Goal: Task Accomplishment & Management: Manage account settings

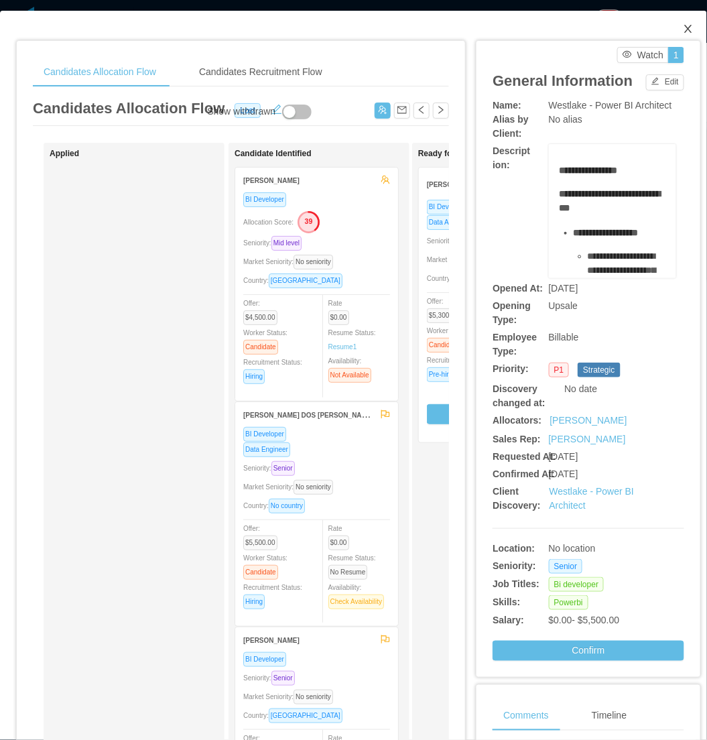
click at [678, 36] on span "Close" at bounding box center [689, 30] width 38 height 38
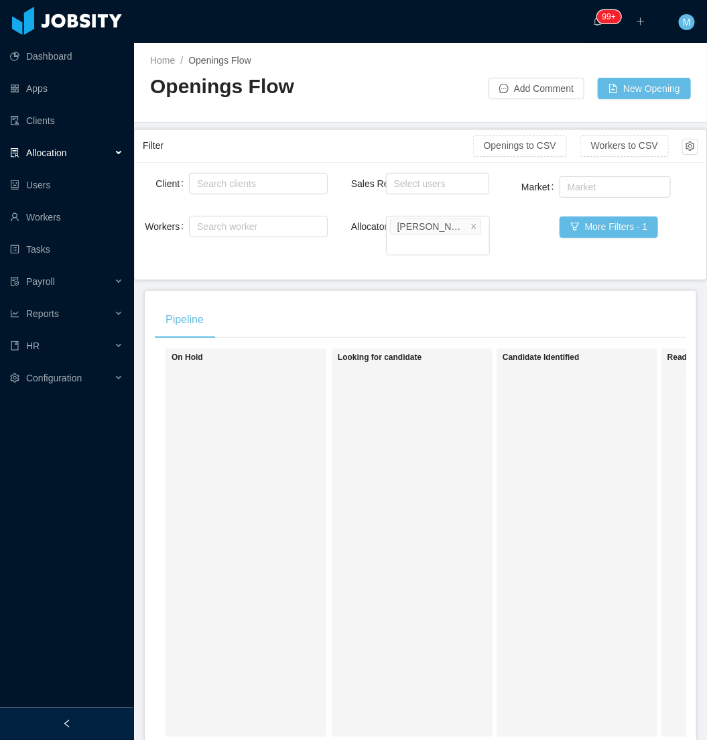
drag, startPoint x: 103, startPoint y: 714, endPoint x: 157, endPoint y: 713, distance: 54.3
click at [101, 715] on div at bounding box center [67, 724] width 134 height 32
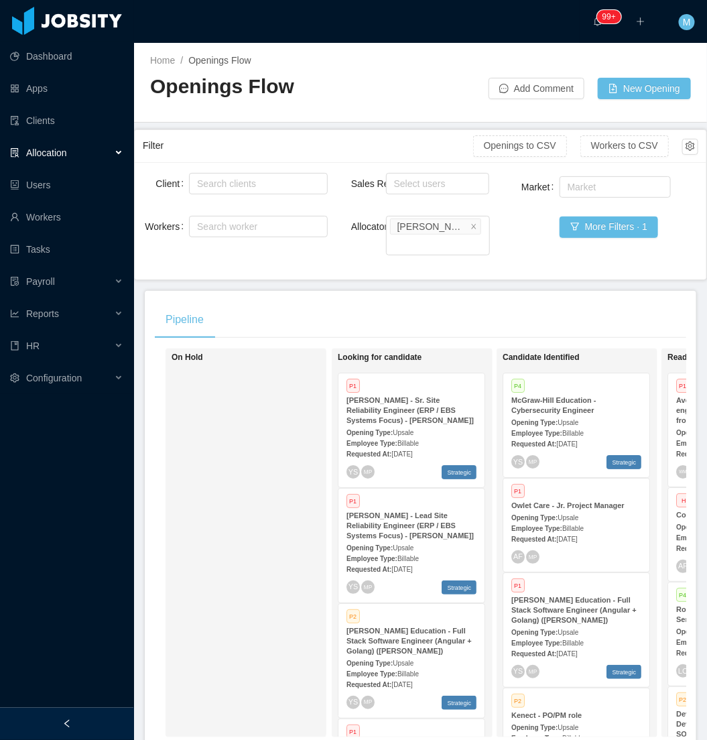
drag, startPoint x: 104, startPoint y: 713, endPoint x: 123, endPoint y: 694, distance: 26.1
click at [103, 711] on div at bounding box center [67, 724] width 134 height 32
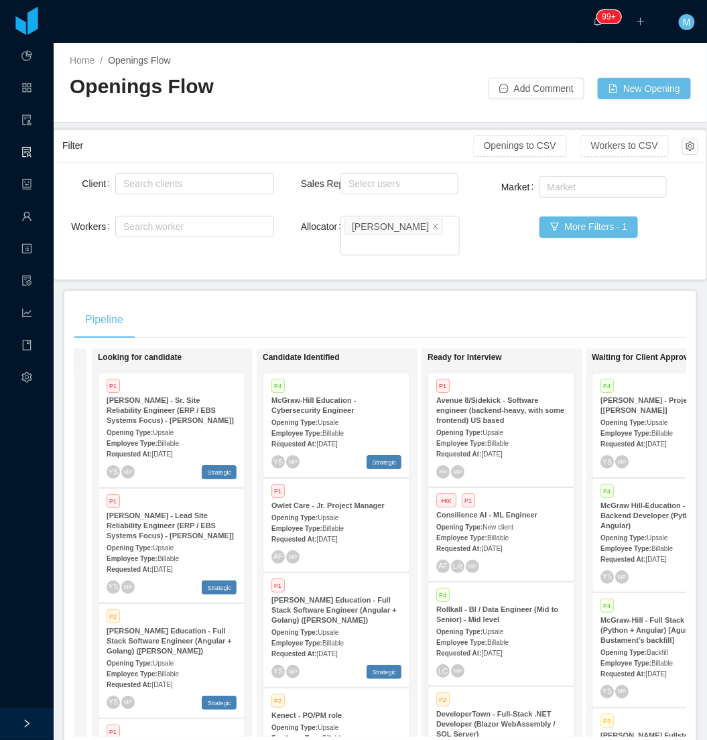
scroll to position [0, 166]
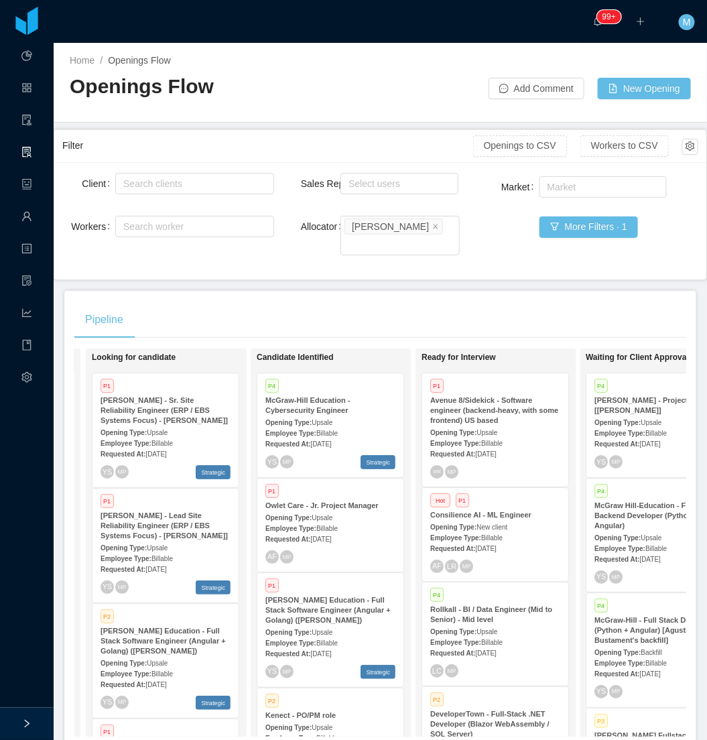
click at [398, 291] on div "Pipeline On Hold Looking for candidate P1 McGraw-Hill - Sr. Site Reliability En…" at bounding box center [380, 524] width 632 height 467
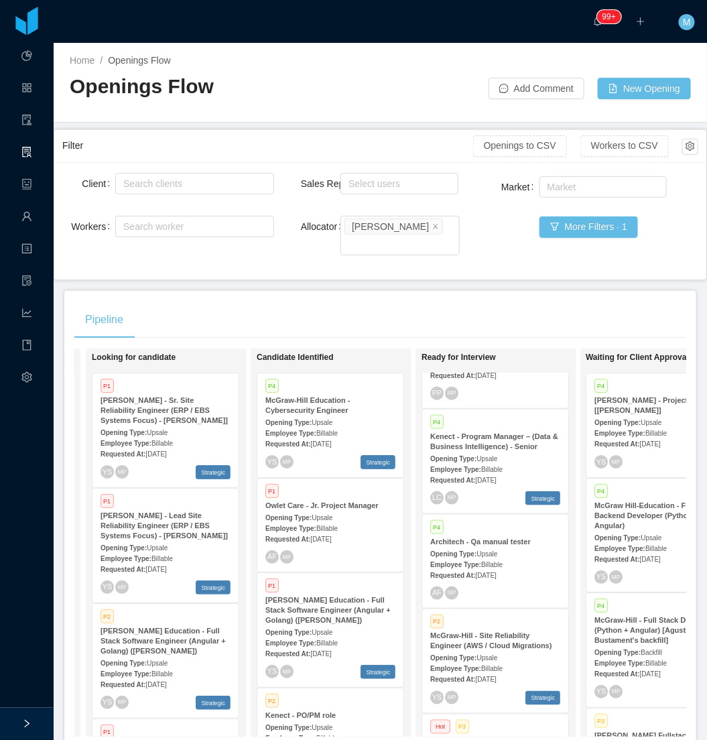
click at [496, 572] on span "Oct 3rd, 2025" at bounding box center [485, 575] width 21 height 7
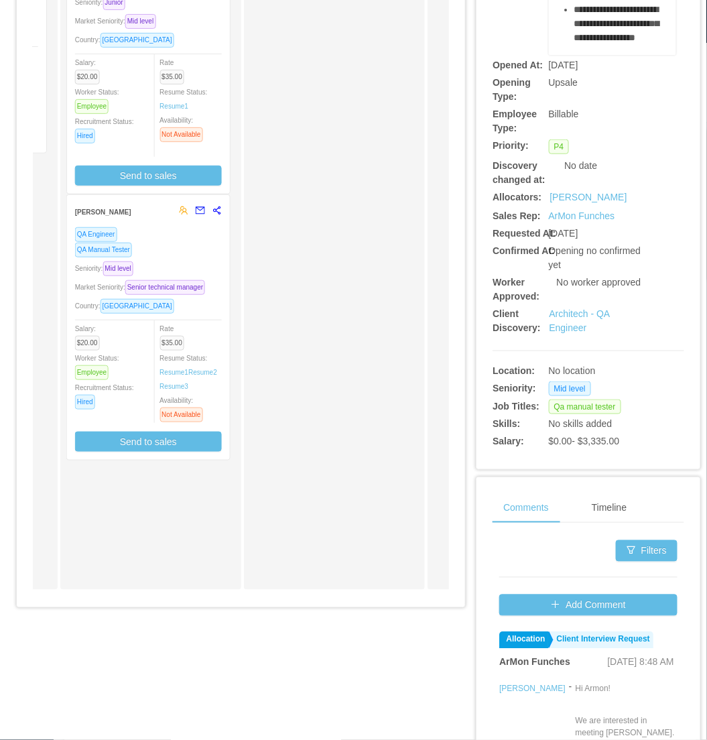
scroll to position [0, 396]
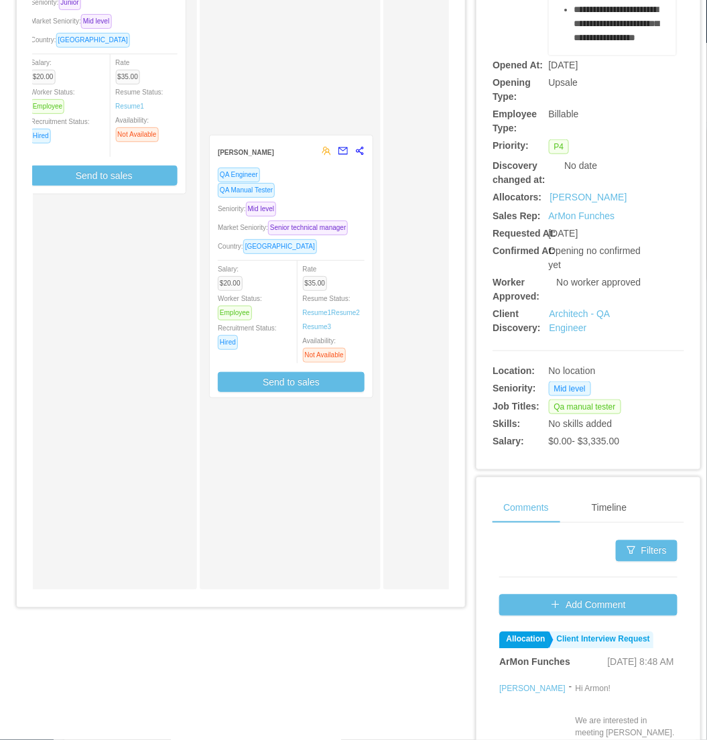
drag, startPoint x: 95, startPoint y: 289, endPoint x: 282, endPoint y: 231, distance: 195.7
click at [282, 231] on div "Applied Candidate Identified Edison Pereira QA Engineer Seniority: Mid level Ma…" at bounding box center [241, 260] width 416 height 681
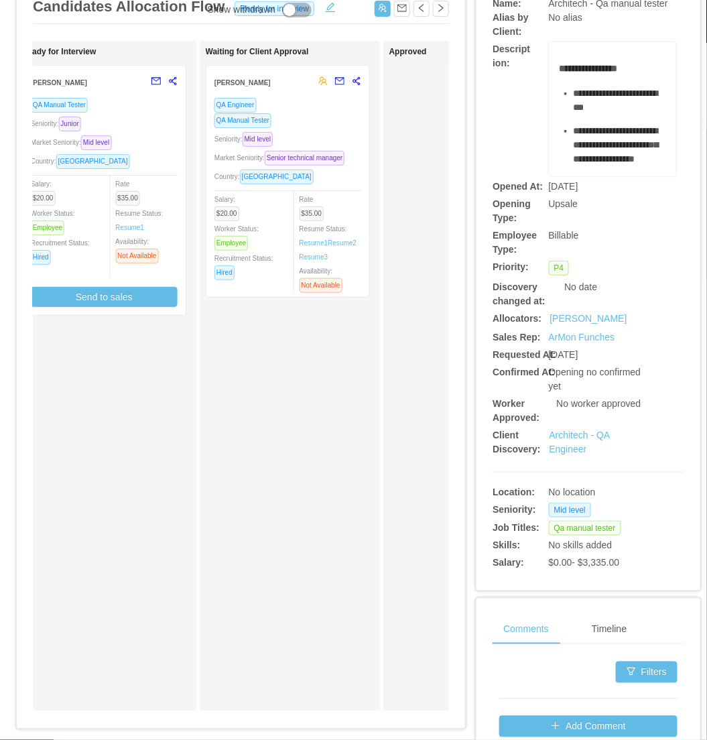
scroll to position [0, 0]
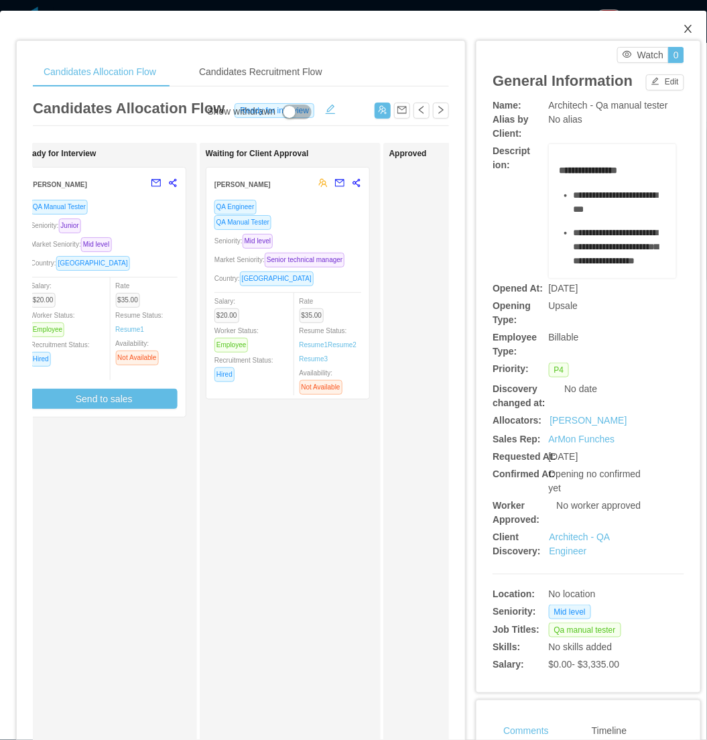
drag, startPoint x: 678, startPoint y: 25, endPoint x: 639, endPoint y: 24, distance: 38.9
click at [683, 25] on icon "icon: close" at bounding box center [688, 28] width 11 height 11
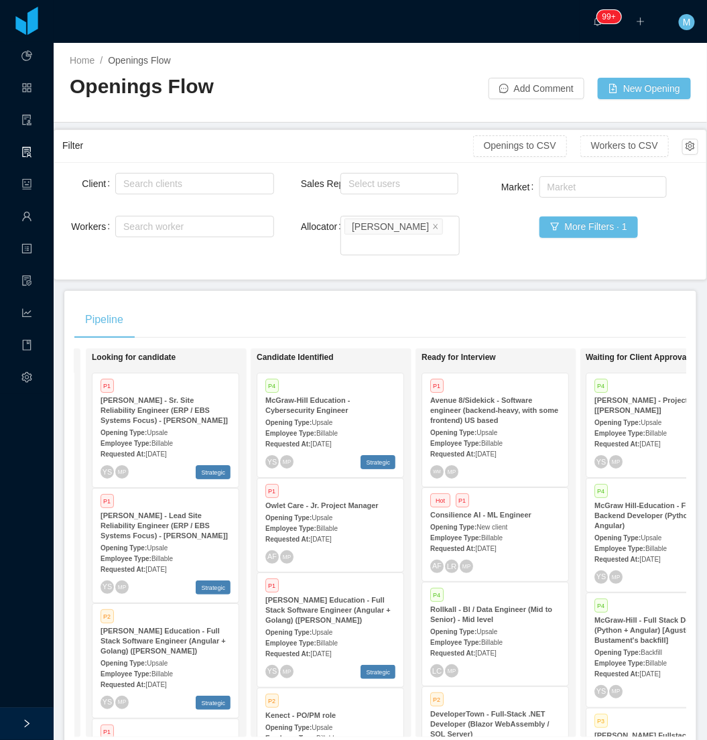
click at [488, 312] on div "Pipeline" at bounding box center [380, 320] width 612 height 38
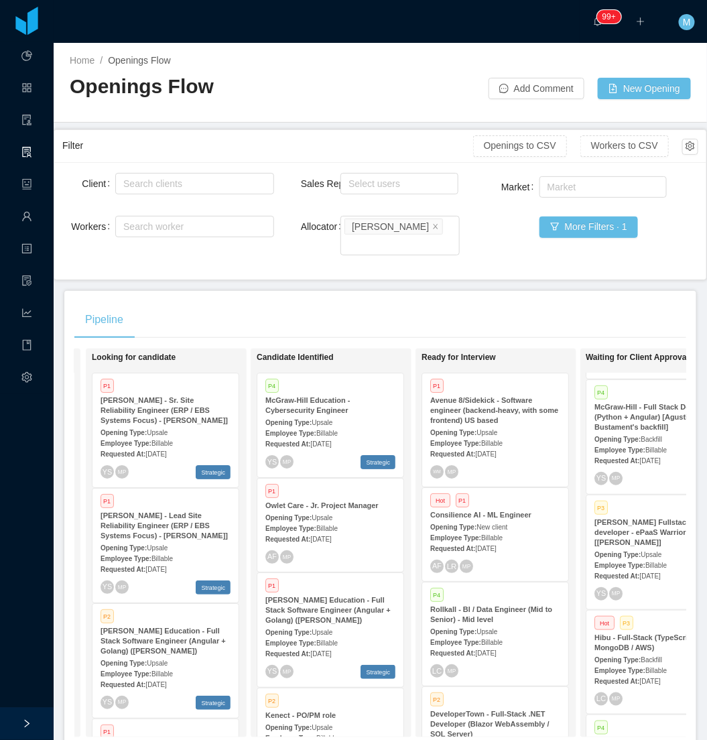
click at [625, 518] on strong "McGraw-Hill Fullstack go lang developer - ePaaS Warriors [Mohammed Zayeem]" at bounding box center [657, 532] width 124 height 28
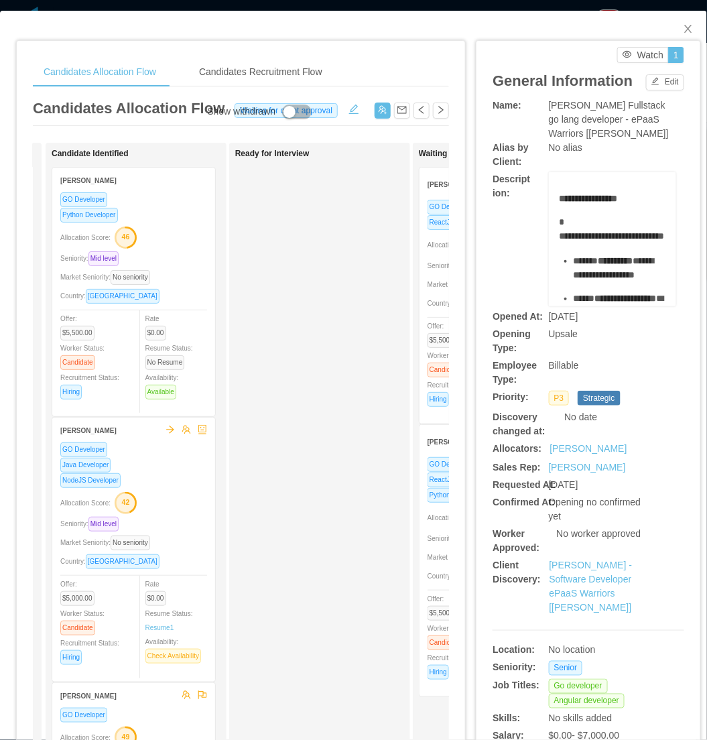
click at [182, 273] on div "Market Seniority: No seniority" at bounding box center [133, 276] width 147 height 15
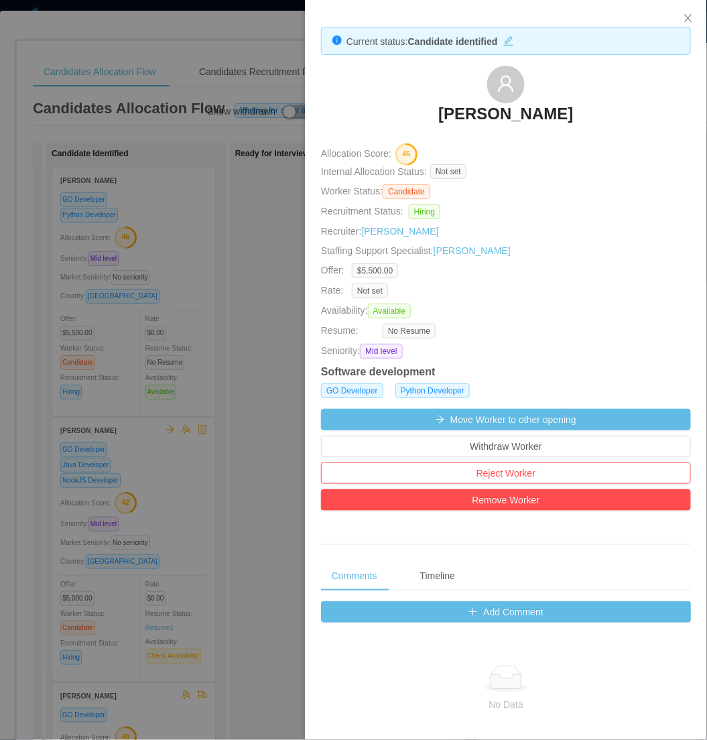
click at [280, 247] on div at bounding box center [353, 370] width 707 height 740
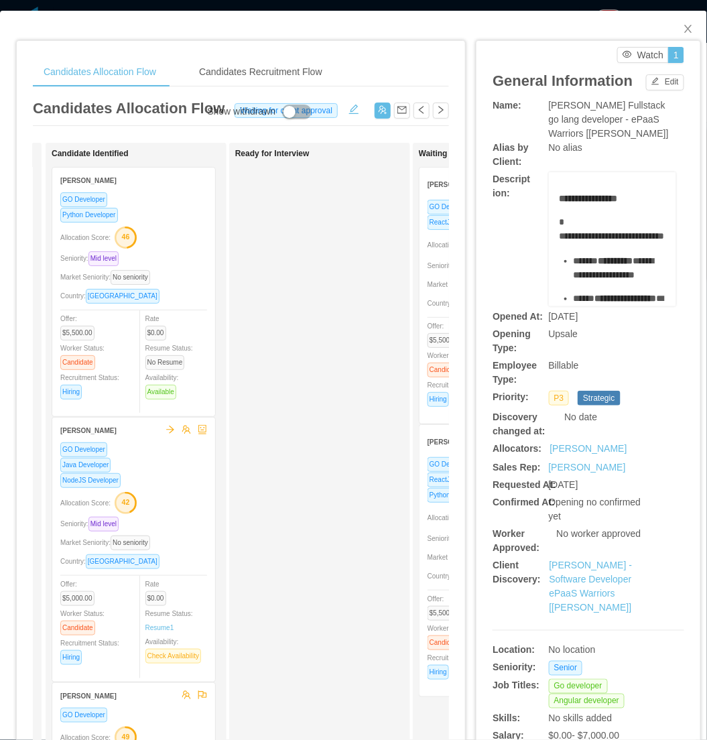
click at [299, 349] on div "Ready for Interview" at bounding box center [329, 478] width 188 height 658
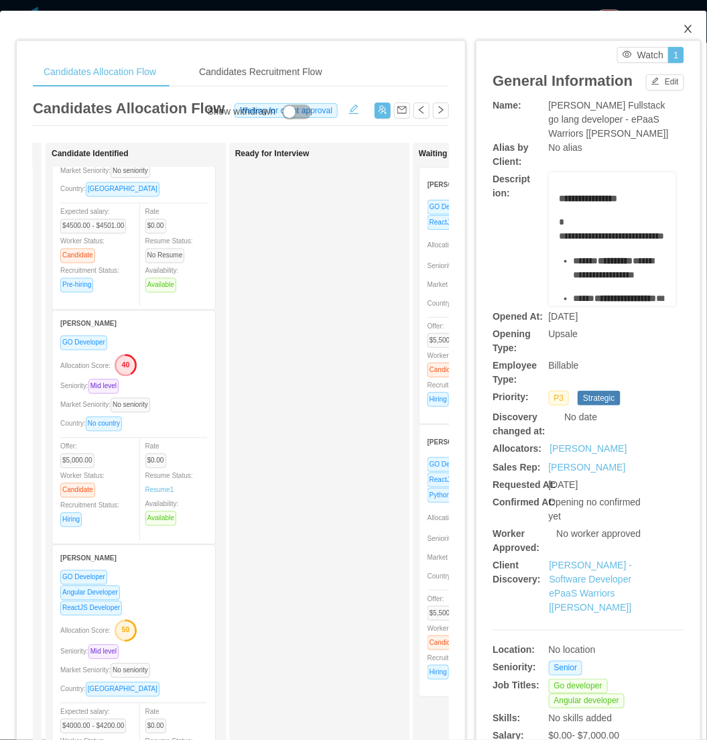
click at [683, 30] on icon "icon: close" at bounding box center [688, 28] width 11 height 11
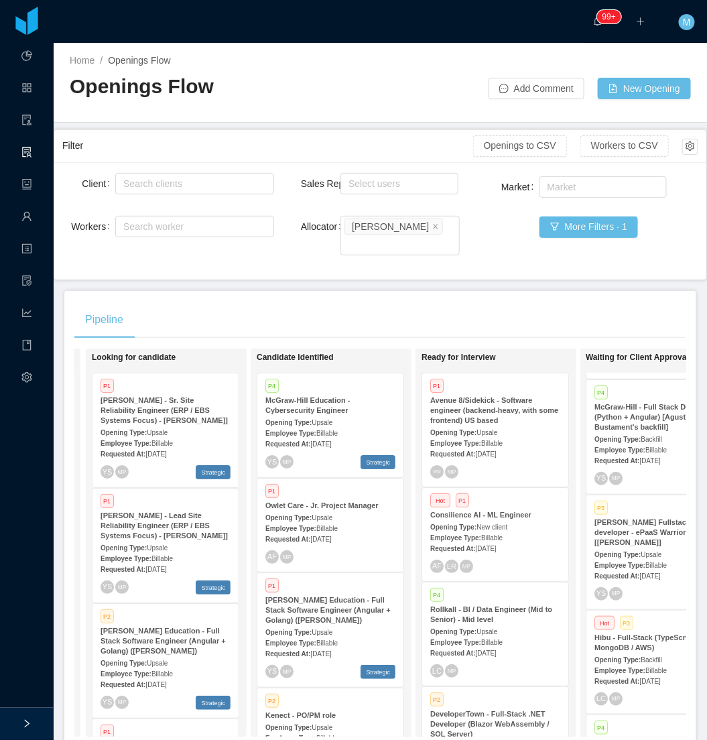
click at [476, 291] on div "Pipeline On Hold Looking for candidate P1 McGraw-Hill - Sr. Site Reliability En…" at bounding box center [380, 524] width 632 height 467
click at [473, 301] on div "Pipeline" at bounding box center [380, 320] width 612 height 38
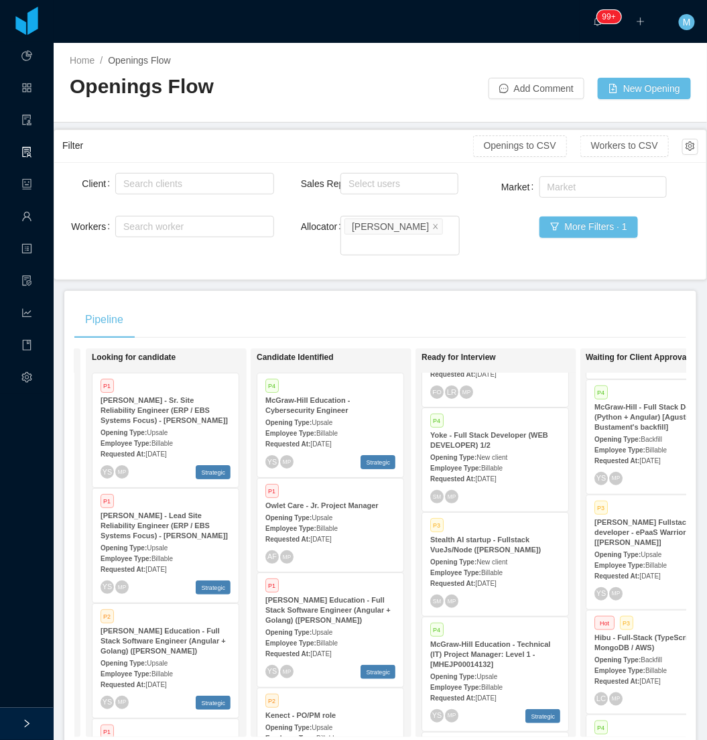
click at [494, 580] on span "Sep 4th, 2025" at bounding box center [485, 583] width 21 height 7
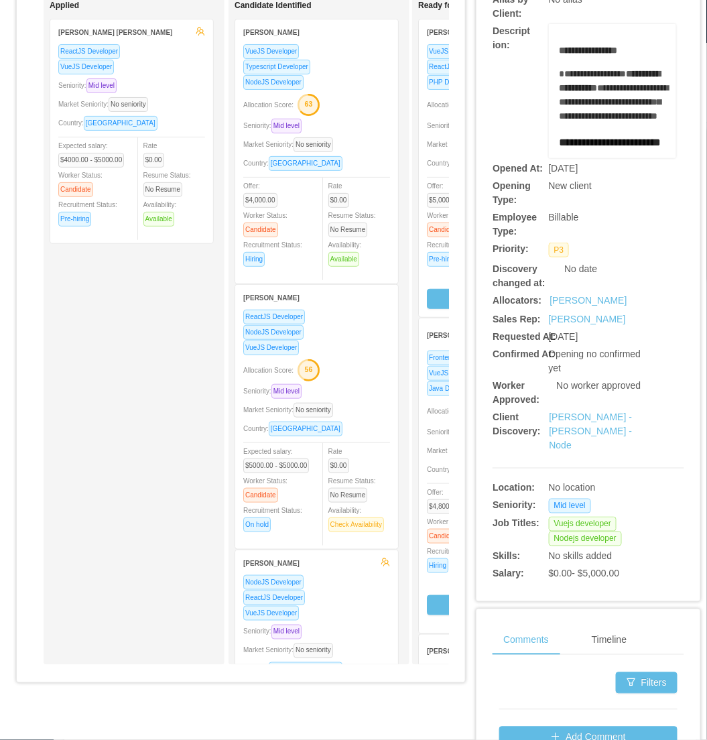
scroll to position [149, 0]
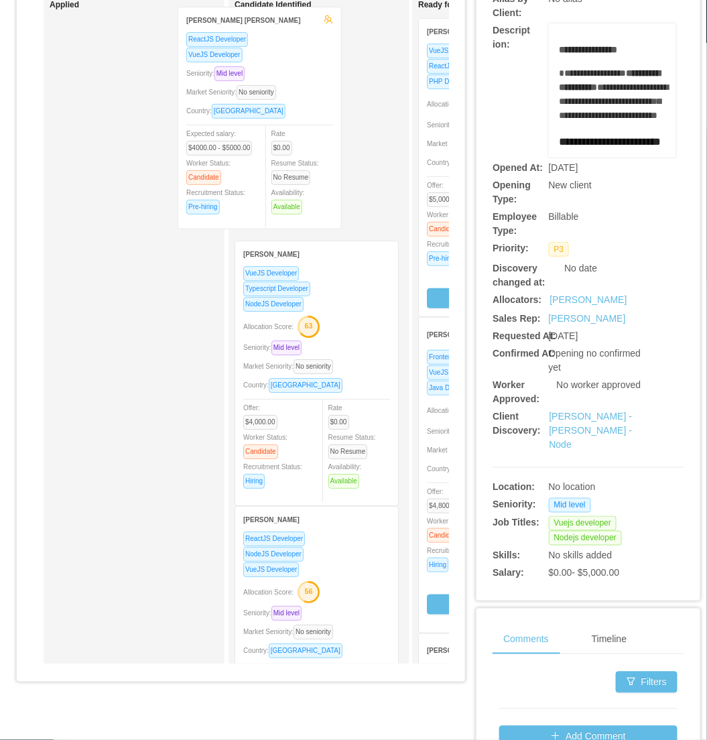
drag, startPoint x: 98, startPoint y: 201, endPoint x: 228, endPoint y: 190, distance: 130.5
click at [228, 190] on div "Applied Lucas Maia e Silva ReactJS Developer VueJS Developer Seniority: Mid lev…" at bounding box center [241, 334] width 416 height 681
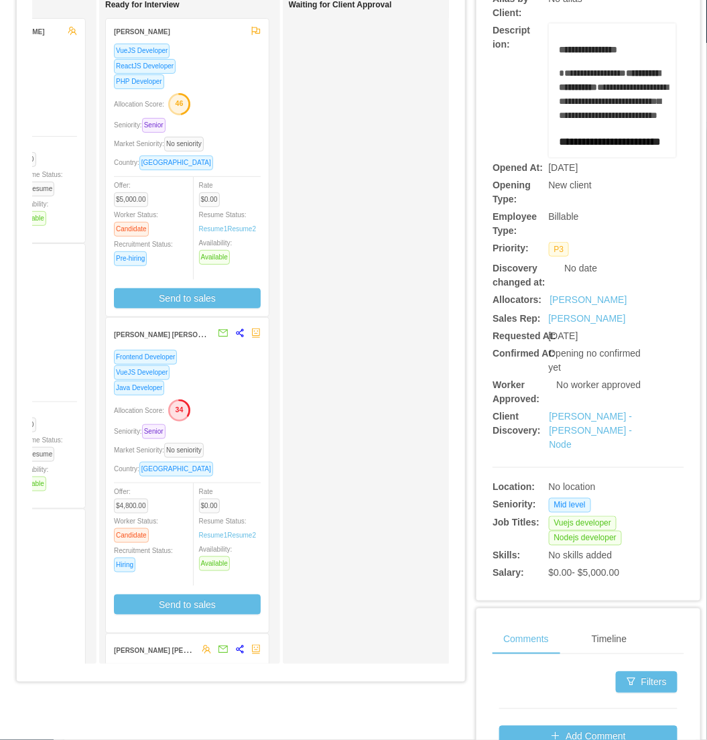
scroll to position [0, 307]
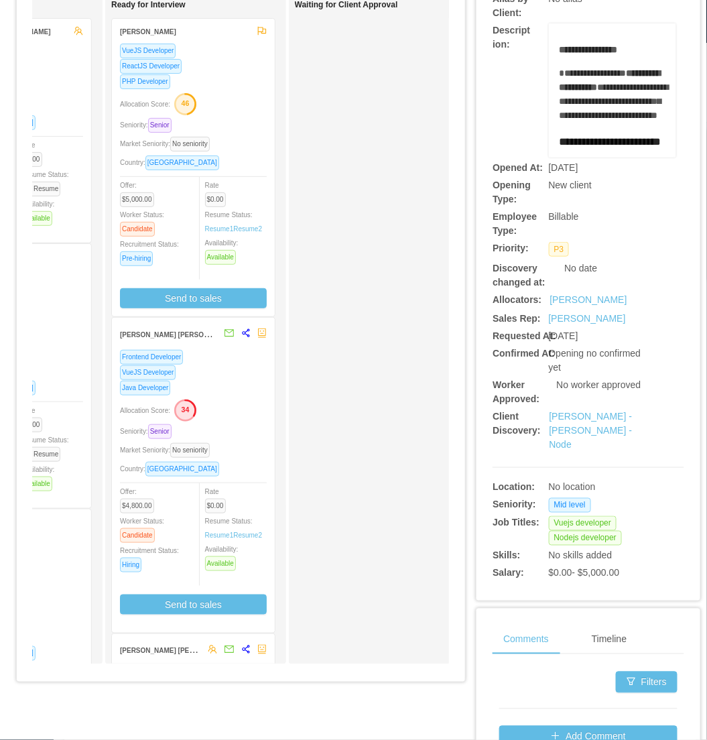
click at [237, 390] on div "Java Developer" at bounding box center [193, 387] width 147 height 15
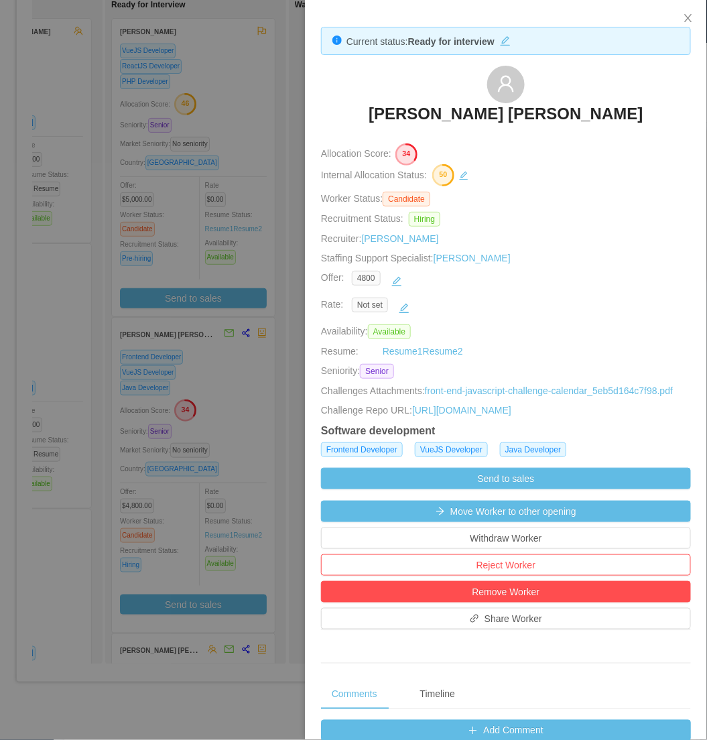
click at [235, 371] on div at bounding box center [353, 370] width 707 height 740
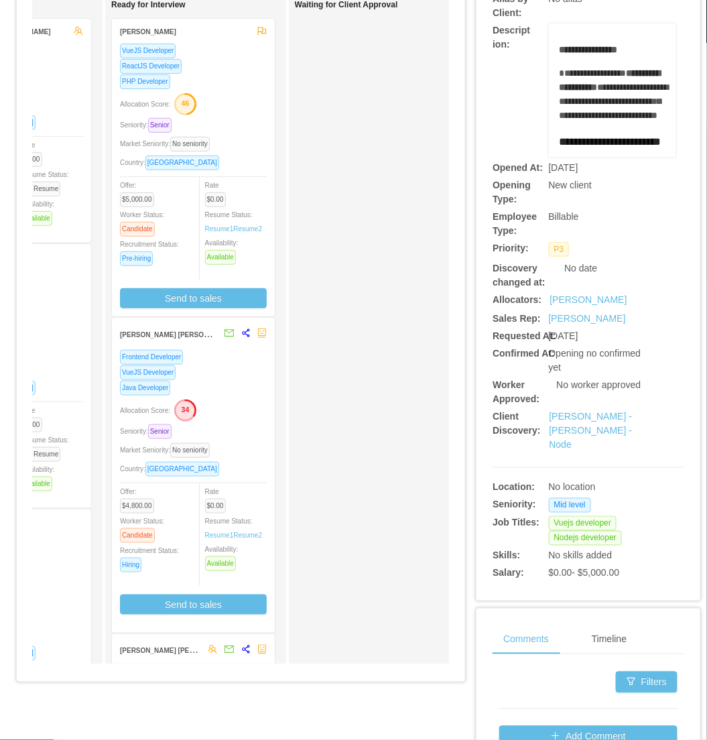
scroll to position [0, 0]
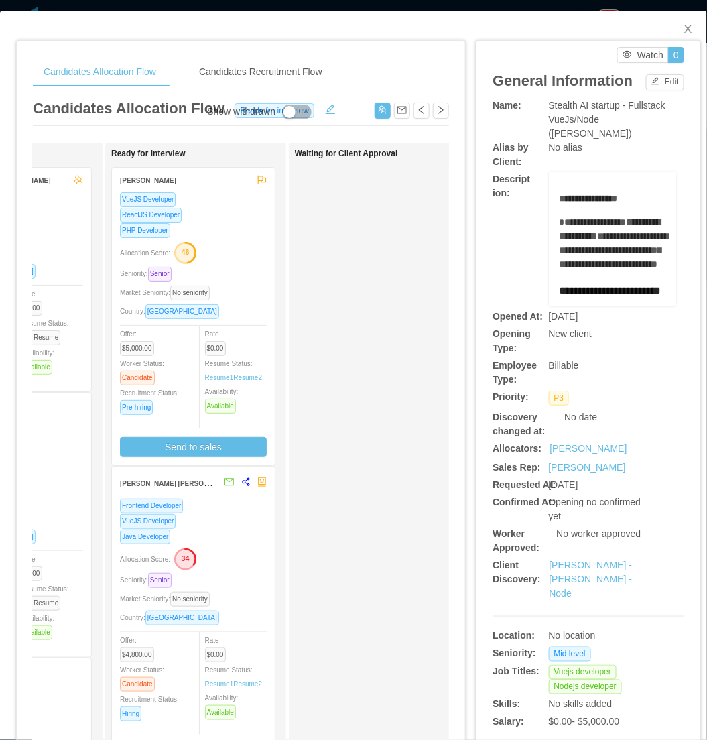
click at [249, 245] on div "Allocation Score: 46" at bounding box center [193, 251] width 147 height 21
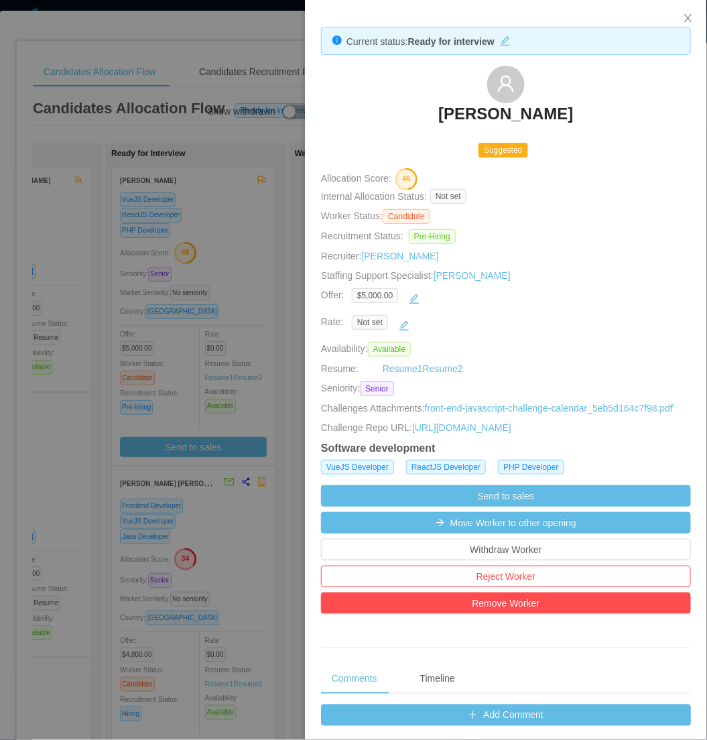
click at [255, 377] on div at bounding box center [353, 370] width 707 height 740
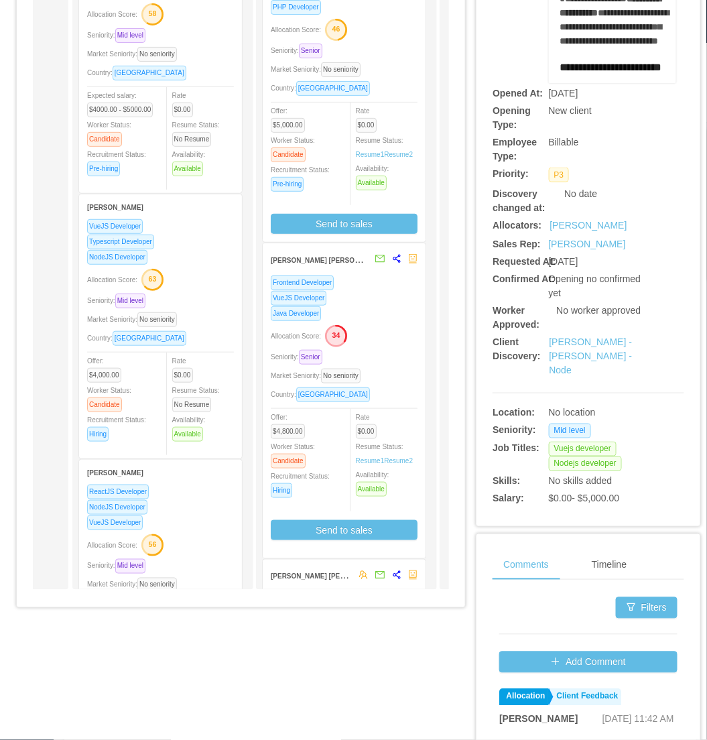
scroll to position [0, 185]
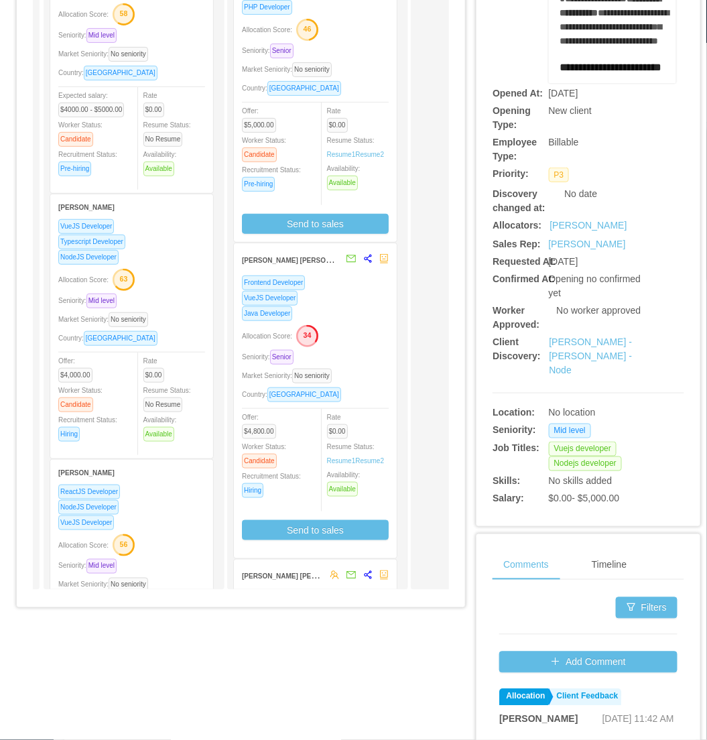
click at [165, 273] on div "Allocation Score: 63" at bounding box center [131, 278] width 147 height 21
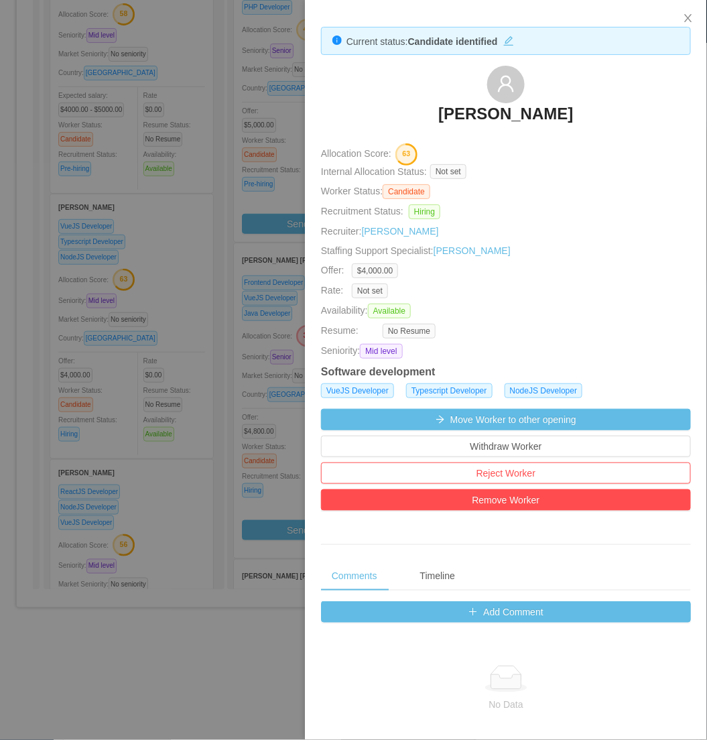
click at [142, 322] on div at bounding box center [353, 370] width 707 height 740
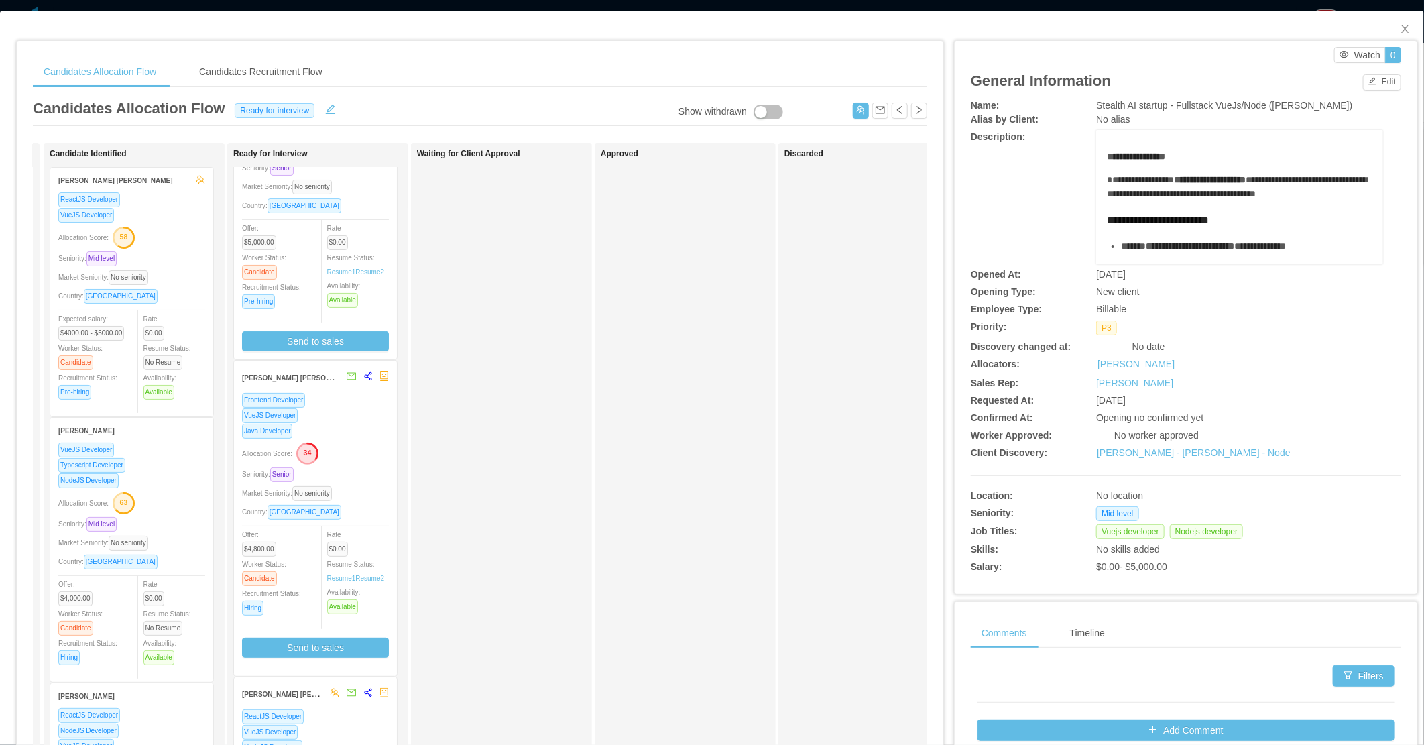
scroll to position [0, 0]
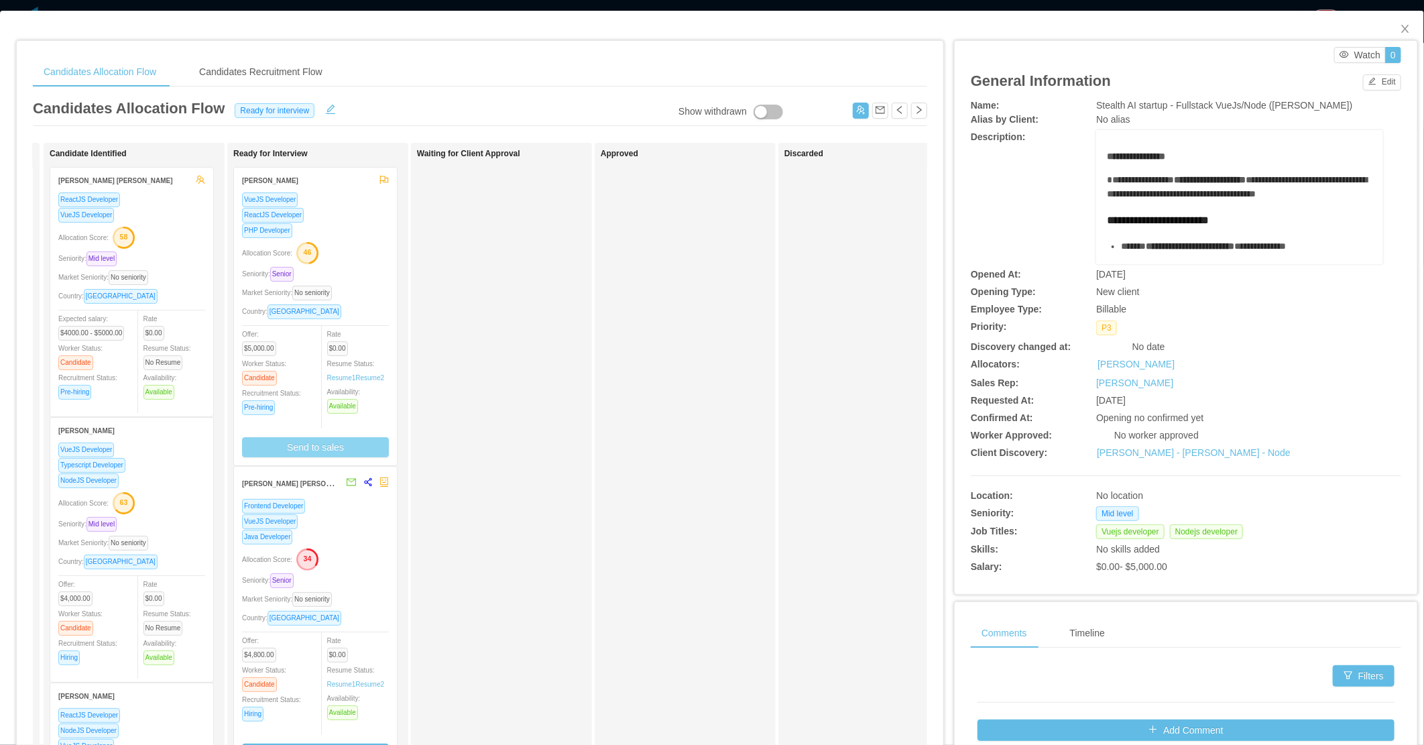
click at [332, 437] on button "Send to sales" at bounding box center [315, 447] width 147 height 20
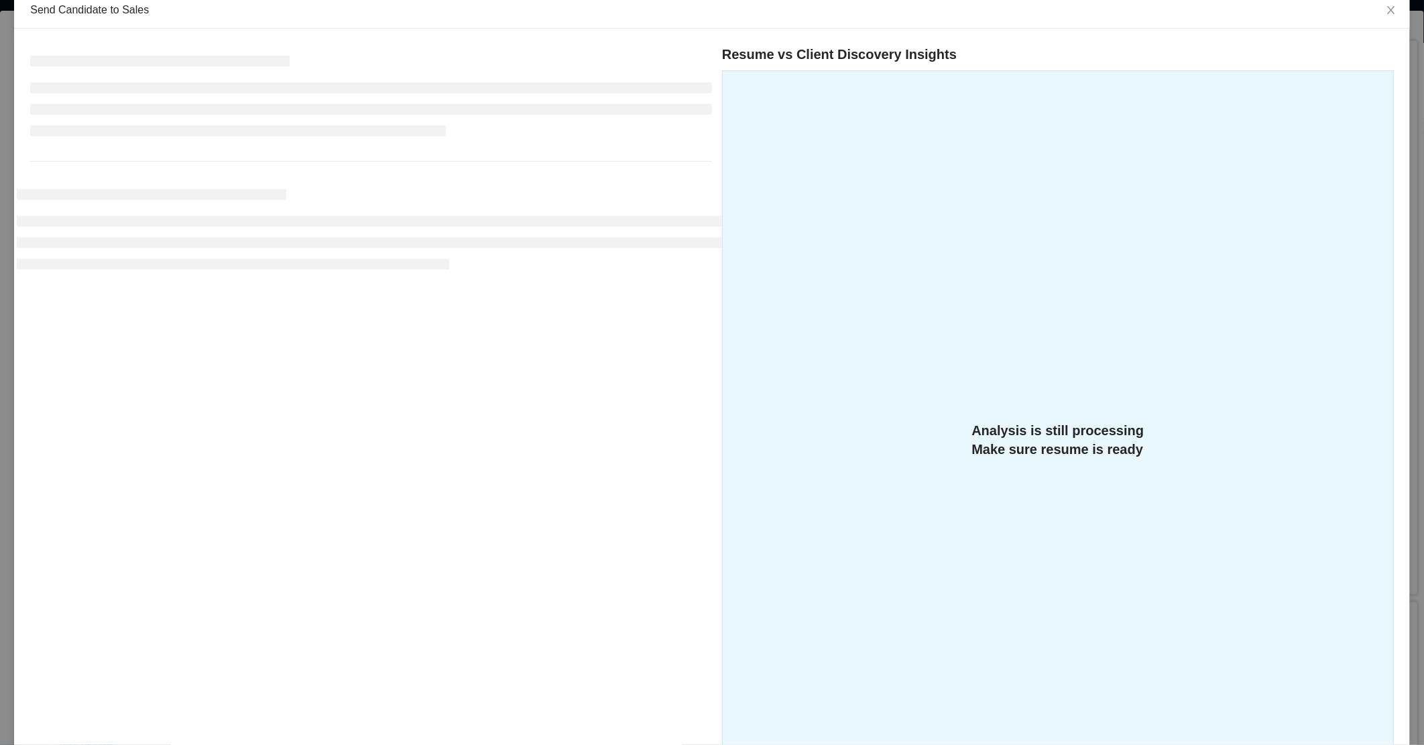
scroll to position [212, 0]
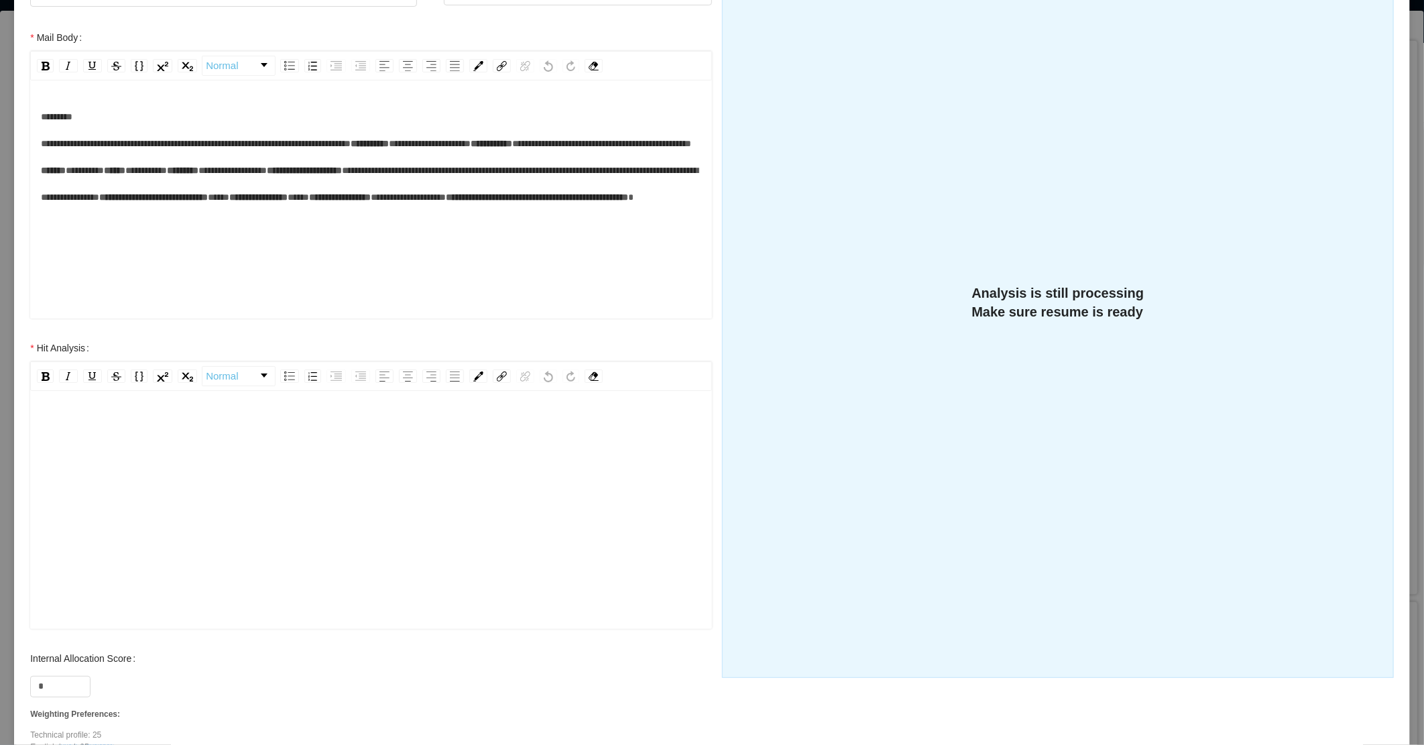
click at [293, 505] on div "rdw-editor" at bounding box center [371, 531] width 661 height 235
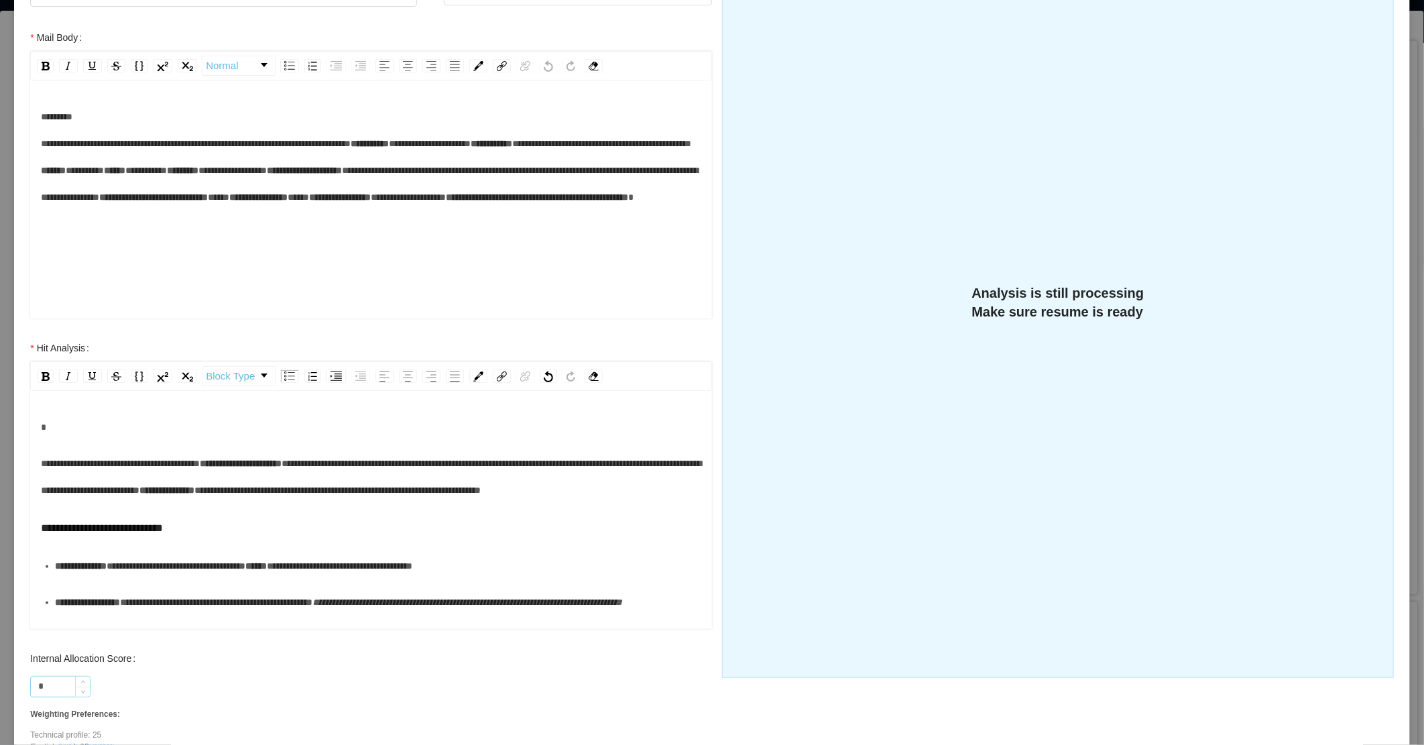
drag, startPoint x: 68, startPoint y: 687, endPoint x: 62, endPoint y: 677, distance: 11.7
click at [63, 684] on input "*" at bounding box center [60, 686] width 59 height 20
type input "**"
click at [38, 471] on div "**********" at bounding box center [371, 511] width 682 height 235
click at [41, 463] on span "**********" at bounding box center [120, 463] width 159 height 9
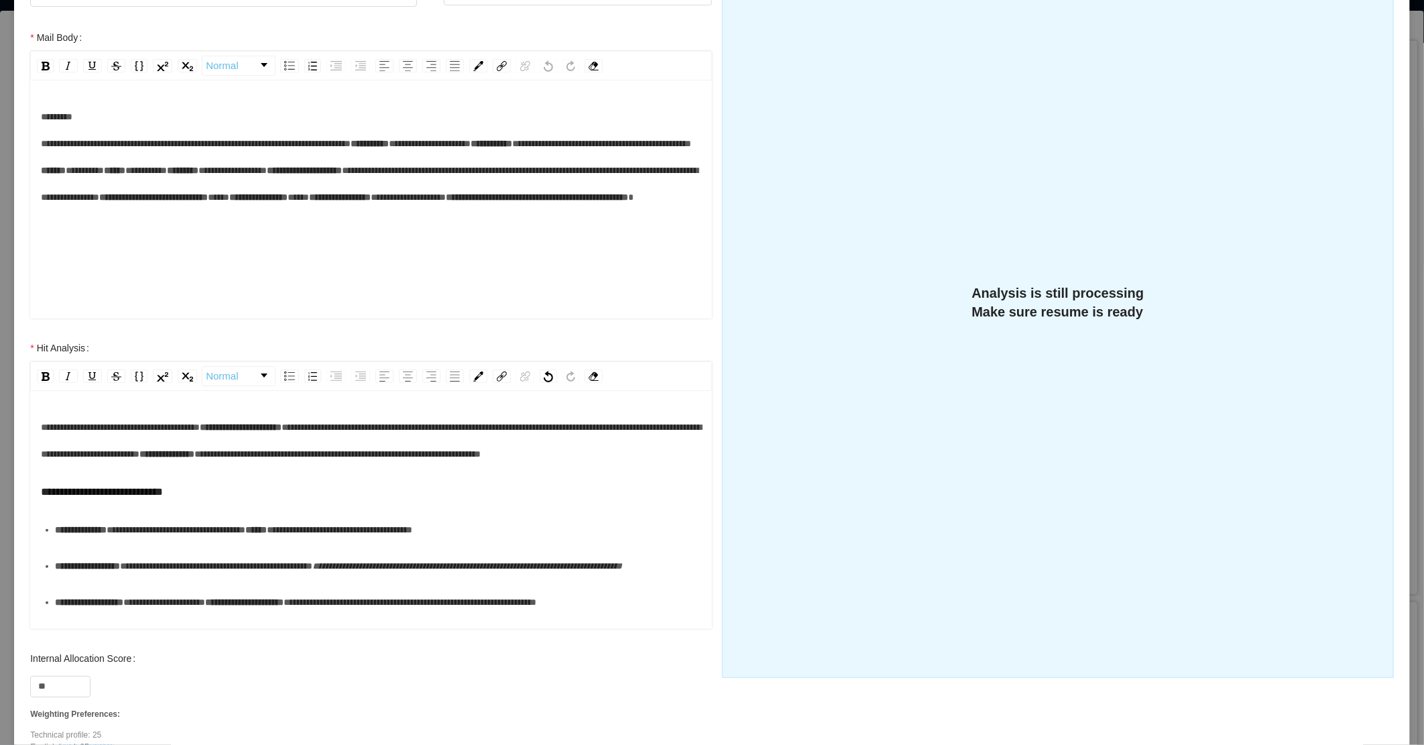
click at [198, 467] on div "**********" at bounding box center [371, 441] width 661 height 54
click at [160, 467] on div "**********" at bounding box center [371, 441] width 661 height 54
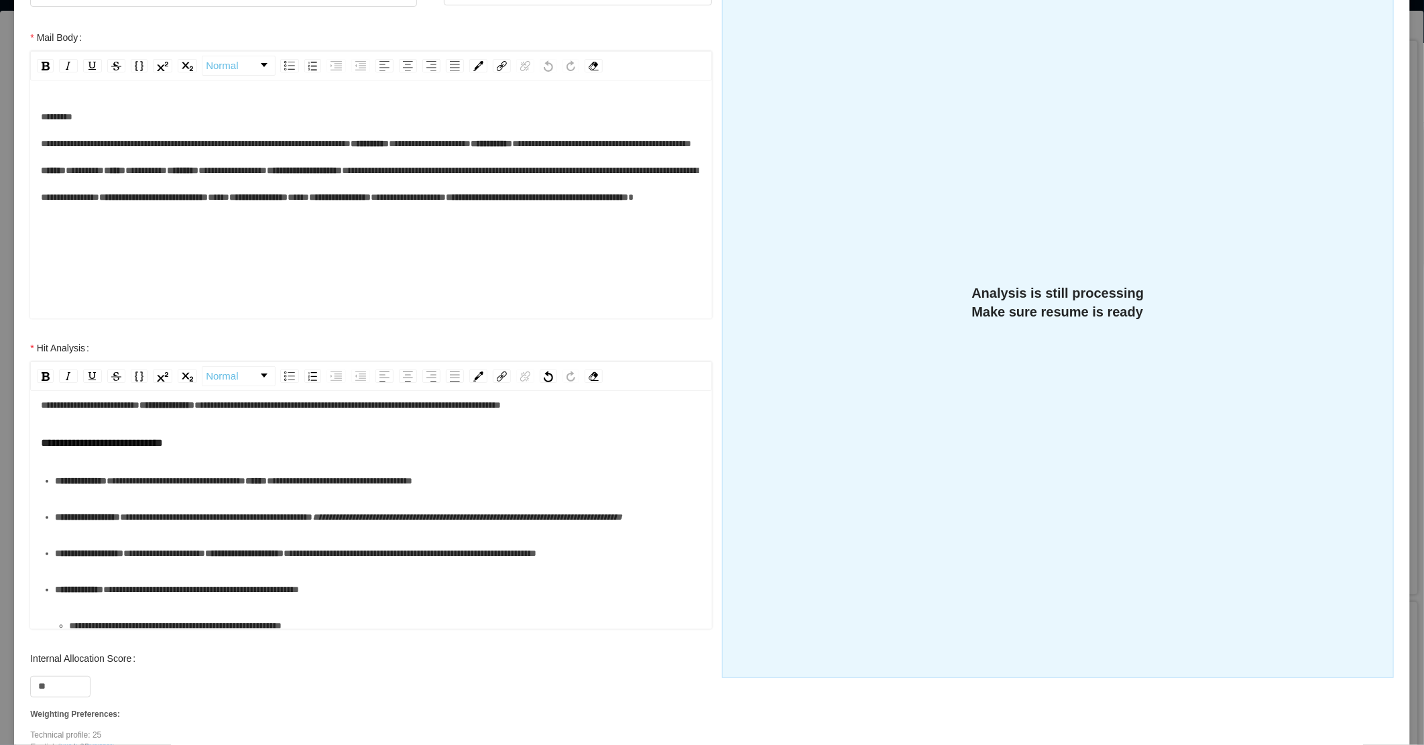
scroll to position [74, 0]
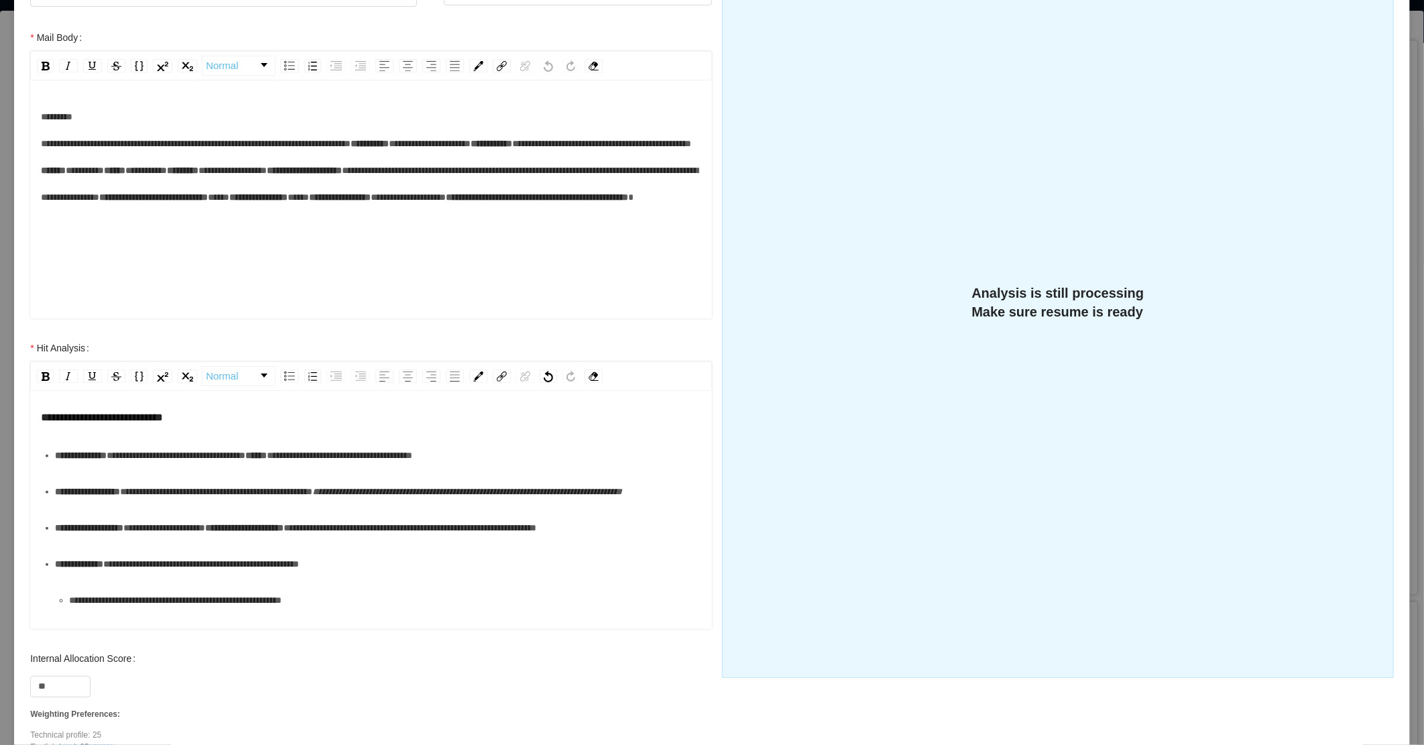
click at [215, 460] on span "**********" at bounding box center [176, 454] width 139 height 9
click at [369, 460] on span "**********" at bounding box center [295, 454] width 145 height 9
click at [439, 469] on div "**********" at bounding box center [378, 455] width 647 height 27
click at [467, 469] on div "**********" at bounding box center [378, 455] width 647 height 27
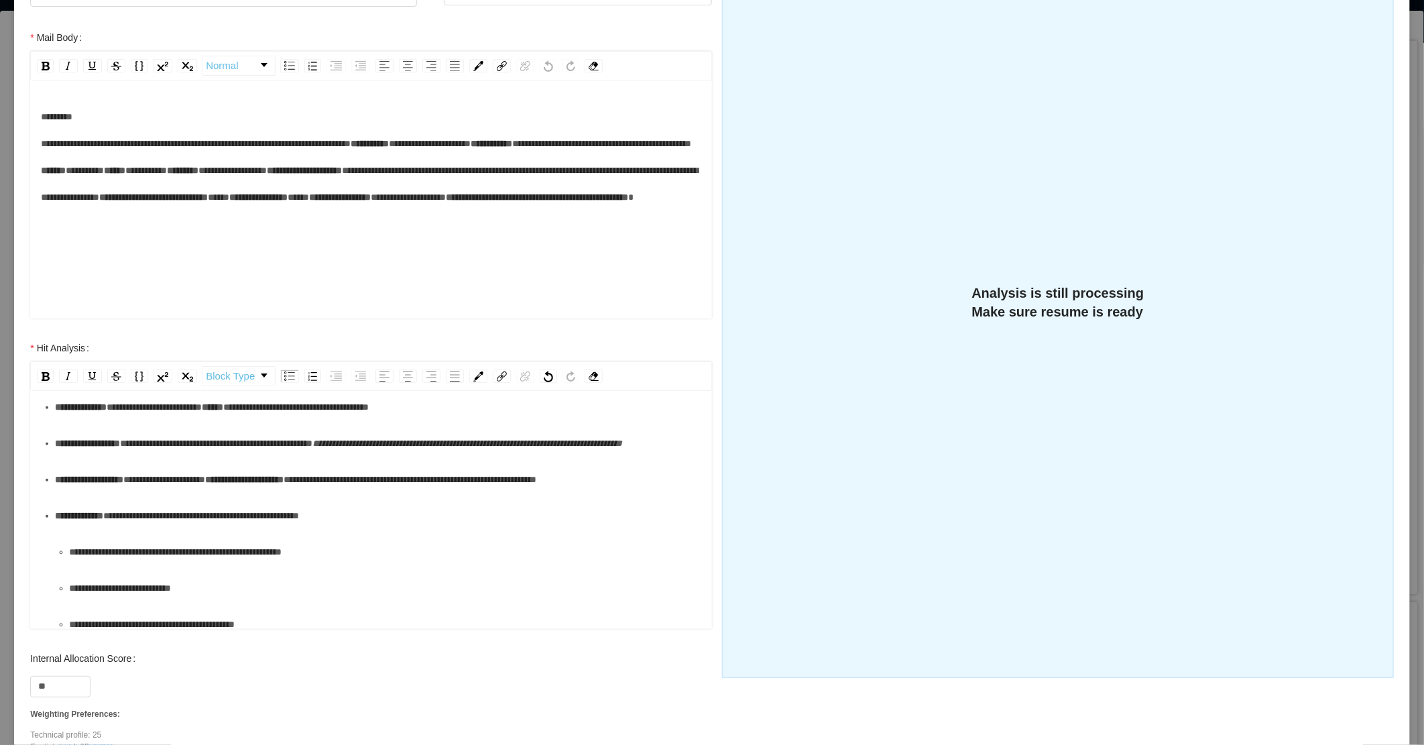
scroll to position [149, 0]
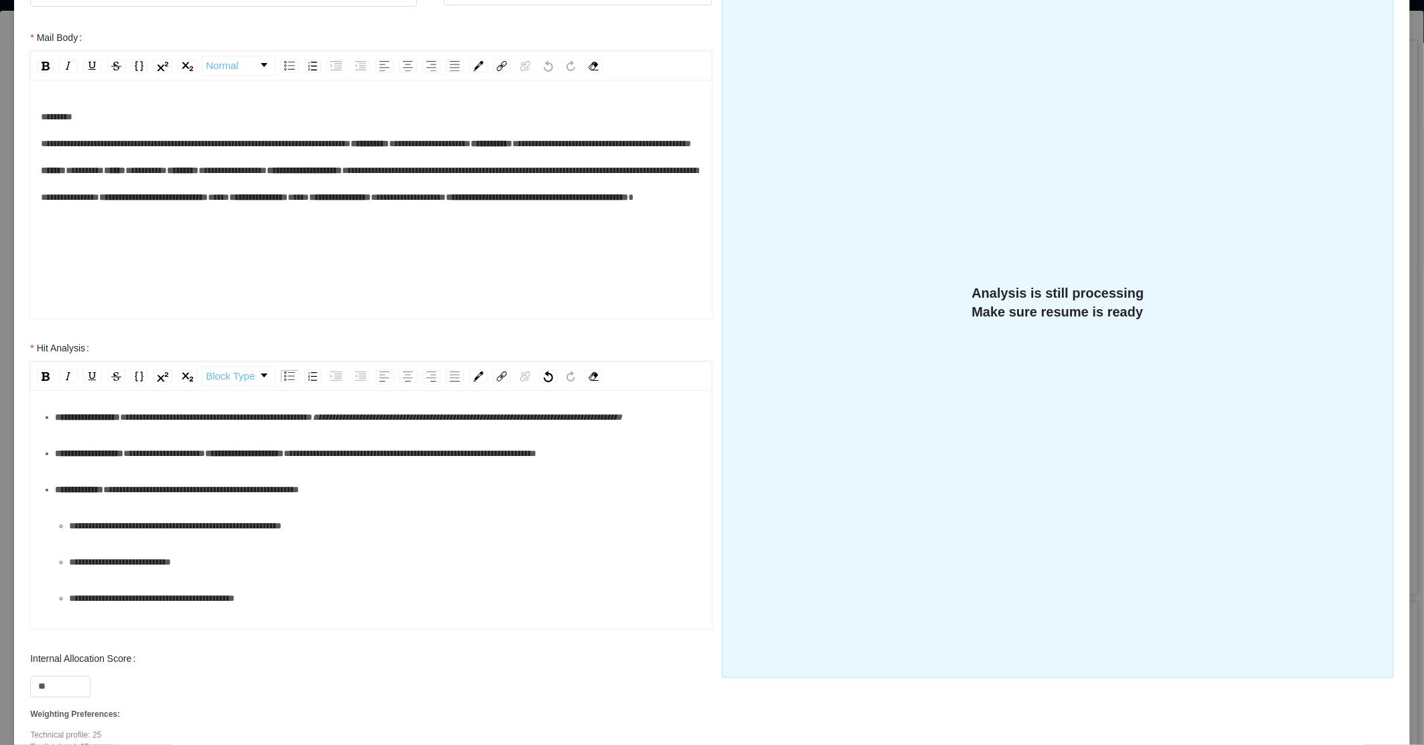
click at [373, 503] on div "**********" at bounding box center [378, 489] width 647 height 27
click at [163, 503] on div "**********" at bounding box center [378, 489] width 647 height 27
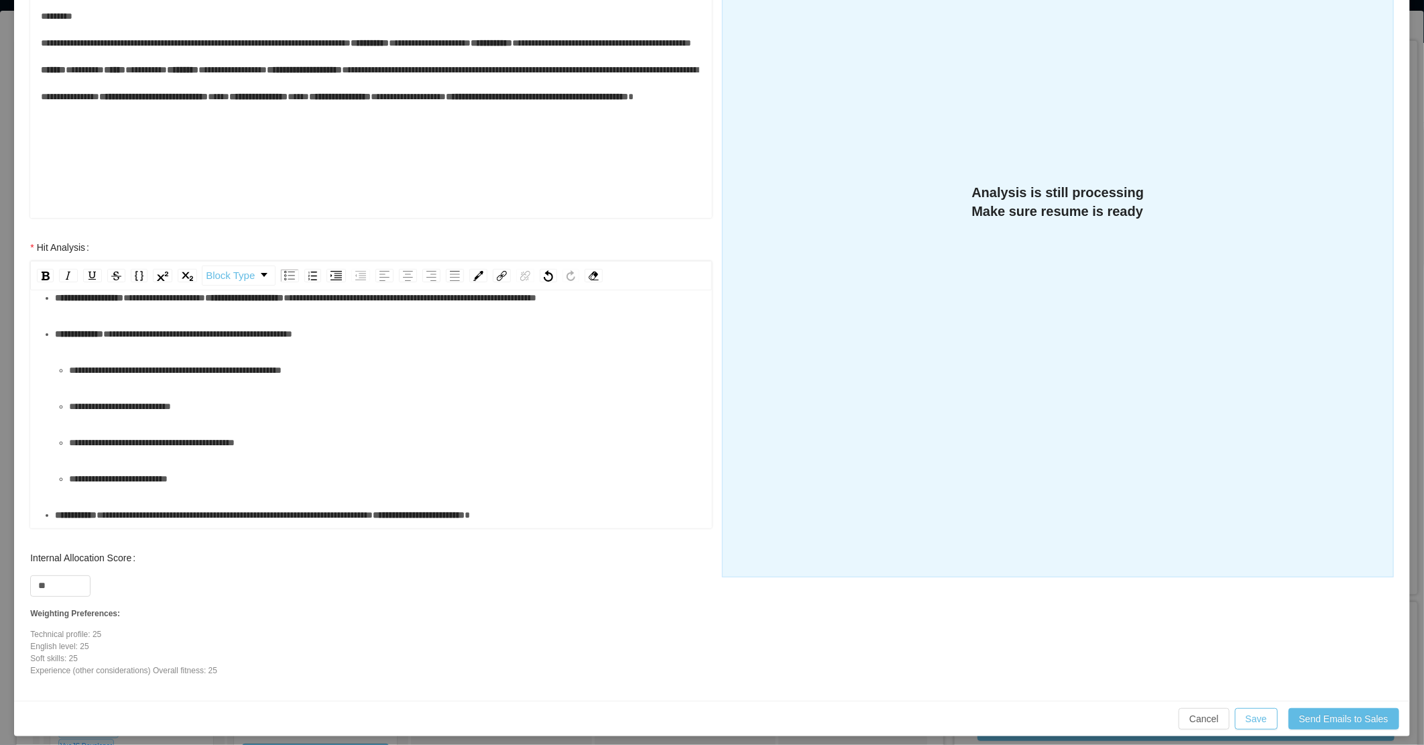
scroll to position [320, 0]
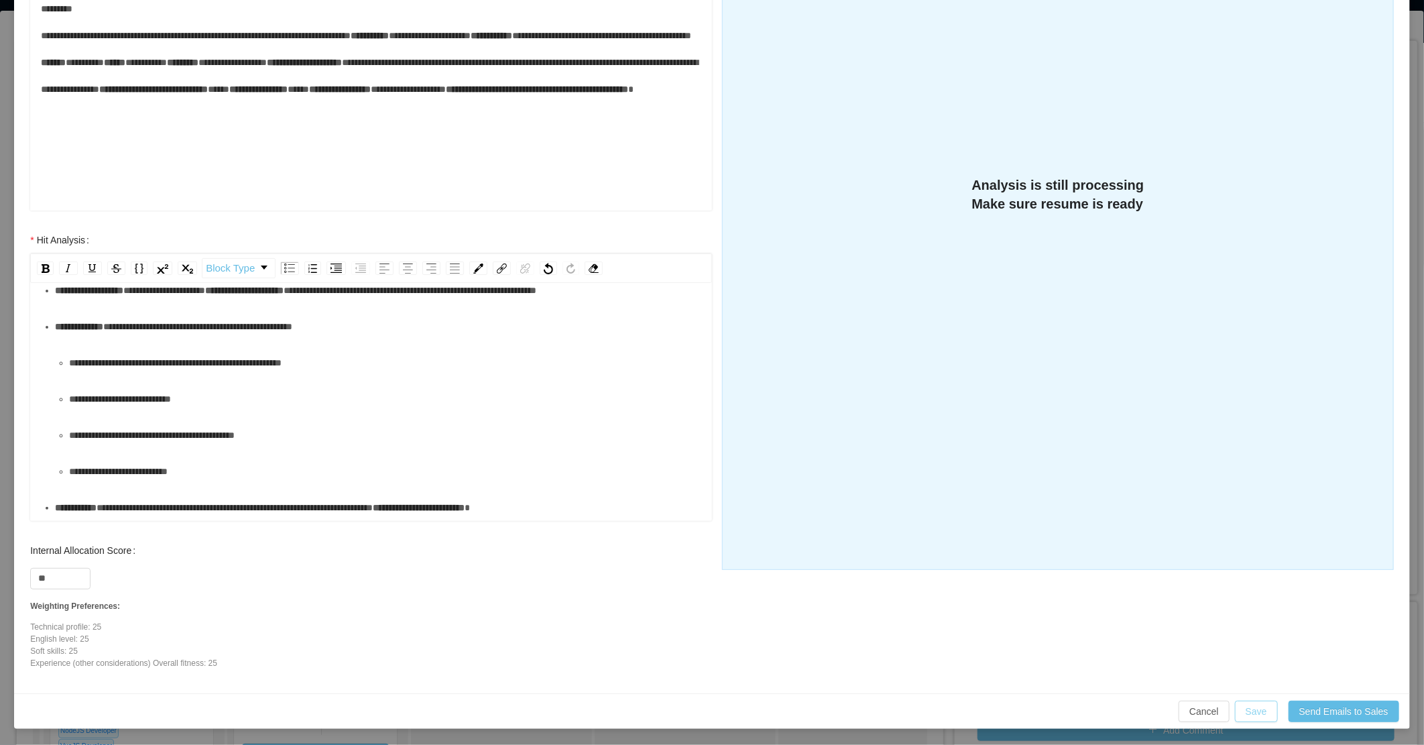
click at [707, 709] on button "Save" at bounding box center [1256, 710] width 43 height 21
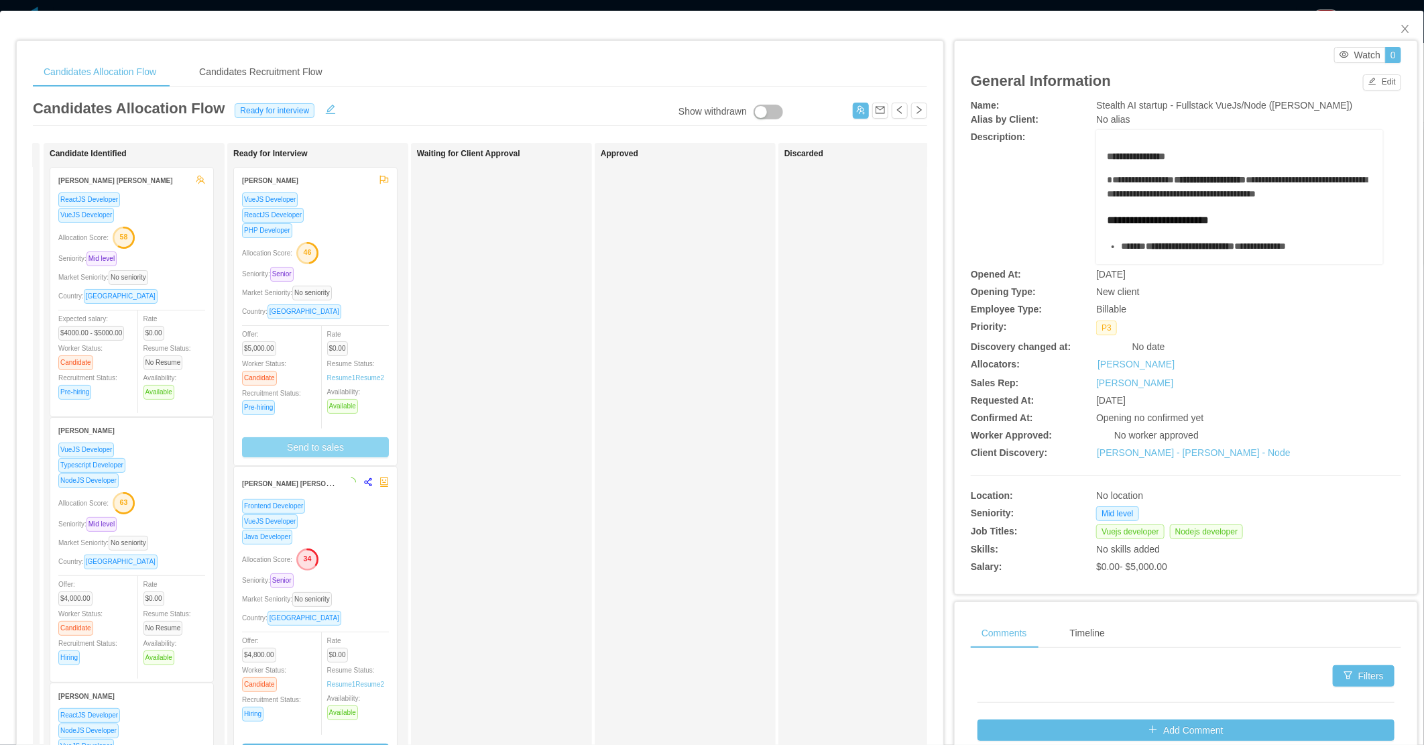
scroll to position [253, 0]
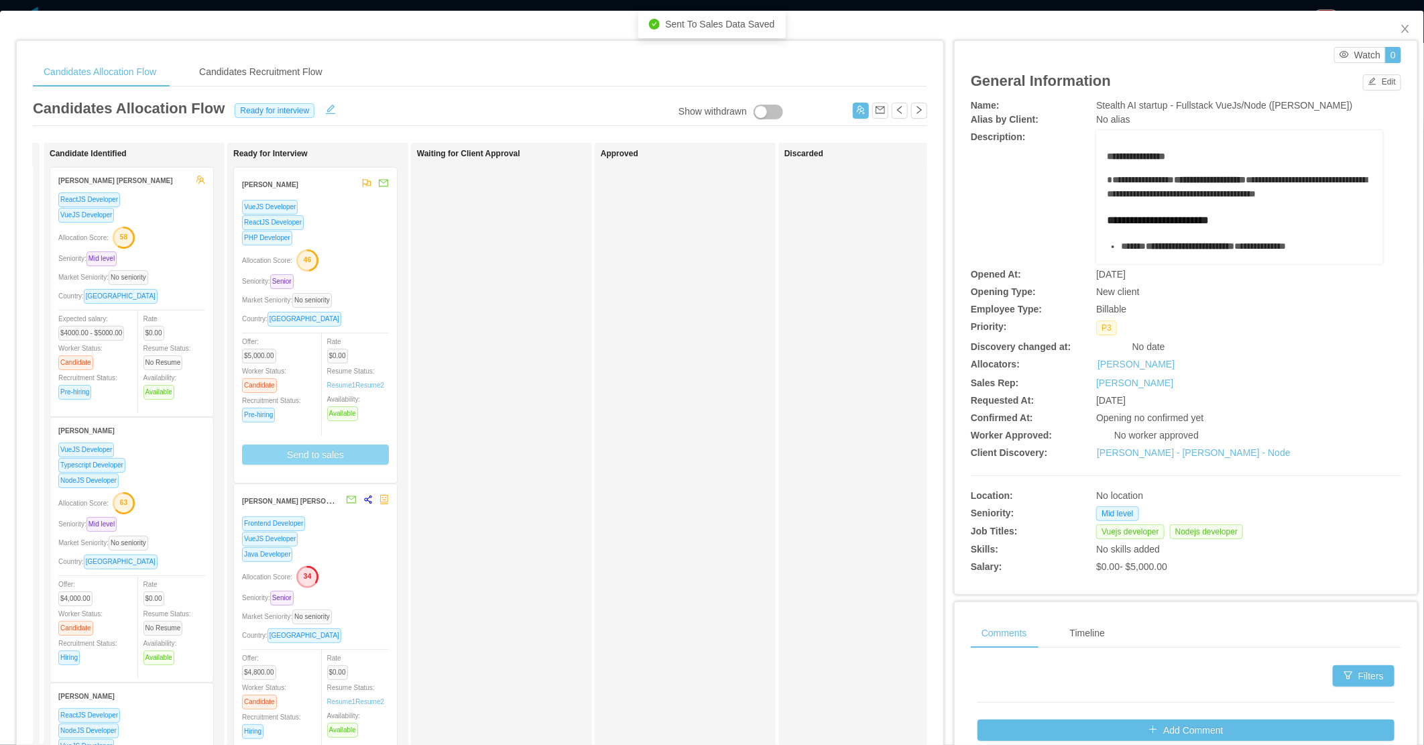
click at [361, 288] on div "VueJS Developer ReactJS Developer PHP Developer Allocation Score: 46 Seniority:…" at bounding box center [315, 337] width 147 height 276
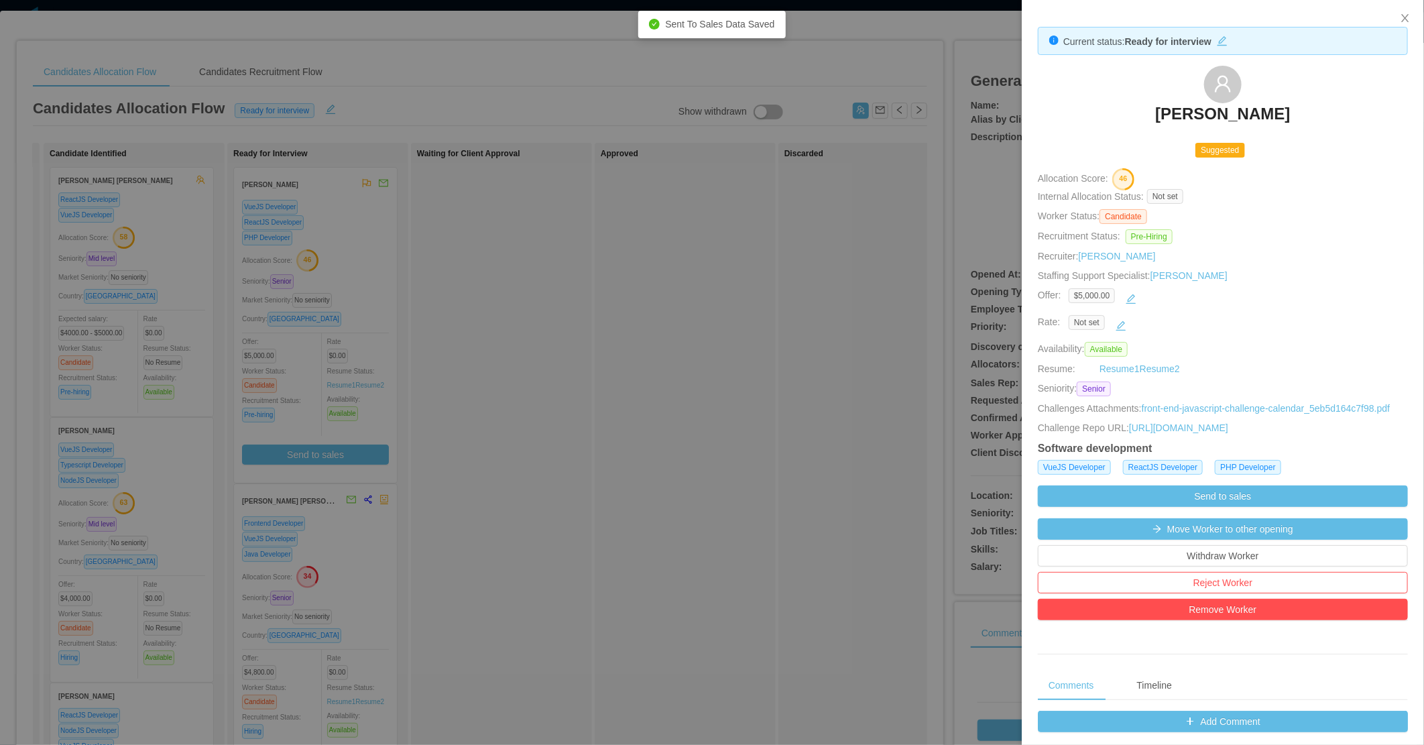
drag, startPoint x: 486, startPoint y: 463, endPoint x: 404, endPoint y: 457, distance: 82.7
click at [489, 461] on div at bounding box center [712, 372] width 1424 height 745
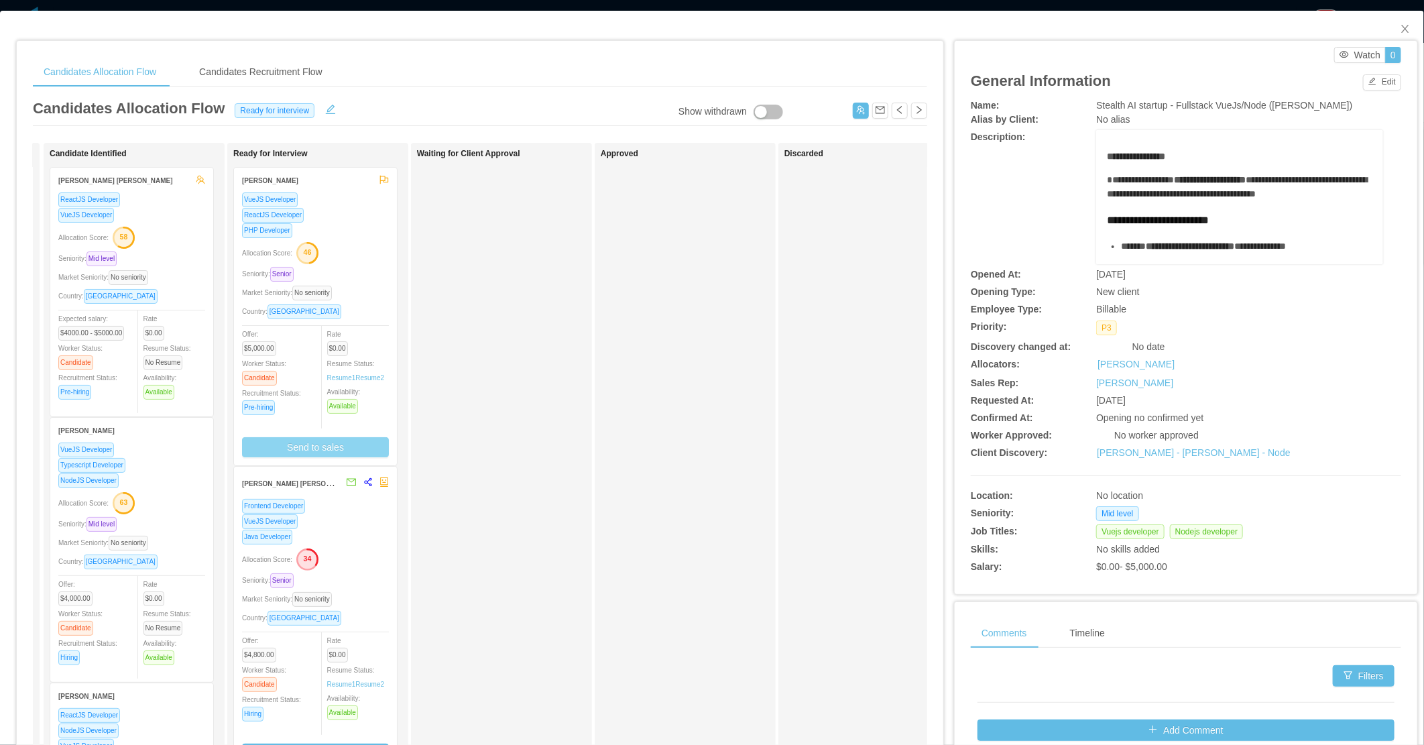
click at [288, 440] on button "Send to sales" at bounding box center [315, 447] width 147 height 20
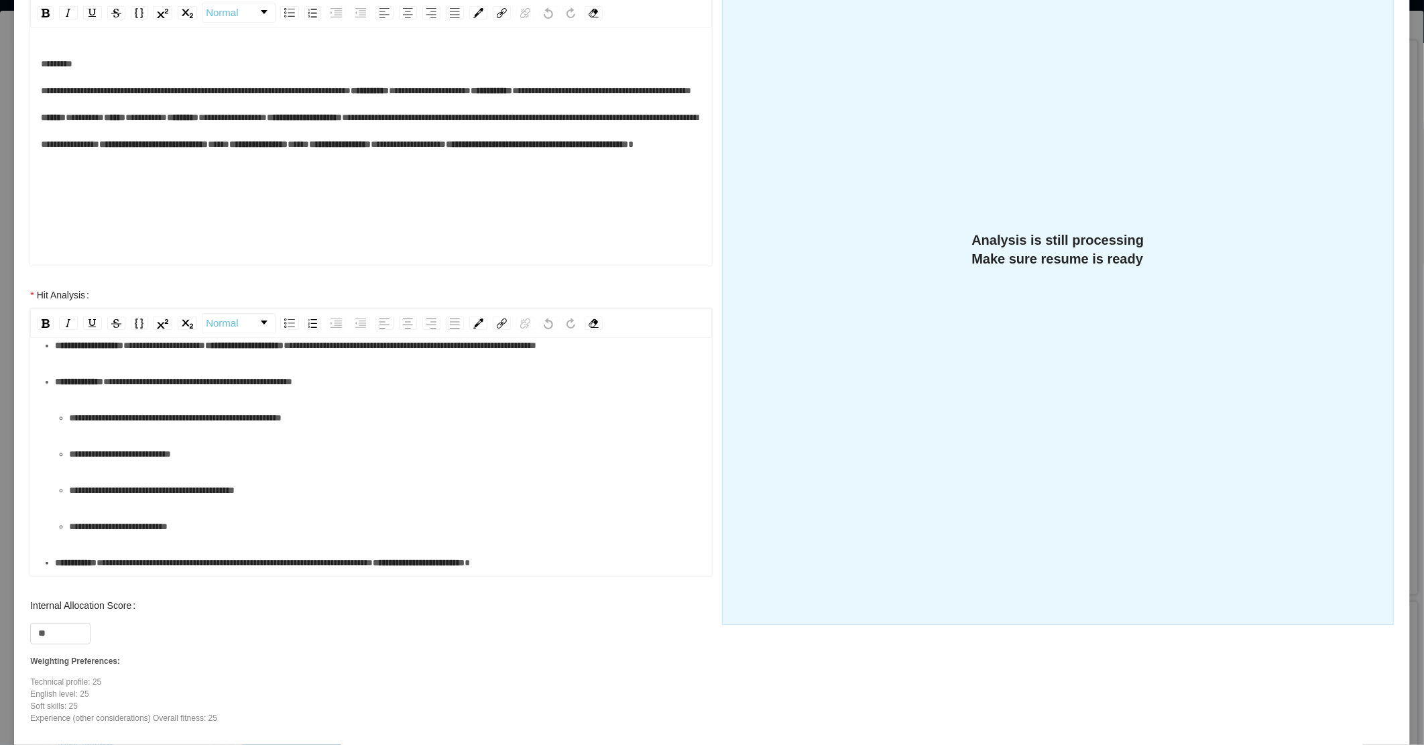
scroll to position [320, 0]
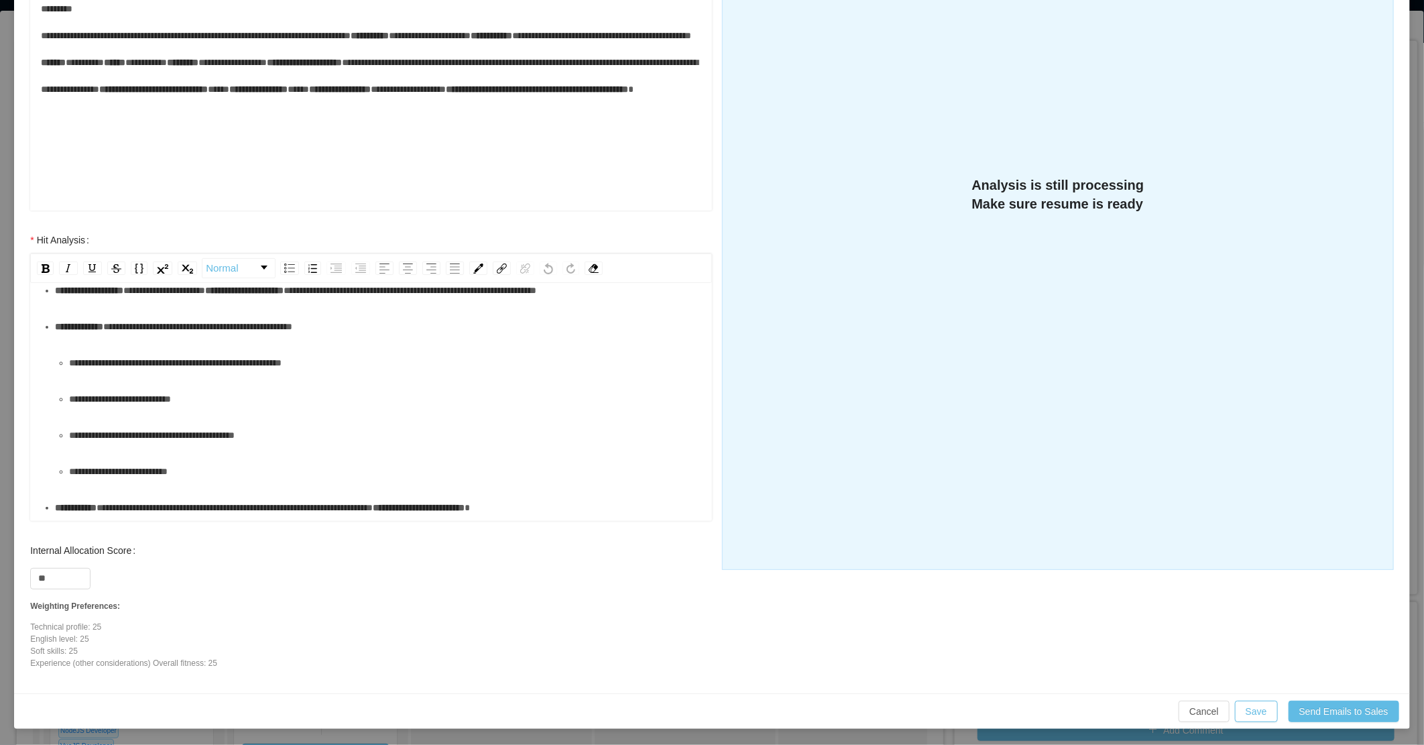
click at [606, 505] on div "**********" at bounding box center [378, 507] width 647 height 27
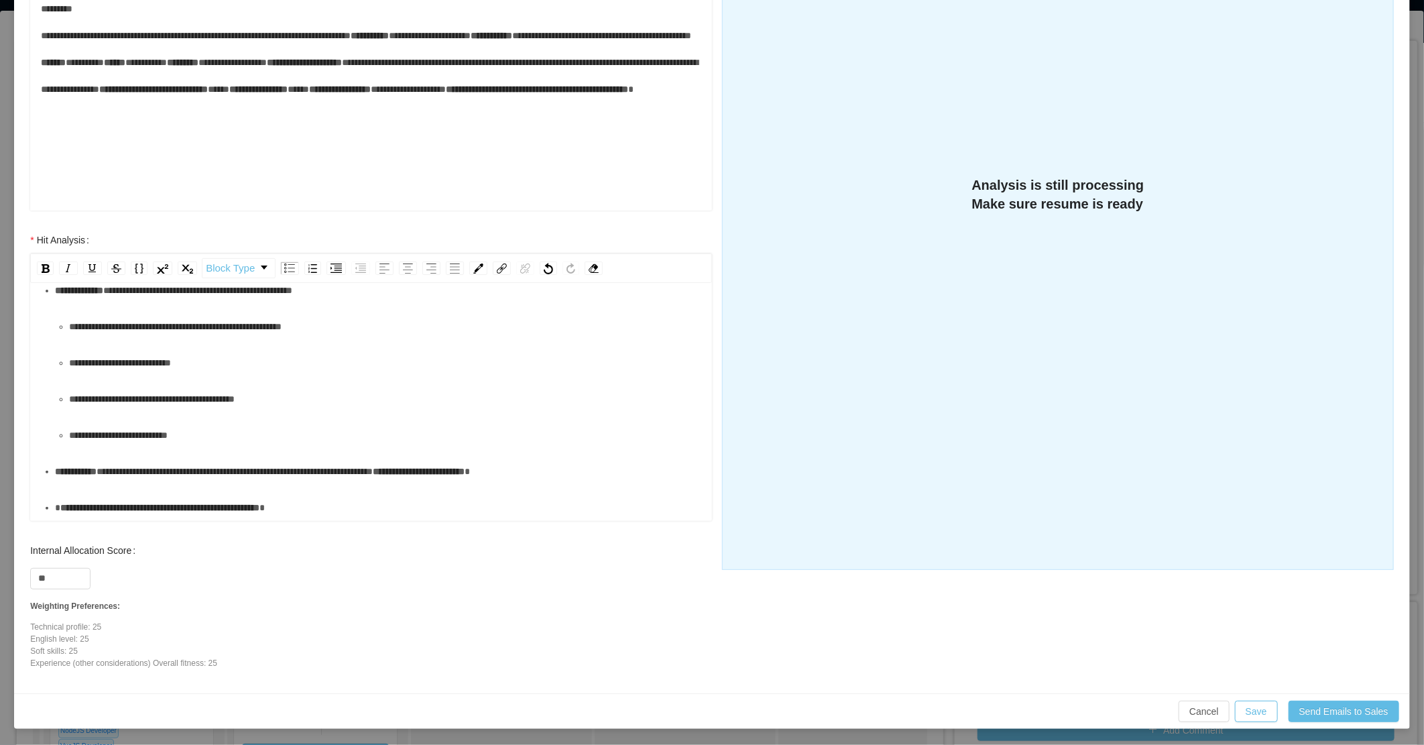
scroll to position [293, 0]
click at [707, 708] on button "Save" at bounding box center [1256, 710] width 43 height 21
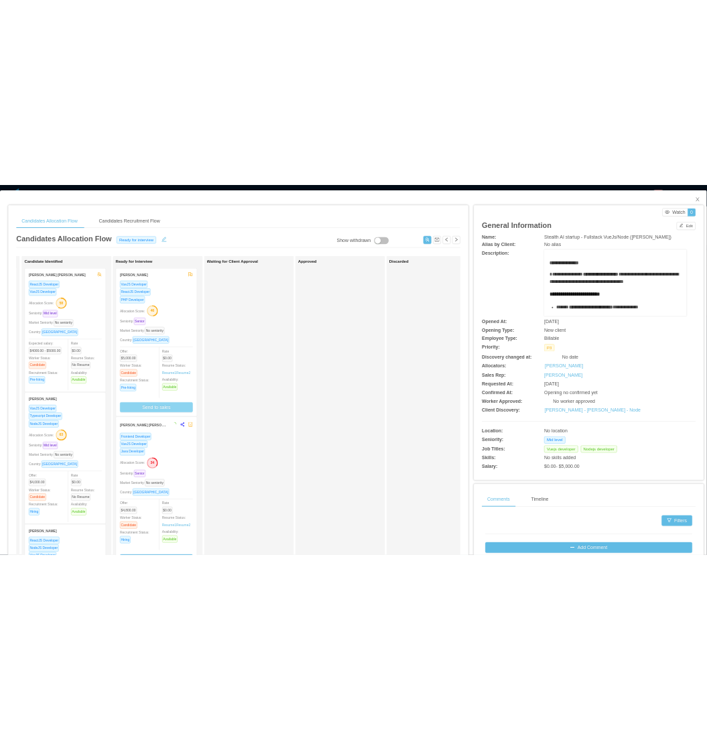
scroll to position [253, 0]
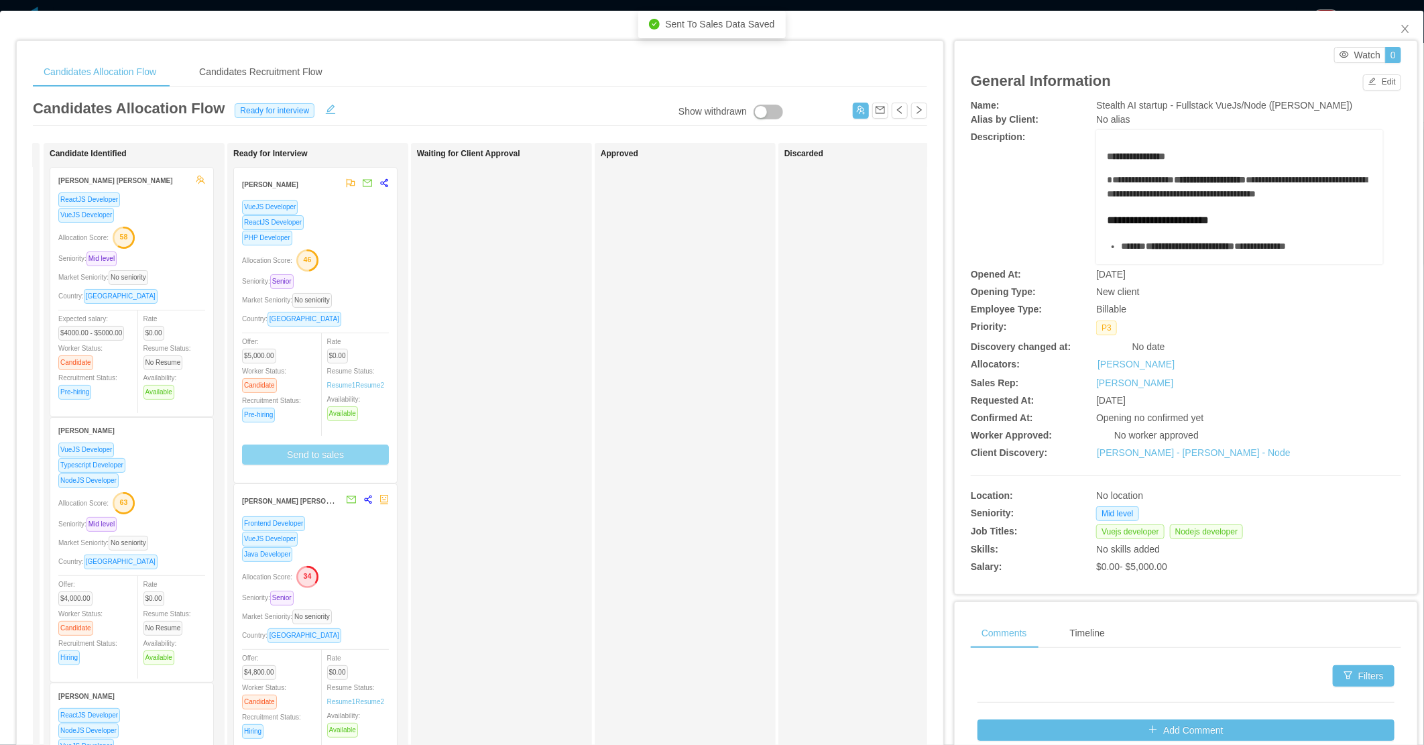
click at [156, 503] on div "Allocation Score: 63" at bounding box center [131, 501] width 147 height 21
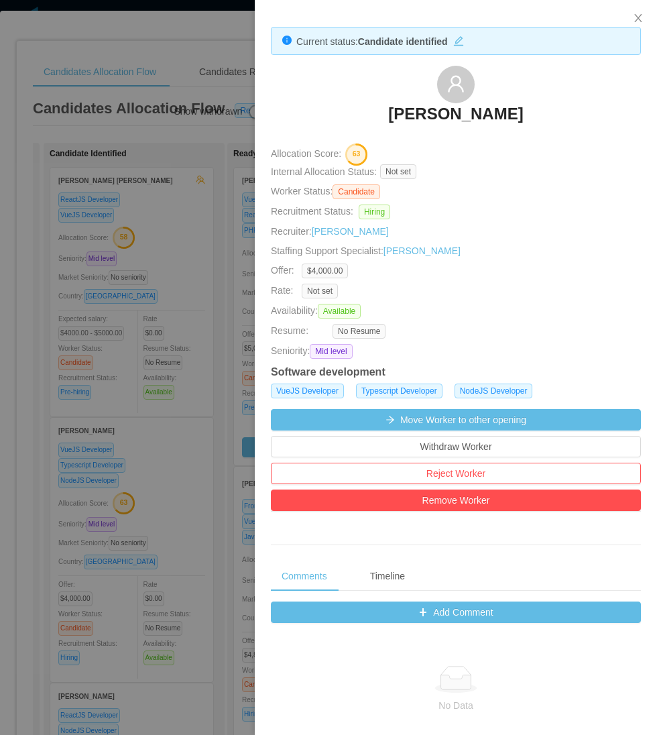
click at [105, 364] on div at bounding box center [328, 367] width 657 height 735
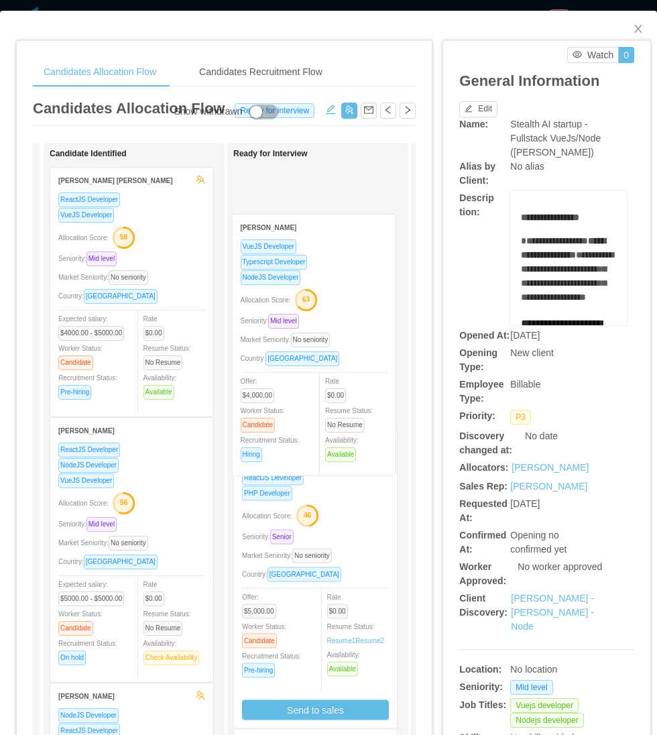
drag, startPoint x: 126, startPoint y: 570, endPoint x: 308, endPoint y: 340, distance: 293.4
click at [308, 340] on div "Applied Candidate Identified Lucas Maia e Silva ReactJS Developer VueJS Develop…" at bounding box center [224, 483] width 383 height 681
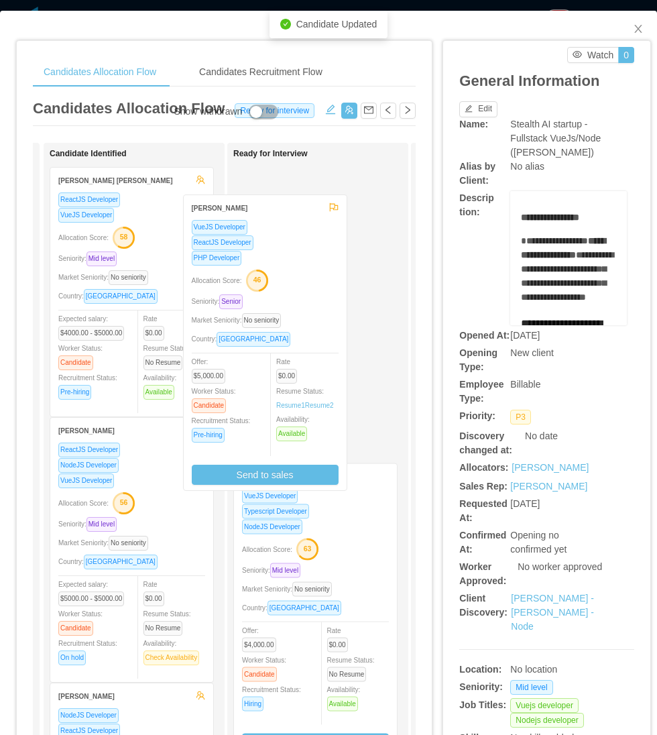
drag, startPoint x: 330, startPoint y: 326, endPoint x: 280, endPoint y: 324, distance: 50.3
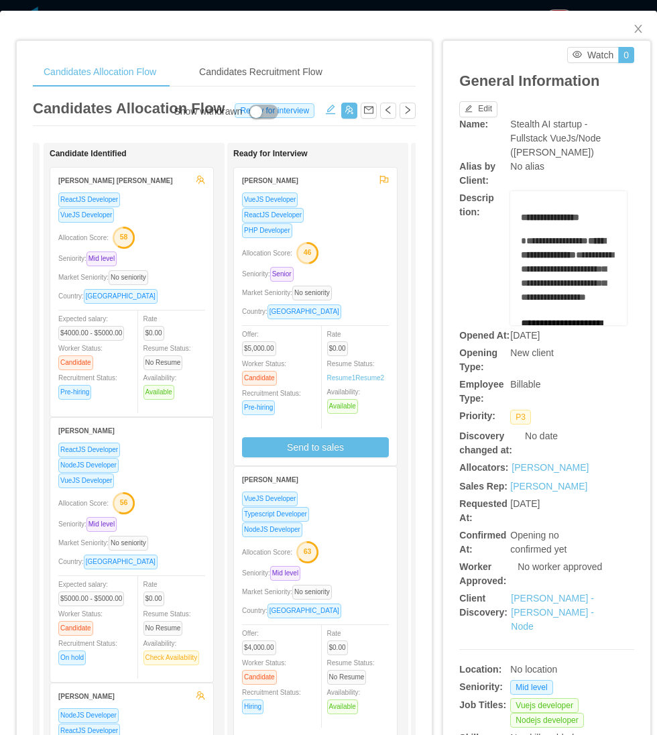
drag, startPoint x: 522, startPoint y: 40, endPoint x: 587, endPoint y: 38, distance: 65.1
click at [523, 41] on div "**********" at bounding box center [546, 411] width 207 height 741
click at [633, 25] on icon "icon: close" at bounding box center [638, 28] width 11 height 11
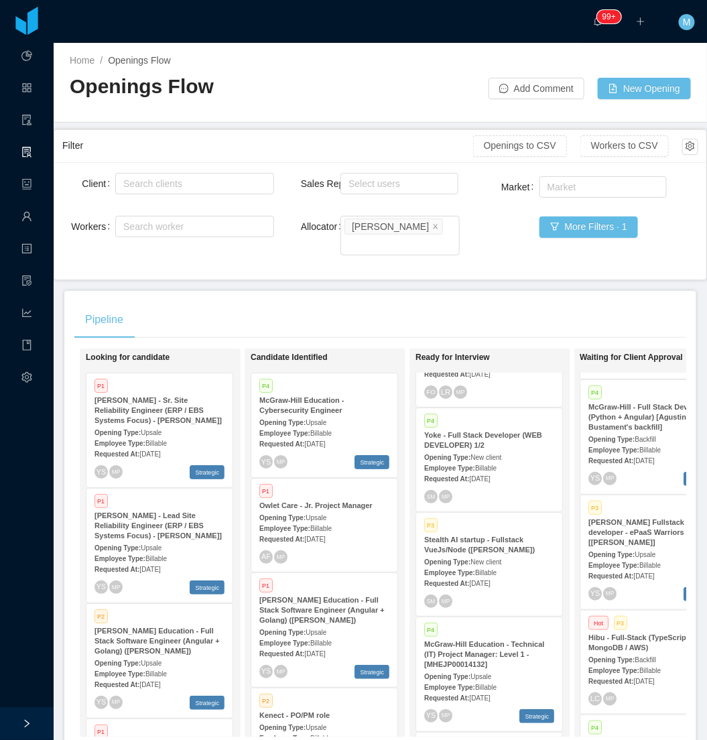
scroll to position [0, 174]
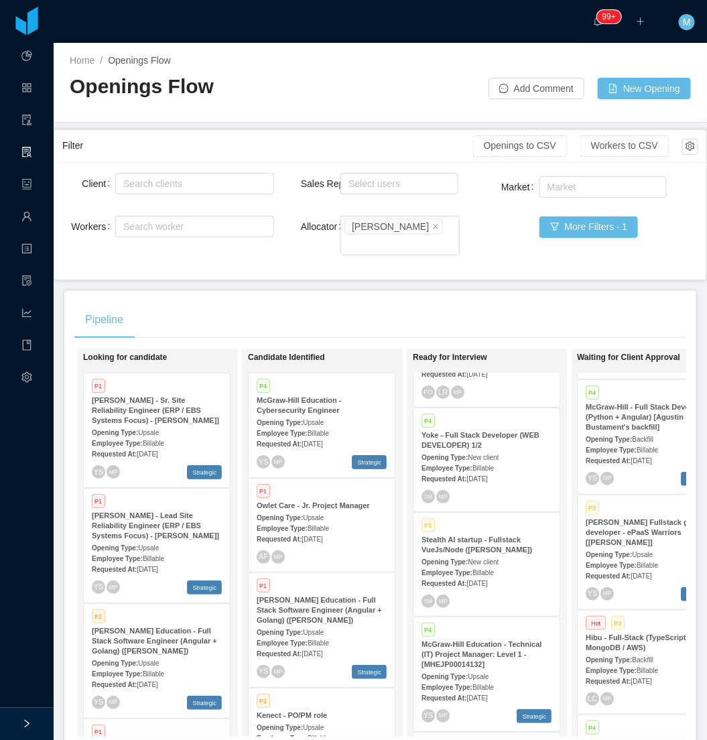
click at [318, 396] on strong "McGraw-Hill Education - Cybersecurity Engineer" at bounding box center [299, 405] width 85 height 18
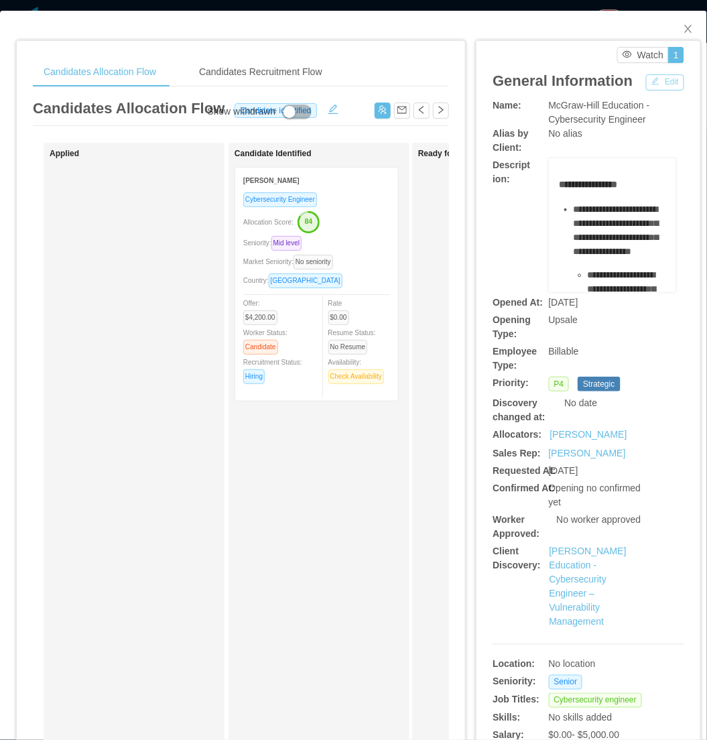
click at [654, 81] on button "Edit" at bounding box center [665, 82] width 38 height 16
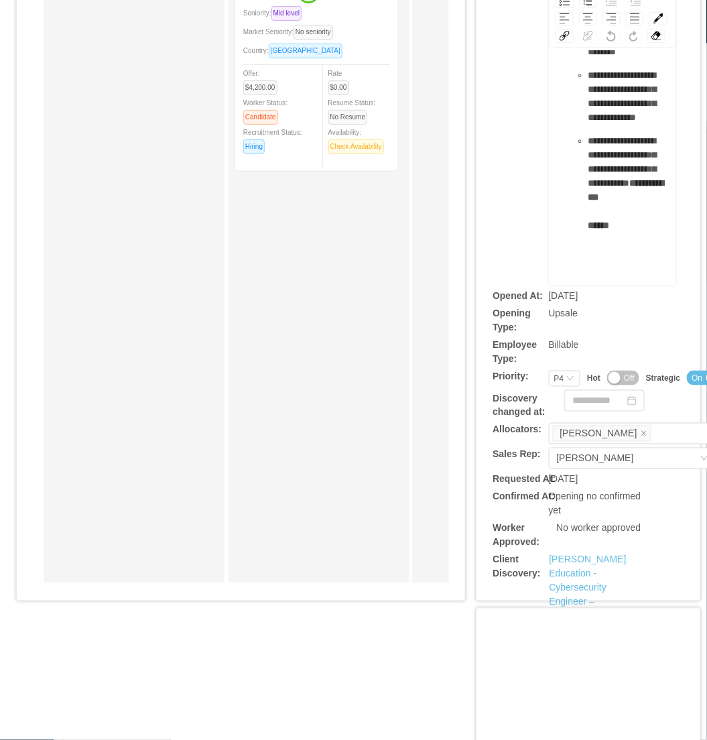
scroll to position [372, 0]
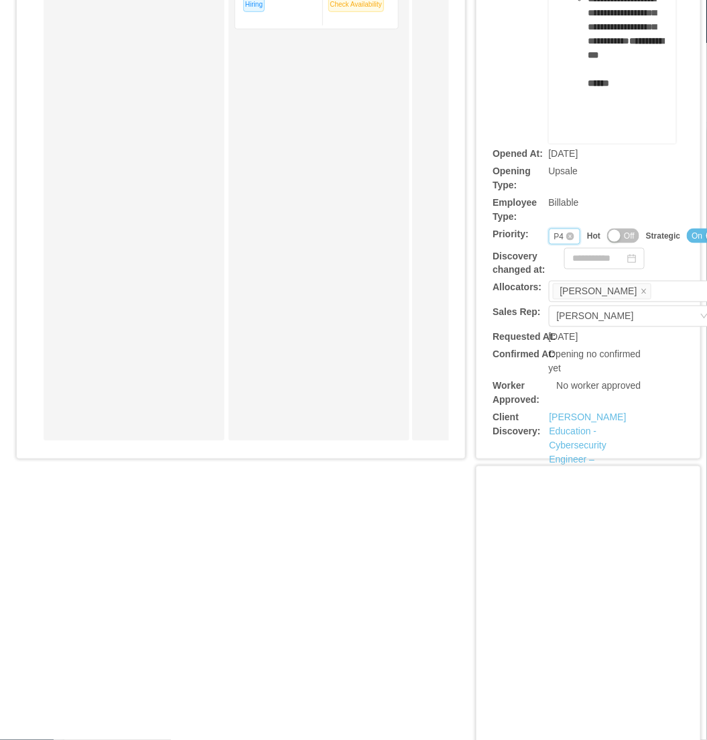
click at [554, 244] on div "P4" at bounding box center [559, 236] width 10 height 15
click at [548, 318] on li "P3" at bounding box center [555, 317] width 31 height 21
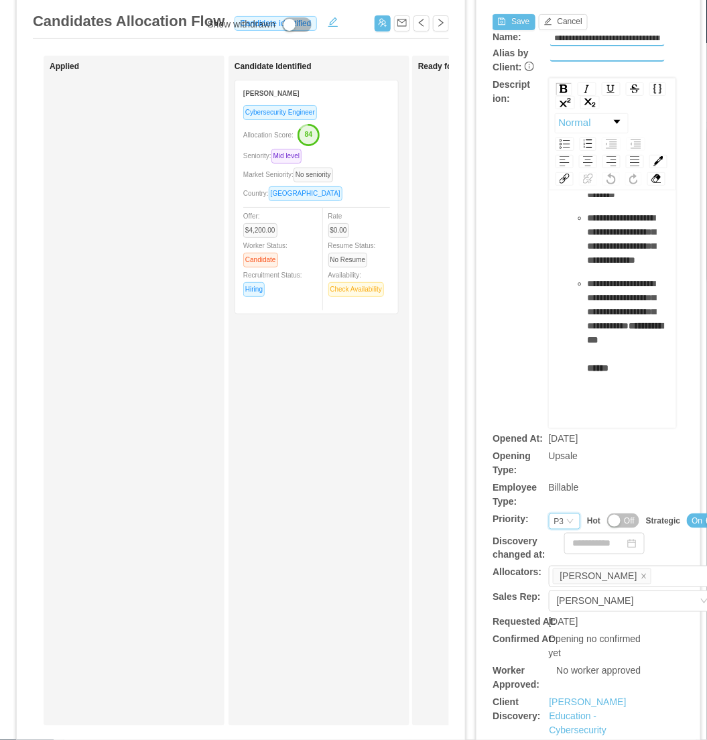
scroll to position [0, 0]
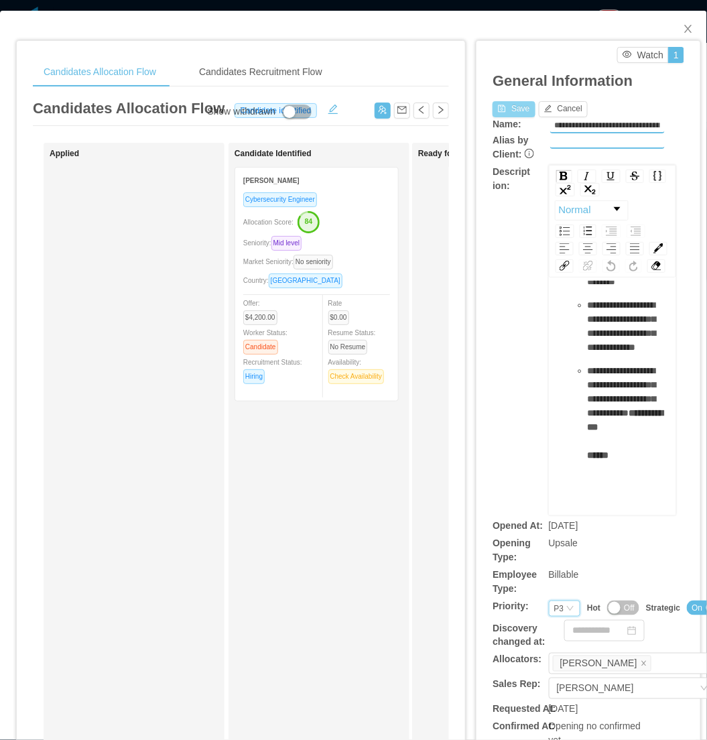
click at [497, 105] on button "Save" at bounding box center [514, 109] width 42 height 16
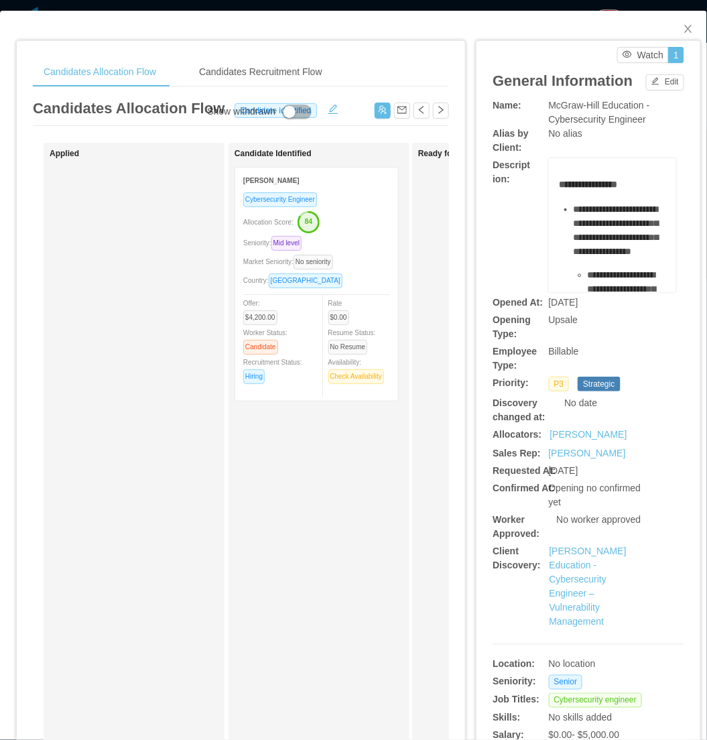
drag, startPoint x: 341, startPoint y: 470, endPoint x: 344, endPoint y: 454, distance: 16.4
click at [341, 468] on div "Candidate Identified Erick Marin Cybersecurity Engineer Allocation Score: 84 Se…" at bounding box center [329, 478] width 188 height 658
click at [683, 30] on icon "icon: close" at bounding box center [688, 28] width 11 height 11
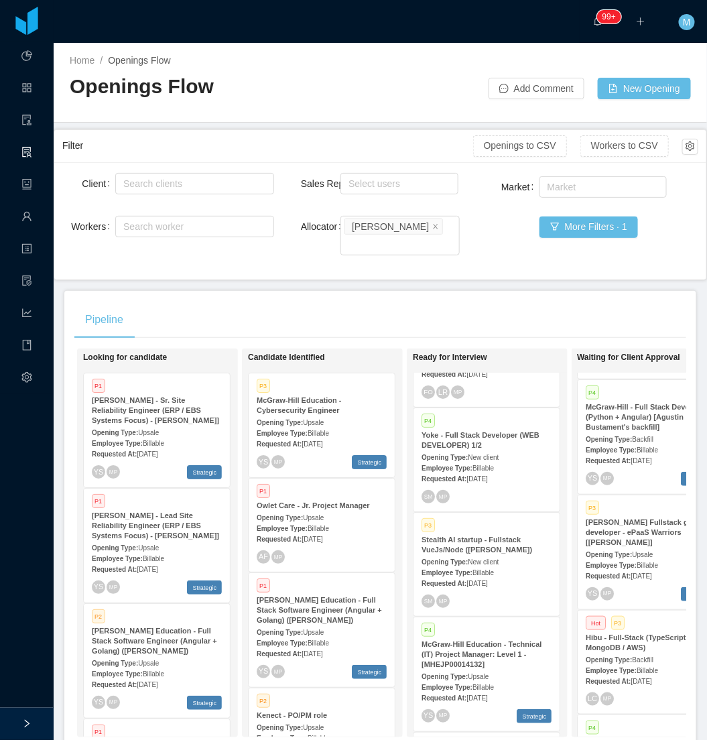
scroll to position [0, 582]
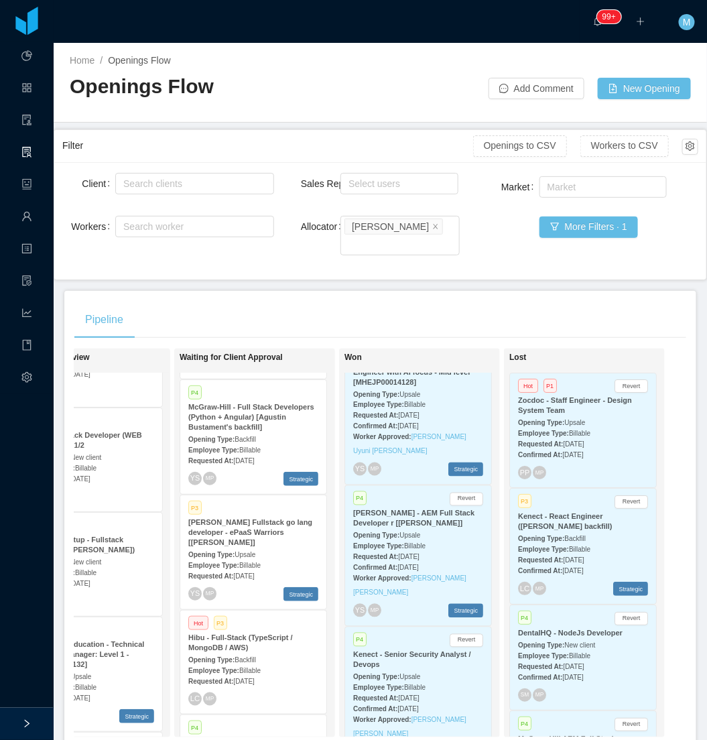
click at [399, 554] on span "Jul 5th, 2025" at bounding box center [409, 557] width 21 height 7
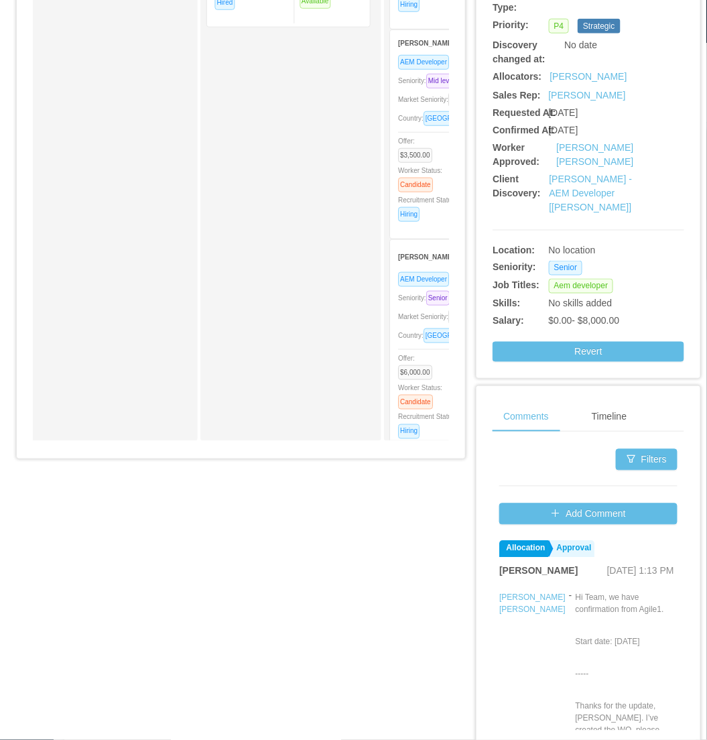
scroll to position [74, 0]
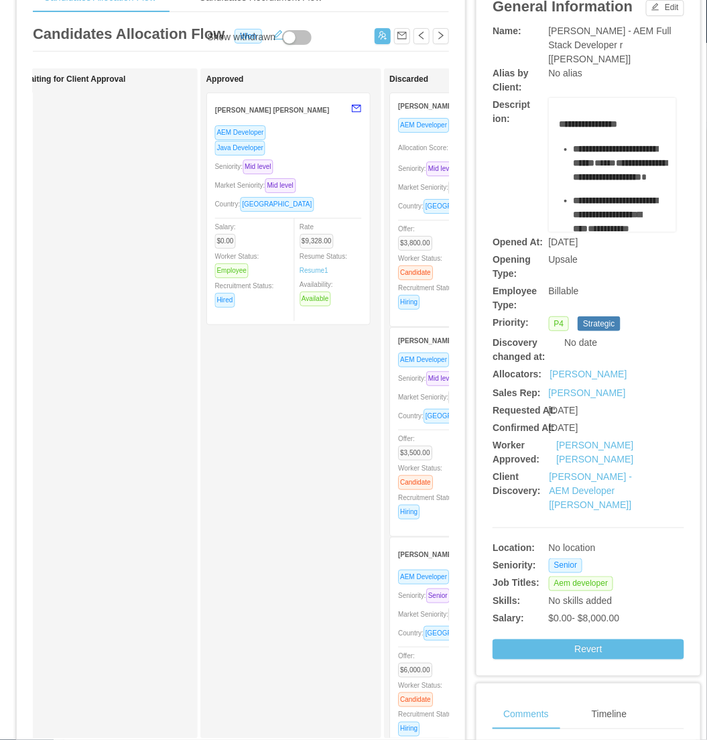
click at [337, 159] on div "Seniority: Mid level" at bounding box center [288, 166] width 147 height 15
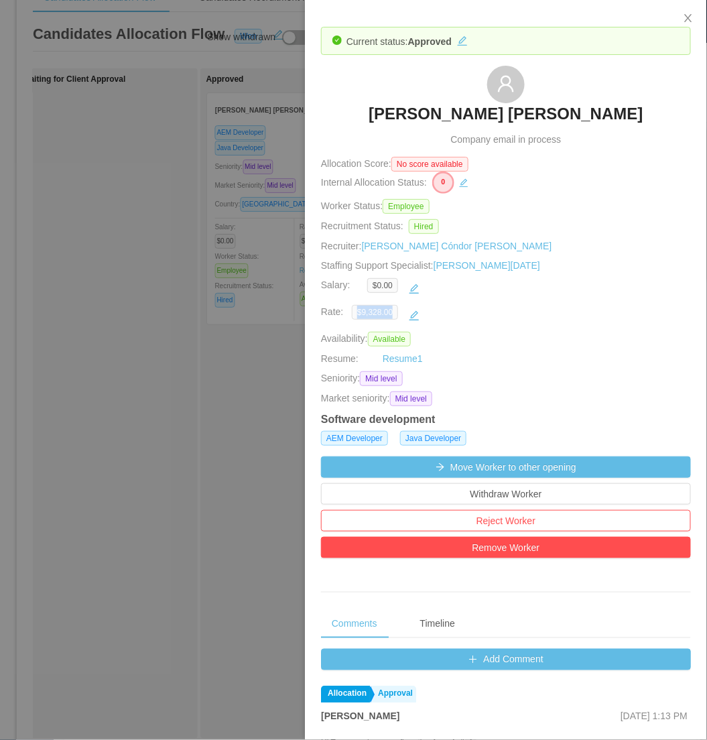
drag, startPoint x: 389, startPoint y: 316, endPoint x: 356, endPoint y: 312, distance: 33.8
click at [356, 312] on span "$9,328.00" at bounding box center [375, 312] width 46 height 15
copy span "$9,328.00"
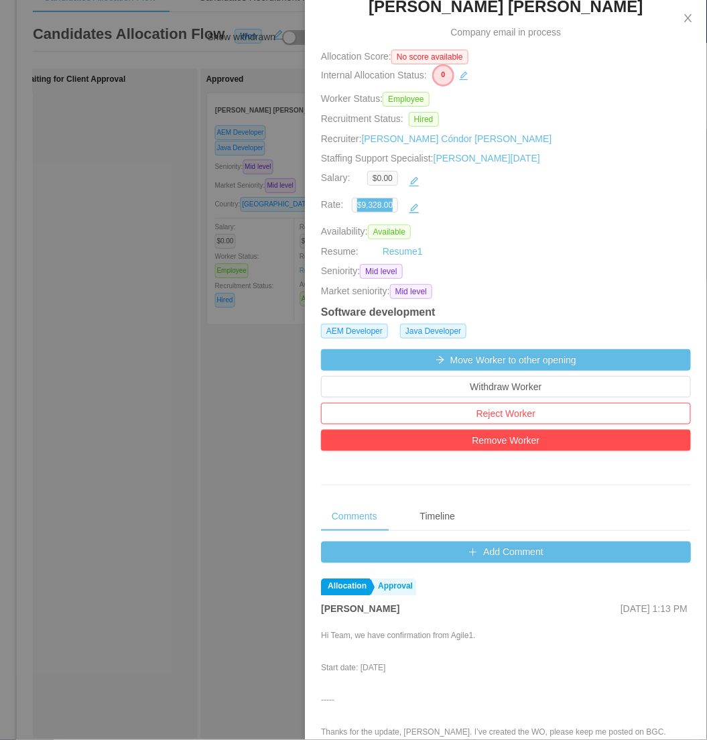
scroll to position [0, 0]
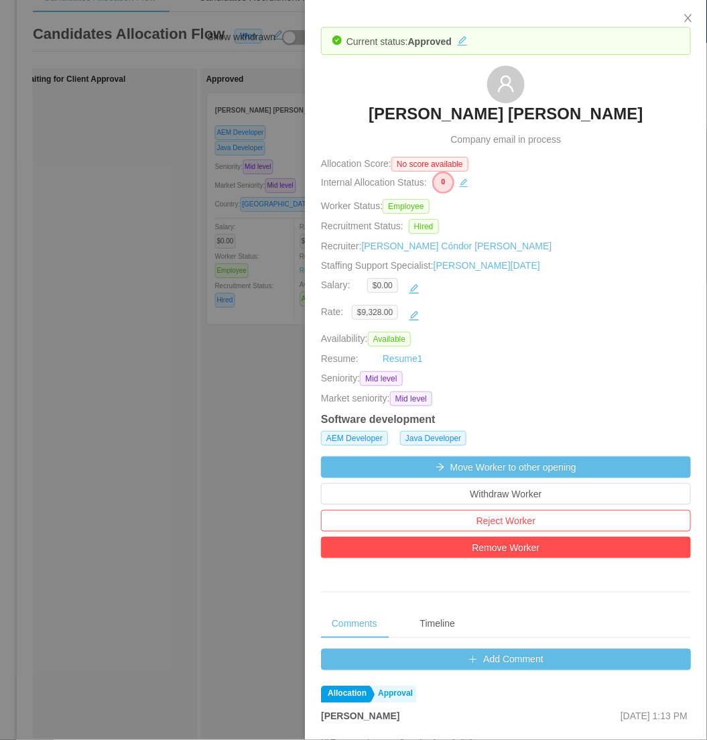
click at [196, 516] on div at bounding box center [353, 370] width 707 height 740
click at [196, 513] on div "Waiting for Client Approval" at bounding box center [107, 403] width 181 height 670
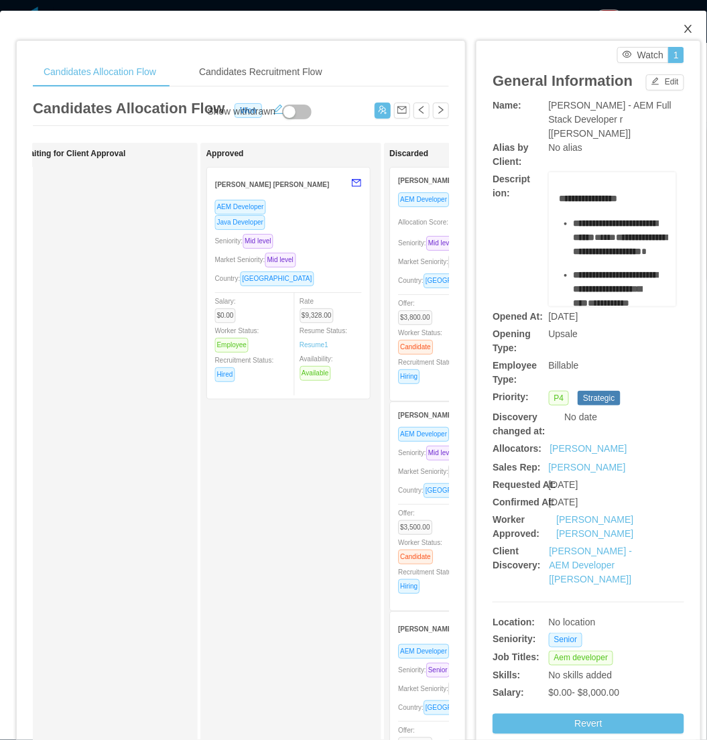
click at [670, 27] on span "Close" at bounding box center [689, 30] width 38 height 38
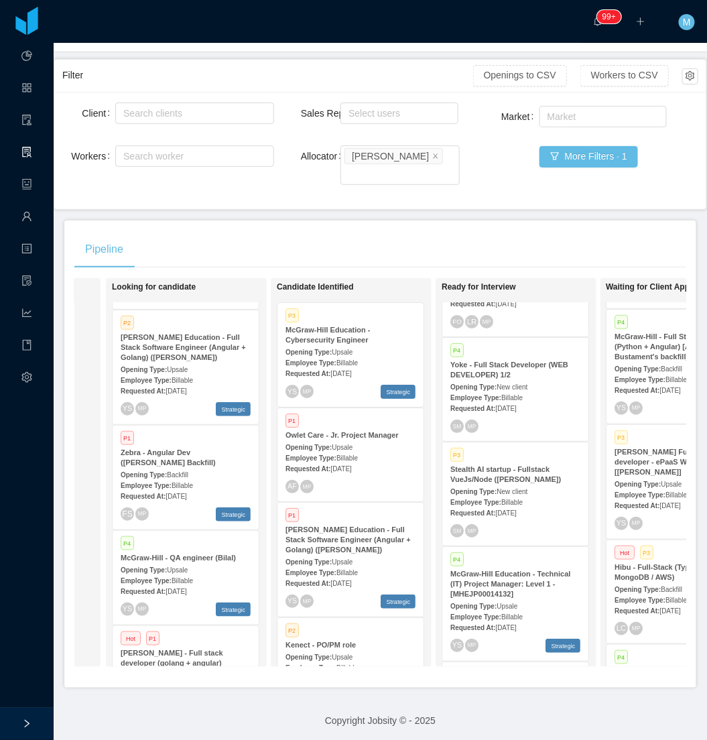
scroll to position [298, 0]
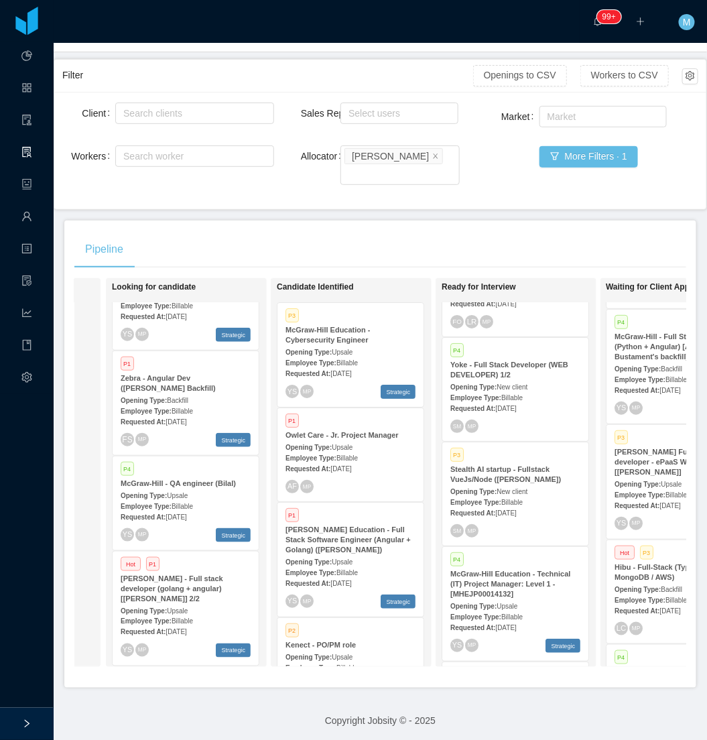
click at [313, 231] on div "Pipeline" at bounding box center [380, 250] width 612 height 38
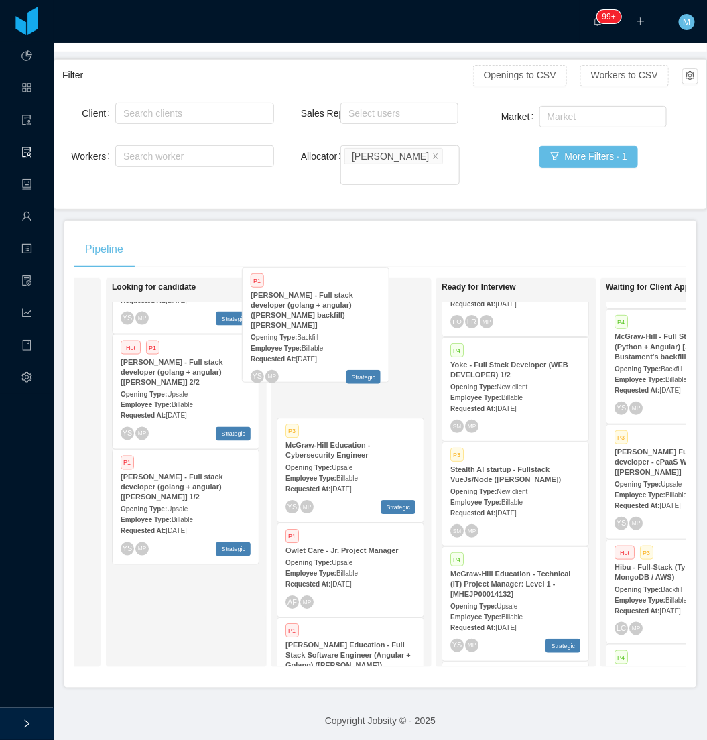
drag, startPoint x: 194, startPoint y: 585, endPoint x: 327, endPoint y: 318, distance: 298.0
click at [327, 318] on div "On Hold Looking for candidate P1 McGraw-Hill - Sr. Site Reliability Engineer (E…" at bounding box center [380, 478] width 612 height 400
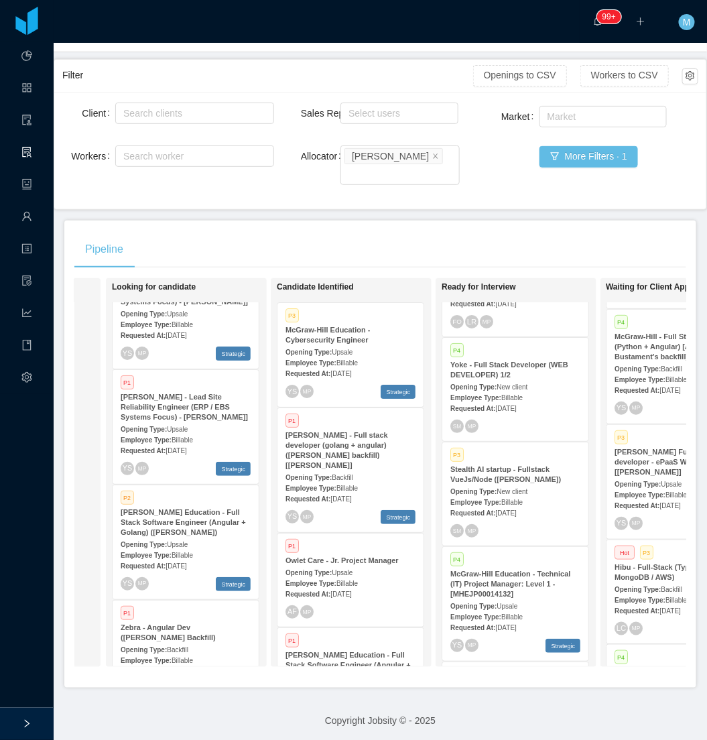
scroll to position [0, 0]
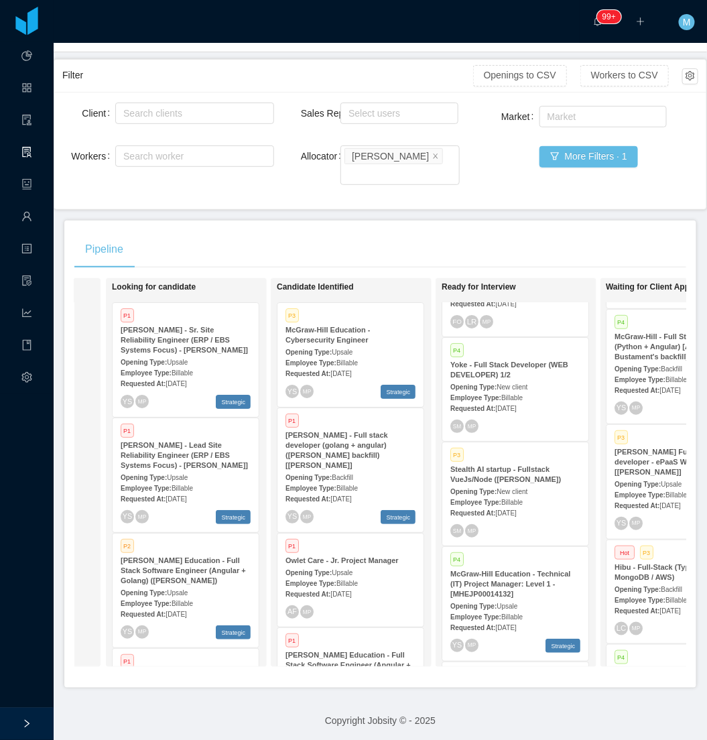
click at [444, 231] on div "Pipeline" at bounding box center [380, 250] width 612 height 38
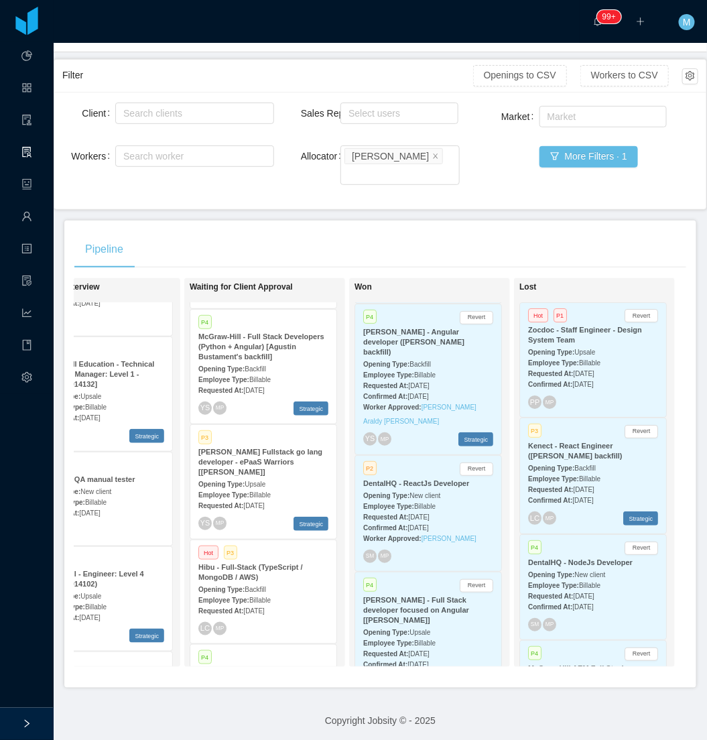
scroll to position [1054, 0]
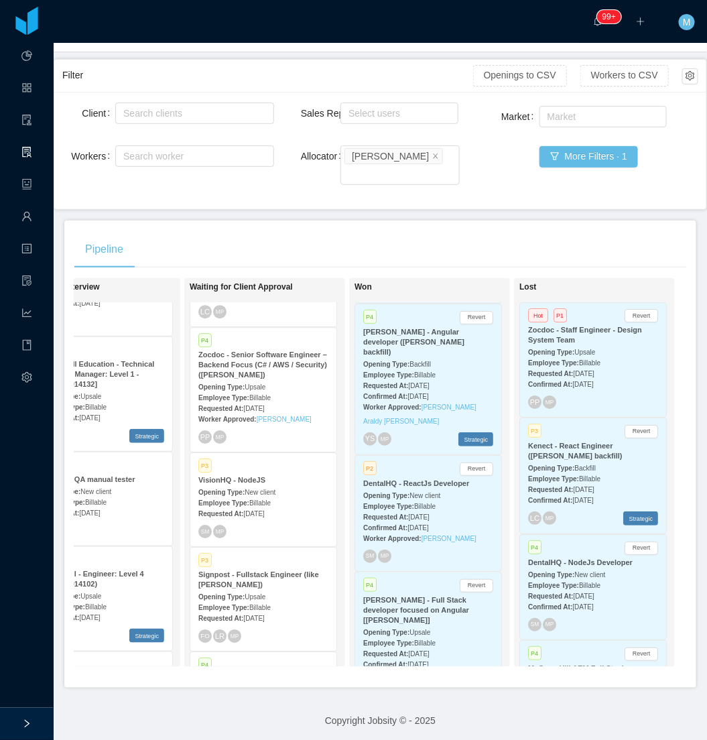
click at [250, 510] on span "Sep 30th, 2025" at bounding box center [254, 513] width 21 height 7
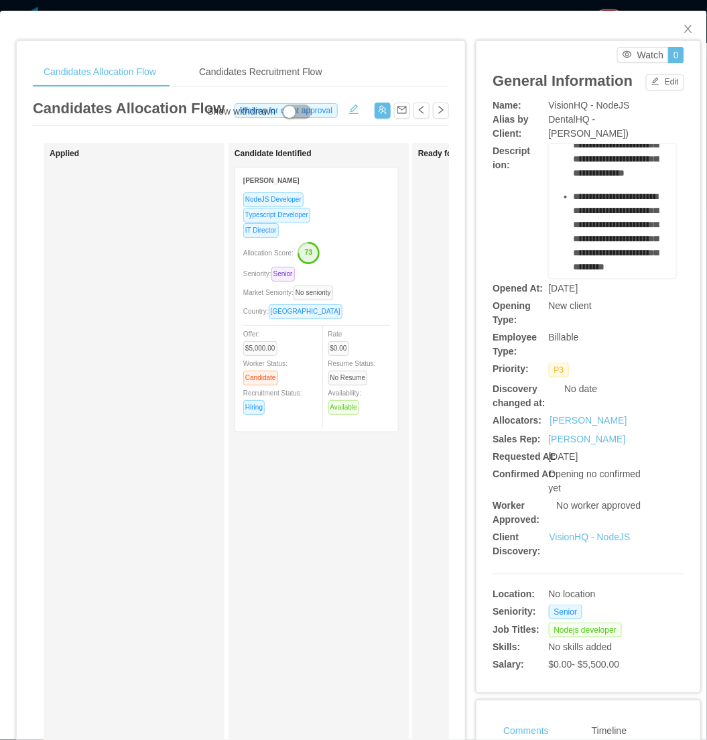
scroll to position [1040, 0]
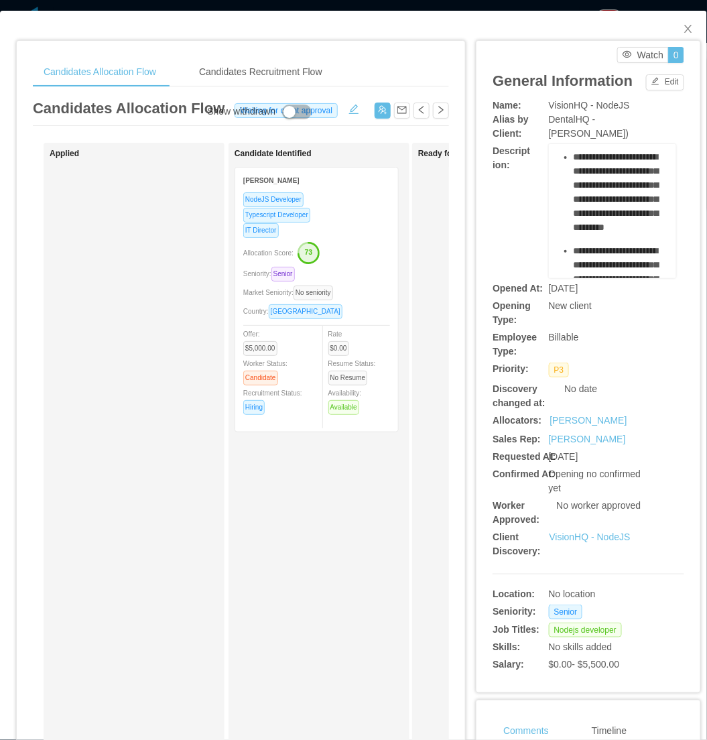
drag, startPoint x: 564, startPoint y: 186, endPoint x: 648, endPoint y: 182, distance: 83.9
click at [648, 182] on div "**********" at bounding box center [612, 211] width 127 height 134
copy ul "**********"
drag, startPoint x: 674, startPoint y: 28, endPoint x: 669, endPoint y: 34, distance: 7.6
click at [674, 29] on span "Close" at bounding box center [689, 30] width 38 height 38
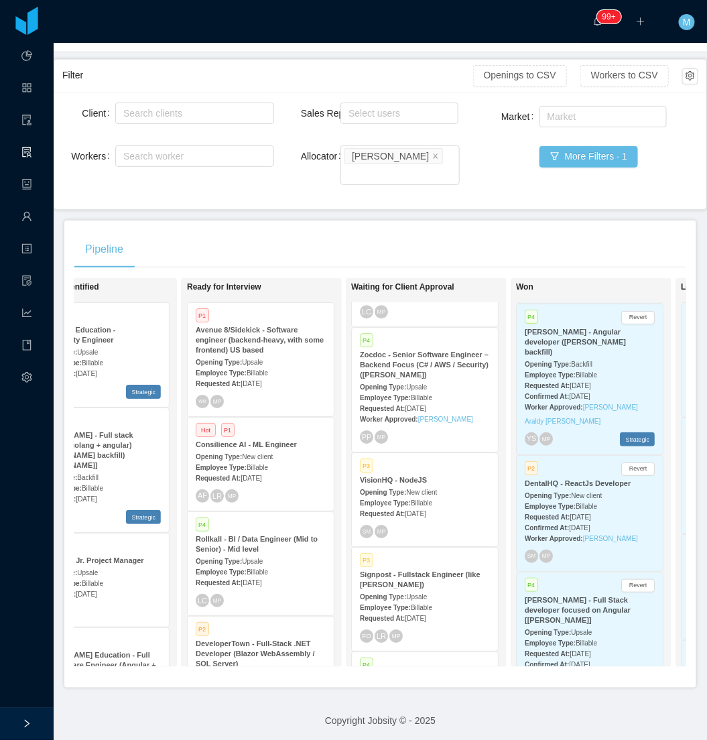
scroll to position [0, 402]
click at [245, 369] on span "Billable" at bounding box center [255, 372] width 21 height 7
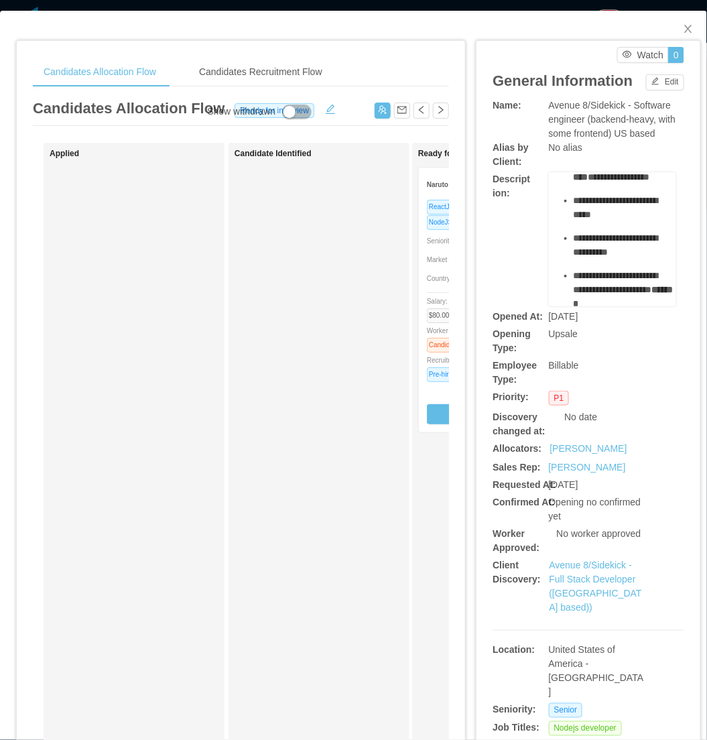
scroll to position [446, 0]
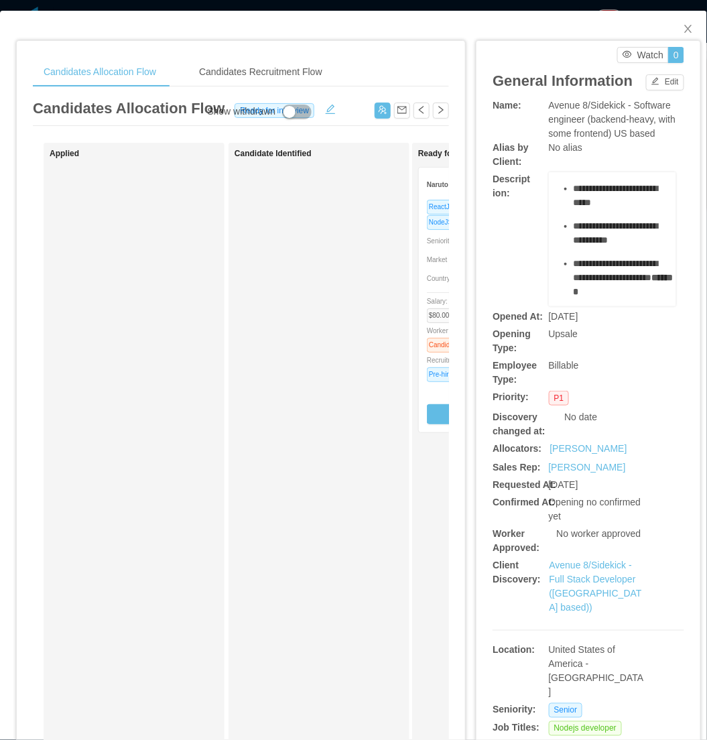
drag, startPoint x: 562, startPoint y: 243, endPoint x: 614, endPoint y: 239, distance: 52.4
click at [614, 239] on div "**********" at bounding box center [613, 49] width 107 height 606
copy ul "**********"
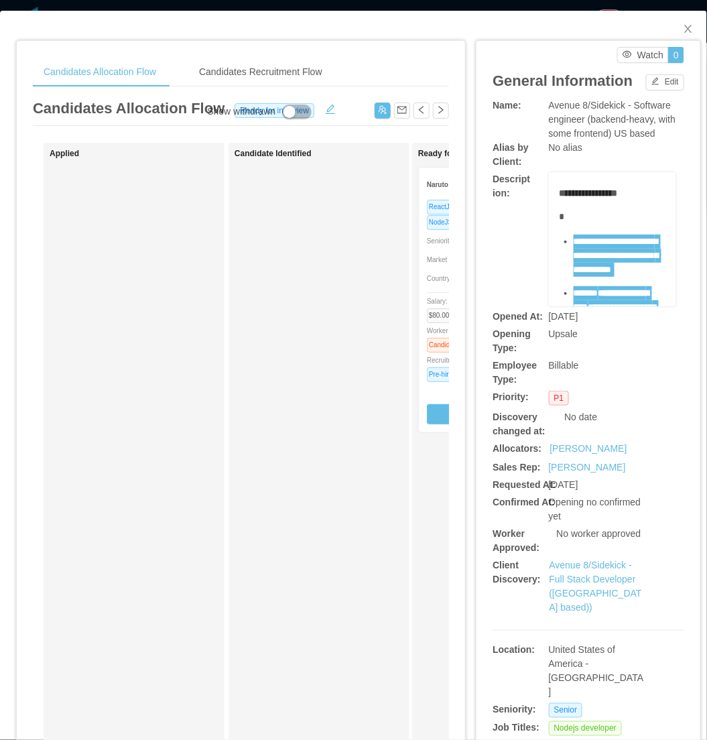
scroll to position [0, 0]
click at [677, 19] on span "Close" at bounding box center [689, 30] width 38 height 38
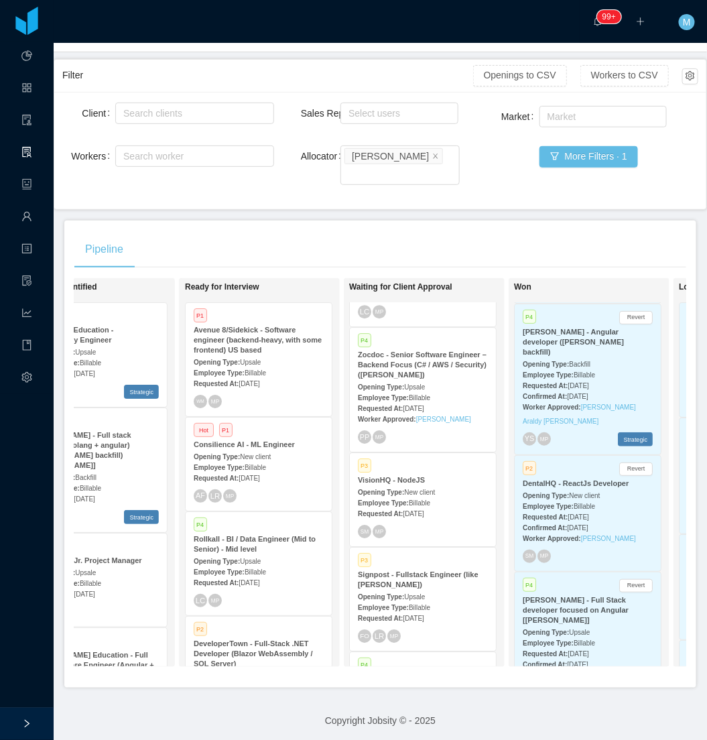
click at [486, 186] on div "Client Search clients Workers Search worker Sales Rep Select users Allocator Se…" at bounding box center [380, 150] width 652 height 117
click at [345, 221] on div "Pipeline On Hold Looking for candidate P1 McGraw-Hill - Sr. Site Reliability En…" at bounding box center [380, 454] width 632 height 467
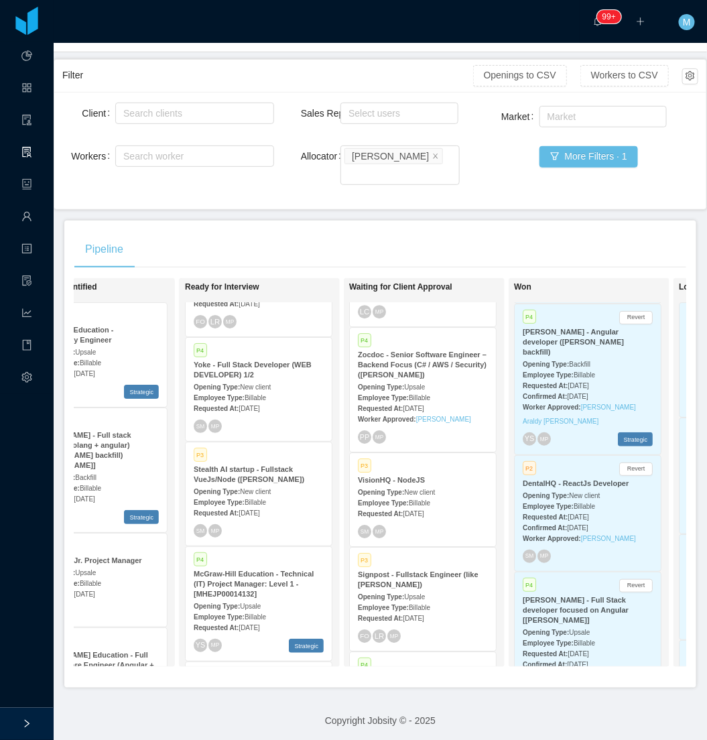
click at [259, 509] on span "Sep 4th, 2025" at bounding box center [249, 512] width 21 height 7
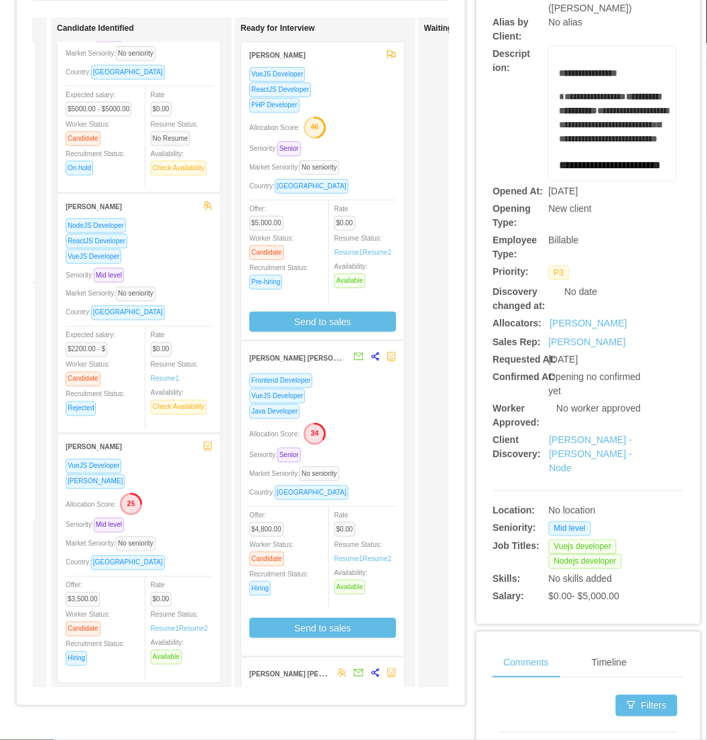
scroll to position [223, 0]
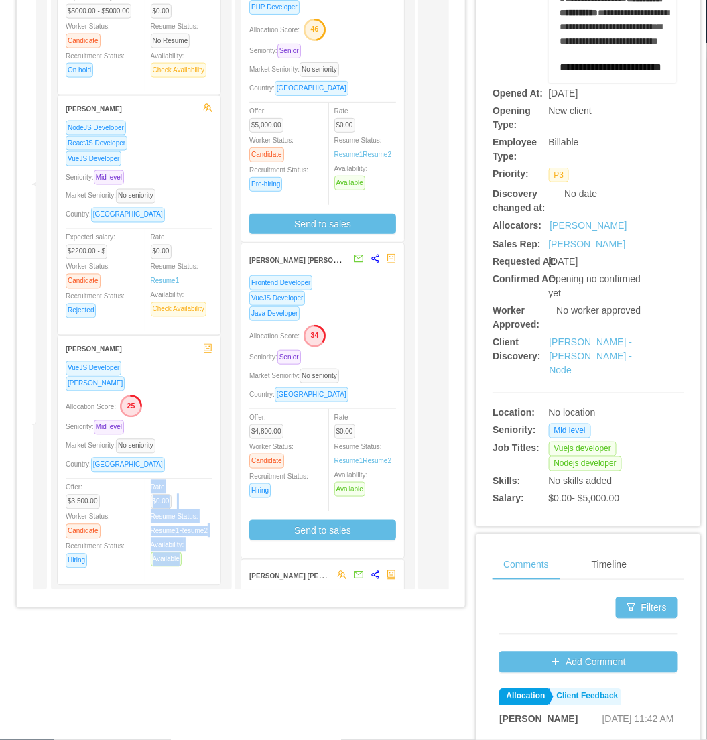
drag, startPoint x: 168, startPoint y: 611, endPoint x: 204, endPoint y: 604, distance: 36.9
click at [204, 601] on div "Applied Hani Yehia VueJS Developer NodeJS Developer Vanilla Javascript Seniorit…" at bounding box center [241, 260] width 416 height 681
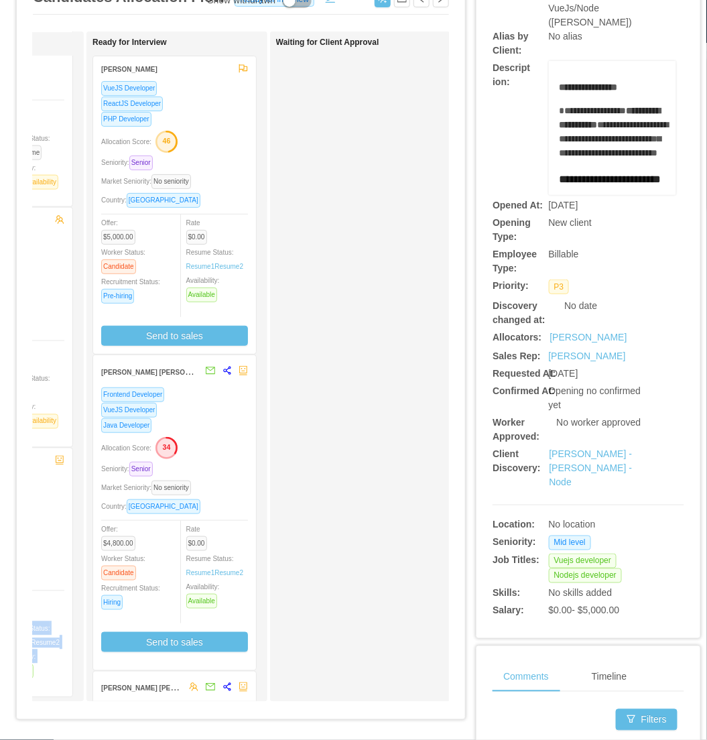
scroll to position [0, 0]
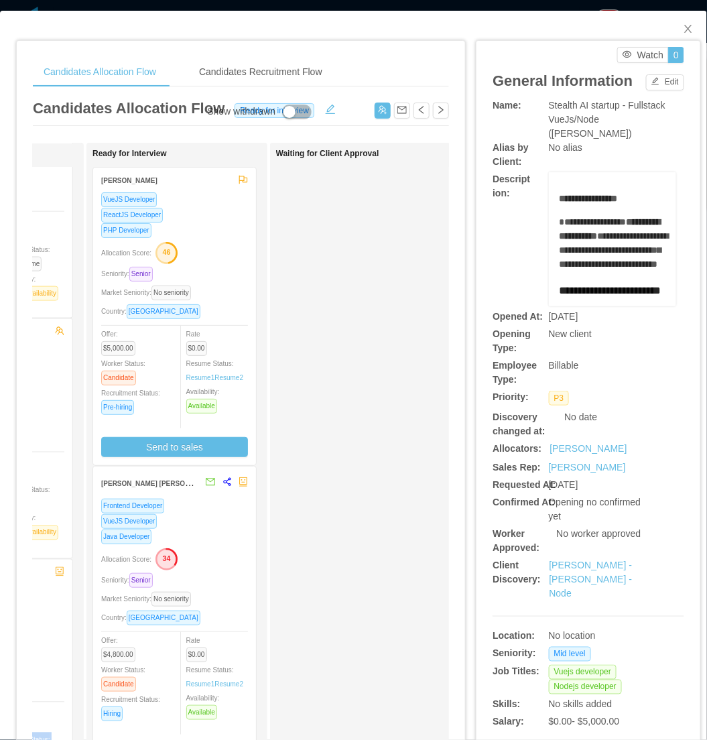
click at [218, 269] on div "Seniority: Senior" at bounding box center [174, 273] width 147 height 15
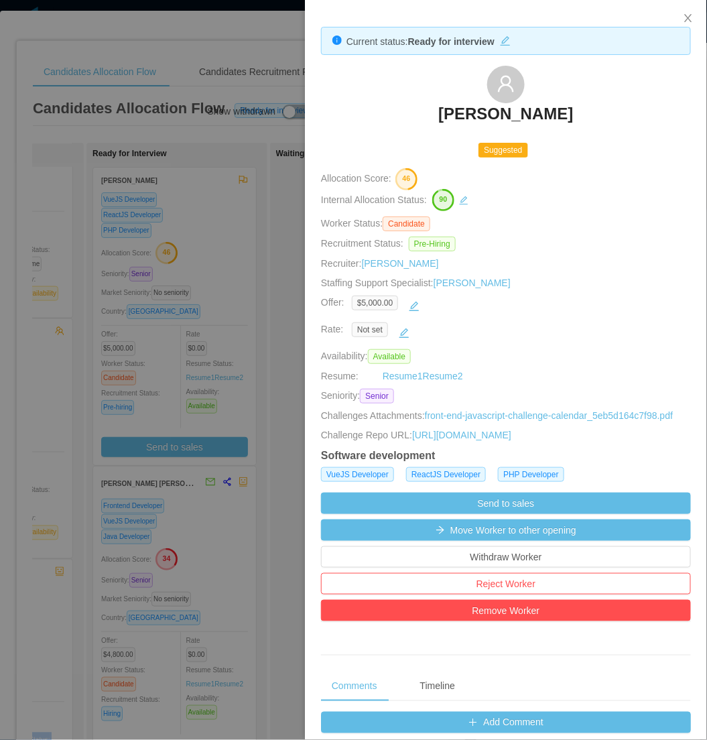
drag, startPoint x: 404, startPoint y: 117, endPoint x: 613, endPoint y: 118, distance: 208.5
click at [613, 118] on div "Everton Luis Oliveira" at bounding box center [506, 99] width 370 height 67
copy h3 "Everton Luis Oliveira"
click at [168, 465] on div at bounding box center [353, 370] width 707 height 740
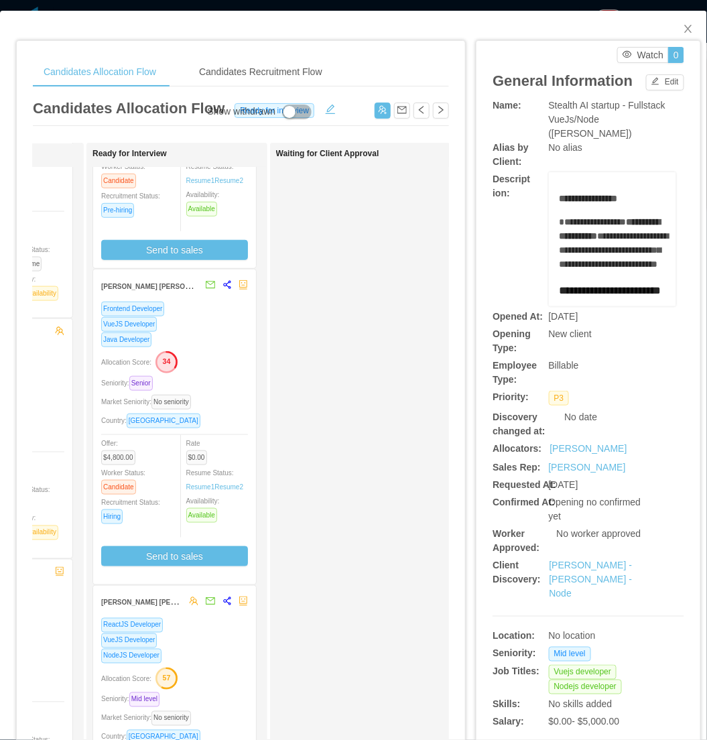
scroll to position [223, 0]
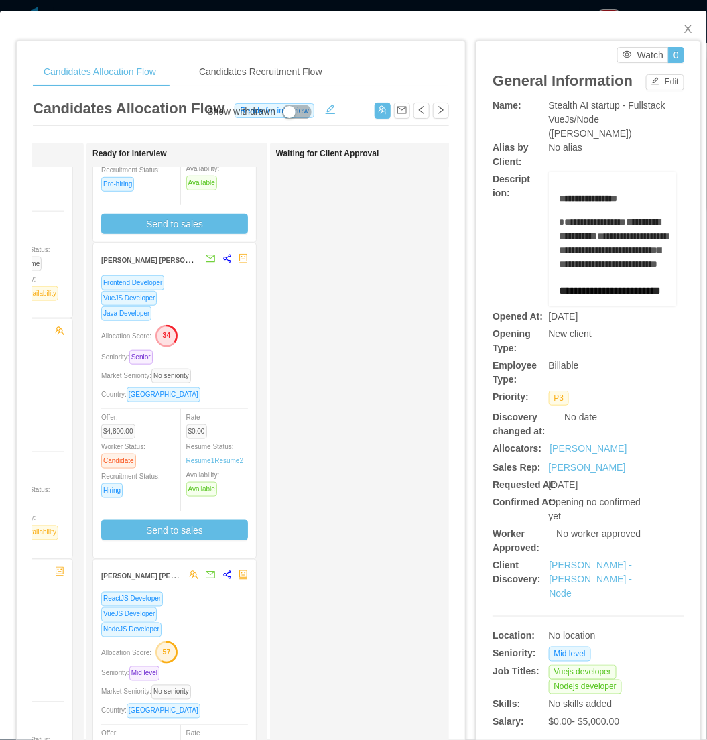
click at [217, 316] on div "Frontend Developer VueJS Developer Java Developer Allocation Score: 34 Seniorit…" at bounding box center [174, 413] width 147 height 276
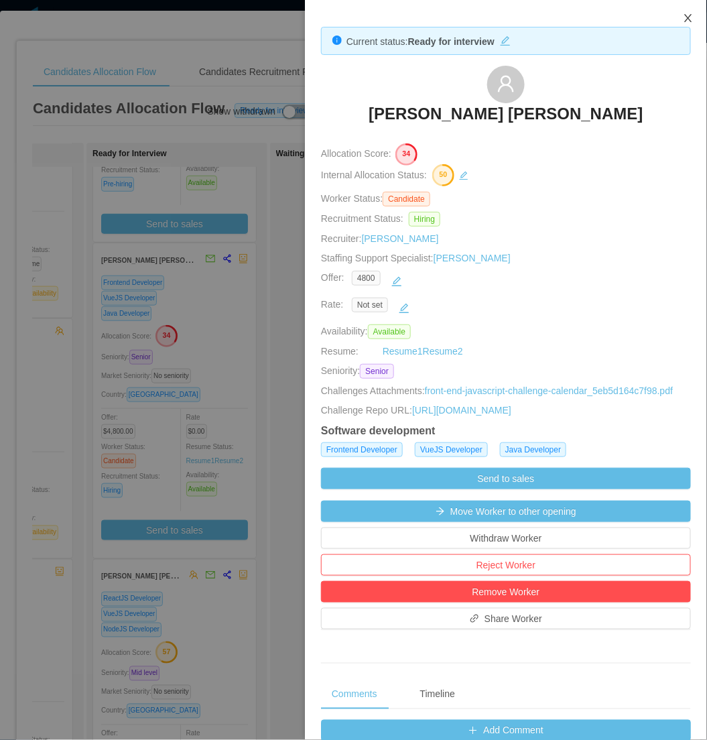
drag, startPoint x: 690, startPoint y: 21, endPoint x: 674, endPoint y: 41, distance: 26.2
click at [690, 21] on icon "icon: close" at bounding box center [687, 18] width 7 height 8
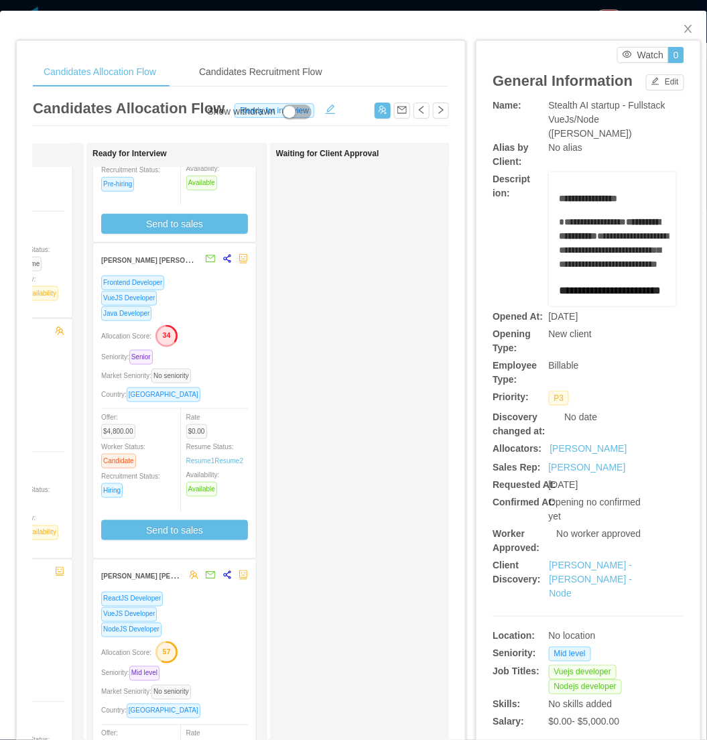
click at [217, 349] on div "Seniority: Senior" at bounding box center [174, 356] width 147 height 15
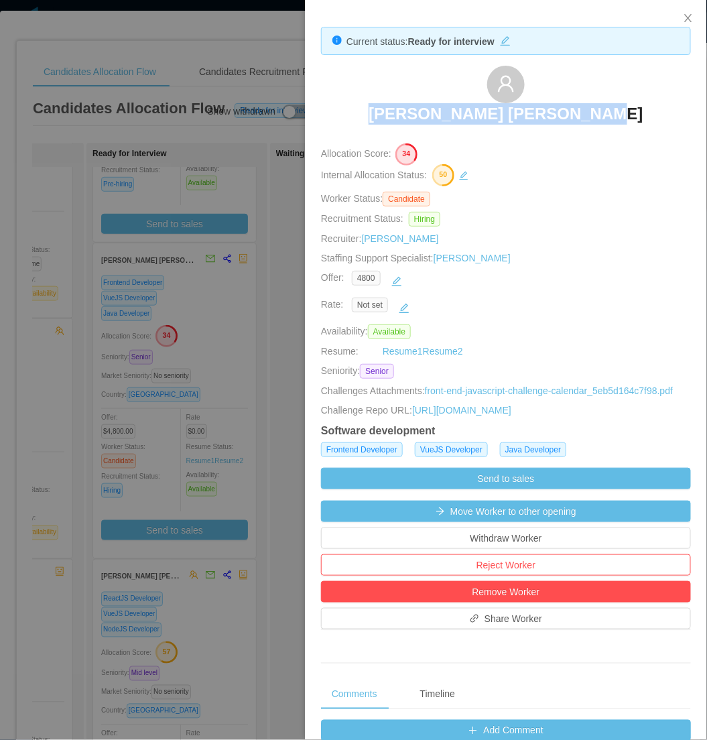
drag, startPoint x: 370, startPoint y: 108, endPoint x: 644, endPoint y: 109, distance: 273.5
click at [644, 109] on div "Gustavo Maysonnave Franck" at bounding box center [506, 99] width 370 height 67
copy h3 "Gustavo Maysonnave Franck"
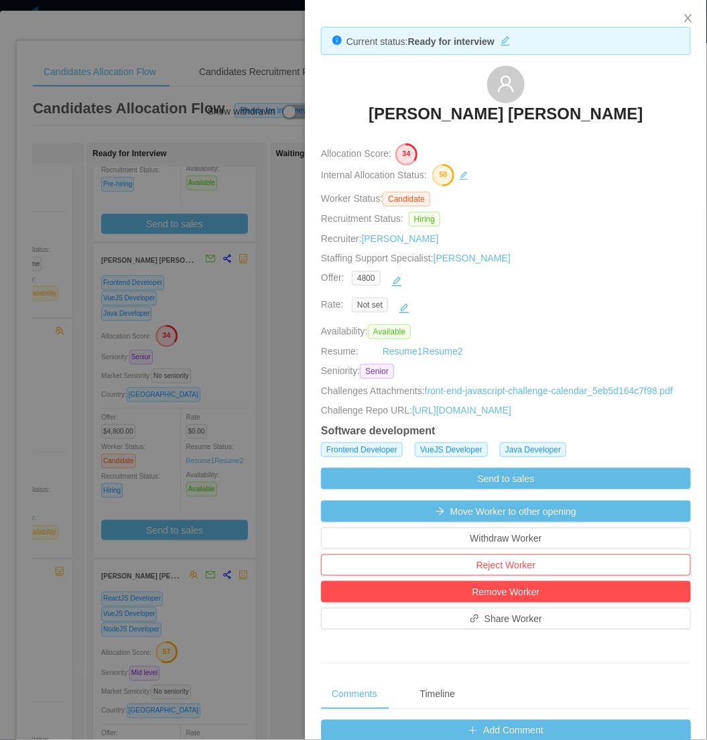
drag, startPoint x: 103, startPoint y: 326, endPoint x: 145, endPoint y: 433, distance: 115.0
click at [103, 326] on div at bounding box center [353, 370] width 707 height 740
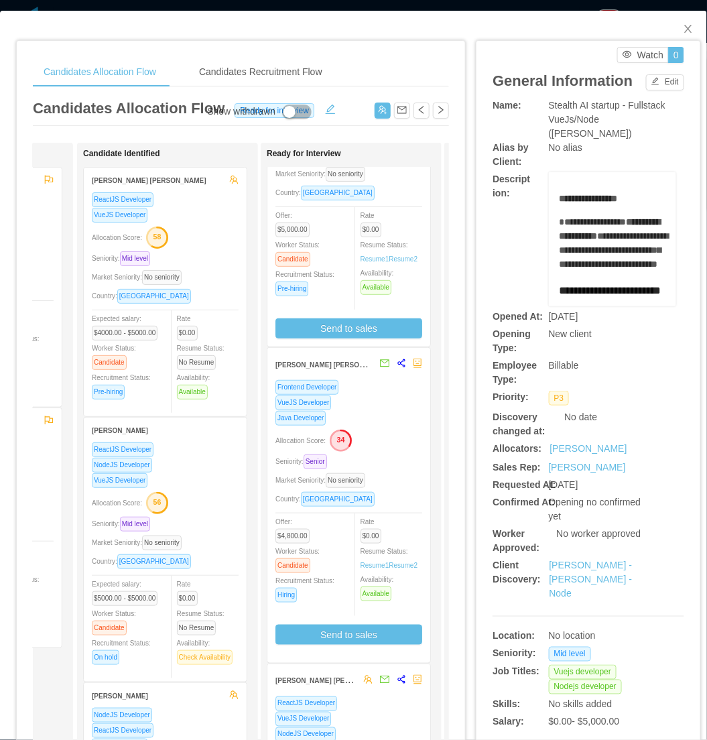
scroll to position [0, 0]
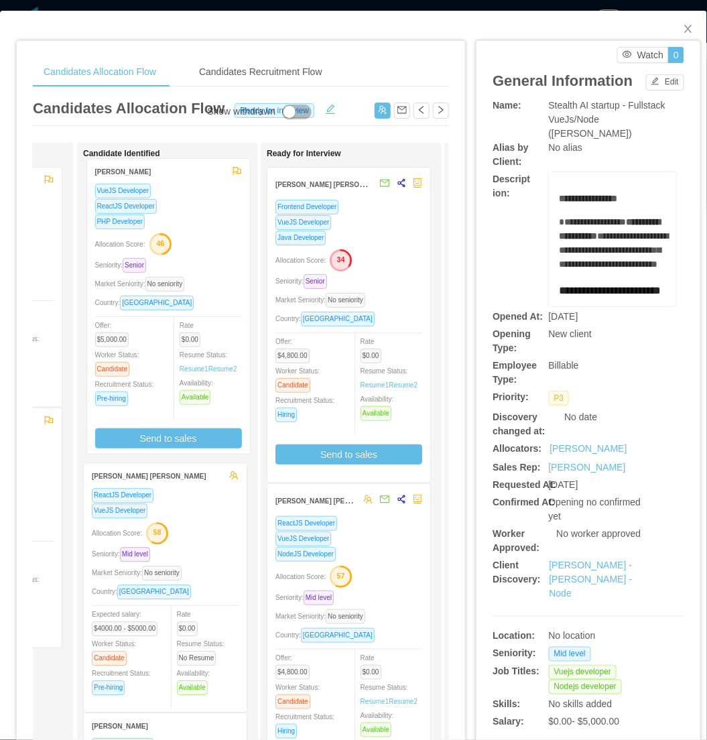
drag, startPoint x: 370, startPoint y: 215, endPoint x: 183, endPoint y: 210, distance: 187.1
click at [190, 204] on div "Applied Hani Yehia VueJS Developer NodeJS Developer Vanilla Javascript Seniorit…" at bounding box center [241, 483] width 416 height 681
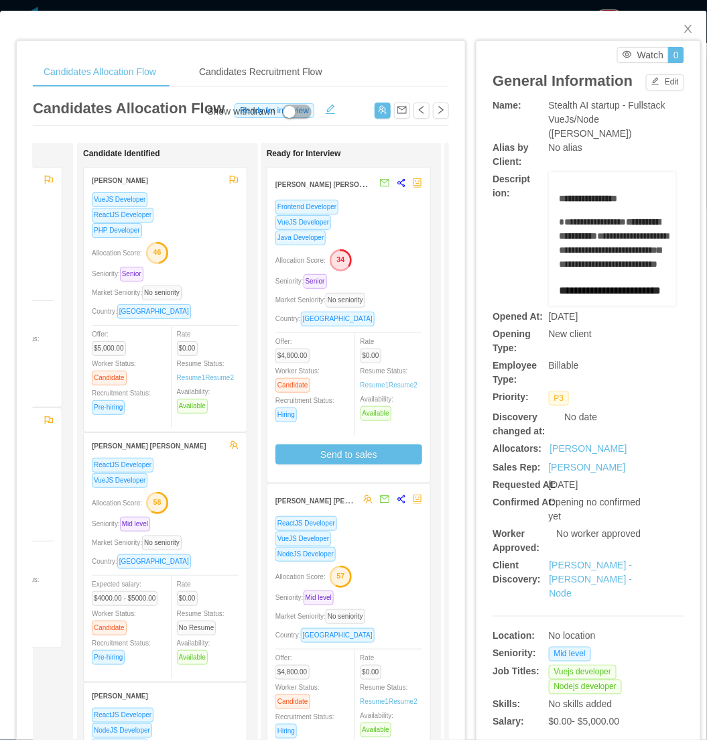
click at [208, 535] on div "Market Seniority: No seniority" at bounding box center [165, 542] width 147 height 15
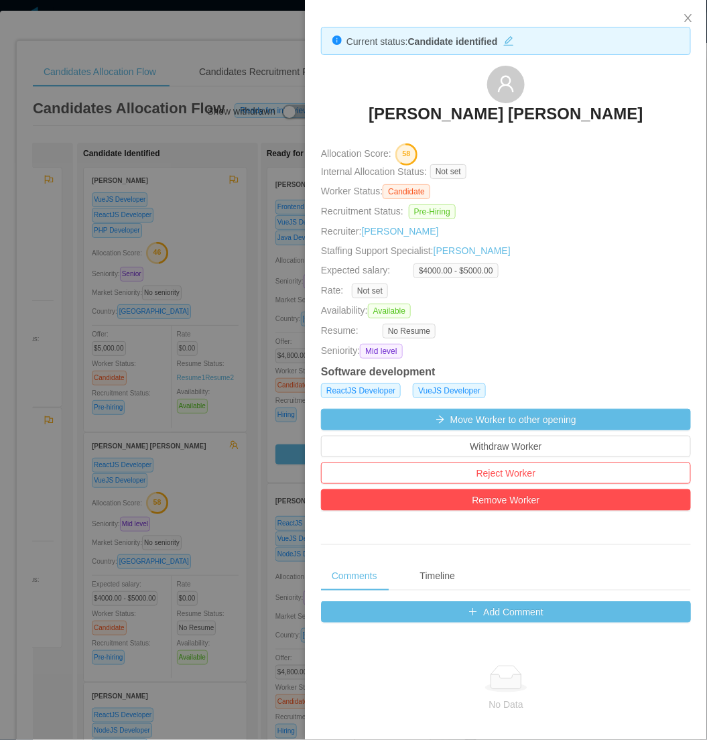
drag, startPoint x: 173, startPoint y: 358, endPoint x: 179, endPoint y: 345, distance: 14.7
click at [177, 357] on div at bounding box center [353, 370] width 707 height 740
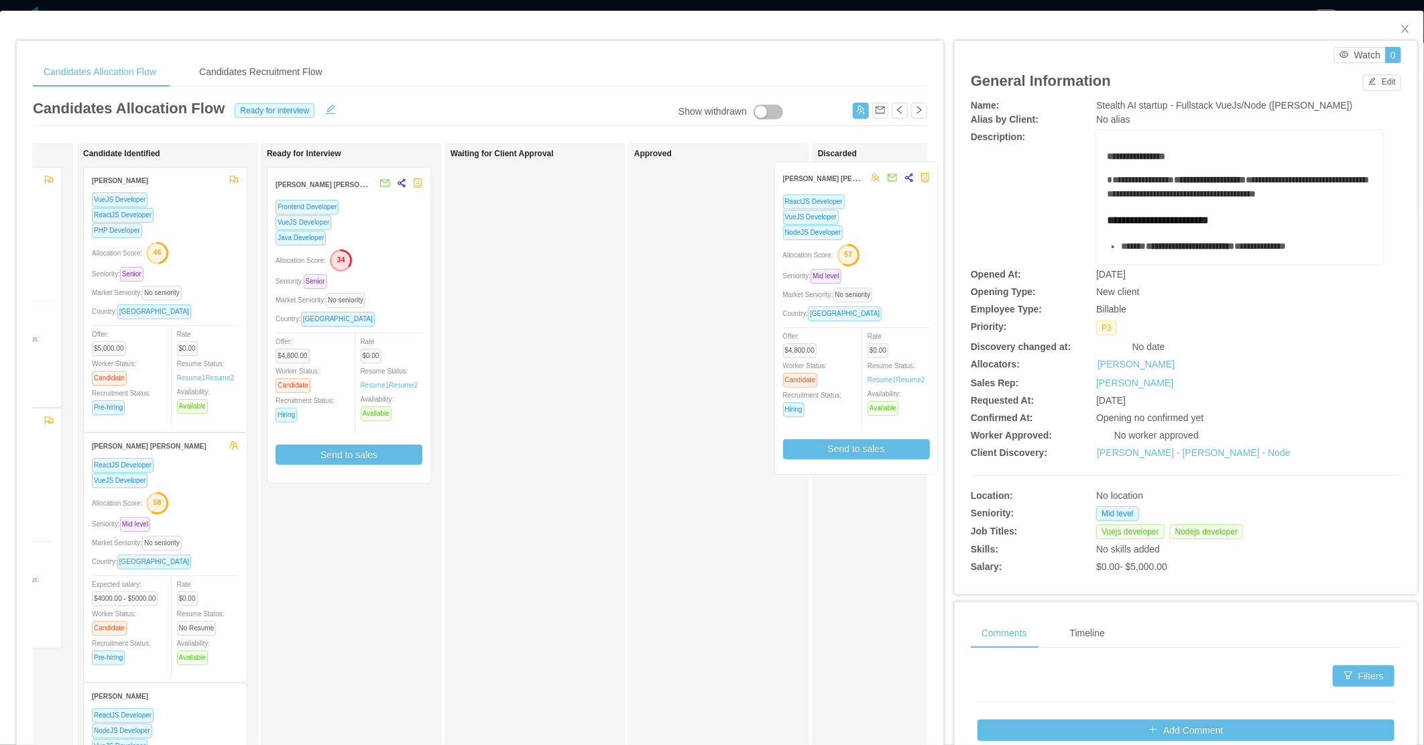
drag, startPoint x: 349, startPoint y: 597, endPoint x: 857, endPoint y: 278, distance: 599.4
click at [707, 278] on div "Applied Hani Yehia VueJS Developer NodeJS Developer Vanilla Javascript Seniorit…" at bounding box center [480, 483] width 894 height 681
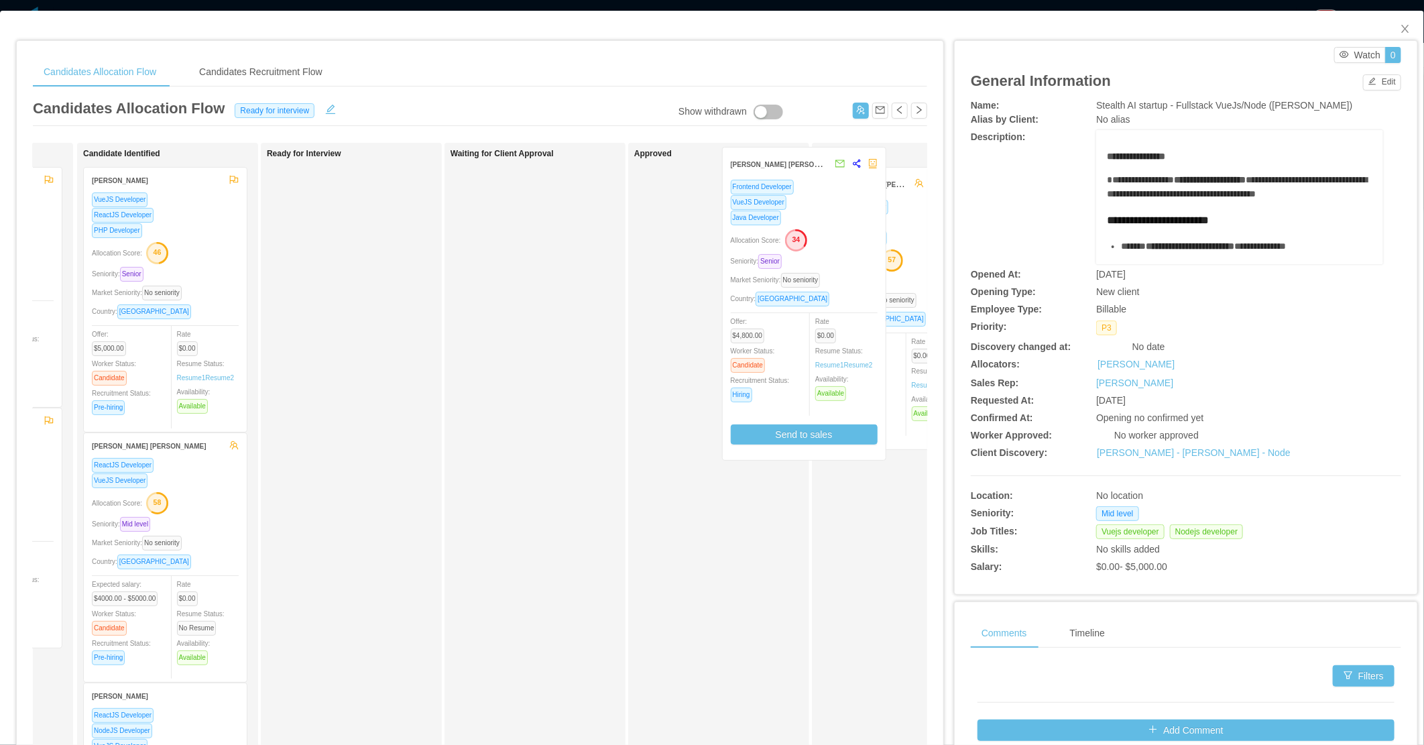
drag, startPoint x: 380, startPoint y: 300, endPoint x: 863, endPoint y: 283, distance: 482.9
click at [707, 283] on div "Applied Hani Yehia VueJS Developer NodeJS Developer Vanilla Javascript Seniorit…" at bounding box center [480, 483] width 894 height 681
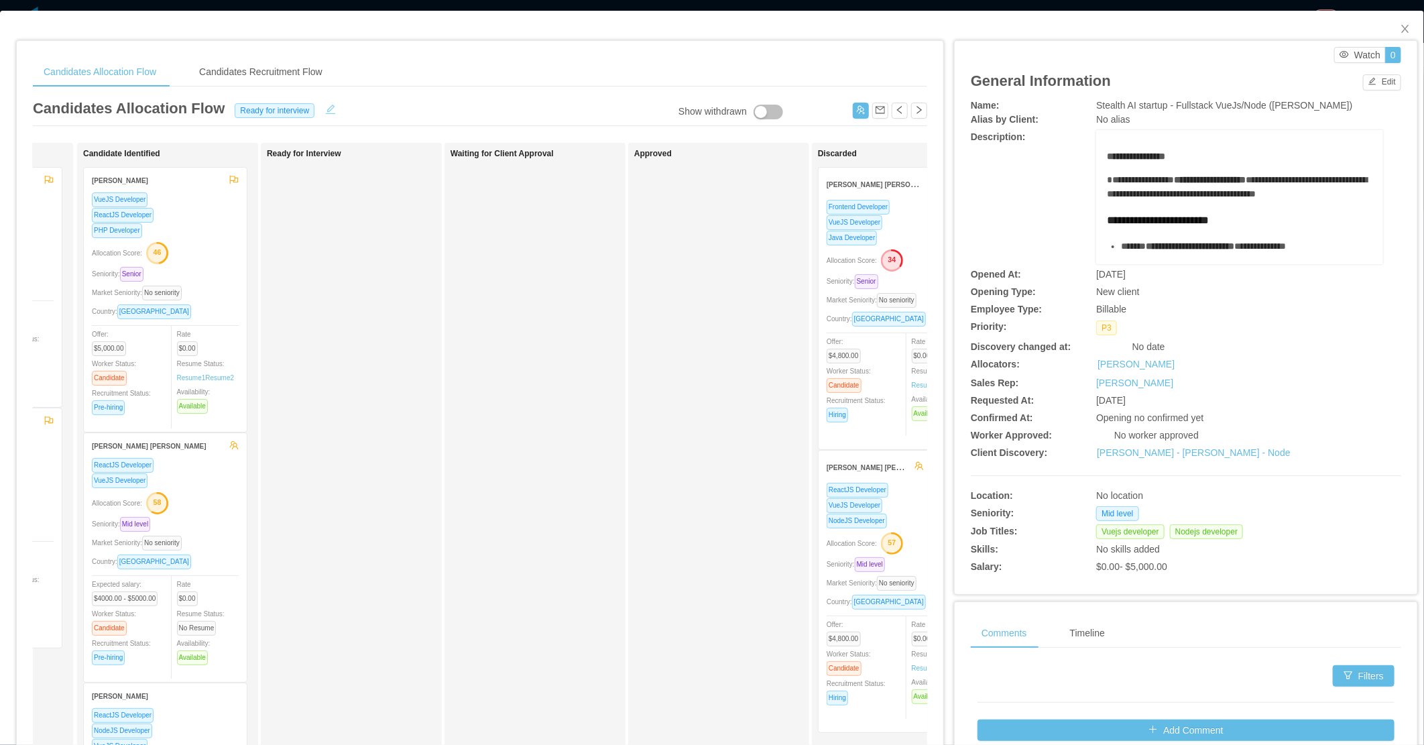
click at [333, 112] on button "button" at bounding box center [330, 107] width 21 height 13
click at [310, 108] on div "Ready for interview" at bounding box center [276, 110] width 86 height 15
click at [265, 176] on li "Candidate identified" at bounding box center [281, 175] width 114 height 21
click at [349, 105] on button "Save" at bounding box center [363, 111] width 36 height 16
click at [385, 70] on button "Update" at bounding box center [384, 74] width 41 height 16
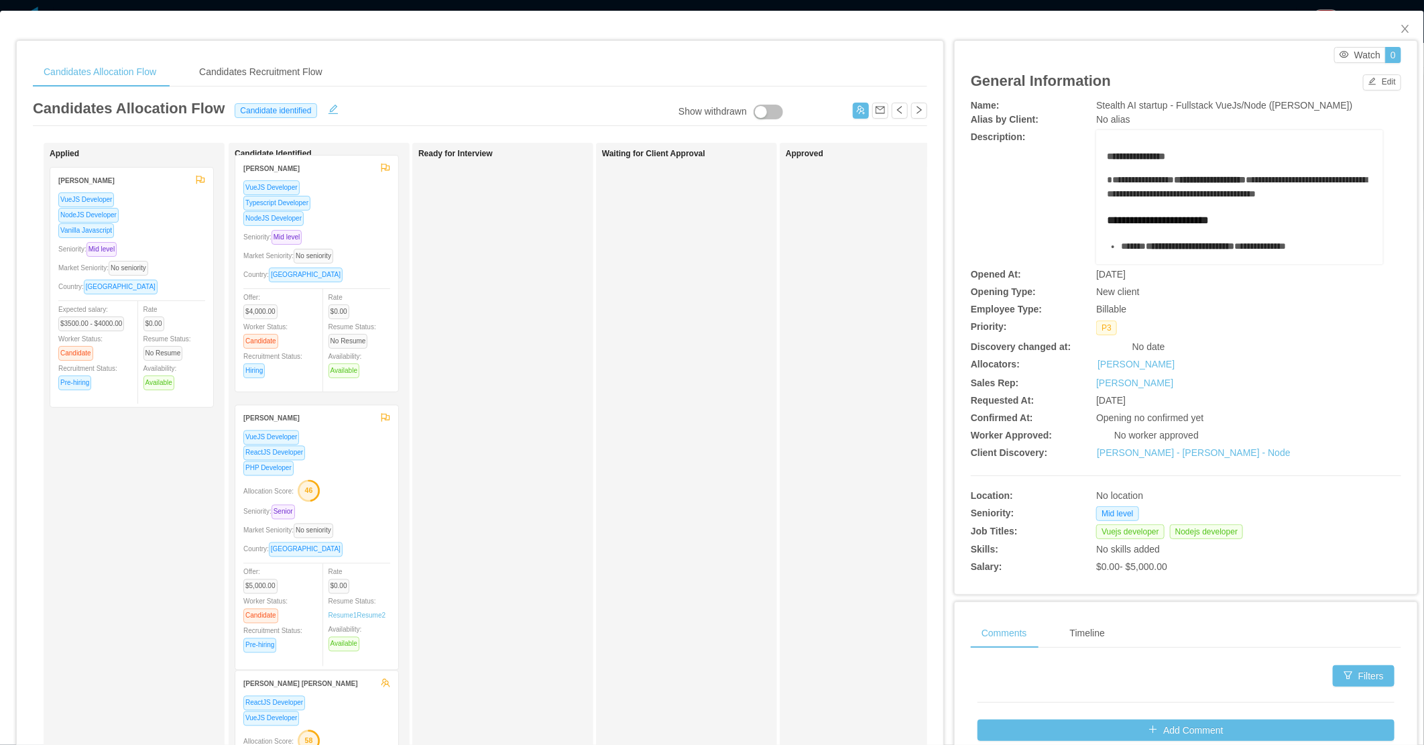
drag, startPoint x: 102, startPoint y: 535, endPoint x: 286, endPoint y: 285, distance: 310.2
click at [286, 285] on div "Applied Hani Yehia VueJS Developer NodeJS Developer Vanilla Javascript Seniorit…" at bounding box center [480, 483] width 894 height 681
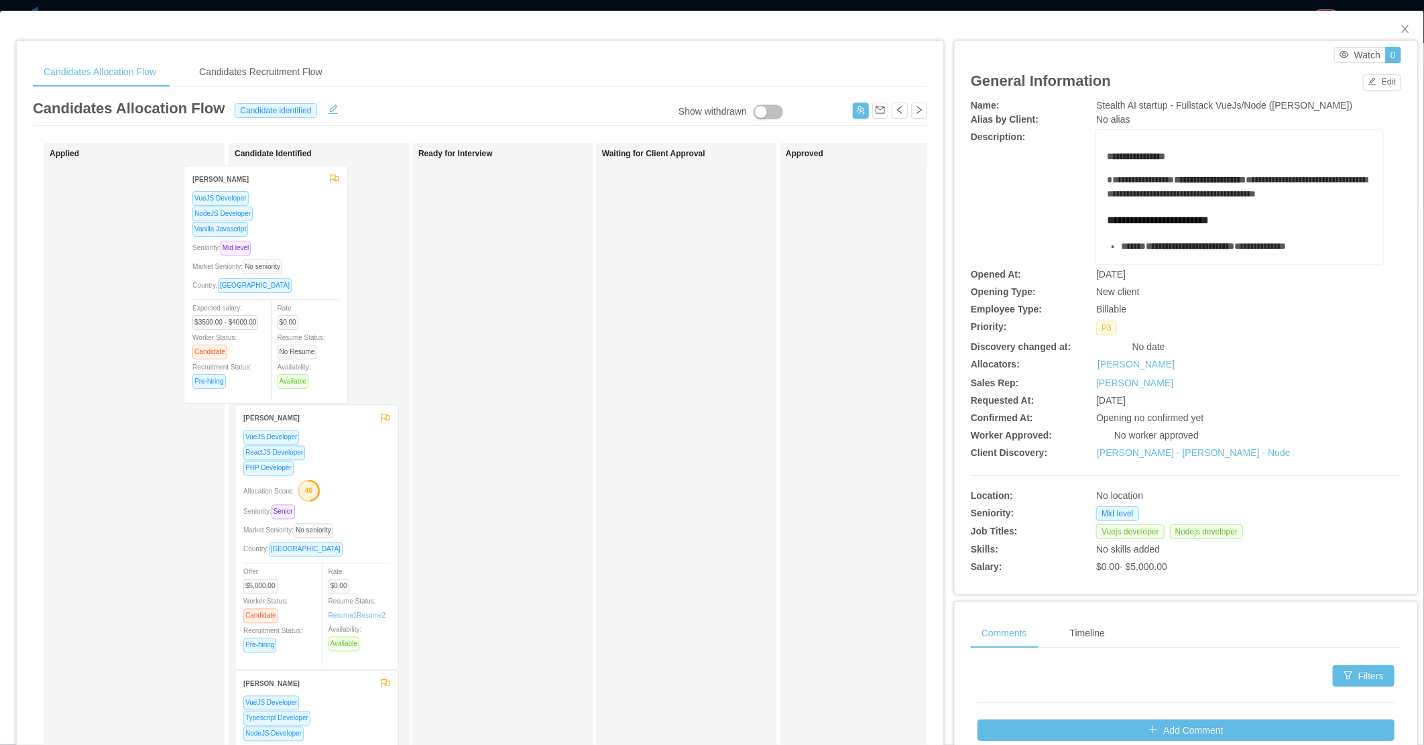
drag, startPoint x: 147, startPoint y: 300, endPoint x: 235, endPoint y: 299, distance: 87.2
click at [235, 299] on div "Applied Hani Yehia VueJS Developer NodeJS Developer Vanilla Javascript Seniorit…" at bounding box center [480, 483] width 894 height 681
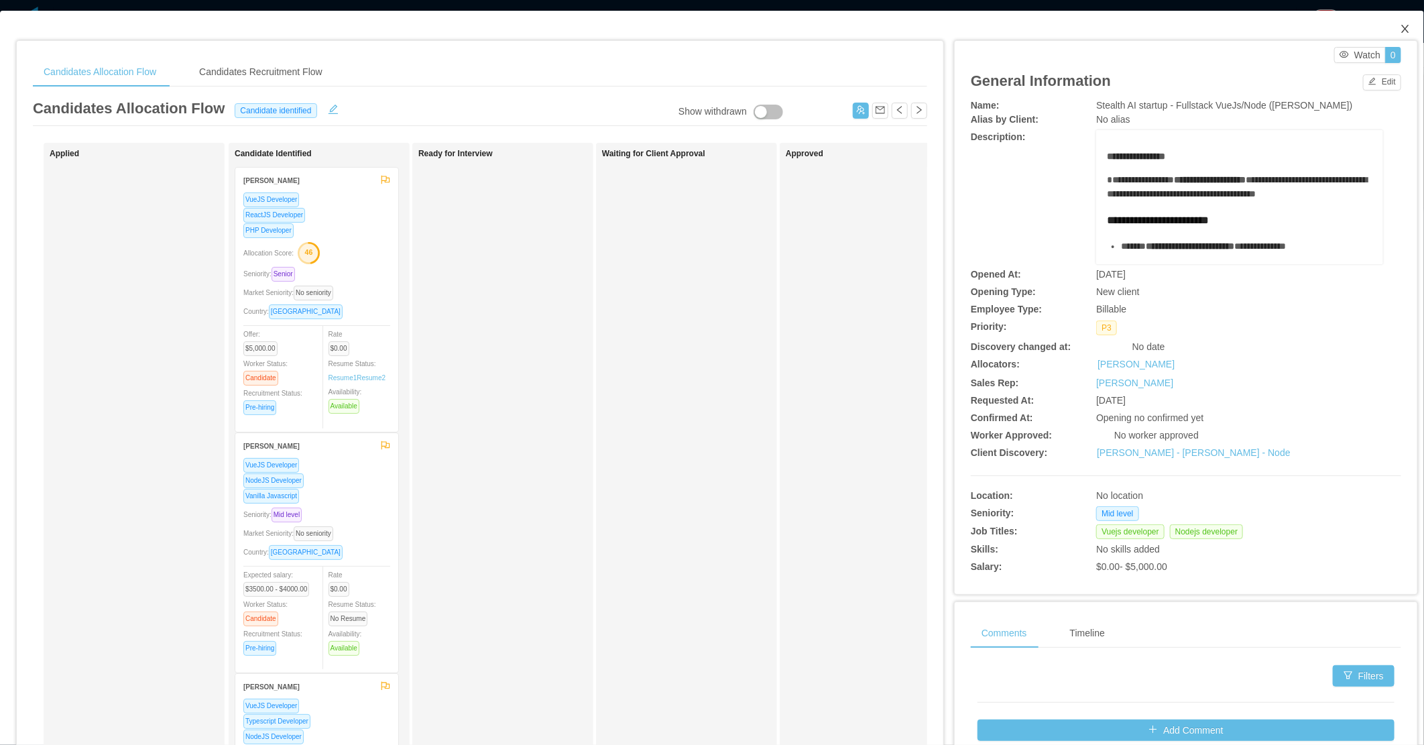
click at [707, 30] on icon "icon: close" at bounding box center [1405, 28] width 11 height 11
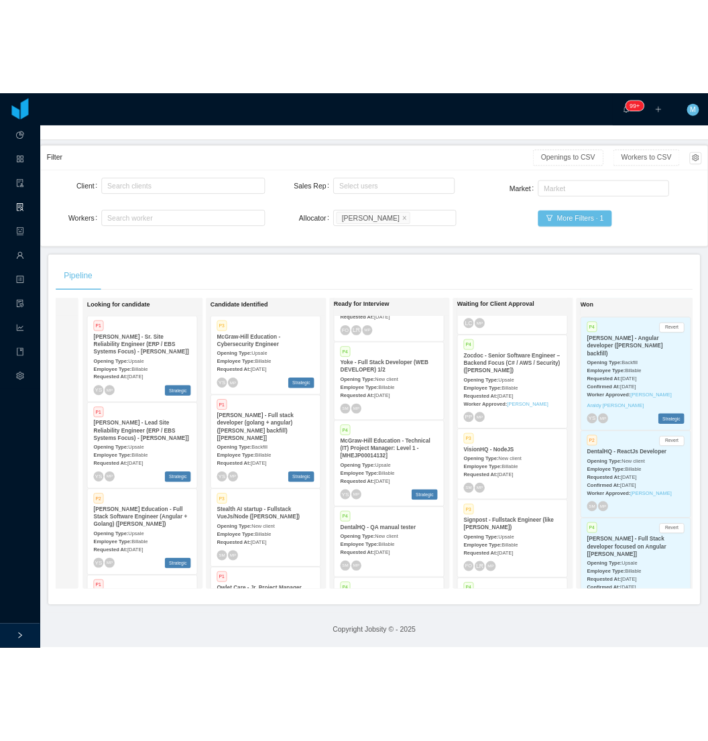
scroll to position [0, 152]
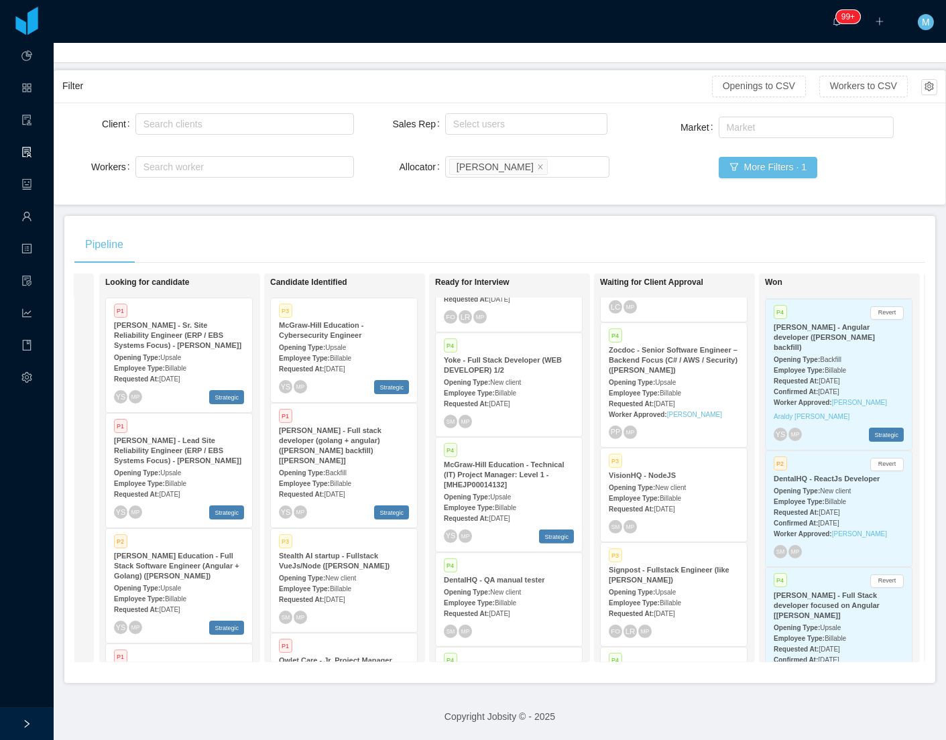
click at [647, 216] on div "Pipeline On Hold Looking for candidate P1 McGraw-Hill - Sr. Site Reliability En…" at bounding box center [499, 449] width 871 height 467
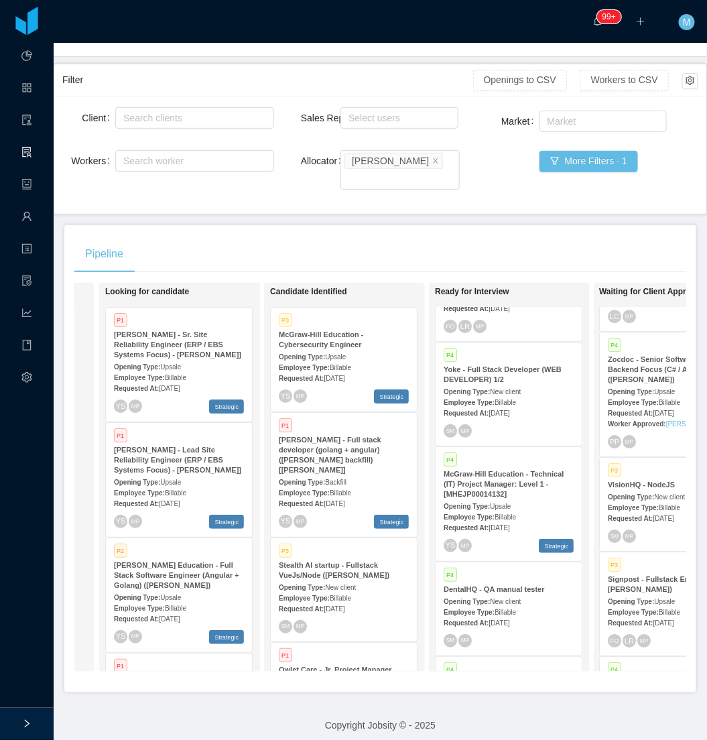
click at [513, 235] on div "Pipeline" at bounding box center [380, 254] width 612 height 38
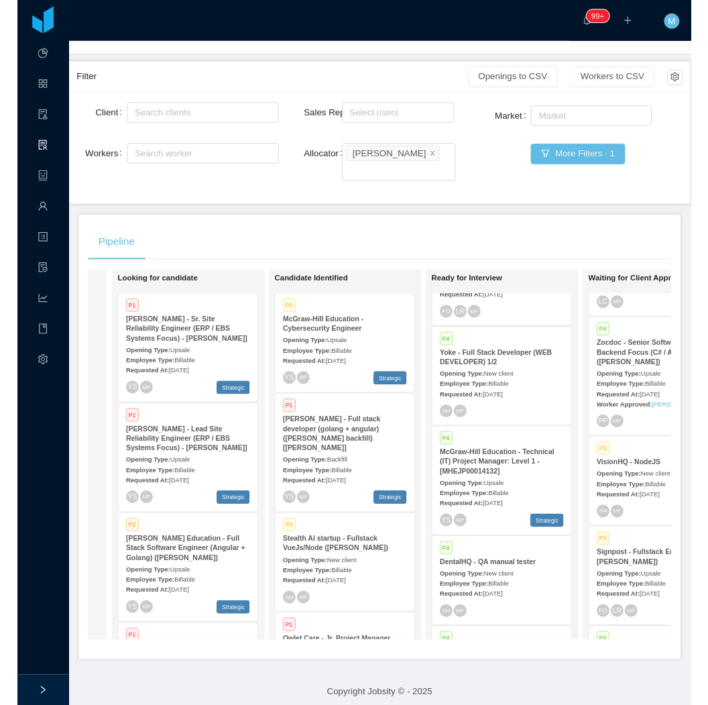
scroll to position [125, 0]
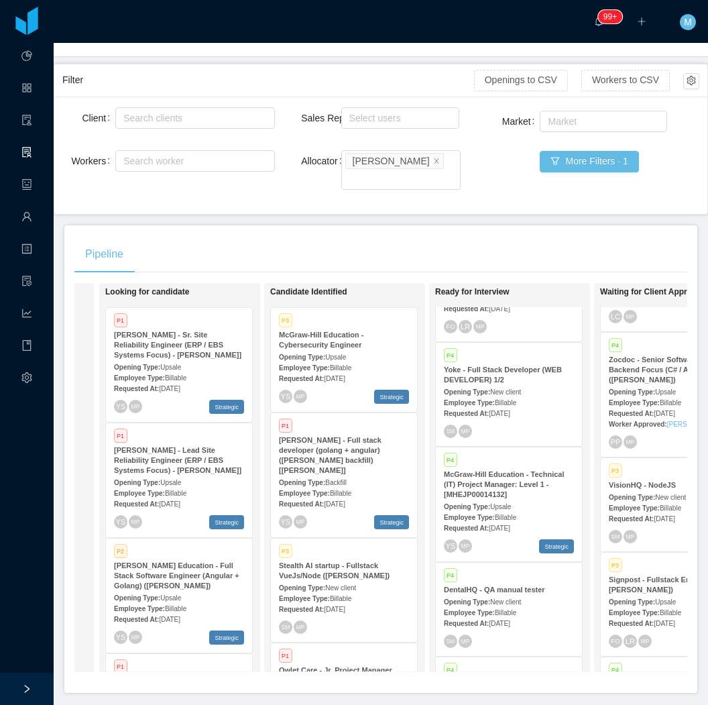
click at [297, 225] on div "Pipeline On Hold Looking for candidate P1 McGraw-Hill - Sr. Site Reliability En…" at bounding box center [380, 458] width 633 height 467
click at [387, 643] on div "P1 Owlet Care - Jr. Project Manager Opening Type: Upsale Employee Type: Billabl…" at bounding box center [344, 689] width 146 height 93
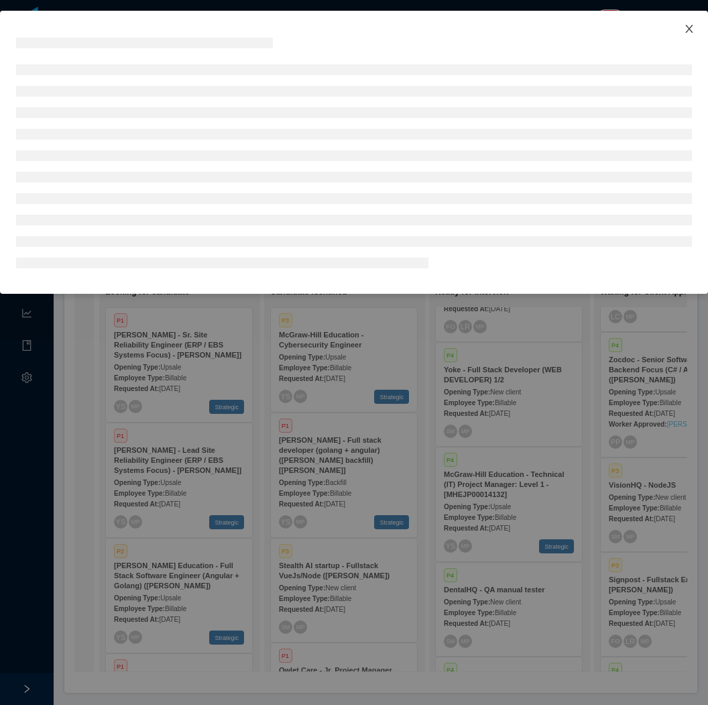
click at [689, 23] on span "Close" at bounding box center [689, 30] width 38 height 38
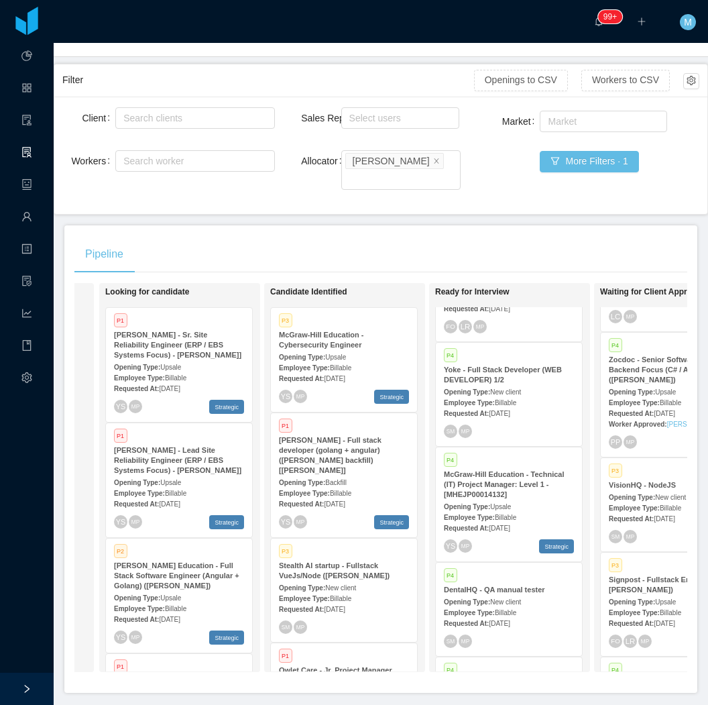
click at [345, 605] on span "Sep 4th, 2025" at bounding box center [334, 608] width 21 height 7
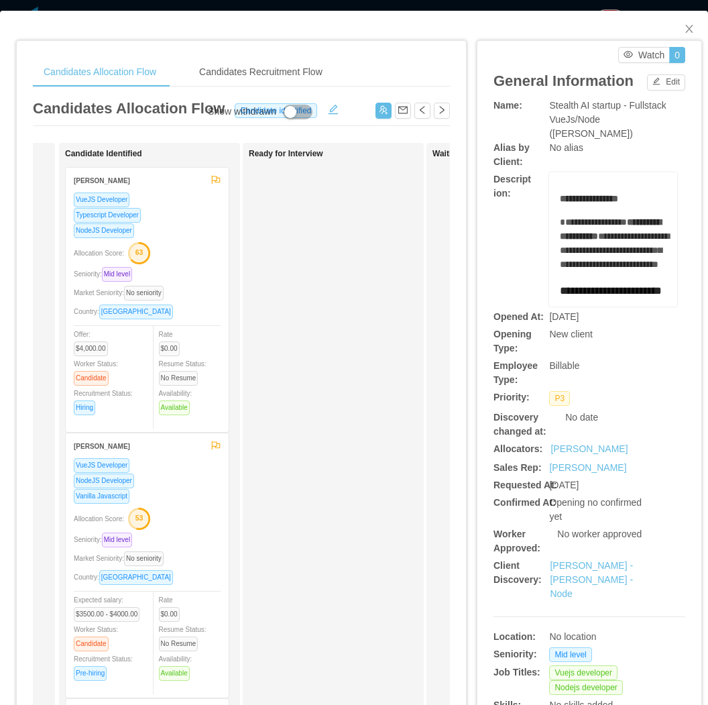
click at [349, 345] on div "Ready for Interview" at bounding box center [343, 478] width 188 height 658
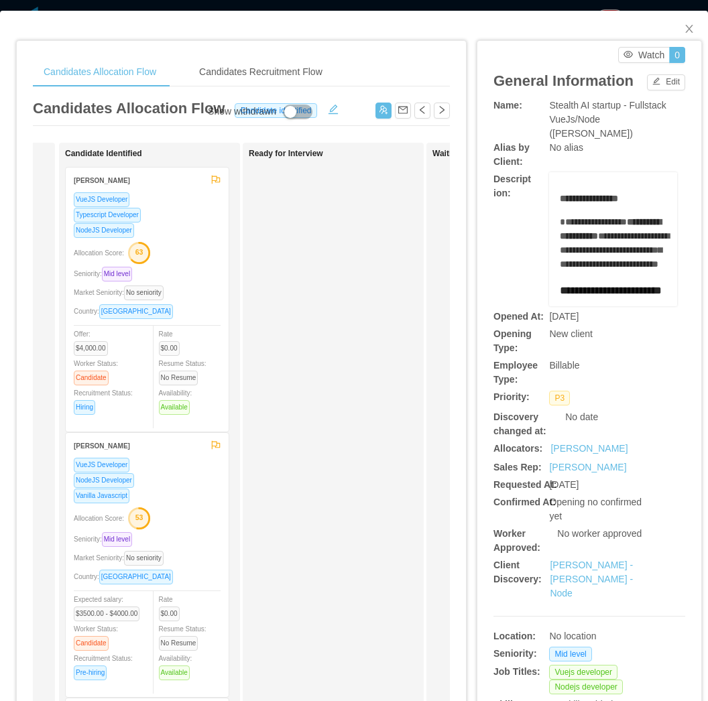
click at [220, 233] on div "VueJS Developer Typescript Developer NodeJS Developer Allocation Score: 63 Seni…" at bounding box center [147, 312] width 163 height 240
click at [193, 241] on div "VueJS Developer Typescript Developer NodeJS Developer Allocation Score: 63 Seni…" at bounding box center [147, 308] width 147 height 232
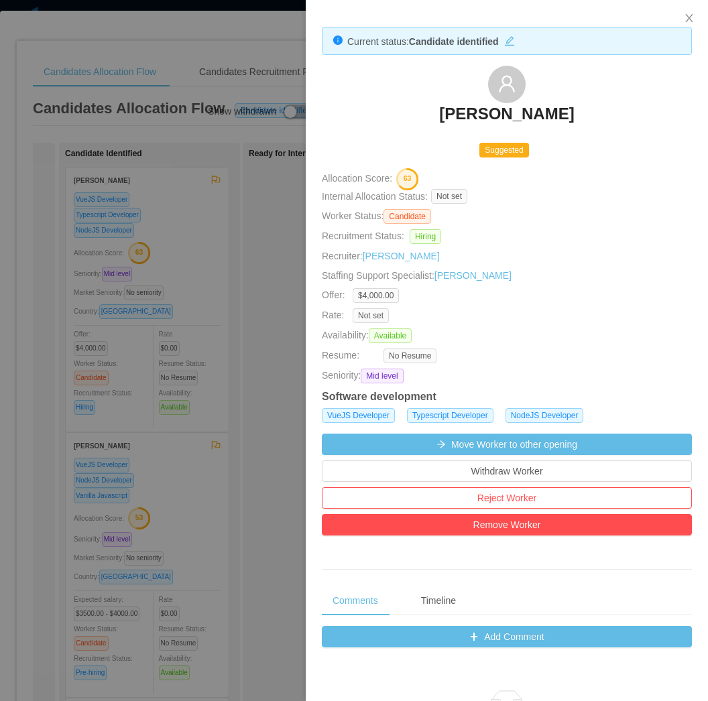
click at [285, 235] on div at bounding box center [354, 350] width 708 height 701
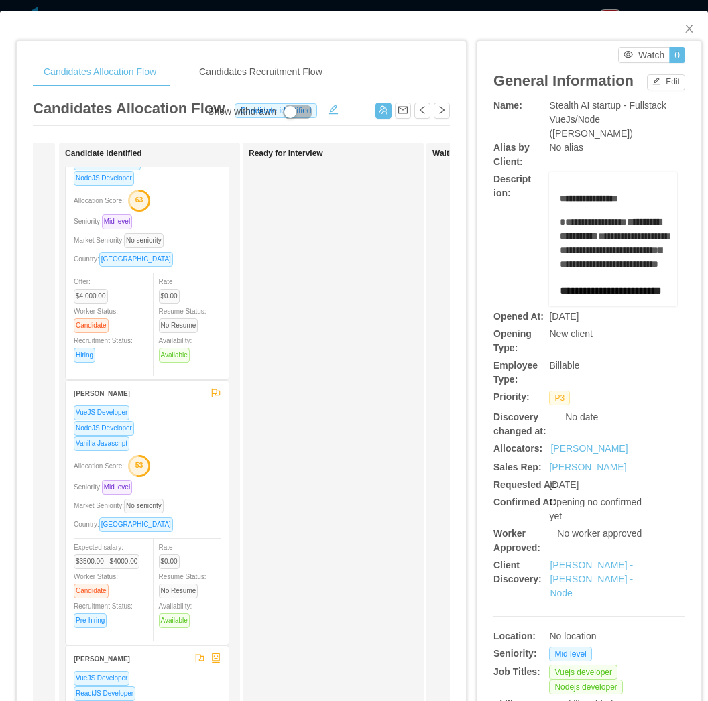
scroll to position [74, 0]
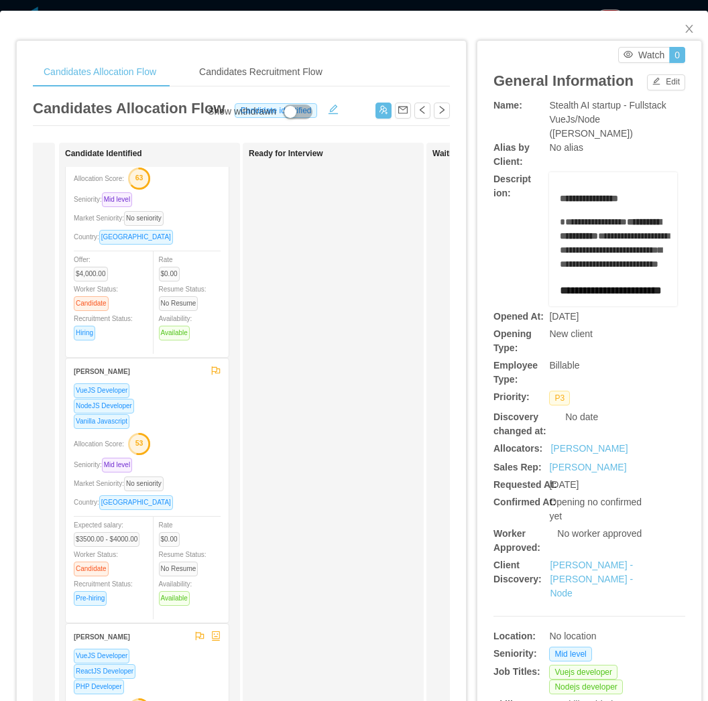
click at [197, 439] on div "Allocation Score: 53" at bounding box center [147, 442] width 147 height 21
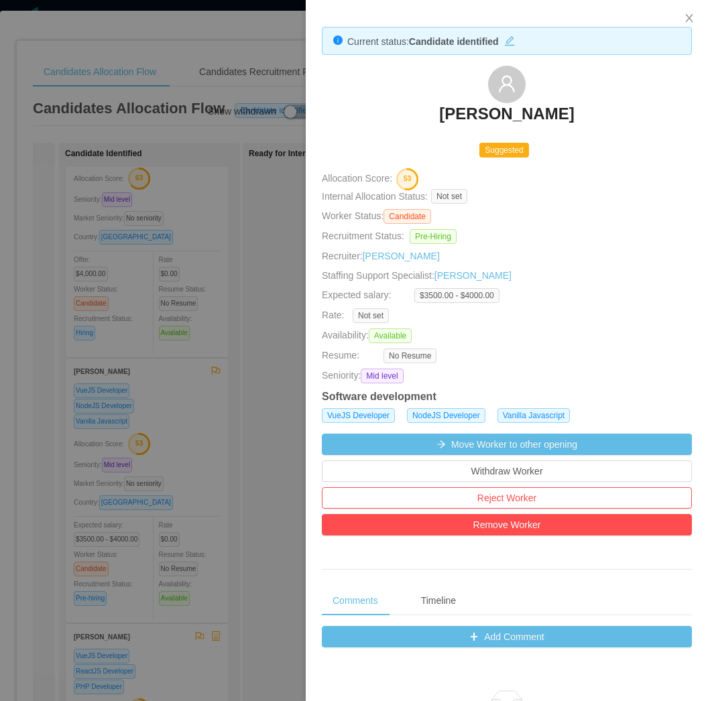
drag, startPoint x: 220, startPoint y: 292, endPoint x: 235, endPoint y: 300, distance: 17.1
click at [220, 293] on div at bounding box center [354, 350] width 708 height 701
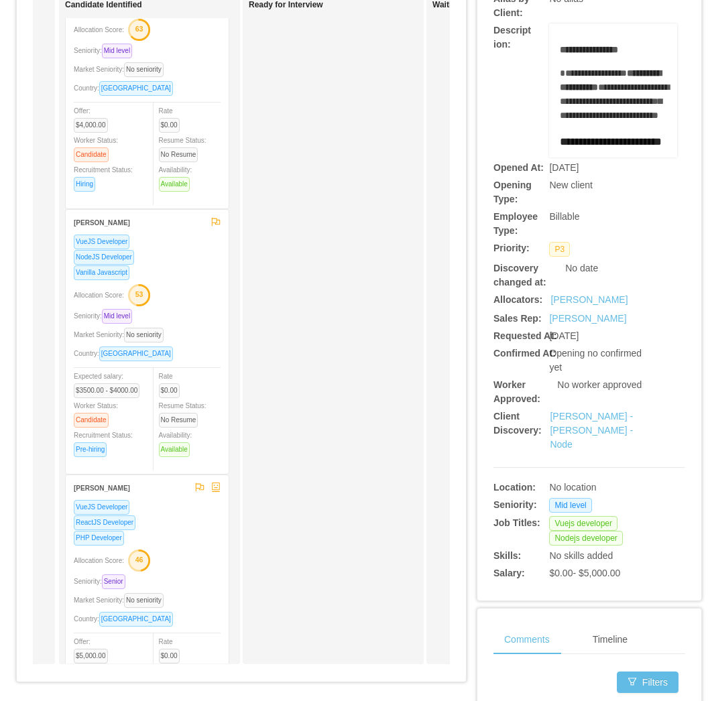
scroll to position [149, 0]
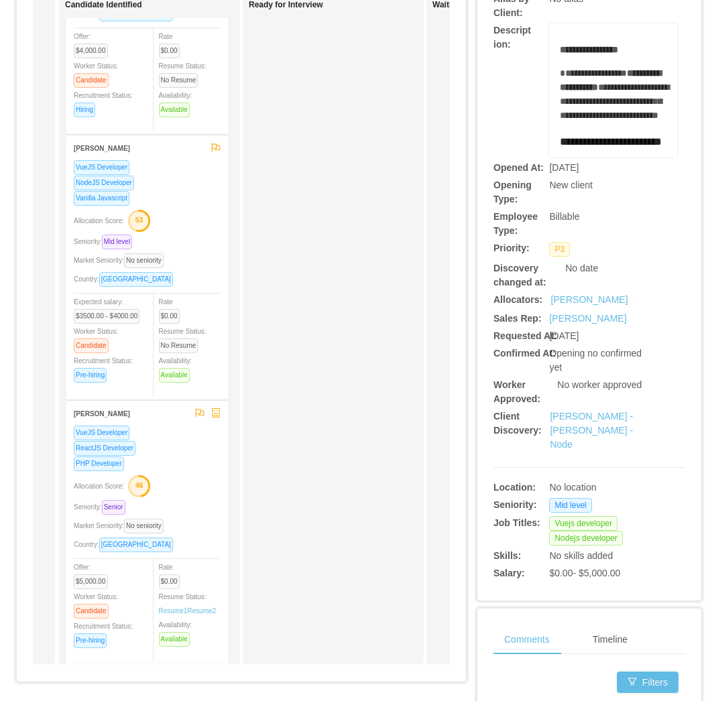
click at [169, 479] on div "Allocation Score: 46" at bounding box center [147, 485] width 147 height 21
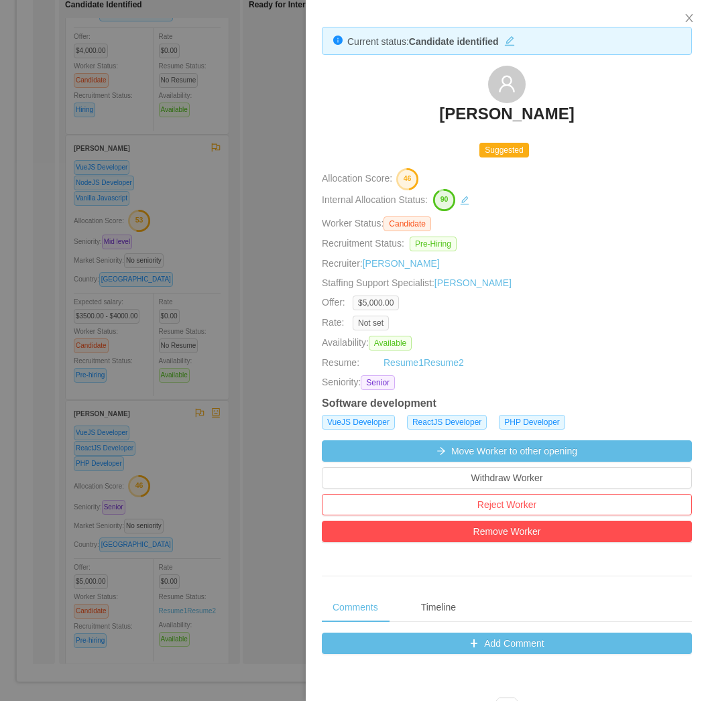
click at [273, 243] on div at bounding box center [354, 350] width 708 height 701
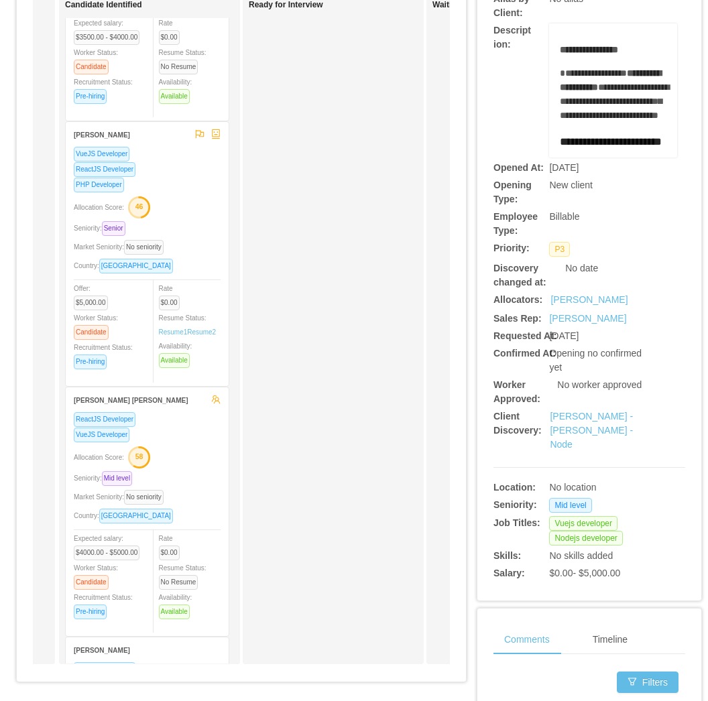
scroll to position [521, 0]
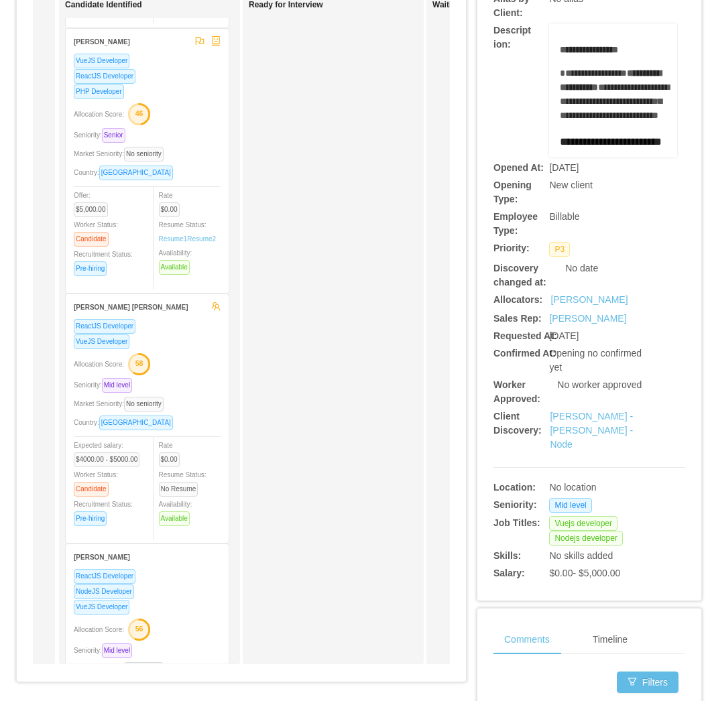
click at [182, 374] on div "Allocation Score: 58" at bounding box center [147, 363] width 147 height 21
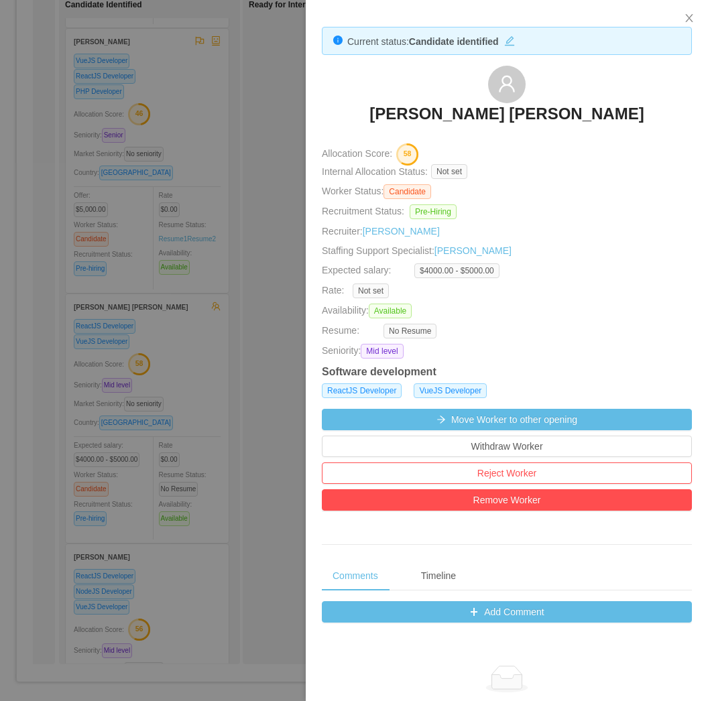
drag, startPoint x: 238, startPoint y: 259, endPoint x: 230, endPoint y: 276, distance: 18.6
click at [239, 259] on div at bounding box center [354, 350] width 708 height 701
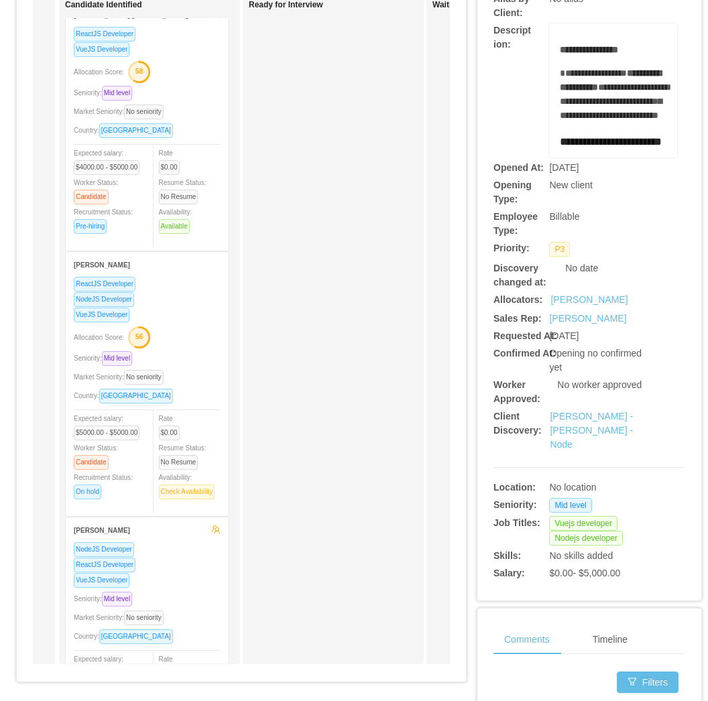
scroll to position [819, 0]
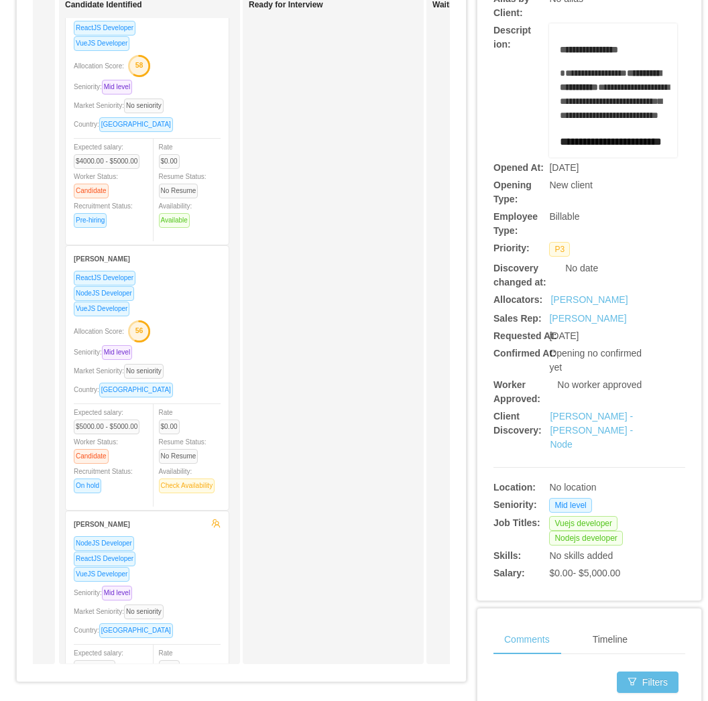
click at [188, 358] on div "Seniority: Mid level" at bounding box center [147, 352] width 147 height 15
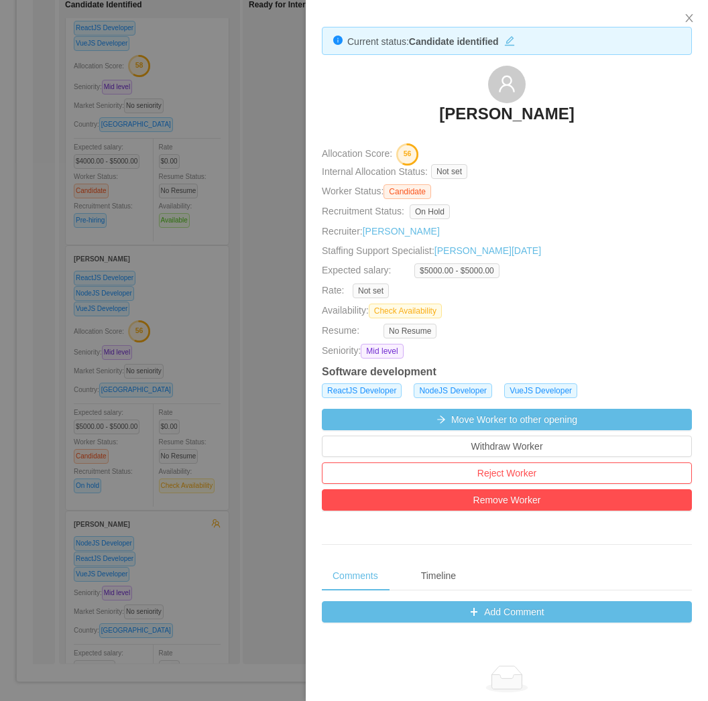
click at [213, 265] on div at bounding box center [354, 350] width 708 height 701
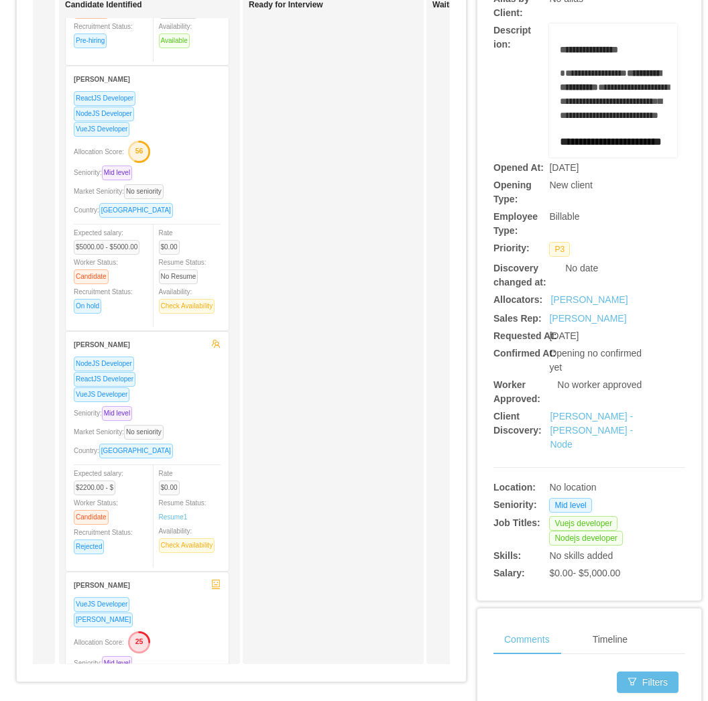
scroll to position [1042, 0]
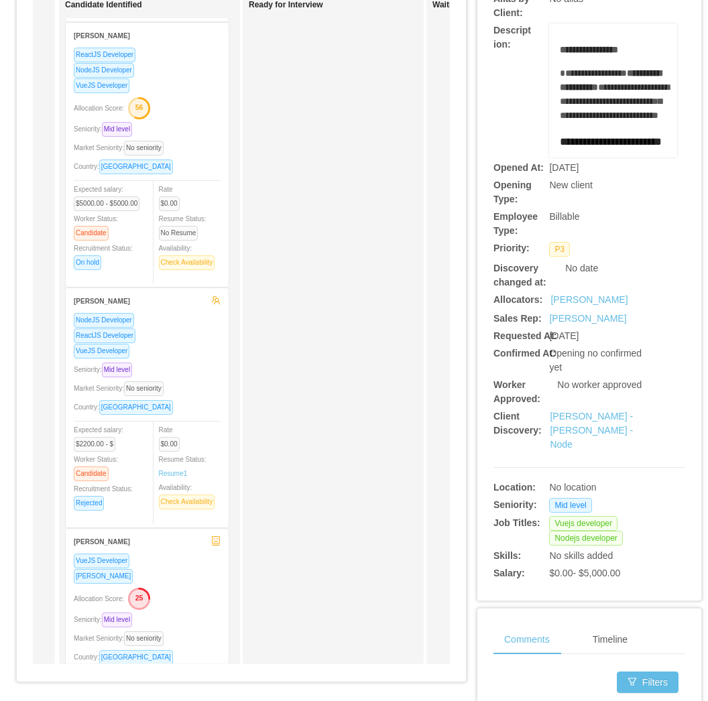
click at [194, 374] on div "Seniority: Mid level" at bounding box center [147, 369] width 147 height 15
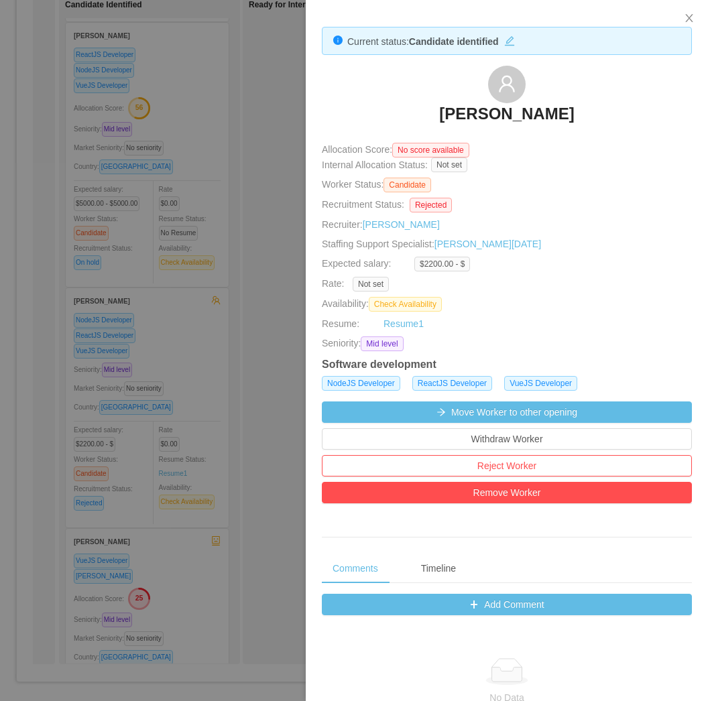
click at [178, 322] on div at bounding box center [354, 350] width 708 height 701
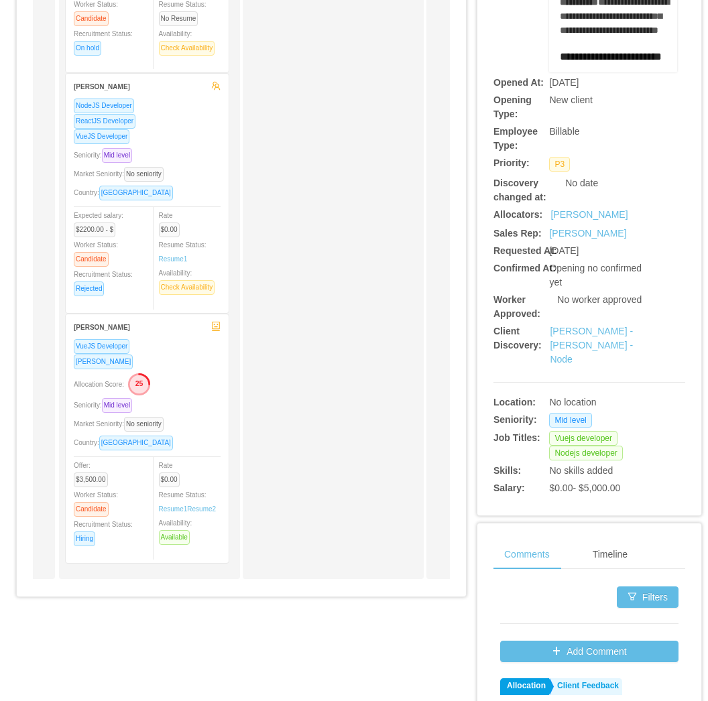
scroll to position [298, 0]
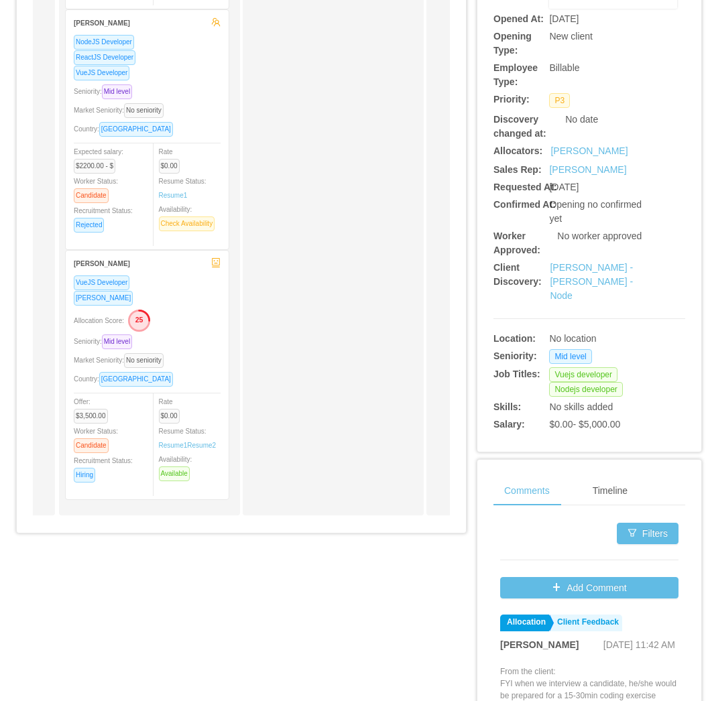
click at [213, 350] on div "VueJS Developer Ruby Developer Allocation Score: 25 Seniority: Mid level Market…" at bounding box center [147, 383] width 147 height 217
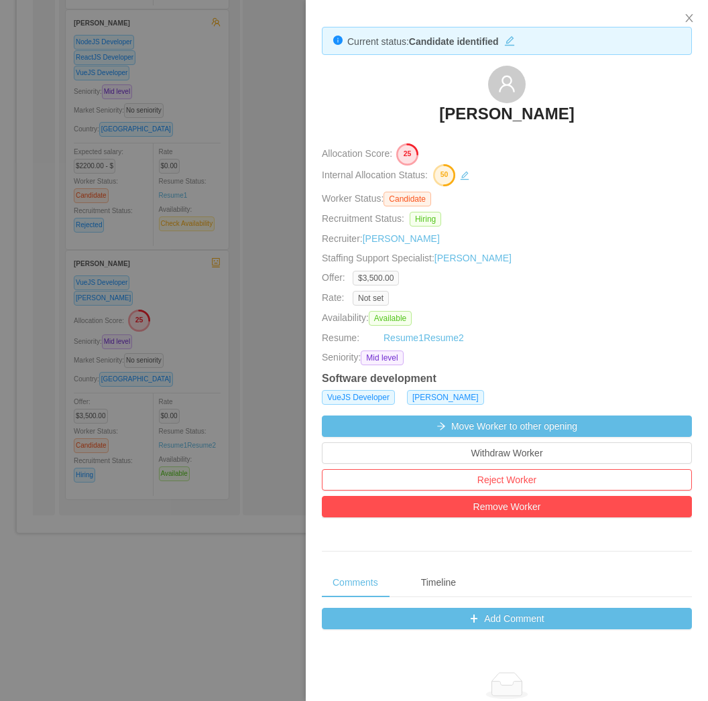
click at [282, 244] on div at bounding box center [354, 350] width 708 height 701
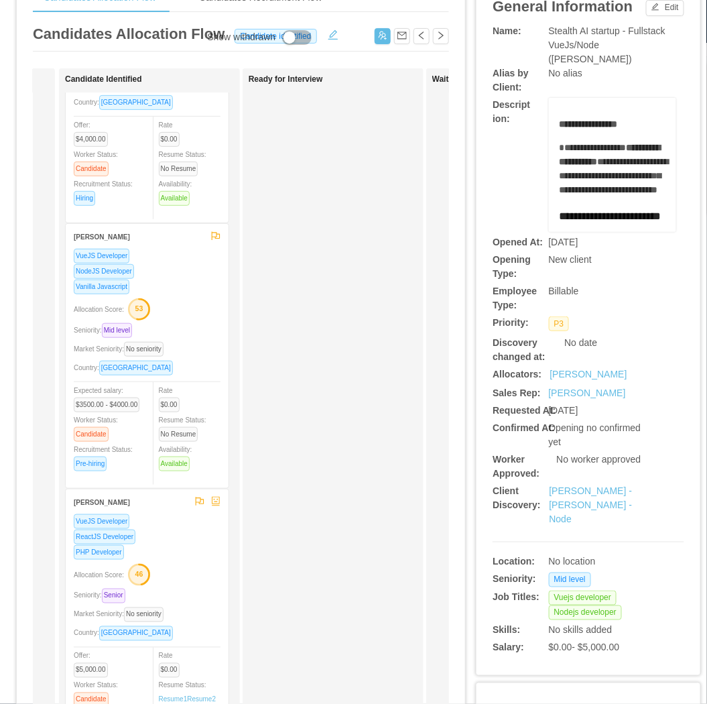
scroll to position [0, 0]
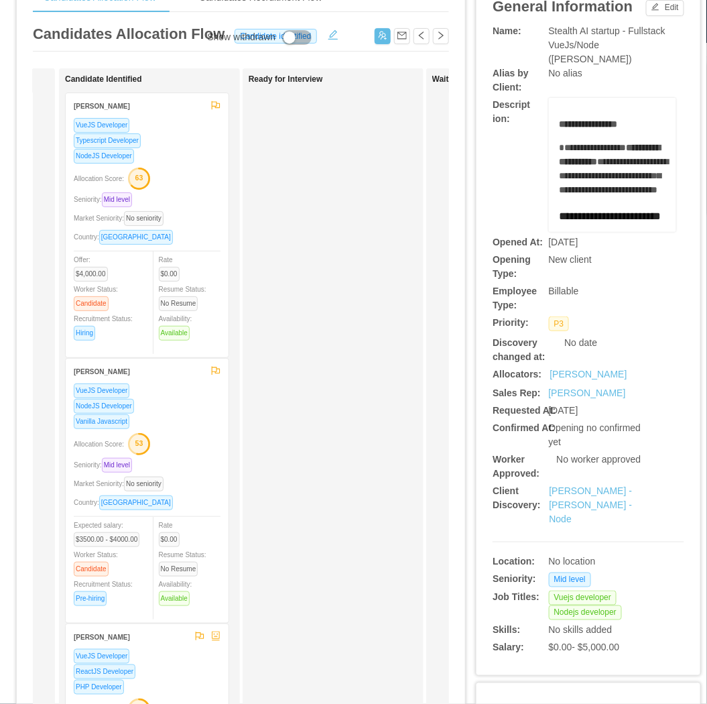
click at [227, 156] on div "VueJS Developer Typescript Developer NodeJS Developer Allocation Score: 63 Seni…" at bounding box center [147, 237] width 163 height 240
click at [194, 158] on div "NodeJS Developer" at bounding box center [147, 155] width 147 height 15
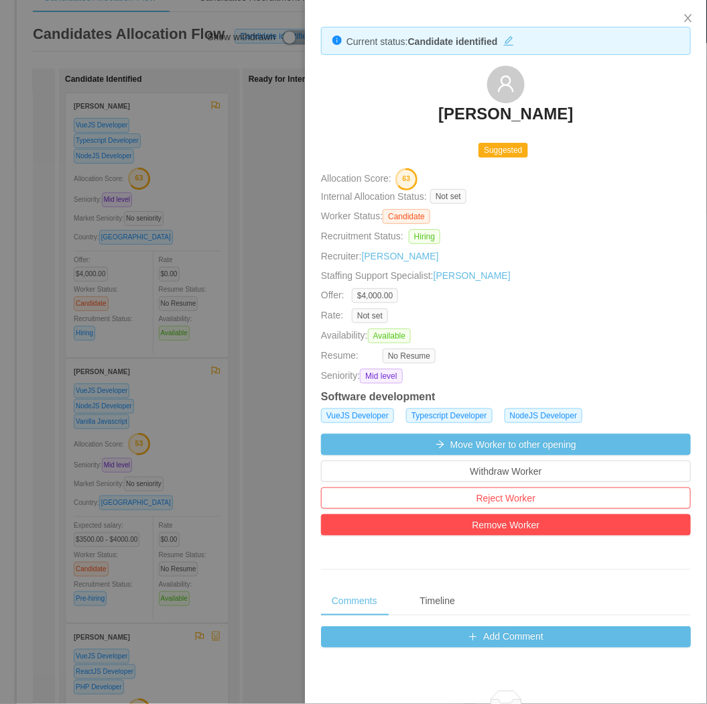
drag, startPoint x: 384, startPoint y: 109, endPoint x: 600, endPoint y: 121, distance: 216.2
click at [612, 121] on div "Luciano Horta Santos" at bounding box center [506, 99] width 370 height 67
copy h3 "Luciano Horta Santos"
click at [440, 121] on h3 "Luciano Horta Santos" at bounding box center [505, 113] width 135 height 21
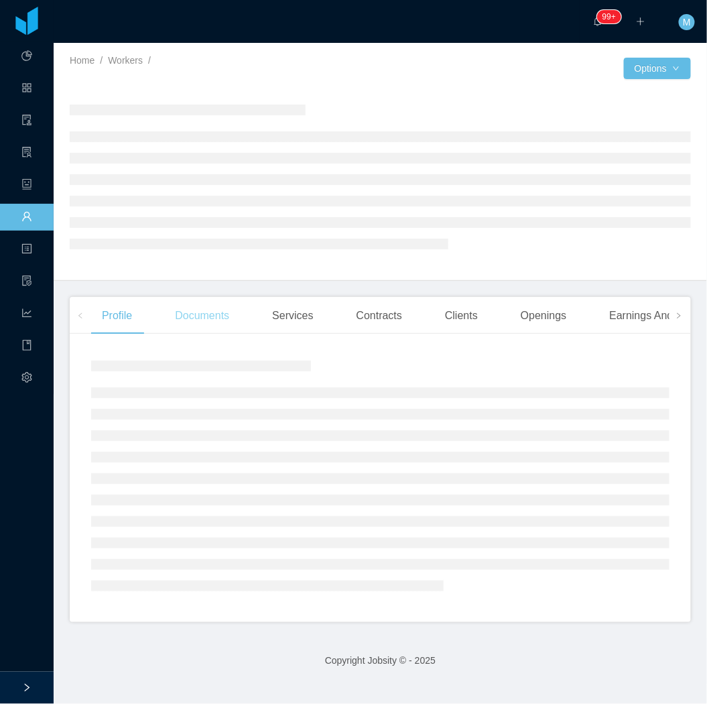
click at [203, 324] on div "Documents" at bounding box center [202, 316] width 76 height 38
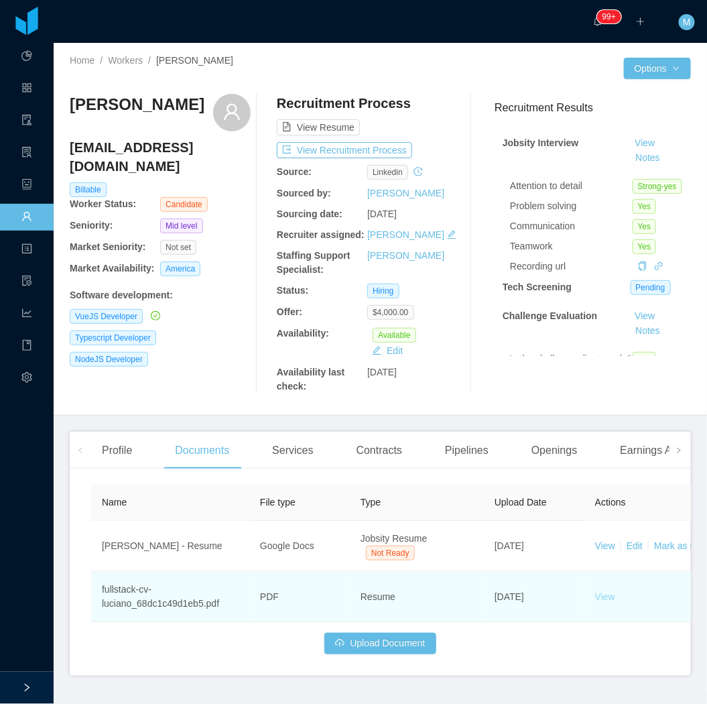
click at [613, 602] on link "View" at bounding box center [605, 596] width 20 height 11
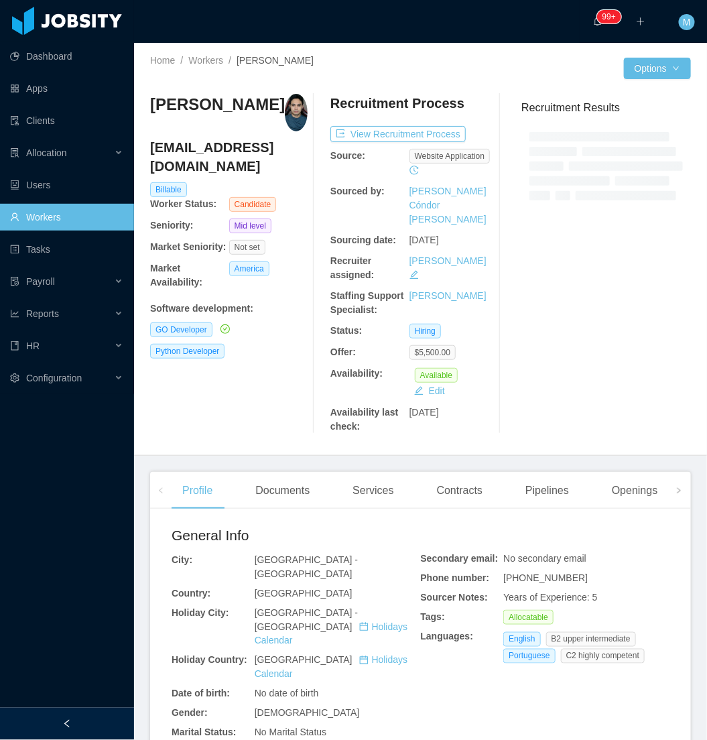
click at [85, 728] on div at bounding box center [67, 724] width 134 height 32
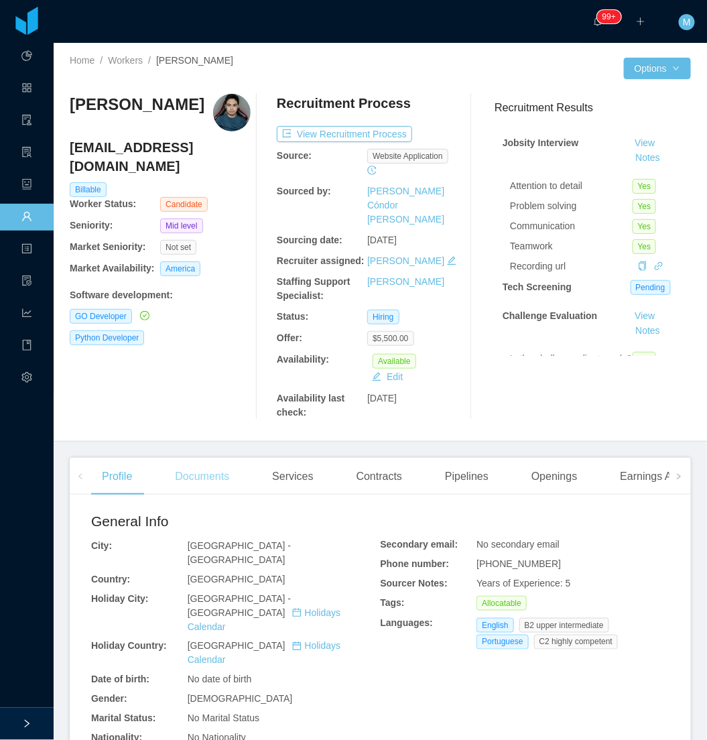
click at [192, 458] on div "Documents" at bounding box center [202, 477] width 76 height 38
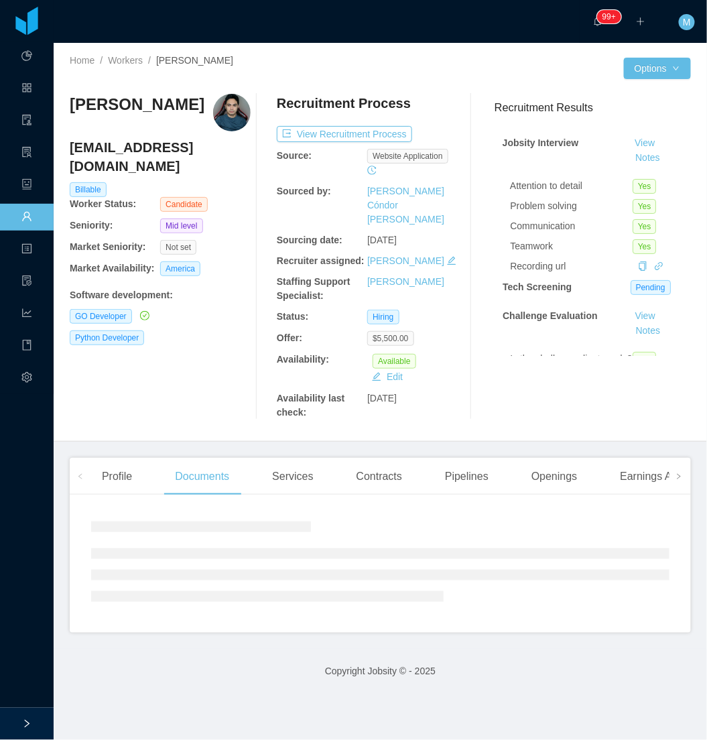
click at [88, 458] on span at bounding box center [80, 476] width 21 height 37
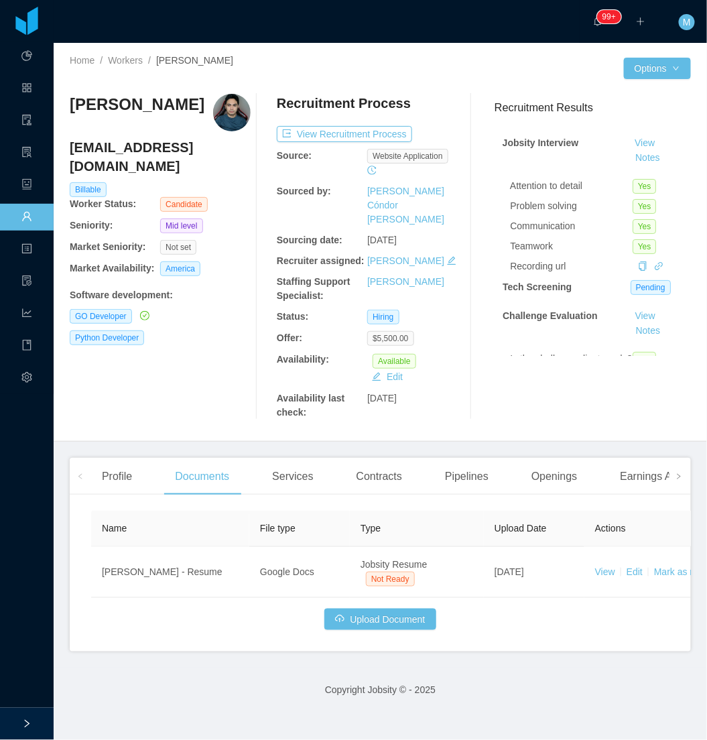
drag, startPoint x: 126, startPoint y: 464, endPoint x: 166, endPoint y: 440, distance: 46.9
click at [129, 464] on div "Profile" at bounding box center [117, 477] width 52 height 38
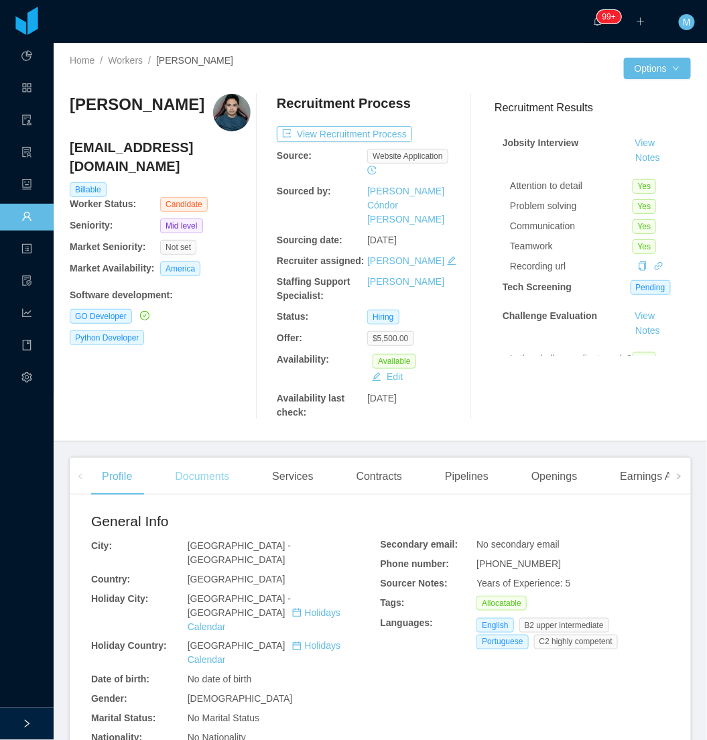
click at [216, 459] on div "Documents" at bounding box center [202, 477] width 76 height 38
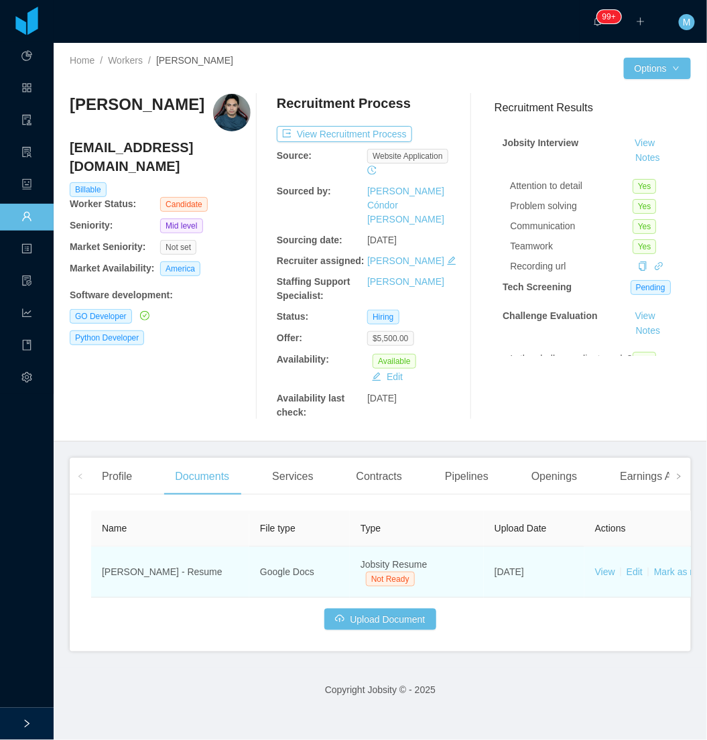
click at [615, 561] on td "View Edit Mark as ready Delete" at bounding box center [685, 572] width 201 height 51
click at [608, 566] on link "View" at bounding box center [605, 571] width 20 height 11
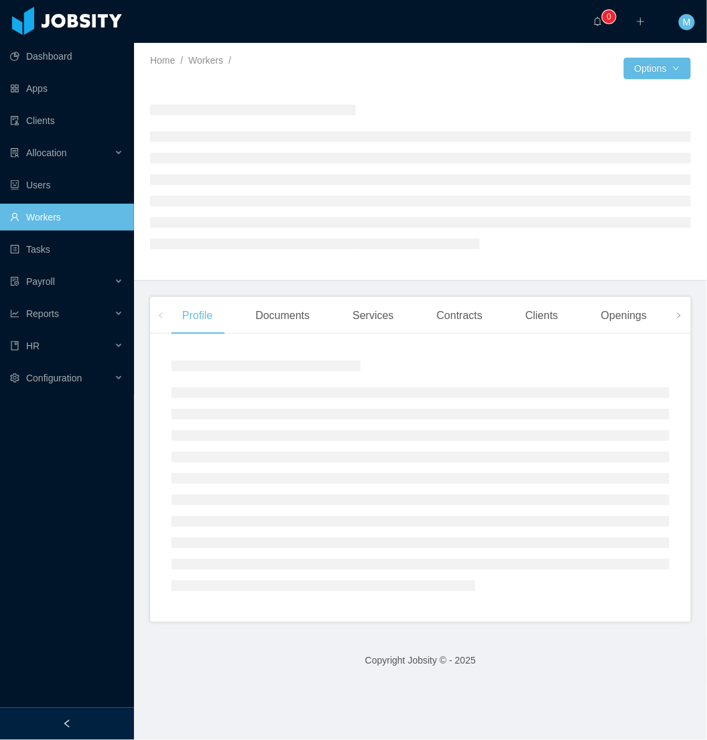
drag, startPoint x: 87, startPoint y: 713, endPoint x: 121, endPoint y: 650, distance: 71.7
click at [88, 711] on div at bounding box center [67, 724] width 134 height 32
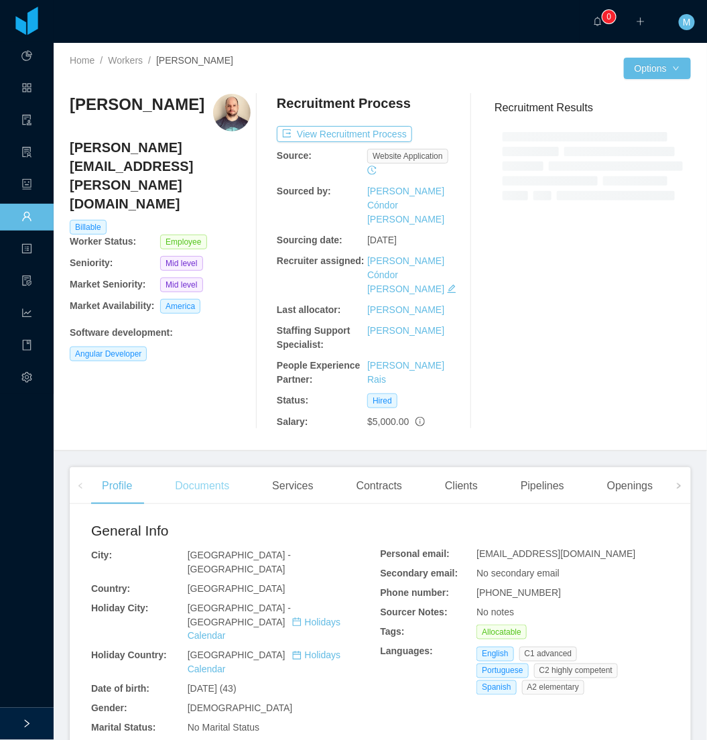
click at [198, 467] on div "Documents" at bounding box center [202, 486] width 76 height 38
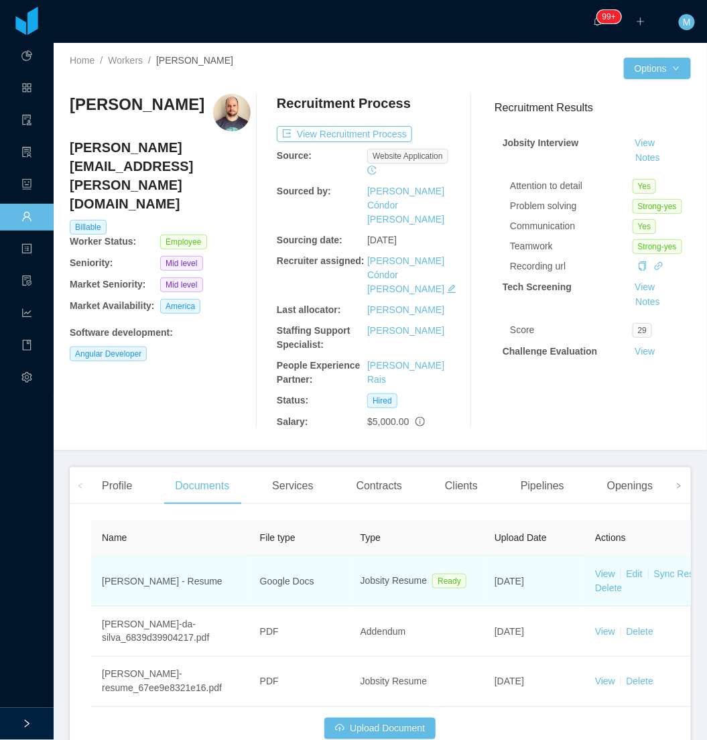
click at [595, 556] on td "View Edit Sync Resume Revert Delete" at bounding box center [685, 581] width 201 height 50
click at [599, 568] on link "View" at bounding box center [605, 573] width 20 height 11
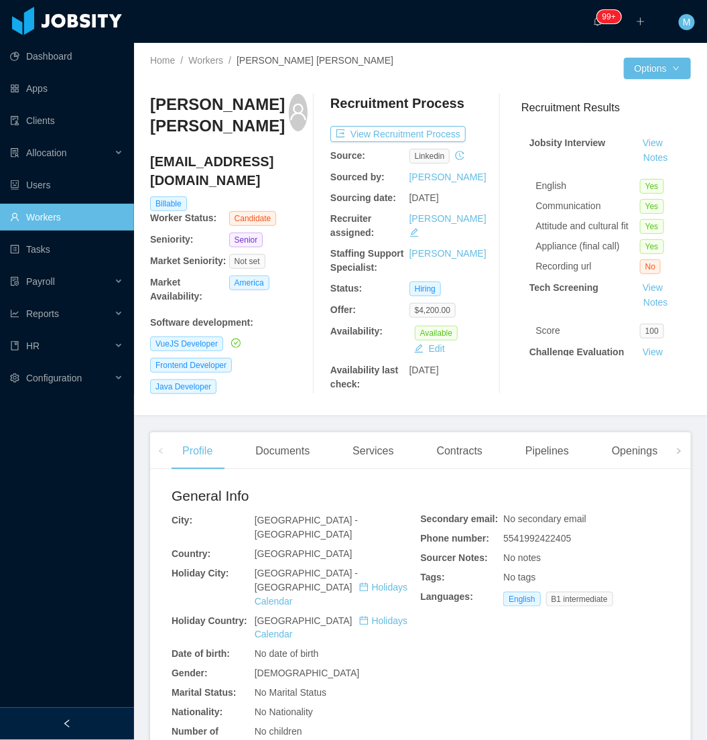
drag, startPoint x: 97, startPoint y: 709, endPoint x: 97, endPoint y: 702, distance: 7.4
click at [97, 708] on div at bounding box center [67, 724] width 134 height 32
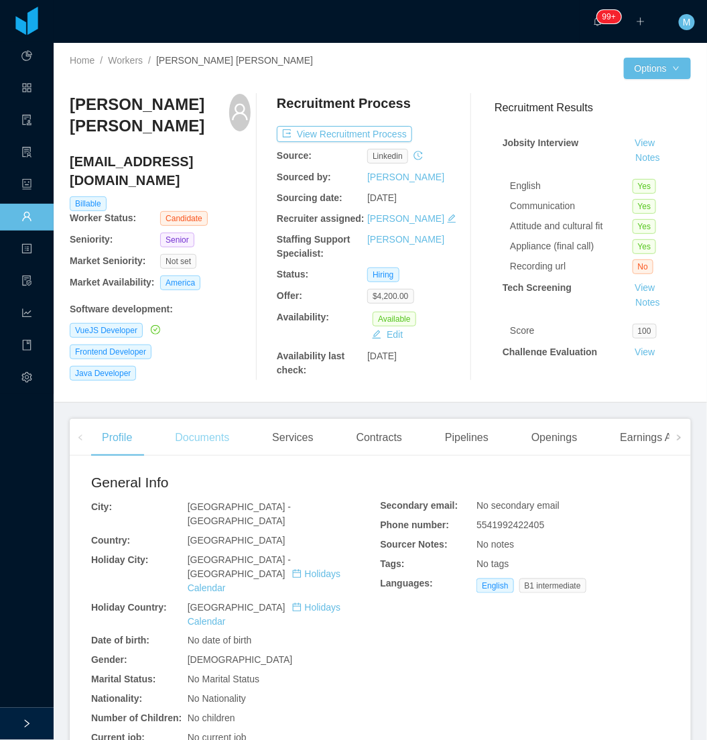
click at [210, 434] on div "Documents" at bounding box center [202, 438] width 76 height 38
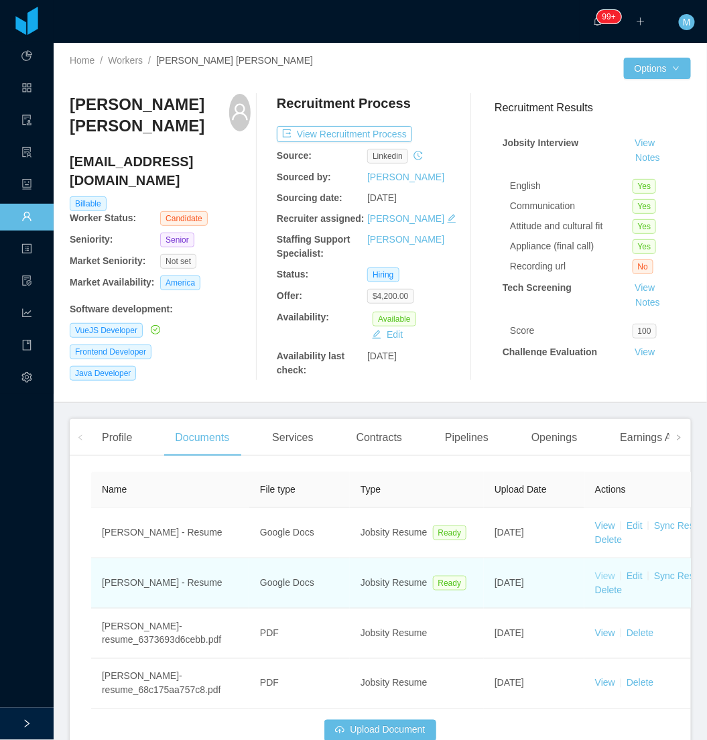
click at [611, 571] on link "View" at bounding box center [605, 575] width 20 height 11
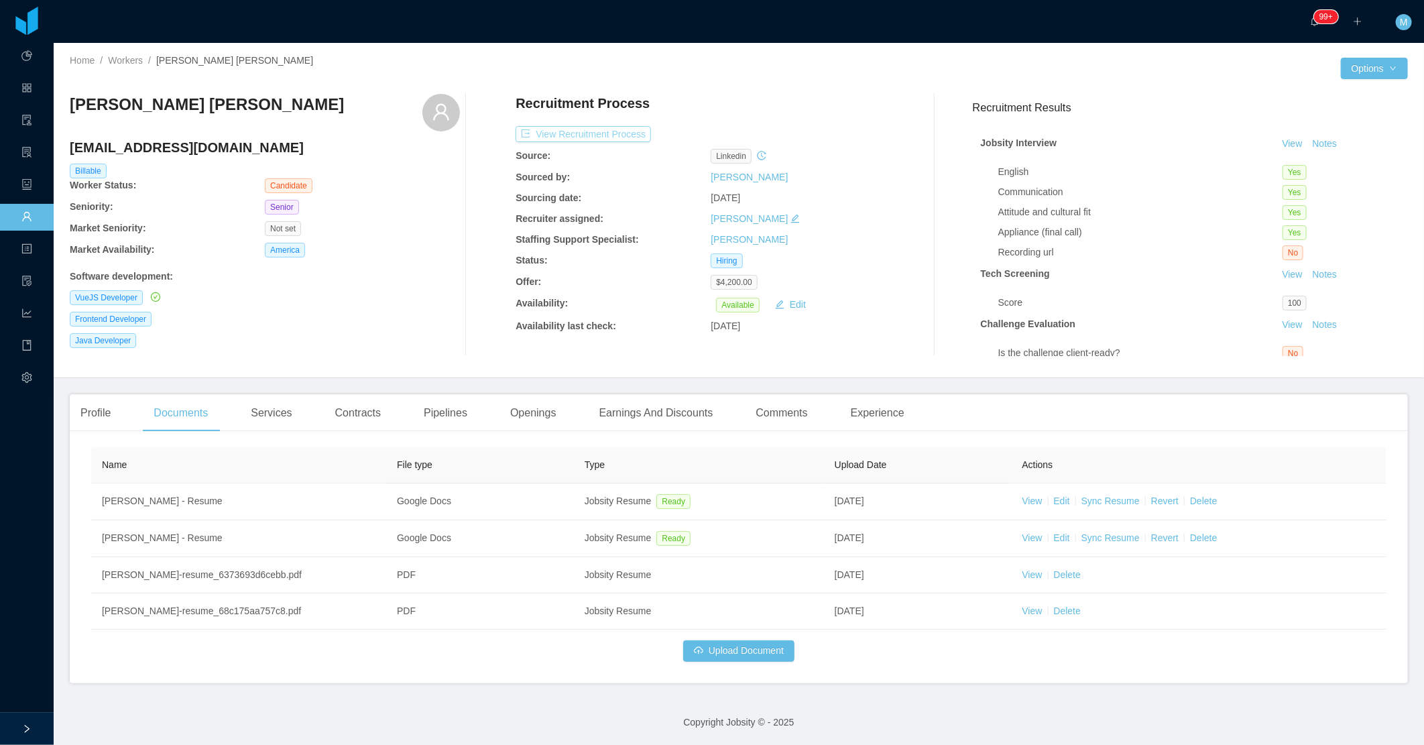
click at [605, 131] on button "View Recruitment Process" at bounding box center [582, 134] width 135 height 16
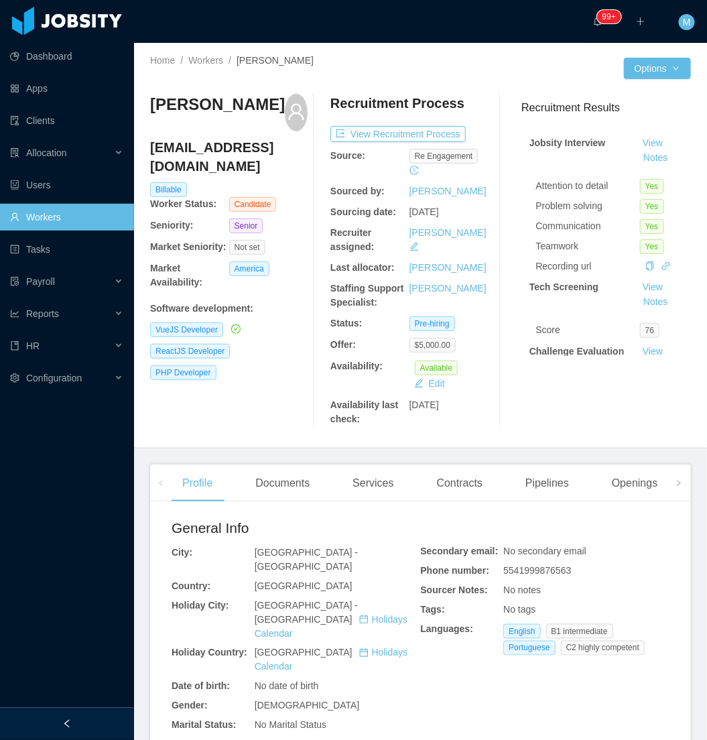
drag, startPoint x: 83, startPoint y: 727, endPoint x: 84, endPoint y: 713, distance: 14.8
click at [82, 723] on div at bounding box center [67, 724] width 134 height 32
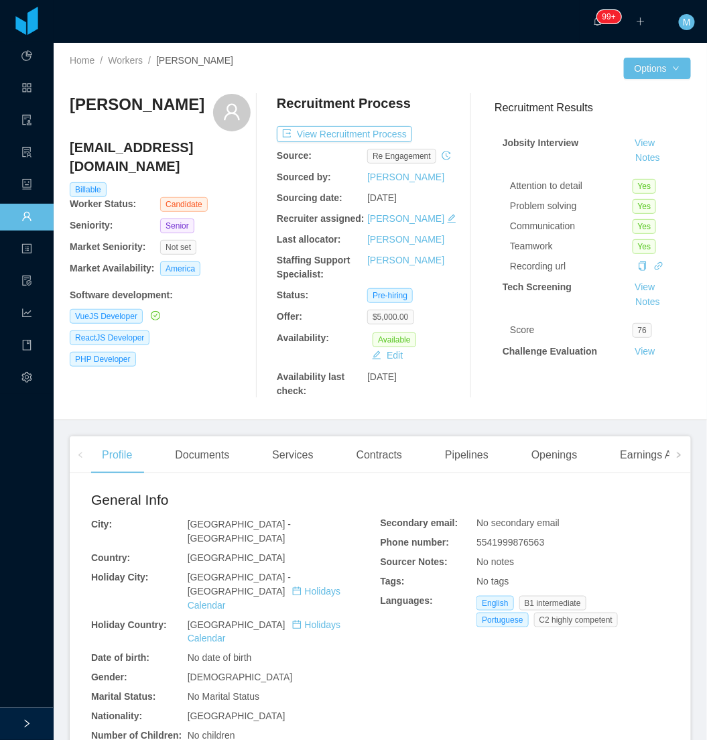
drag, startPoint x: 162, startPoint y: 470, endPoint x: 170, endPoint y: 465, distance: 9.3
click at [162, 470] on div "Profile Documents Services Contracts Pipelines Openings Earnings And Discounts …" at bounding box center [513, 455] width 845 height 38
click at [182, 456] on div "Documents" at bounding box center [202, 455] width 76 height 38
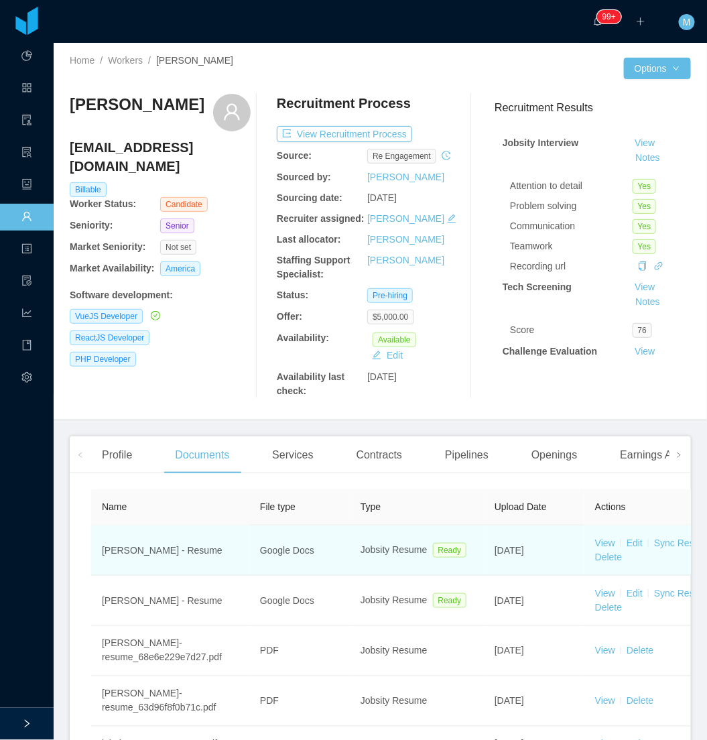
click at [607, 534] on td "View Edit Sync Resume Revert Delete" at bounding box center [685, 551] width 201 height 50
click at [598, 542] on link "View" at bounding box center [605, 543] width 20 height 11
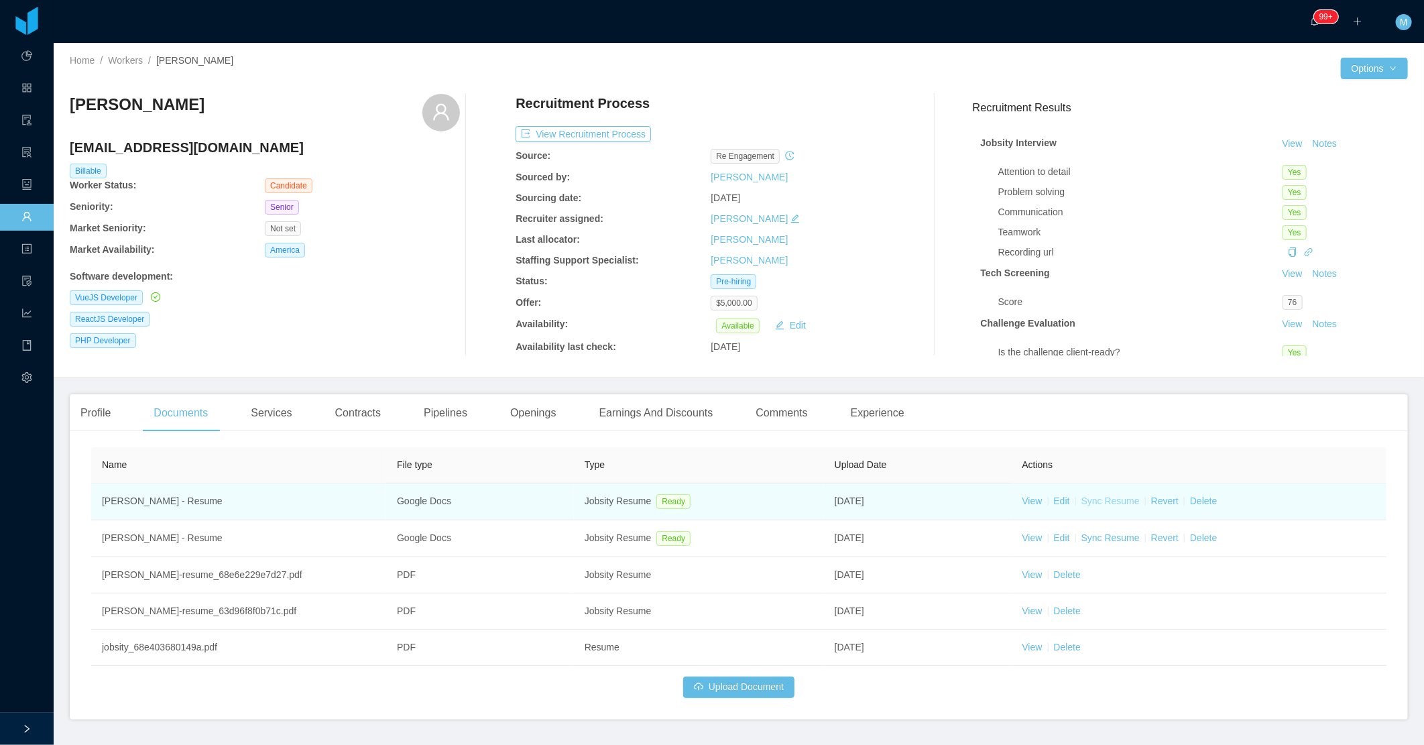
drag, startPoint x: 1103, startPoint y: 500, endPoint x: 902, endPoint y: 127, distance: 423.5
click at [707, 500] on link "Sync Resume" at bounding box center [1110, 500] width 58 height 11
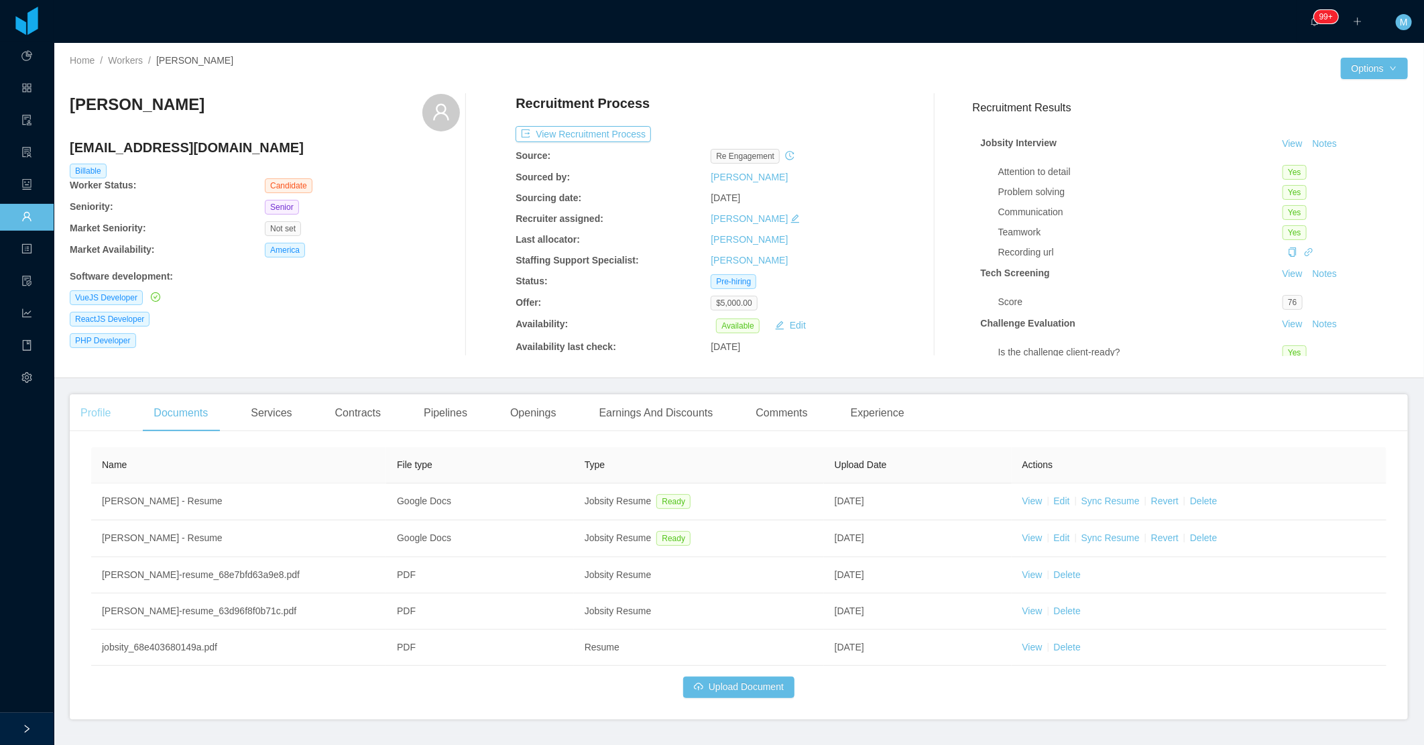
click at [95, 404] on div "Profile" at bounding box center [96, 413] width 52 height 38
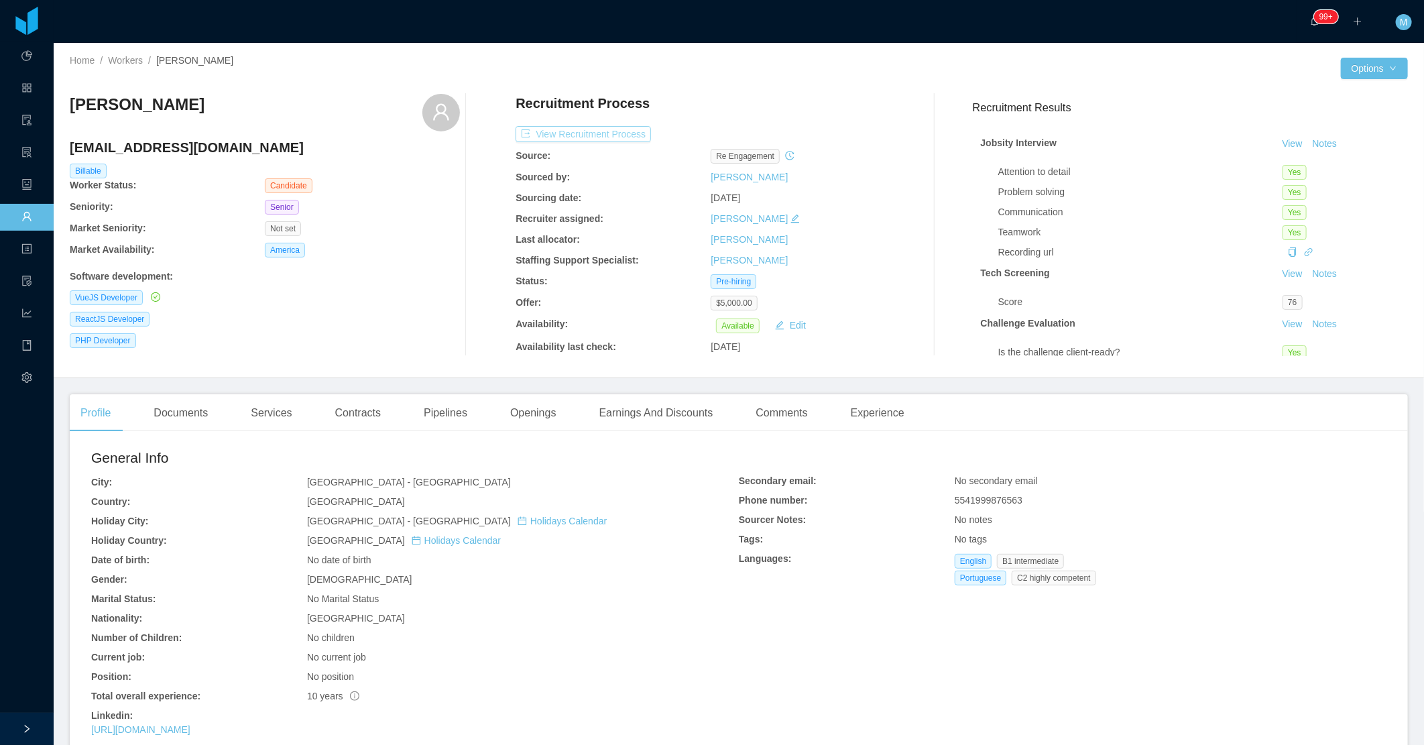
click at [599, 135] on button "View Recruitment Process" at bounding box center [582, 134] width 135 height 16
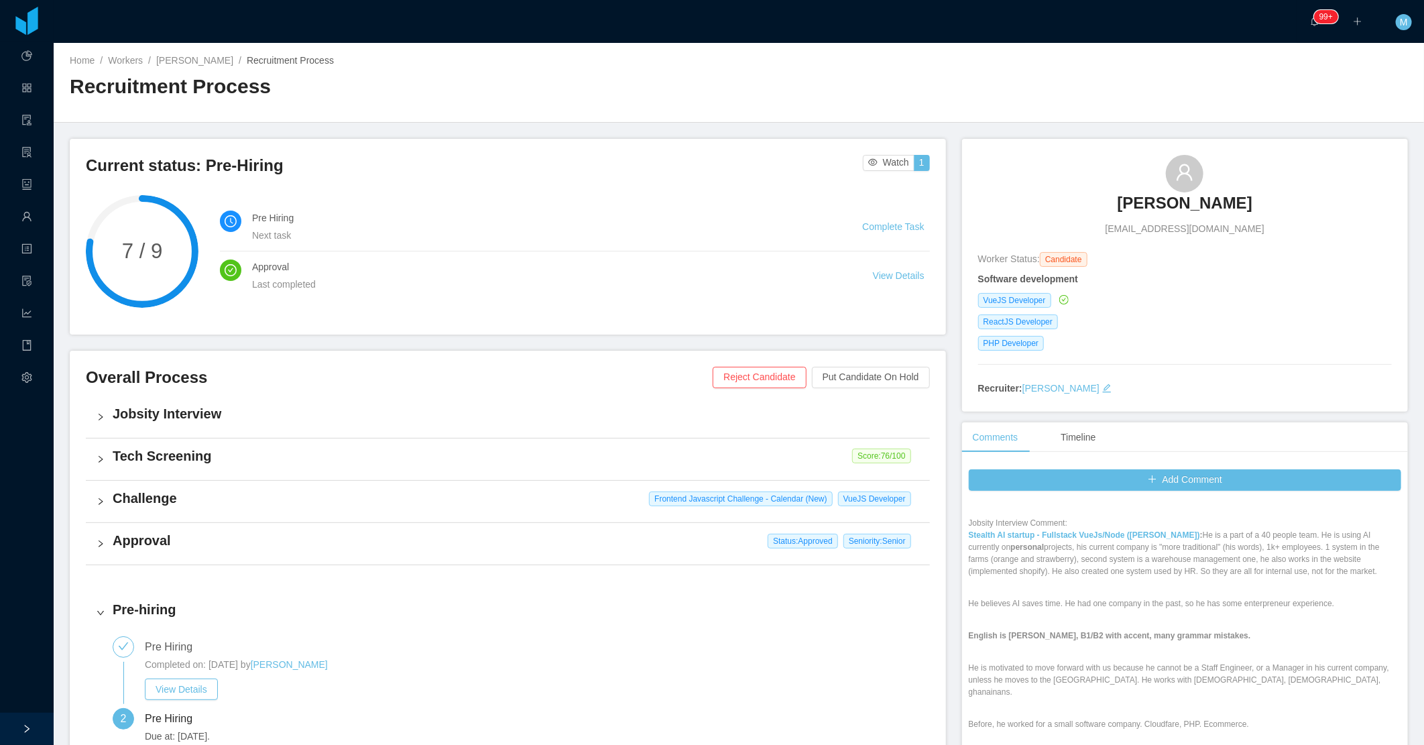
scroll to position [149, 0]
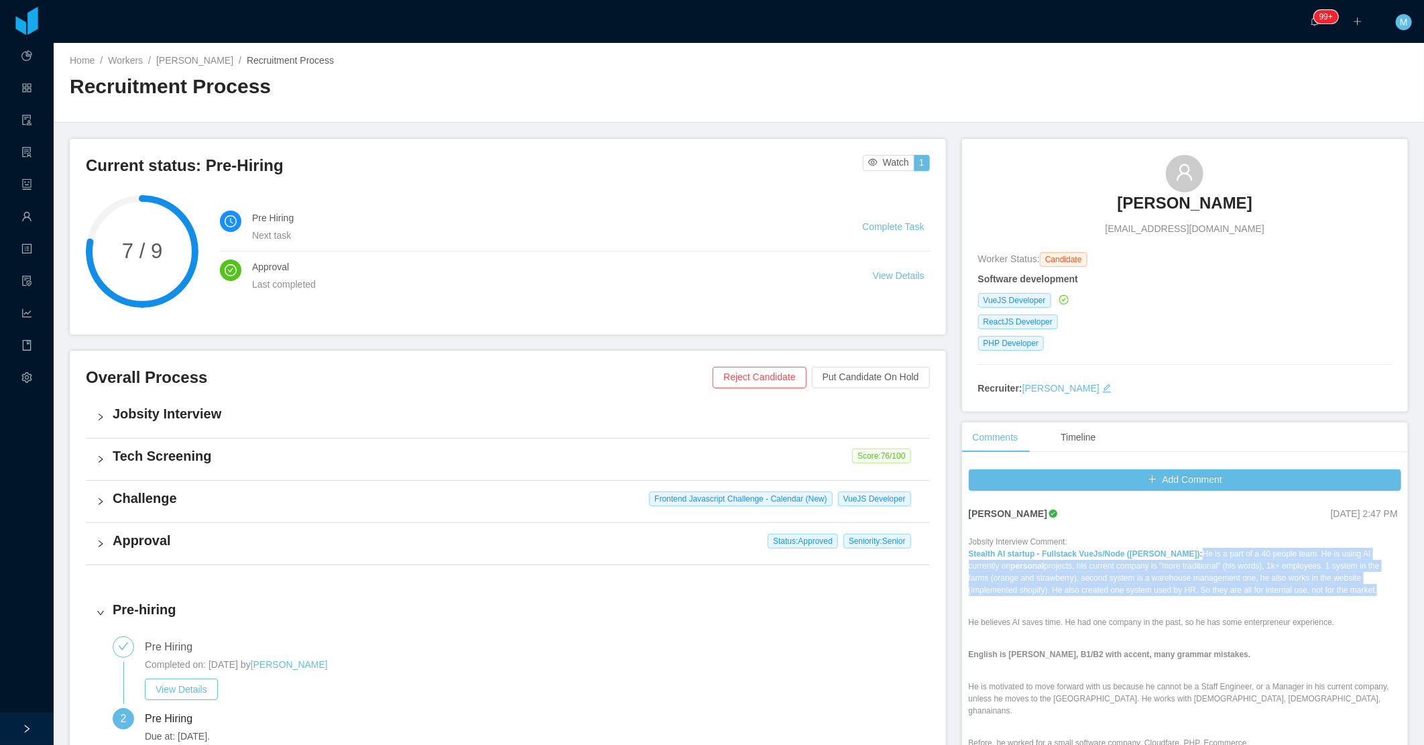
drag, startPoint x: 1175, startPoint y: 550, endPoint x: 1332, endPoint y: 593, distance: 162.6
click at [707, 593] on p "Stealth AI startup - Fullstack VueJs/Node (Erkang Zheng) : He is a part of a 40…" at bounding box center [1185, 572] width 432 height 48
copy p "He is a part of a 40 people team. He is using AI currently on personal projects…"
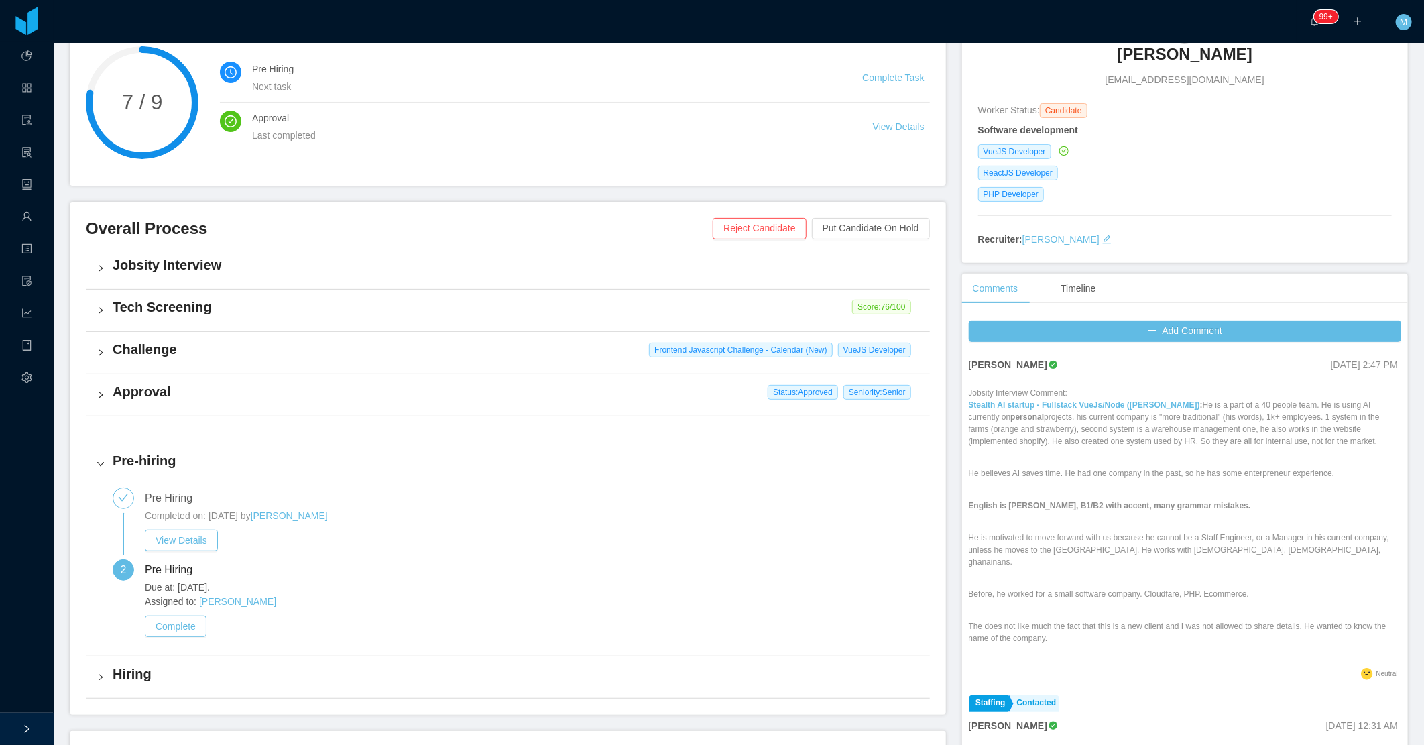
click at [137, 347] on h4 "Challenge" at bounding box center [516, 349] width 806 height 19
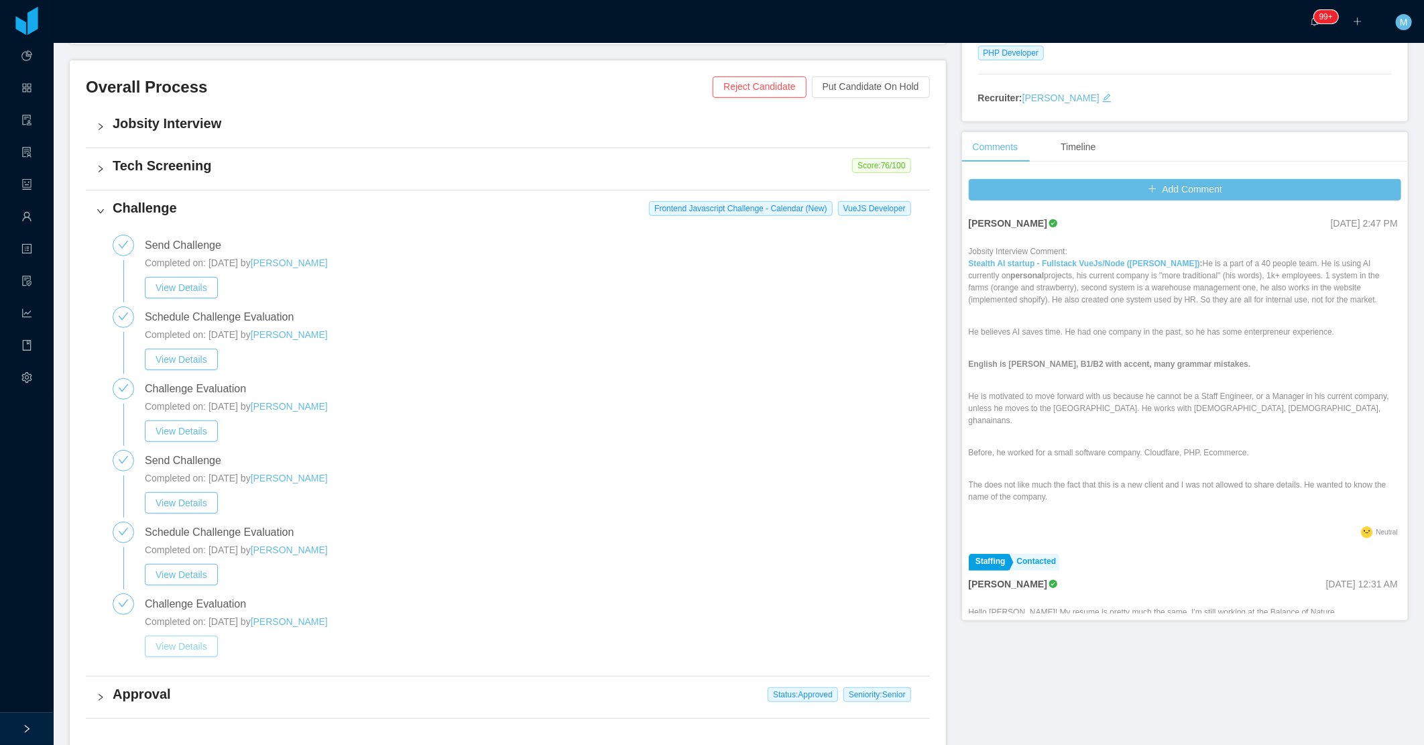
scroll to position [372, 0]
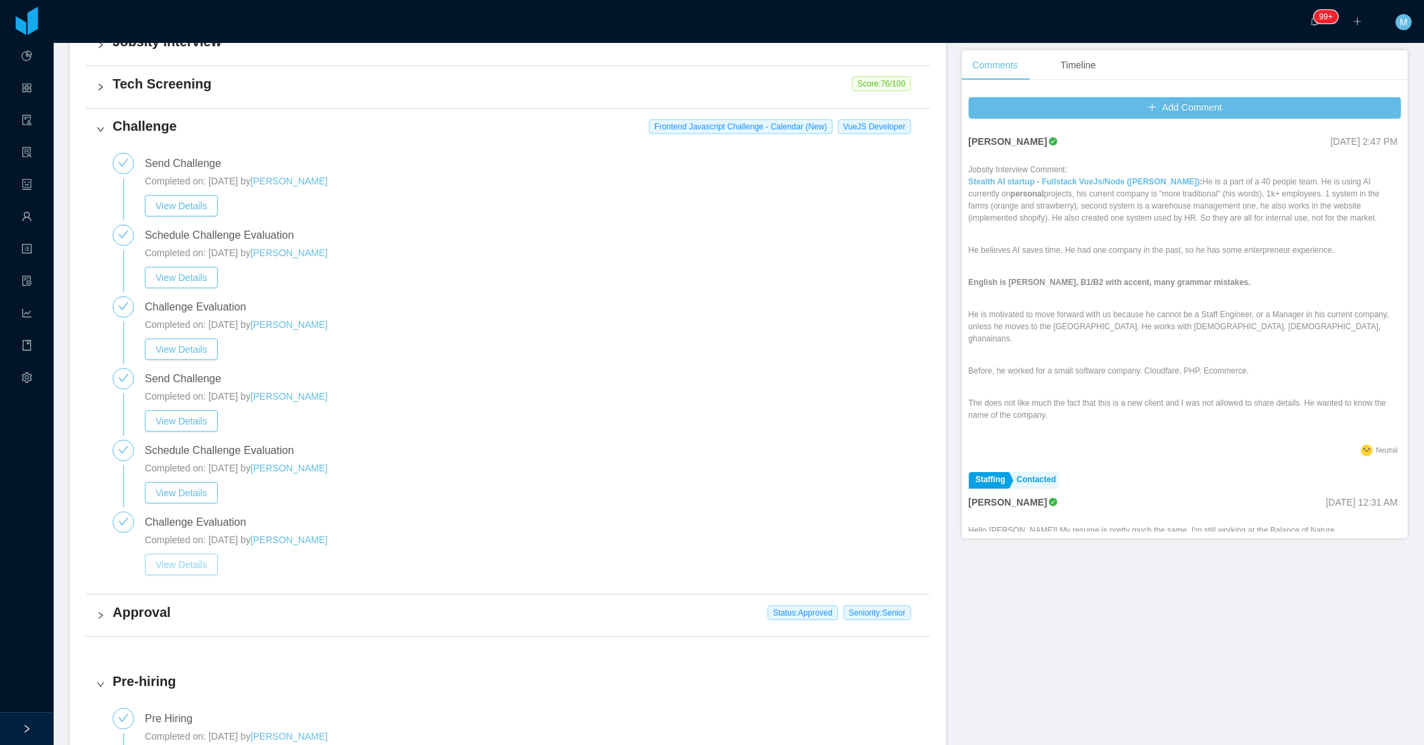
click at [191, 566] on button "View Details" at bounding box center [181, 564] width 73 height 21
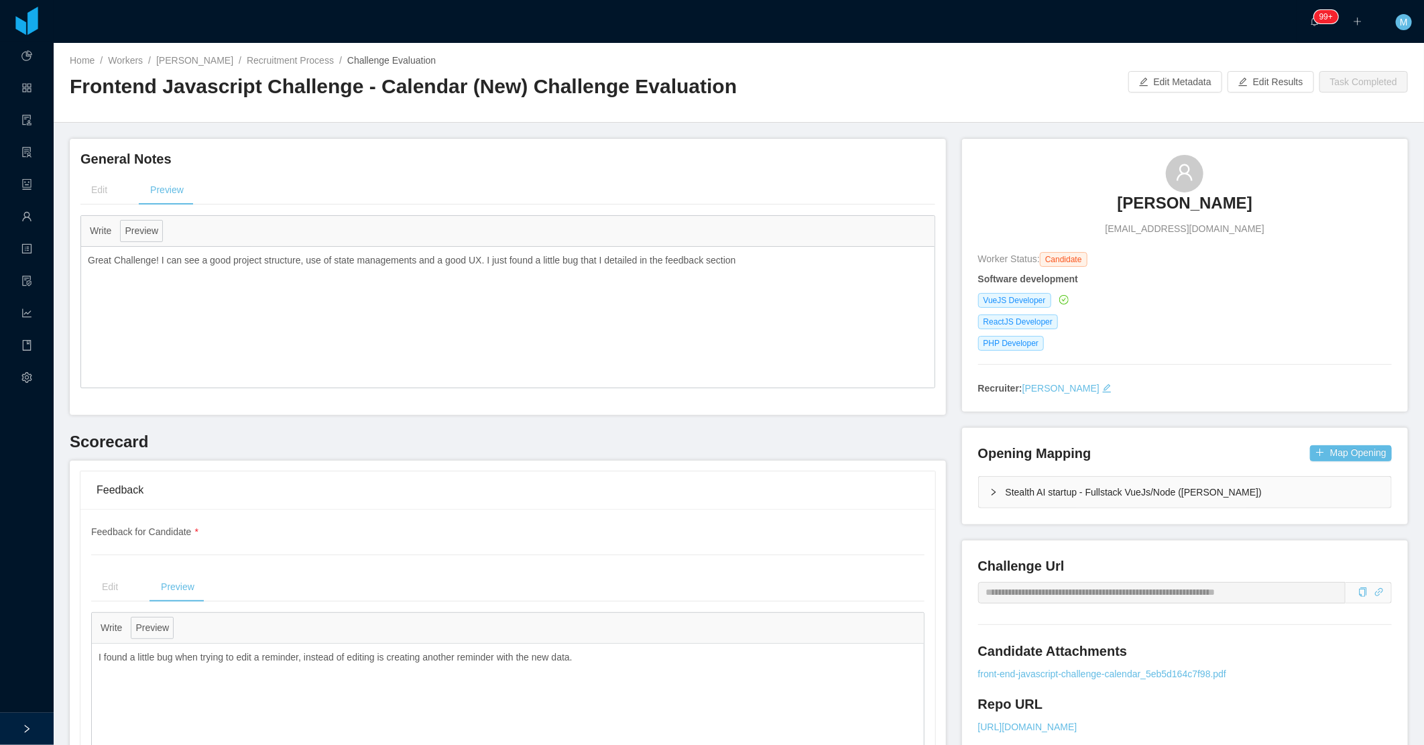
click at [476, 263] on p "Great Challenge! I can see a good project structure, use of state managements a…" at bounding box center [508, 260] width 840 height 14
drag, startPoint x: 479, startPoint y: 259, endPoint x: 80, endPoint y: 276, distance: 398.5
click at [81, 276] on div "Great Challenge! I can see a good project structure, use of state managements a…" at bounding box center [507, 317] width 853 height 141
copy p "Great Challenge! I can see a good project structure, use of state managements a…"
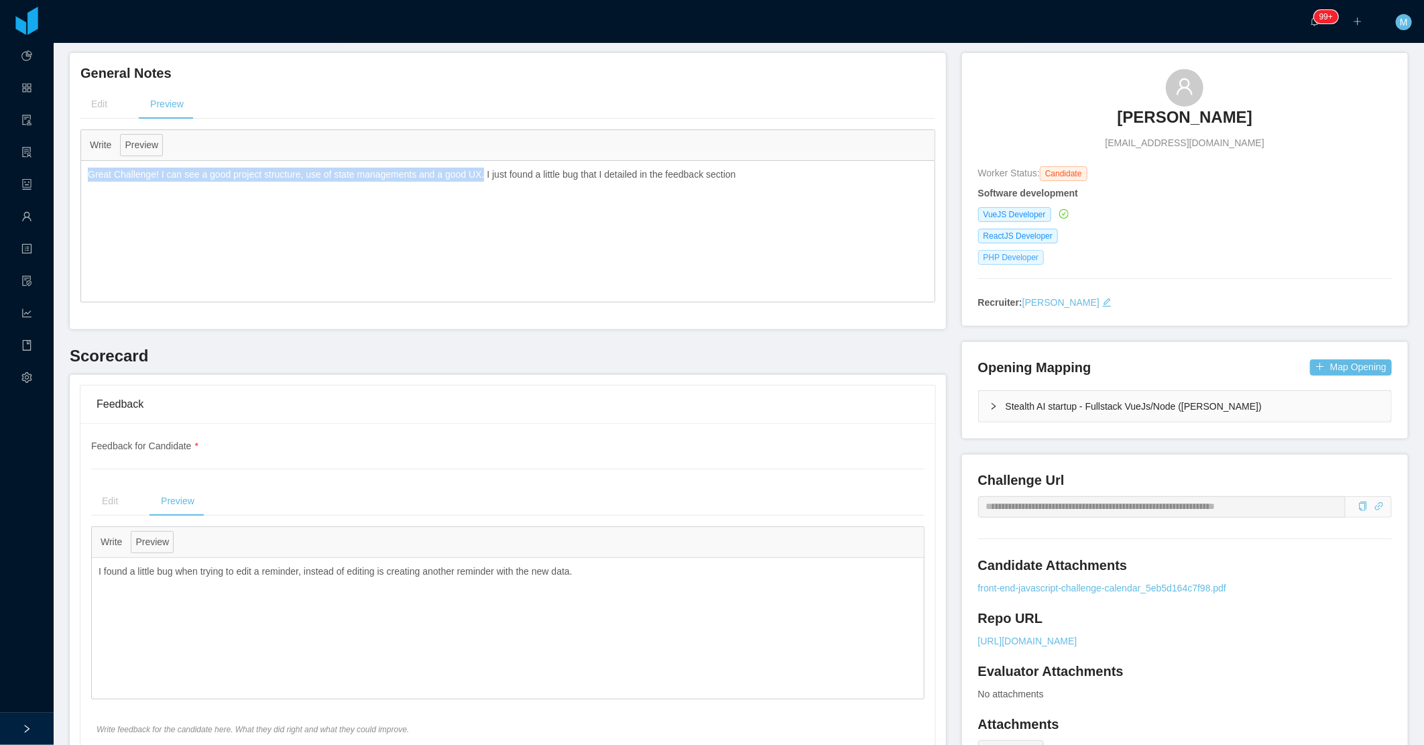
scroll to position [74, 0]
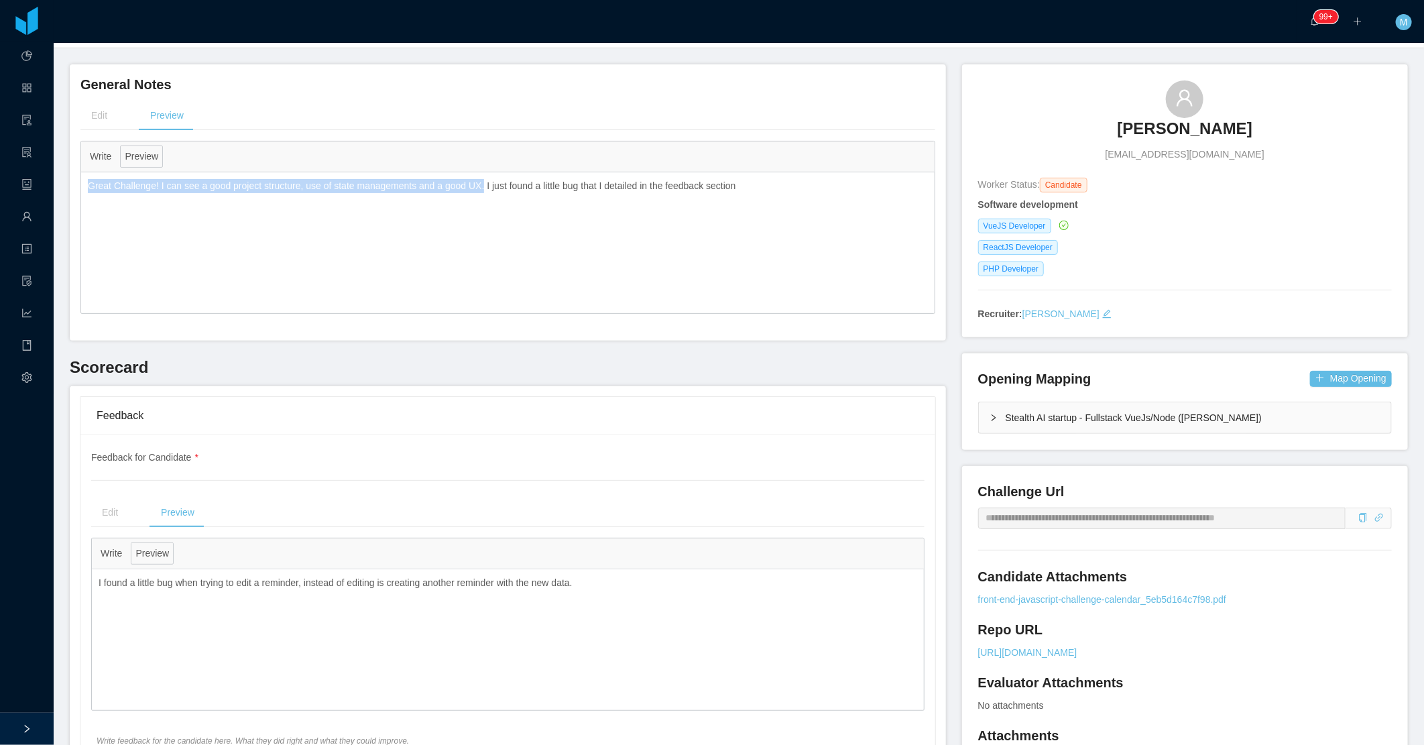
click at [707, 134] on h3 "Everton Luis Oliveira" at bounding box center [1184, 128] width 135 height 21
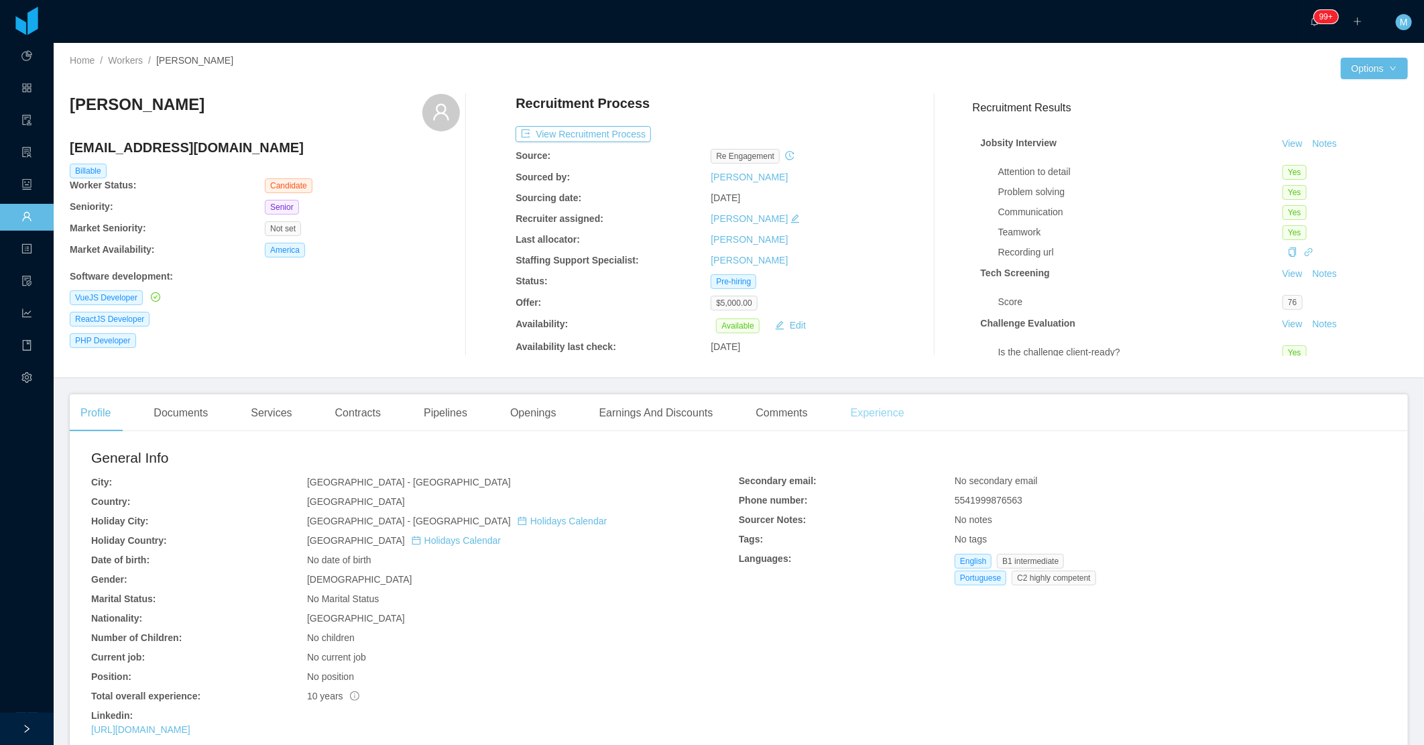
click at [707, 404] on div "Experience" at bounding box center [877, 413] width 75 height 38
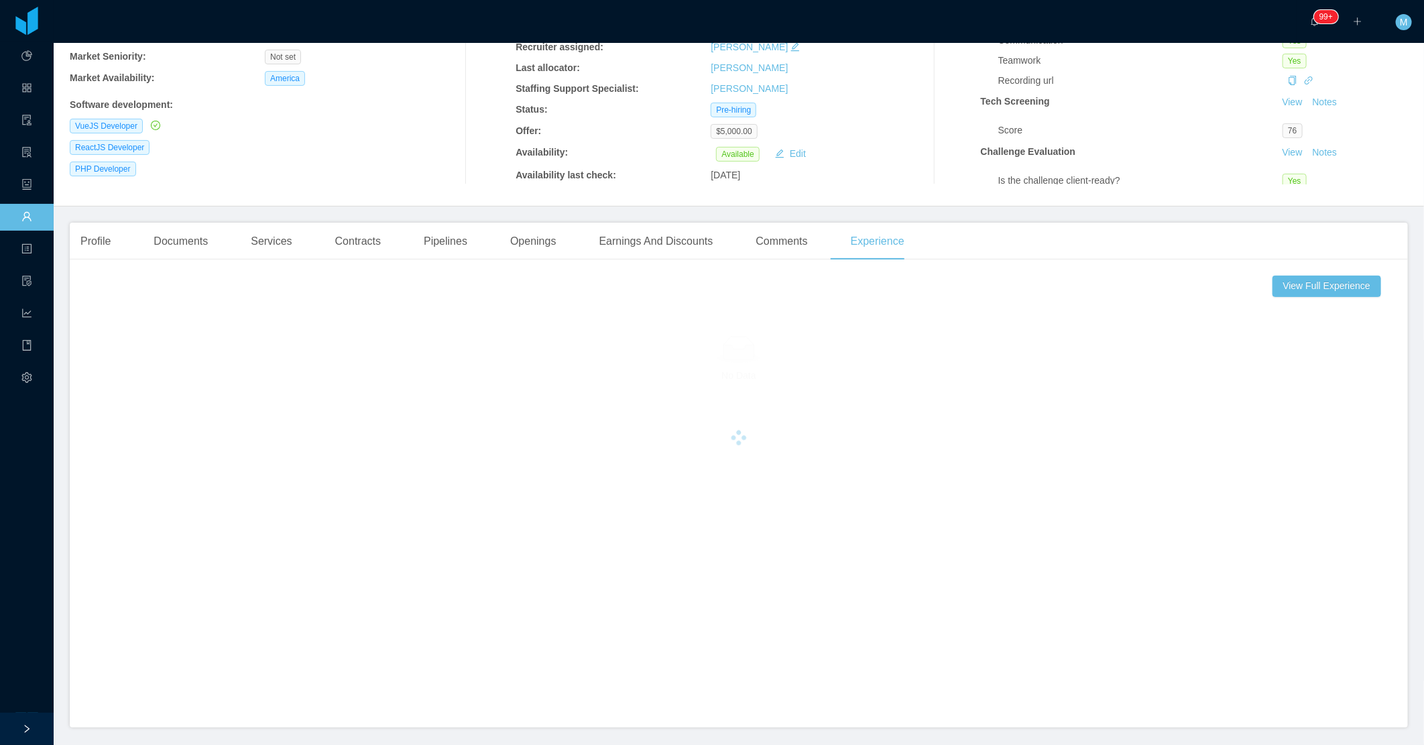
scroll to position [216, 0]
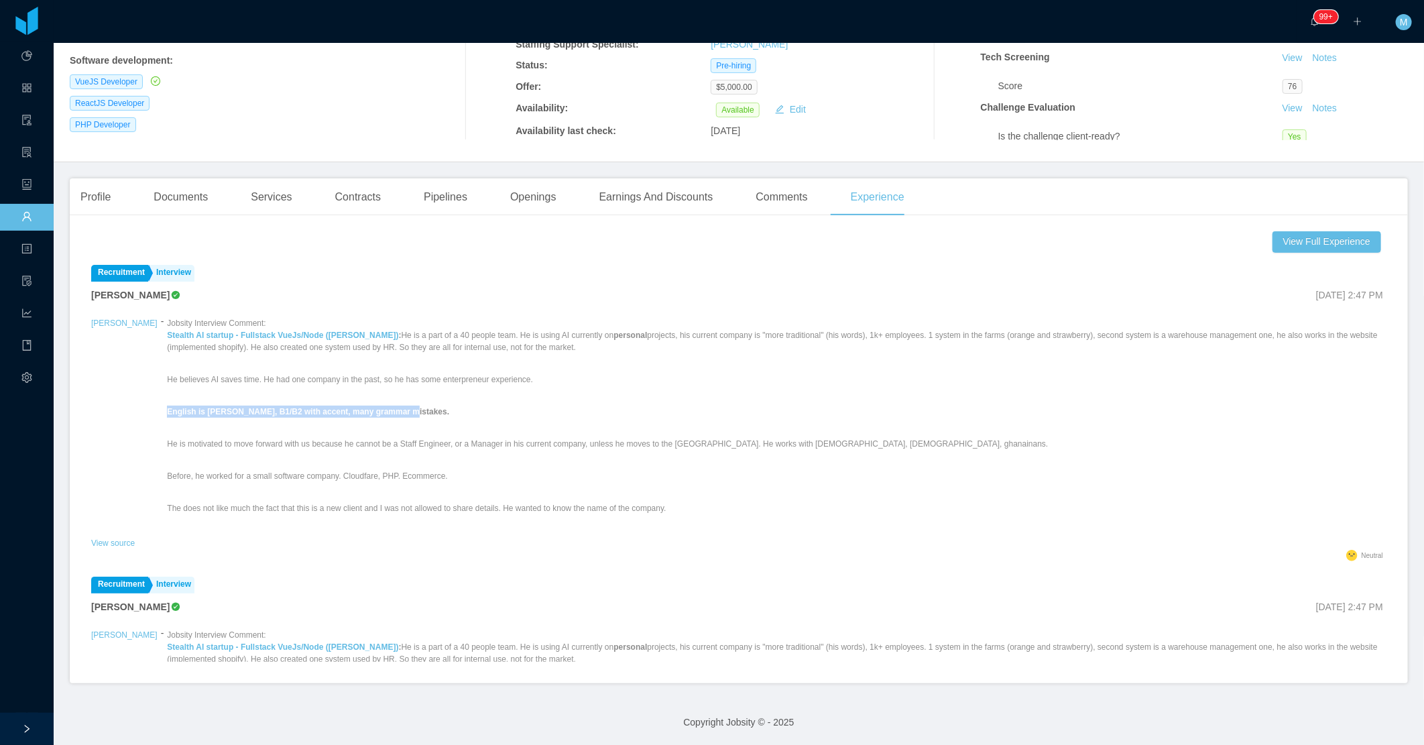
drag, startPoint x: 326, startPoint y: 407, endPoint x: 156, endPoint y: 411, distance: 170.3
click at [167, 411] on p "English is rusty, B1/B2 with accent, many grammar mistakes." at bounding box center [776, 412] width 1219 height 12
copy strong "English is rusty, B1/B2 with accent, many grammar mistakes."
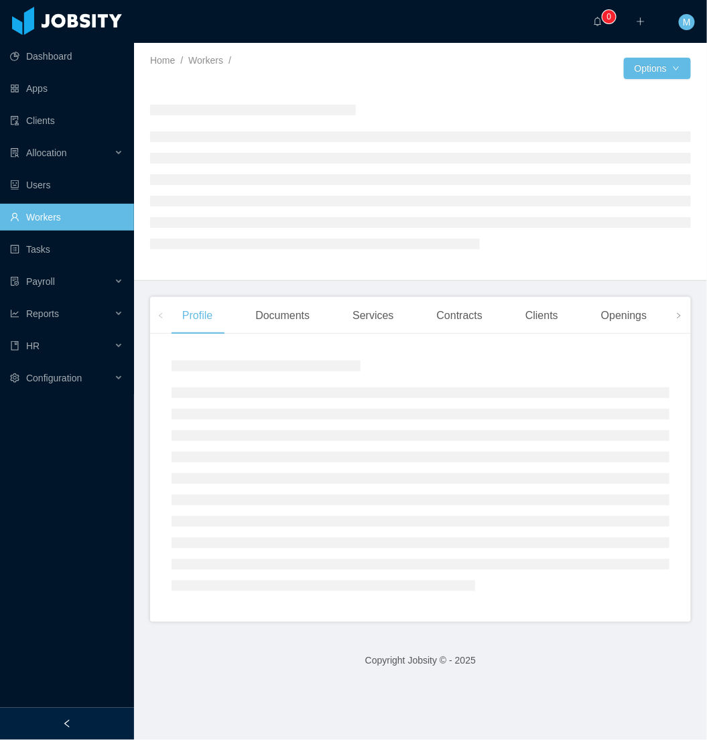
click at [84, 711] on div at bounding box center [67, 724] width 134 height 32
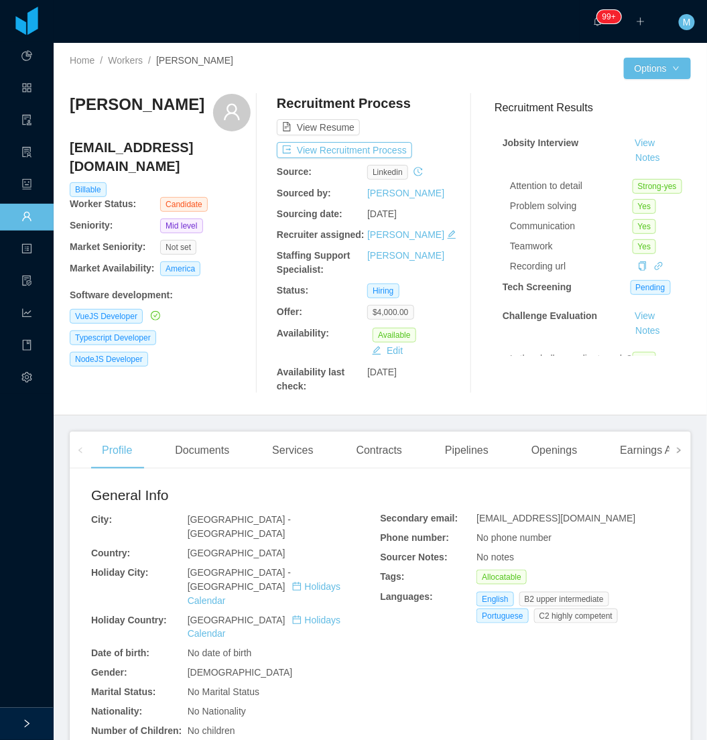
click at [676, 454] on icon "icon: right" at bounding box center [679, 450] width 7 height 7
click at [619, 453] on div "Experience" at bounding box center [632, 451] width 75 height 38
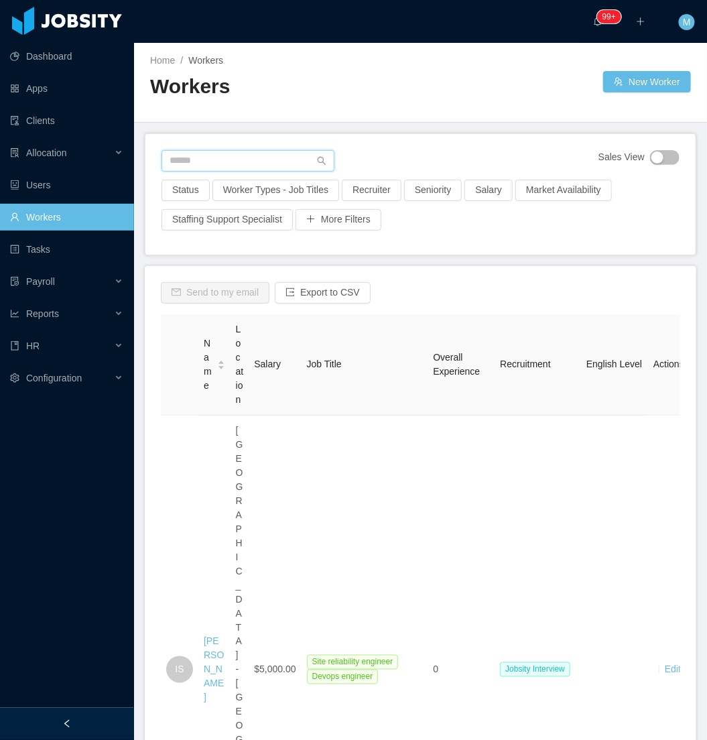
click at [216, 152] on input "text" at bounding box center [248, 160] width 173 height 21
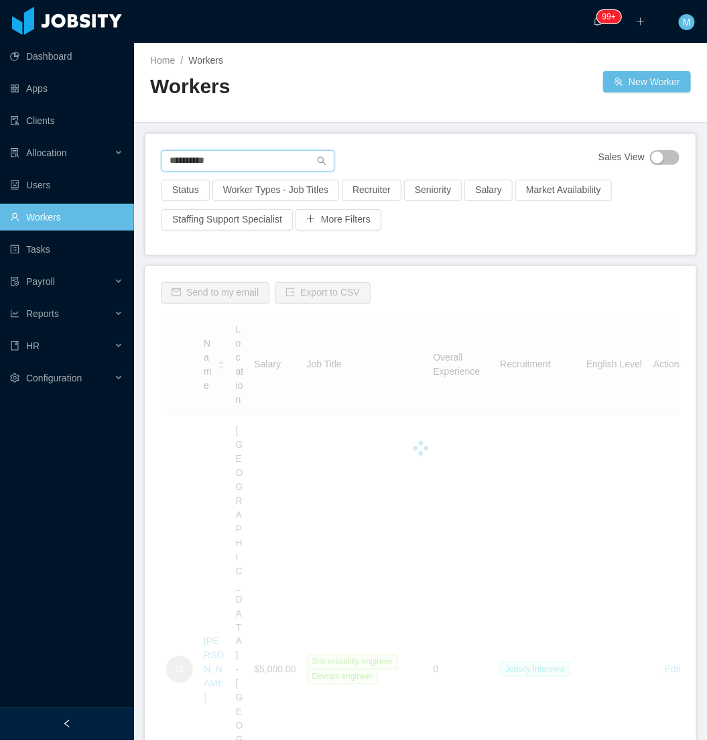
type input "**********"
click at [79, 713] on div at bounding box center [67, 724] width 134 height 32
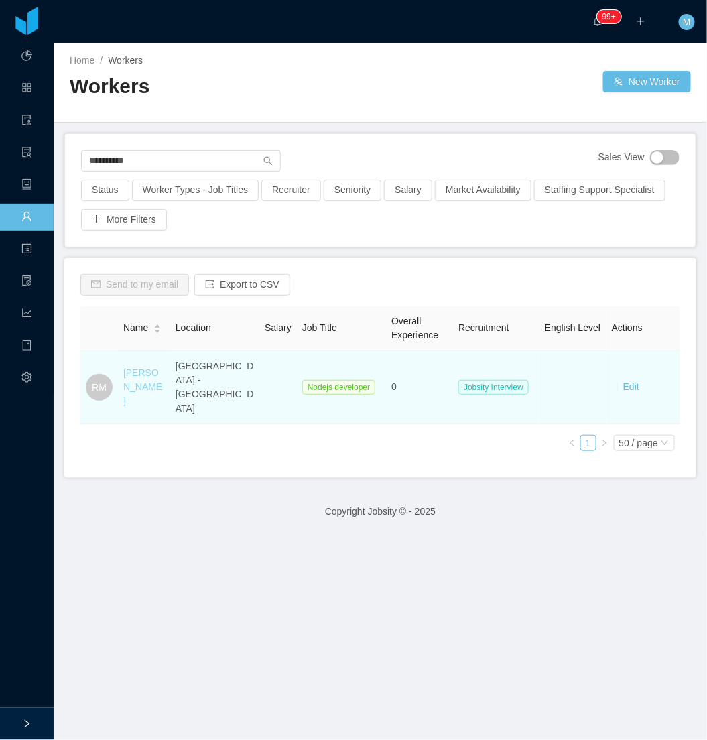
click at [139, 381] on link "[PERSON_NAME]" at bounding box center [142, 386] width 39 height 39
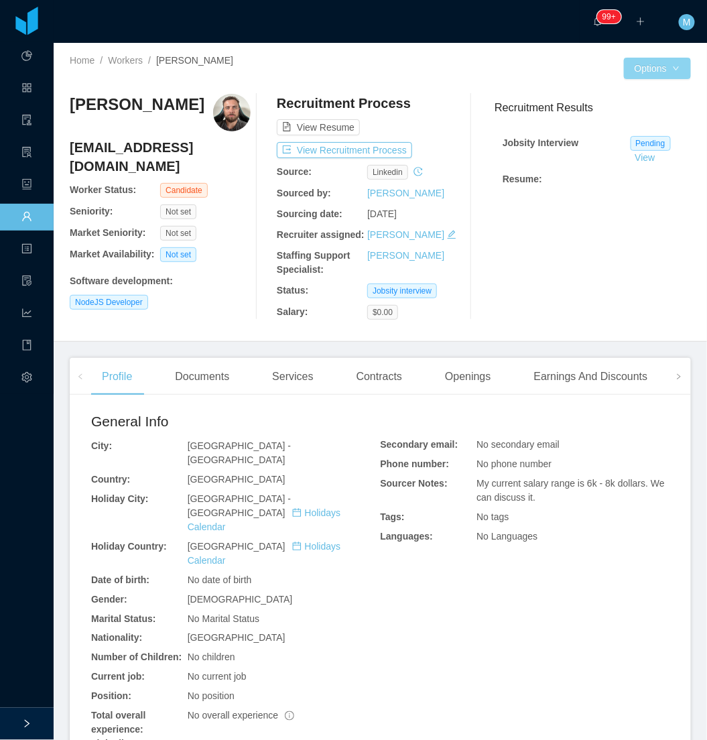
click at [652, 76] on body "Dashboard Apps Clients Allocation Users Workers Tasks Payroll Reports HR Config…" at bounding box center [353, 370] width 707 height 740
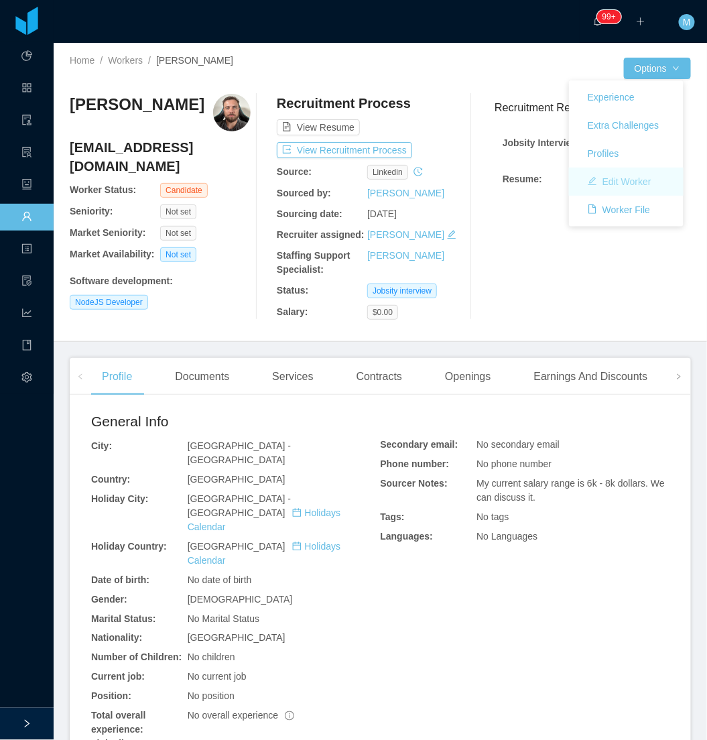
click at [630, 178] on button "Edit Worker" at bounding box center [619, 181] width 85 height 21
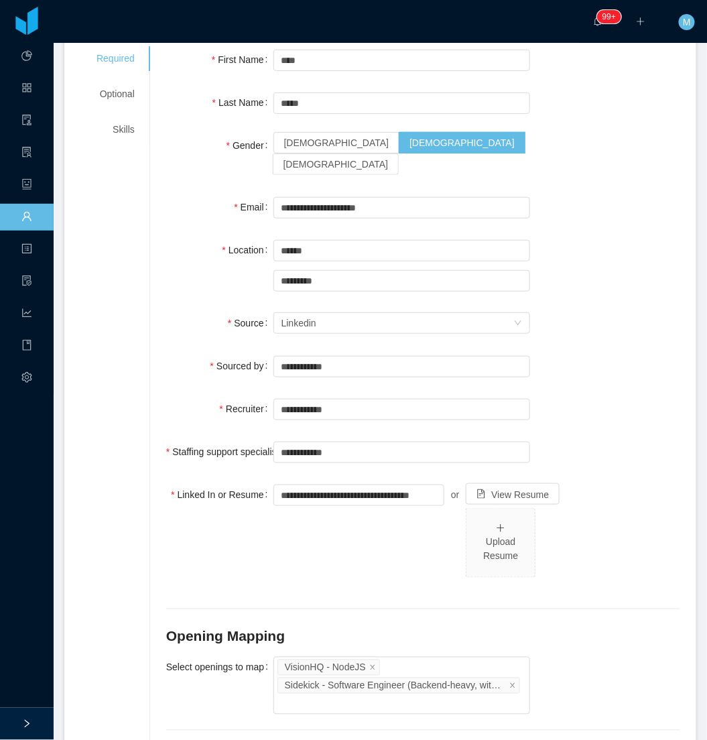
scroll to position [324, 0]
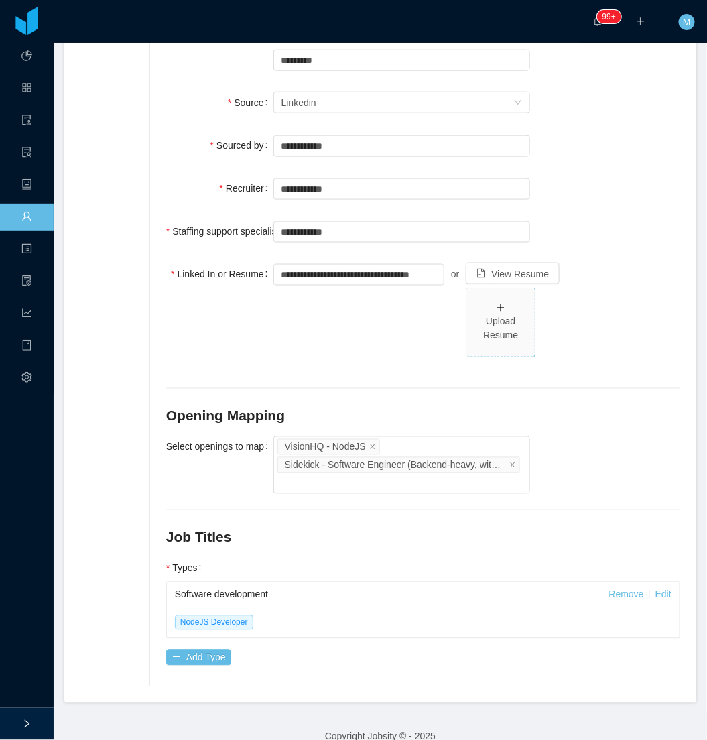
click at [475, 315] on div "Upload Resume" at bounding box center [501, 329] width 58 height 28
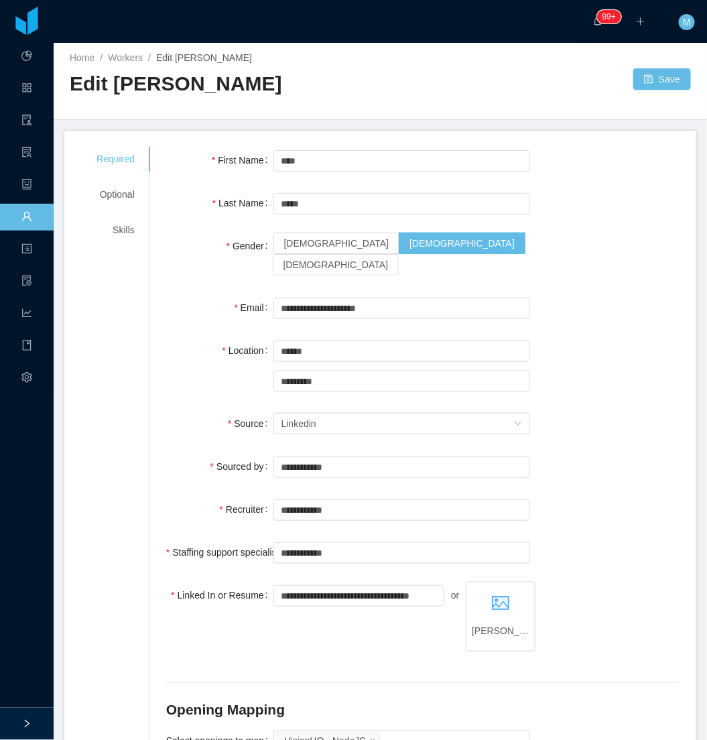
scroll to position [0, 0]
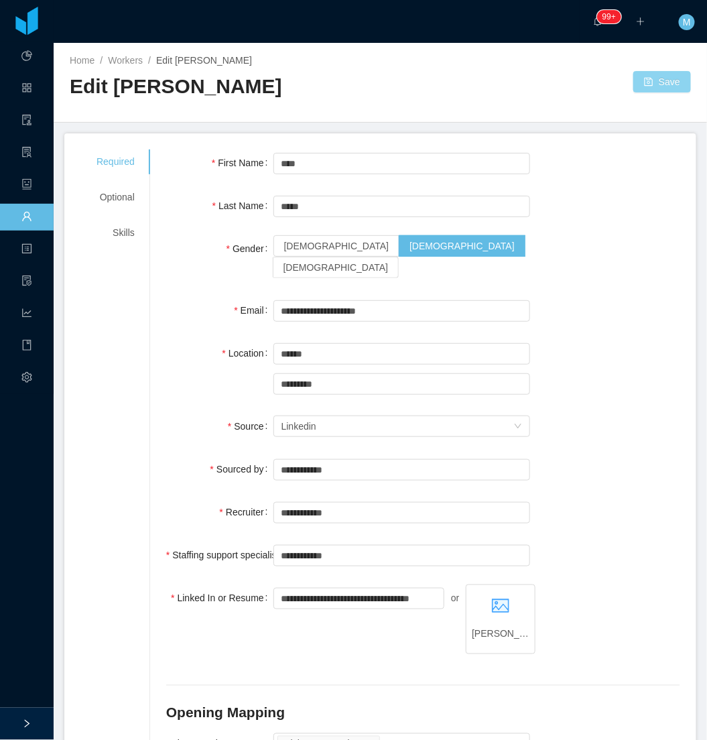
click at [633, 84] on button "Save" at bounding box center [662, 81] width 58 height 21
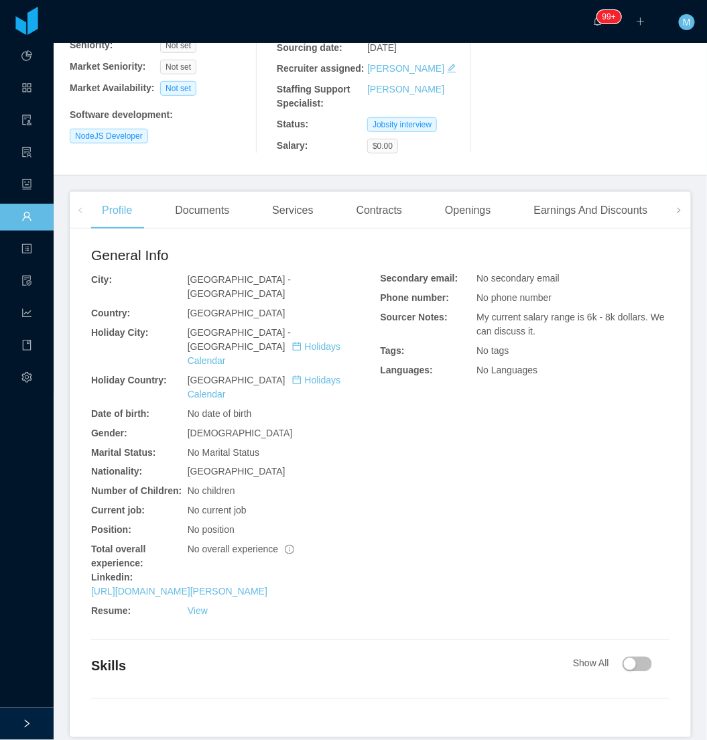
scroll to position [170, 0]
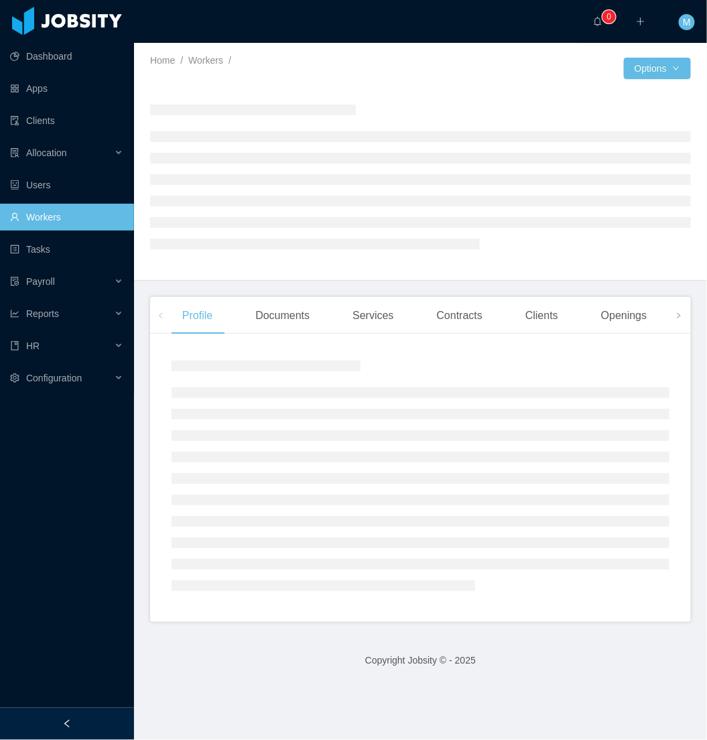
click at [109, 717] on div at bounding box center [67, 724] width 134 height 32
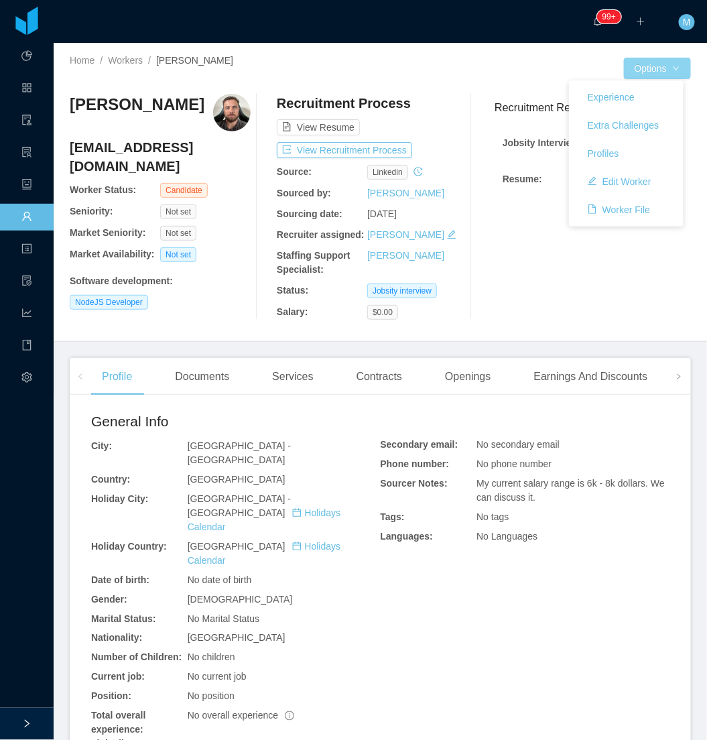
click at [668, 72] on button "Options" at bounding box center [657, 68] width 67 height 21
click at [640, 173] on button "Edit Worker" at bounding box center [619, 181] width 85 height 21
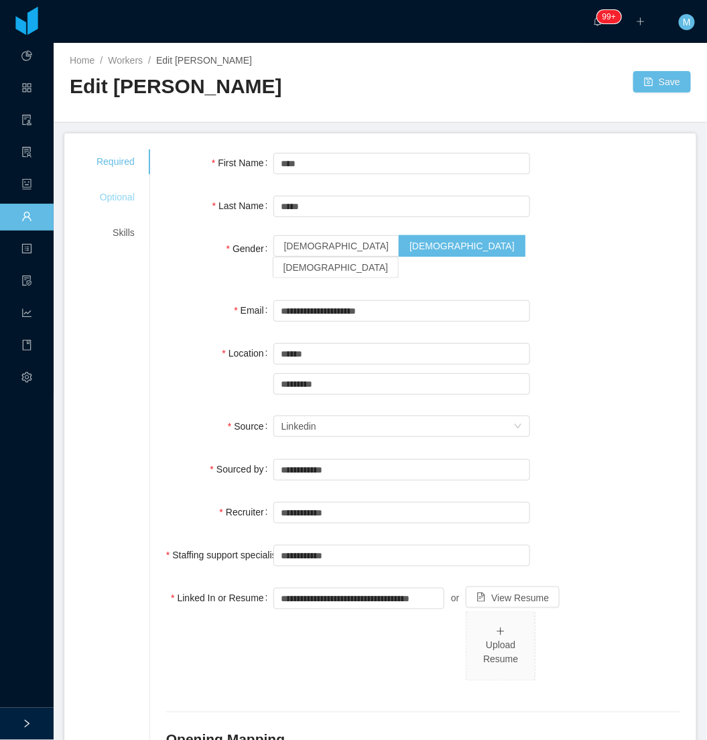
click at [115, 199] on div "Optional" at bounding box center [115, 197] width 70 height 25
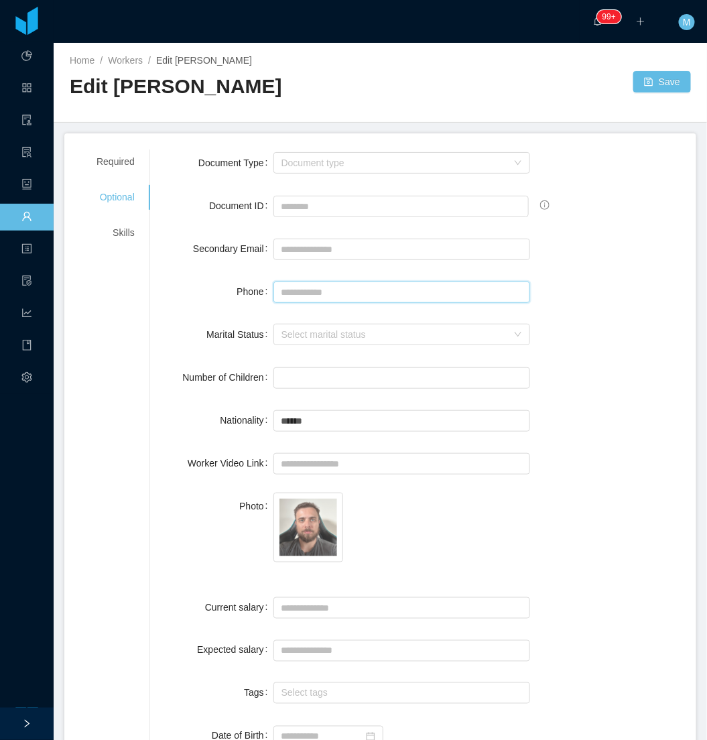
click at [309, 292] on input "Phone" at bounding box center [401, 292] width 257 height 21
paste input "**********"
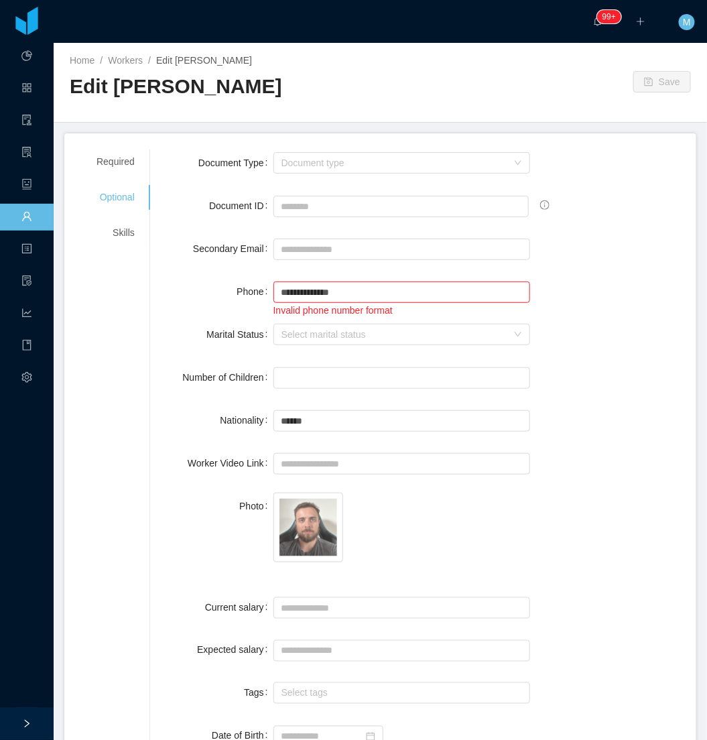
click at [296, 279] on div "**********" at bounding box center [401, 298] width 257 height 40
click at [296, 288] on input "**********" at bounding box center [401, 292] width 257 height 21
type input "**********"
drag, startPoint x: 425, startPoint y: 290, endPoint x: 249, endPoint y: 289, distance: 175.6
click at [249, 289] on div "**********" at bounding box center [423, 298] width 514 height 40
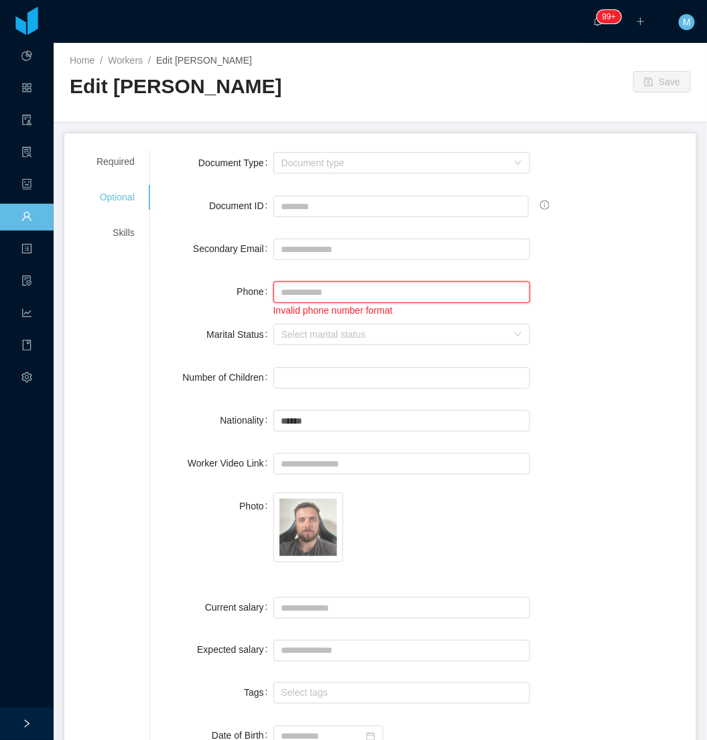
click at [300, 288] on input "Phone" at bounding box center [401, 292] width 257 height 21
click at [347, 279] on div "Invalid phone number format" at bounding box center [401, 298] width 257 height 40
click at [310, 292] on input "Phone" at bounding box center [401, 292] width 257 height 21
paste input "**********"
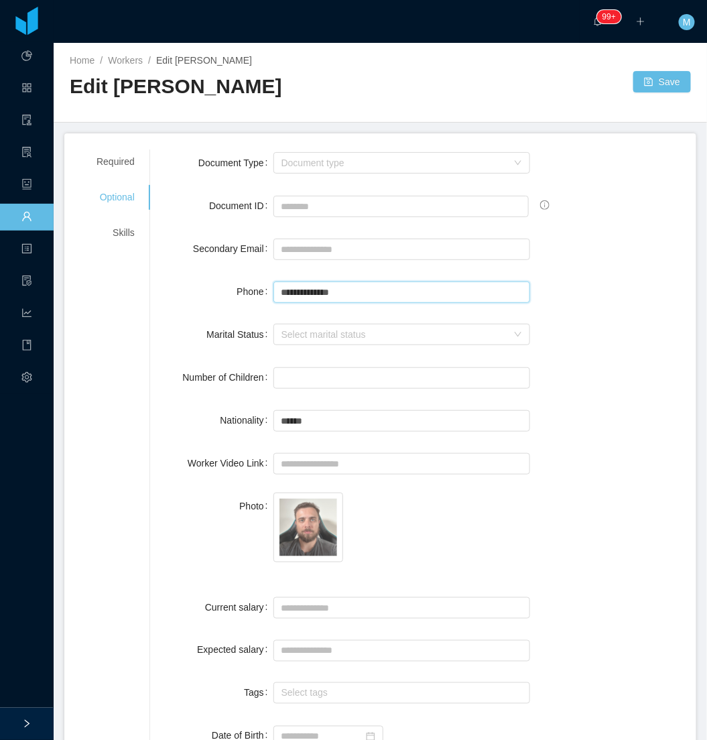
click at [289, 292] on input "**********" at bounding box center [401, 292] width 257 height 21
type input "**********"
click at [547, 280] on div "**********" at bounding box center [423, 291] width 514 height 27
click at [646, 83] on button "Save" at bounding box center [662, 81] width 58 height 21
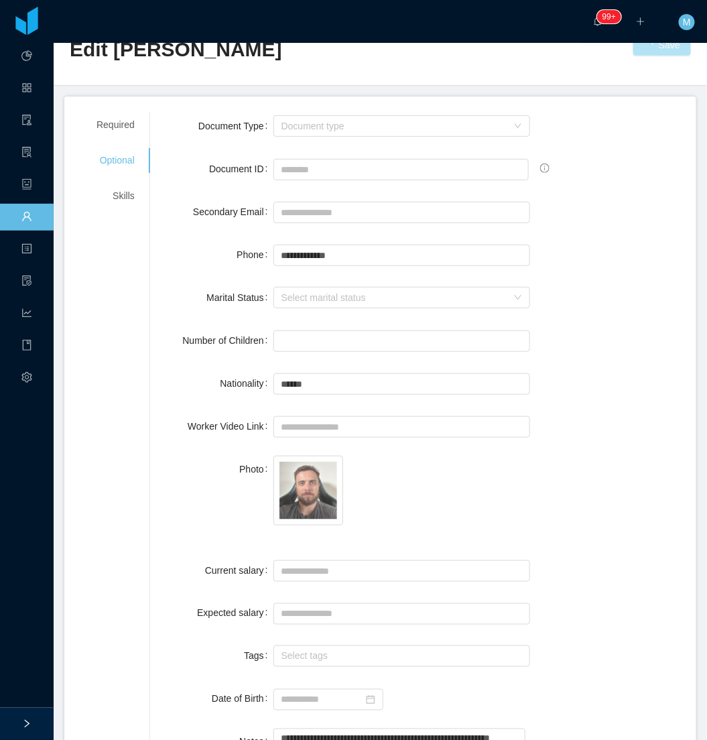
scroll to position [121, 0]
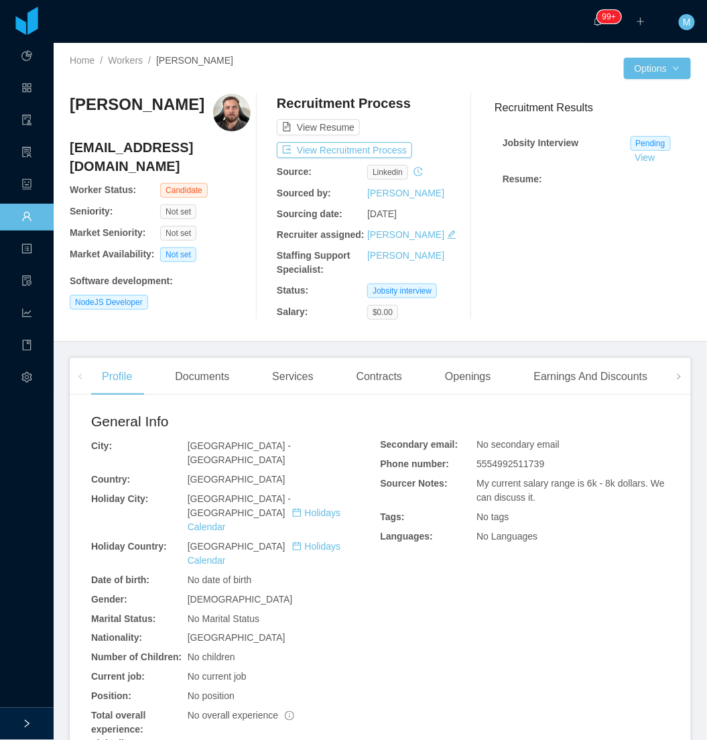
click at [208, 310] on div "[PERSON_NAME] [PERSON_NAME][EMAIL_ADDRESS][DOMAIN_NAME] Worker Status: Candidat…" at bounding box center [160, 207] width 181 height 226
click at [659, 70] on button "Options" at bounding box center [657, 68] width 67 height 21
click at [505, 259] on div "Recruitment Results Jobsity Interview Pending View Resume :" at bounding box center [587, 207] width 207 height 226
click at [324, 155] on button "View Recruitment Process" at bounding box center [344, 150] width 135 height 16
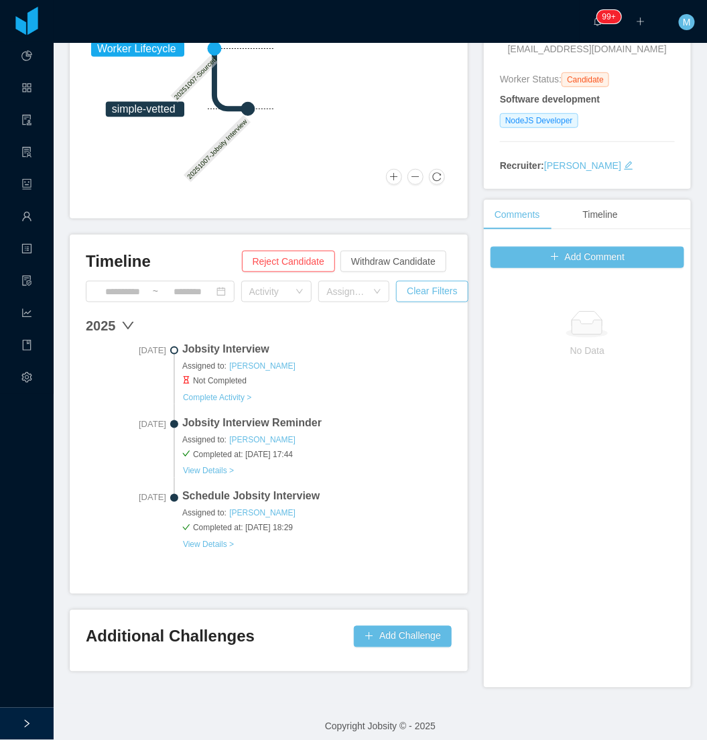
scroll to position [190, 0]
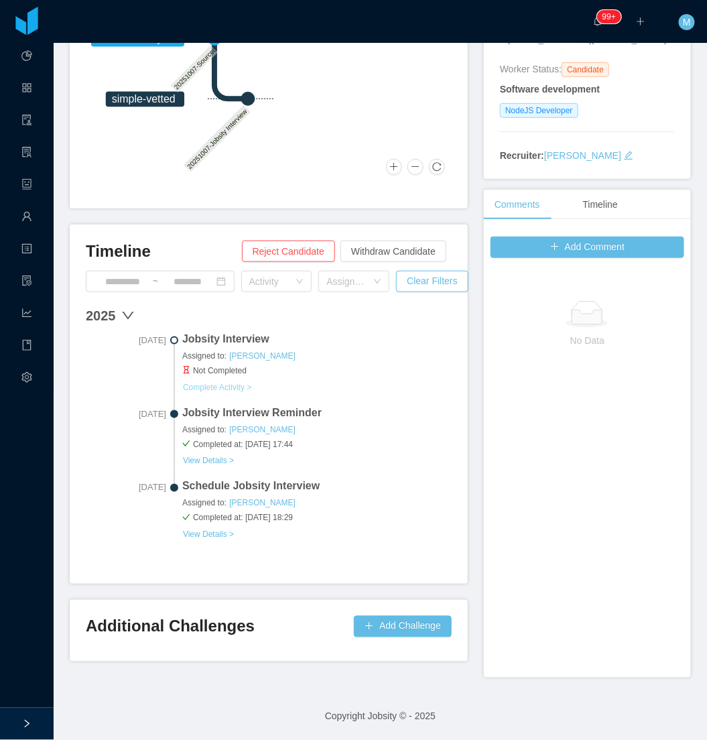
click at [219, 384] on button "Complete Activity >" at bounding box center [217, 387] width 70 height 11
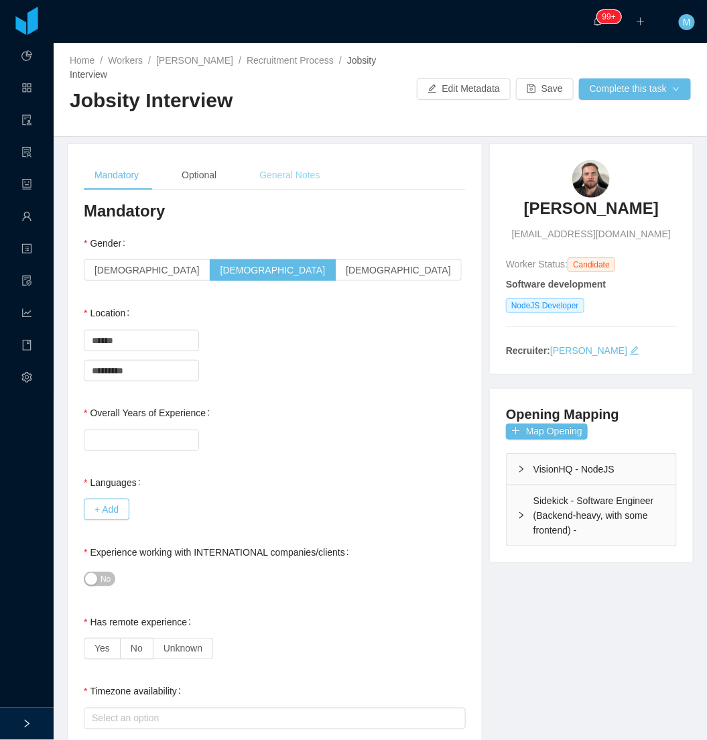
click at [289, 179] on div "General Notes" at bounding box center [290, 175] width 82 height 30
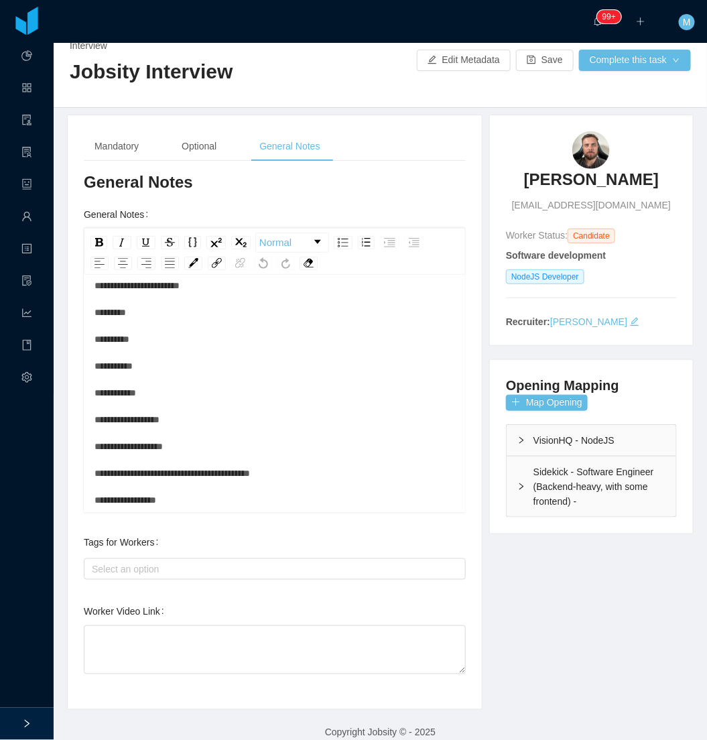
scroll to position [44, 0]
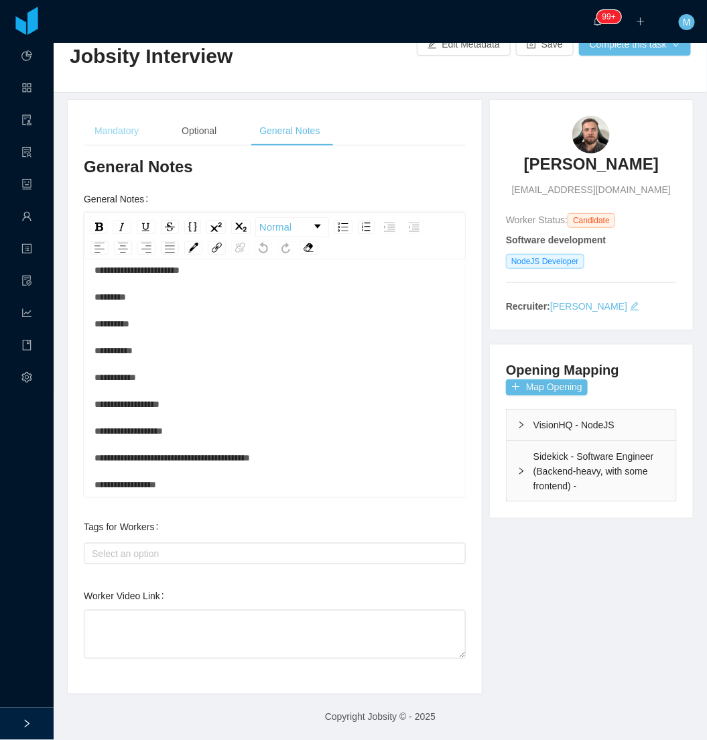
click at [122, 139] on div "Mandatory" at bounding box center [117, 131] width 66 height 30
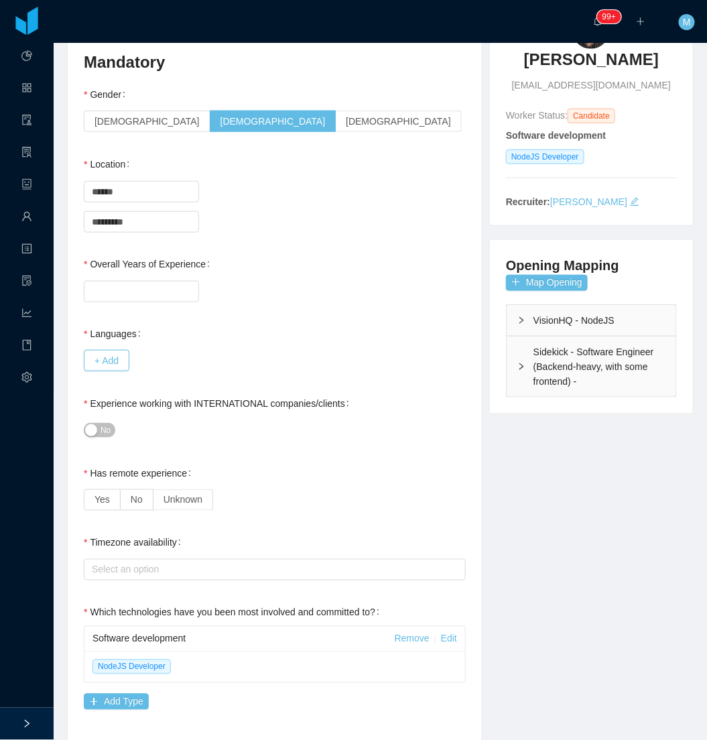
scroll to position [74, 0]
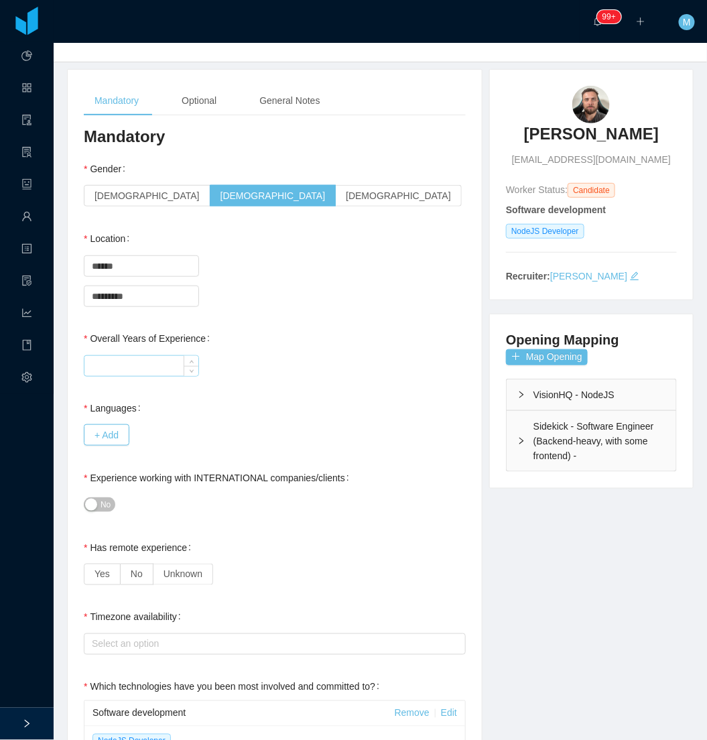
click at [138, 358] on input "Overall Years of Experience" at bounding box center [141, 366] width 114 height 20
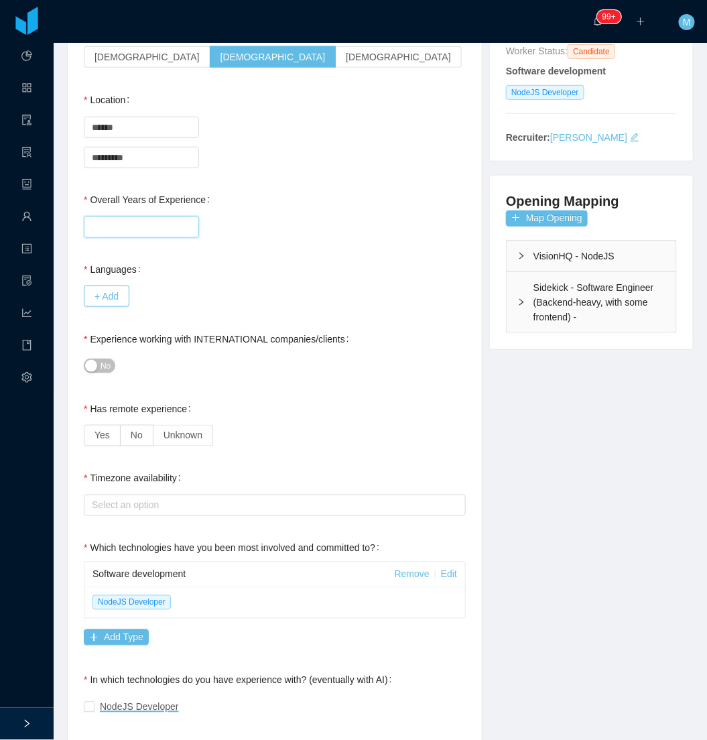
scroll to position [223, 0]
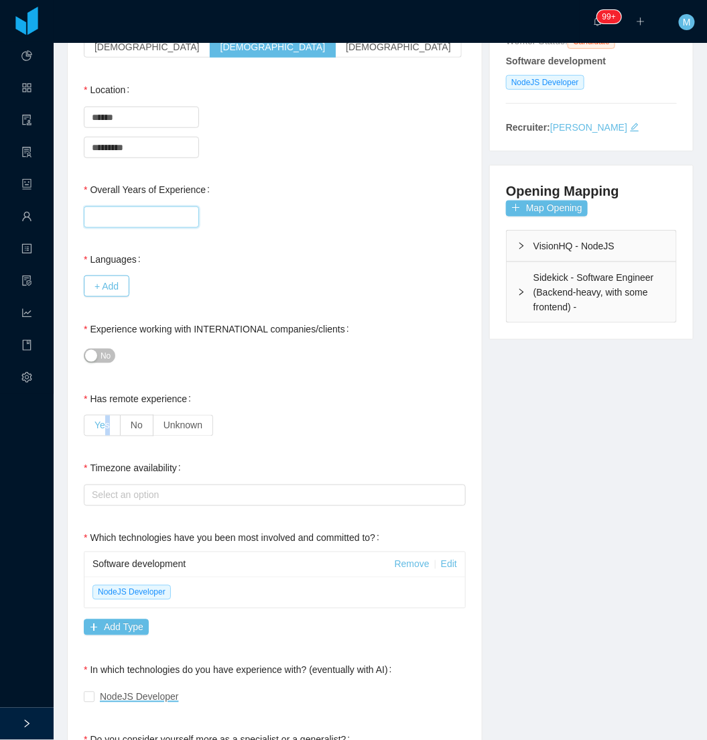
click at [105, 420] on label "Yes" at bounding box center [102, 425] width 37 height 21
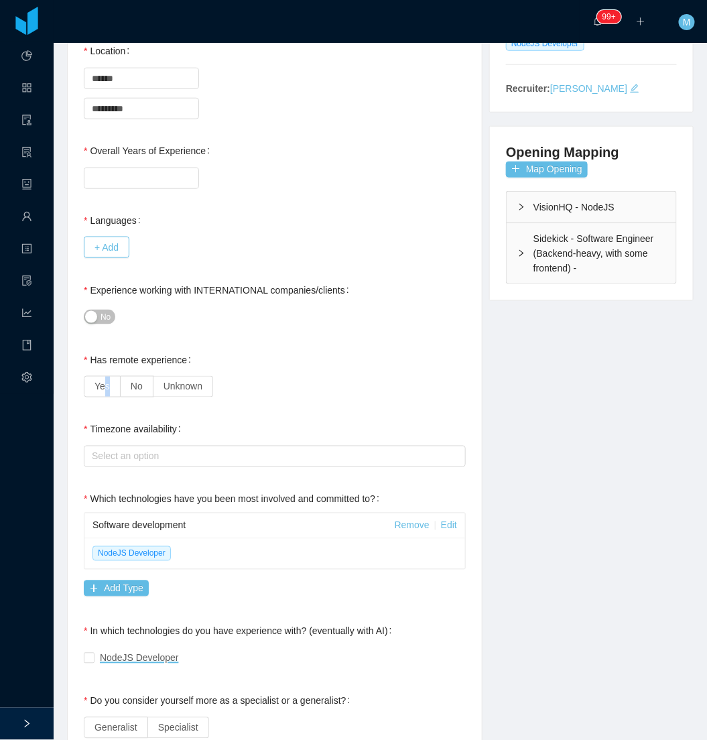
scroll to position [372, 0]
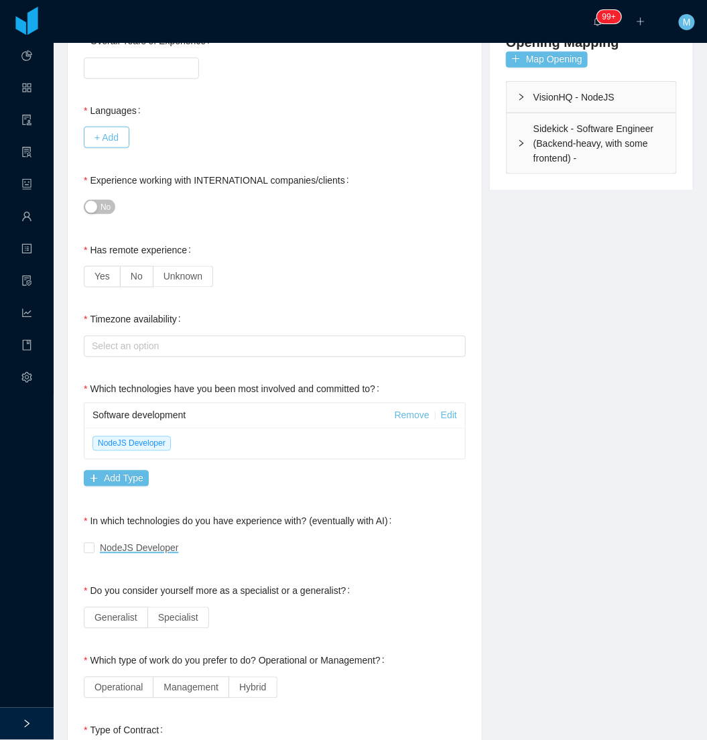
click at [76, 273] on div "**********" at bounding box center [275, 552] width 414 height 1561
click at [97, 271] on span "Yes" at bounding box center [102, 276] width 15 height 11
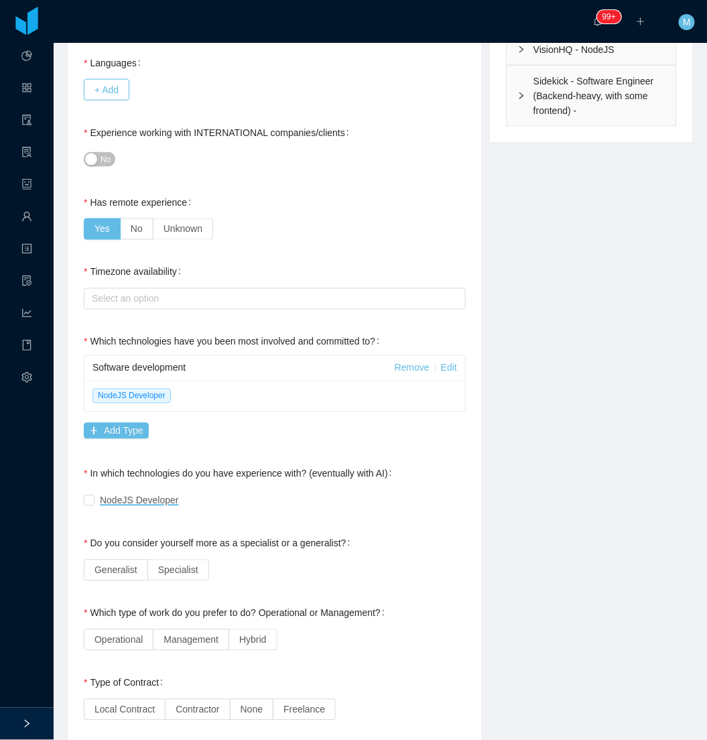
scroll to position [446, 0]
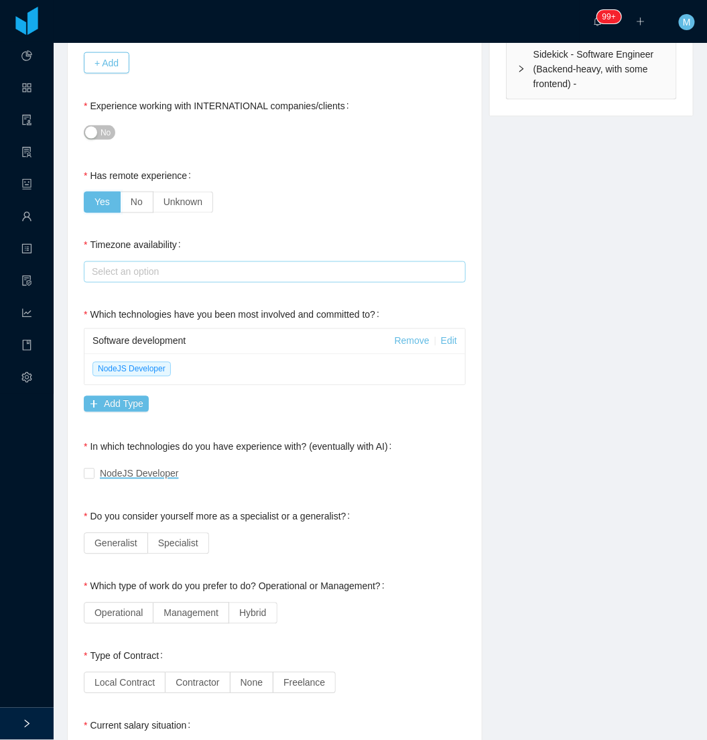
click at [210, 269] on div "Select an option" at bounding box center [272, 271] width 360 height 13
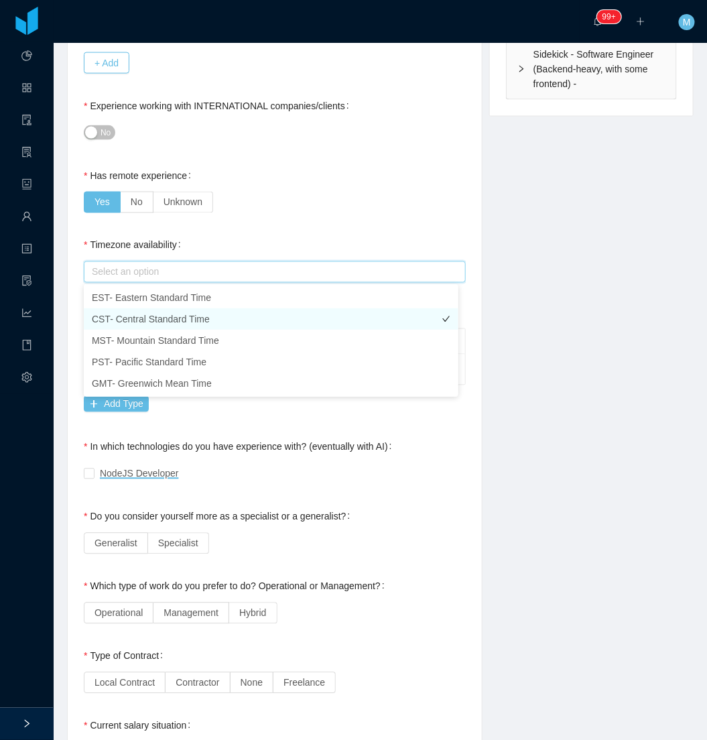
click at [192, 317] on li "CST- Central Standard Time" at bounding box center [271, 318] width 375 height 21
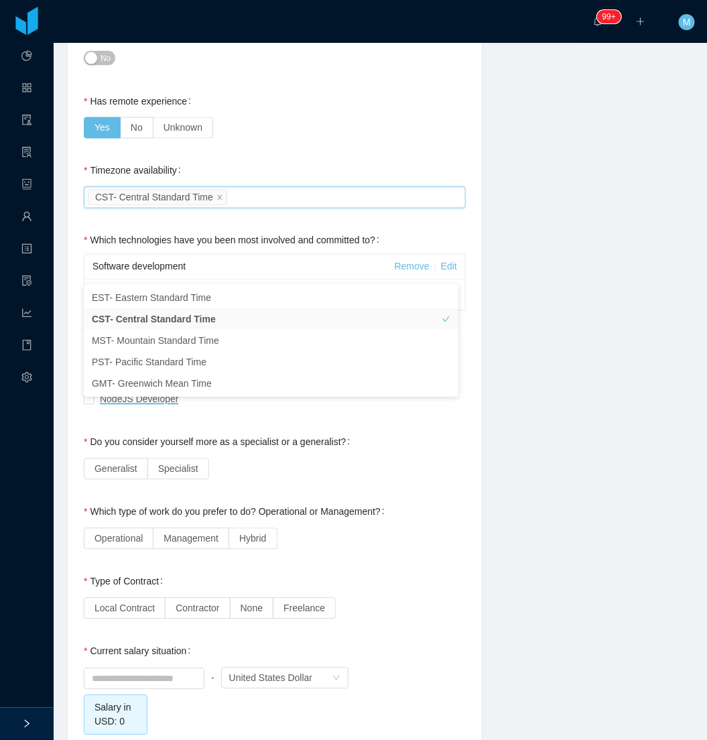
click at [595, 324] on div "**********" at bounding box center [380, 404] width 660 height 1562
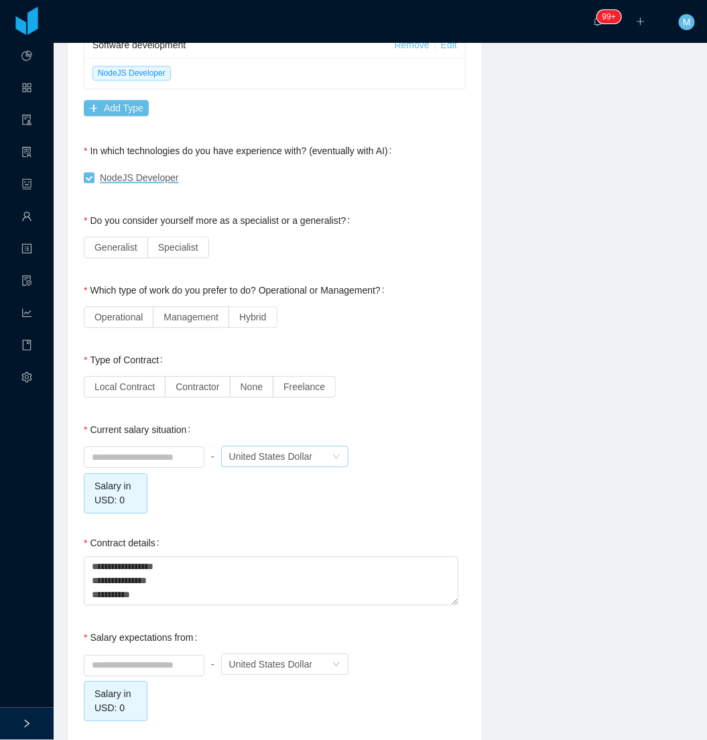
scroll to position [819, 0]
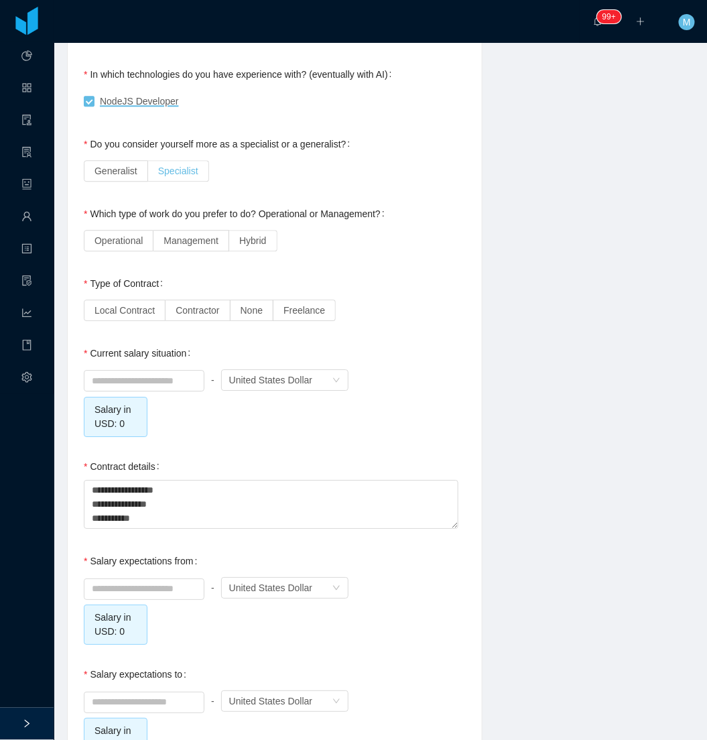
click at [182, 168] on span "Specialist" at bounding box center [178, 171] width 40 height 11
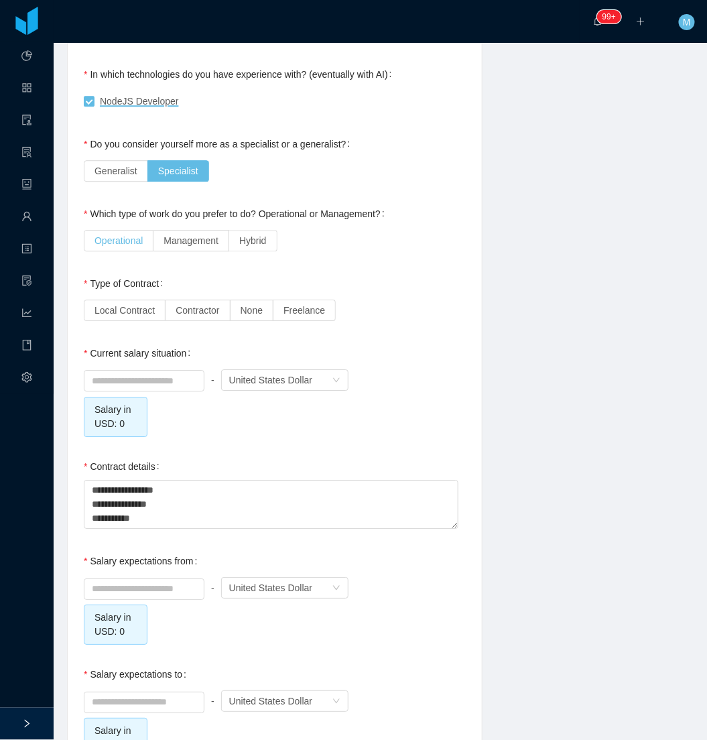
click at [144, 245] on label "Operational" at bounding box center [119, 240] width 70 height 21
click at [186, 317] on label "Contractor" at bounding box center [198, 310] width 64 height 21
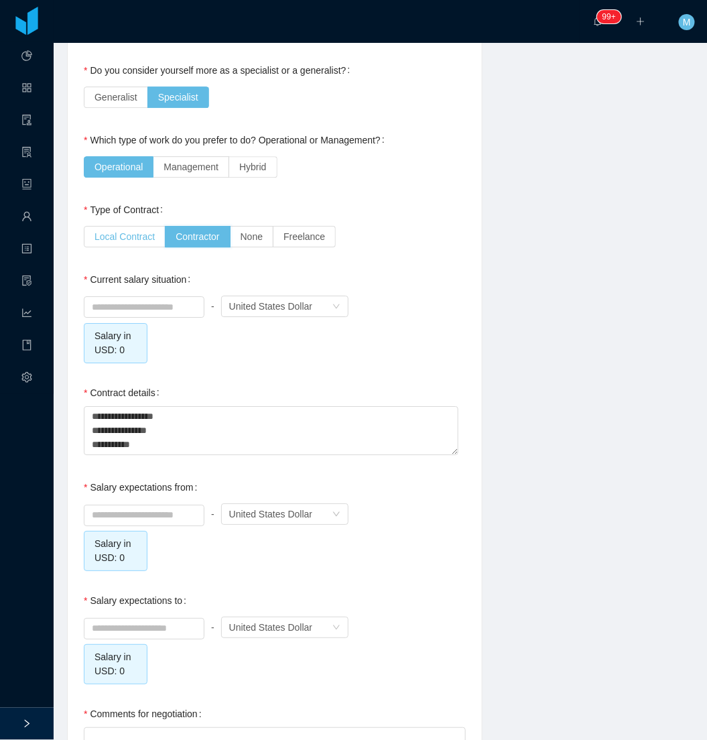
scroll to position [894, 0]
click at [155, 300] on input at bounding box center [143, 306] width 119 height 20
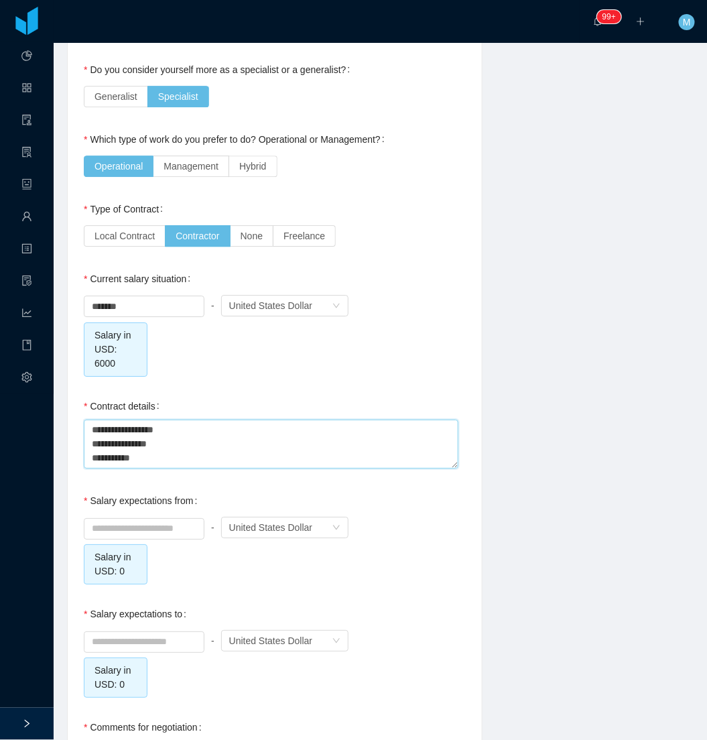
click at [220, 443] on textarea "**********" at bounding box center [271, 444] width 375 height 49
click at [232, 437] on textarea "**********" at bounding box center [271, 444] width 375 height 49
drag, startPoint x: 124, startPoint y: 303, endPoint x: 68, endPoint y: 297, distance: 56.0
click at [68, 297] on div "**********" at bounding box center [275, 38] width 414 height 1575
type input "*******"
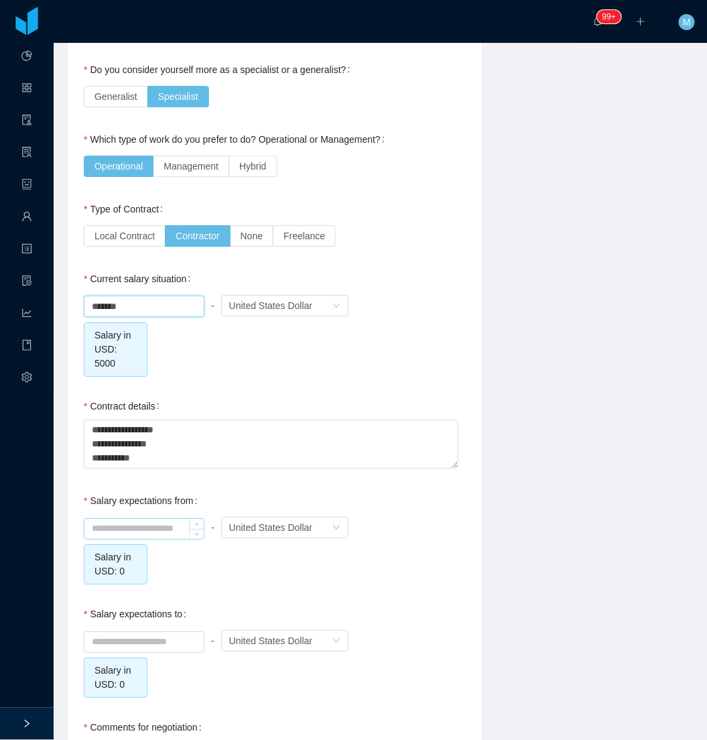
click at [134, 520] on input at bounding box center [143, 529] width 119 height 20
type input "*"
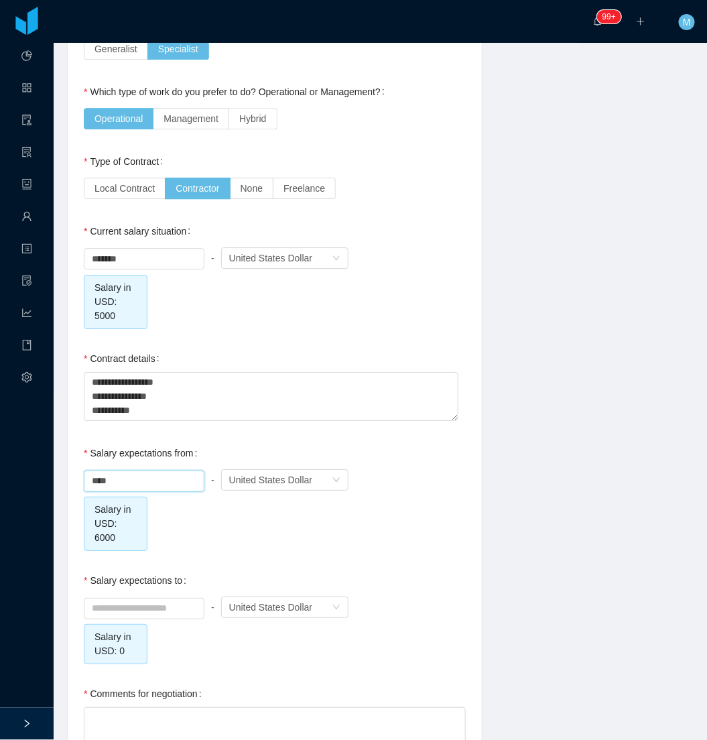
scroll to position [968, 0]
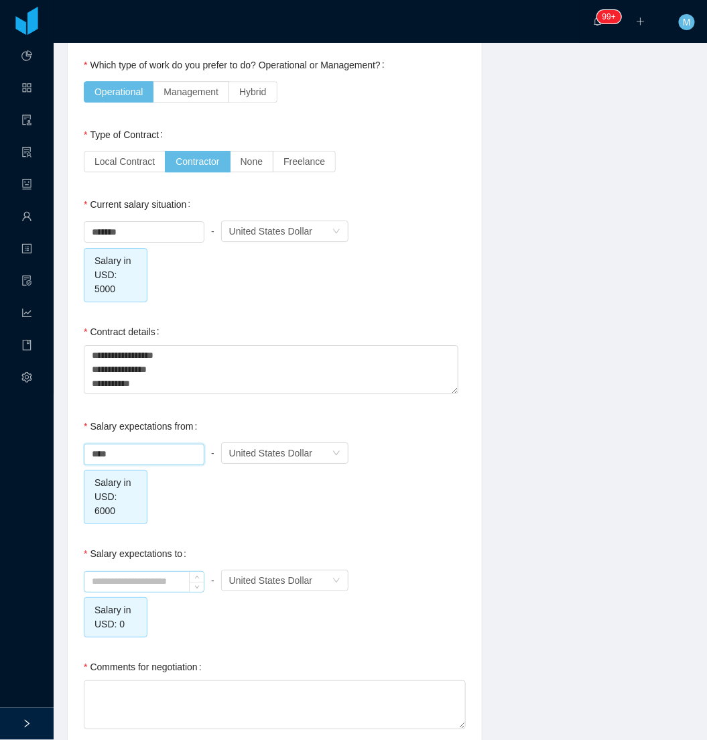
type input "*******"
click at [155, 583] on input at bounding box center [143, 582] width 119 height 20
type input "*******"
click at [206, 363] on textarea "**********" at bounding box center [271, 369] width 375 height 49
click at [213, 359] on textarea "**********" at bounding box center [271, 369] width 375 height 49
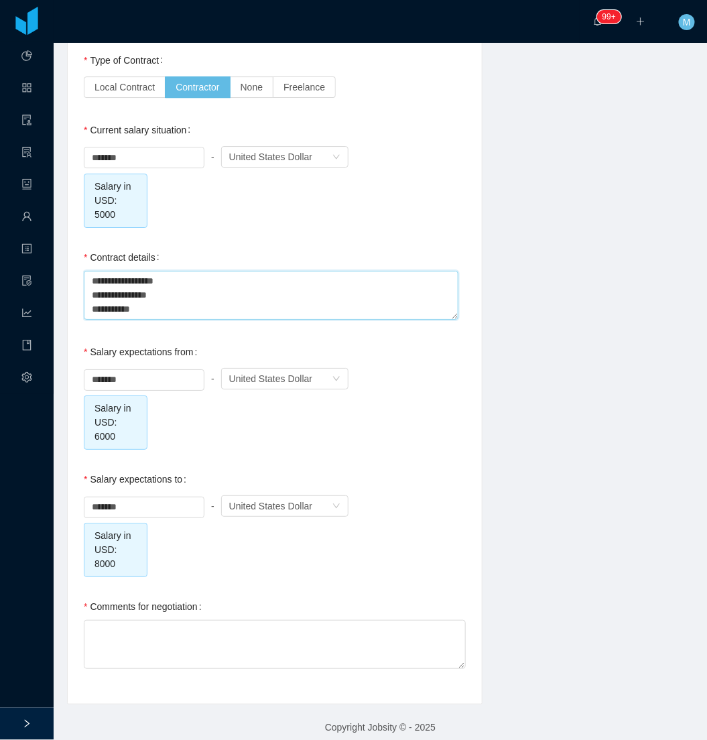
scroll to position [1054, 0]
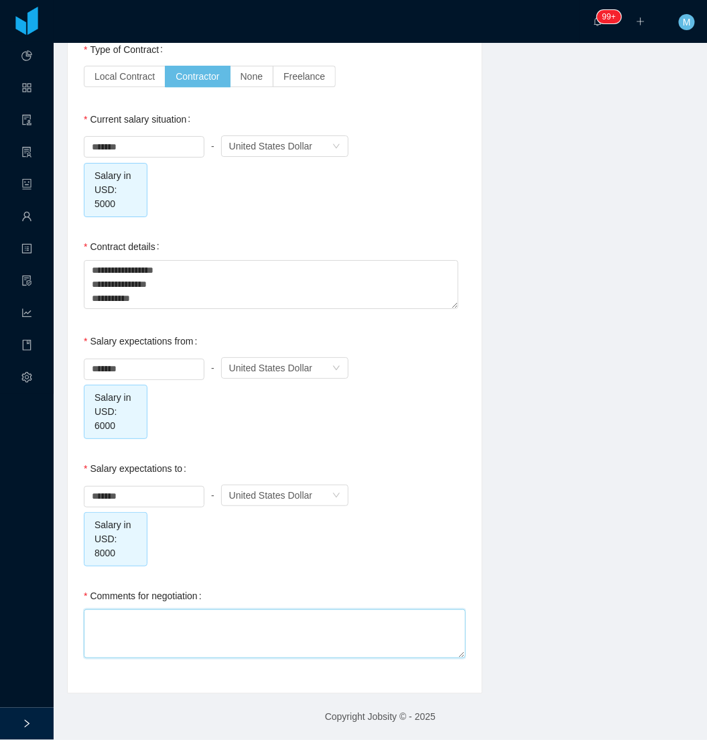
click at [156, 642] on textarea "Comments for negotiation" at bounding box center [275, 633] width 382 height 49
type textarea "*"
type textarea "**"
type textarea "***"
type textarea "****"
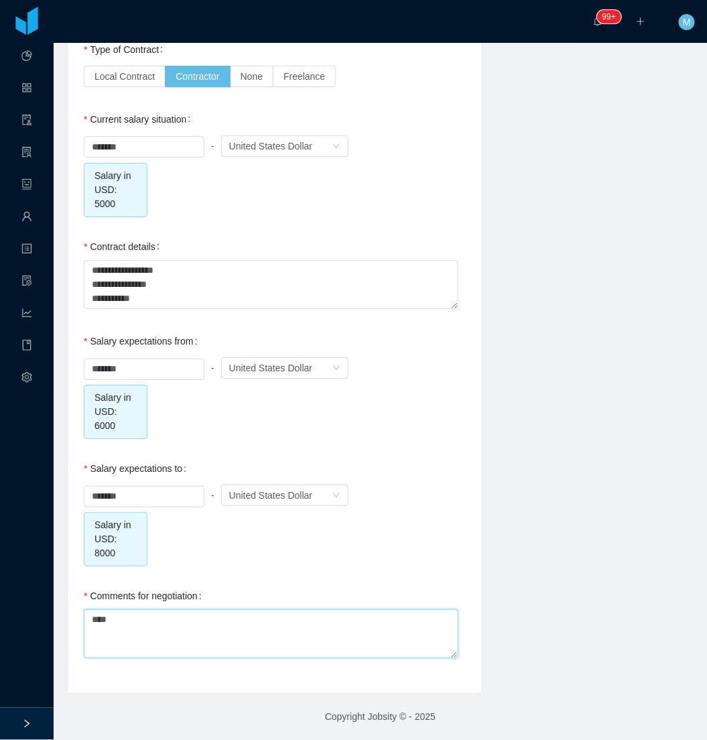
type textarea "****"
type textarea "******"
type textarea "*******"
type textarea "*********"
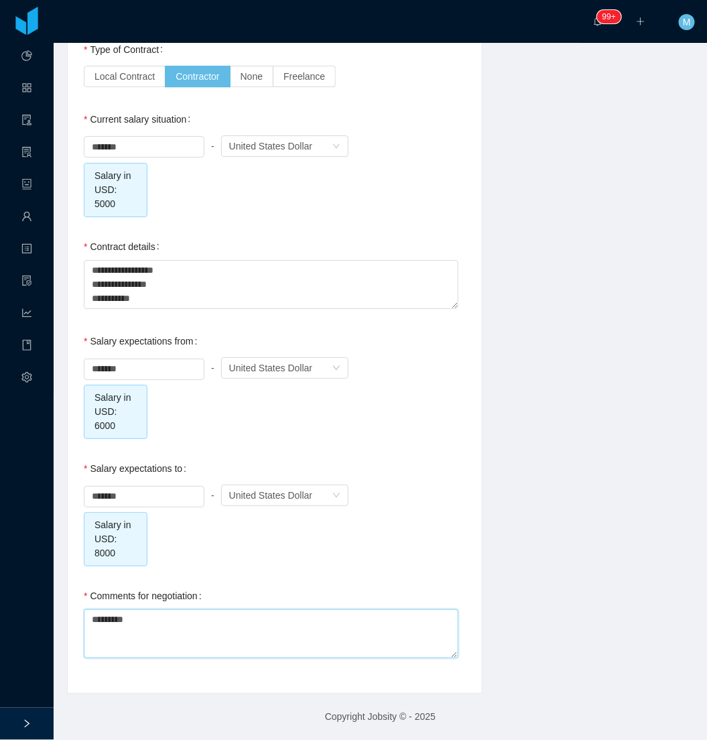
type textarea "**********"
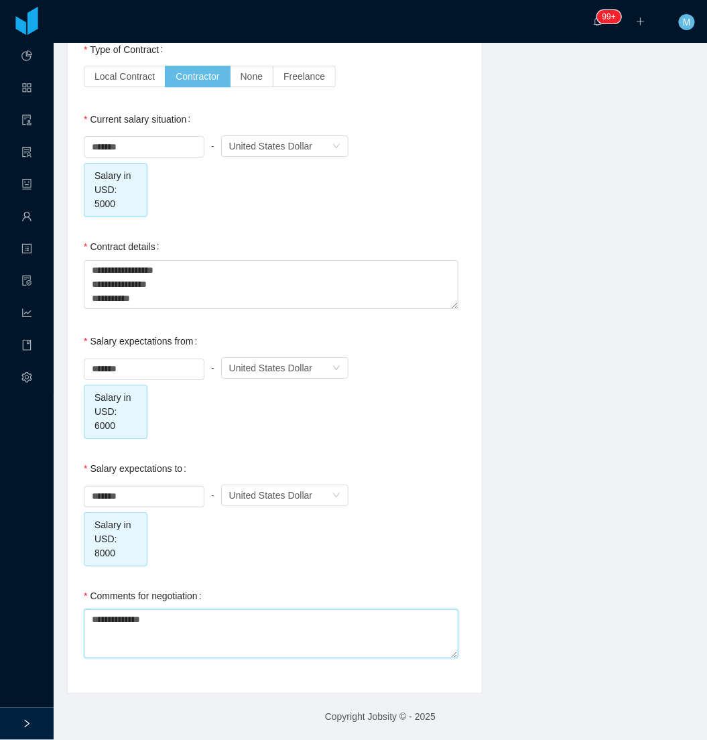
type textarea "**********"
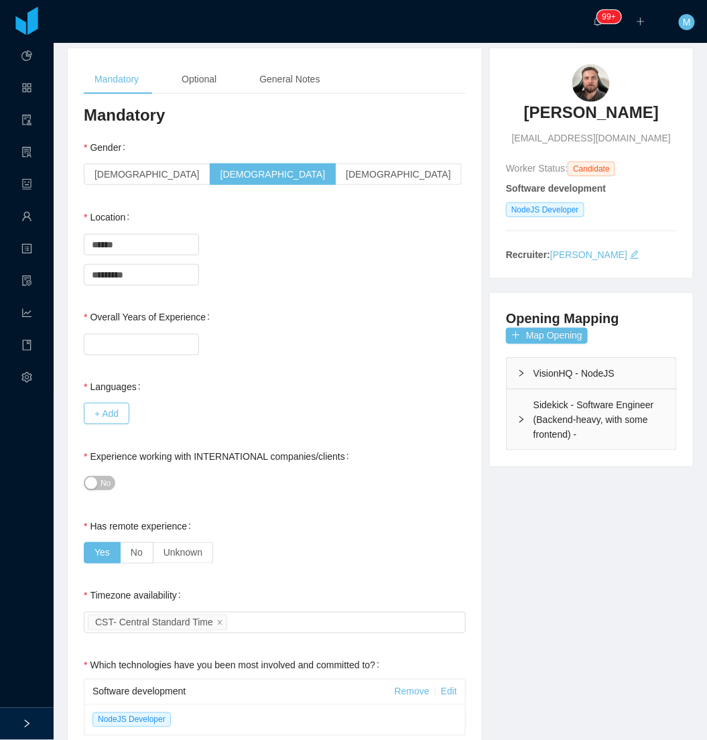
scroll to position [0, 0]
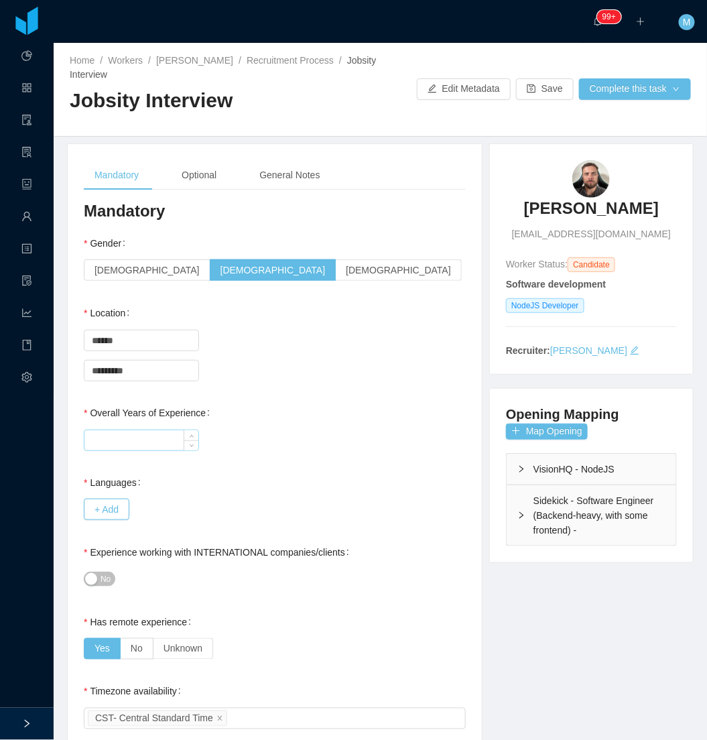
type textarea "**********"
drag, startPoint x: 148, startPoint y: 445, endPoint x: 141, endPoint y: 458, distance: 14.4
click at [146, 448] on input "Overall Years of Experience" at bounding box center [141, 440] width 114 height 20
type input "*"
click at [226, 182] on div "Optional" at bounding box center [199, 175] width 56 height 30
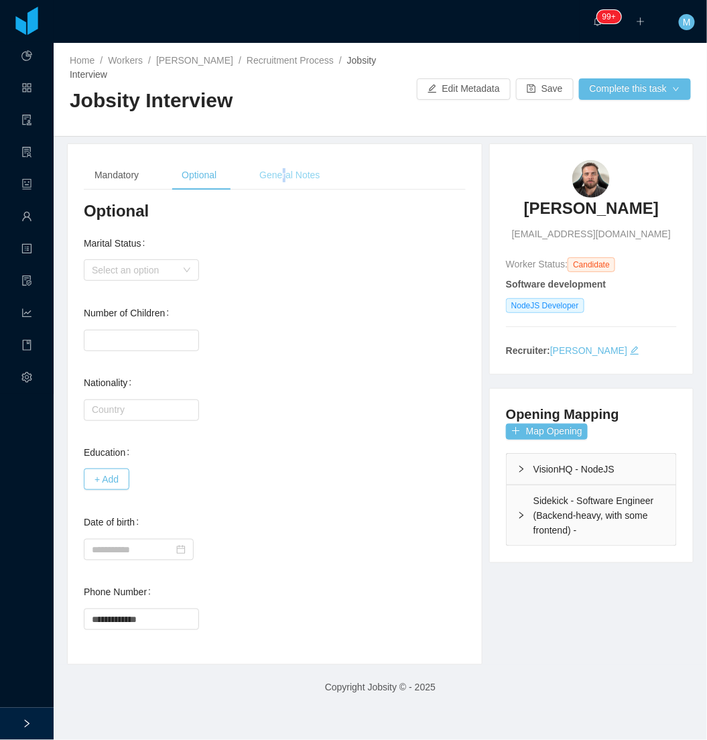
click at [283, 168] on div "General Notes" at bounding box center [290, 175] width 82 height 30
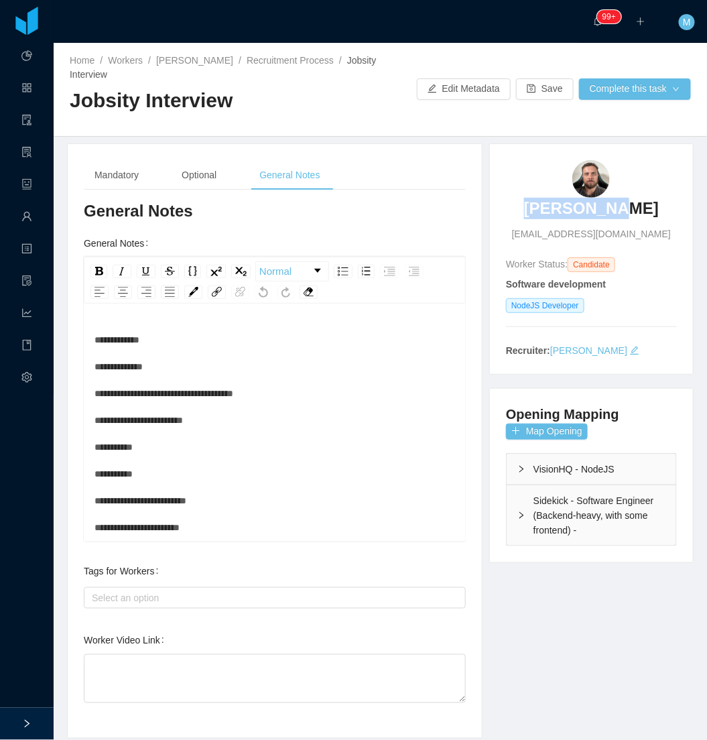
drag, startPoint x: 518, startPoint y: 202, endPoint x: 627, endPoint y: 210, distance: 108.9
click at [627, 210] on div "Ruan Meira ruancmeira@hotmail.com" at bounding box center [591, 200] width 171 height 81
copy h3 "[PERSON_NAME]"
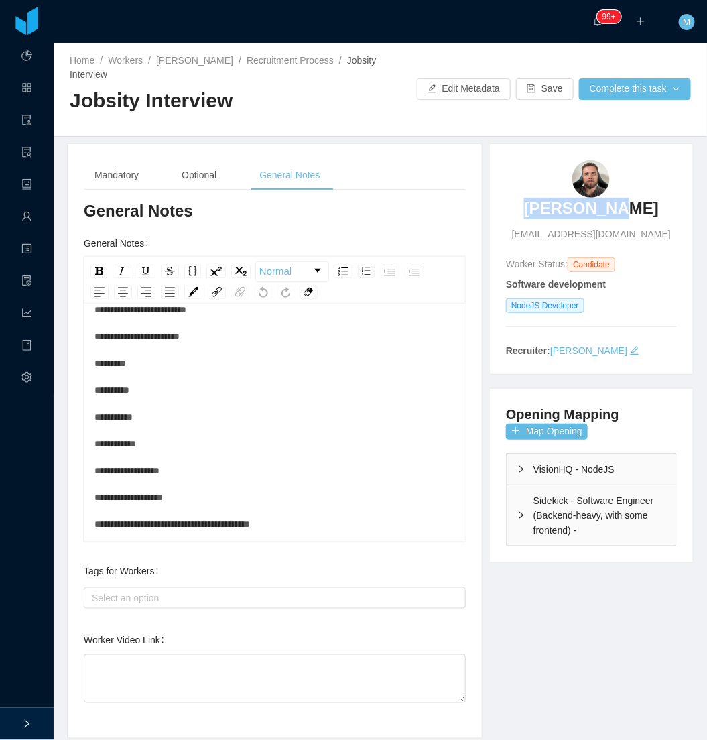
scroll to position [213, 0]
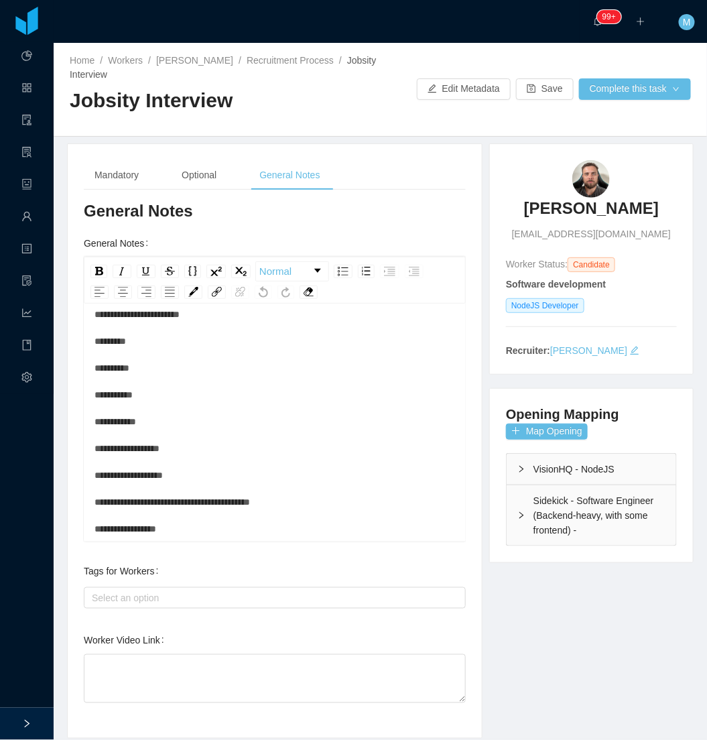
click at [228, 516] on div "**********" at bounding box center [275, 327] width 361 height 429
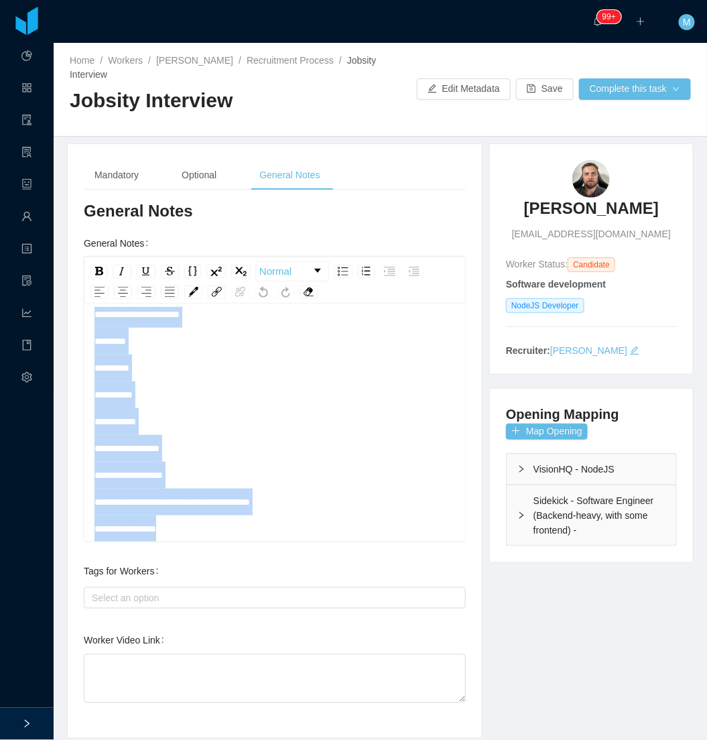
scroll to position [0, 0]
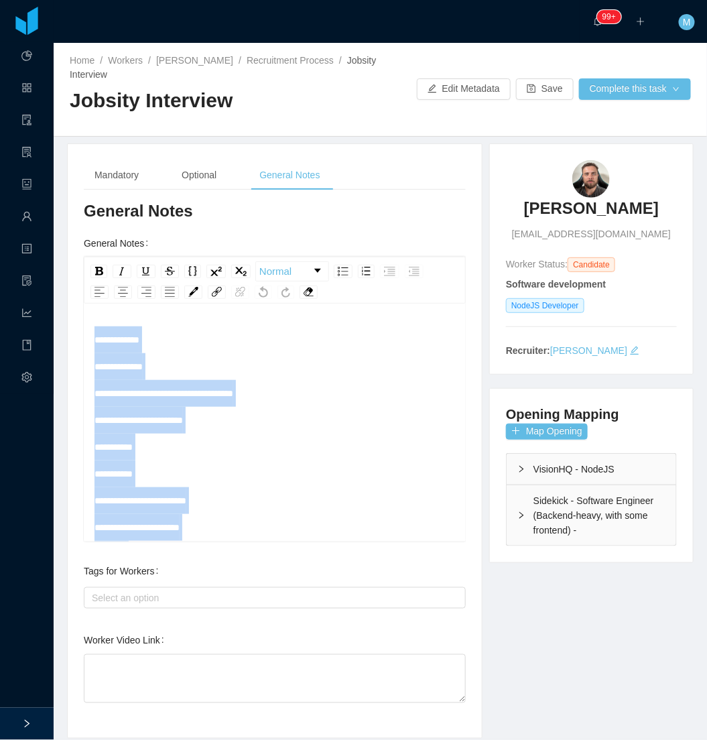
drag, startPoint x: 212, startPoint y: 526, endPoint x: 61, endPoint y: 326, distance: 250.8
click at [61, 326] on div "**********" at bounding box center [380, 441] width 660 height 596
copy span "**********"
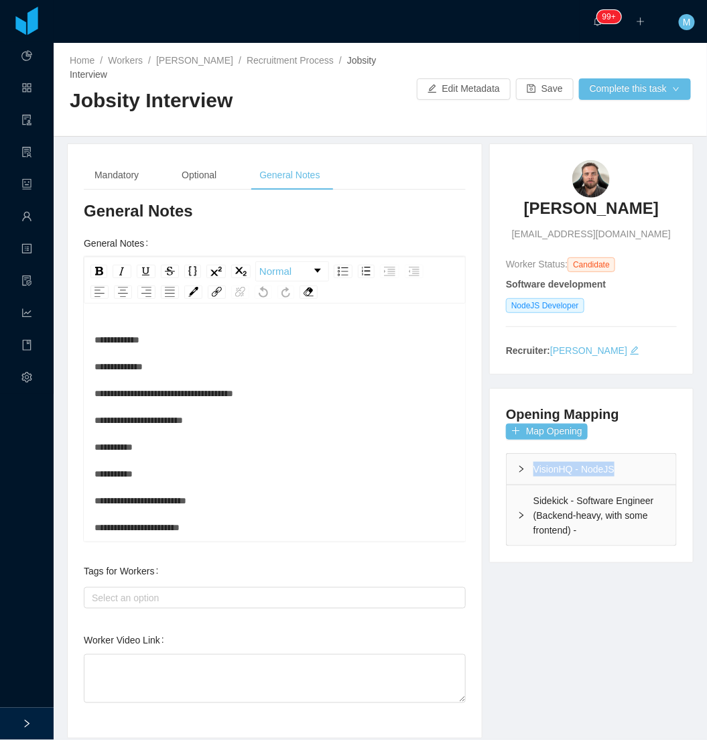
drag, startPoint x: 524, startPoint y: 469, endPoint x: 626, endPoint y: 467, distance: 102.6
click at [626, 467] on div "VisionHQ - NodeJS" at bounding box center [592, 469] width 170 height 31
copy div "VisionHQ - NodeJS"
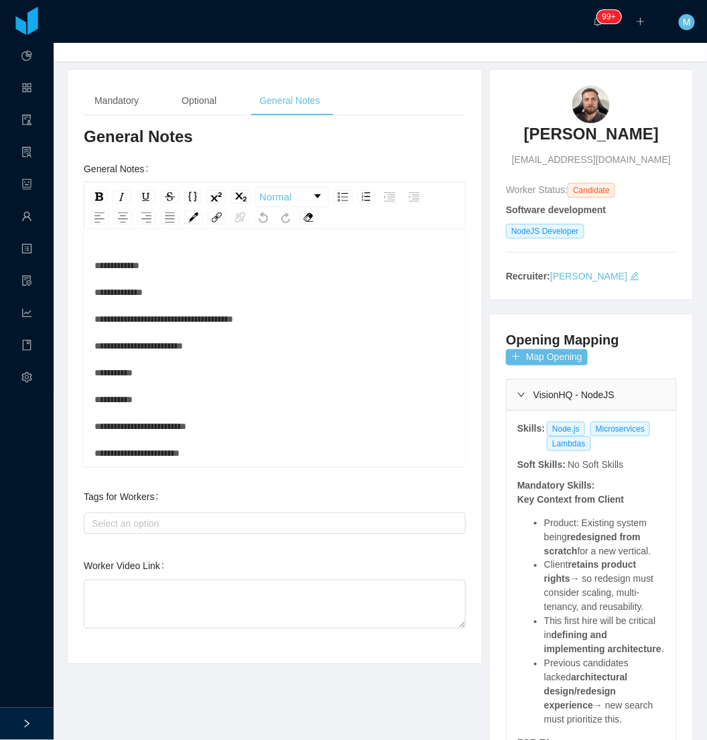
click at [517, 398] on icon "icon: right" at bounding box center [521, 395] width 8 height 8
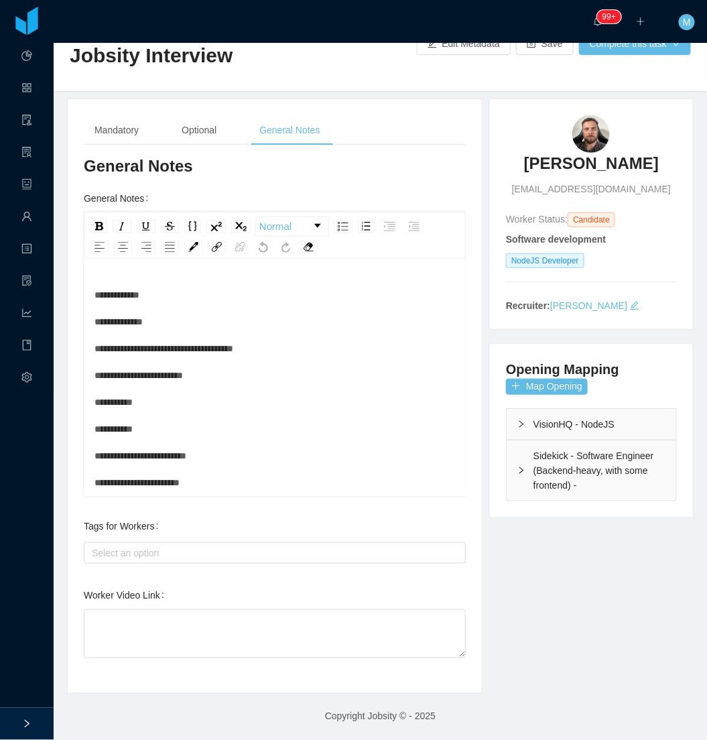
scroll to position [44, 0]
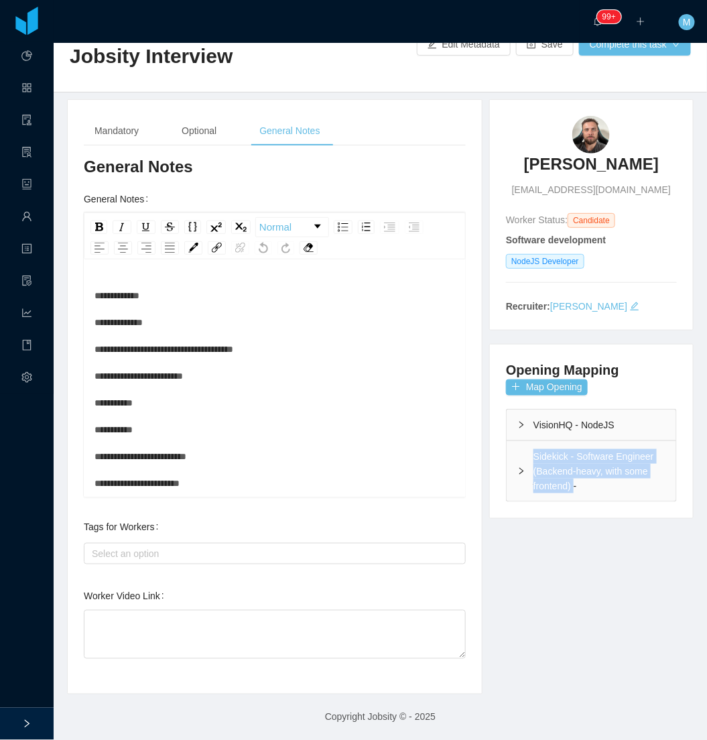
drag, startPoint x: 522, startPoint y: 457, endPoint x: 566, endPoint y: 486, distance: 53.4
click at [566, 486] on div "Sidekick - Software Engineer (Backend-heavy, with some frontend) -" at bounding box center [592, 471] width 170 height 60
copy div "Sidekick - Software Engineer (Backend-heavy, with some frontend)"
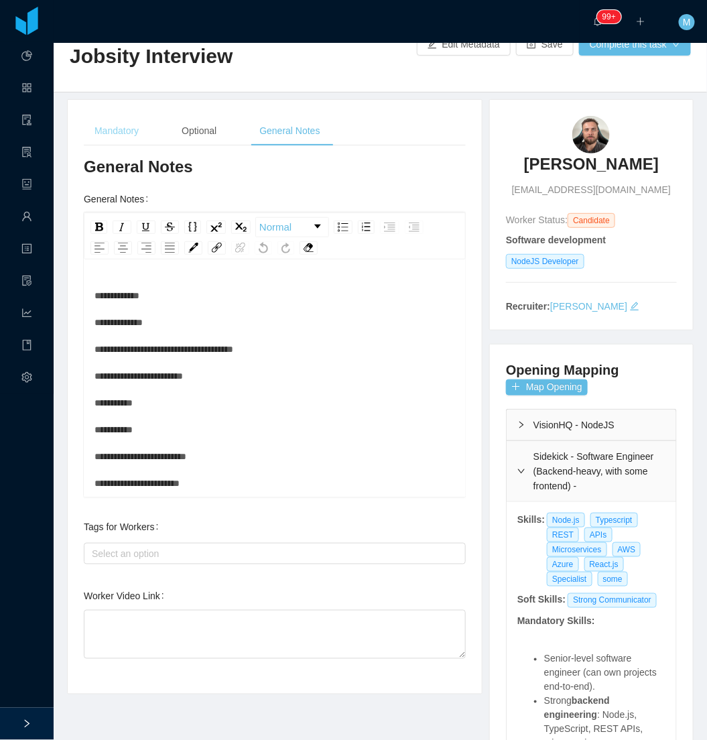
click at [131, 132] on div "Mandatory" at bounding box center [117, 131] width 66 height 30
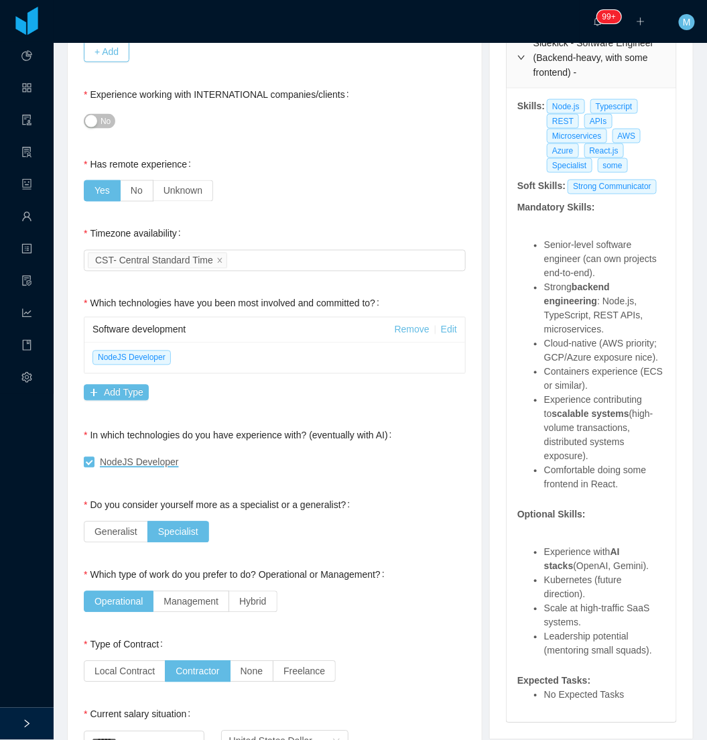
scroll to position [0, 0]
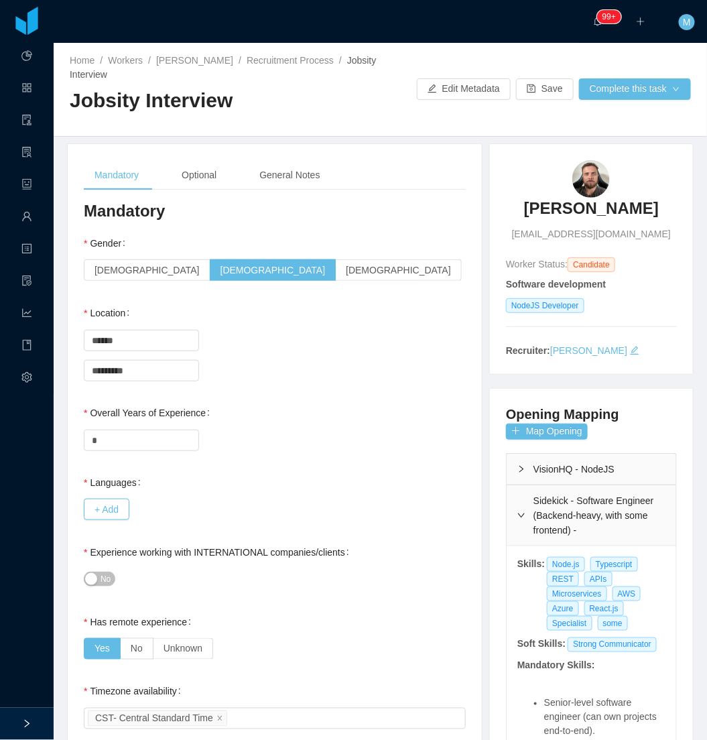
click at [98, 580] on button "No" at bounding box center [100, 579] width 32 height 15
click at [109, 584] on button "Yes" at bounding box center [101, 579] width 35 height 15
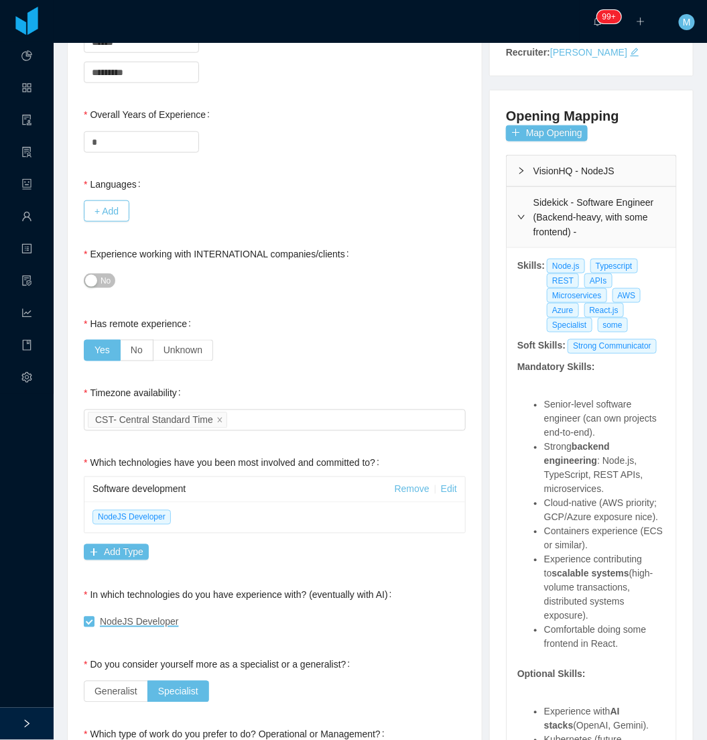
scroll to position [372, 0]
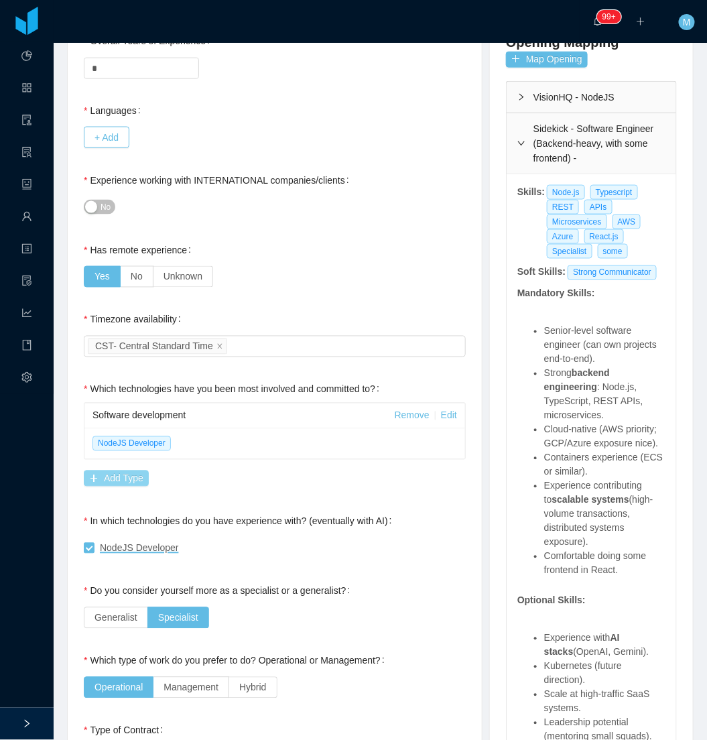
click at [138, 484] on button "Add Type" at bounding box center [116, 479] width 65 height 16
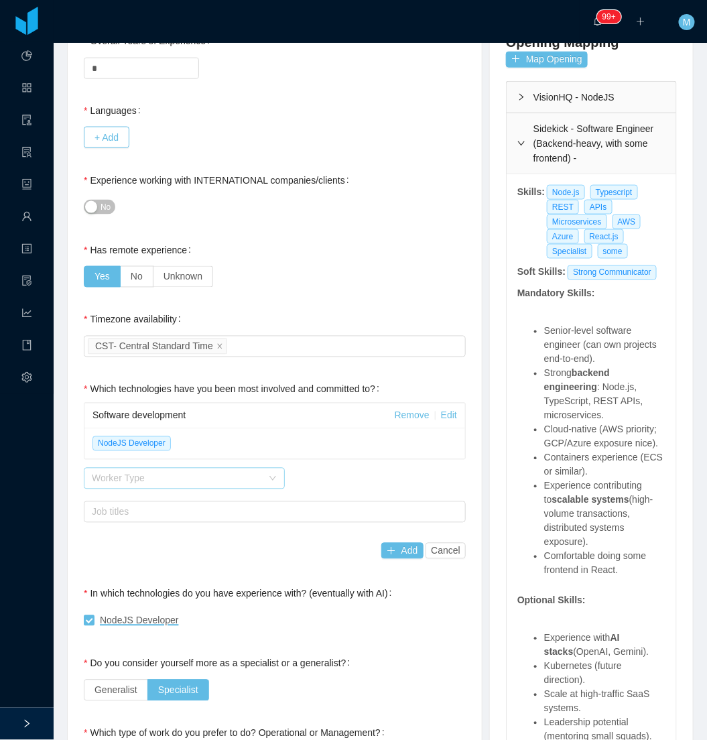
click at [157, 481] on div "Worker Type" at bounding box center [177, 478] width 170 height 13
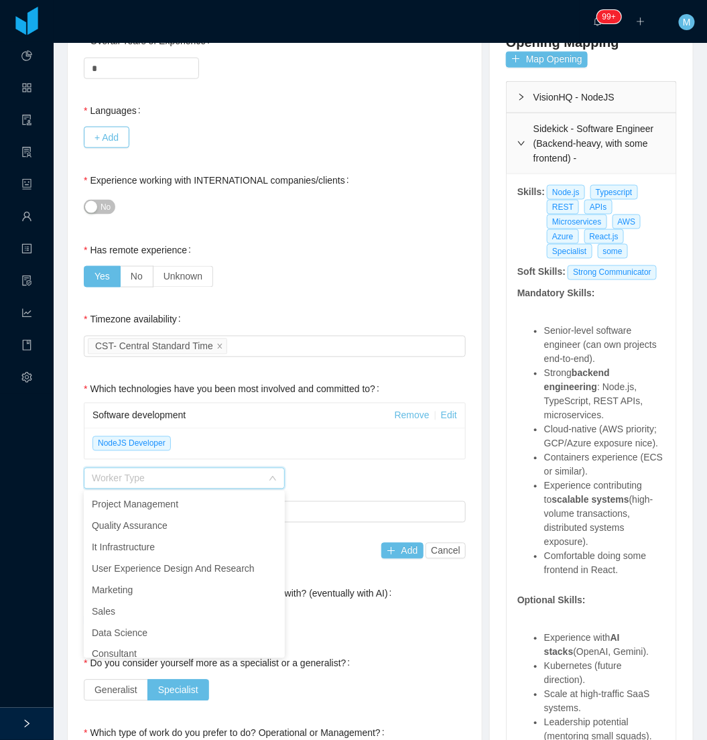
click at [328, 483] on div "Worker Type" at bounding box center [275, 478] width 382 height 27
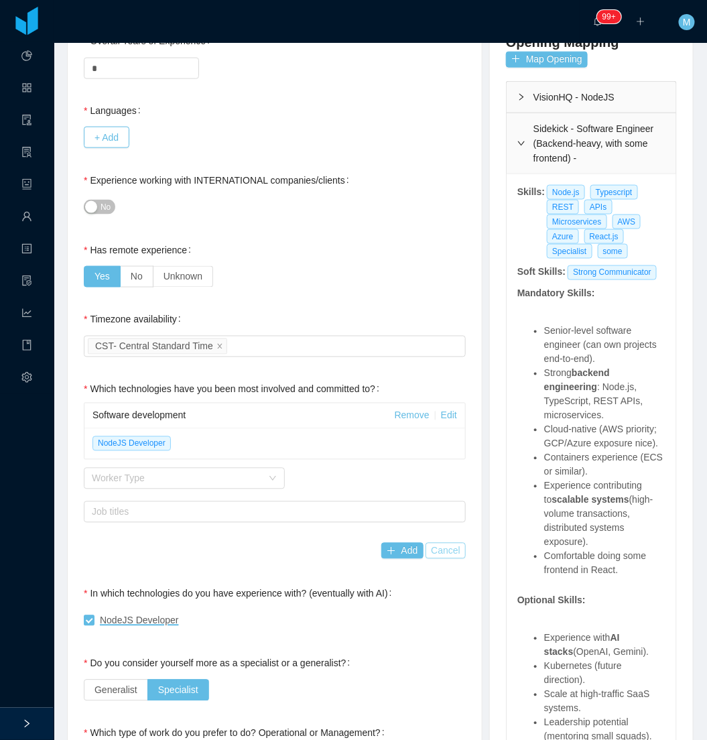
drag, startPoint x: 439, startPoint y: 552, endPoint x: 422, endPoint y: 464, distance: 89.4
click at [438, 552] on button "Cancel" at bounding box center [446, 551] width 40 height 16
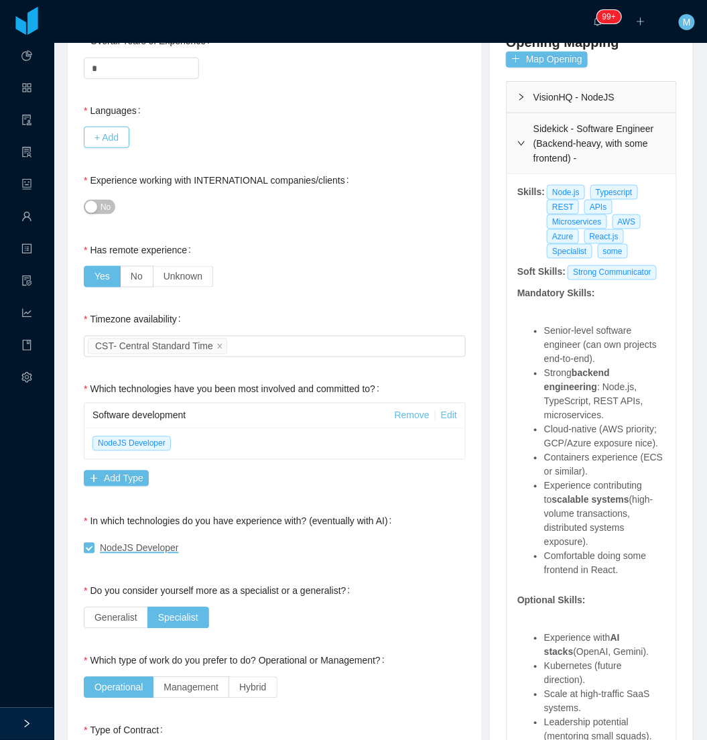
click at [446, 416] on link "Edit" at bounding box center [449, 415] width 16 height 11
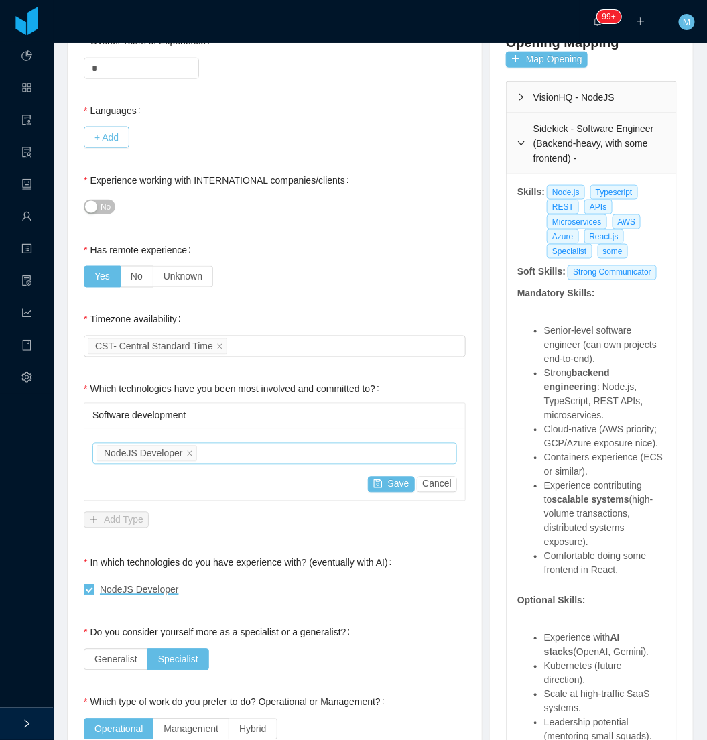
click at [255, 453] on div "Job titles NodeJS Developer" at bounding box center [273, 454] width 353 height 20
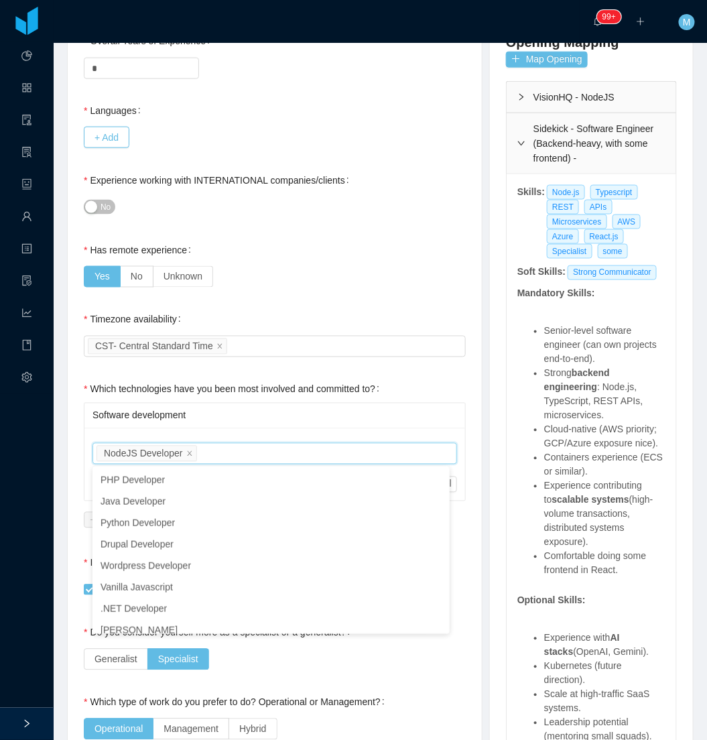
scroll to position [92, 0]
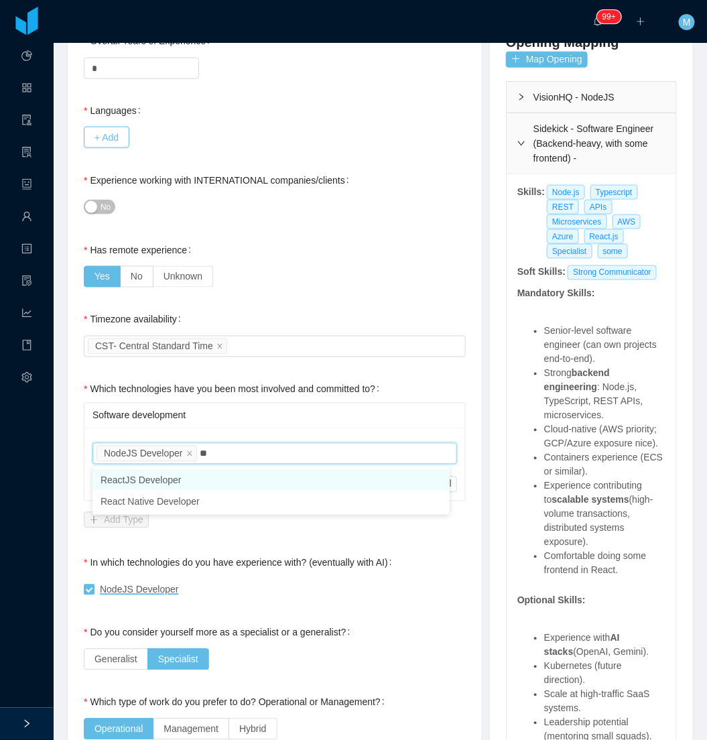
type input "***"
click at [182, 471] on li "ReactJS Developer" at bounding box center [271, 479] width 357 height 21
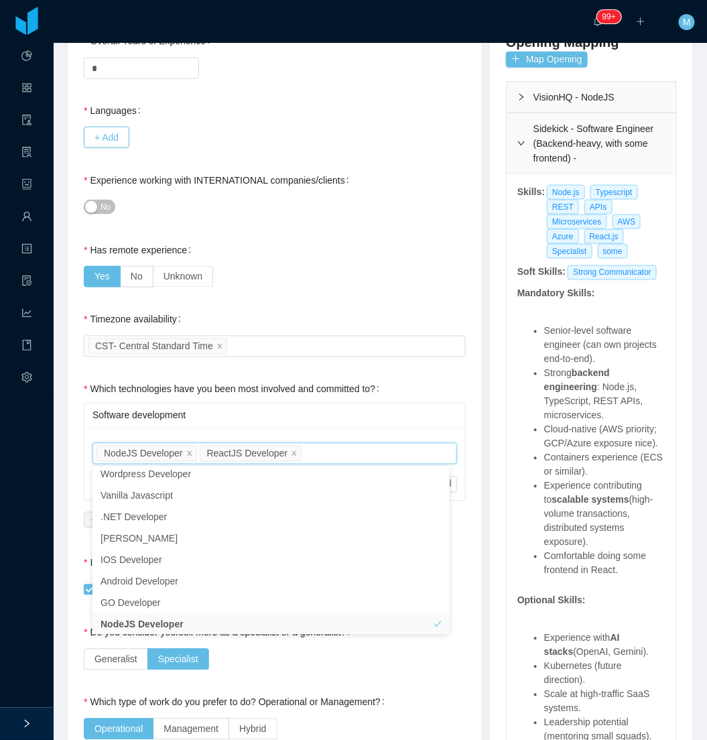
click at [346, 333] on div "Select an option CST- Central Standard Time" at bounding box center [275, 346] width 382 height 27
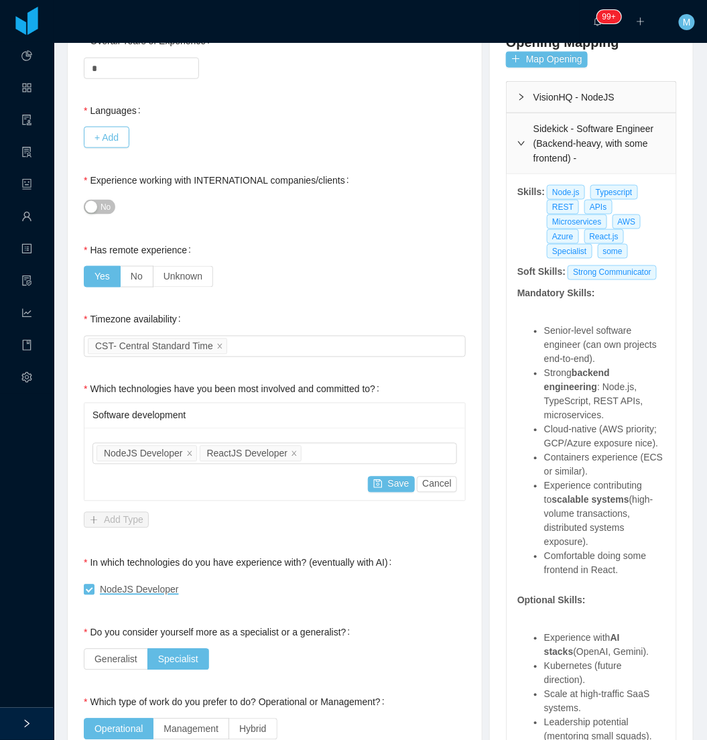
drag, startPoint x: 358, startPoint y: 325, endPoint x: 352, endPoint y: 395, distance: 70.6
click at [359, 324] on div "Timezone availability Select an option CST- Central Standard Time" at bounding box center [275, 333] width 382 height 54
click at [383, 492] on button "Save" at bounding box center [391, 485] width 47 height 16
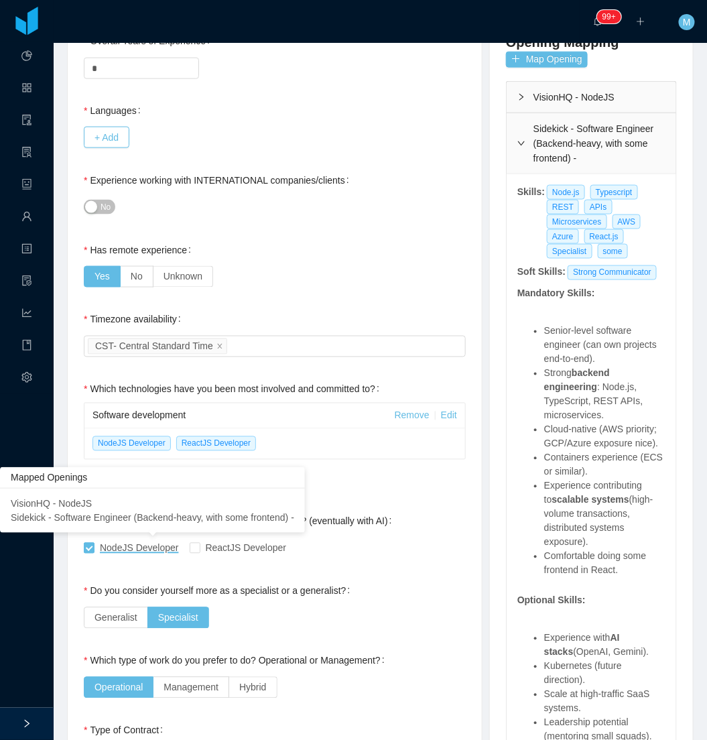
click at [145, 547] on span "NodeJS Developer" at bounding box center [139, 548] width 79 height 11
click at [144, 548] on span "NodeJS Developer" at bounding box center [139, 548] width 79 height 11
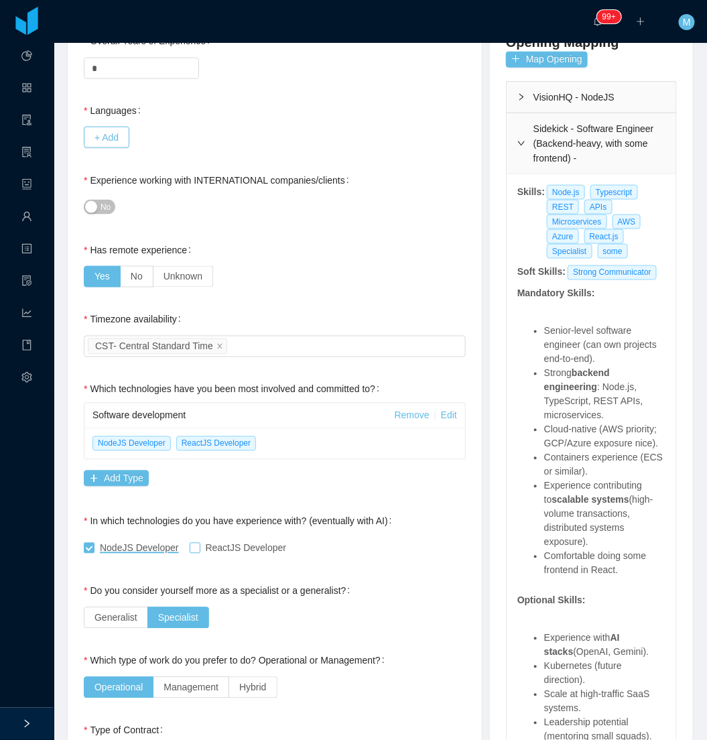
click at [196, 553] on label "ReactJS Developer" at bounding box center [241, 549] width 103 height 14
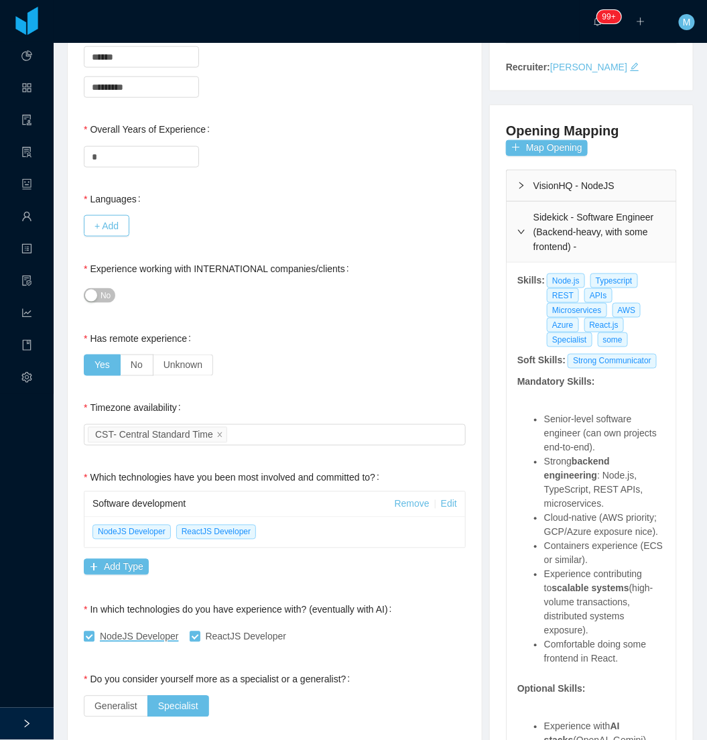
scroll to position [0, 0]
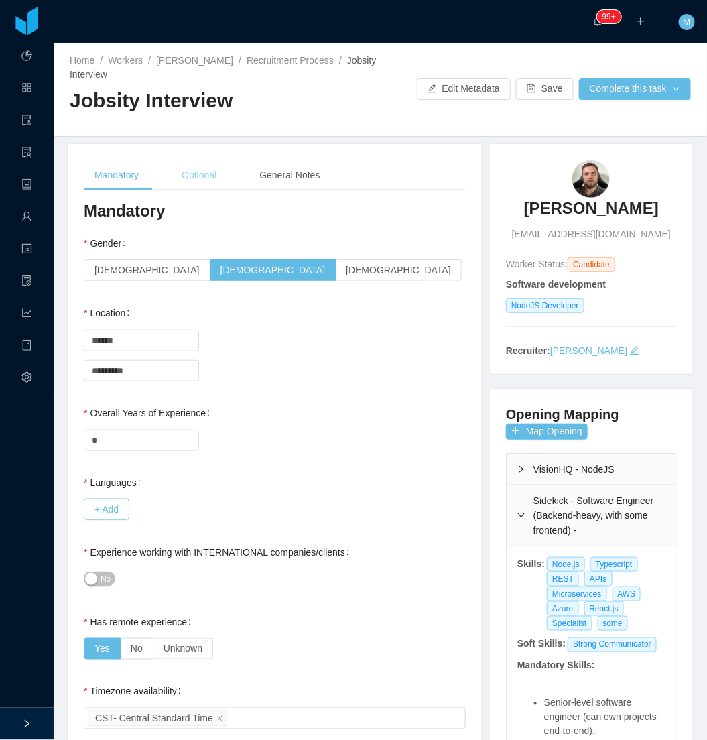
click at [219, 179] on div "Optional" at bounding box center [199, 175] width 56 height 30
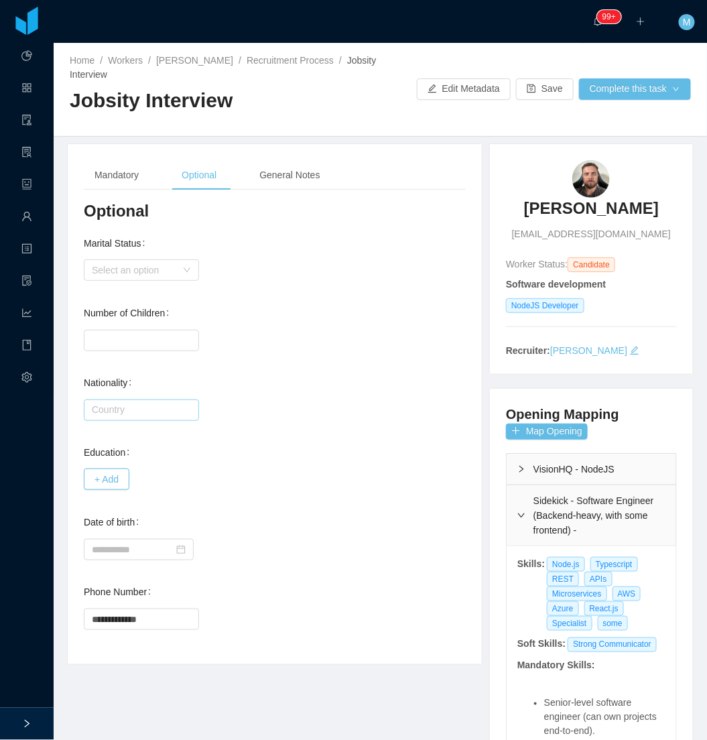
click at [164, 420] on div at bounding box center [141, 410] width 115 height 23
click at [121, 432] on li "[GEOGRAPHIC_DATA]" at bounding box center [141, 436] width 115 height 21
type input "******"
click at [264, 416] on div "Country ****** Brazil" at bounding box center [275, 409] width 382 height 27
click at [105, 485] on button "+ Add" at bounding box center [107, 479] width 46 height 21
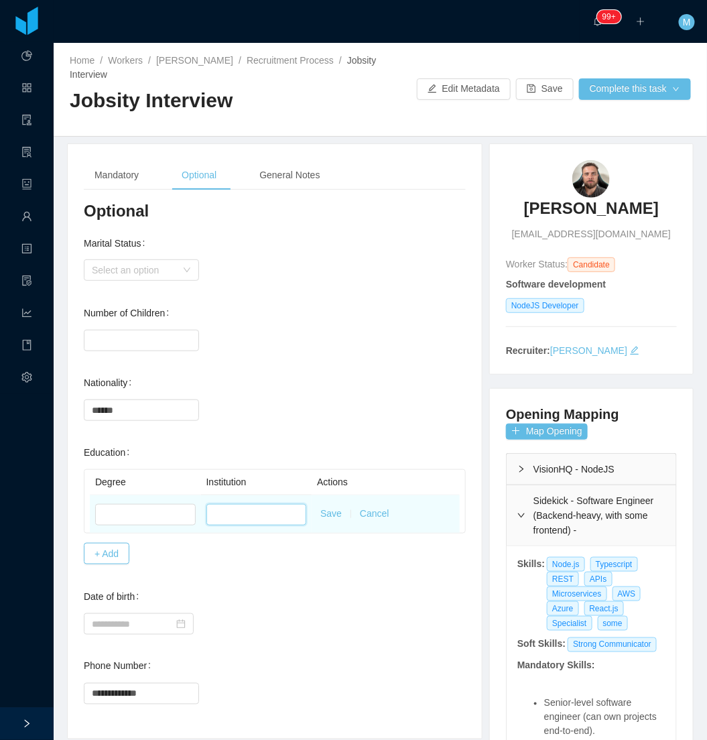
click at [288, 511] on input "text" at bounding box center [256, 514] width 101 height 21
paste input "**********"
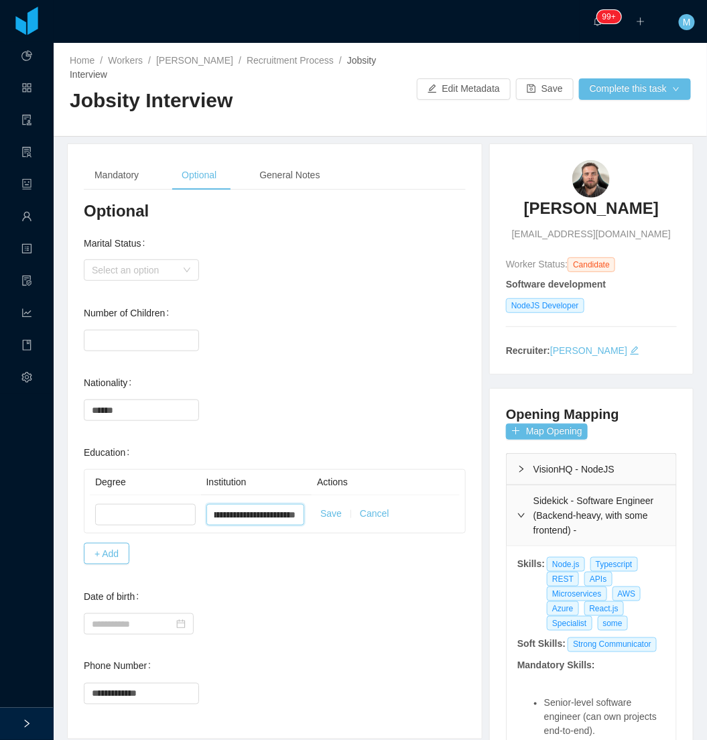
type input "**********"
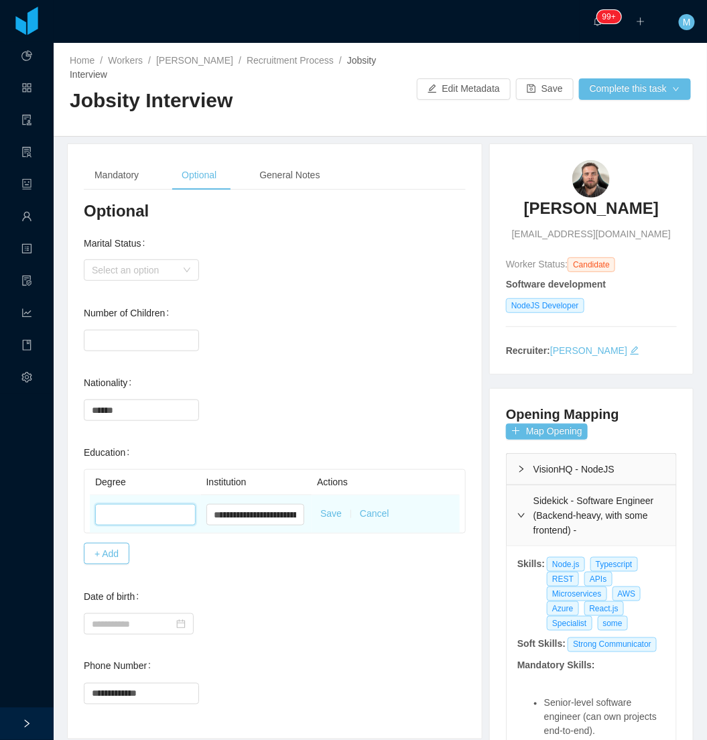
click at [175, 512] on input "text" at bounding box center [145, 514] width 101 height 21
paste input "**********"
type input "**********"
click at [325, 518] on button "Save" at bounding box center [330, 514] width 21 height 14
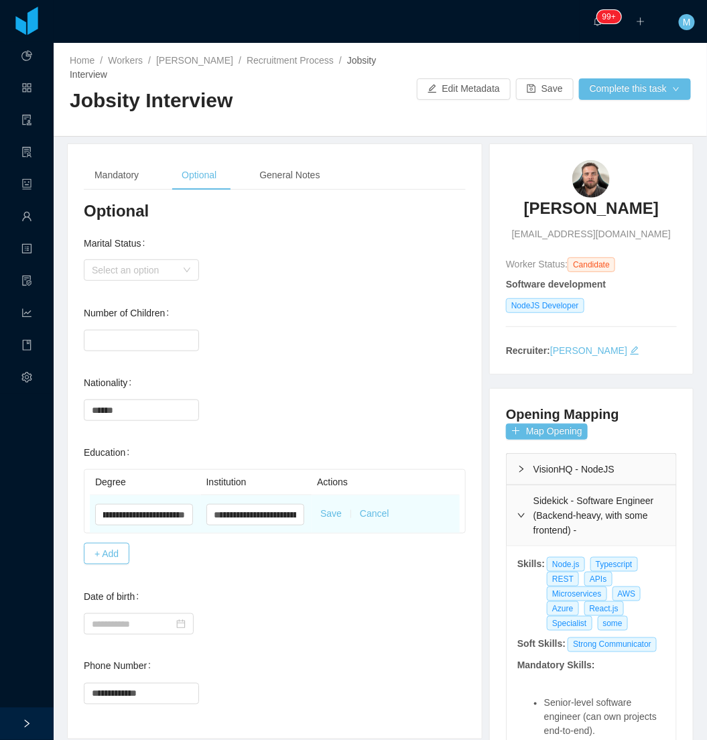
scroll to position [0, 0]
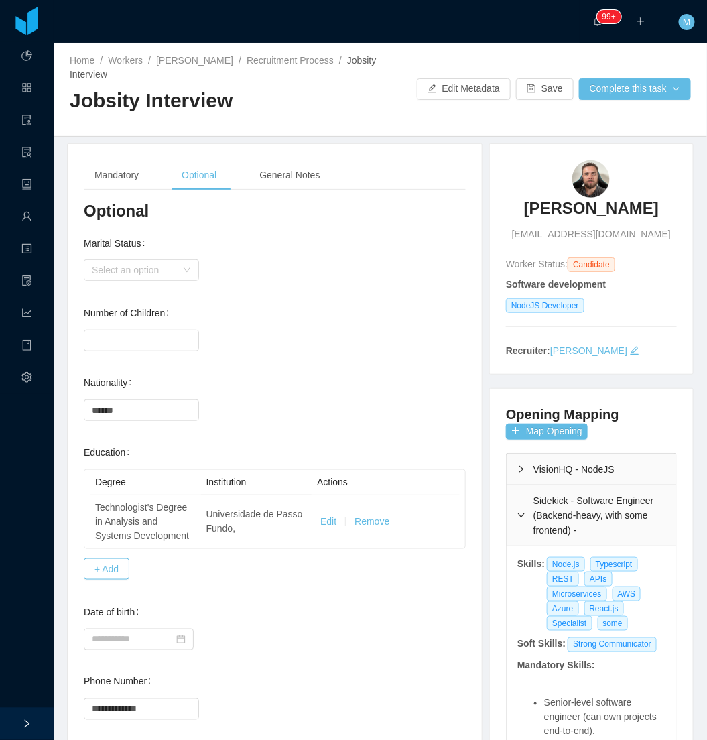
click at [329, 406] on div "Country ****** Brazil" at bounding box center [275, 409] width 382 height 27
click at [535, 97] on button "Save" at bounding box center [545, 88] width 58 height 21
click at [139, 173] on div "Mandatory" at bounding box center [117, 175] width 66 height 30
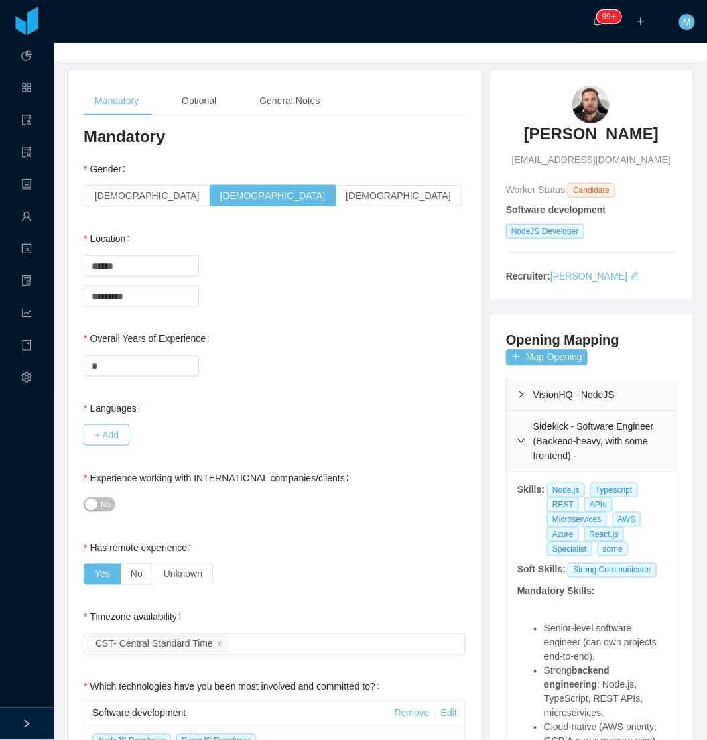
scroll to position [149, 0]
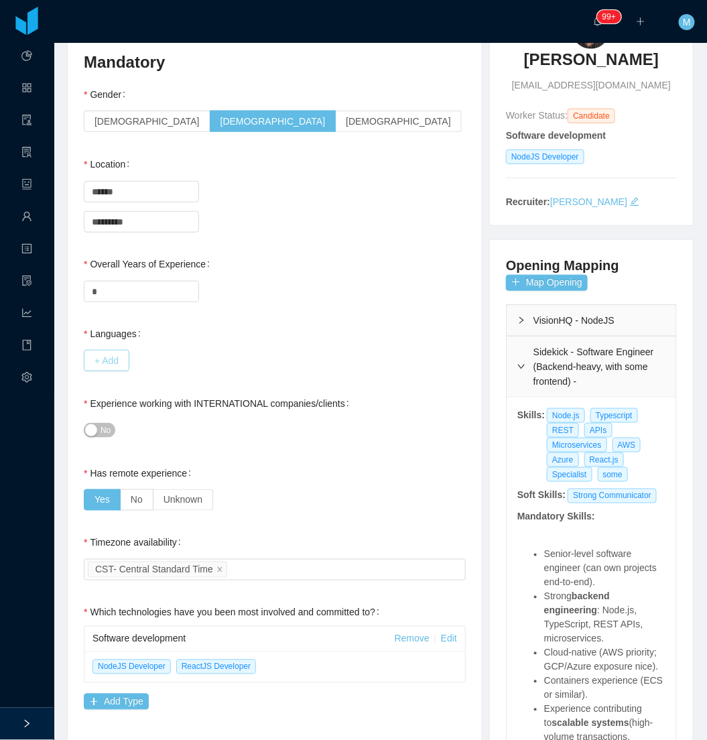
click at [124, 364] on button "+ Add" at bounding box center [107, 360] width 46 height 21
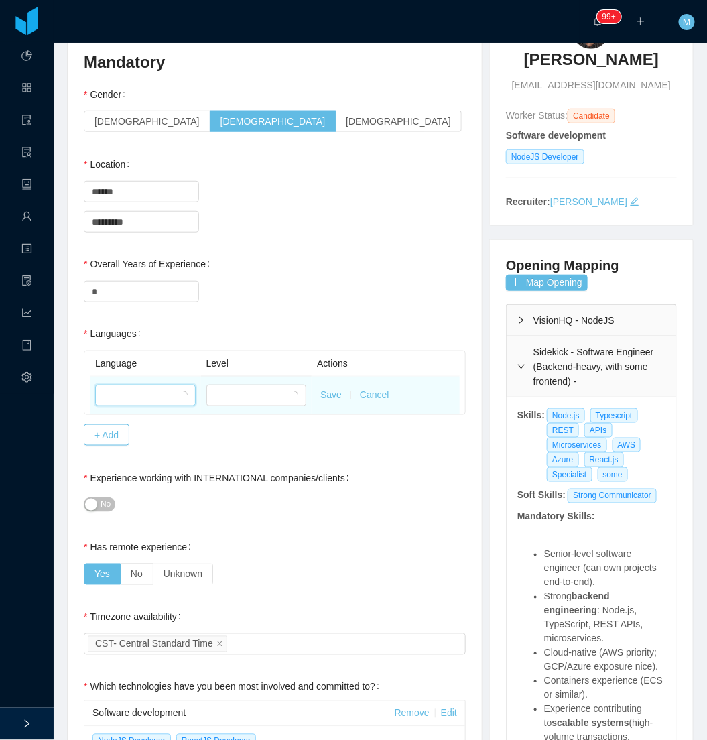
click at [137, 396] on div at bounding box center [141, 395] width 76 height 20
type input "***"
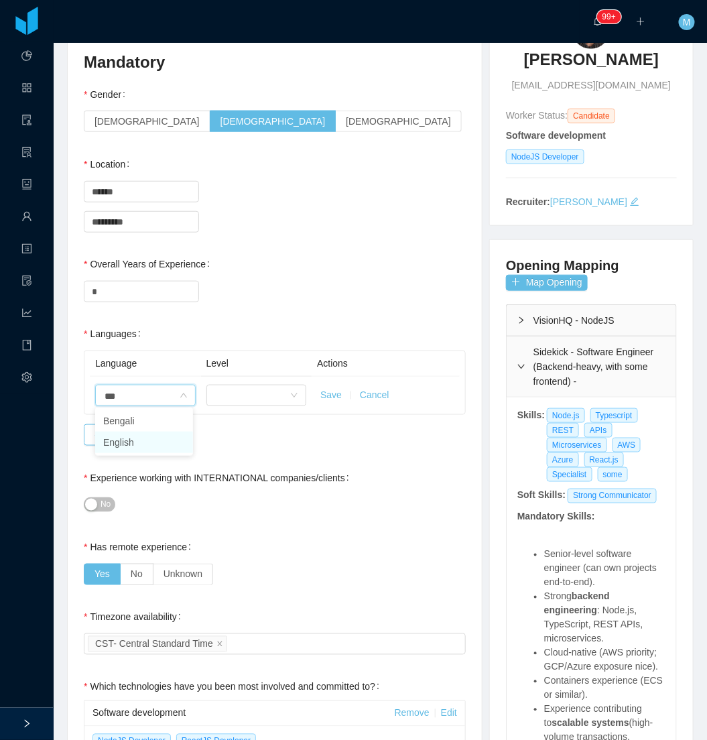
click at [131, 441] on li "English" at bounding box center [144, 442] width 98 height 21
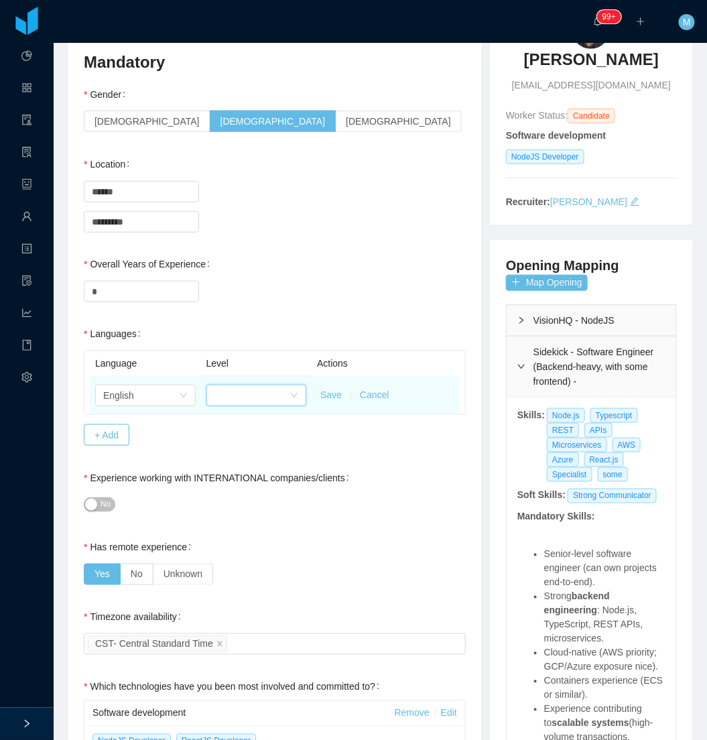
click at [229, 404] on div at bounding box center [253, 395] width 76 height 20
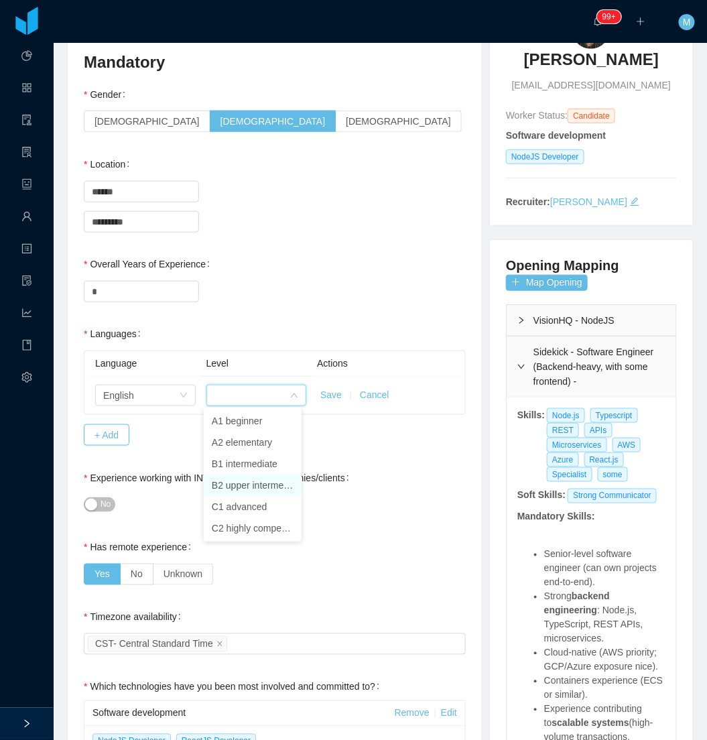
click at [238, 483] on li "B2 upper intermediate" at bounding box center [253, 485] width 98 height 21
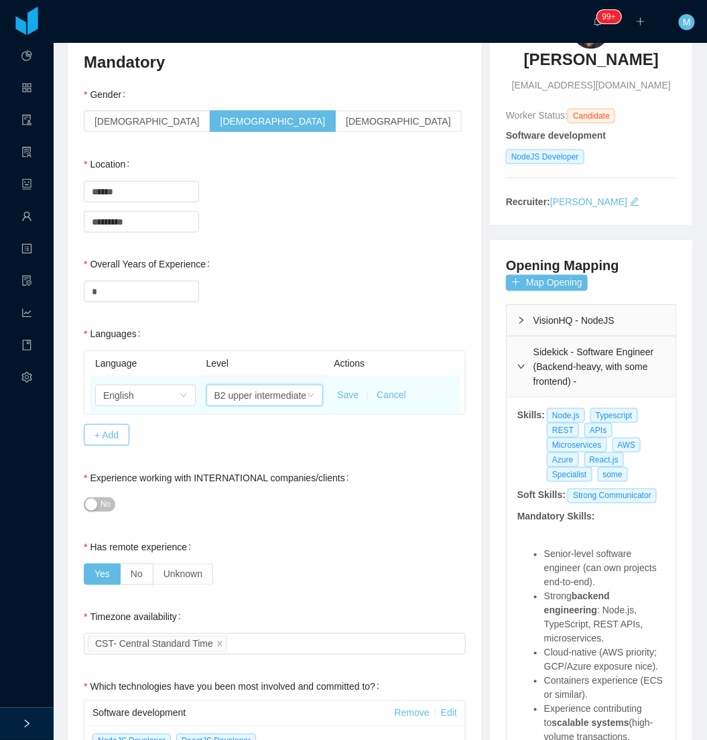
click at [345, 394] on button "Save" at bounding box center [347, 395] width 21 height 14
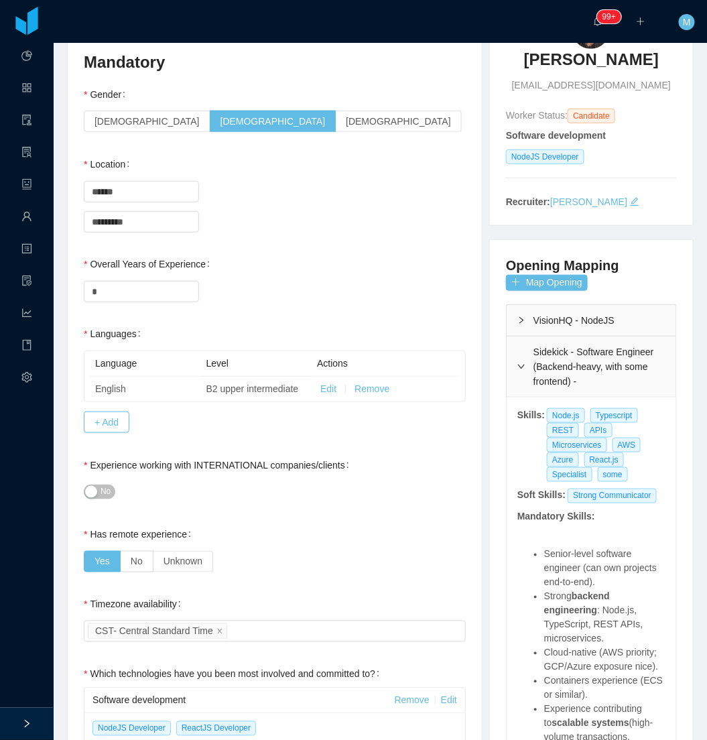
click at [344, 291] on div "*" at bounding box center [275, 291] width 382 height 27
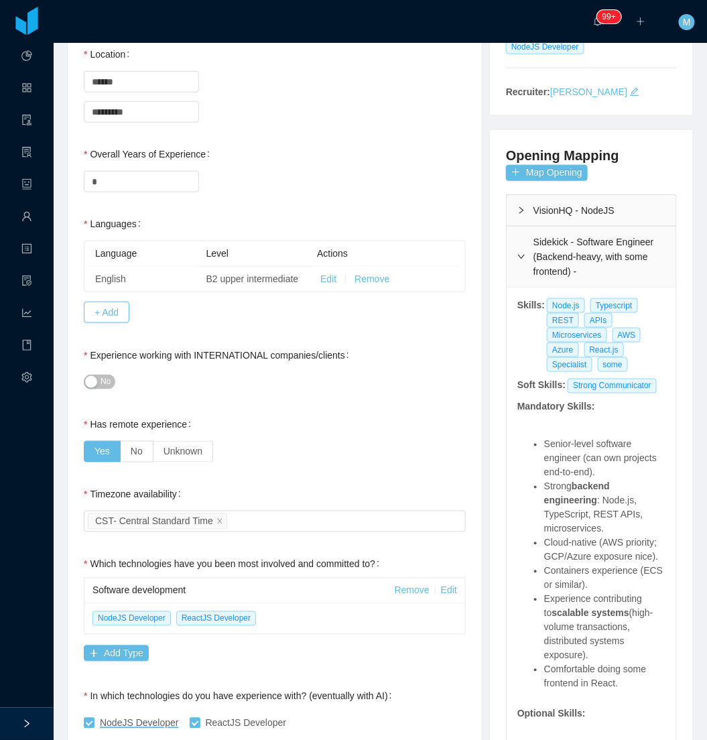
scroll to position [147, 0]
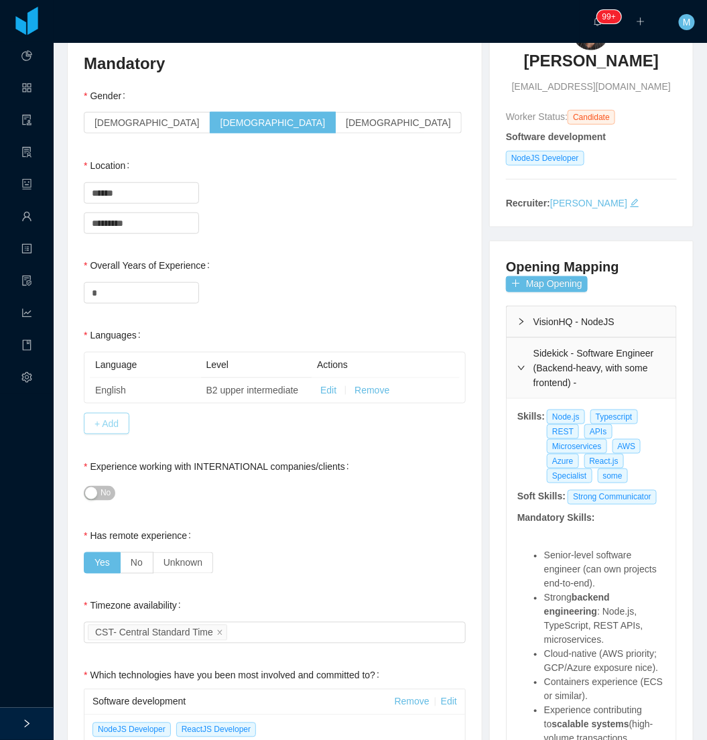
click at [106, 420] on button "+ Add" at bounding box center [107, 423] width 46 height 21
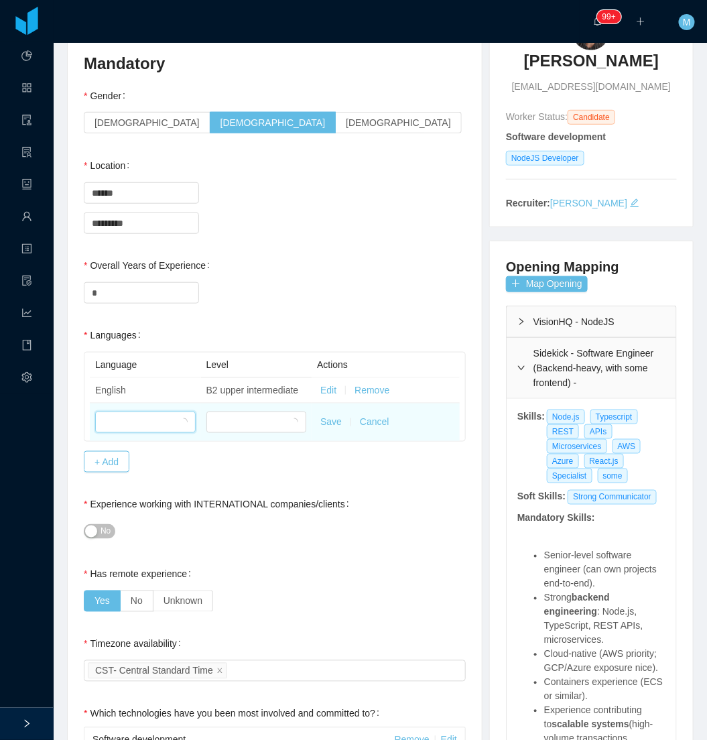
click at [119, 417] on div at bounding box center [141, 422] width 76 height 20
type input "*****"
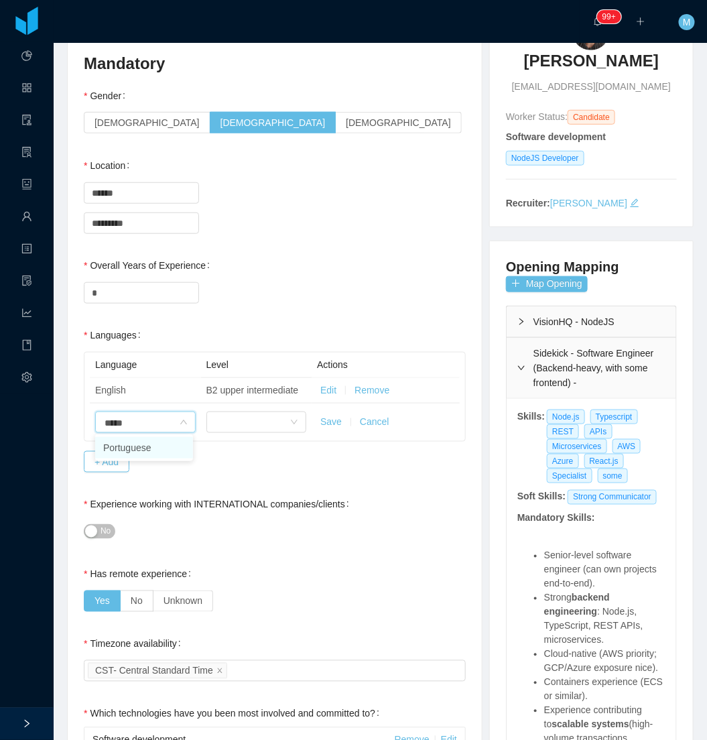
click at [124, 444] on li "Portuguese" at bounding box center [144, 447] width 98 height 21
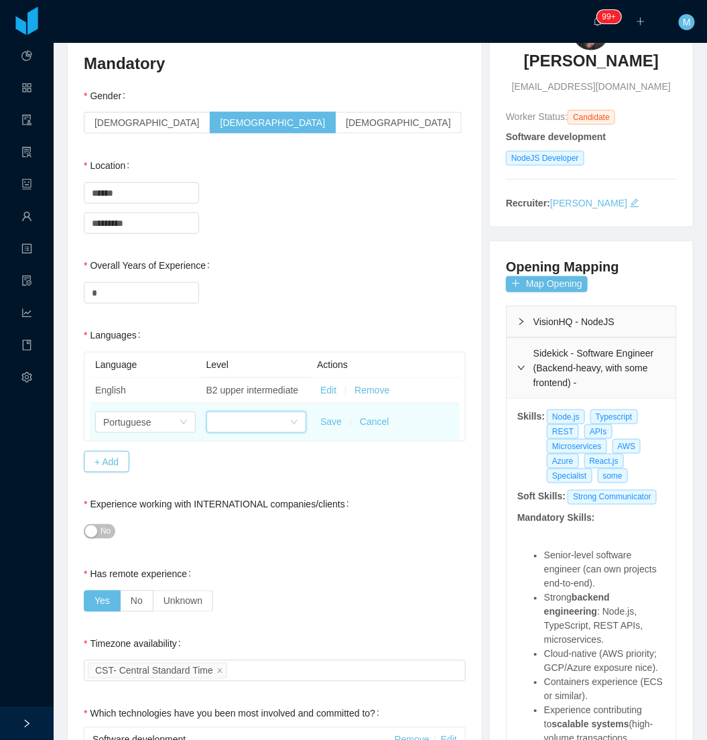
click at [221, 427] on div at bounding box center [253, 422] width 76 height 20
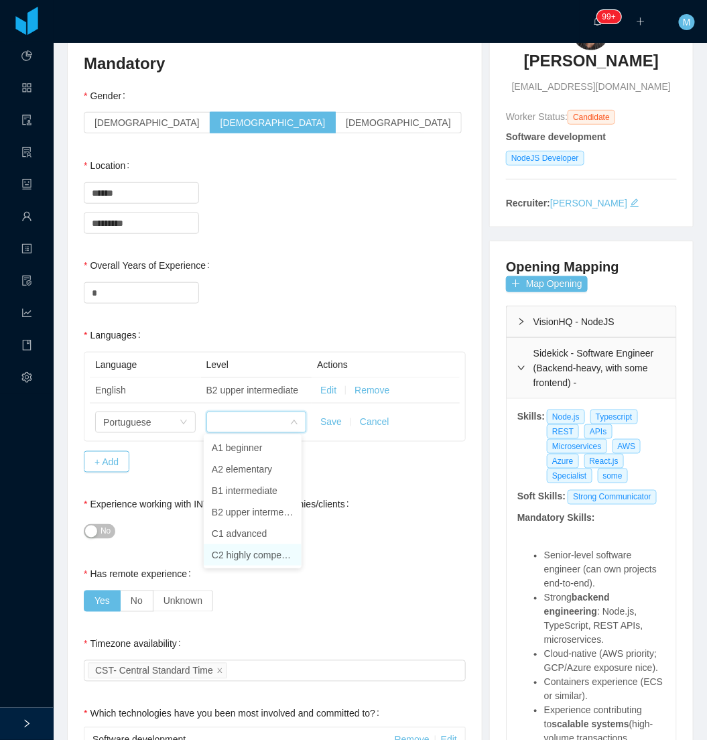
click at [257, 554] on li "C2 highly competent" at bounding box center [253, 554] width 98 height 21
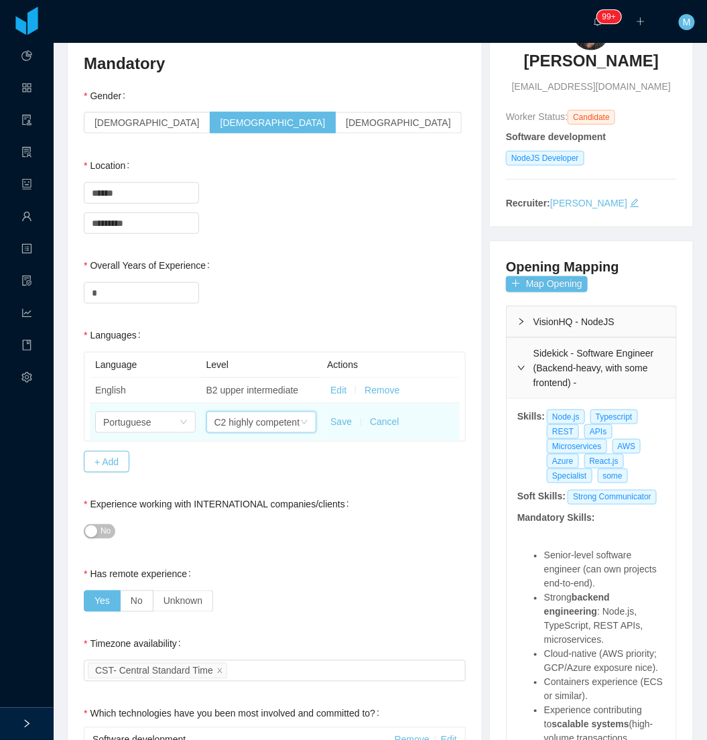
click at [342, 420] on button "Save" at bounding box center [340, 422] width 21 height 14
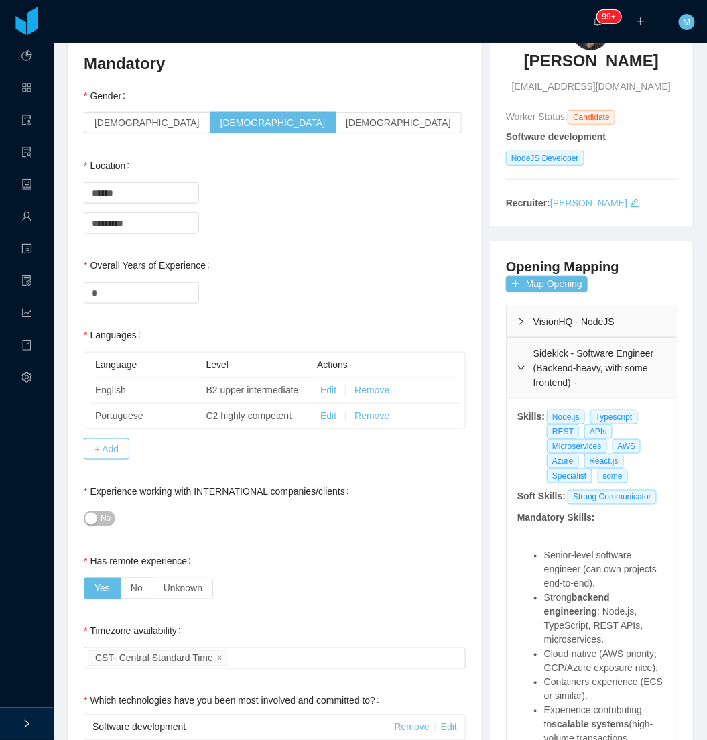
scroll to position [0, 0]
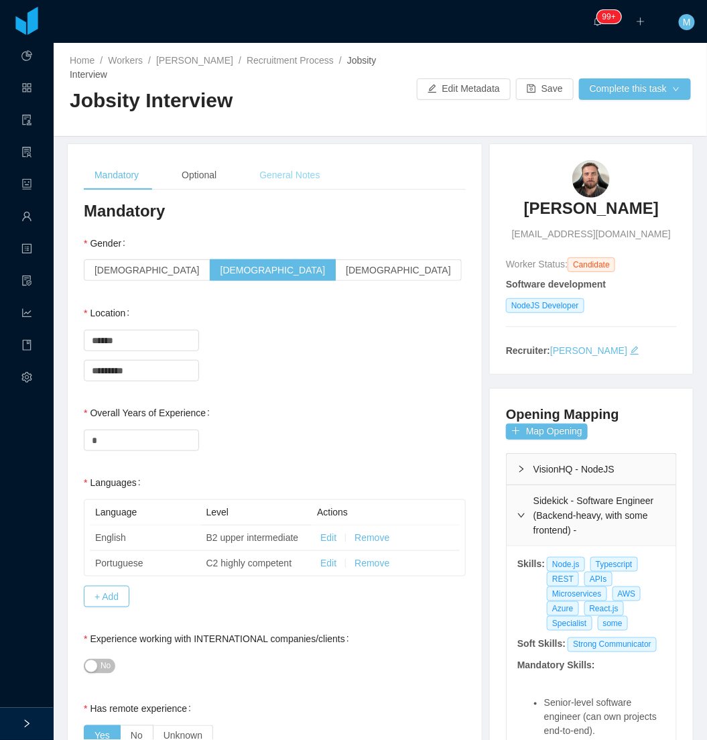
click at [289, 178] on div "General Notes" at bounding box center [290, 175] width 82 height 30
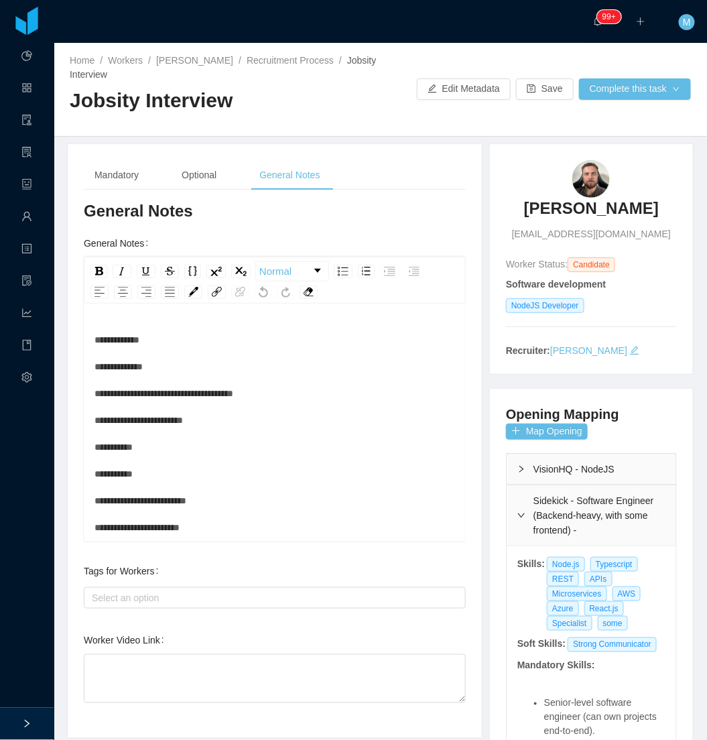
click at [272, 328] on div "**********" at bounding box center [275, 540] width 361 height 429
click at [191, 518] on div "**********" at bounding box center [275, 540] width 361 height 429
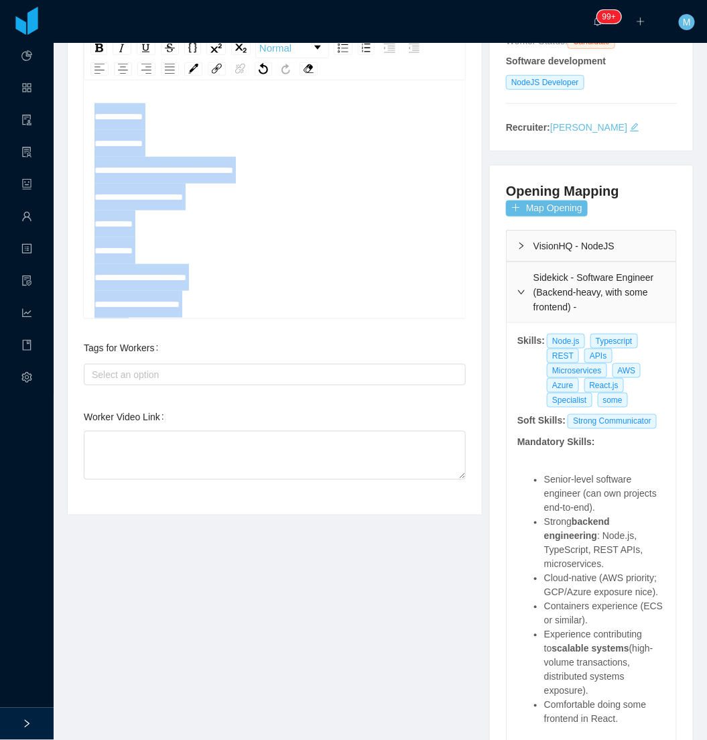
drag, startPoint x: 193, startPoint y: 312, endPoint x: 79, endPoint y: 42, distance: 292.6
click at [79, 42] on section "··· 99+ ··· ··· M ··· Home / Workers / Ruan Meira / Recruitment Process / Jobsi…" at bounding box center [381, 370] width 654 height 740
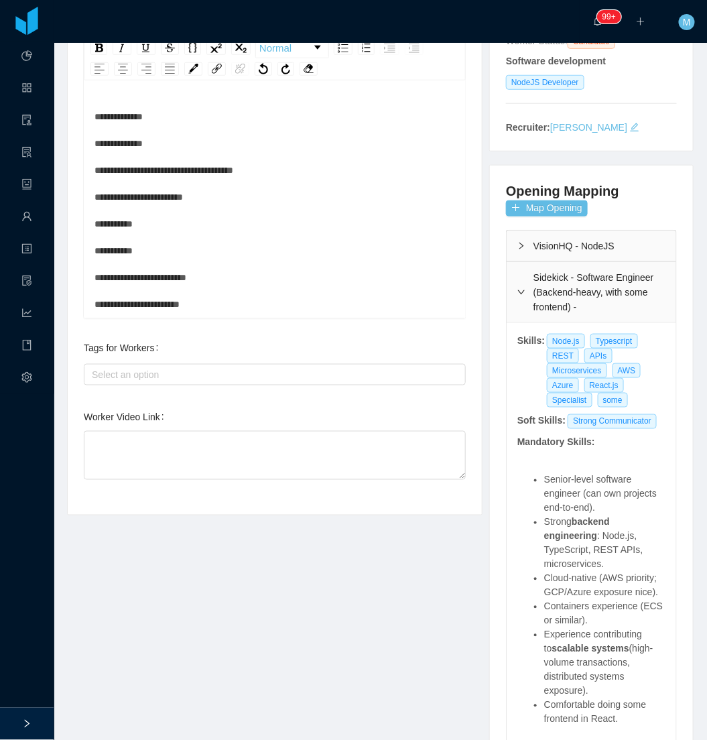
click at [176, 257] on div "**********" at bounding box center [275, 317] width 361 height 429
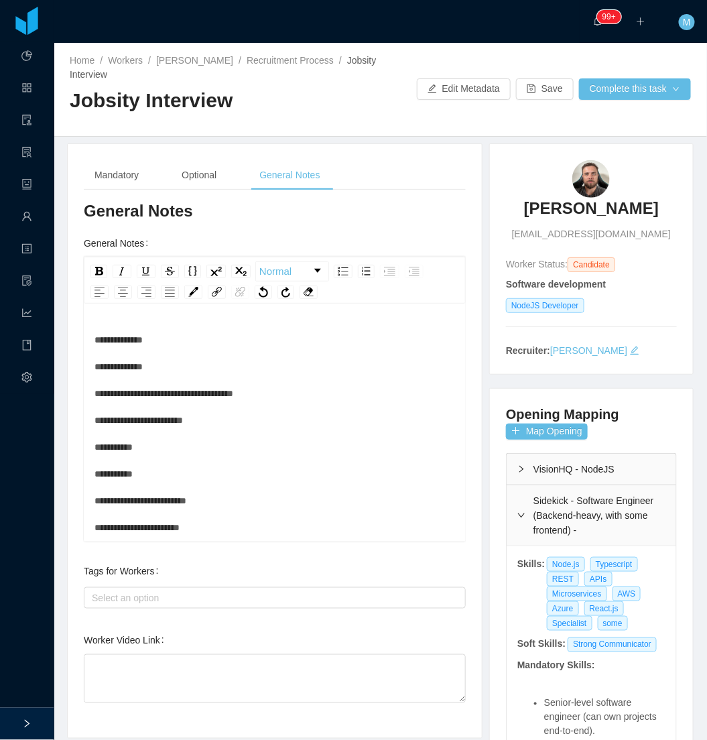
click at [203, 351] on div "**********" at bounding box center [275, 540] width 361 height 429
click at [208, 334] on div "**********" at bounding box center [275, 540] width 361 height 429
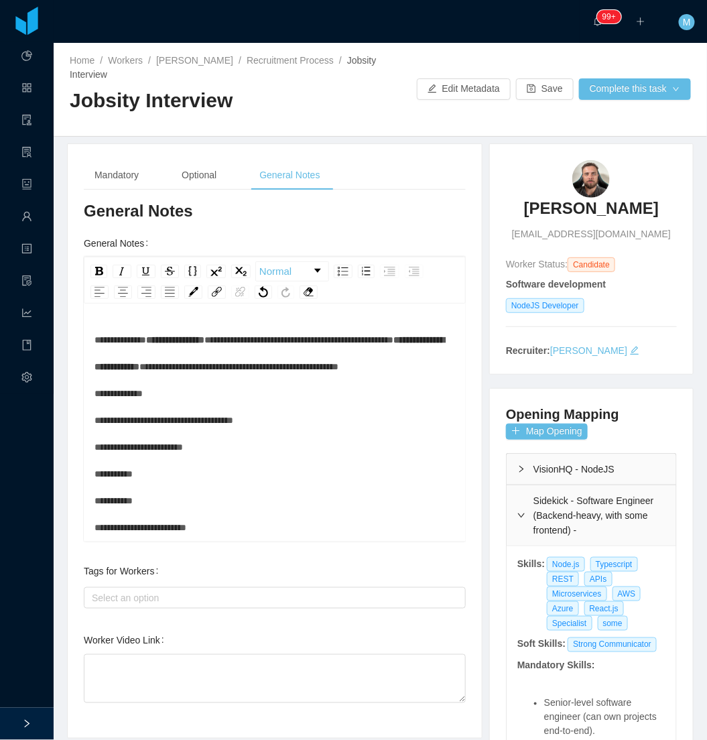
click at [309, 433] on div "**********" at bounding box center [275, 554] width 361 height 456
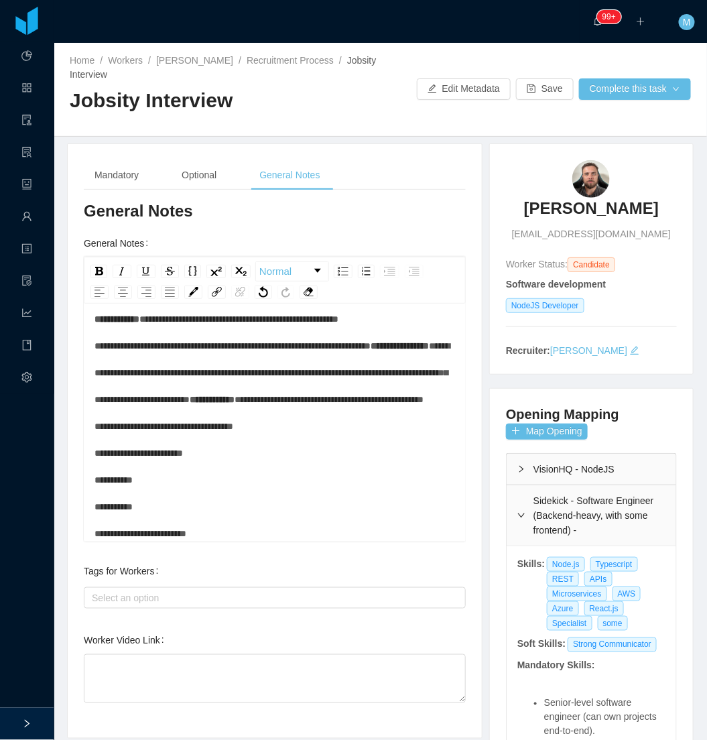
scroll to position [74, 0]
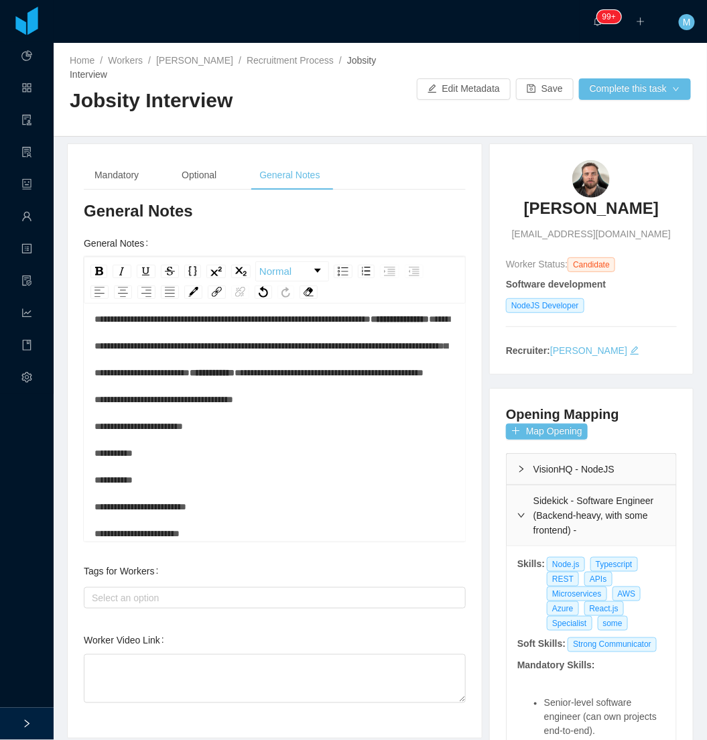
click at [316, 456] on div "**********" at bounding box center [275, 506] width 361 height 509
click at [273, 484] on div "**********" at bounding box center [275, 506] width 361 height 509
click at [300, 454] on div "**********" at bounding box center [275, 506] width 361 height 509
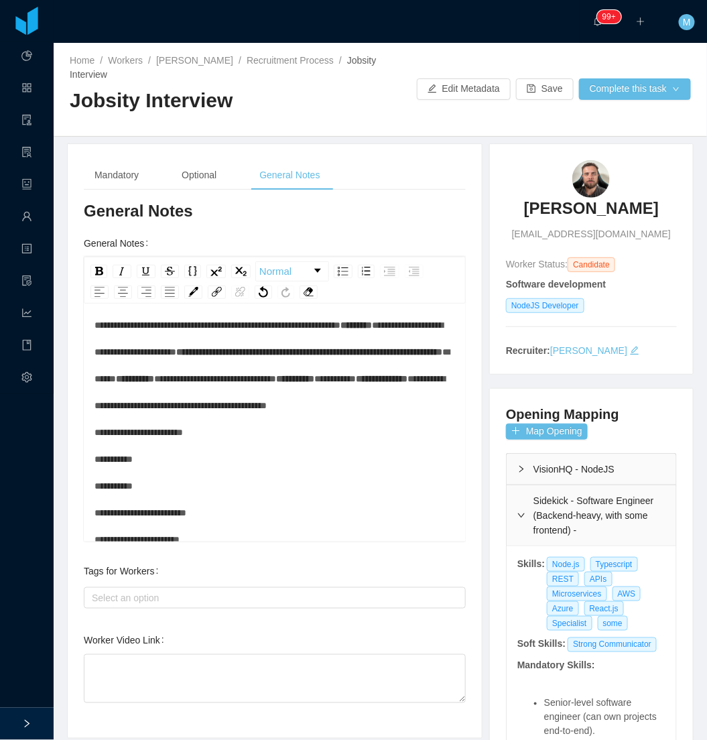
scroll to position [223, 0]
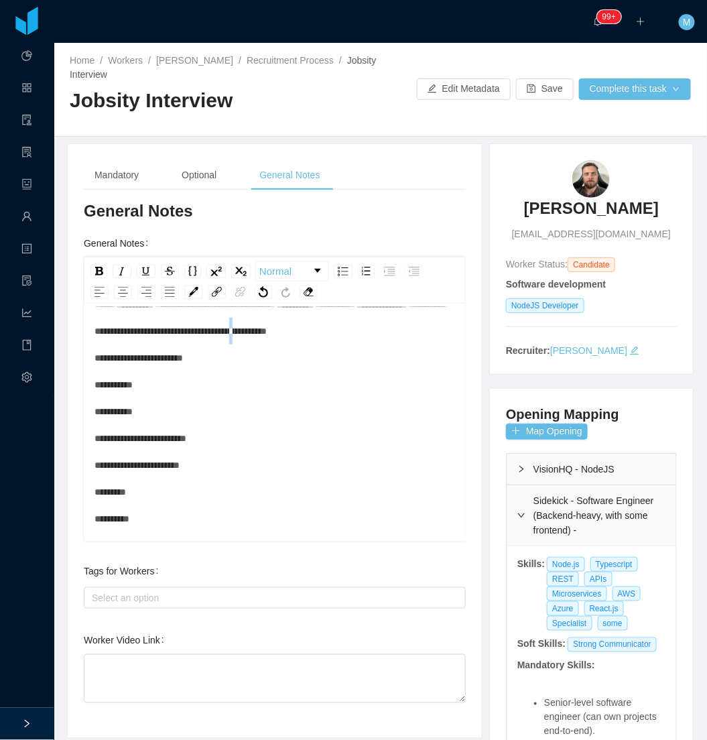
click at [313, 421] on div "**********" at bounding box center [275, 398] width 361 height 590
click at [237, 450] on div "**********" at bounding box center [275, 398] width 361 height 590
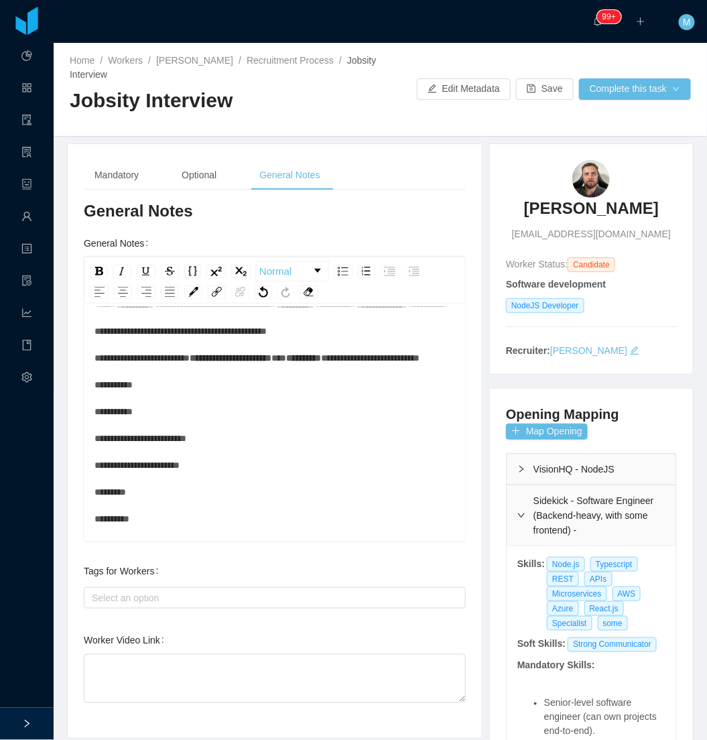
drag, startPoint x: 262, startPoint y: 491, endPoint x: 266, endPoint y: 484, distance: 8.4
click at [263, 491] on div "**********" at bounding box center [275, 398] width 361 height 590
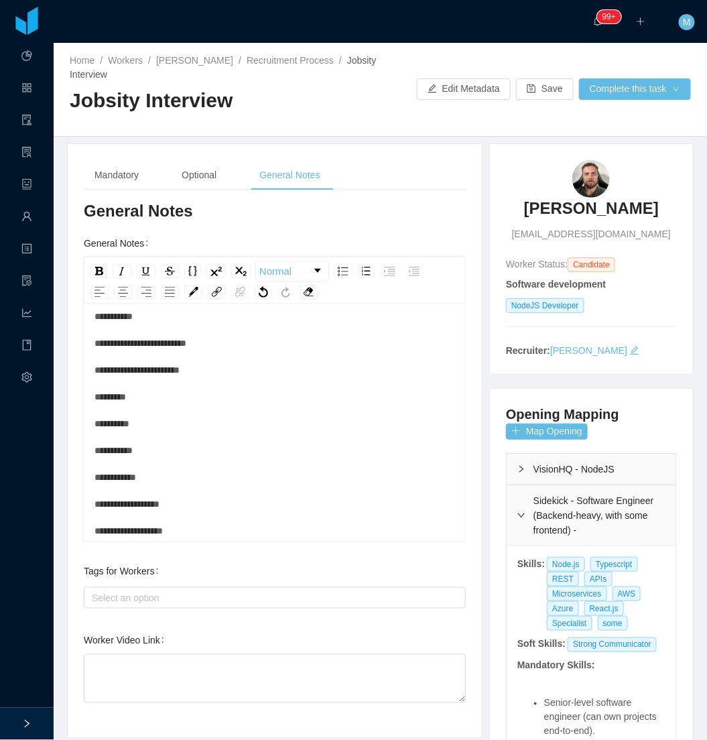
scroll to position [372, 0]
click at [298, 382] on div "**********" at bounding box center [275, 262] width 361 height 617
click at [272, 394] on div "**********" at bounding box center [275, 262] width 361 height 617
click at [289, 395] on div "**********" at bounding box center [275, 262] width 361 height 617
click at [258, 440] on div "**********" at bounding box center [275, 262] width 361 height 617
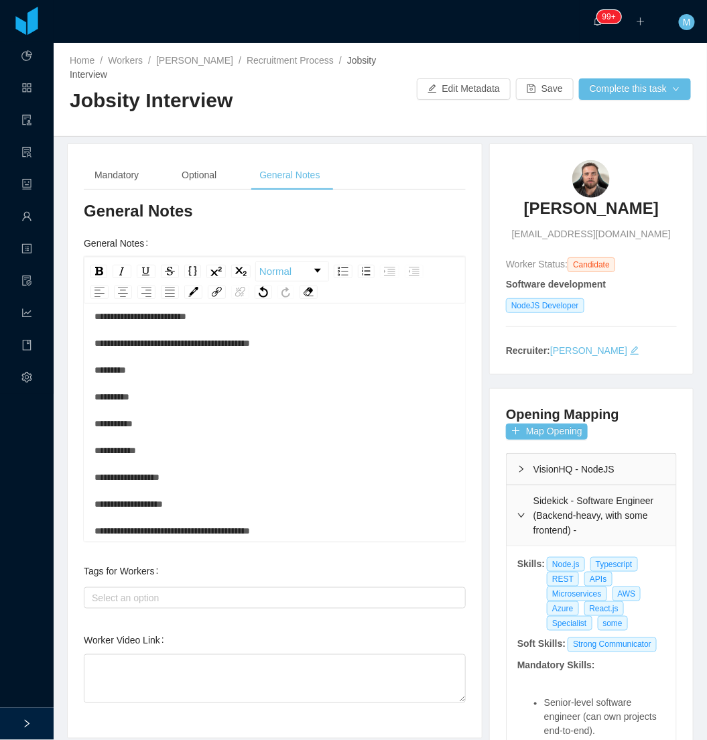
click at [198, 483] on div "**********" at bounding box center [275, 262] width 361 height 617
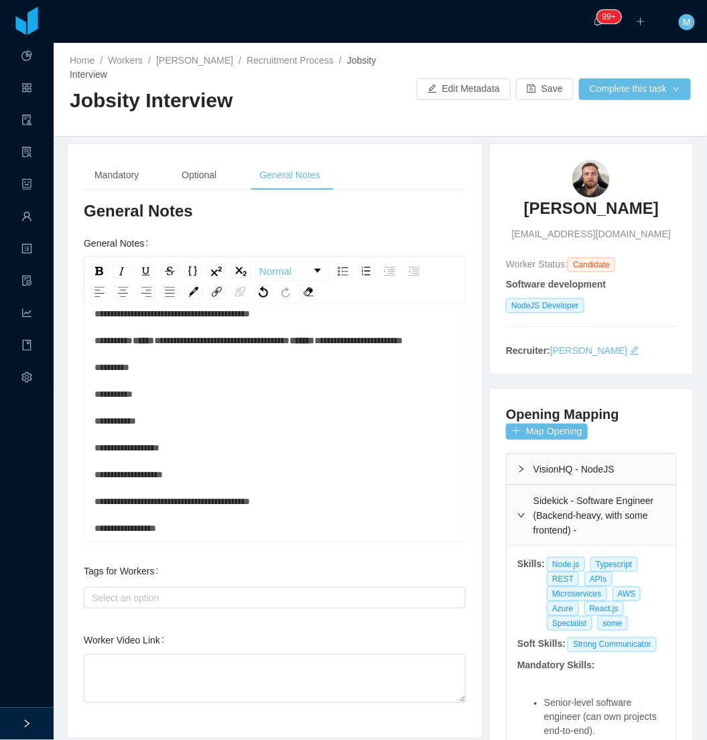
scroll to position [446, 0]
click at [202, 454] on div "**********" at bounding box center [275, 233] width 361 height 617
click at [216, 450] on div "**********" at bounding box center [275, 233] width 361 height 617
click at [233, 440] on div "**********" at bounding box center [275, 233] width 361 height 617
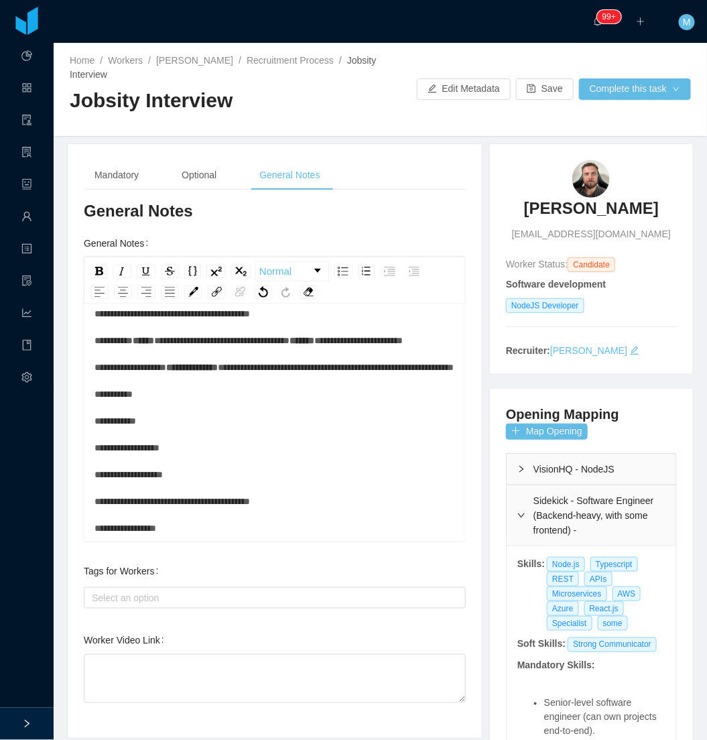
click at [249, 429] on div "**********" at bounding box center [275, 233] width 361 height 617
click at [175, 467] on div "**********" at bounding box center [275, 233] width 361 height 617
click at [204, 430] on div "**********" at bounding box center [275, 233] width 361 height 617
click at [298, 490] on div "**********" at bounding box center [275, 233] width 361 height 617
click at [238, 463] on div "**********" at bounding box center [275, 233] width 361 height 617
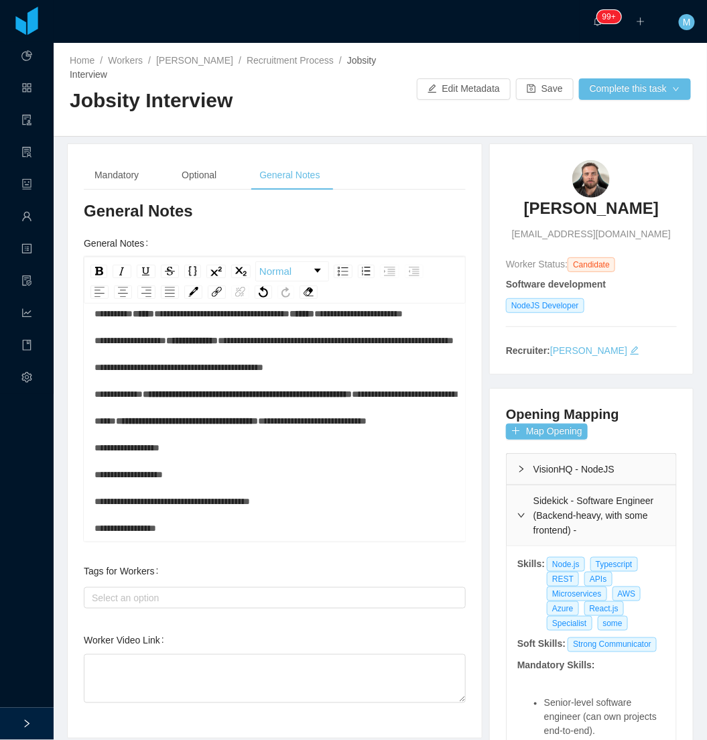
scroll to position [595, 0]
click at [258, 475] on div "**********" at bounding box center [275, 220] width 361 height 644
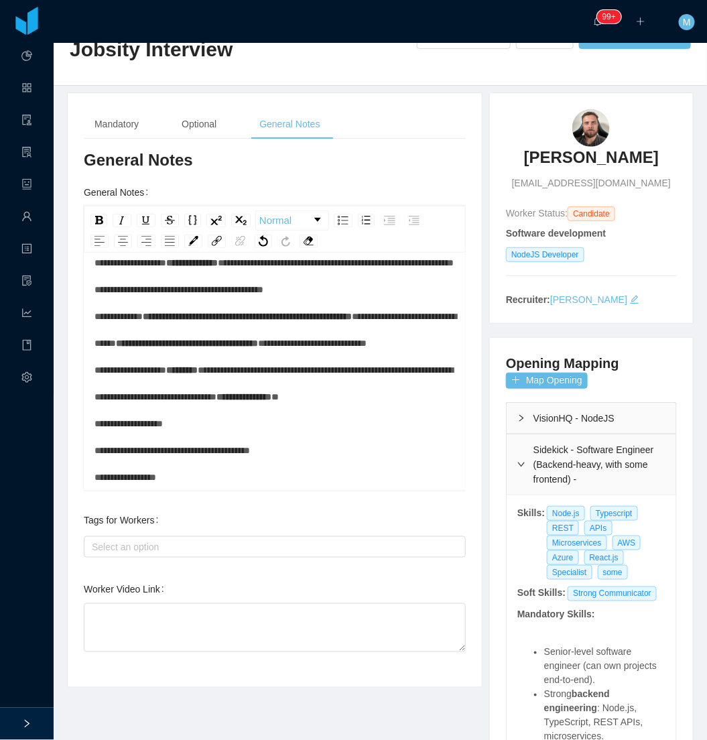
scroll to position [74, 0]
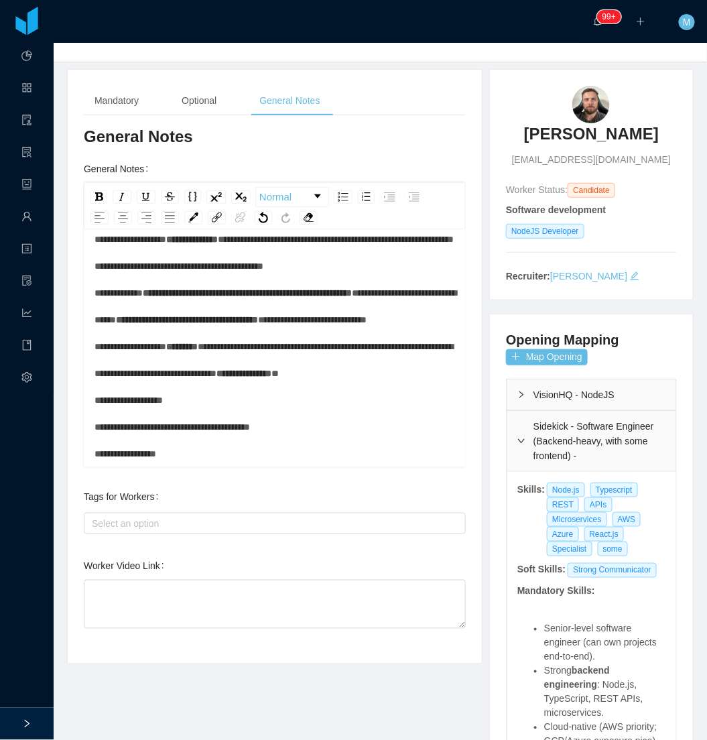
click at [323, 393] on div "**********" at bounding box center [275, 132] width 361 height 670
click at [260, 441] on div "**********" at bounding box center [275, 132] width 361 height 670
click at [322, 416] on div "**********" at bounding box center [275, 132] width 361 height 670
click at [361, 430] on div "**********" at bounding box center [275, 132] width 361 height 670
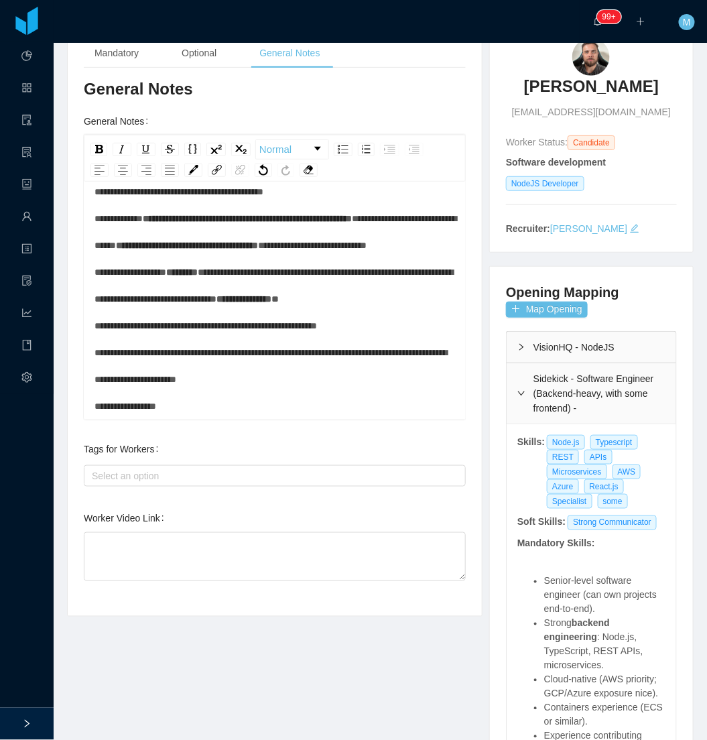
scroll to position [149, 0]
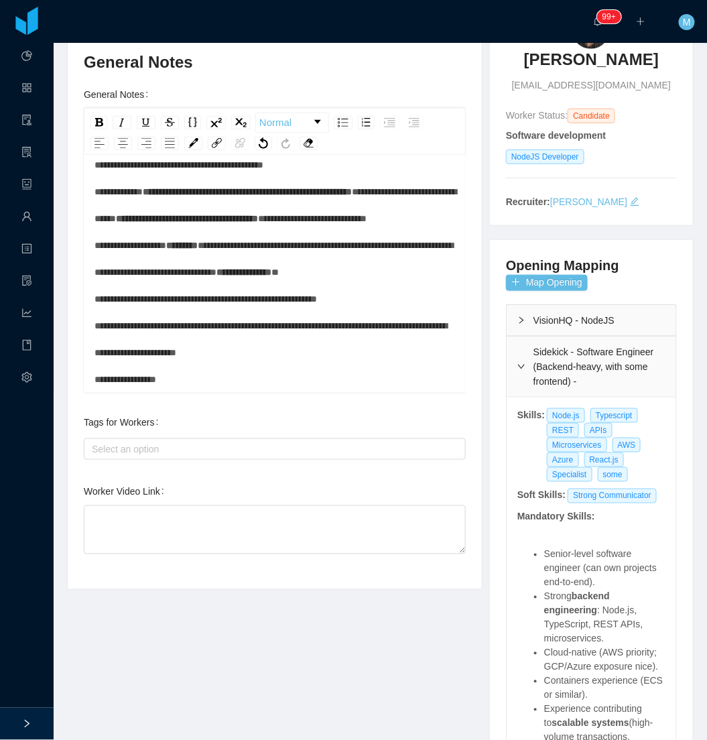
drag, startPoint x: 286, startPoint y: 386, endPoint x: 324, endPoint y: 382, distance: 38.4
click at [286, 386] on div "**********" at bounding box center [275, 44] width 361 height 697
click at [229, 384] on div "**********" at bounding box center [275, 44] width 361 height 697
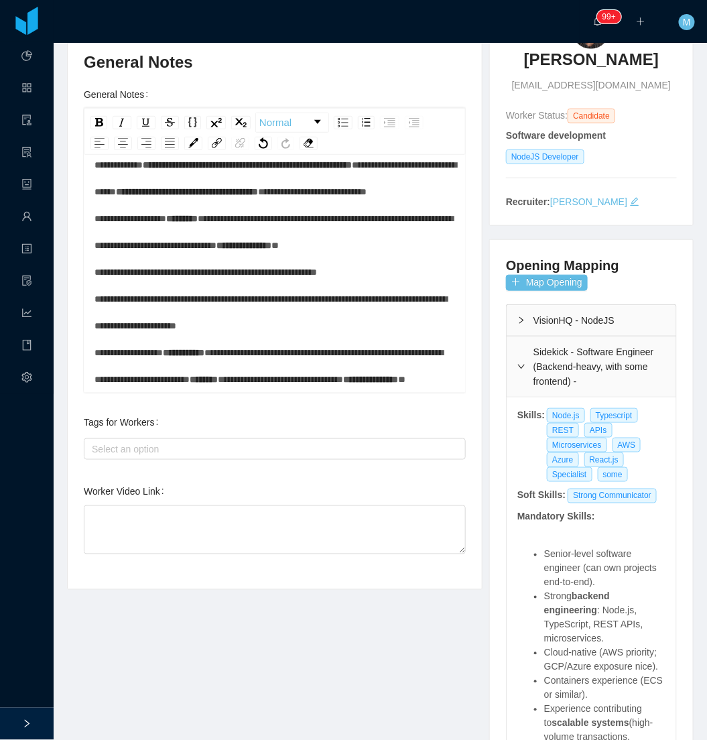
scroll to position [723, 0]
drag, startPoint x: 177, startPoint y: 442, endPoint x: 170, endPoint y: 444, distance: 7.6
click at [178, 442] on div "Select an option" at bounding box center [272, 448] width 360 height 13
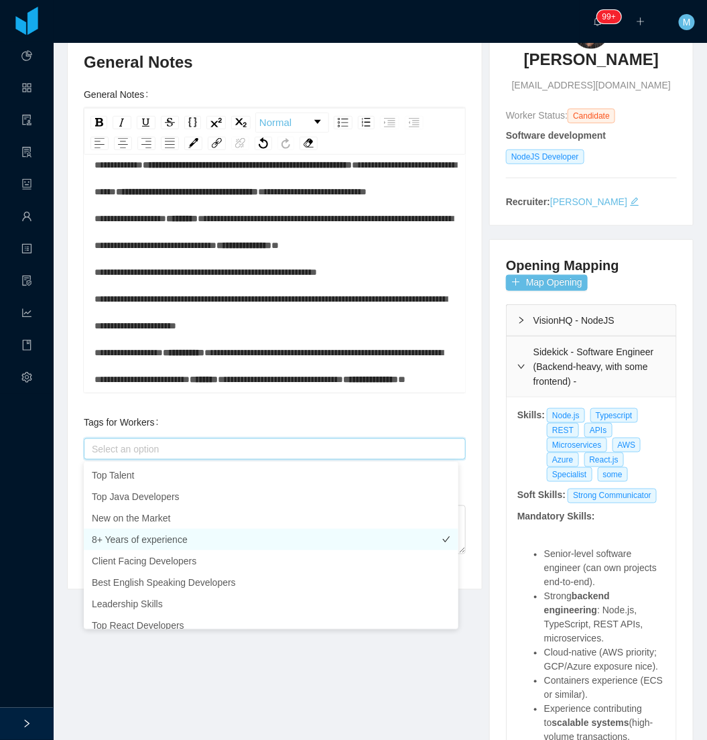
click at [158, 538] on li "8+ Years of experience" at bounding box center [271, 539] width 375 height 21
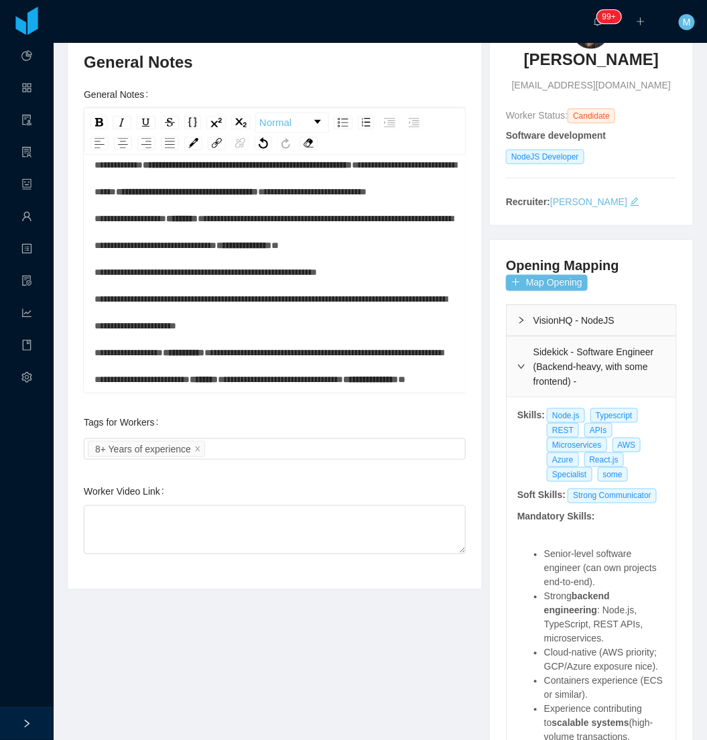
click at [265, 411] on div "Tags for Workers Select an option 8+ Years of experience" at bounding box center [275, 436] width 382 height 54
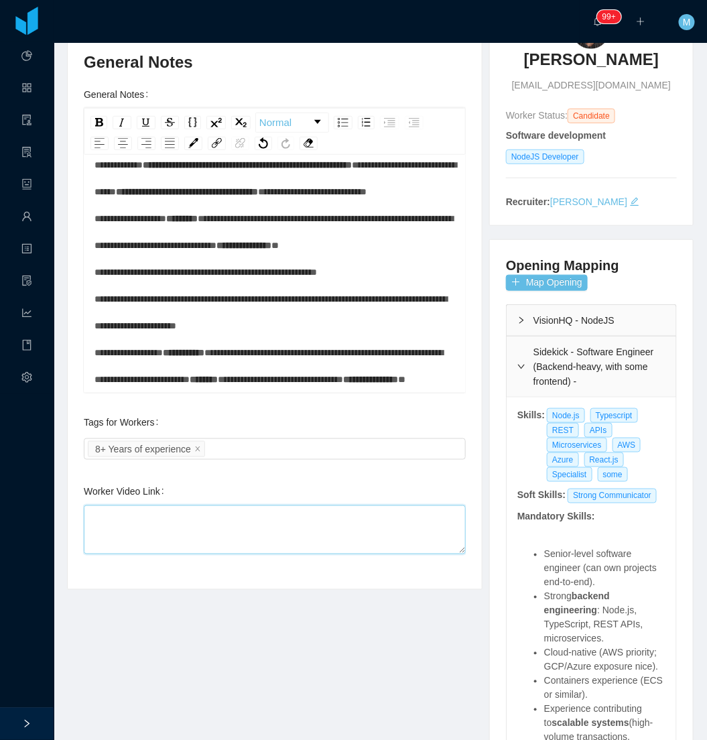
click at [162, 525] on textarea "Worker Video Link" at bounding box center [275, 529] width 382 height 49
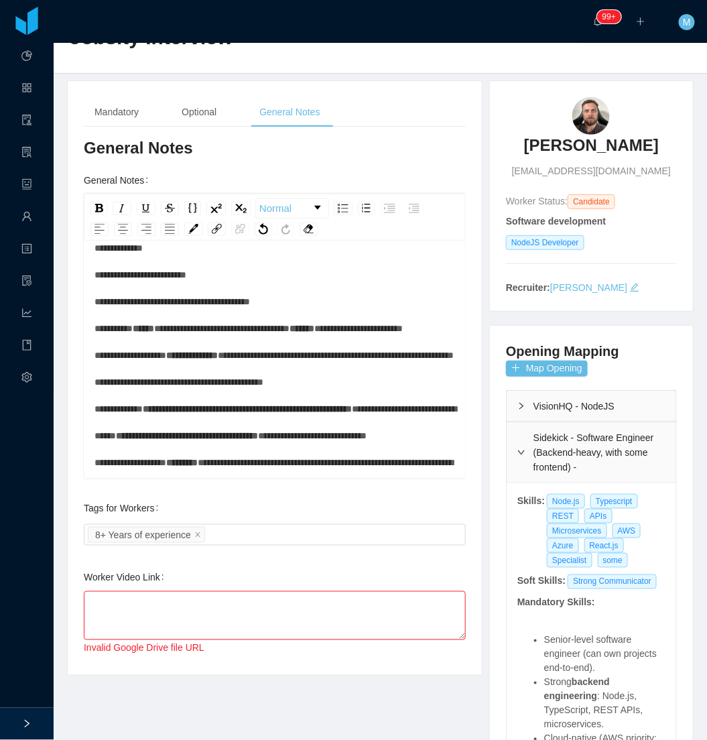
scroll to position [0, 0]
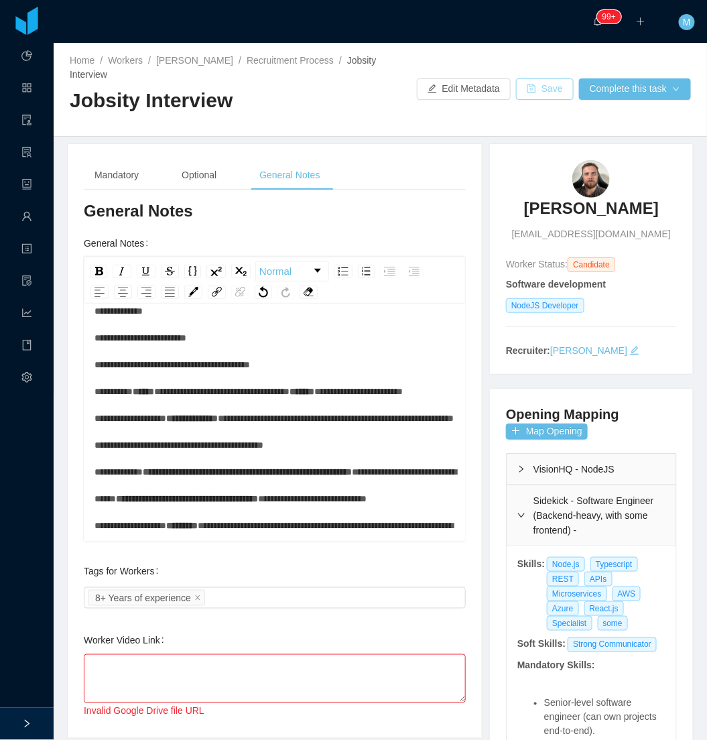
click at [540, 90] on button "Save" at bounding box center [545, 88] width 58 height 21
click at [610, 88] on button "Complete this task" at bounding box center [635, 88] width 112 height 21
click at [339, 109] on h2 "Jobsity Interview" at bounding box center [225, 100] width 311 height 27
click at [206, 660] on textarea "Worker Video Link" at bounding box center [275, 678] width 382 height 49
paste textarea "**********"
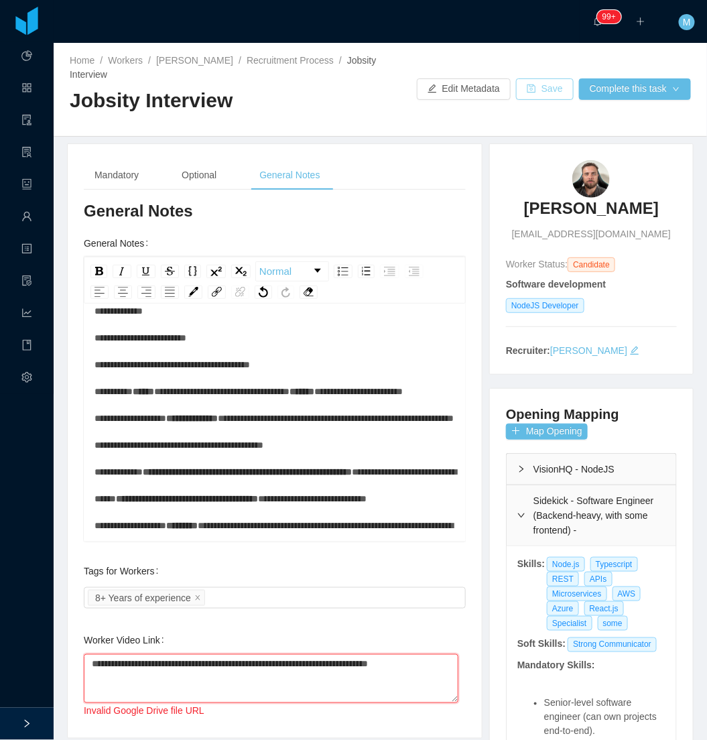
type textarea "**********"
click at [539, 91] on button "Save" at bounding box center [545, 88] width 58 height 21
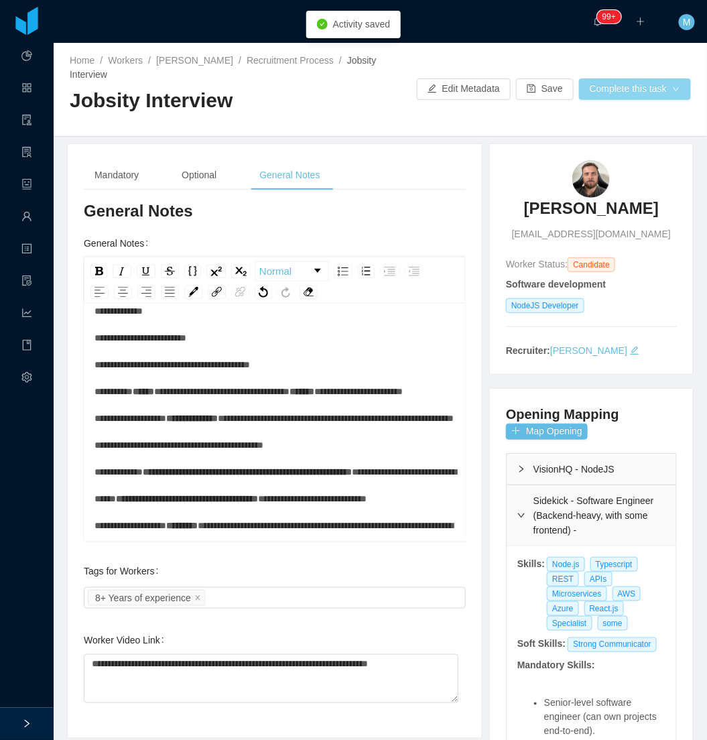
click at [627, 92] on button "Complete this task" at bounding box center [635, 88] width 112 height 21
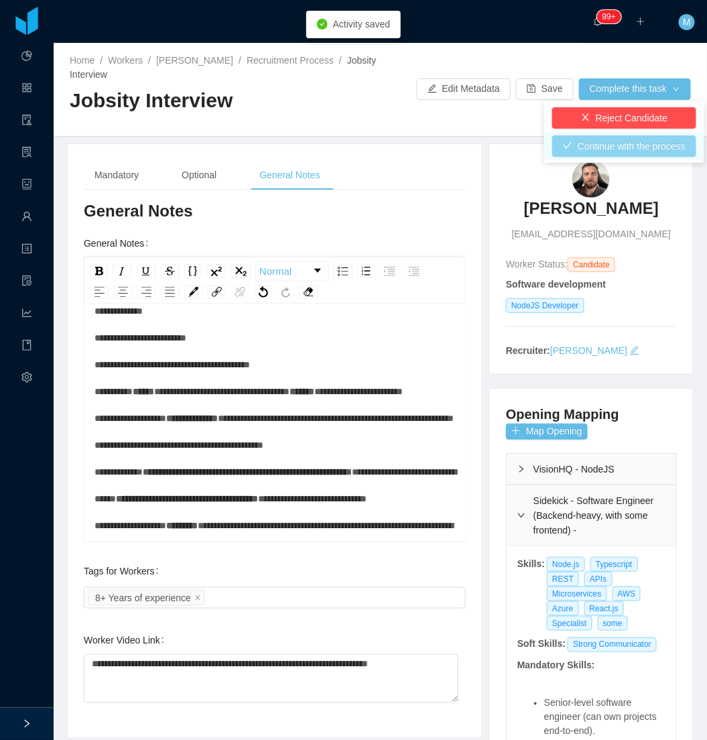
click at [631, 151] on button "Continue with the process" at bounding box center [624, 145] width 144 height 21
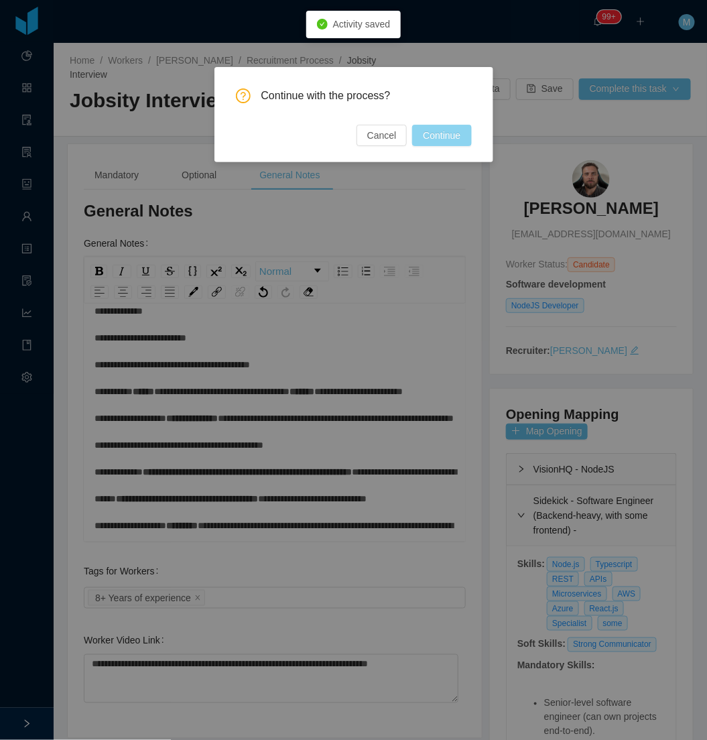
click at [452, 131] on button "Continue" at bounding box center [441, 135] width 59 height 21
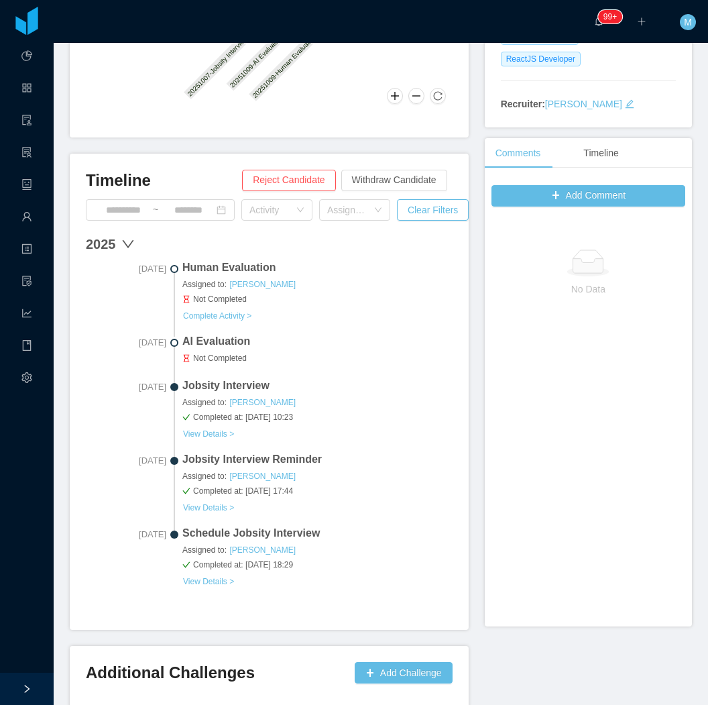
scroll to position [298, 0]
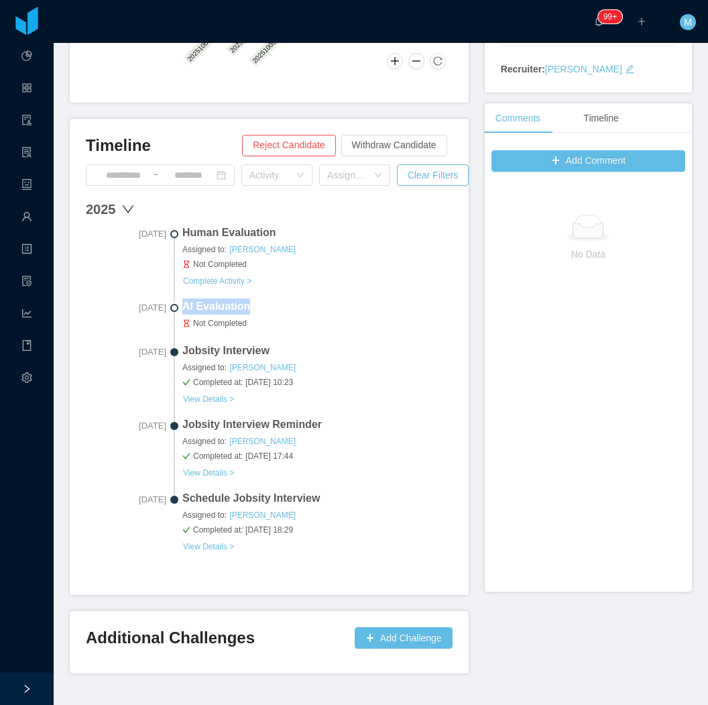
drag, startPoint x: 263, startPoint y: 304, endPoint x: 184, endPoint y: 306, distance: 79.1
click at [184, 306] on span "AI Evaluation" at bounding box center [317, 306] width 270 height 16
drag, startPoint x: 184, startPoint y: 306, endPoint x: 161, endPoint y: 240, distance: 69.5
click at [161, 240] on div "Oct 9th, 2025 Human Evaluation Assigned to: Matias Marin Not Completed Complete…" at bounding box center [269, 262] width 367 height 74
click at [548, 306] on div "No Data" at bounding box center [588, 383] width 194 height 402
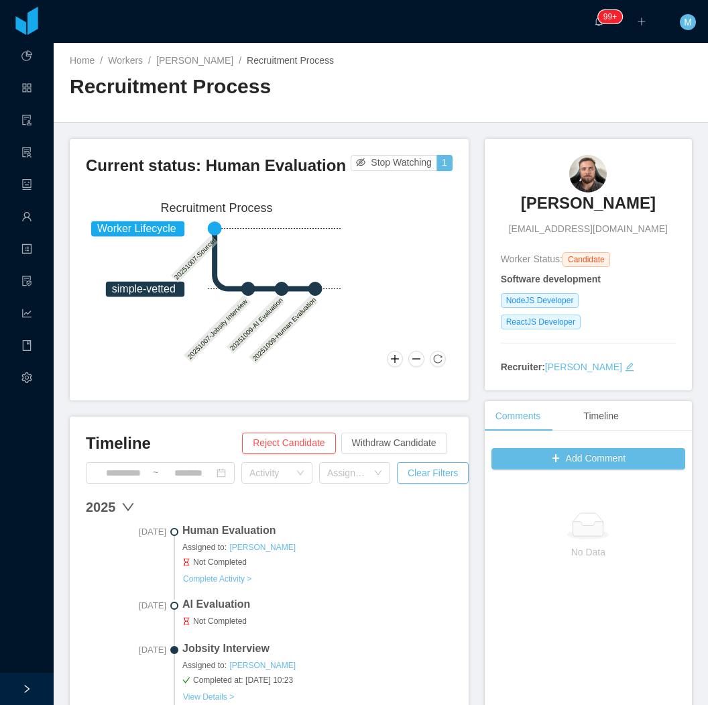
scroll to position [0, 0]
drag, startPoint x: 508, startPoint y: 196, endPoint x: 627, endPoint y: 202, distance: 119.5
click at [627, 202] on div "Ruan Meira ruancmeira@hotmail.com" at bounding box center [588, 195] width 175 height 81
copy h3 "Ruan Meira"
click at [225, 610] on span "AI Evaluation" at bounding box center [317, 604] width 270 height 16
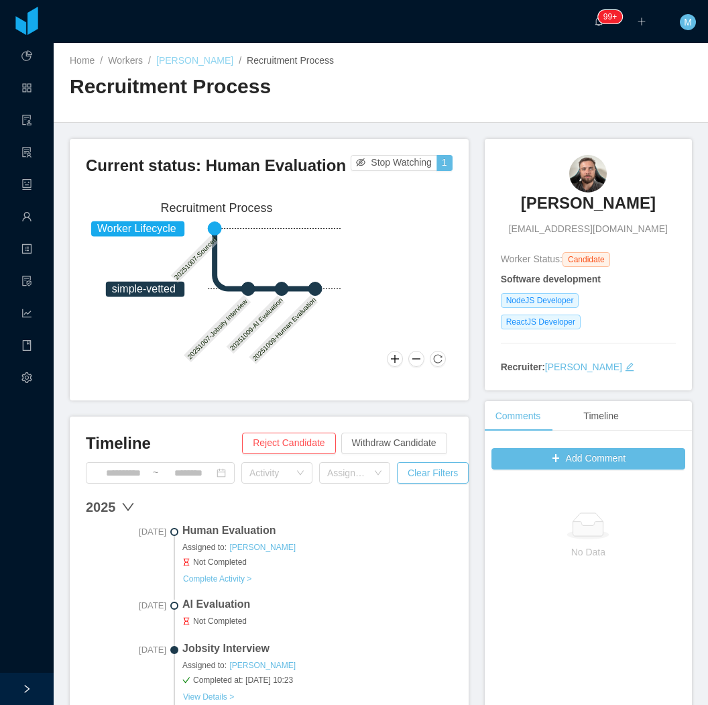
click at [194, 61] on link "Ruan Meira" at bounding box center [194, 60] width 77 height 11
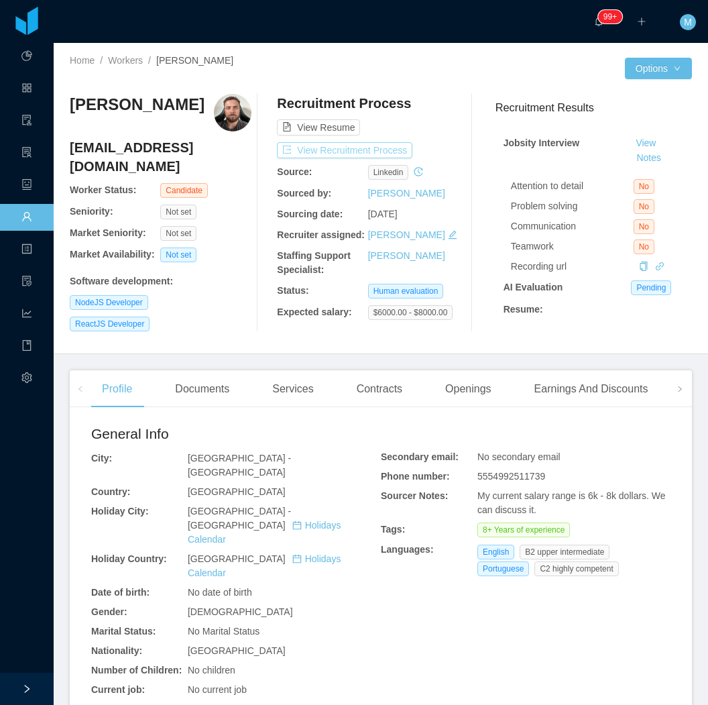
click at [326, 150] on button "View Recruitment Process" at bounding box center [344, 150] width 135 height 16
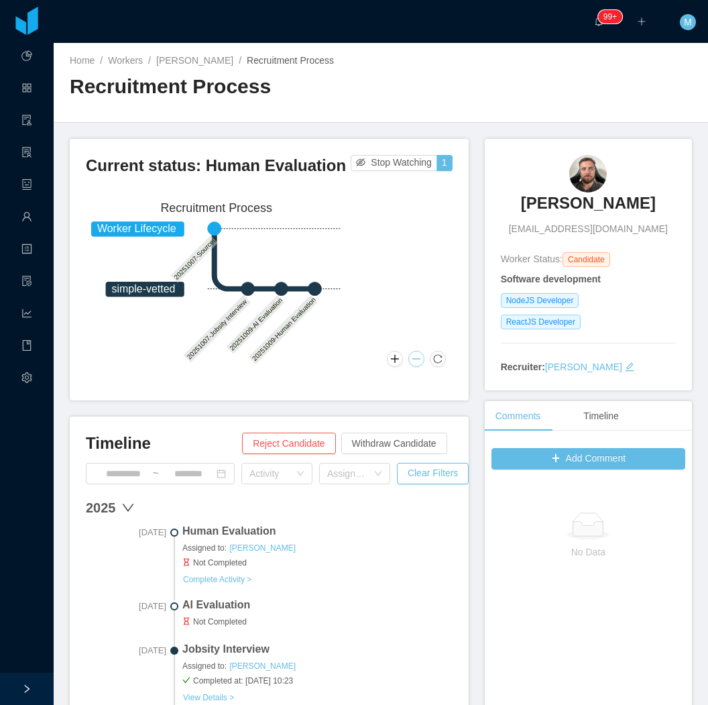
click at [408, 359] on button at bounding box center [416, 359] width 16 height 16
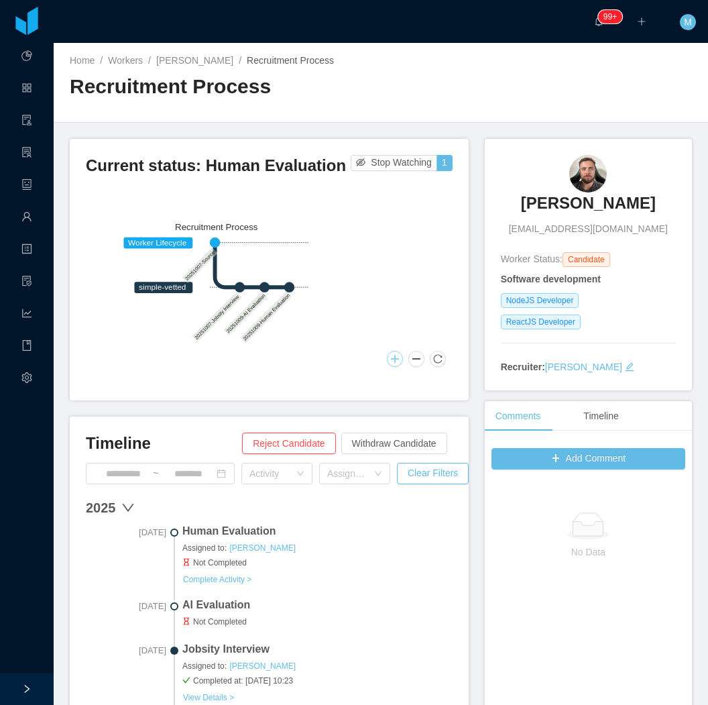
click at [387, 361] on button at bounding box center [395, 359] width 16 height 16
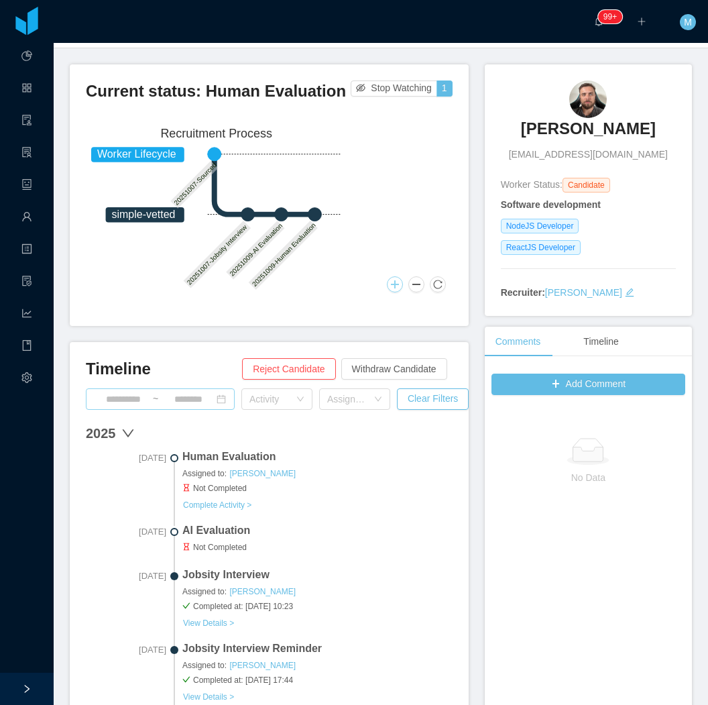
scroll to position [223, 0]
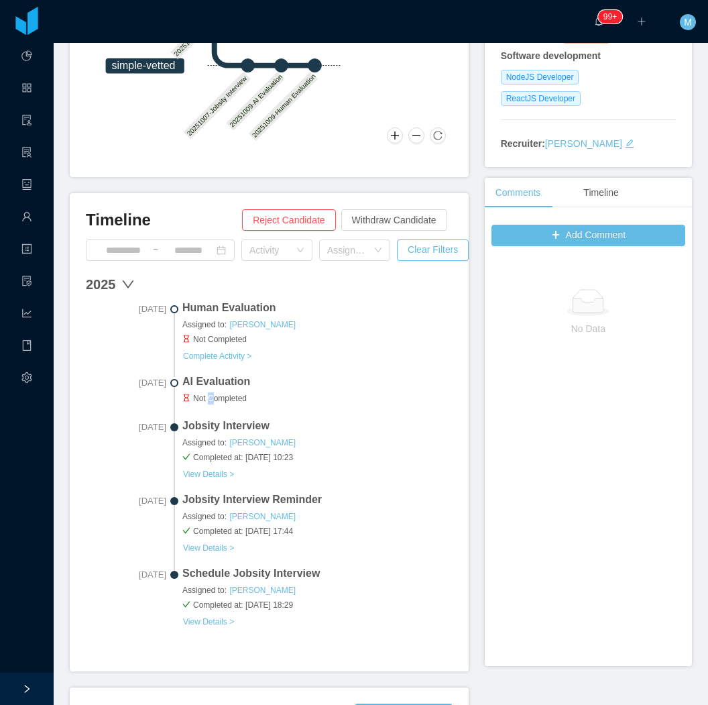
click at [215, 399] on span "Not Completed" at bounding box center [317, 398] width 270 height 12
drag, startPoint x: 215, startPoint y: 399, endPoint x: 206, endPoint y: 384, distance: 17.1
click at [210, 384] on span "AI Evaluation" at bounding box center [317, 381] width 270 height 16
click at [182, 385] on span at bounding box center [174, 390] width 16 height 34
click at [170, 383] on span at bounding box center [174, 390] width 16 height 34
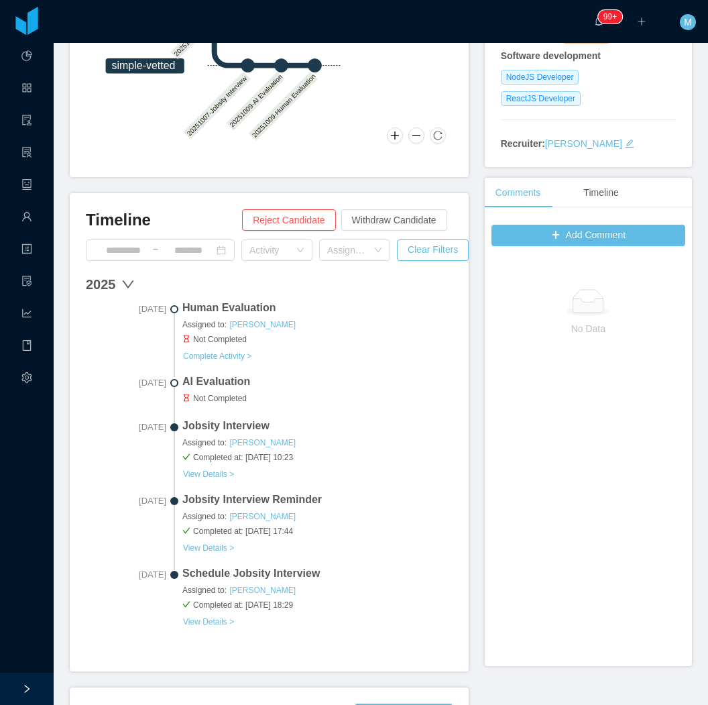
click at [180, 383] on span at bounding box center [174, 390] width 16 height 34
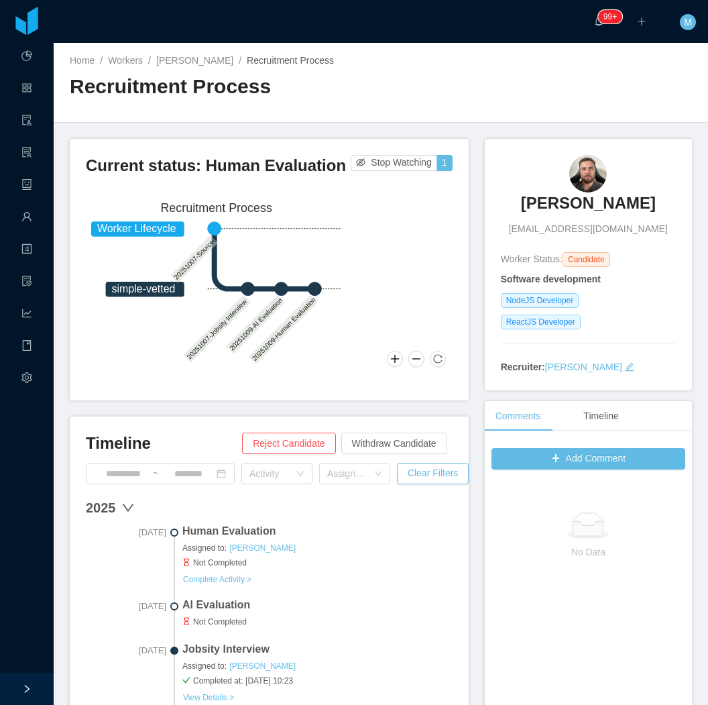
click at [558, 202] on h3 "Ruan Meira" at bounding box center [588, 202] width 135 height 21
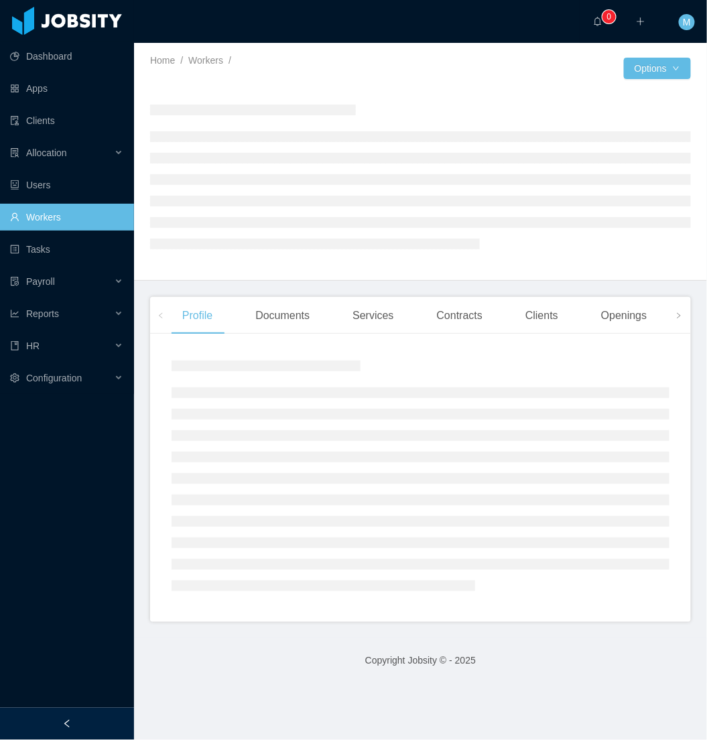
drag, startPoint x: 109, startPoint y: 738, endPoint x: 155, endPoint y: 660, distance: 90.5
click at [108, 738] on div at bounding box center [67, 724] width 134 height 32
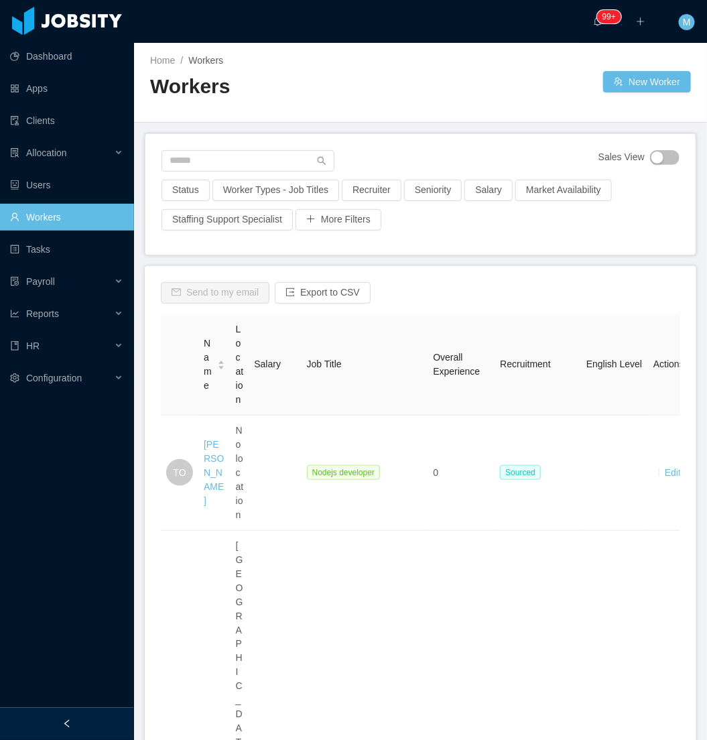
drag, startPoint x: 58, startPoint y: 722, endPoint x: 85, endPoint y: 630, distance: 95.7
click at [56, 719] on div at bounding box center [67, 724] width 134 height 32
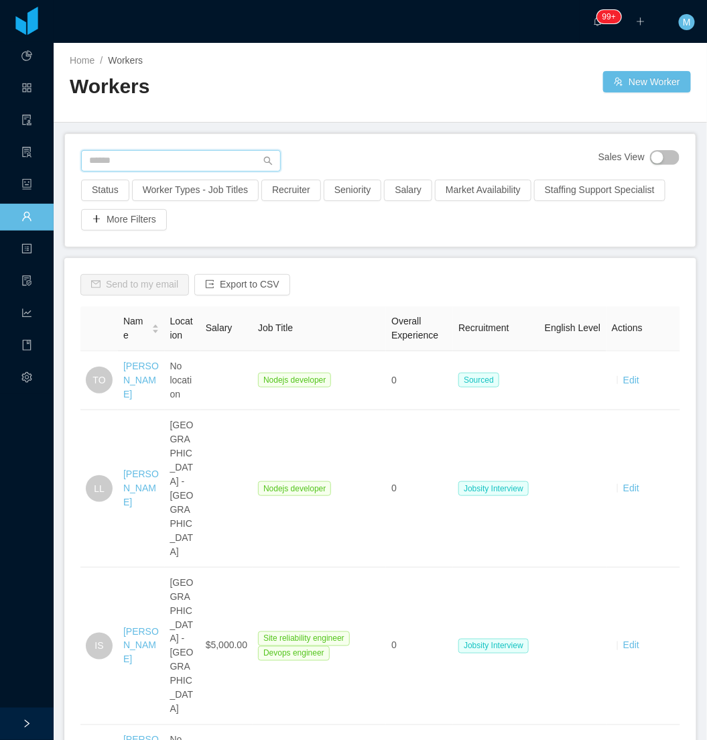
click at [196, 158] on input "text" at bounding box center [181, 160] width 200 height 21
paste input "**********"
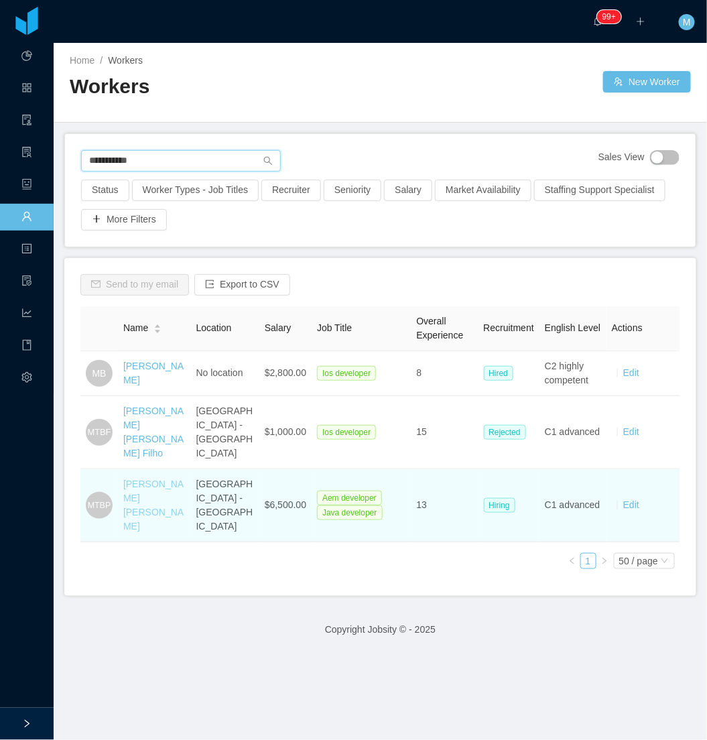
type input "**********"
click at [139, 488] on link "Marco Tulio Braga Pinto" at bounding box center [153, 505] width 60 height 53
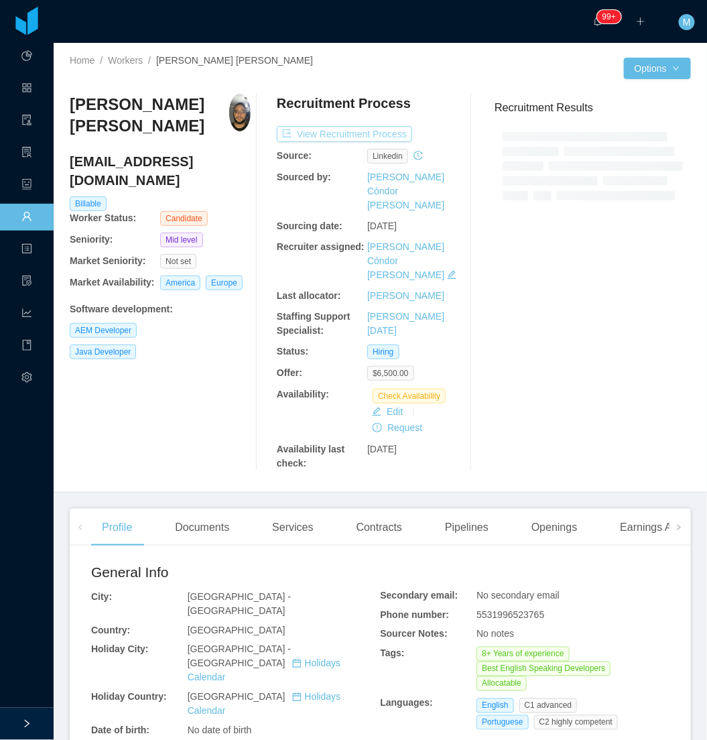
click at [330, 139] on button "View Recruitment Process" at bounding box center [344, 134] width 135 height 16
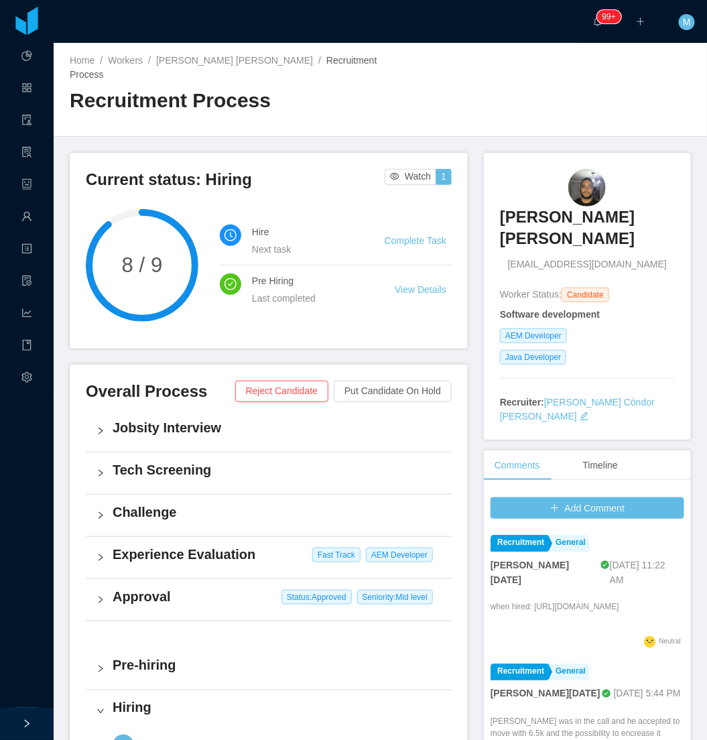
click at [409, 235] on link "Complete Task" at bounding box center [416, 240] width 62 height 11
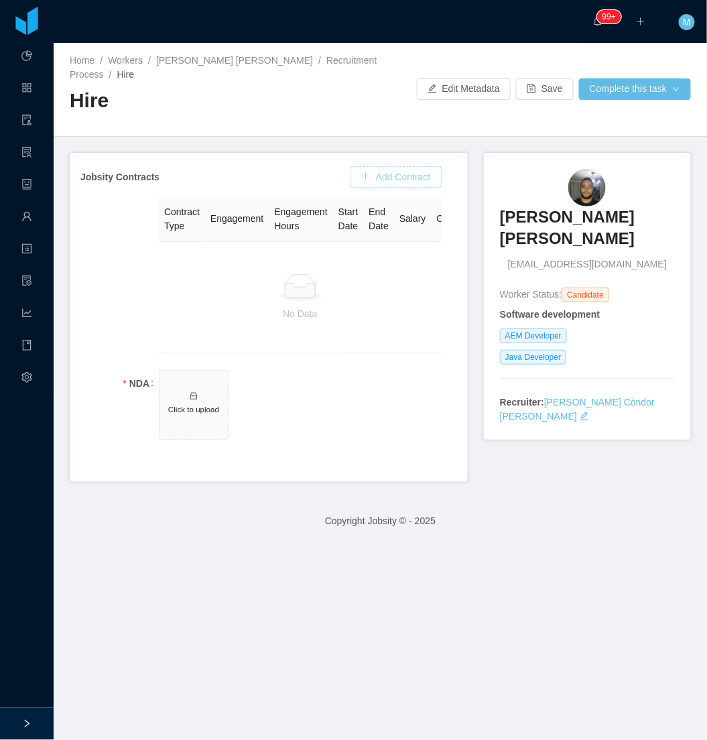
click at [399, 176] on button "Add Contract" at bounding box center [396, 176] width 91 height 21
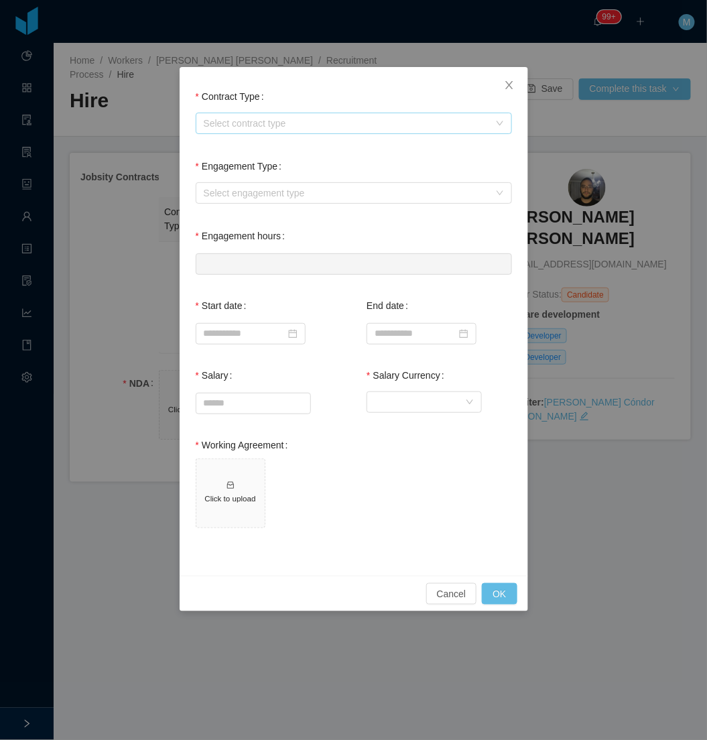
click at [253, 121] on div "Select contract type" at bounding box center [347, 123] width 286 height 13
click at [242, 190] on li "USA" at bounding box center [353, 191] width 316 height 21
click at [249, 208] on div "Engagement Type Select engagement type" at bounding box center [353, 188] width 323 height 70
click at [258, 194] on div "Select engagement type" at bounding box center [347, 192] width 286 height 13
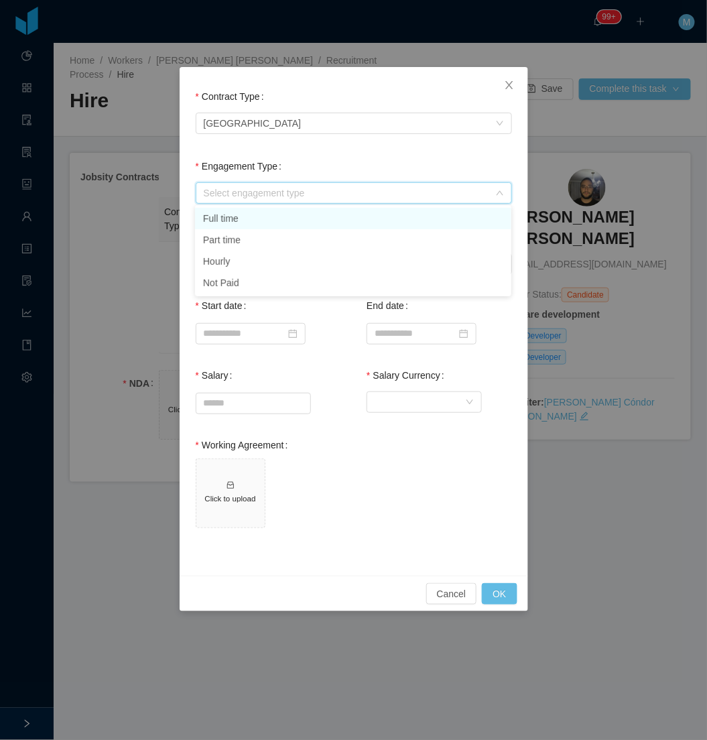
click at [251, 215] on li "Full time" at bounding box center [353, 218] width 316 height 21
type input "*"
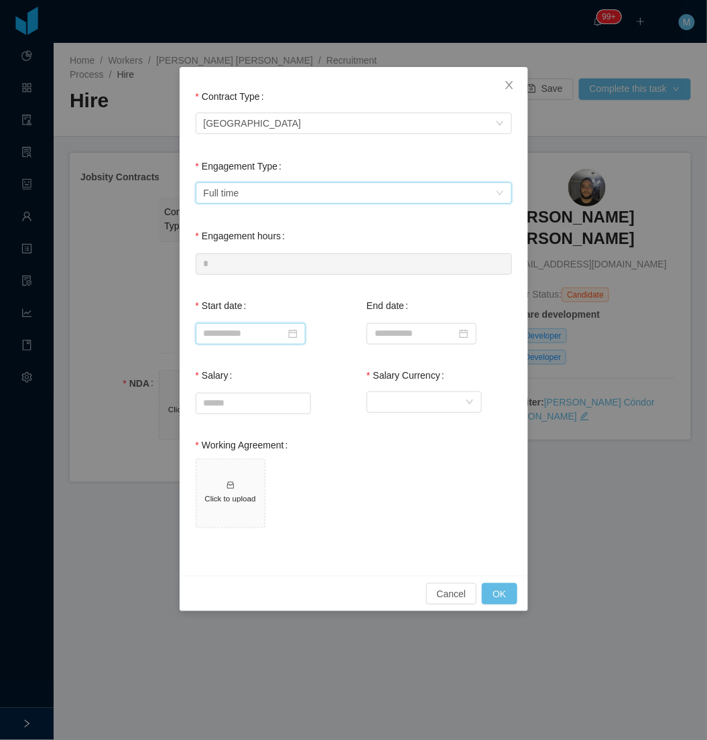
click at [225, 332] on input at bounding box center [251, 333] width 110 height 21
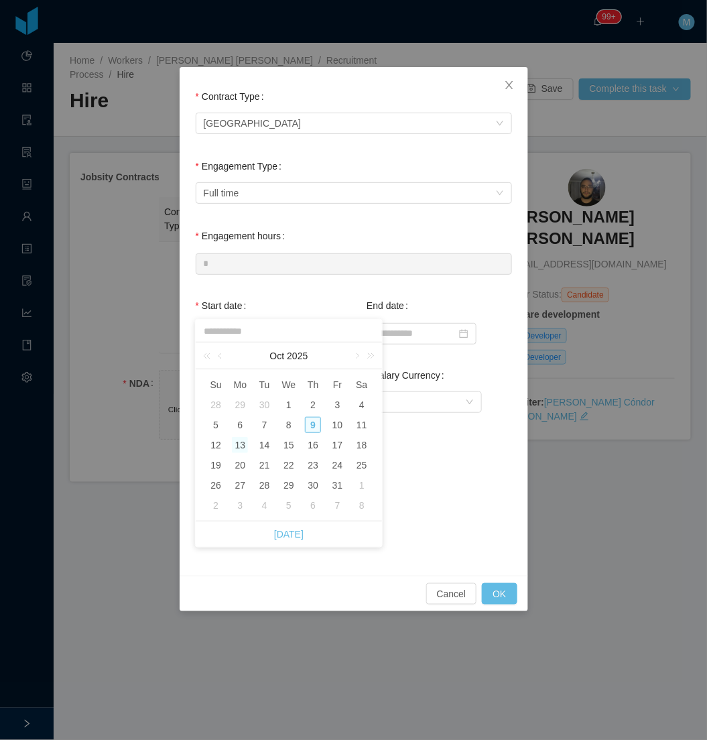
click at [233, 447] on div "13" at bounding box center [240, 445] width 16 height 16
type input "**********"
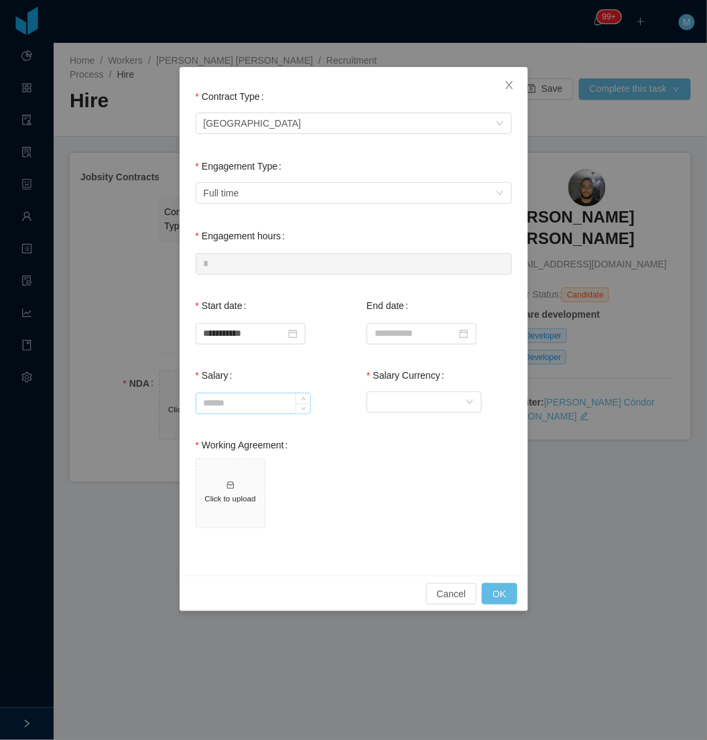
click at [225, 397] on input "Salary" at bounding box center [253, 403] width 114 height 20
type input "*******"
click at [434, 401] on div "Currency" at bounding box center [420, 402] width 90 height 20
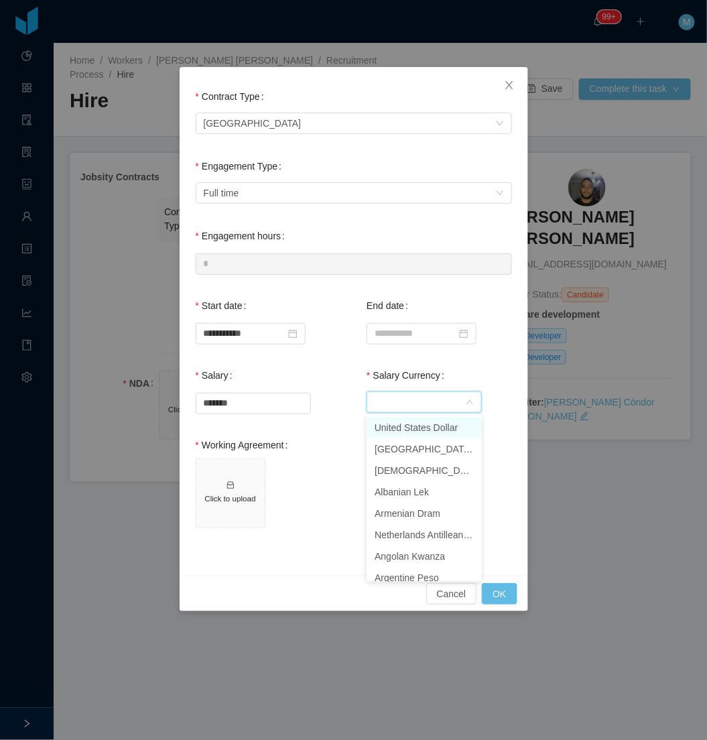
click at [417, 430] on li "United States Dollar" at bounding box center [424, 427] width 115 height 21
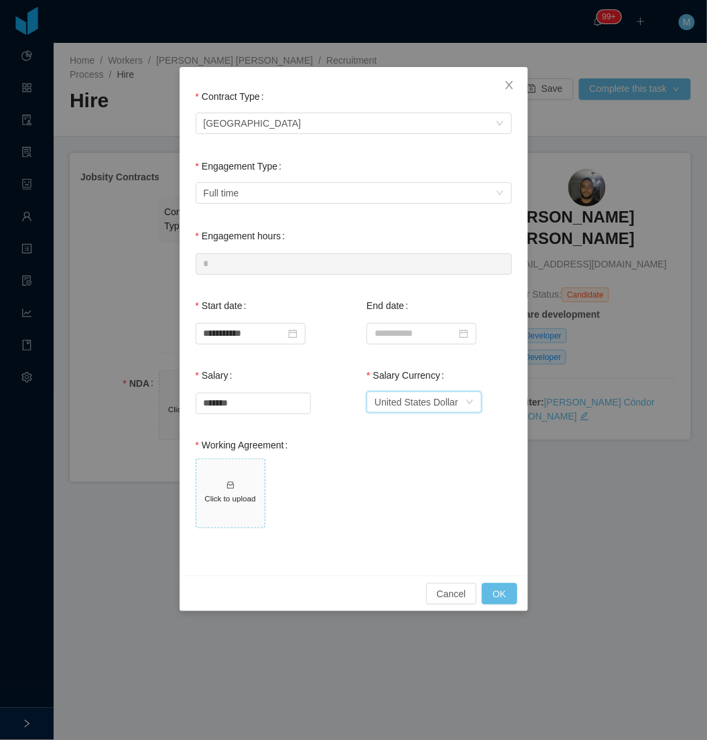
click at [243, 495] on h5 "Click to upload" at bounding box center [231, 498] width 58 height 11
click at [498, 595] on button "OK" at bounding box center [499, 593] width 35 height 21
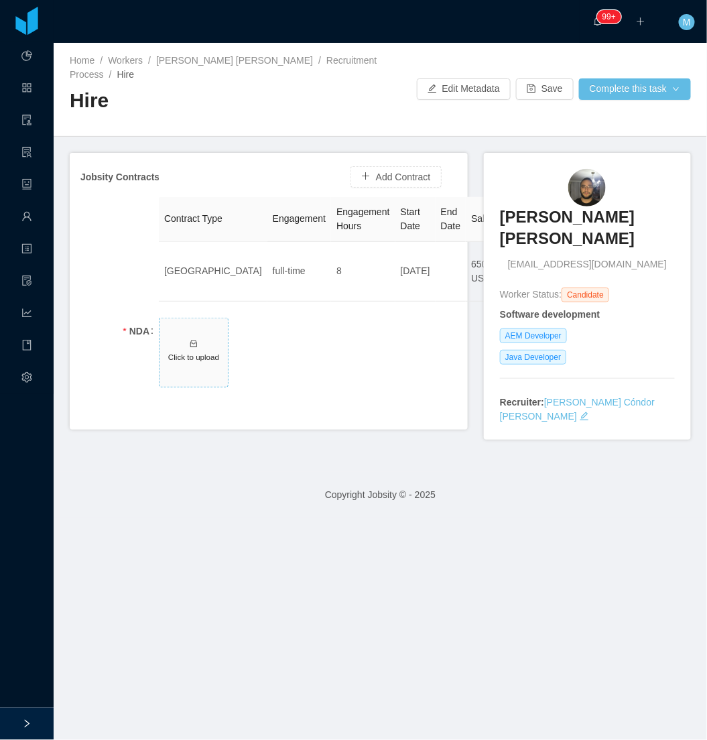
click at [194, 357] on h5 "Click to upload" at bounding box center [194, 356] width 58 height 11
click at [611, 87] on button "Complete this task" at bounding box center [635, 88] width 112 height 21
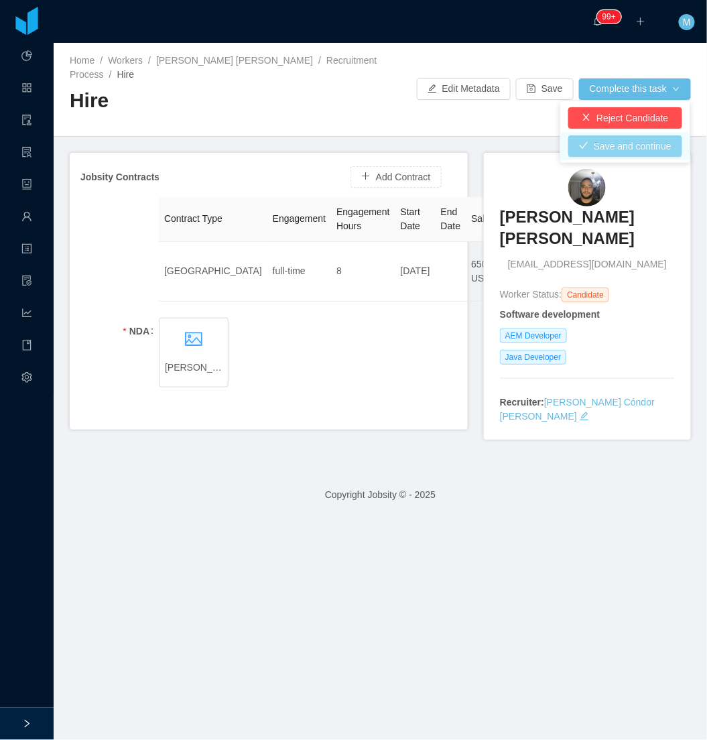
click at [625, 147] on button "Save and continue" at bounding box center [625, 145] width 114 height 21
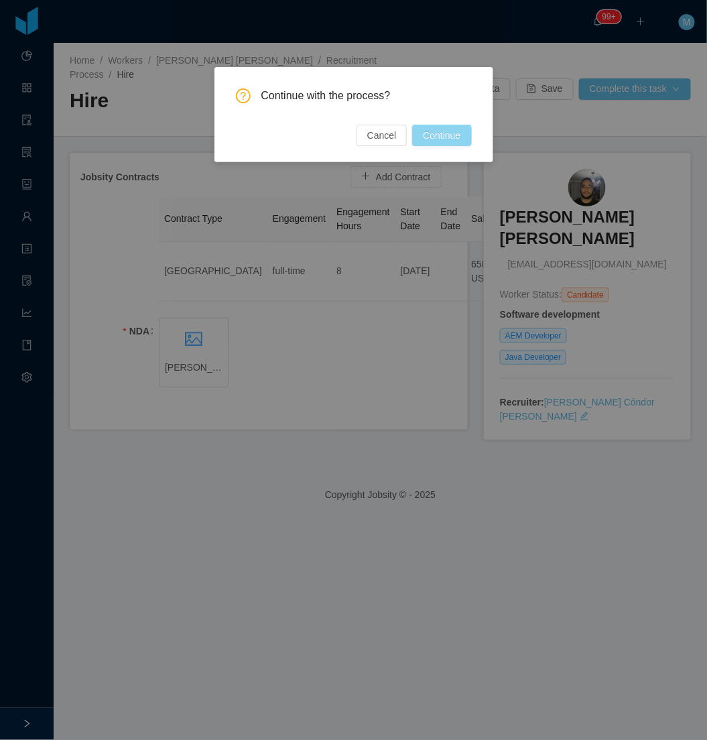
click at [440, 135] on button "Continue" at bounding box center [441, 135] width 59 height 21
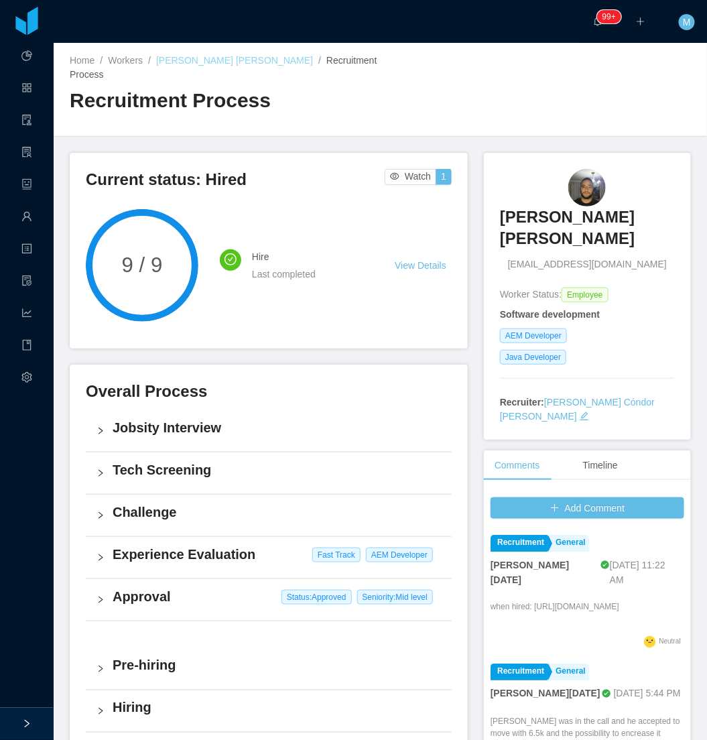
click at [233, 58] on link "Marco Tulio Braga Pinto" at bounding box center [234, 60] width 157 height 11
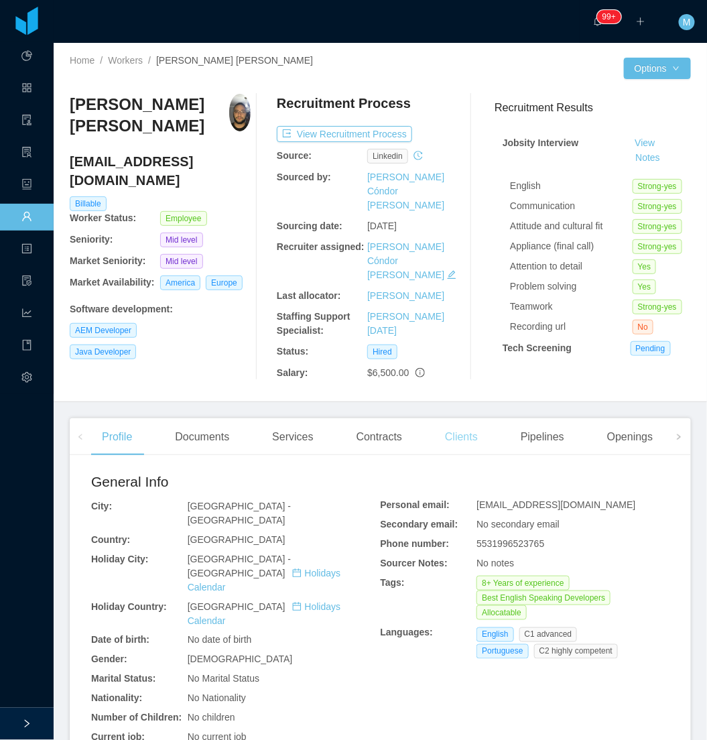
click at [449, 418] on div "Clients" at bounding box center [461, 437] width 54 height 38
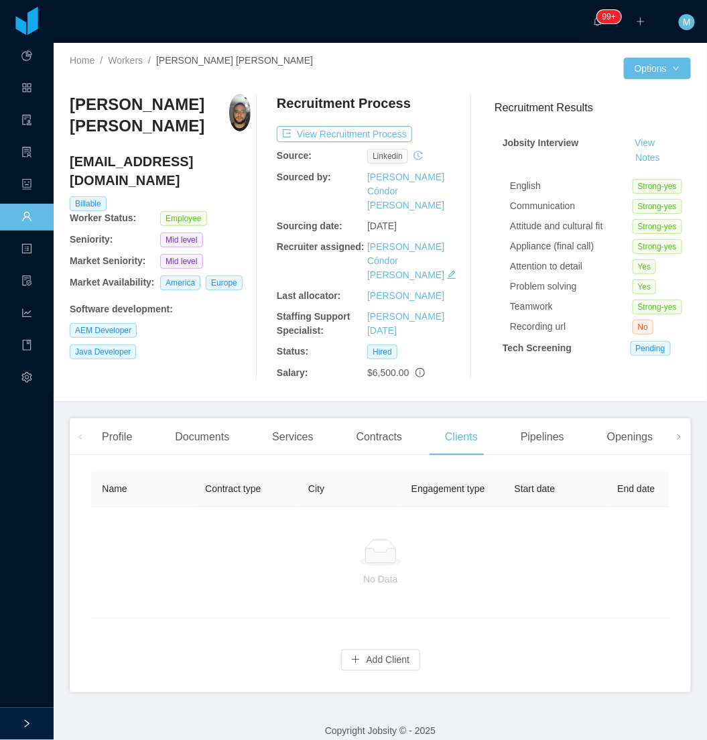
click at [233, 346] on div "Marco Tulio Braga Pinto marco.braga@jobsity.com Billable Worker Status: Employe…" at bounding box center [160, 237] width 181 height 286
click at [367, 650] on button "Add Client" at bounding box center [381, 660] width 80 height 21
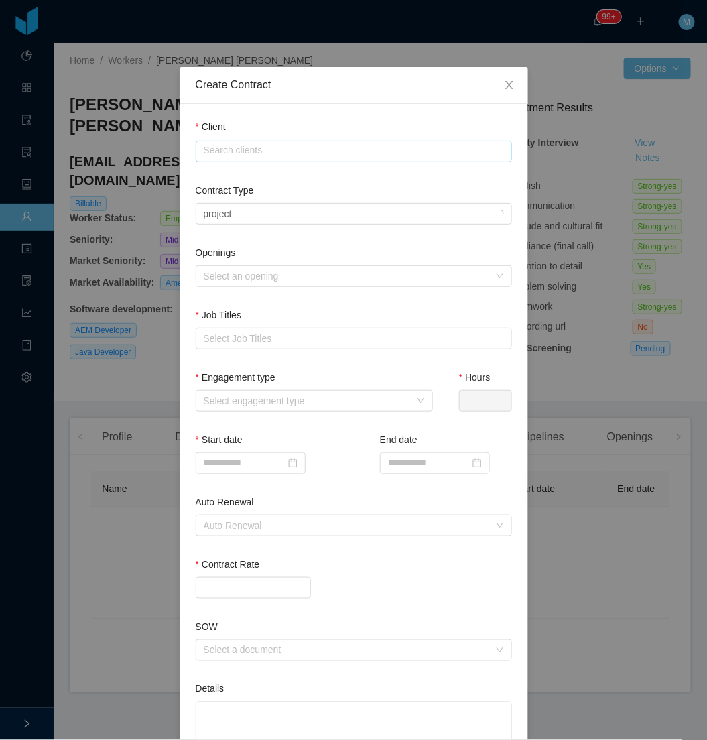
click at [225, 151] on input "text" at bounding box center [354, 151] width 316 height 21
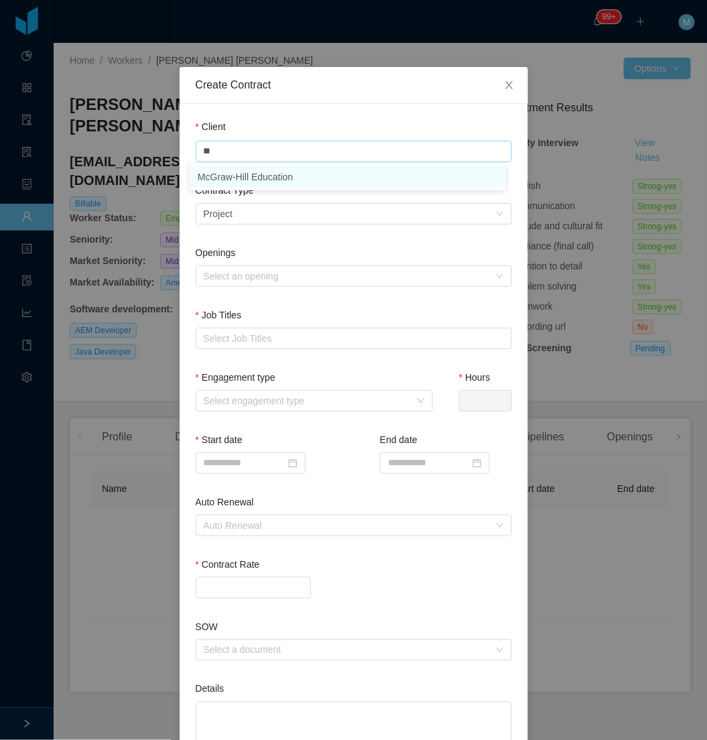
click at [243, 176] on li "McGraw-Hill Education" at bounding box center [348, 176] width 316 height 21
type input "**********"
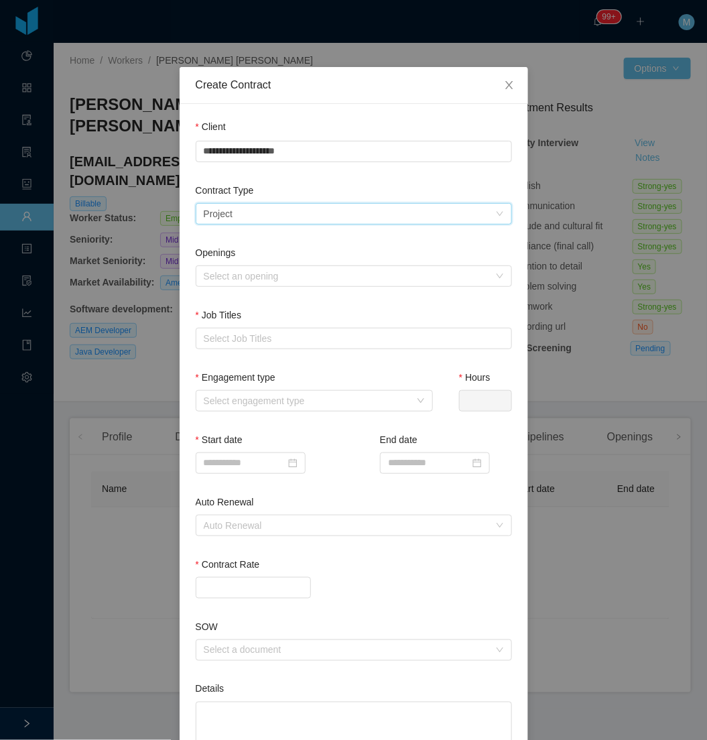
click at [243, 217] on div "Select a contract type Project" at bounding box center [350, 214] width 292 height 20
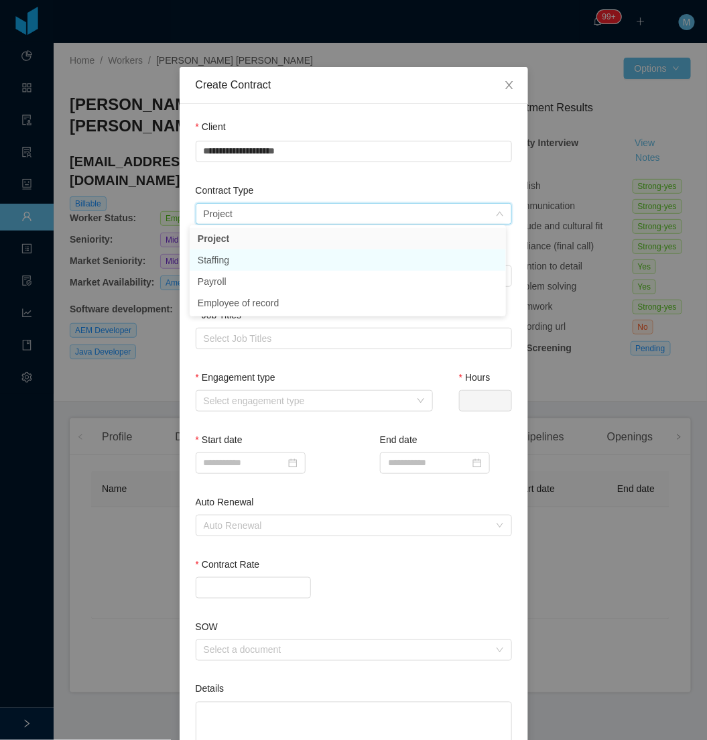
click at [222, 253] on li "Staffing" at bounding box center [348, 259] width 316 height 21
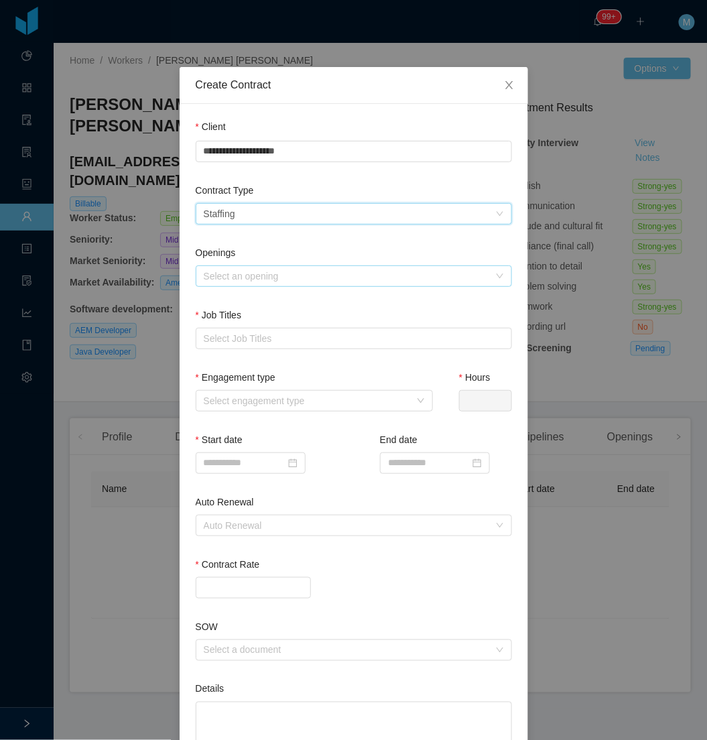
drag, startPoint x: 263, startPoint y: 270, endPoint x: 263, endPoint y: 277, distance: 6.7
click at [263, 277] on div "Select an opening" at bounding box center [347, 275] width 286 height 13
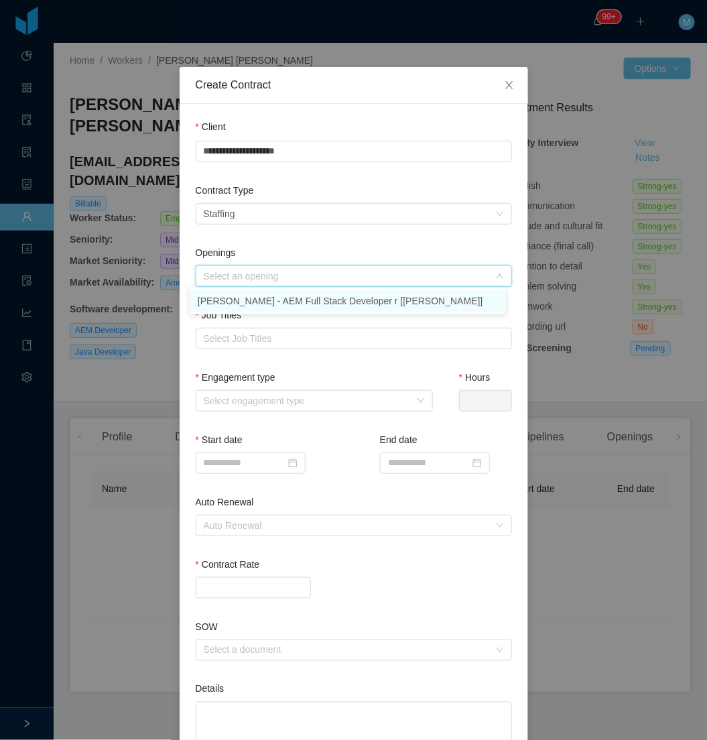
drag, startPoint x: 253, startPoint y: 304, endPoint x: 248, endPoint y: 332, distance: 28.5
click at [252, 304] on li "McGraw-Hill - AEM Full Stack Developer r [Vijay Yadav]" at bounding box center [348, 300] width 316 height 21
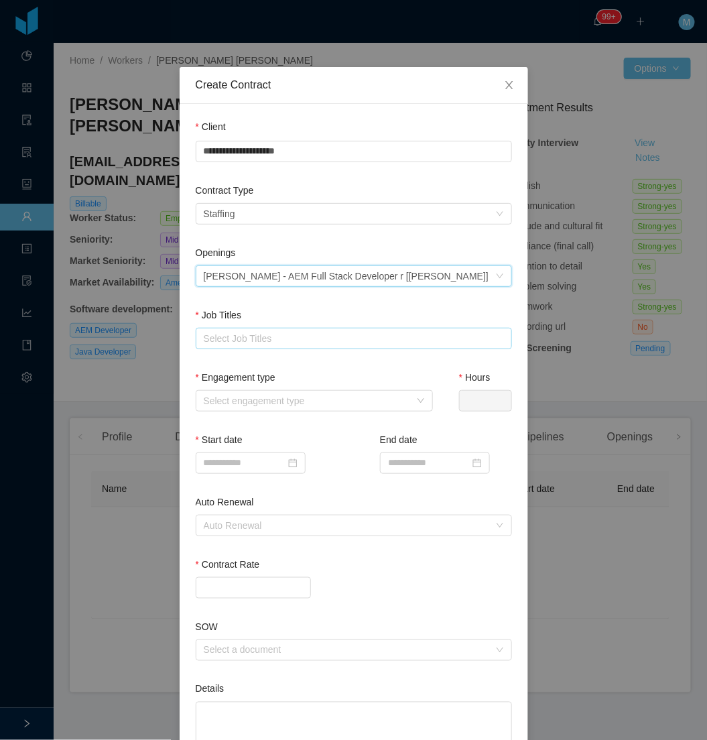
click at [245, 343] on div "Select Job Titles" at bounding box center [351, 338] width 294 height 13
type input "**"
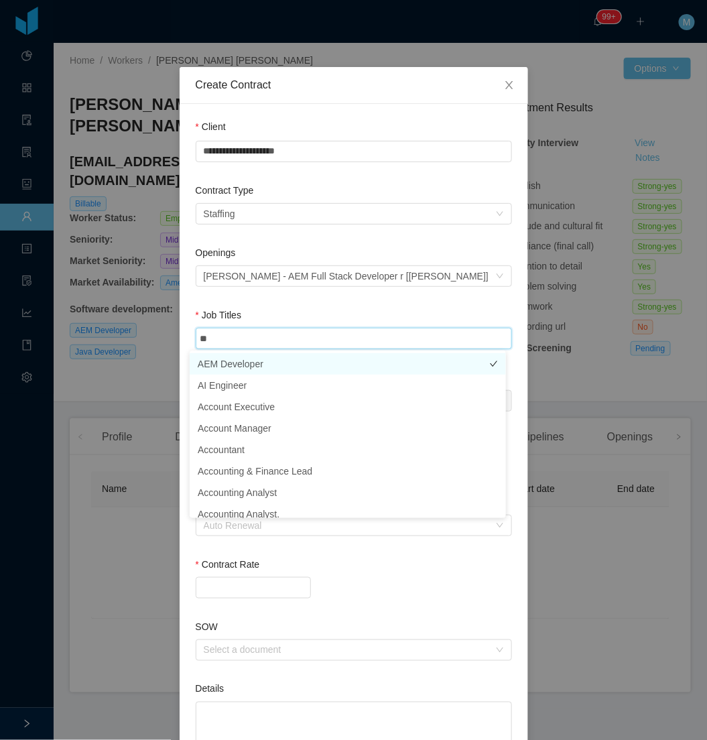
click at [256, 360] on li "AEM Developer" at bounding box center [348, 363] width 316 height 21
click at [298, 304] on div "Openings Select an opening McGraw-Hill - AEM Full Stack Developer r [Vijay Yada…" at bounding box center [354, 277] width 316 height 62
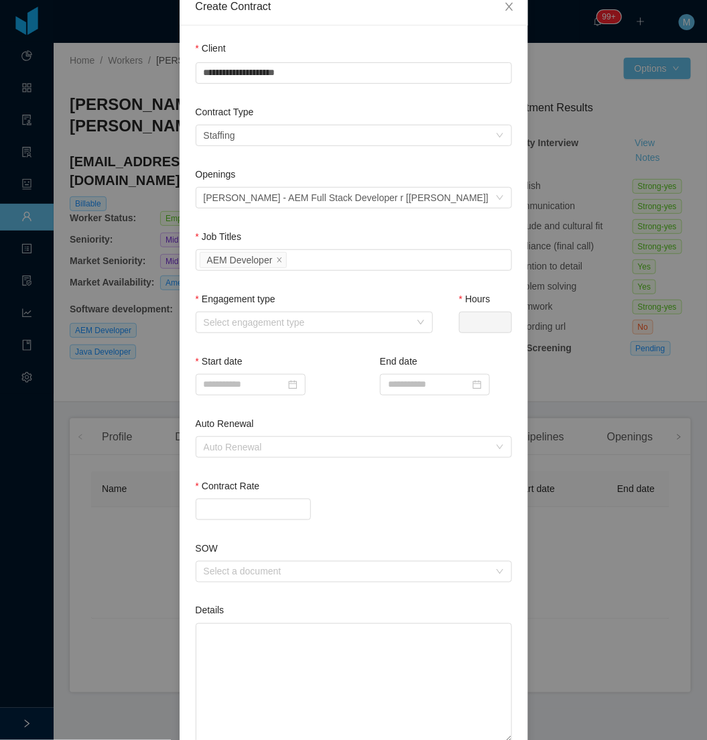
scroll to position [172, 0]
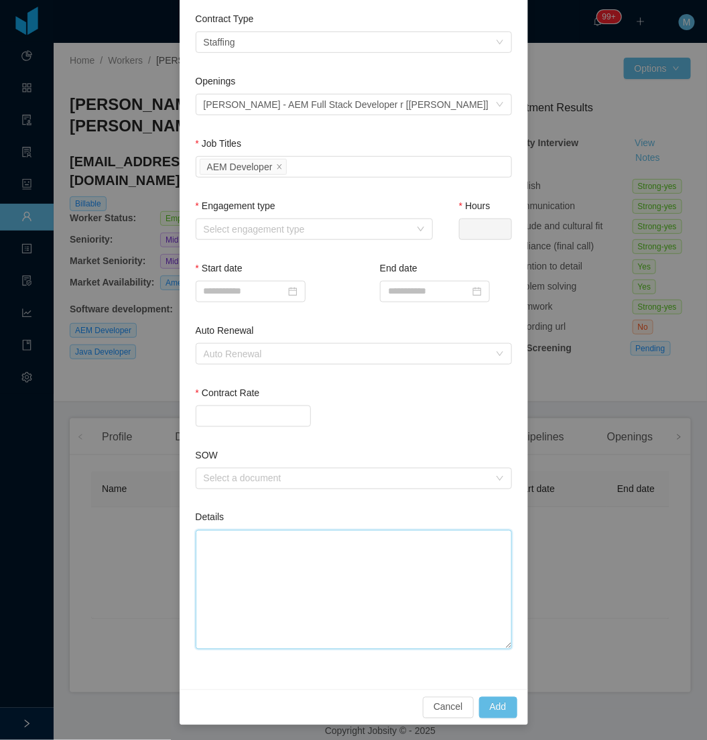
click at [246, 550] on textarea "Details" at bounding box center [354, 589] width 316 height 119
paste textarea "*********"
type textarea "*********"
click at [240, 230] on div "Select engagement type" at bounding box center [307, 229] width 206 height 13
type textarea "*********"
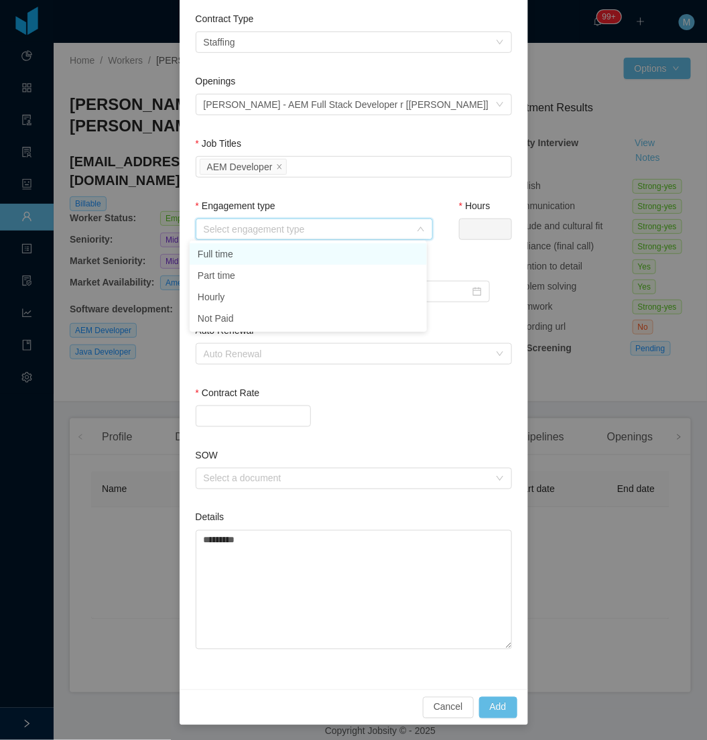
click at [241, 255] on li "Full time" at bounding box center [308, 253] width 237 height 21
type input "*"
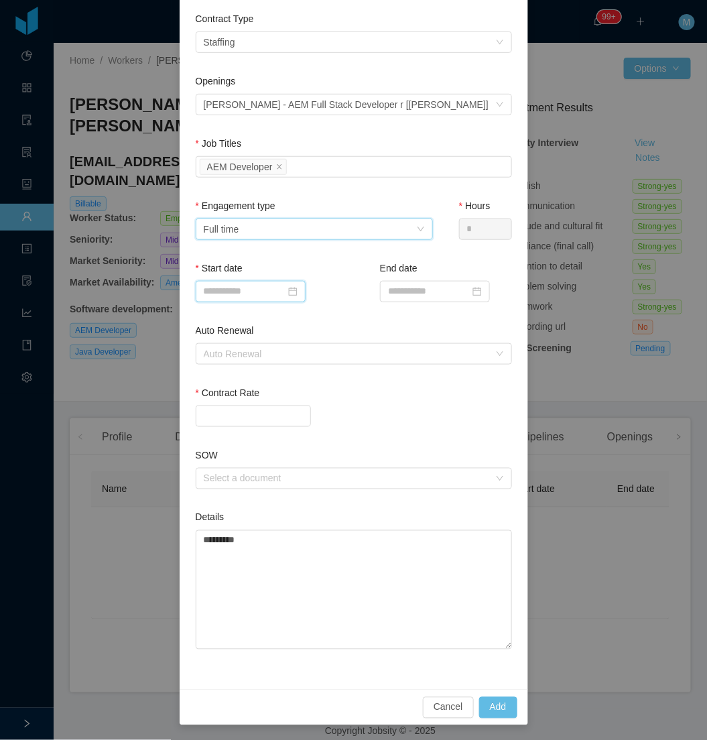
click at [224, 288] on input at bounding box center [251, 291] width 110 height 21
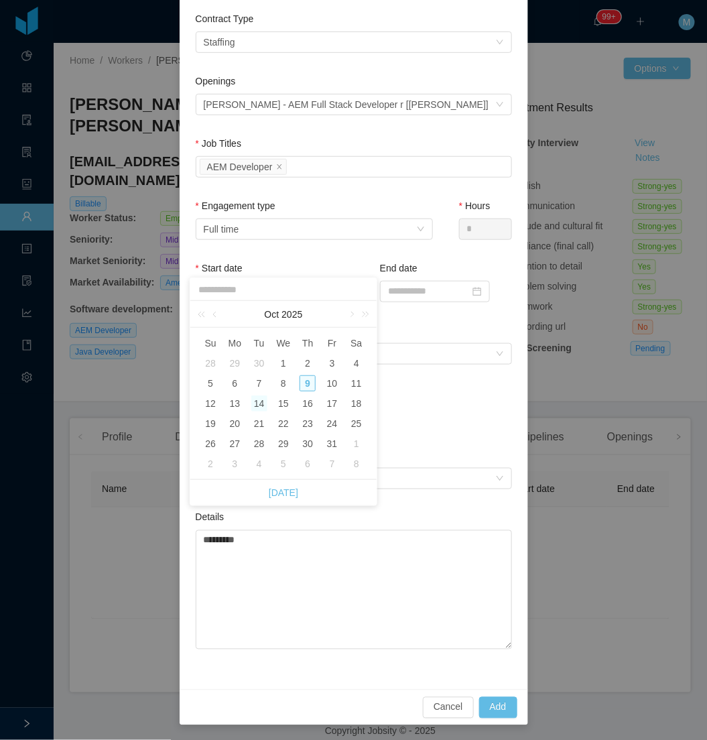
click at [262, 410] on div "14" at bounding box center [259, 403] width 16 height 16
type input "**********"
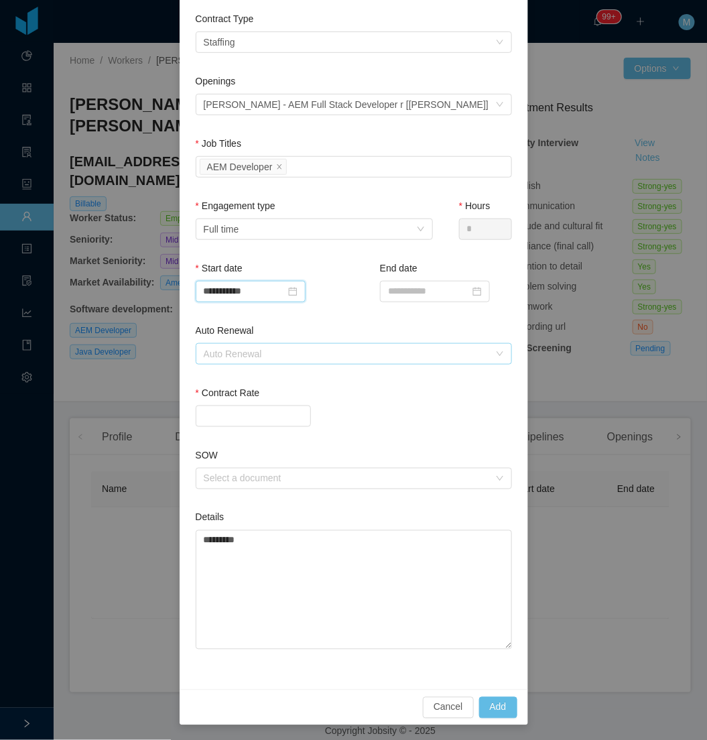
click at [247, 354] on div "Auto Renewal" at bounding box center [347, 353] width 286 height 13
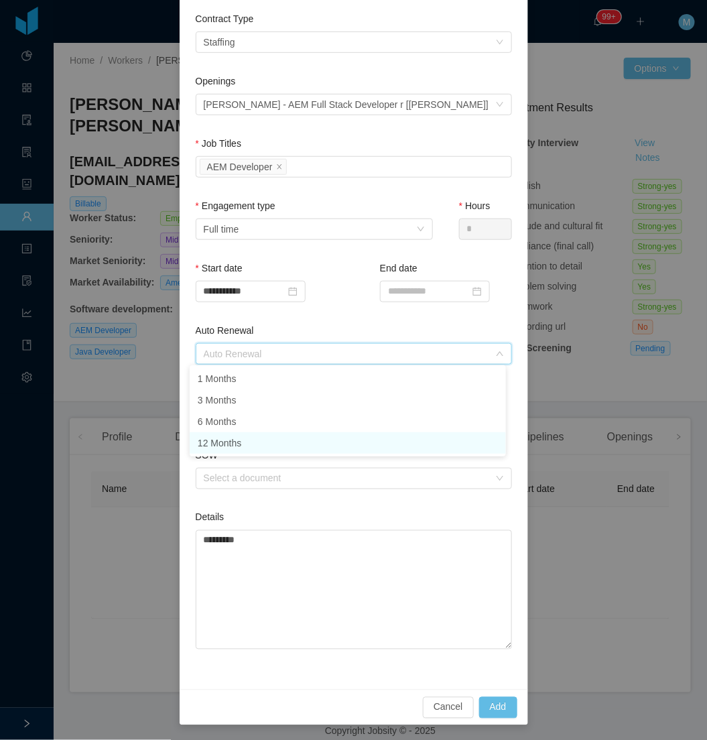
click at [229, 451] on li "12 Months" at bounding box center [348, 442] width 316 height 21
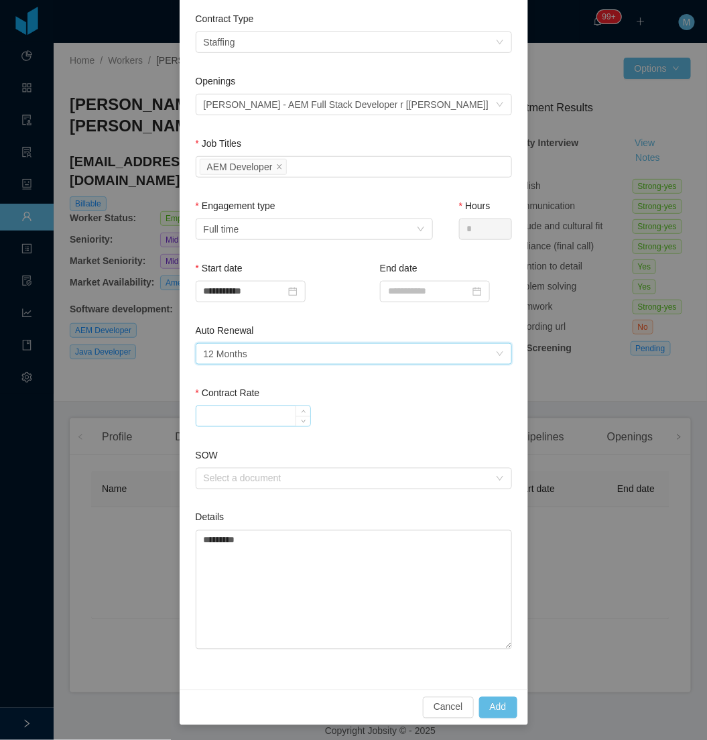
click at [226, 414] on input "Contract Rate" at bounding box center [253, 416] width 114 height 20
paste input "*******"
type input "*******"
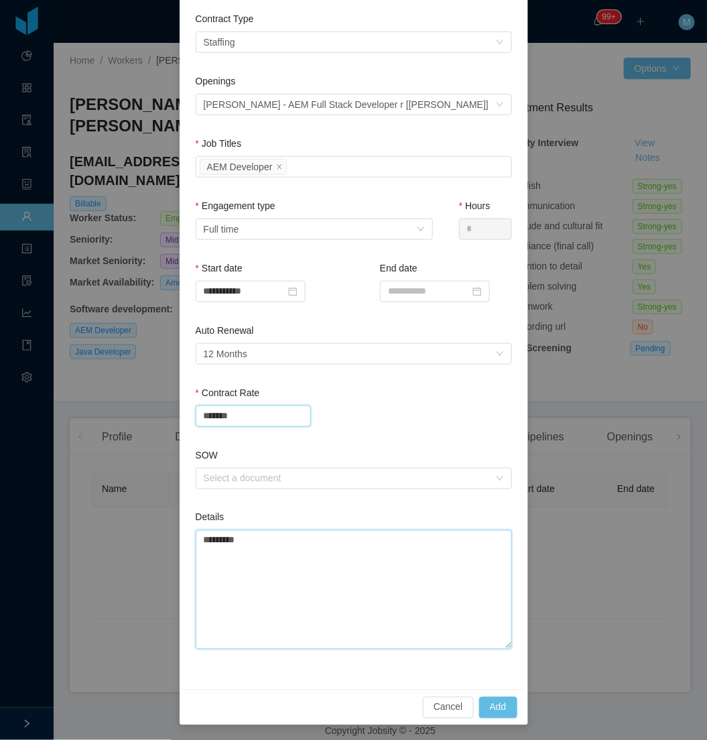
click at [263, 530] on textarea "*********" at bounding box center [354, 589] width 316 height 119
click at [491, 693] on div "Cancel Add" at bounding box center [354, 708] width 349 height 36
click at [488, 700] on button "Add" at bounding box center [498, 707] width 38 height 21
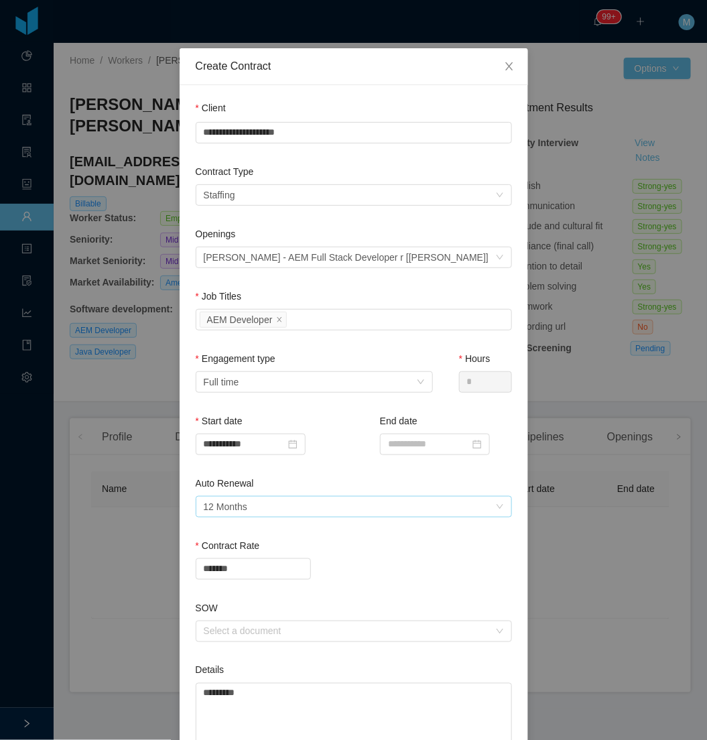
scroll to position [0, 0]
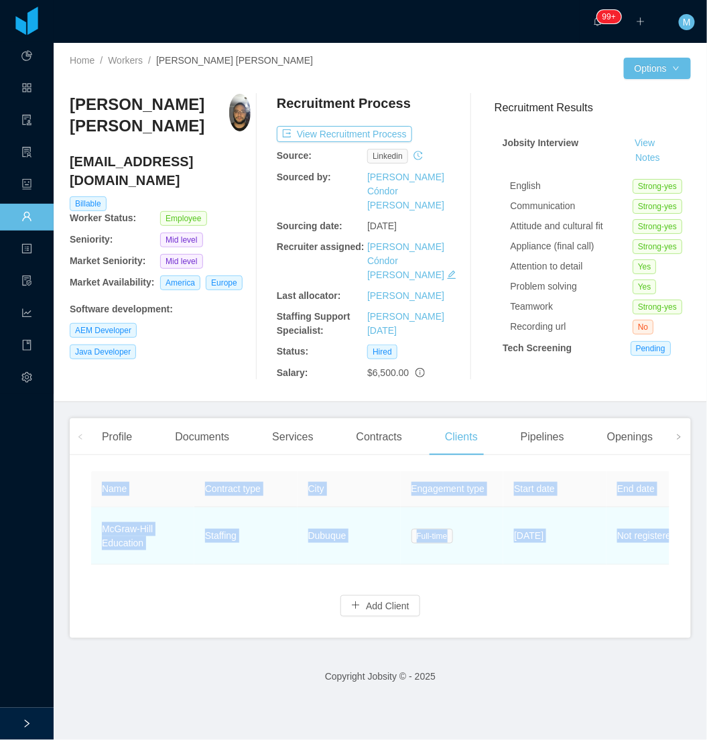
drag, startPoint x: 310, startPoint y: 552, endPoint x: 351, endPoint y: 527, distance: 48.2
click at [351, 527] on div "Name Contract type City Engagement type Start date End date Auto Renewal Rate E…" at bounding box center [380, 552] width 621 height 172
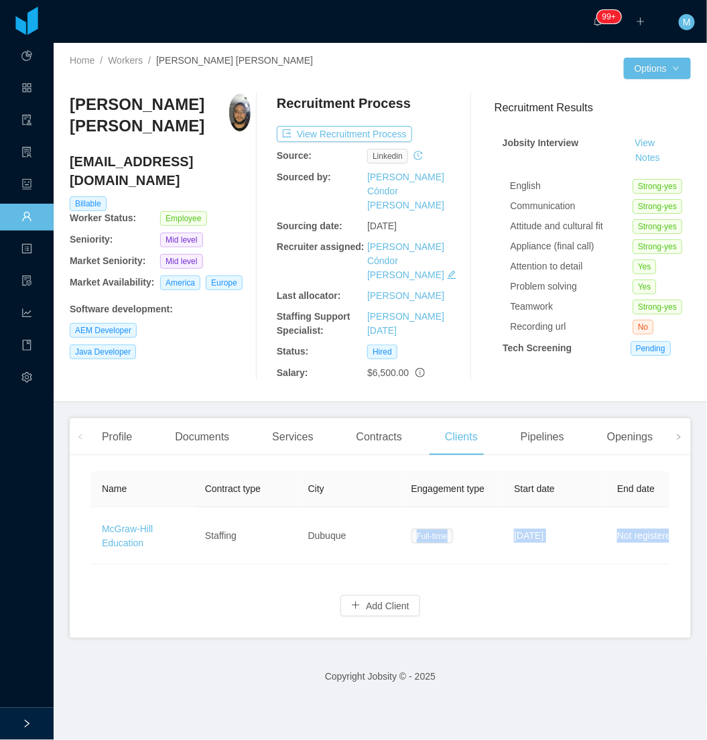
drag, startPoint x: 351, startPoint y: 527, endPoint x: 332, endPoint y: 563, distance: 40.5
click at [333, 563] on div "Name Contract type City Engagement type Start date End date Auto Renewal Rate E…" at bounding box center [380, 552] width 621 height 172
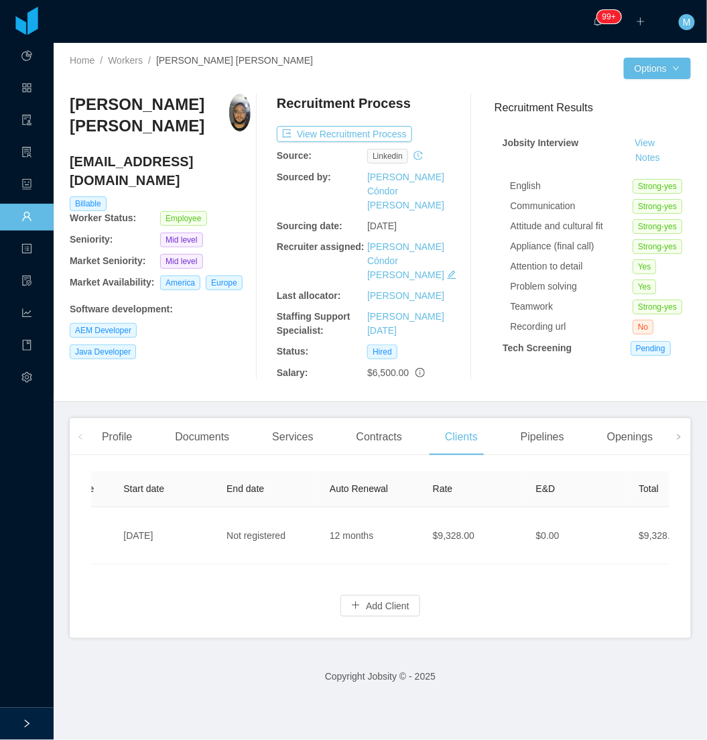
scroll to position [0, 205]
click at [225, 170] on h4 "marco.braga@jobsity.com" at bounding box center [160, 171] width 181 height 38
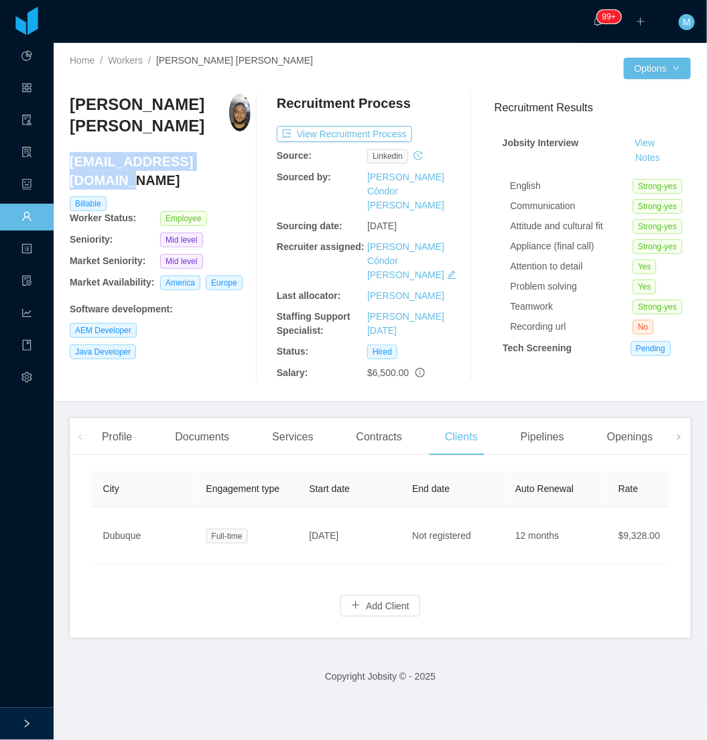
drag, startPoint x: 227, startPoint y: 168, endPoint x: 72, endPoint y: 170, distance: 154.9
click at [72, 170] on h4 "marco.braga@jobsity.com" at bounding box center [160, 171] width 181 height 38
copy h4 "marco.braga@jobsity.com"
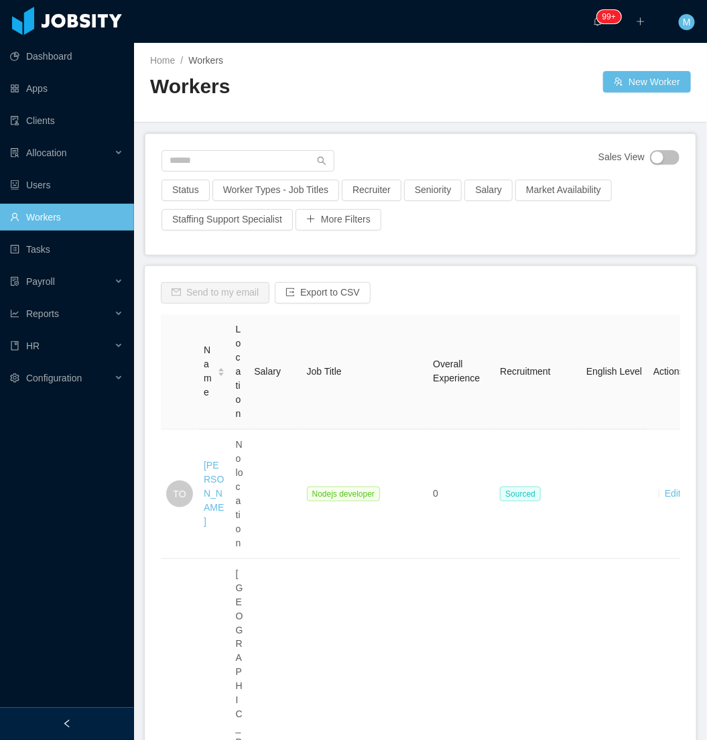
drag, startPoint x: 82, startPoint y: 728, endPoint x: 78, endPoint y: 723, distance: 7.1
click at [78, 725] on div at bounding box center [67, 724] width 134 height 32
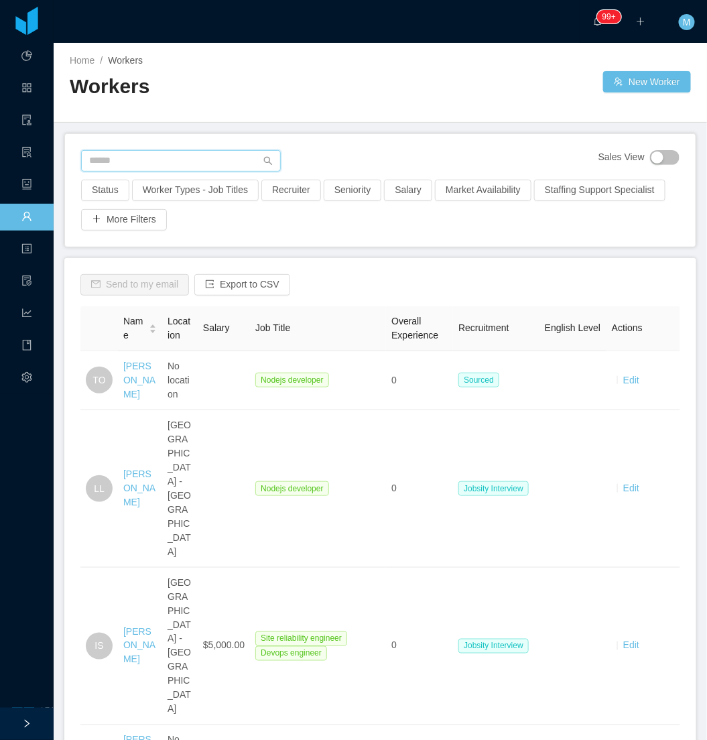
click at [166, 162] on input "text" at bounding box center [181, 160] width 200 height 21
paste input "*******"
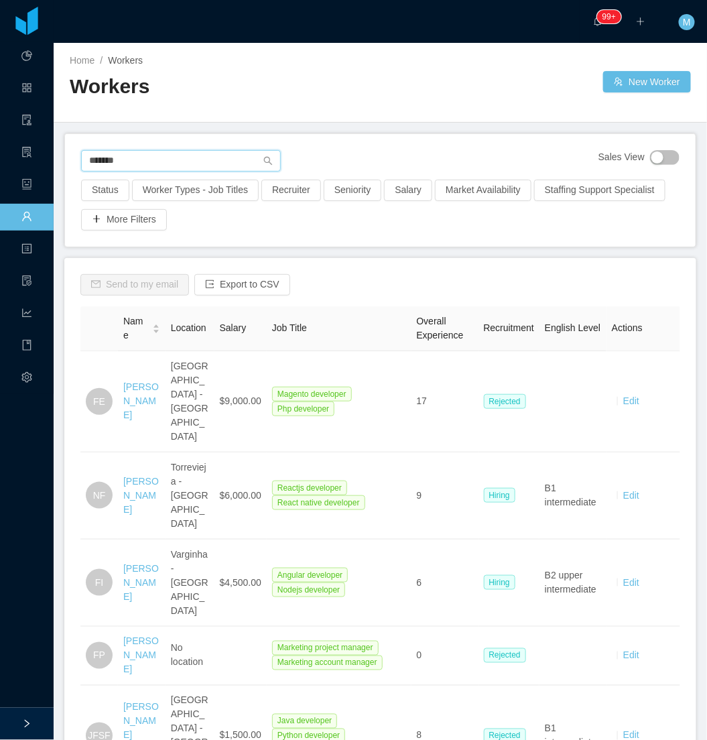
type input "*******"
click at [191, 174] on div "******* Sales View" at bounding box center [380, 164] width 599 height 29
click at [198, 159] on input "*******" at bounding box center [181, 160] width 200 height 21
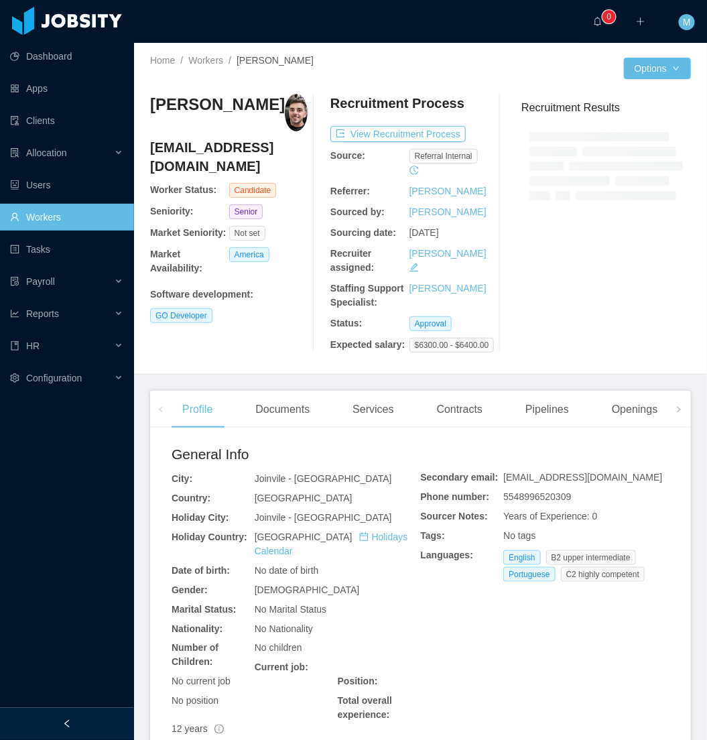
click at [76, 732] on div at bounding box center [67, 724] width 134 height 32
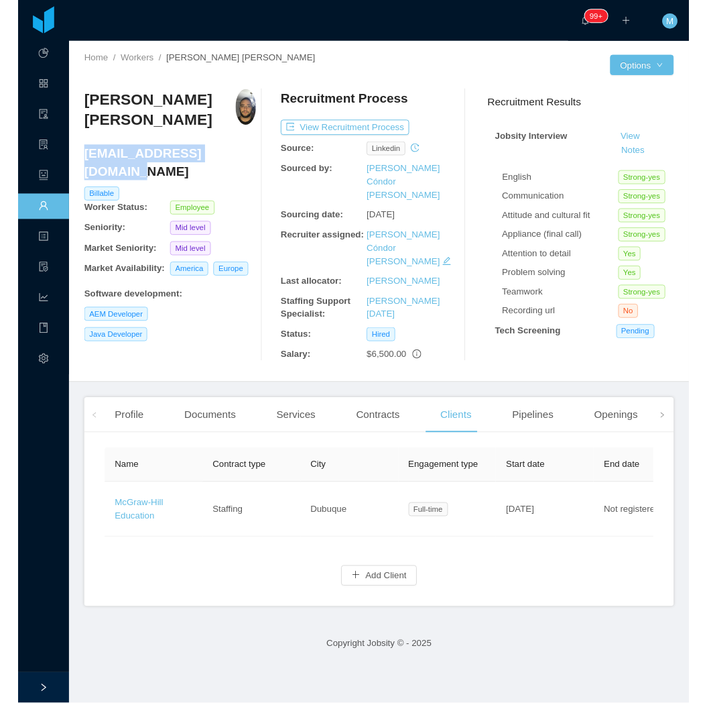
scroll to position [0, 205]
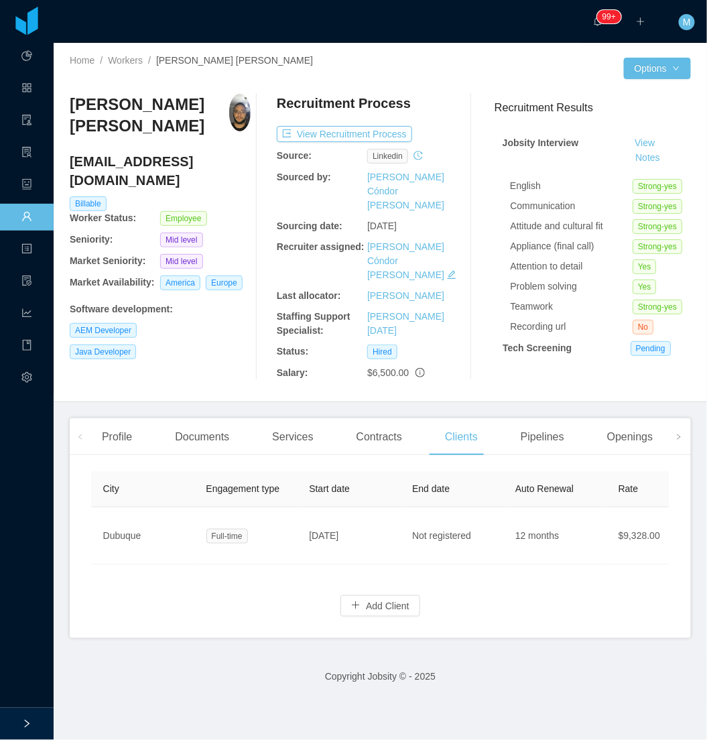
click at [182, 324] on div "[PERSON_NAME] Pinto [EMAIL_ADDRESS][PERSON_NAME][DOMAIN_NAME] Billable Worker S…" at bounding box center [160, 237] width 181 height 286
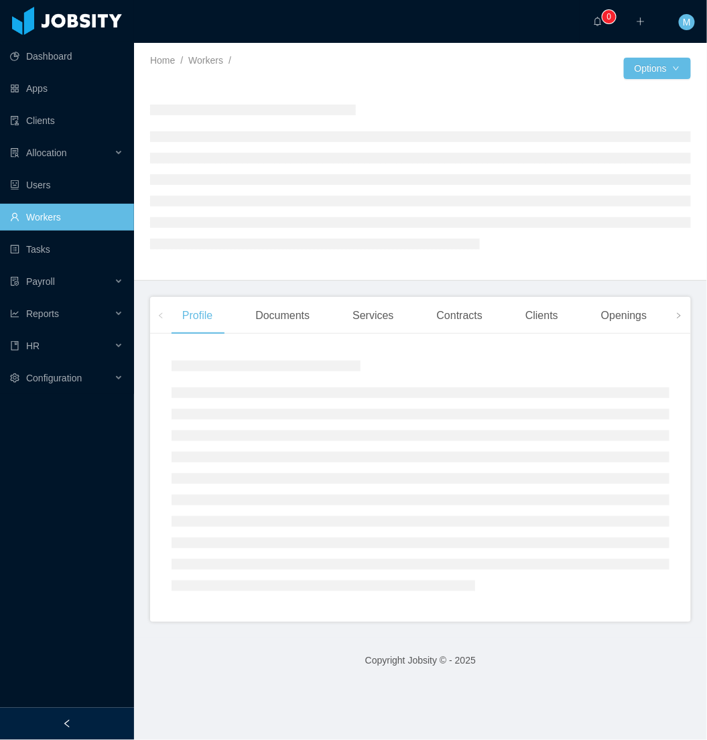
click at [80, 704] on aside "Dashboard Apps Clients Allocation Users Workers Tasks Payroll Reports HR Config…" at bounding box center [67, 354] width 134 height 708
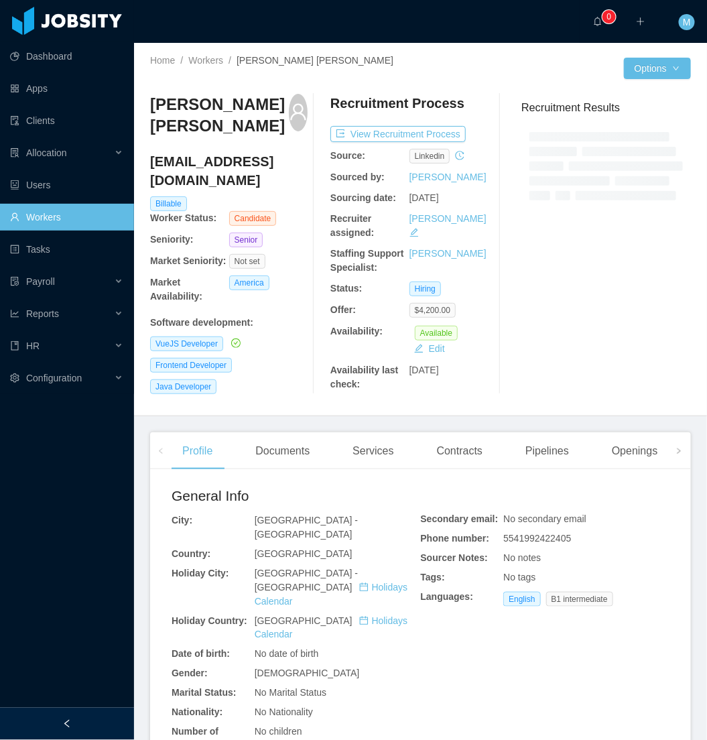
click at [59, 721] on div at bounding box center [67, 724] width 134 height 32
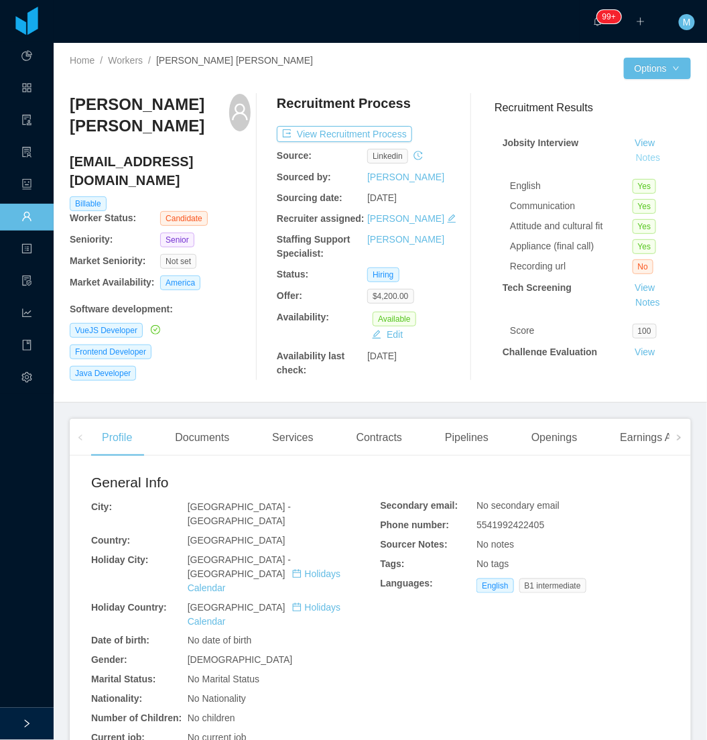
click at [642, 154] on button "Notes" at bounding box center [649, 158] width 36 height 16
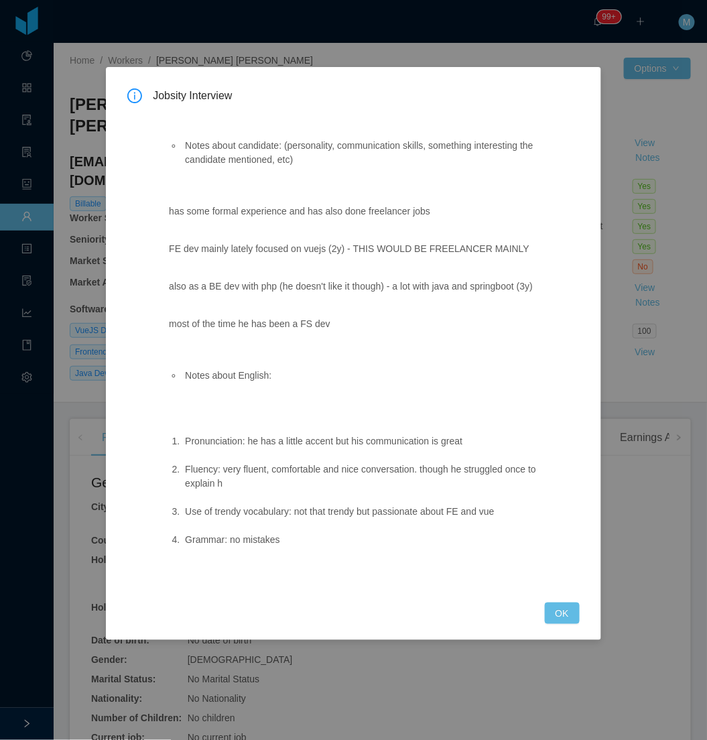
click at [550, 601] on div "Jobsity Interview Notes about candidate: (personality, communication skills, so…" at bounding box center [353, 356] width 452 height 536
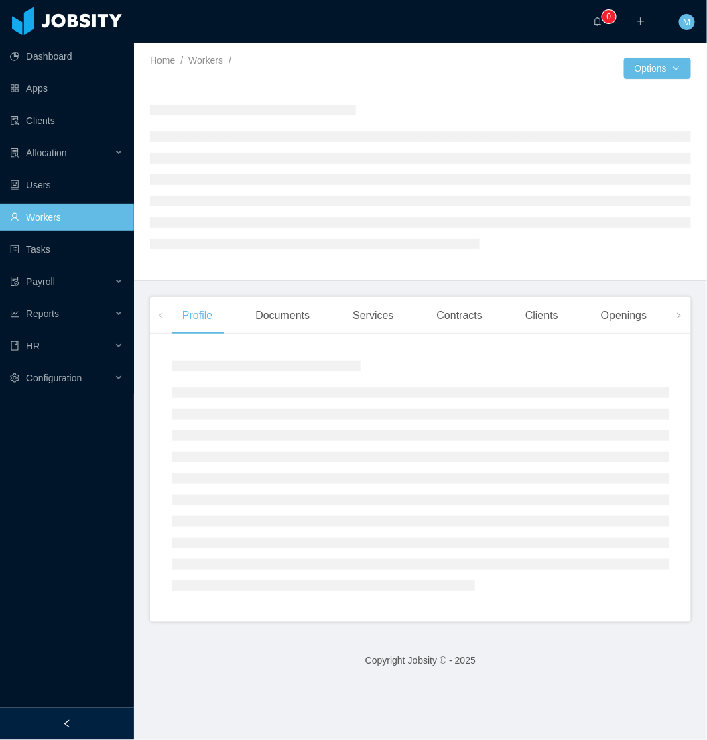
click at [62, 714] on div at bounding box center [67, 724] width 134 height 32
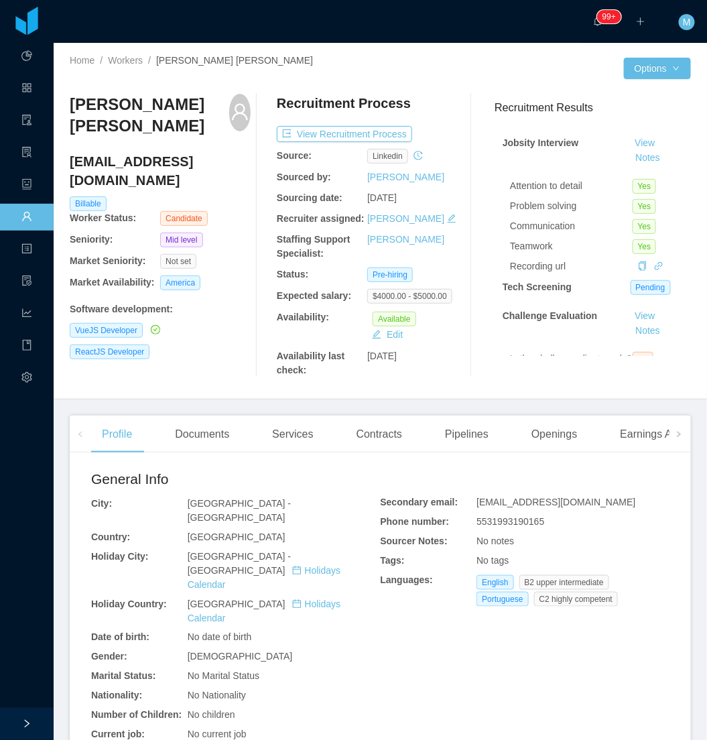
click at [160, 378] on div "[PERSON_NAME] [PERSON_NAME] [PERSON_NAME][EMAIL_ADDRESS][DOMAIN_NAME] Billable …" at bounding box center [380, 235] width 621 height 305
drag, startPoint x: 212, startPoint y: 369, endPoint x: 217, endPoint y: 322, distance: 47.1
click at [212, 369] on div "[PERSON_NAME] [PERSON_NAME] [PERSON_NAME][EMAIL_ADDRESS][DOMAIN_NAME] Billable …" at bounding box center [160, 236] width 181 height 284
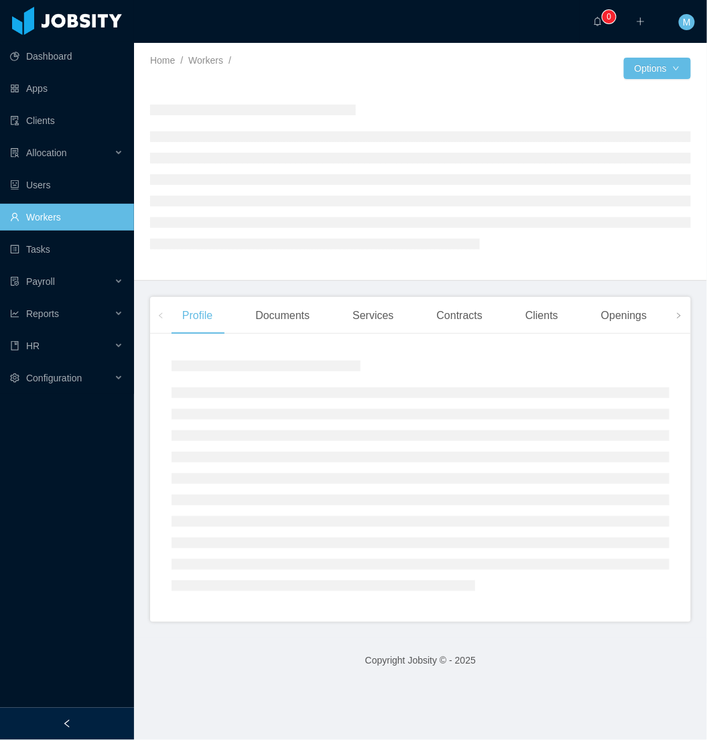
click at [109, 711] on div at bounding box center [67, 724] width 134 height 32
click at [63, 721] on icon "icon: left" at bounding box center [66, 723] width 9 height 9
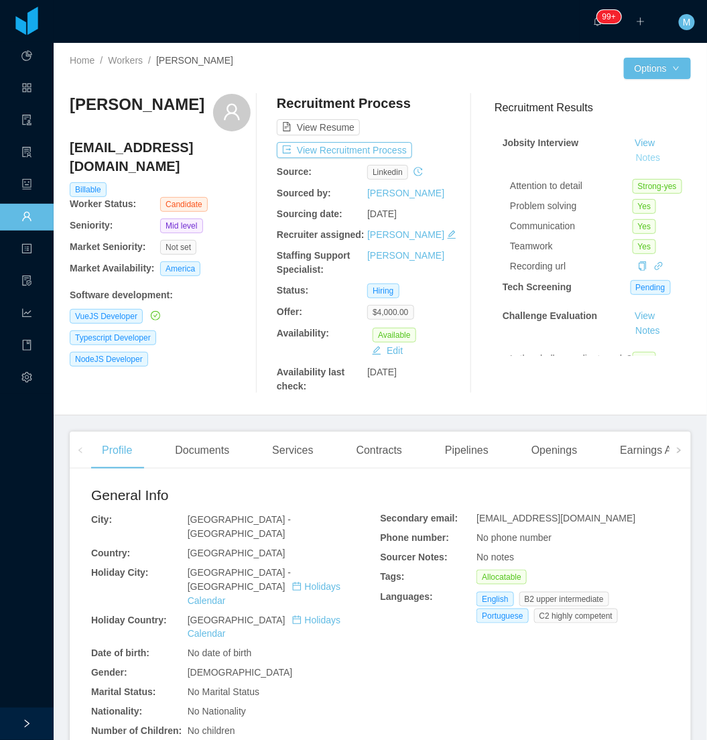
click at [631, 159] on button "Notes" at bounding box center [649, 158] width 36 height 16
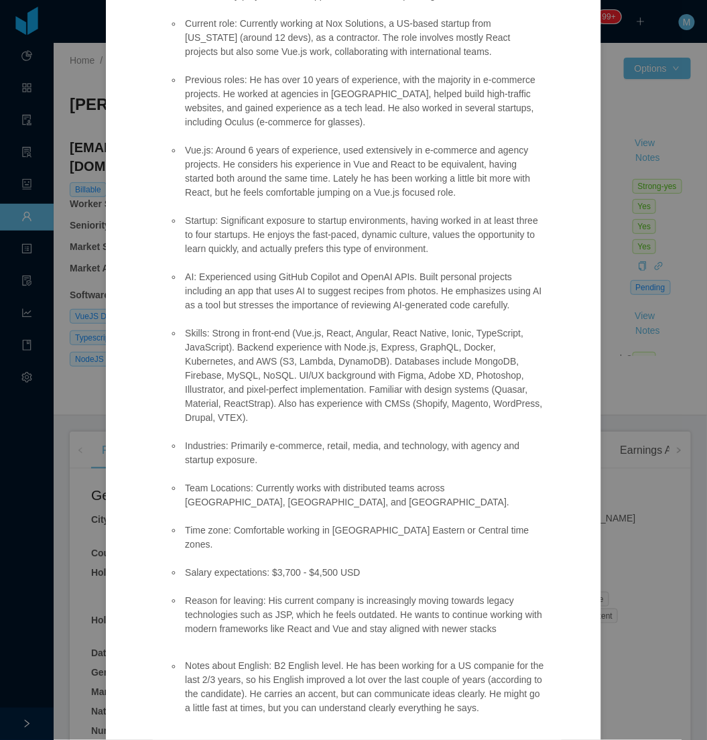
scroll to position [375, 0]
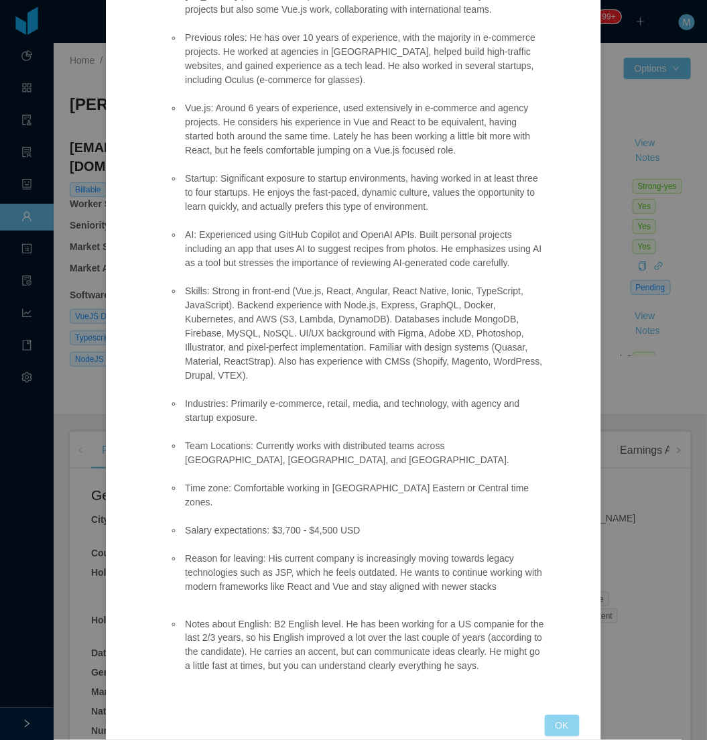
click at [547, 715] on button "OK" at bounding box center [562, 725] width 35 height 21
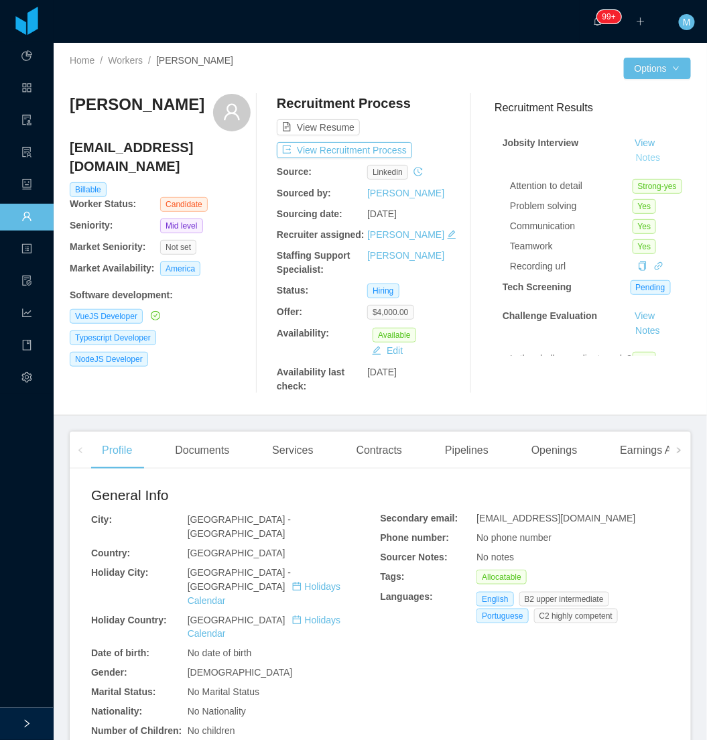
scroll to position [308, 0]
click at [672, 454] on span at bounding box center [678, 450] width 21 height 37
click at [612, 452] on div "Experience" at bounding box center [632, 451] width 75 height 38
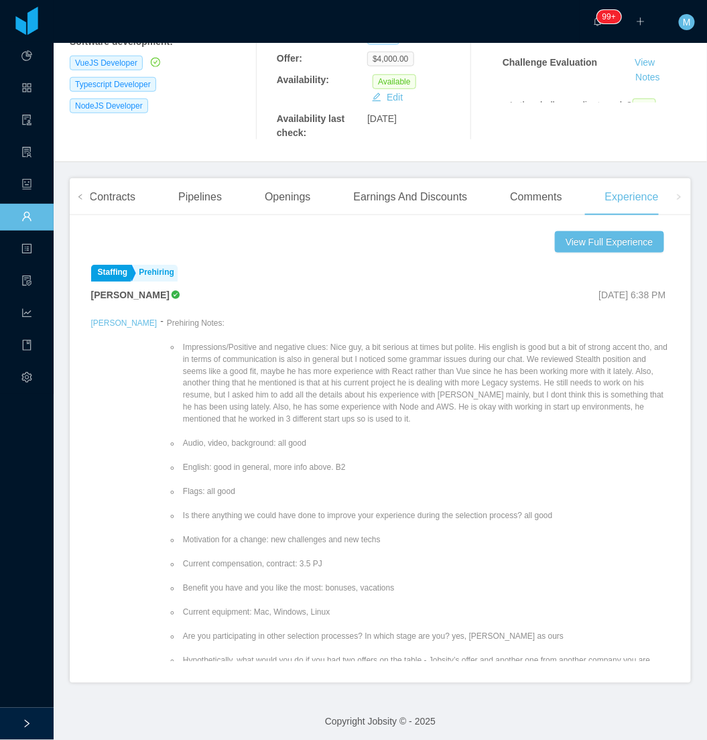
scroll to position [259, 0]
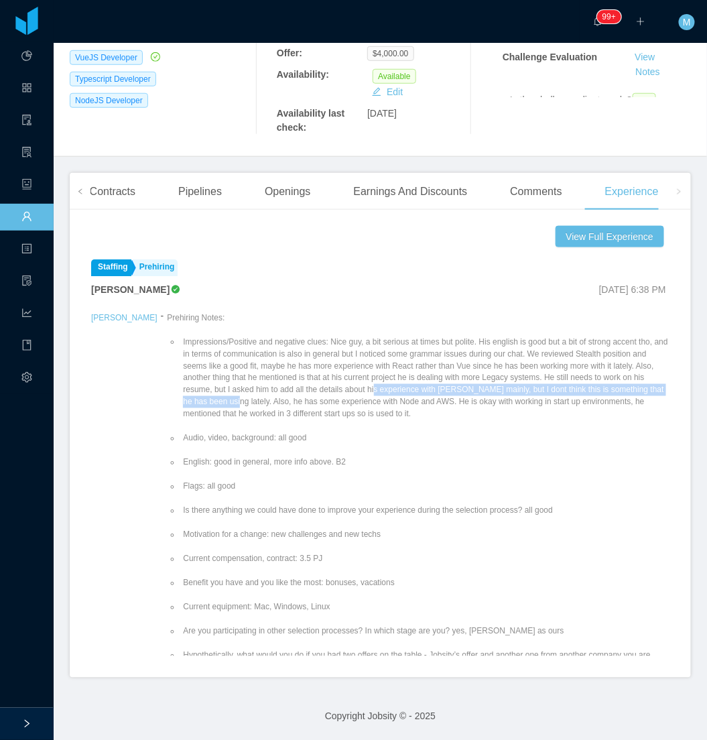
drag, startPoint x: 552, startPoint y: 389, endPoint x: 223, endPoint y: 389, distance: 329.1
click at [223, 389] on li "Impressions/Positive and negative clues: Nice guy, a bit serious at times but p…" at bounding box center [424, 378] width 489 height 84
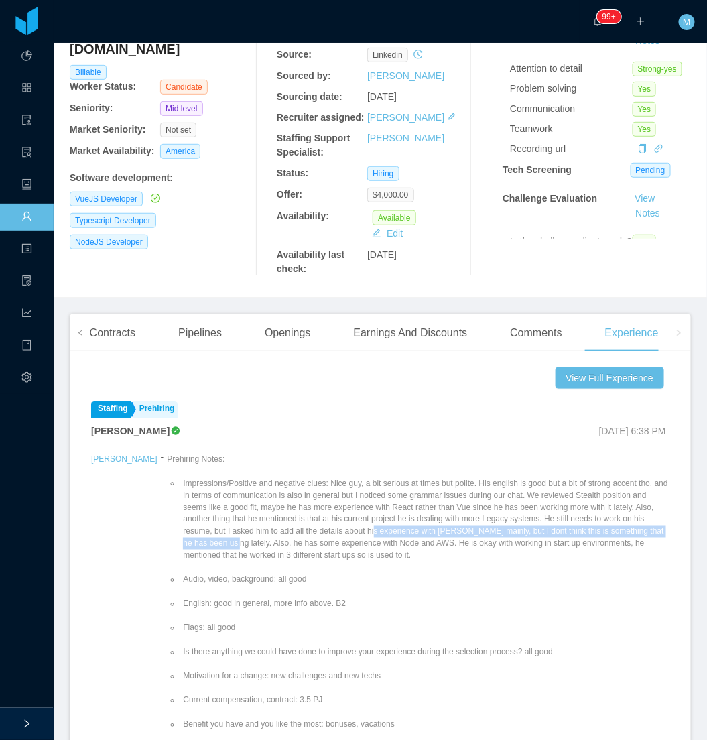
scroll to position [0, 0]
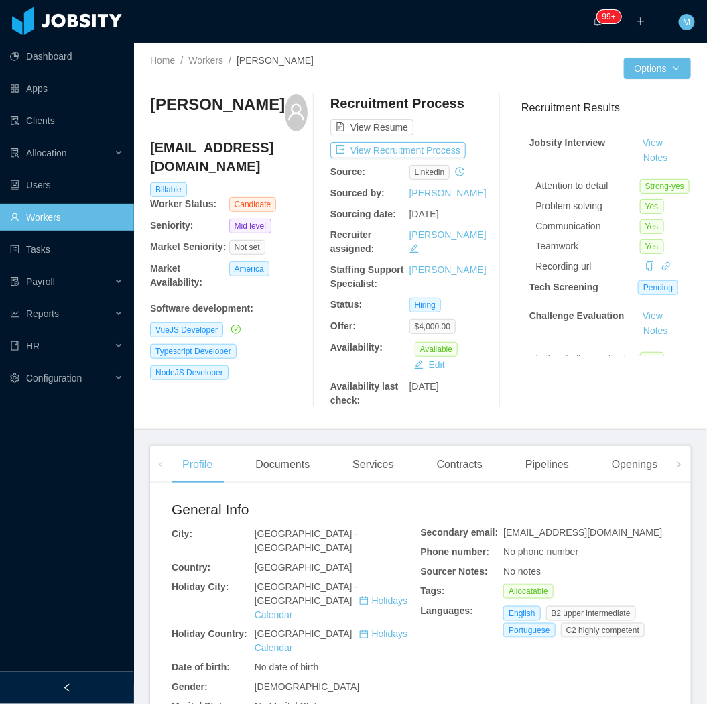
click at [97, 674] on div at bounding box center [67, 688] width 134 height 32
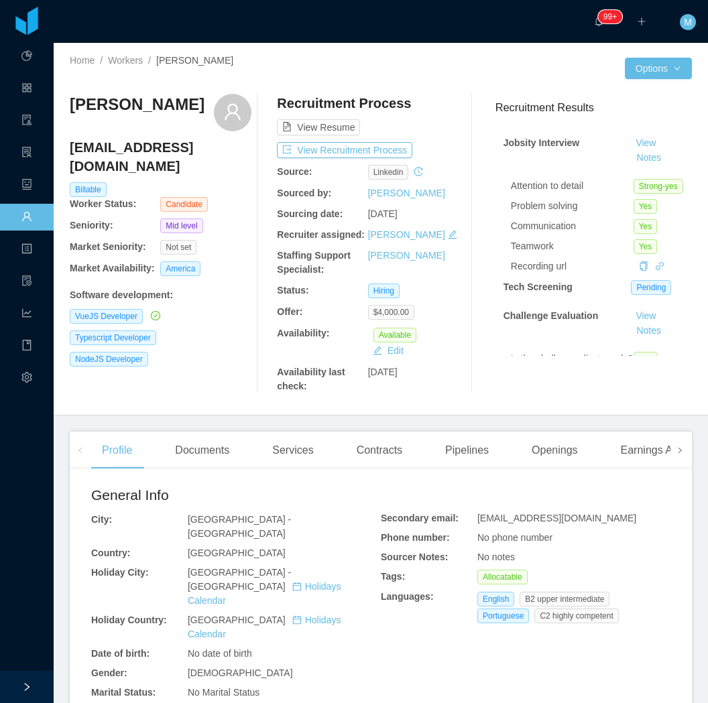
click at [676, 449] on icon "icon: right" at bounding box center [679, 450] width 7 height 7
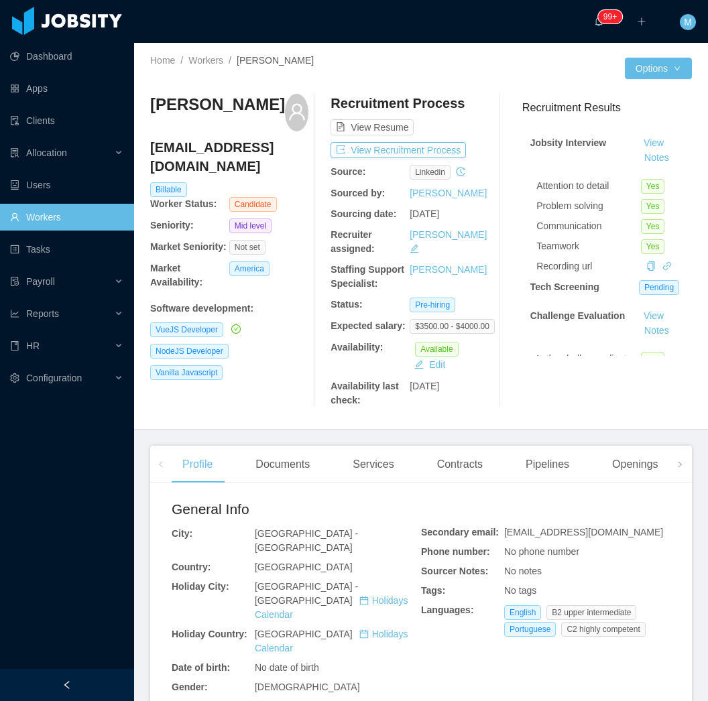
drag, startPoint x: 77, startPoint y: 682, endPoint x: 99, endPoint y: 597, distance: 87.8
click at [74, 684] on div at bounding box center [67, 685] width 134 height 32
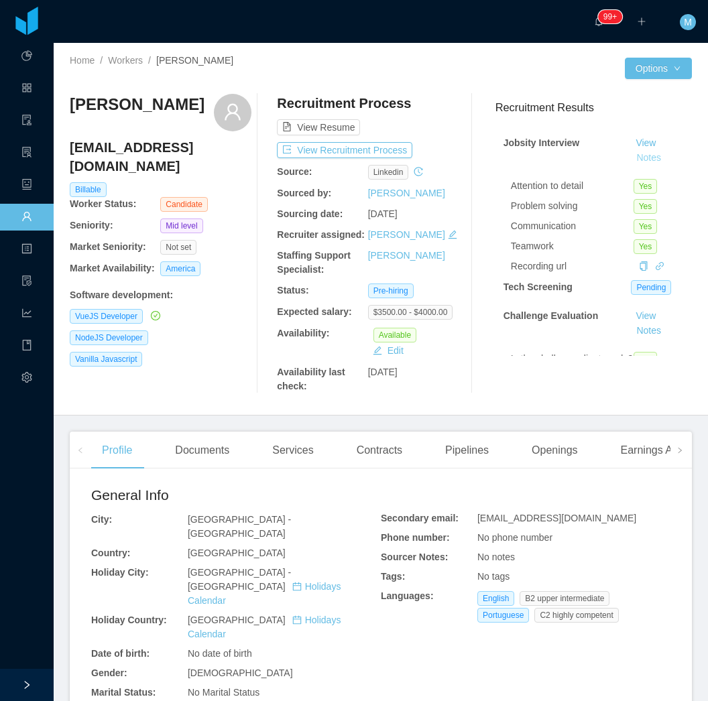
click at [631, 157] on button "Notes" at bounding box center [649, 158] width 36 height 16
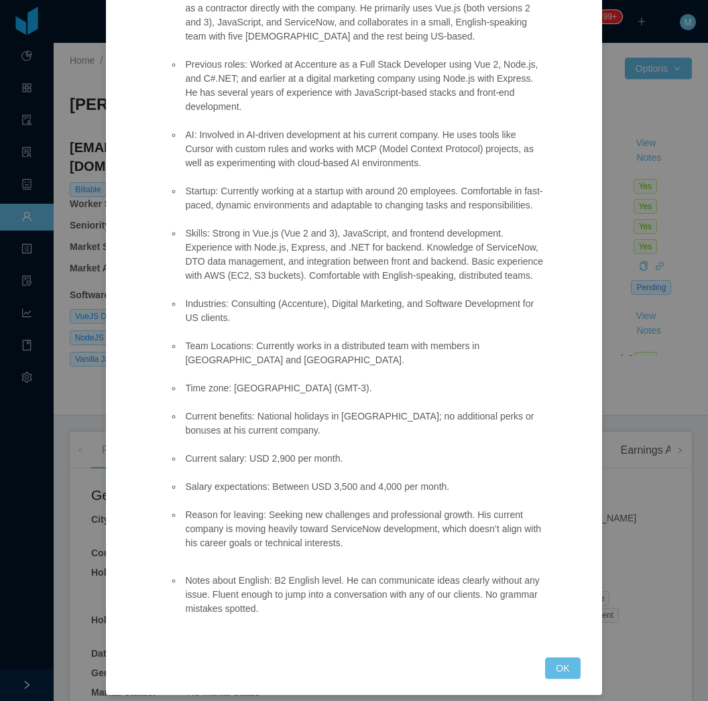
scroll to position [359, 0]
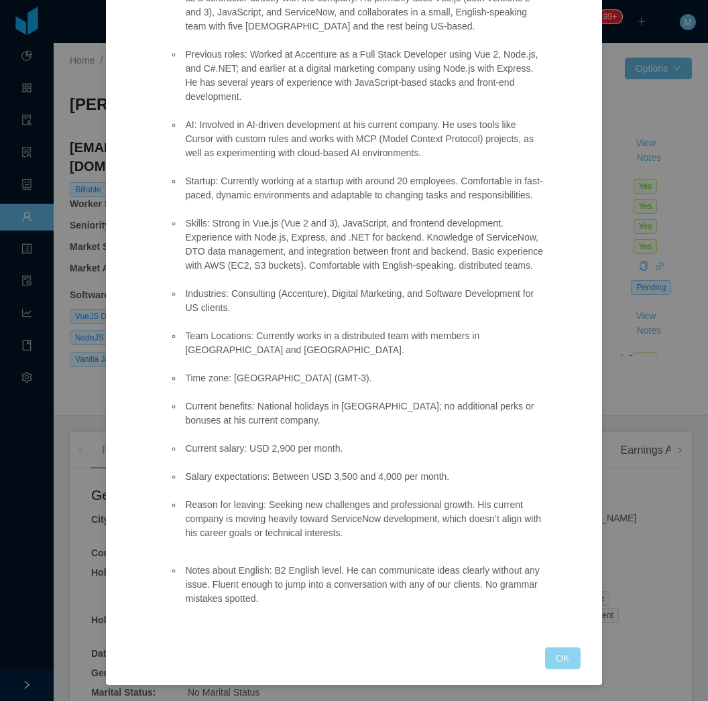
click at [545, 659] on button "OK" at bounding box center [562, 658] width 35 height 21
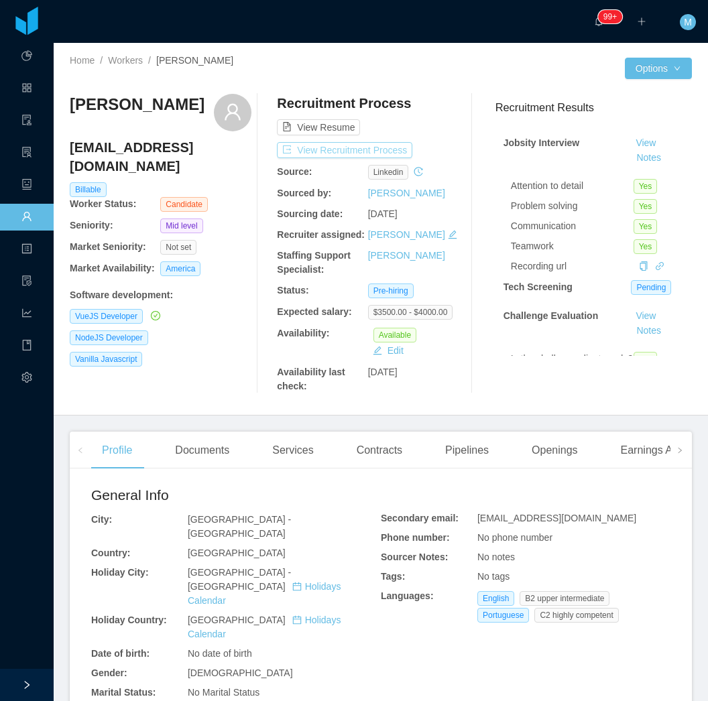
click at [341, 145] on button "View Recruitment Process" at bounding box center [344, 150] width 135 height 16
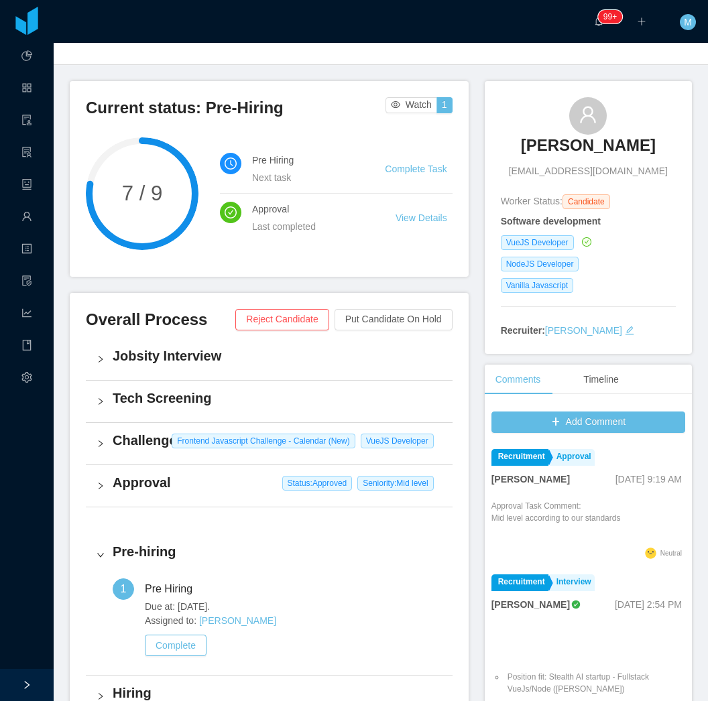
scroll to position [149, 0]
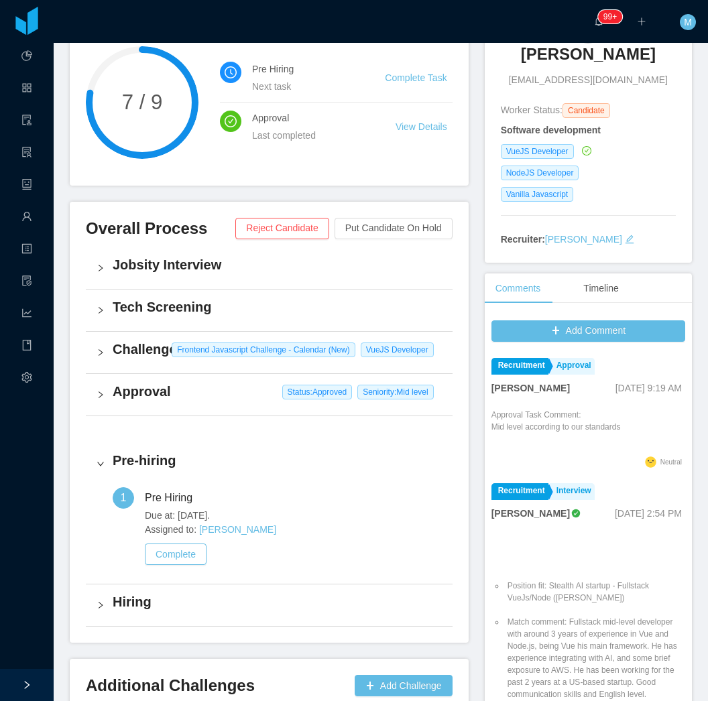
click at [101, 363] on div "Challenge Frontend Javascript Challenge - Calendar (New) VueJS Developer" at bounding box center [269, 353] width 367 height 42
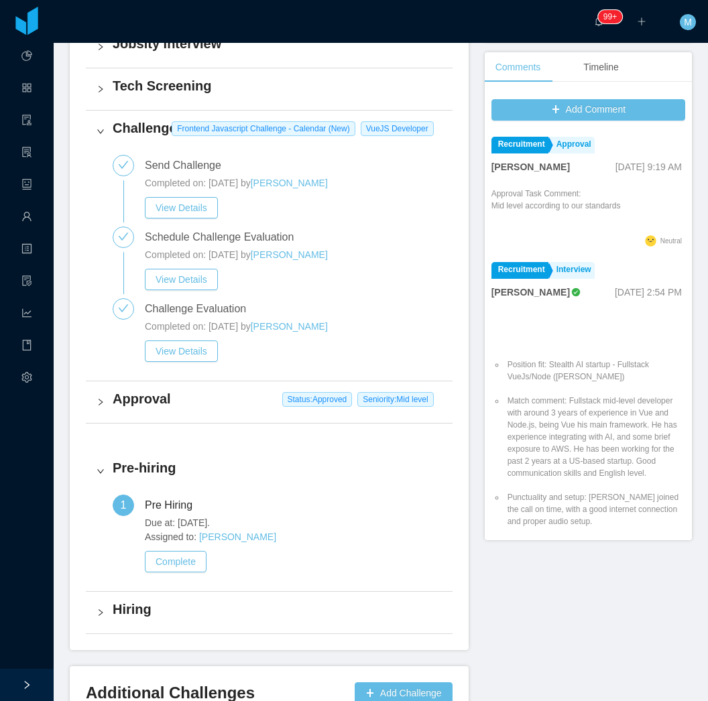
scroll to position [372, 0]
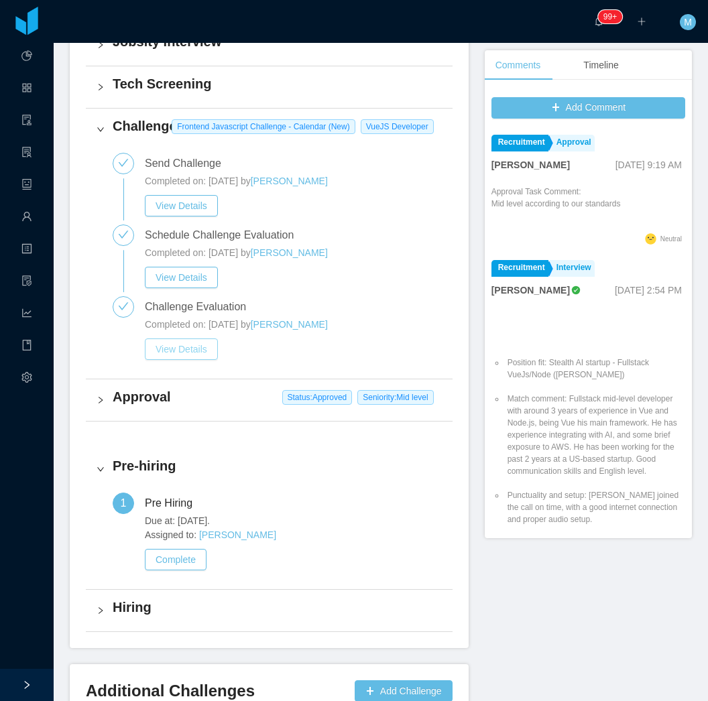
click at [170, 349] on button "View Details" at bounding box center [181, 349] width 73 height 21
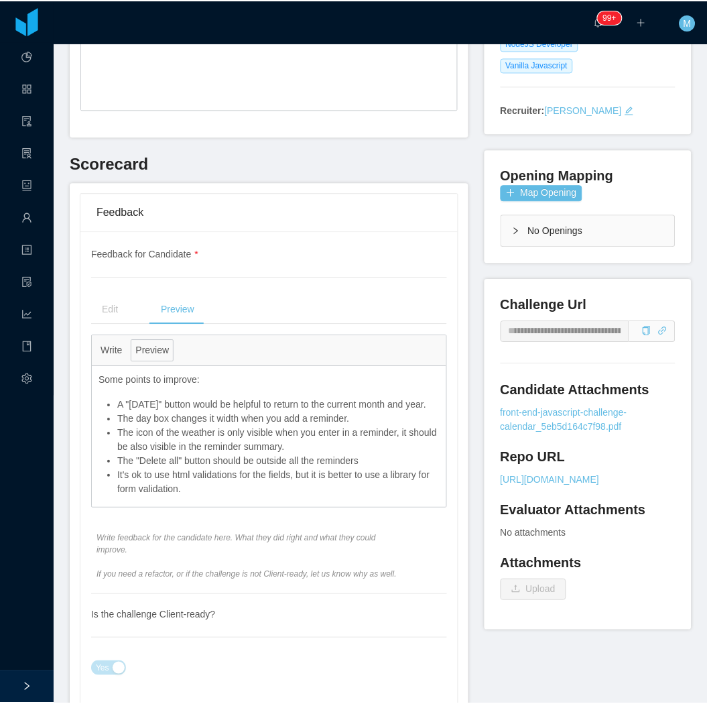
scroll to position [372, 0]
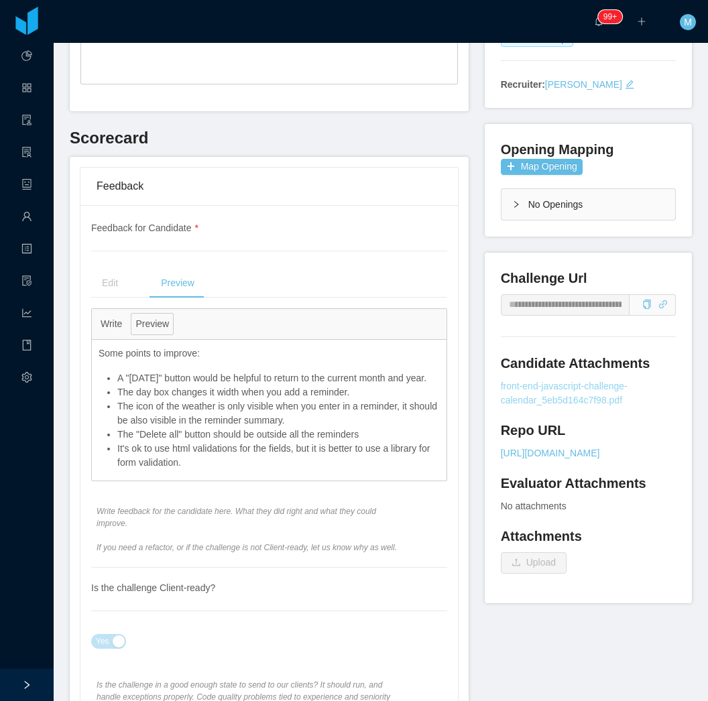
click at [509, 401] on link "front-end-javascript-challenge-calendar_5eb5d164c7f98.pdf" at bounding box center [588, 393] width 175 height 28
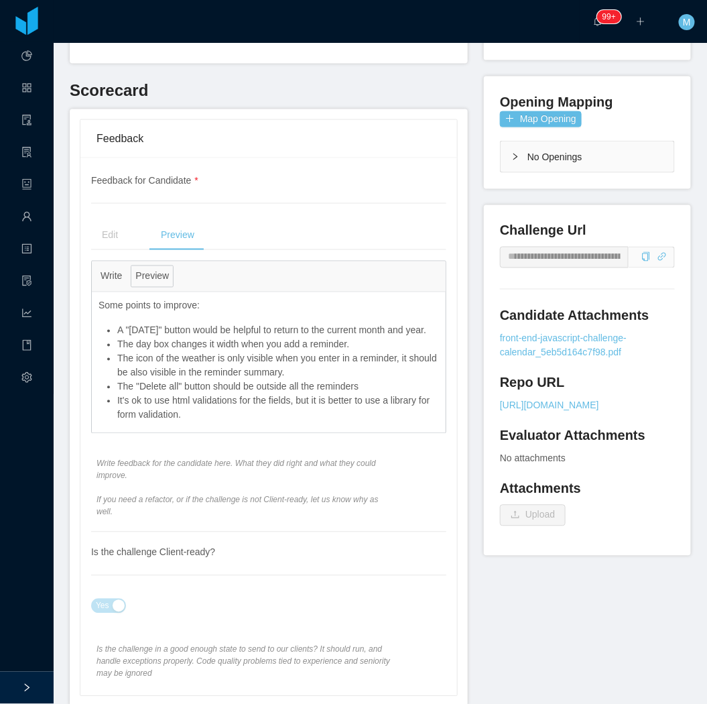
scroll to position [446, 0]
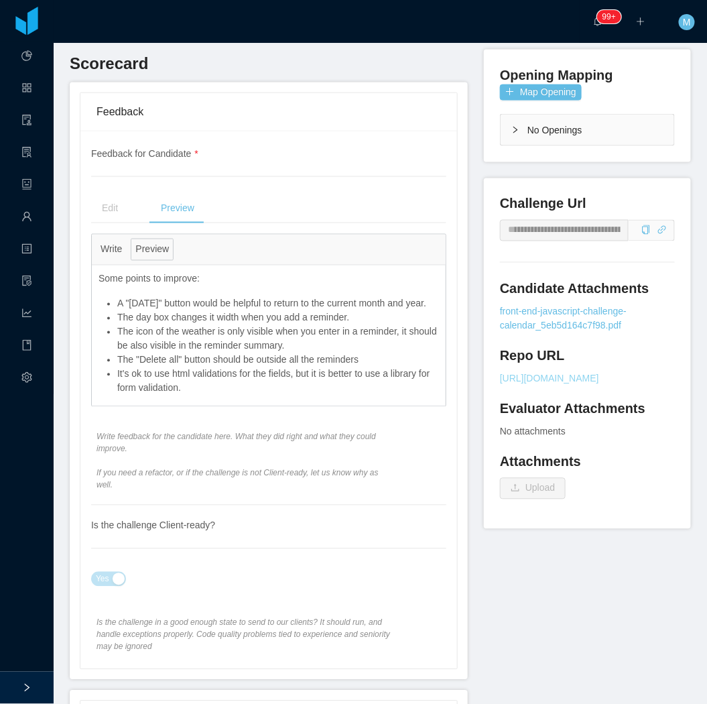
click at [586, 378] on link "https://github.com/haniafif/CalendarForecast" at bounding box center [587, 379] width 175 height 14
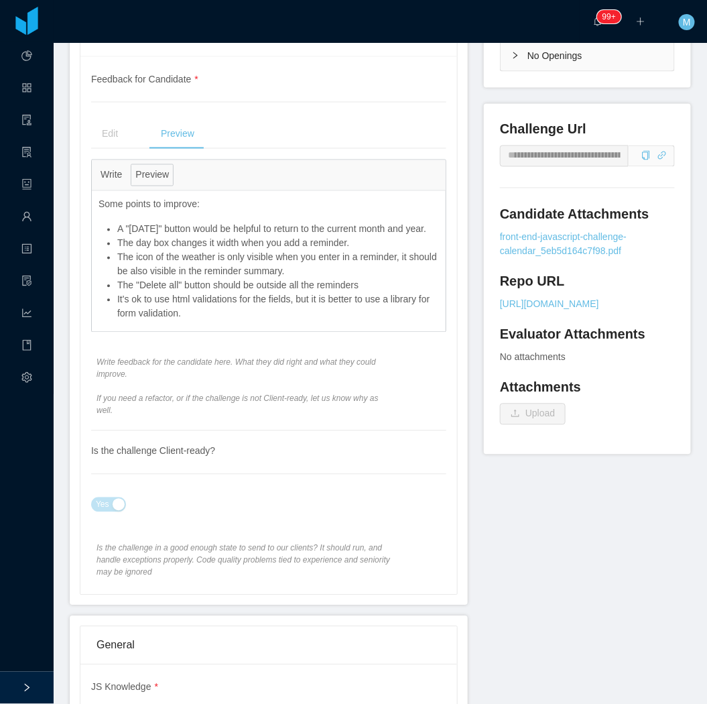
scroll to position [0, 0]
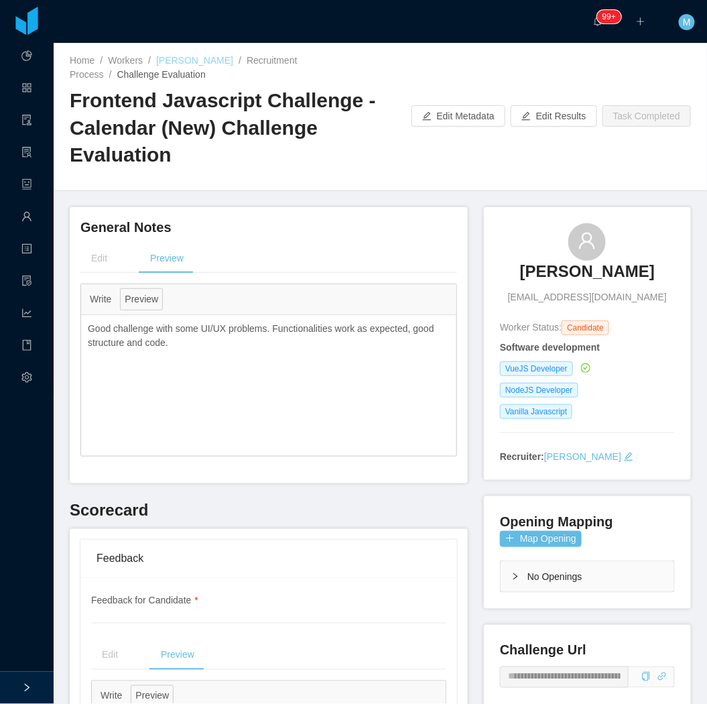
click at [190, 56] on link "Hani Yehia" at bounding box center [194, 60] width 77 height 11
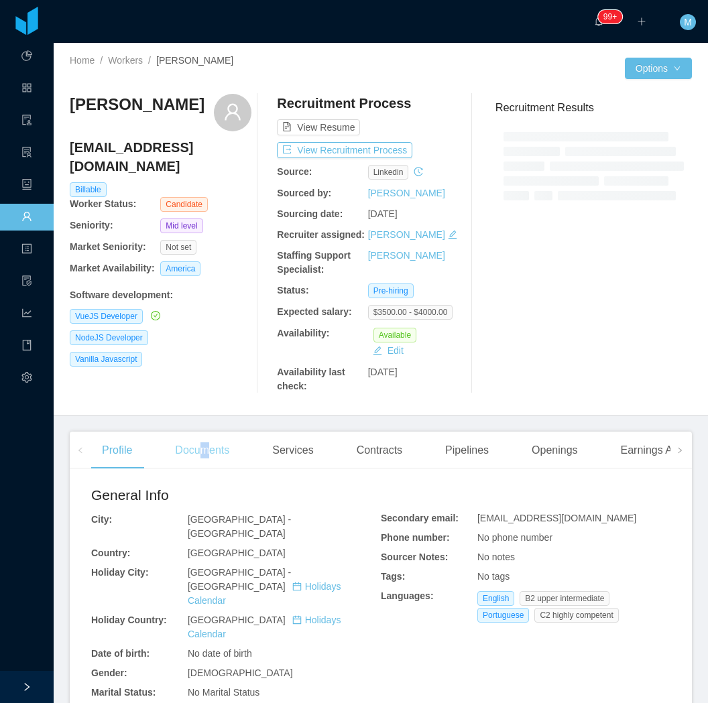
click at [208, 445] on div "Documents" at bounding box center [202, 451] width 76 height 38
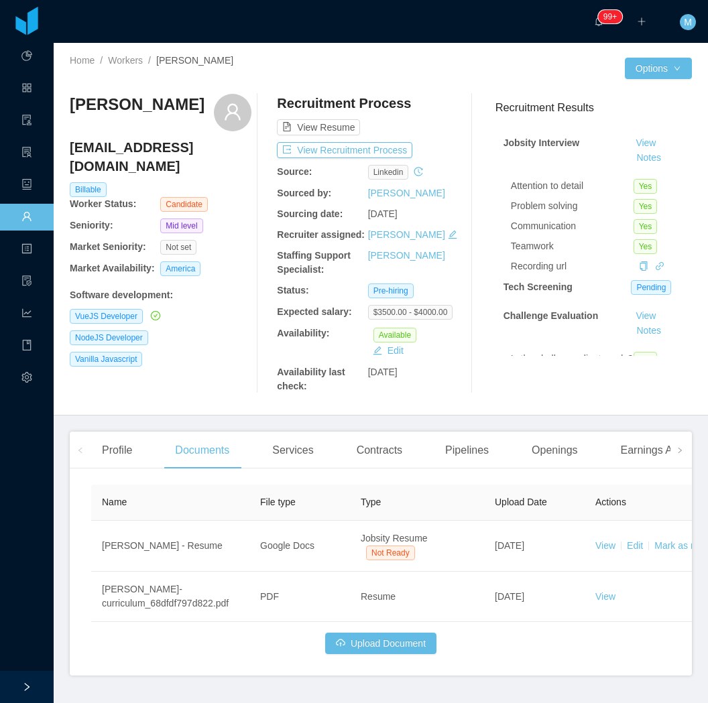
click at [209, 391] on div "Hani Yehia haniaboultaif@gmail.com Billable Worker Status: Candidate Seniority:…" at bounding box center [161, 244] width 182 height 300
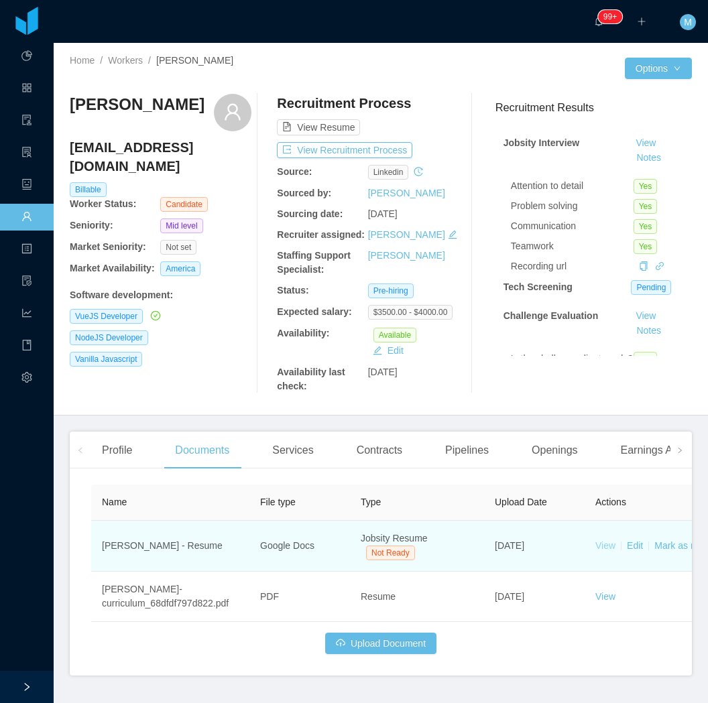
click at [605, 547] on link "View" at bounding box center [605, 545] width 20 height 11
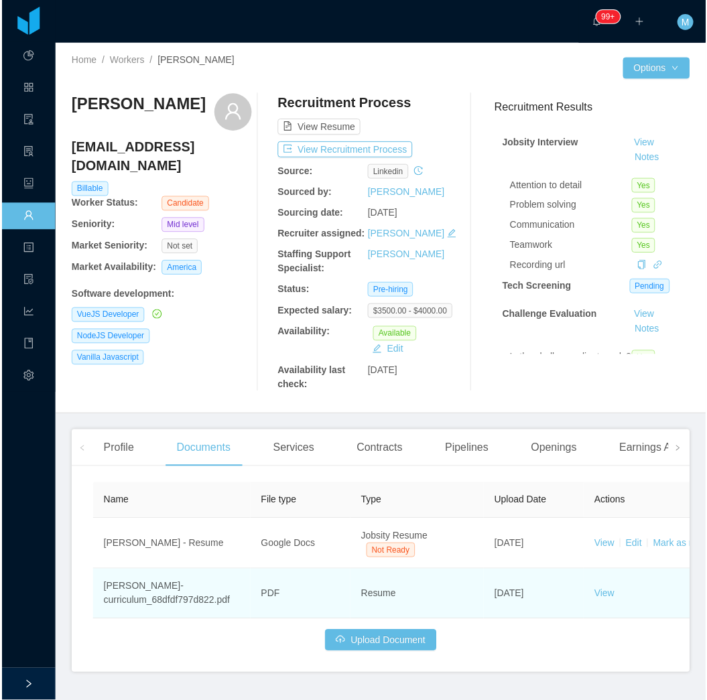
scroll to position [35, 0]
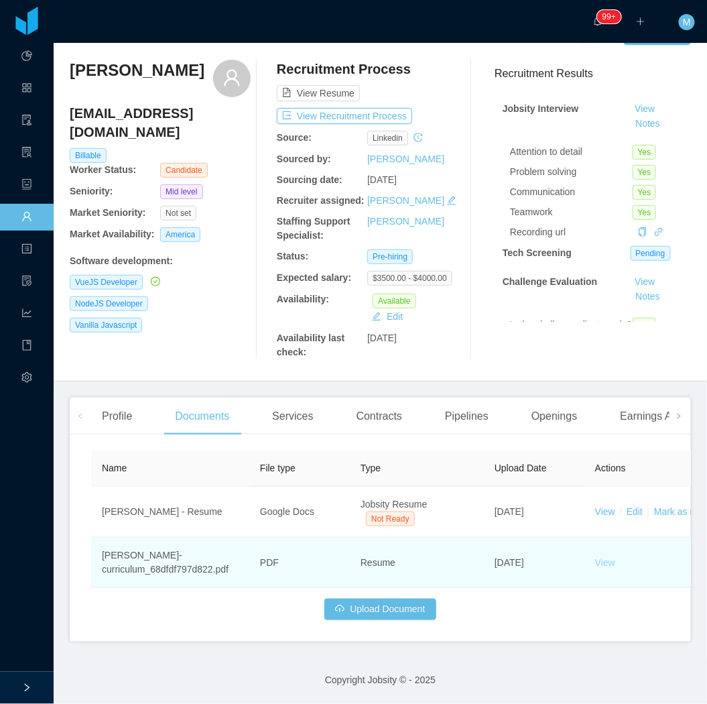
click at [600, 559] on link "View" at bounding box center [605, 562] width 20 height 11
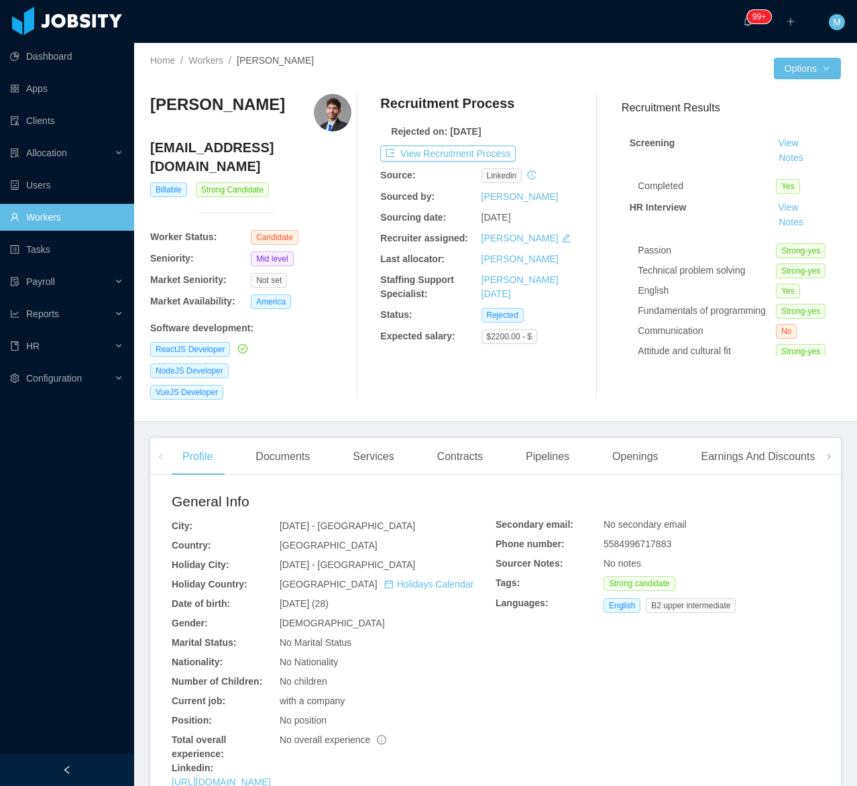
click at [707, 147] on link "View" at bounding box center [787, 142] width 29 height 11
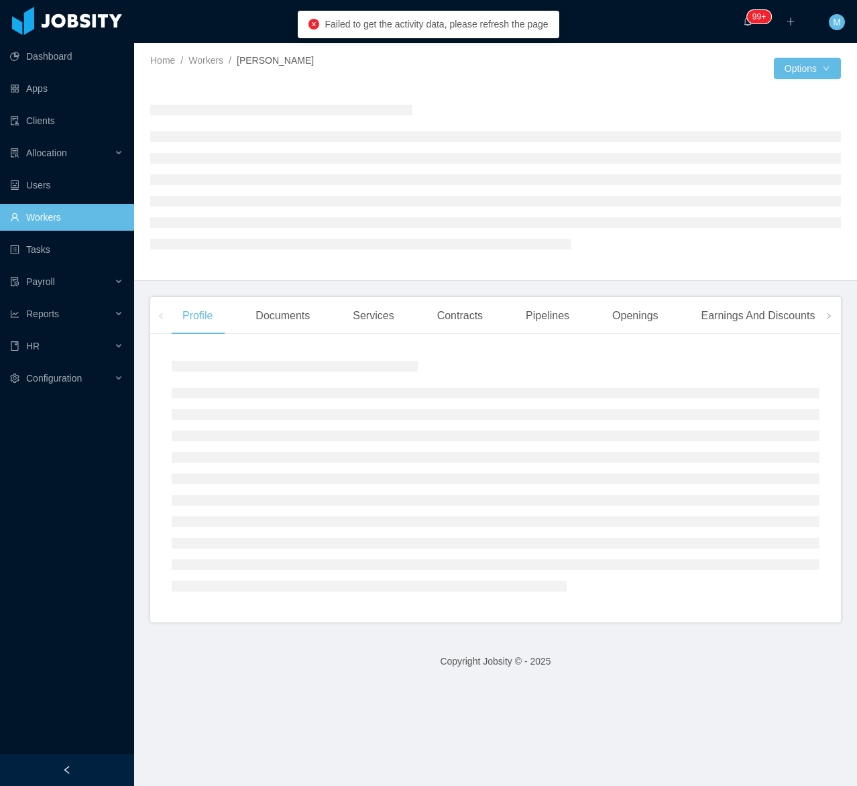
click at [117, 700] on div at bounding box center [67, 769] width 134 height 32
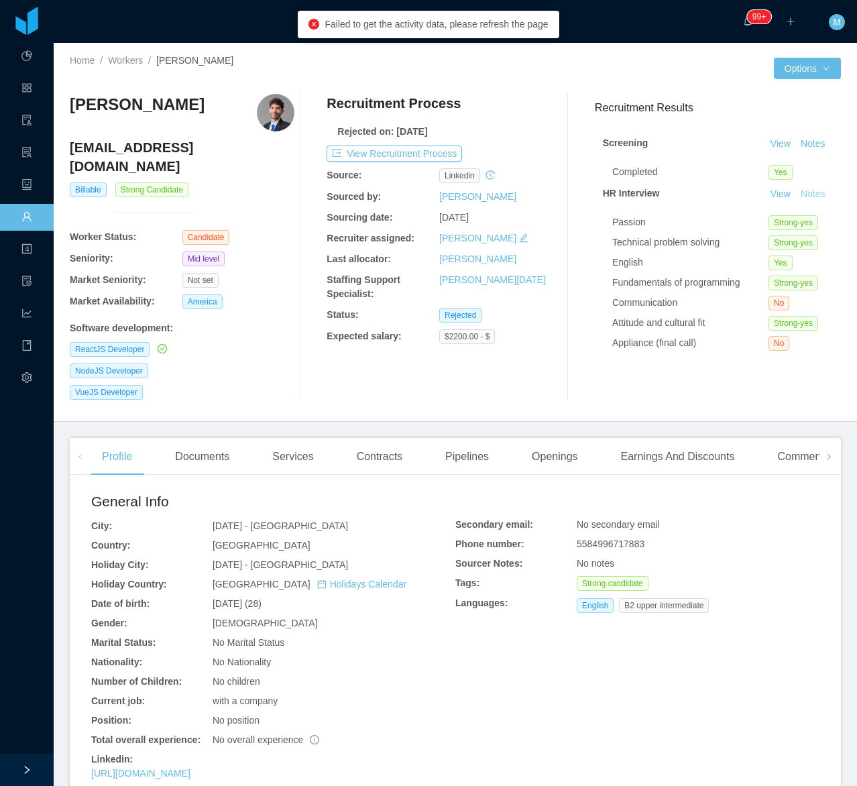
click at [707, 202] on button "Notes" at bounding box center [813, 194] width 36 height 16
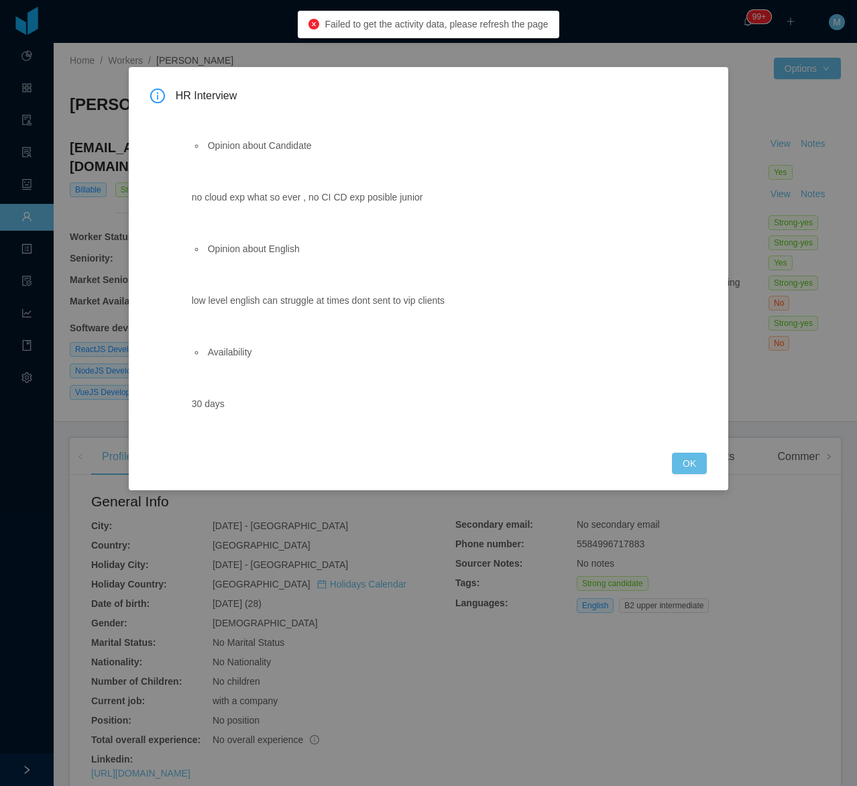
click at [654, 454] on div "HR Interview Opinion about Candidate no cloud exp what so ever , no CI CD exp p…" at bounding box center [428, 280] width 557 height 385
drag, startPoint x: 172, startPoint y: 300, endPoint x: 510, endPoint y: 302, distance: 337.9
click at [510, 302] on div "HR Interview Opinion about Candidate no cloud exp what so ever , no CI CD exp p…" at bounding box center [428, 262] width 557 height 348
click at [685, 463] on button "OK" at bounding box center [689, 462] width 35 height 21
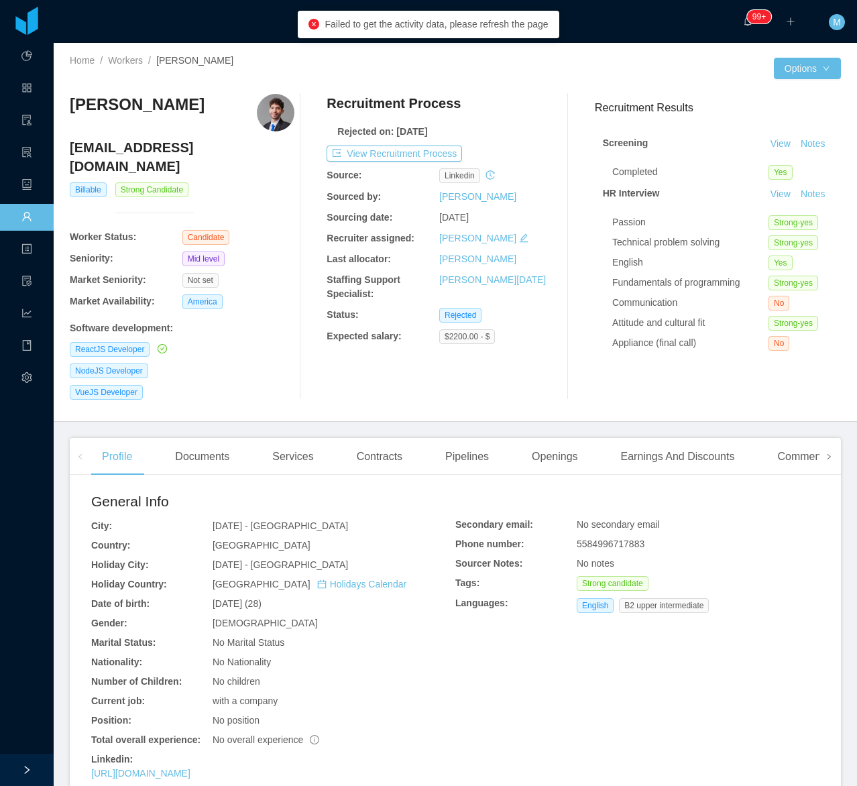
click at [707, 446] on span at bounding box center [828, 456] width 21 height 37
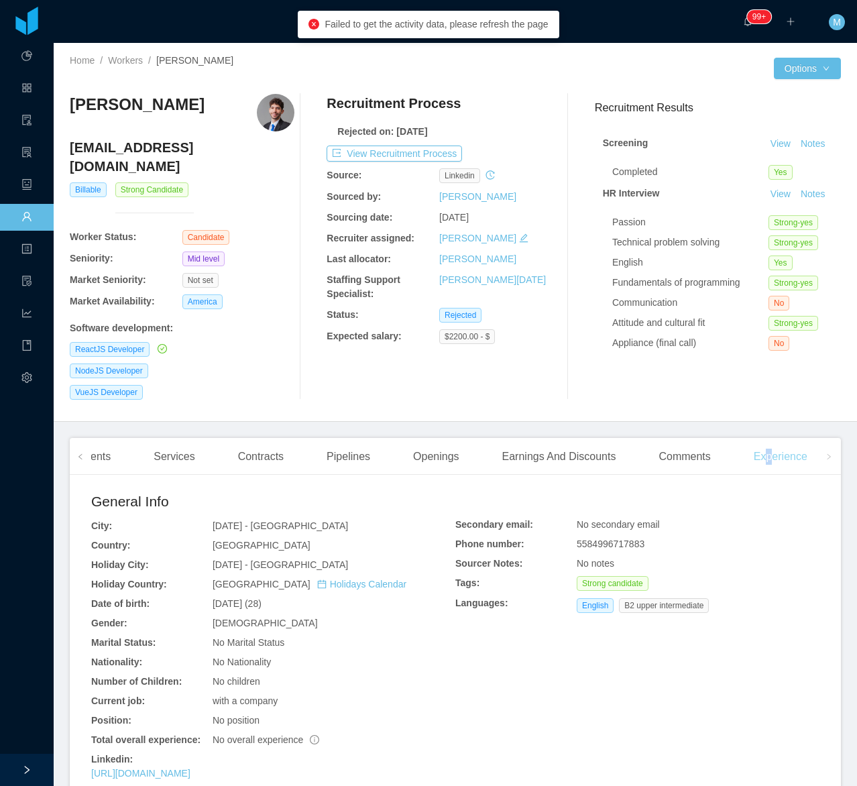
click at [707, 450] on div "Experience" at bounding box center [780, 457] width 75 height 38
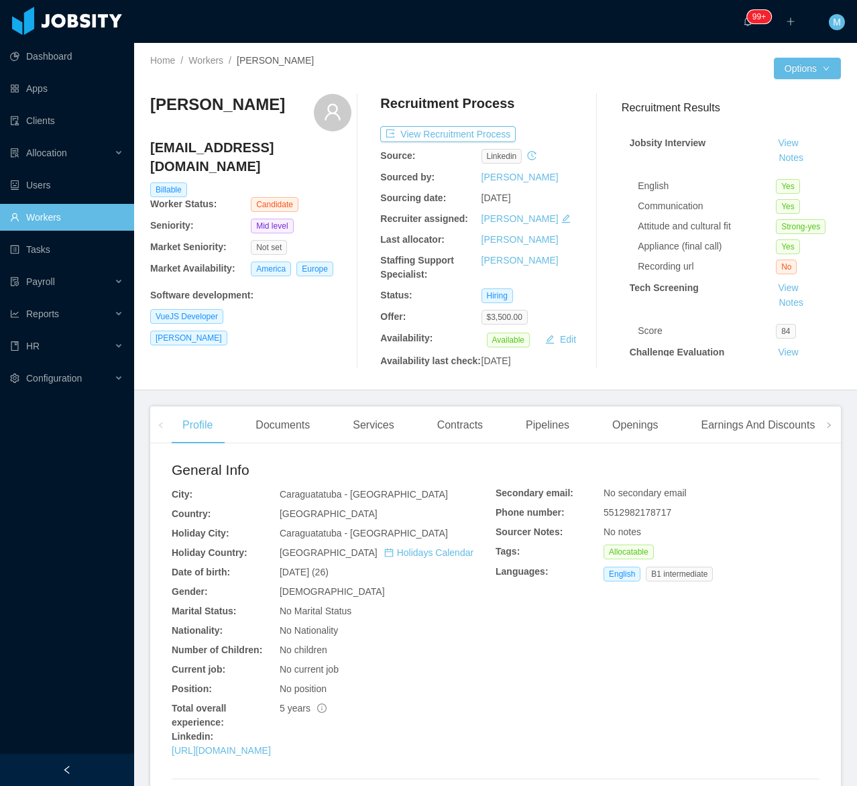
click at [99, 700] on div at bounding box center [67, 769] width 134 height 32
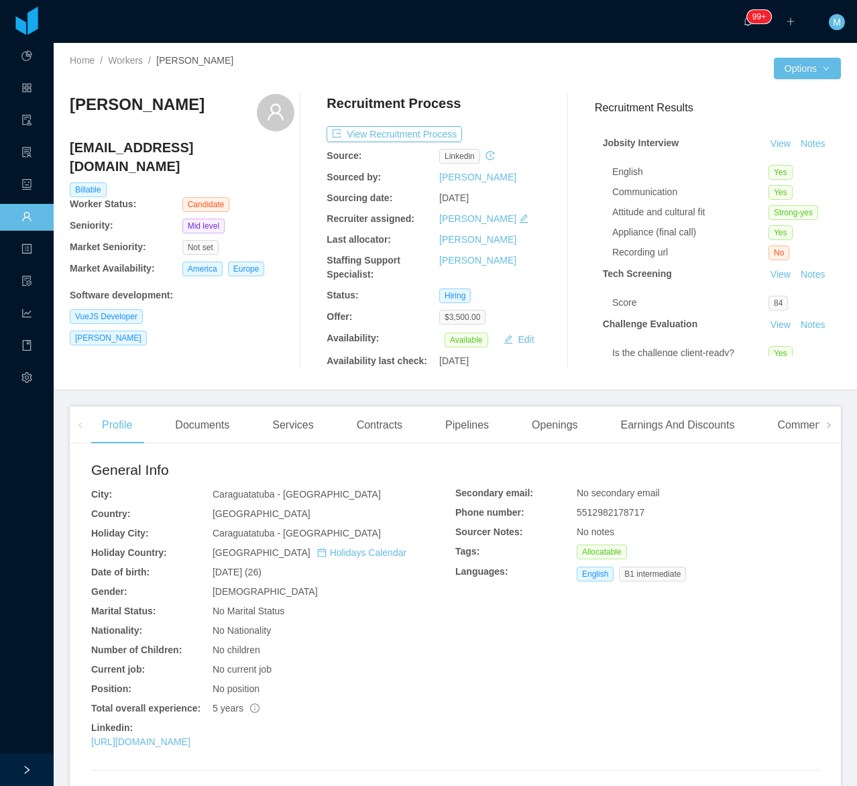
click at [180, 328] on div "Gabriel Gomes gabrielogomes1@gmail.com Billable Worker Status: Candidate Senior…" at bounding box center [182, 231] width 225 height 274
click at [707, 152] on button "Notes" at bounding box center [813, 144] width 36 height 16
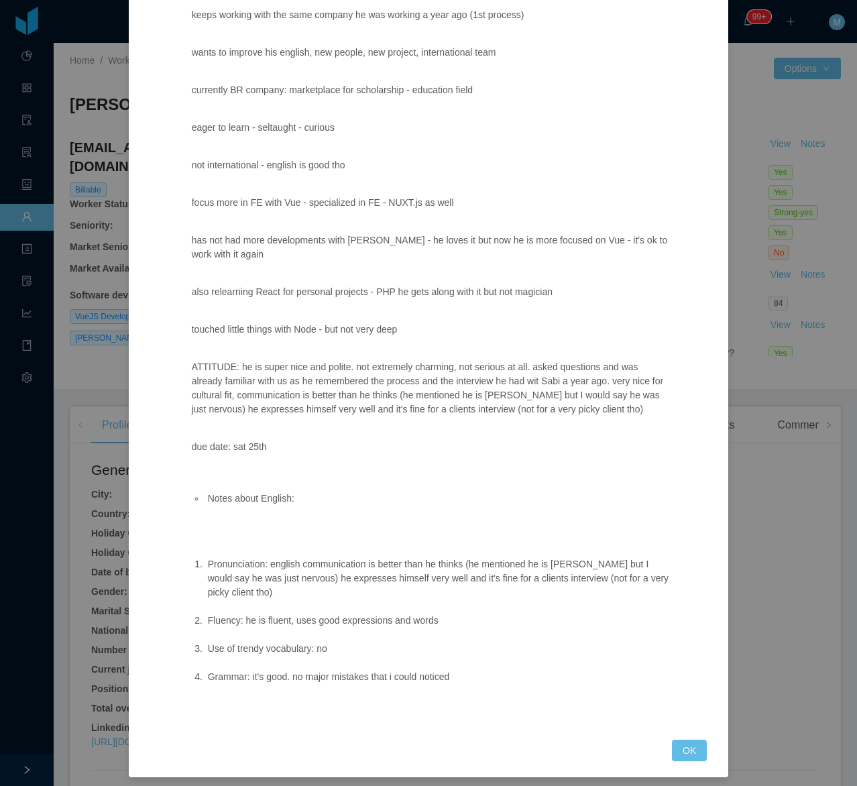
scroll to position [241, 0]
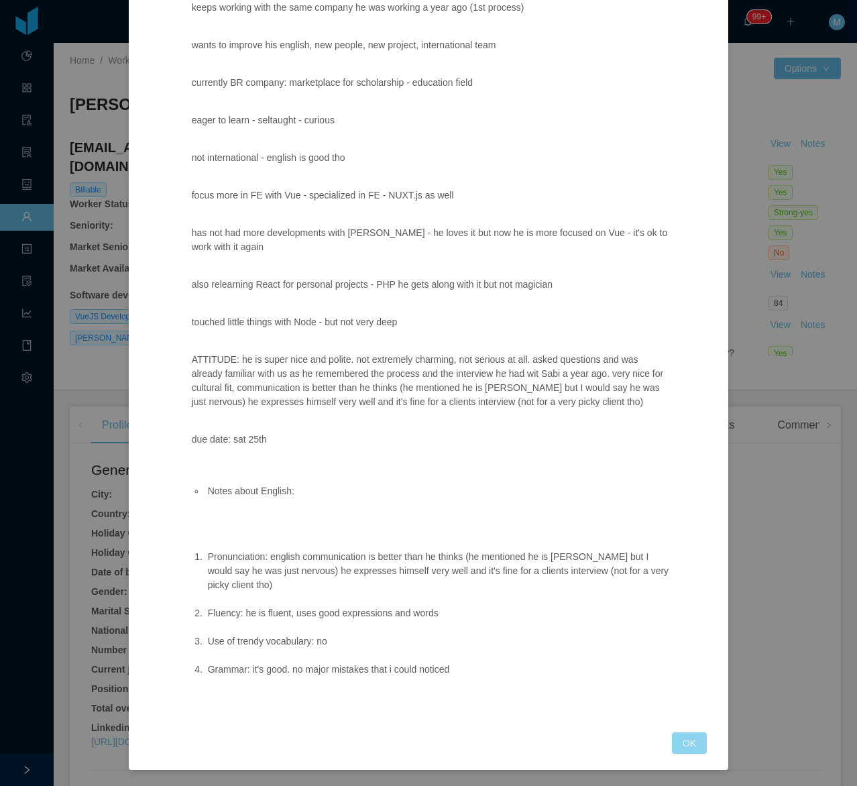
click at [679, 700] on button "OK" at bounding box center [689, 742] width 35 height 21
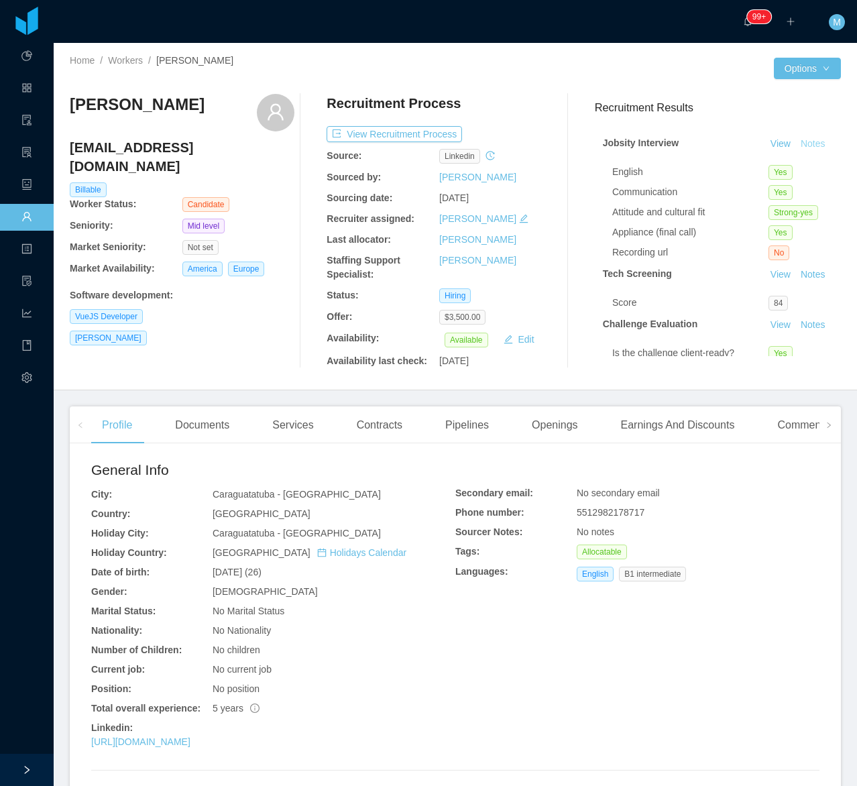
scroll to position [174, 0]
click at [707, 409] on span at bounding box center [828, 424] width 21 height 37
click at [707, 432] on div "Experience" at bounding box center [780, 425] width 75 height 38
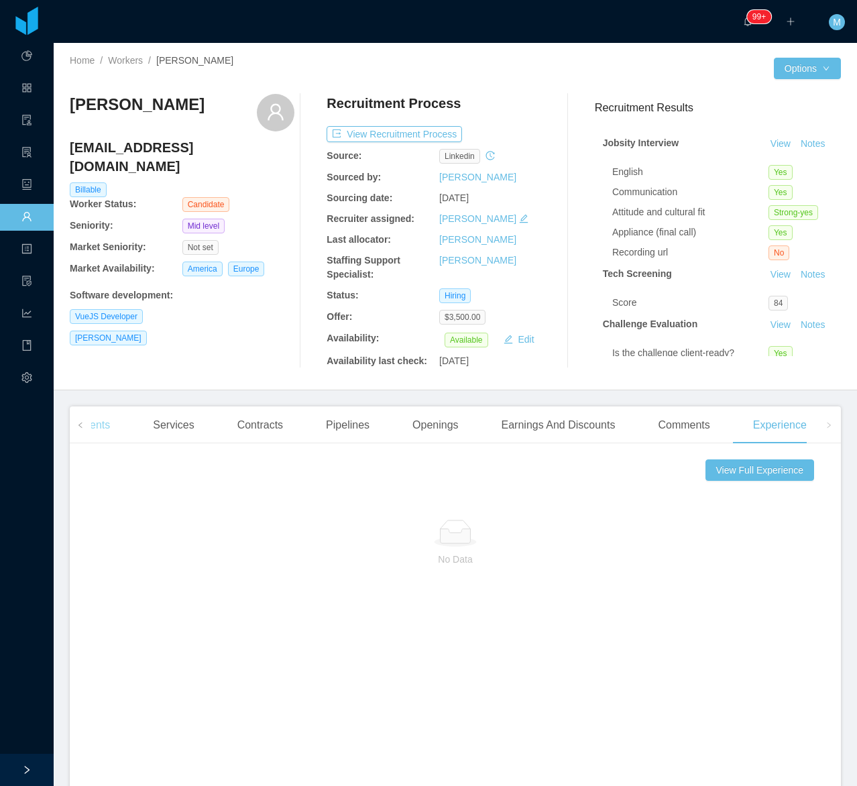
click at [105, 426] on div "Documents" at bounding box center [83, 425] width 76 height 38
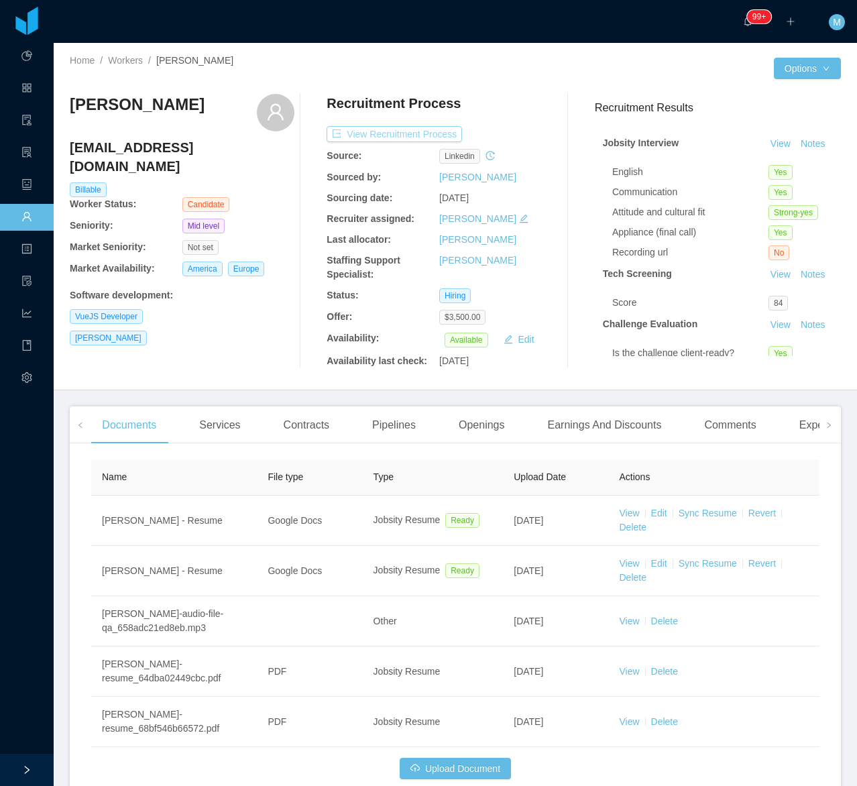
click at [432, 138] on button "View Recruitment Process" at bounding box center [393, 134] width 135 height 16
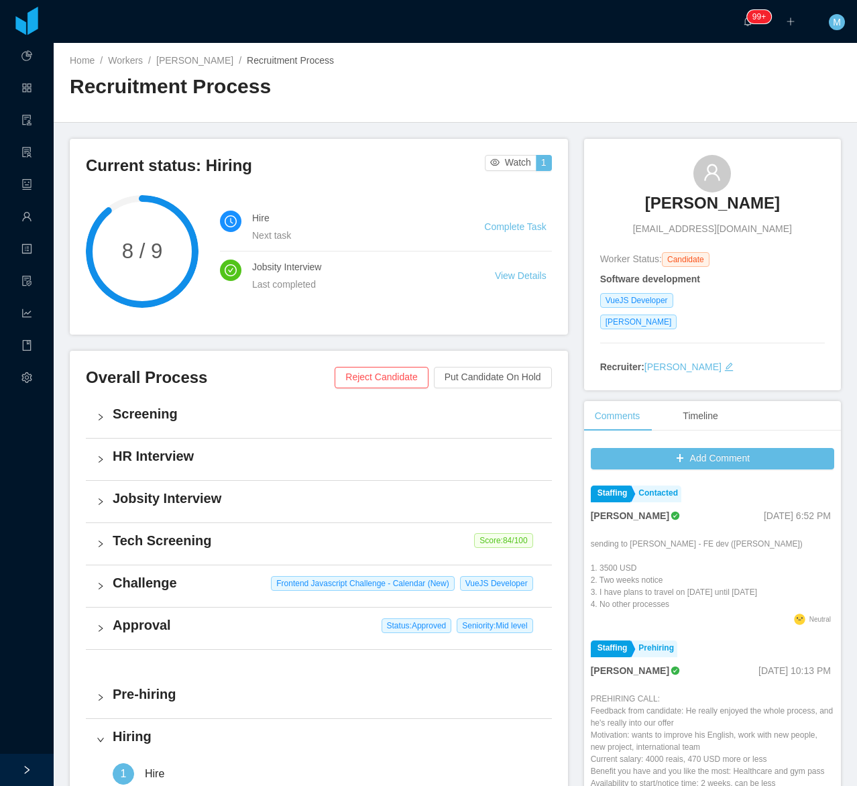
click at [155, 591] on h4 "Challenge" at bounding box center [327, 582] width 428 height 19
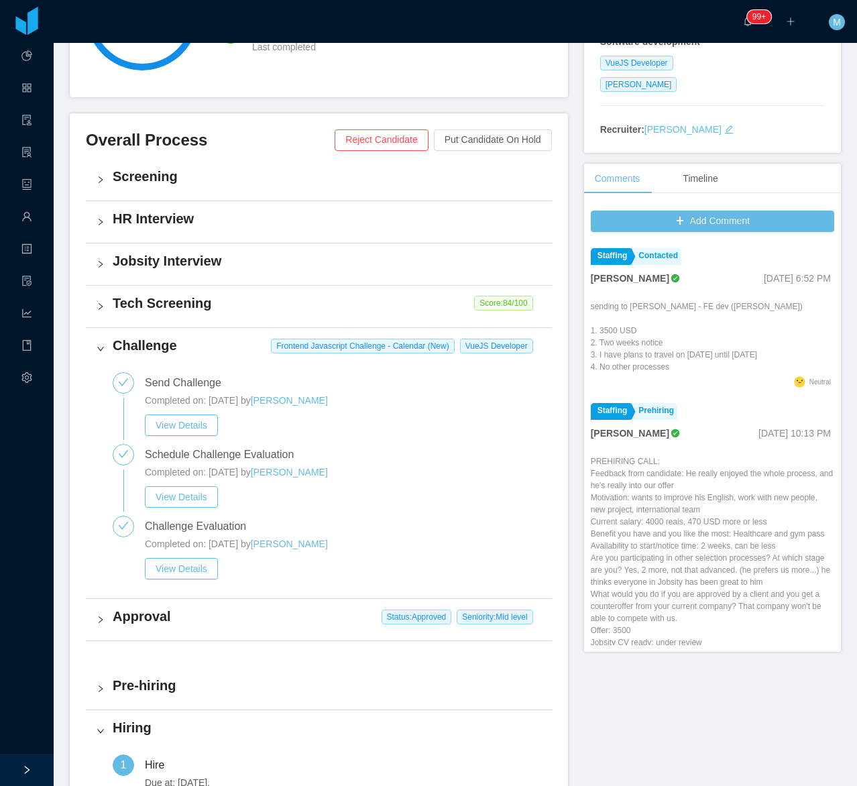
scroll to position [251, 0]
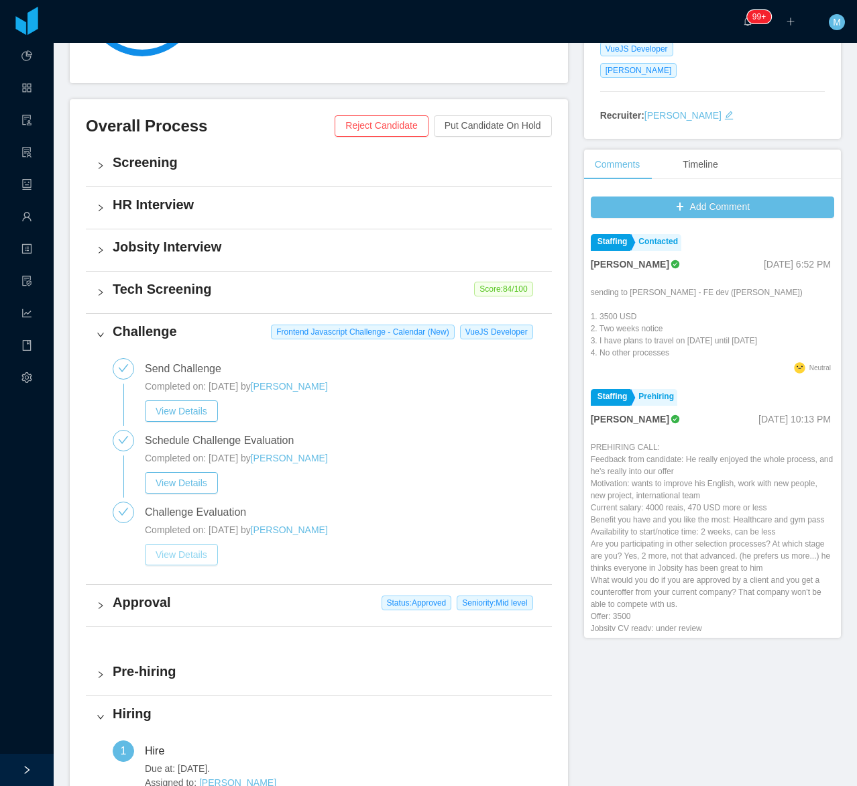
click at [186, 552] on button "View Details" at bounding box center [181, 554] width 73 height 21
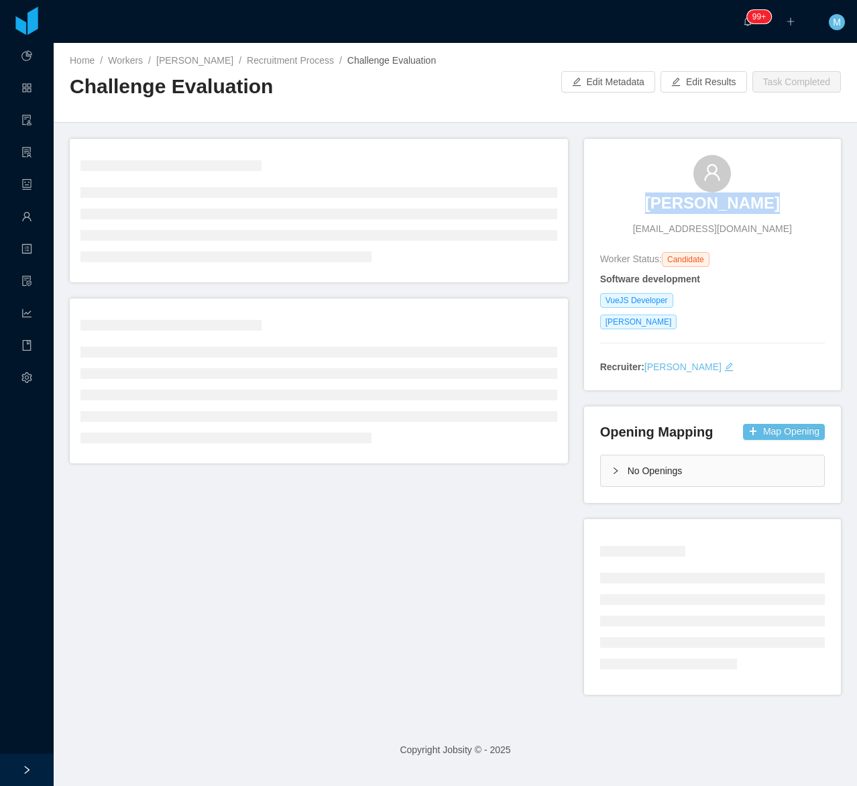
drag, startPoint x: 622, startPoint y: 202, endPoint x: 761, endPoint y: 206, distance: 138.8
click at [707, 206] on div "Gabriel Gomes gabrielogomes1@gmail.com" at bounding box center [712, 195] width 225 height 81
copy h3 "[PERSON_NAME]"
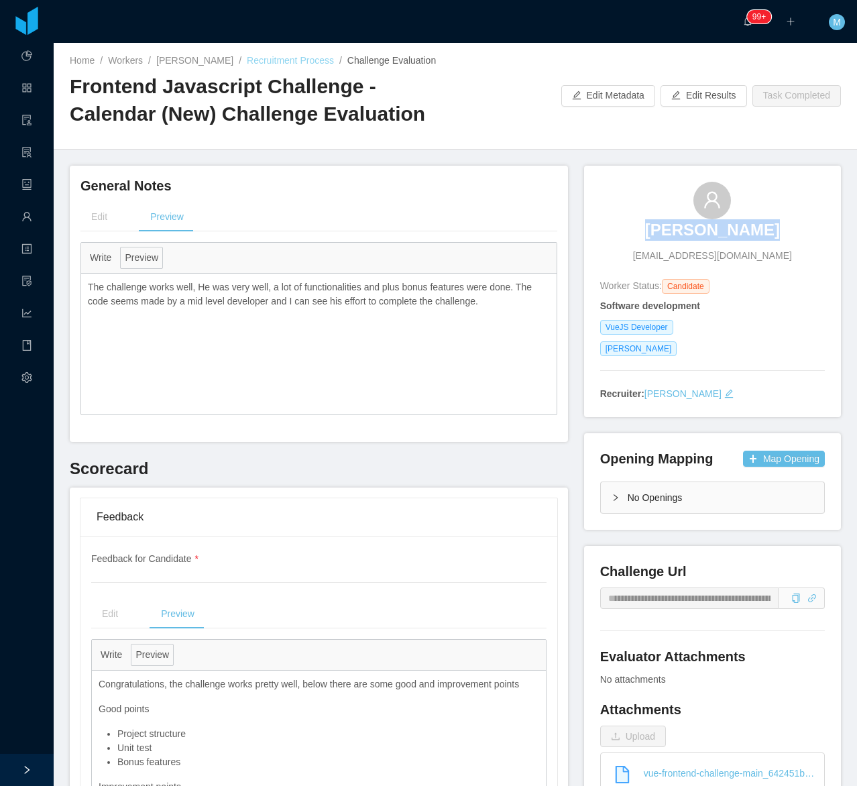
click at [259, 61] on link "Recruitment Process" at bounding box center [290, 60] width 87 height 11
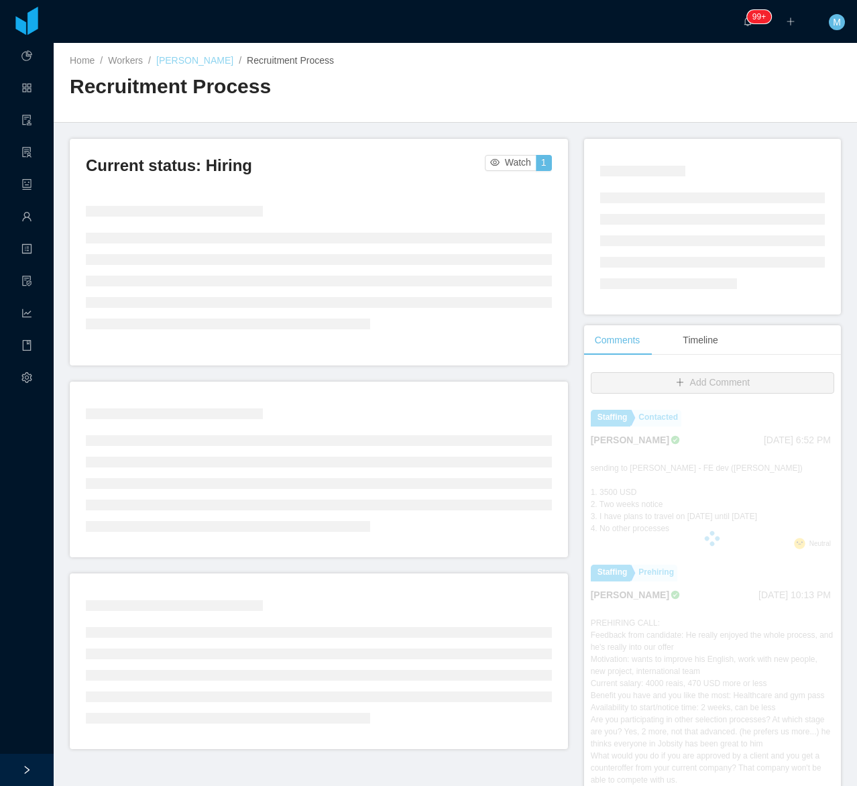
click at [202, 65] on link "[PERSON_NAME]" at bounding box center [194, 60] width 77 height 11
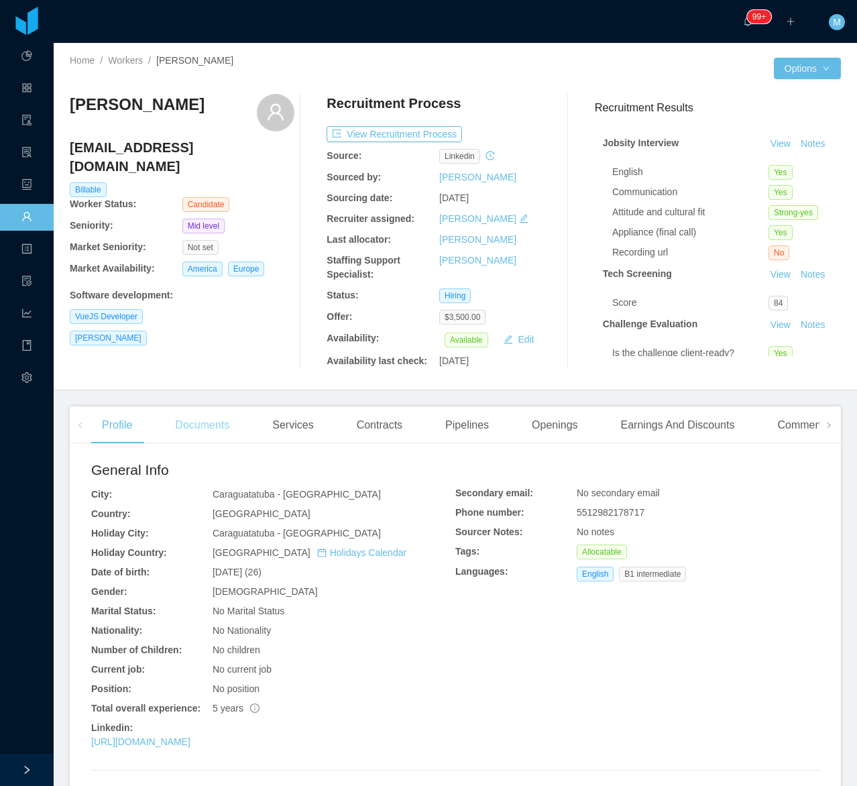
click at [202, 434] on div "Documents" at bounding box center [202, 425] width 76 height 38
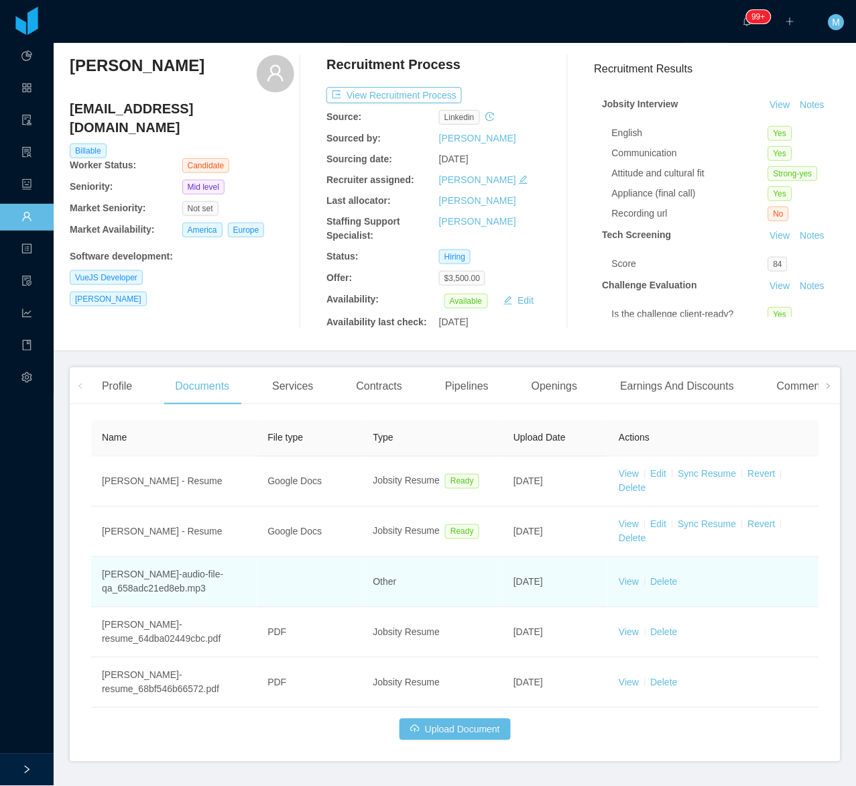
scroll to position [77, 0]
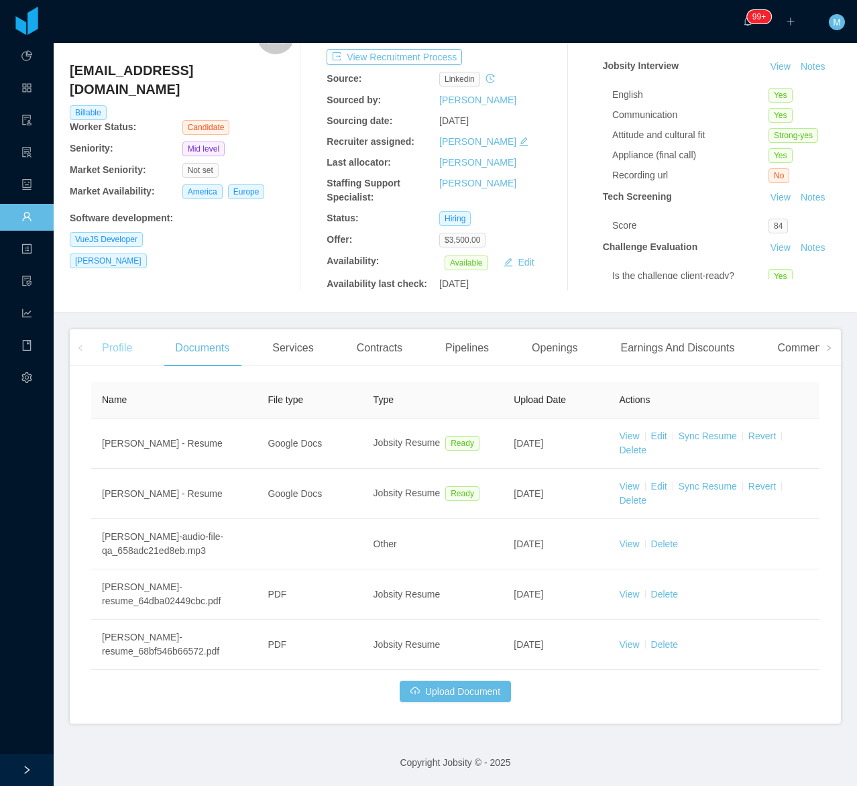
drag, startPoint x: 124, startPoint y: 376, endPoint x: 131, endPoint y: 354, distance: 23.3
click at [124, 375] on div "Profile Documents Services Contracts Pipelines Openings Earnings And Discounts …" at bounding box center [455, 526] width 771 height 394
click at [132, 354] on div "Profile" at bounding box center [117, 348] width 52 height 38
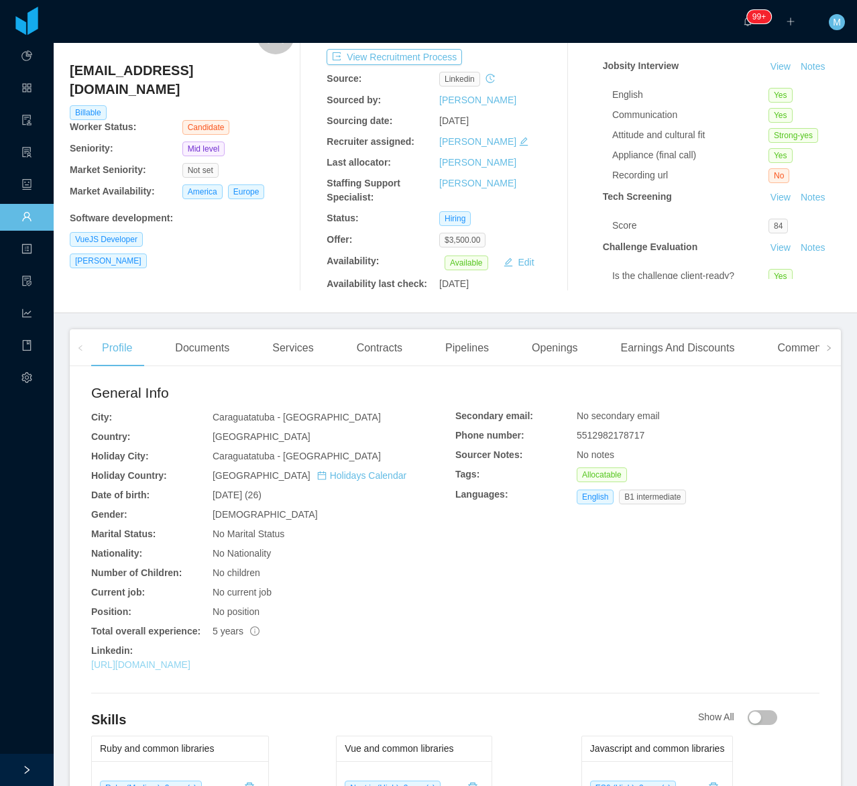
click at [190, 669] on link "https://www.linkedin.com/in/gabrielgomeso" at bounding box center [140, 664] width 99 height 11
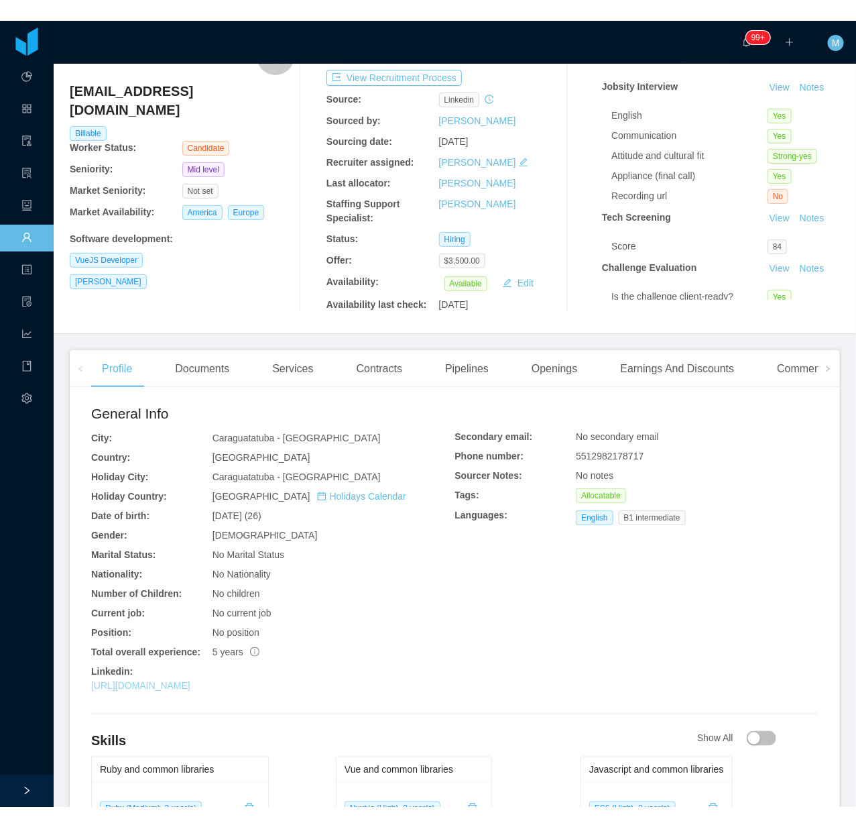
scroll to position [77, 0]
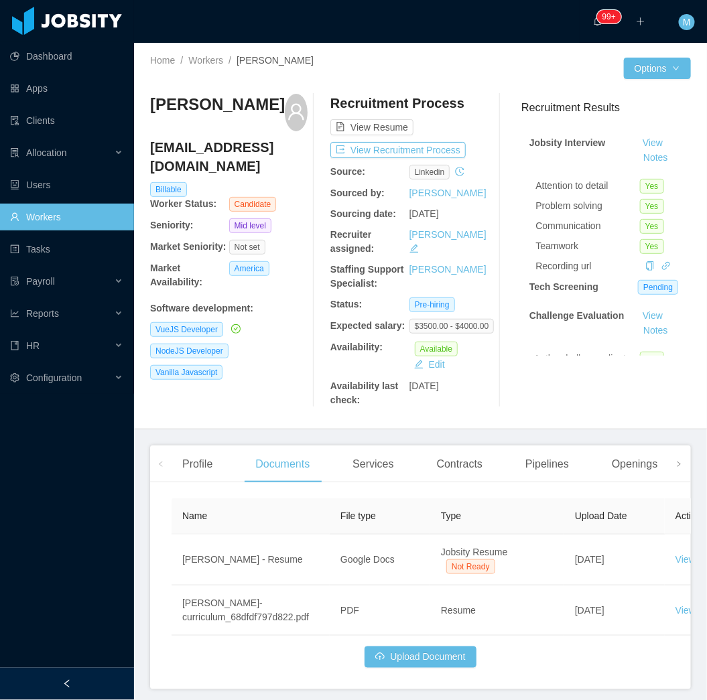
click at [87, 678] on div at bounding box center [67, 684] width 134 height 32
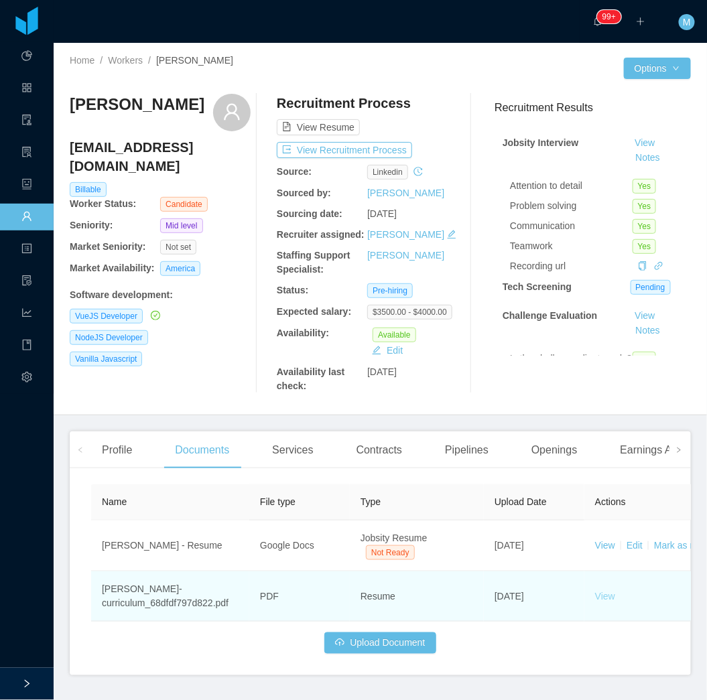
click at [604, 593] on td "View" at bounding box center [685, 597] width 201 height 50
click at [603, 595] on link "View" at bounding box center [605, 596] width 20 height 11
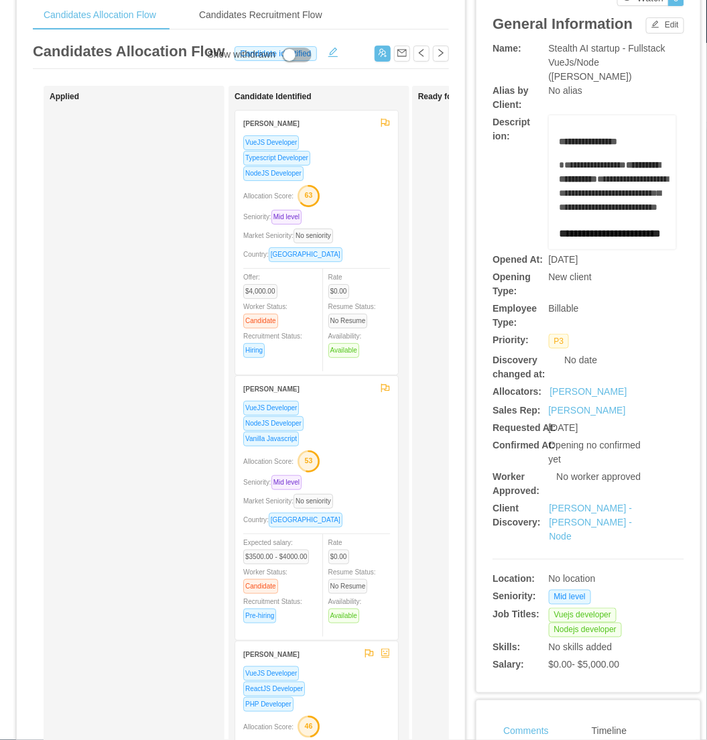
scroll to position [149, 0]
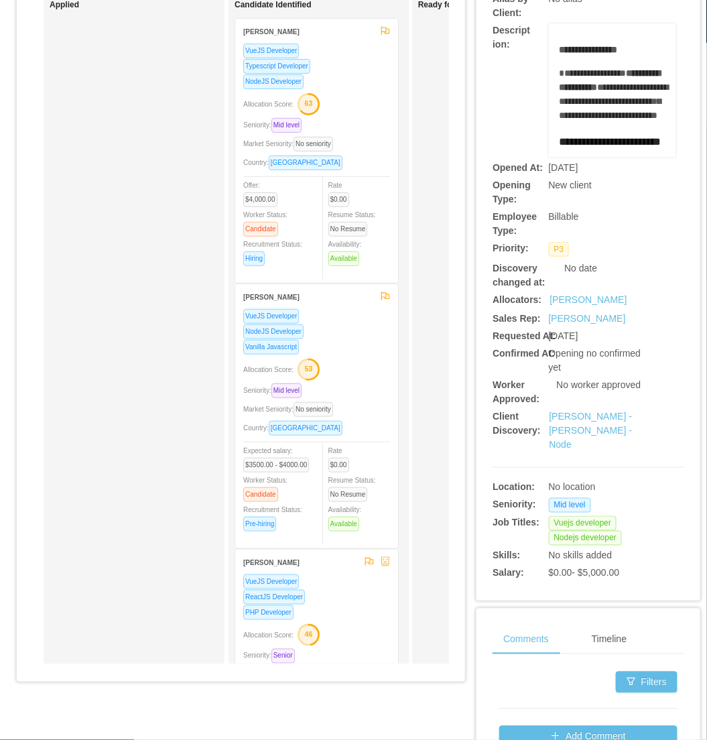
click at [159, 675] on div "Applied Candidate Identified [PERSON_NAME] VueJS Developer Typescript Developer…" at bounding box center [241, 334] width 416 height 681
click at [159, 675] on div "Applied Candidate Identified Luciano Horta Santos VueJS Developer Typescript De…" at bounding box center [241, 334] width 416 height 681
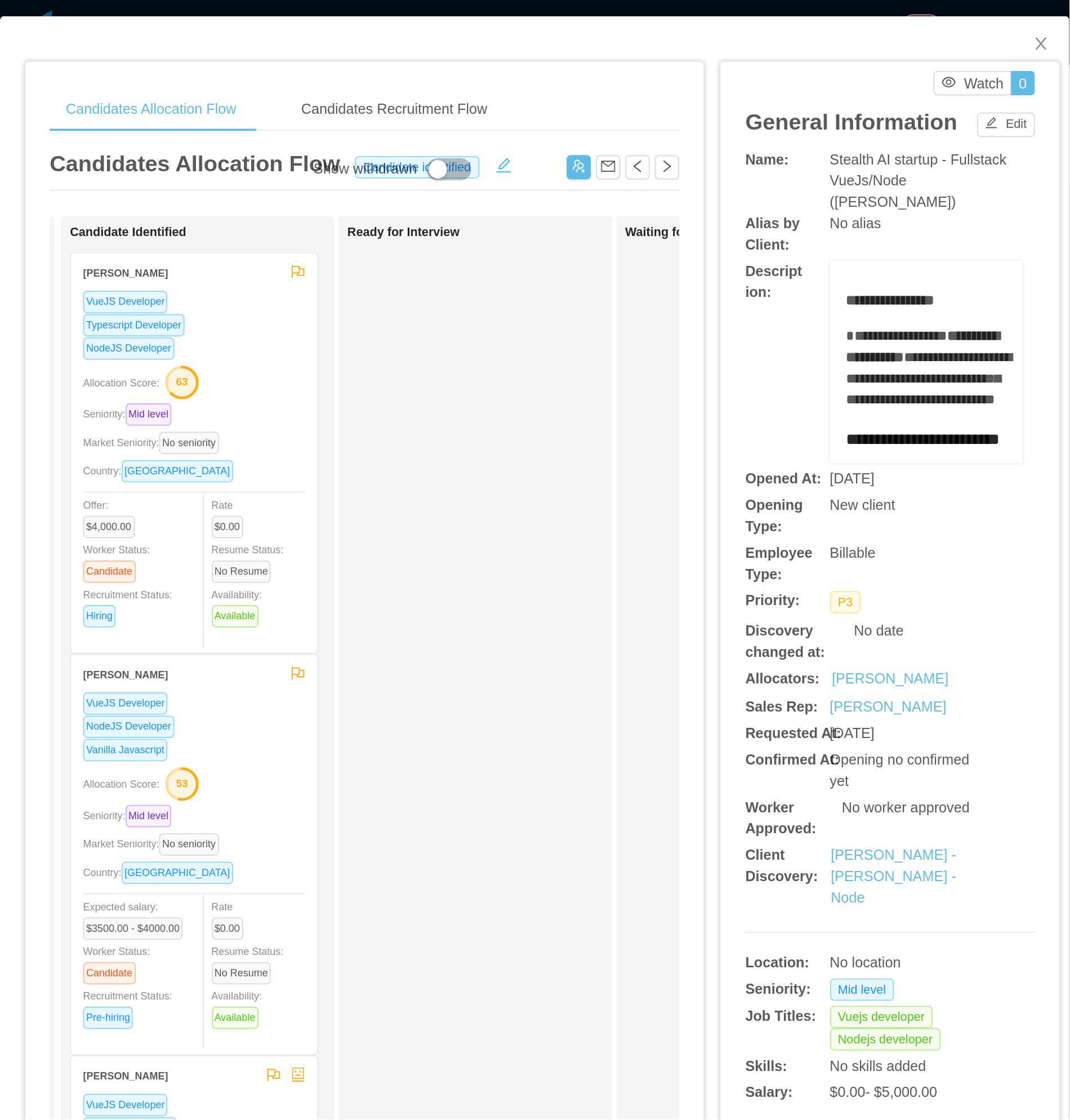
scroll to position [0, 159]
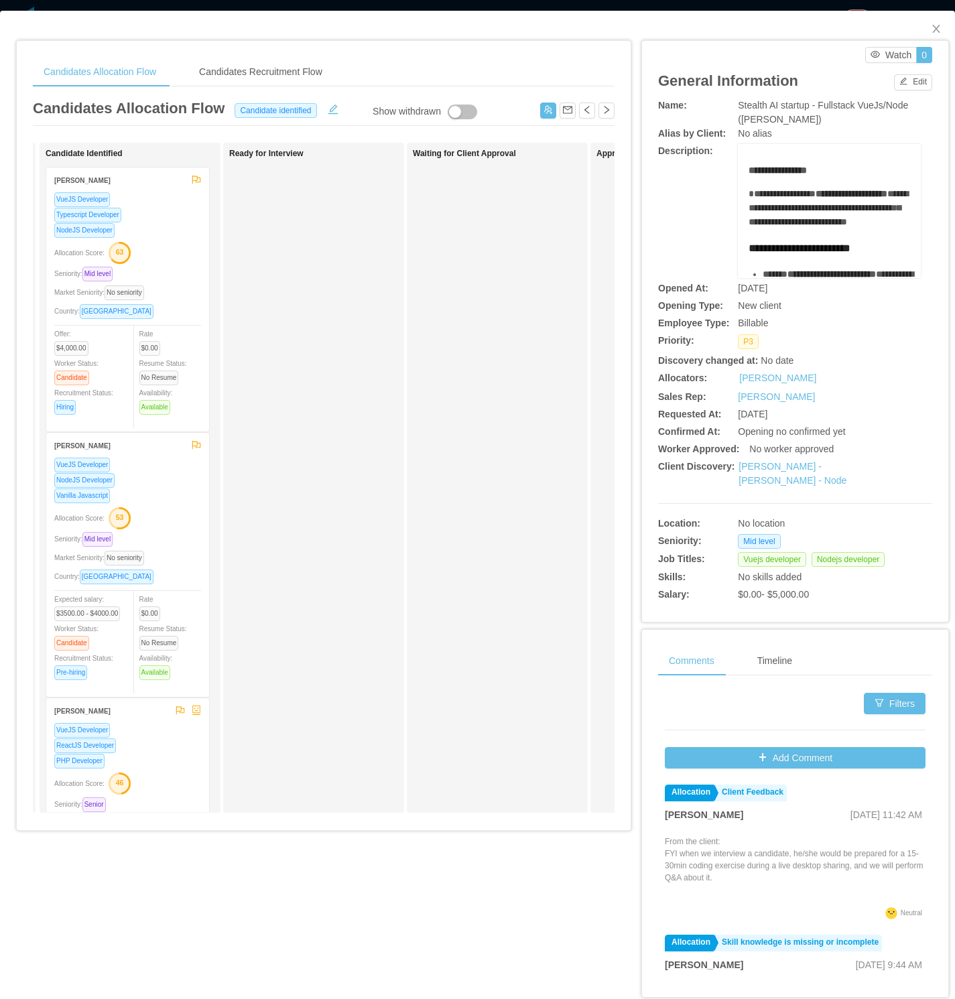
drag, startPoint x: 648, startPoint y: 0, endPoint x: 380, endPoint y: 308, distance: 408.1
click at [412, 300] on div "Waiting for Client Approval" at bounding box center [497, 478] width 181 height 670
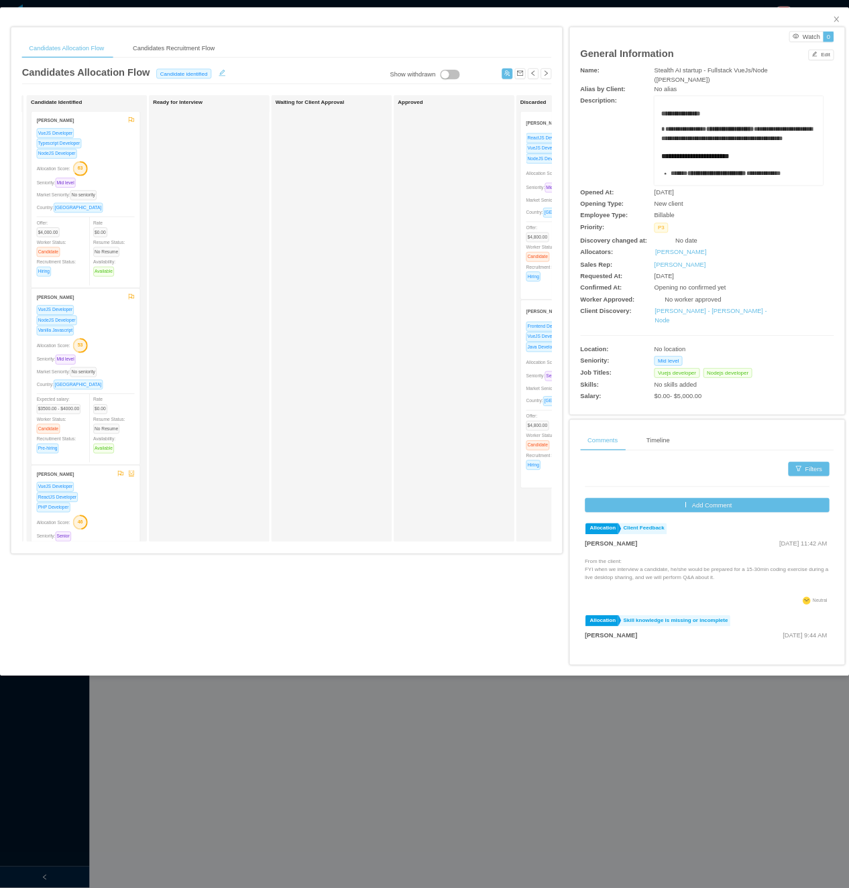
scroll to position [0, 101]
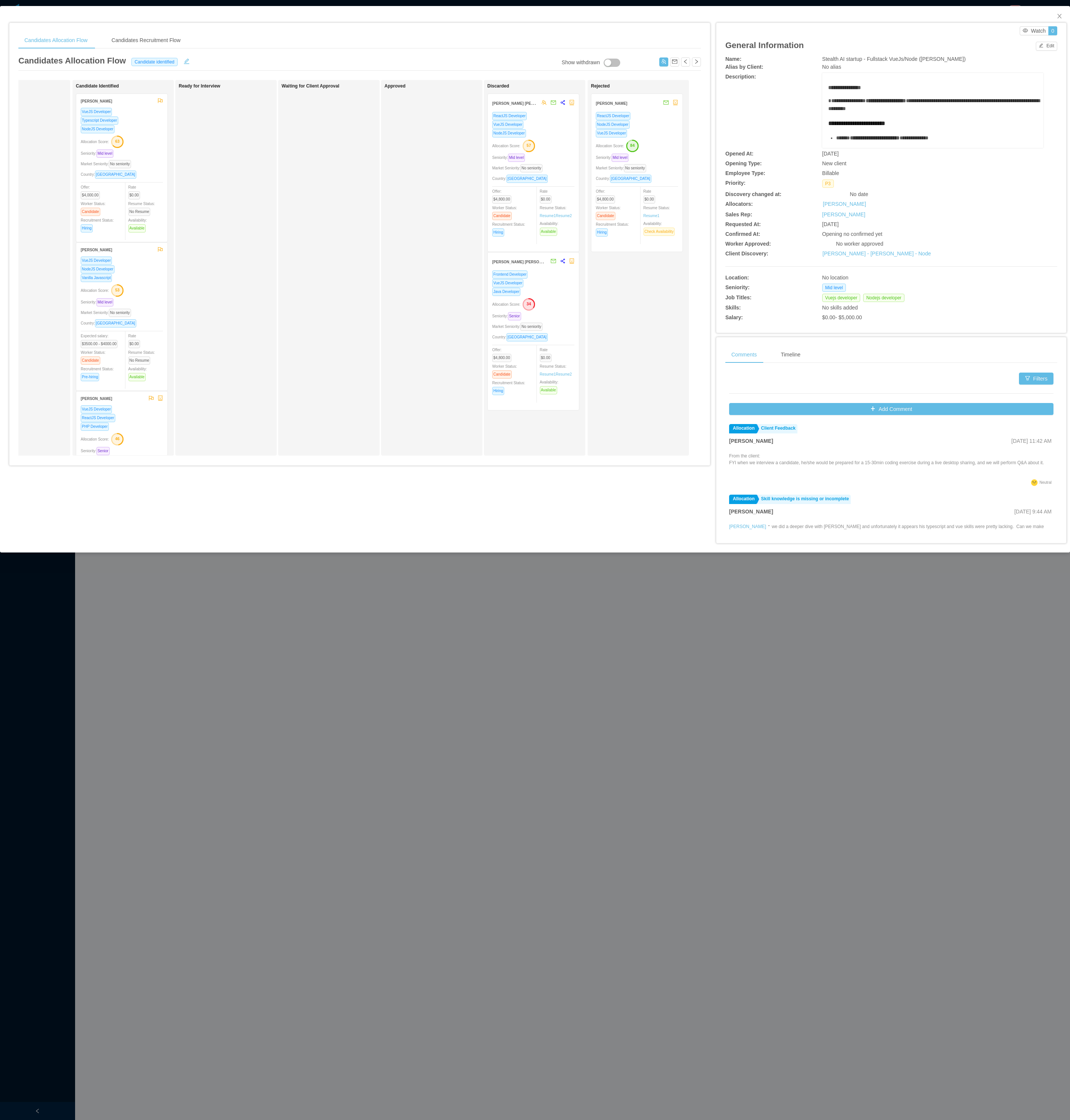
drag, startPoint x: 496, startPoint y: 0, endPoint x: 455, endPoint y: 258, distance: 261.2
click at [396, 258] on div "Approved" at bounding box center [437, 268] width 105 height 369
drag, startPoint x: 138, startPoint y: 145, endPoint x: 543, endPoint y: 142, distance: 405.0
click at [396, 142] on div "Applied Candidate Identified Luciano Horta Santos VueJS Developer Typescript De…" at bounding box center [360, 271] width 683 height 382
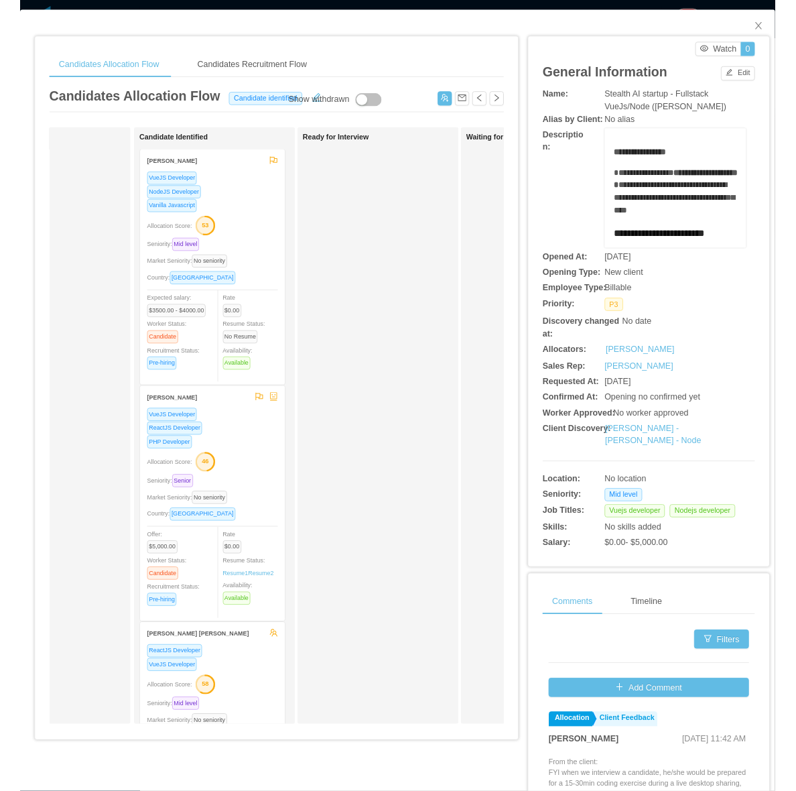
scroll to position [0, 101]
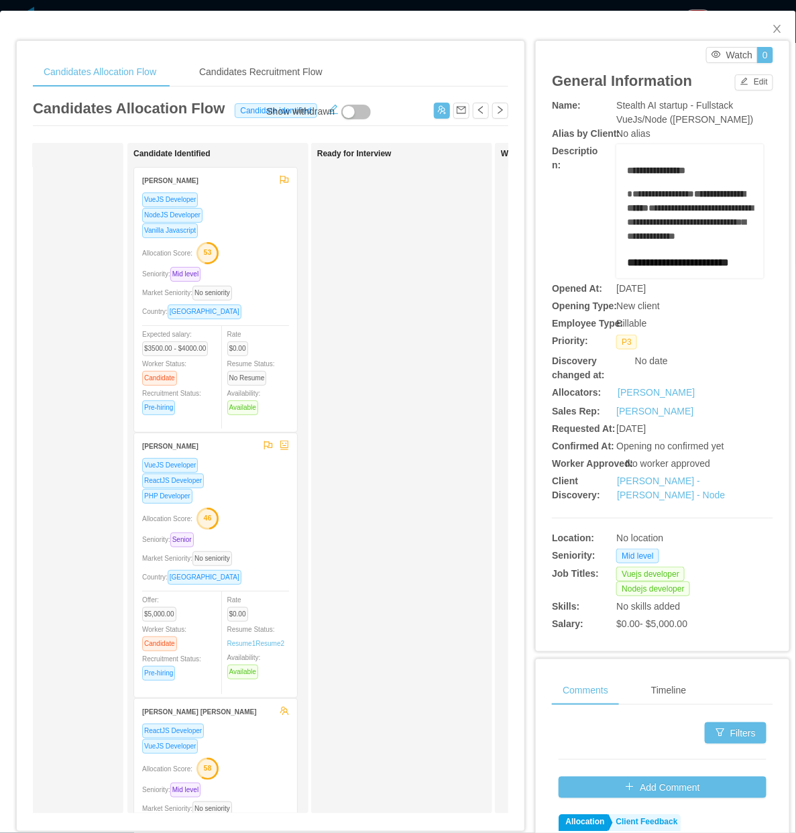
drag, startPoint x: 1687, startPoint y: 0, endPoint x: 349, endPoint y: 360, distance: 1385.5
click at [351, 372] on div "Ready for Interview" at bounding box center [411, 478] width 188 height 658
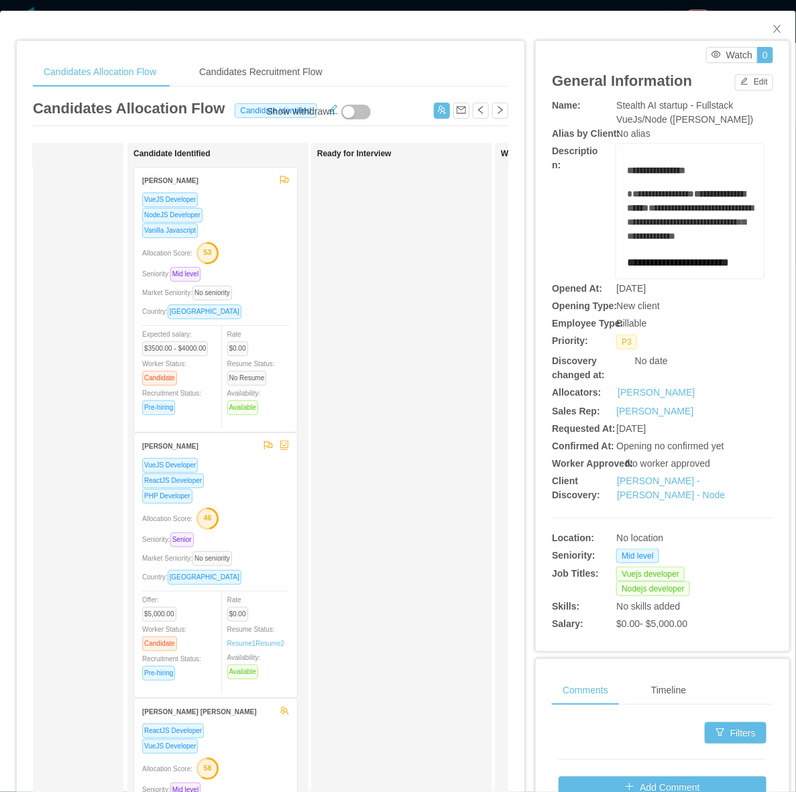
click at [273, 275] on div "Seniority: Mid level" at bounding box center [215, 273] width 147 height 15
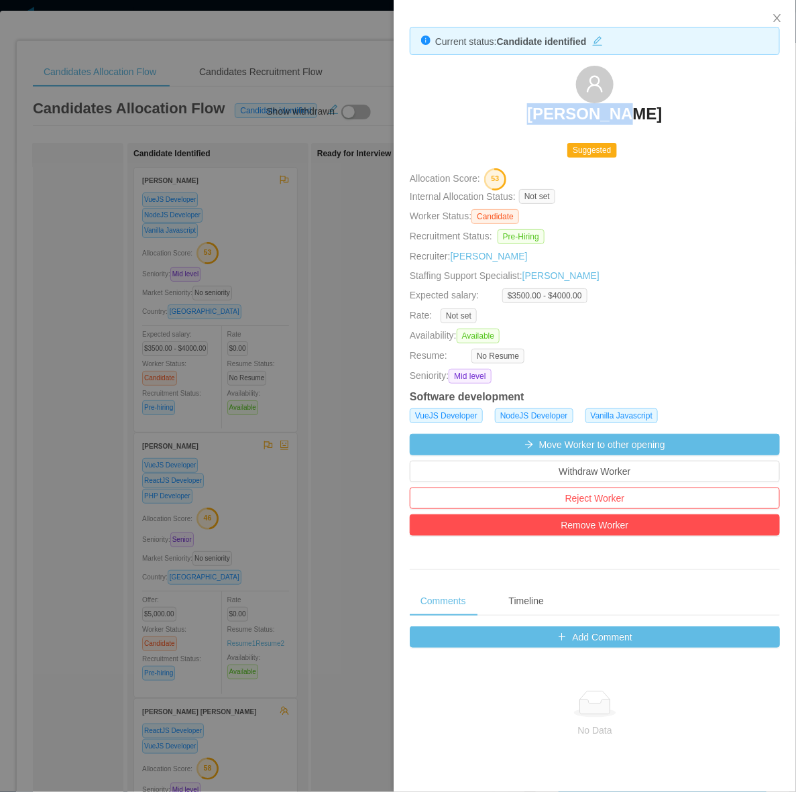
drag, startPoint x: 672, startPoint y: 116, endPoint x: 711, endPoint y: 128, distance: 41.3
click at [707, 128] on div "Hani Yehia" at bounding box center [595, 99] width 370 height 67
copy h3 "Hani Yehia"
drag, startPoint x: 318, startPoint y: 282, endPoint x: 428, endPoint y: 211, distance: 130.0
click at [318, 282] on div at bounding box center [398, 396] width 796 height 792
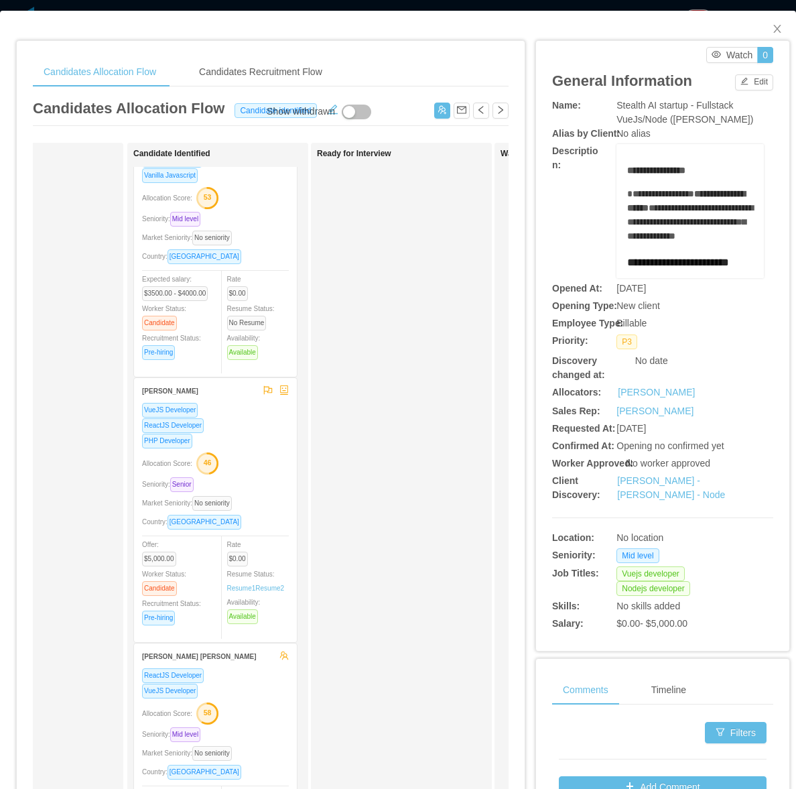
scroll to position [84, 0]
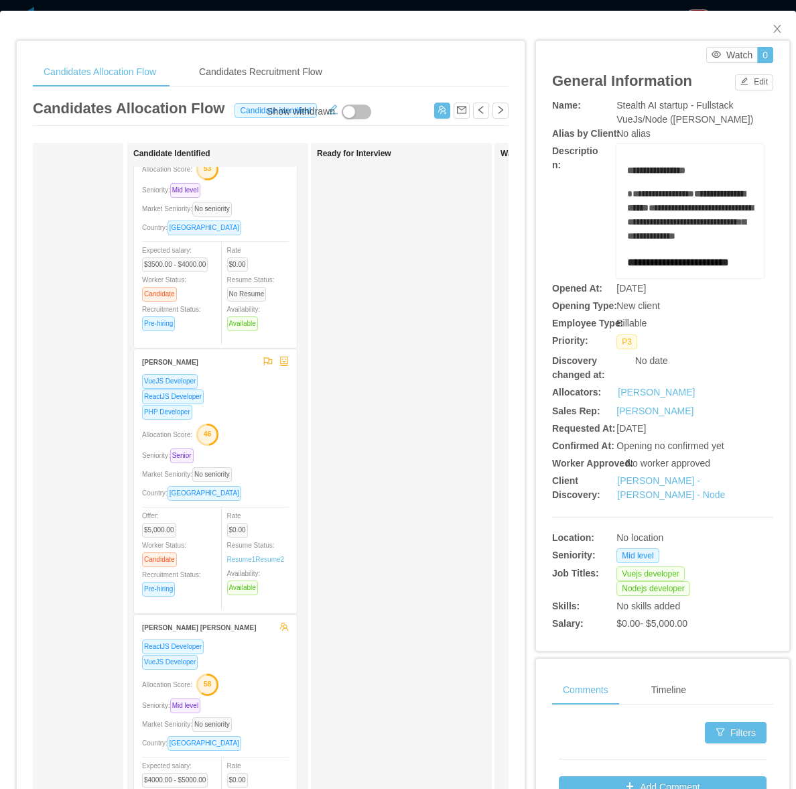
click at [233, 416] on div "PHP Developer" at bounding box center [215, 411] width 147 height 15
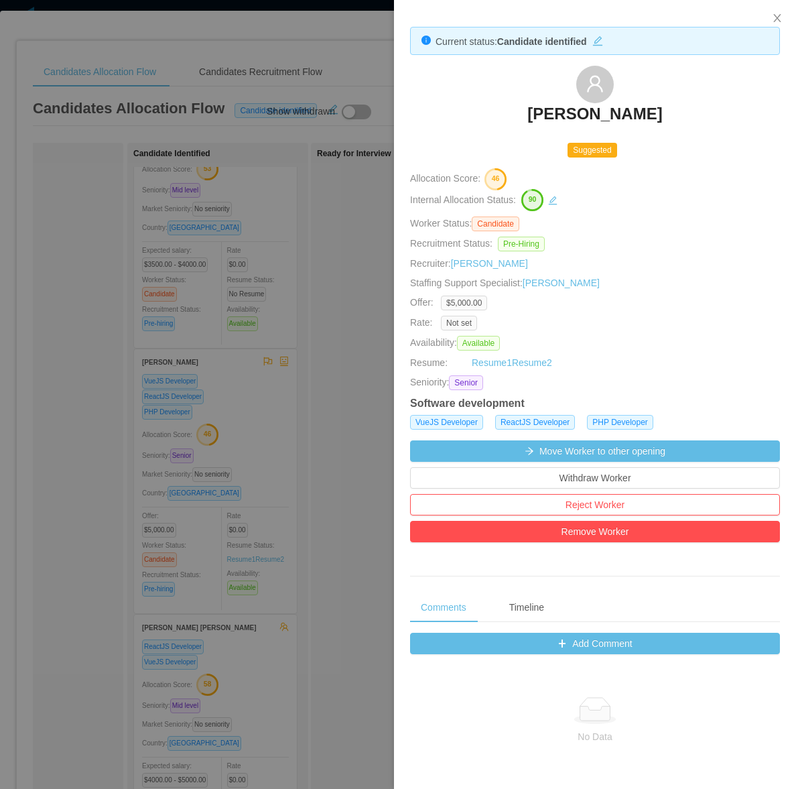
drag, startPoint x: 517, startPoint y: 111, endPoint x: 697, endPoint y: 123, distance: 180.1
click at [703, 122] on div "Everton Luis Oliveira" at bounding box center [595, 99] width 370 height 67
copy h3 "Everton Luis Oliveira"
drag, startPoint x: 198, startPoint y: 398, endPoint x: 192, endPoint y: 402, distance: 8.2
click at [198, 398] on div at bounding box center [398, 394] width 796 height 789
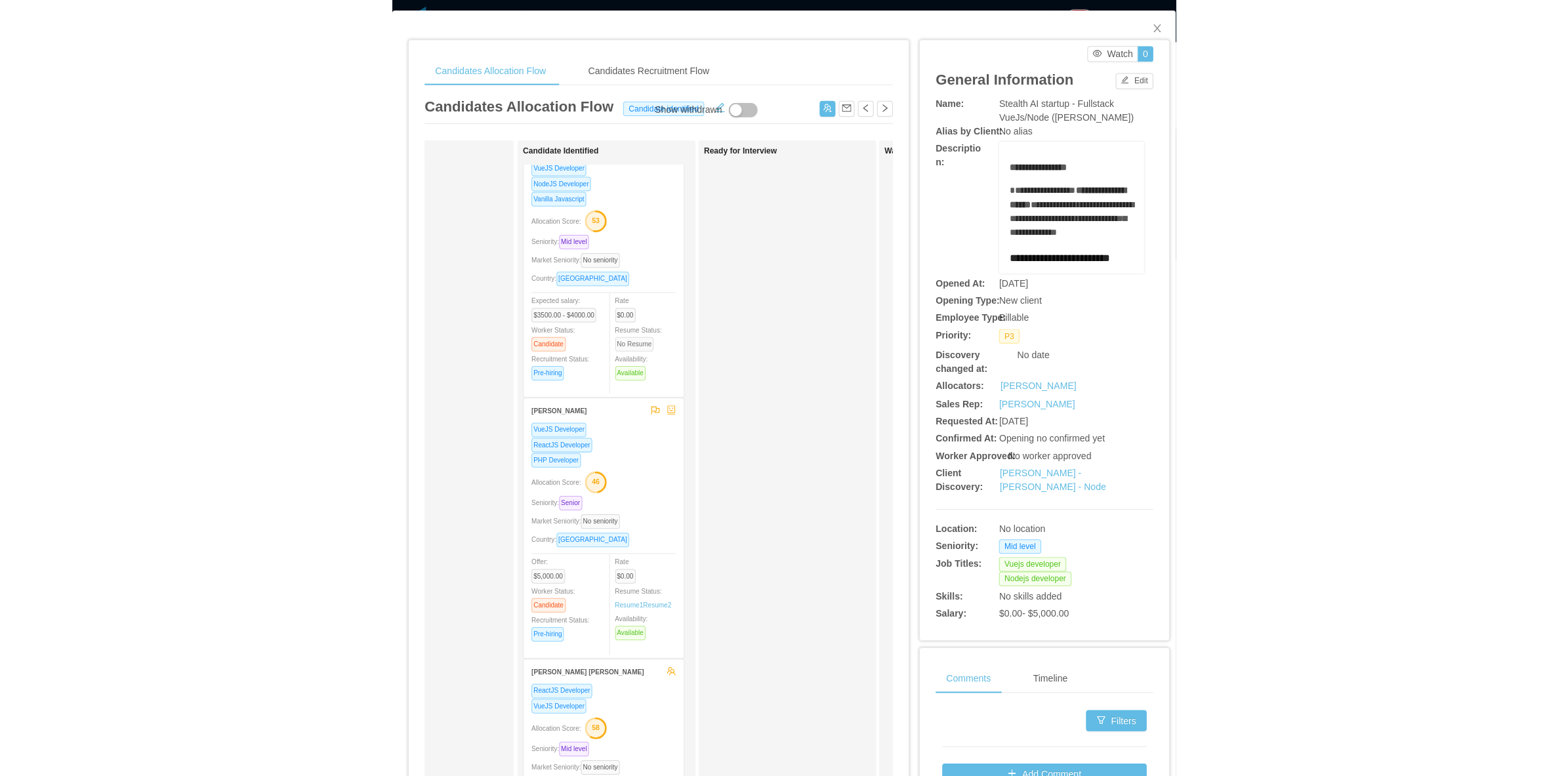
scroll to position [0, 0]
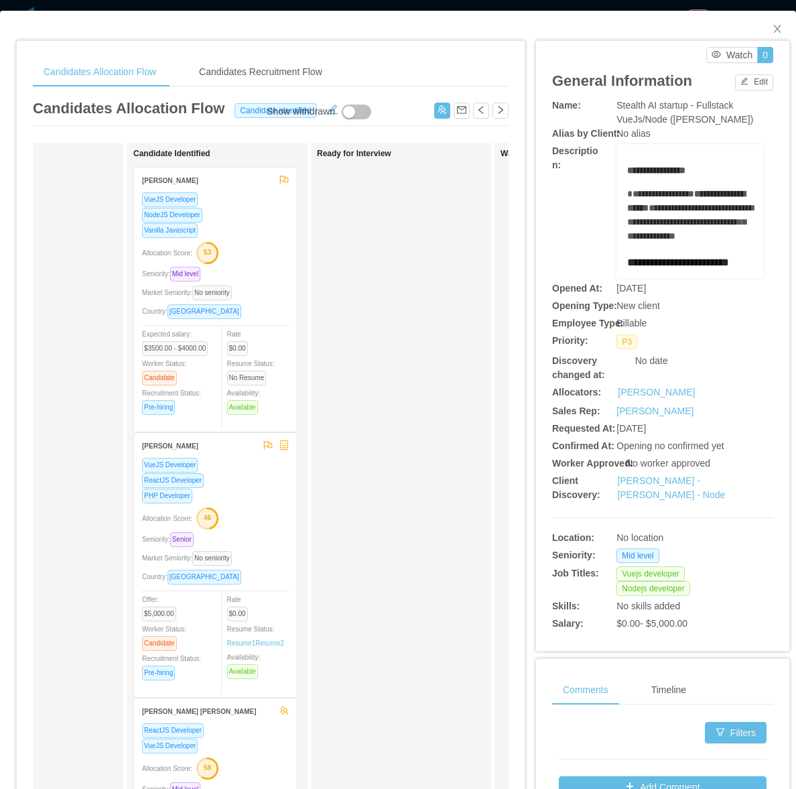
drag, startPoint x: 223, startPoint y: 506, endPoint x: 235, endPoint y: 497, distance: 15.8
click at [223, 511] on div "Allocation Score: 46" at bounding box center [215, 517] width 147 height 21
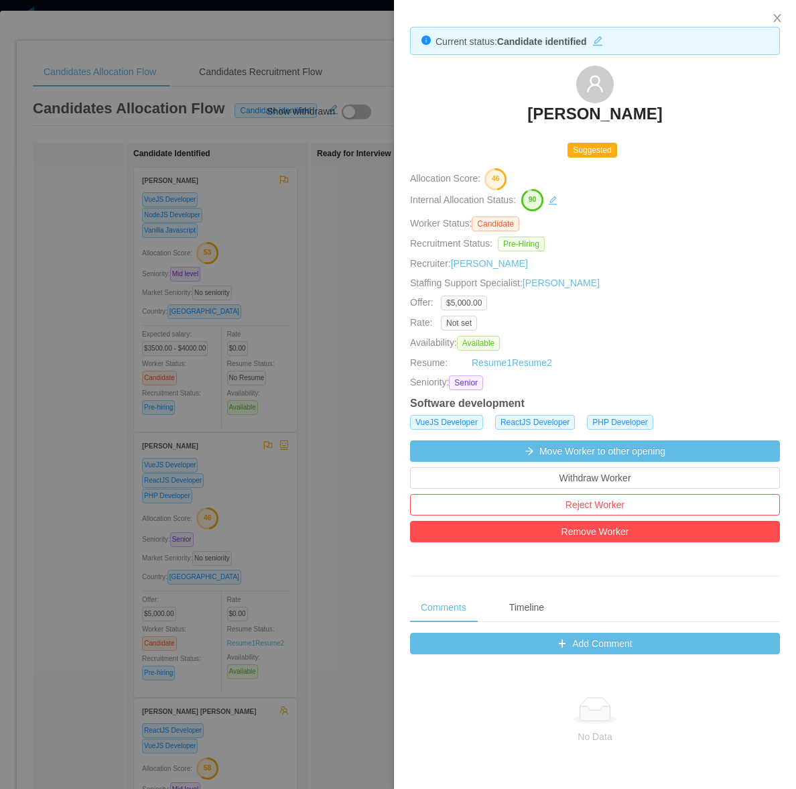
click at [304, 575] on div at bounding box center [398, 394] width 796 height 789
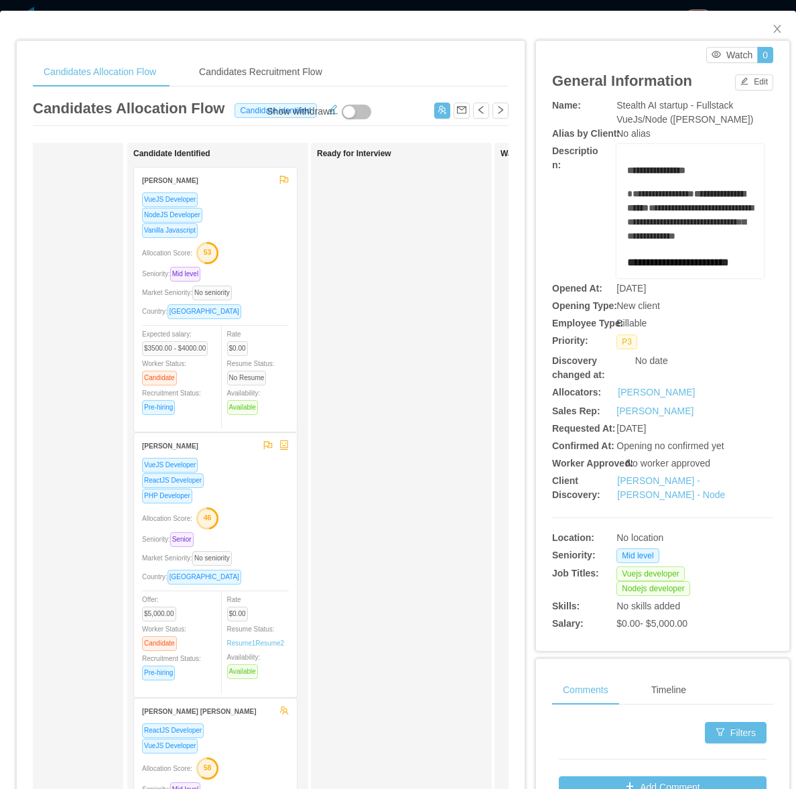
click at [259, 514] on div "Allocation Score: 46" at bounding box center [215, 517] width 147 height 21
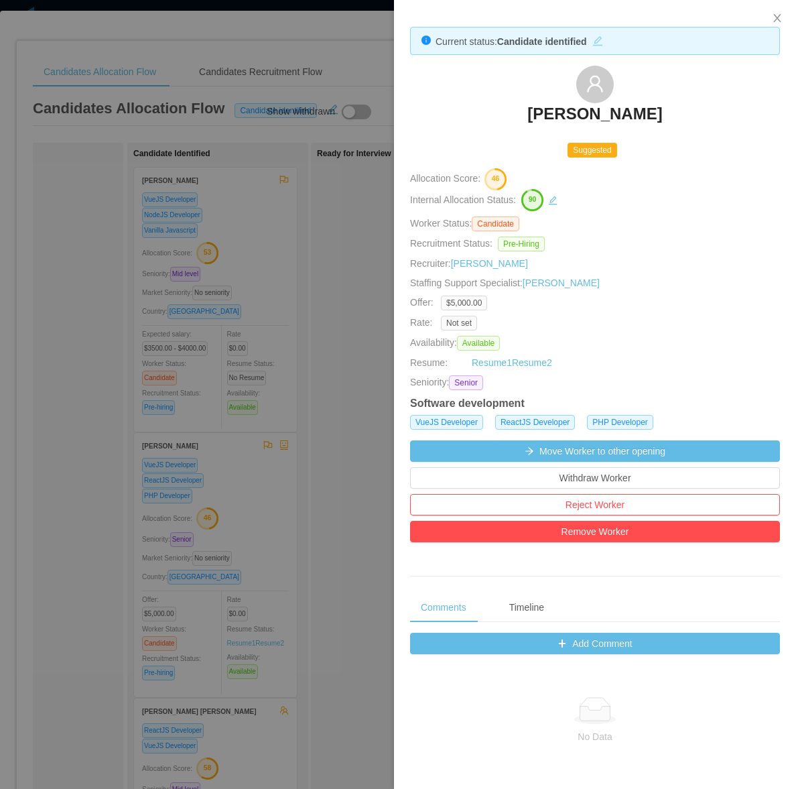
click at [603, 41] on button "button" at bounding box center [597, 39] width 21 height 13
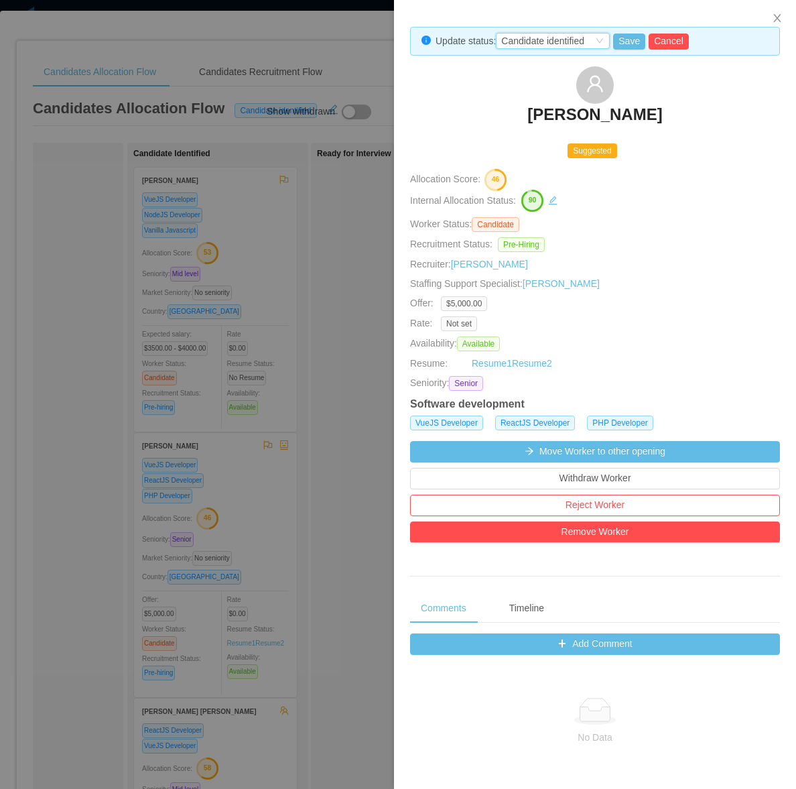
click at [592, 44] on div "Candidate identified" at bounding box center [553, 41] width 114 height 16
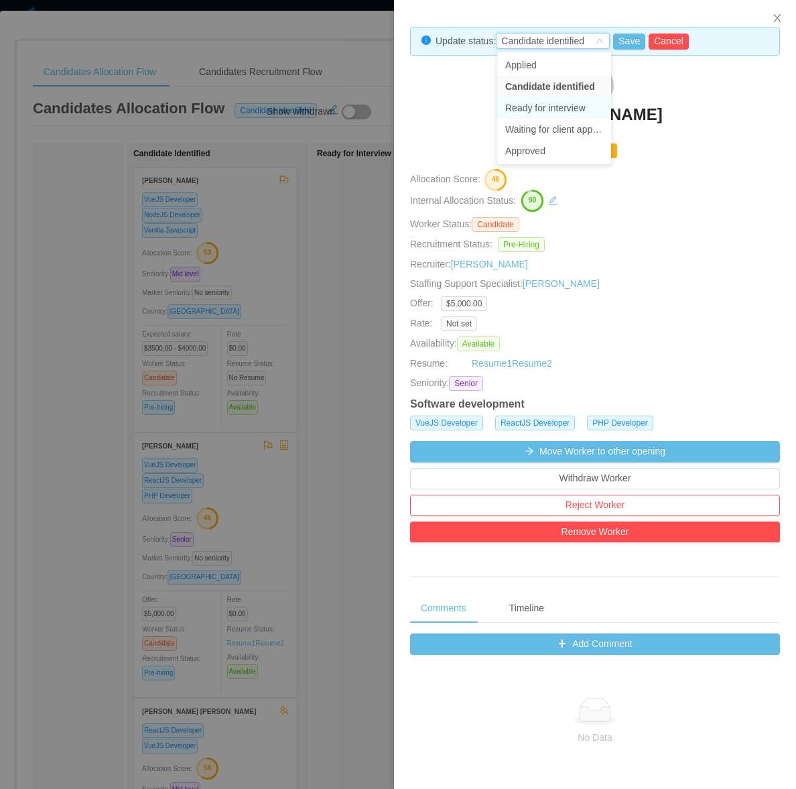
click at [467, 117] on div "Everton Luis Oliveira" at bounding box center [595, 99] width 370 height 67
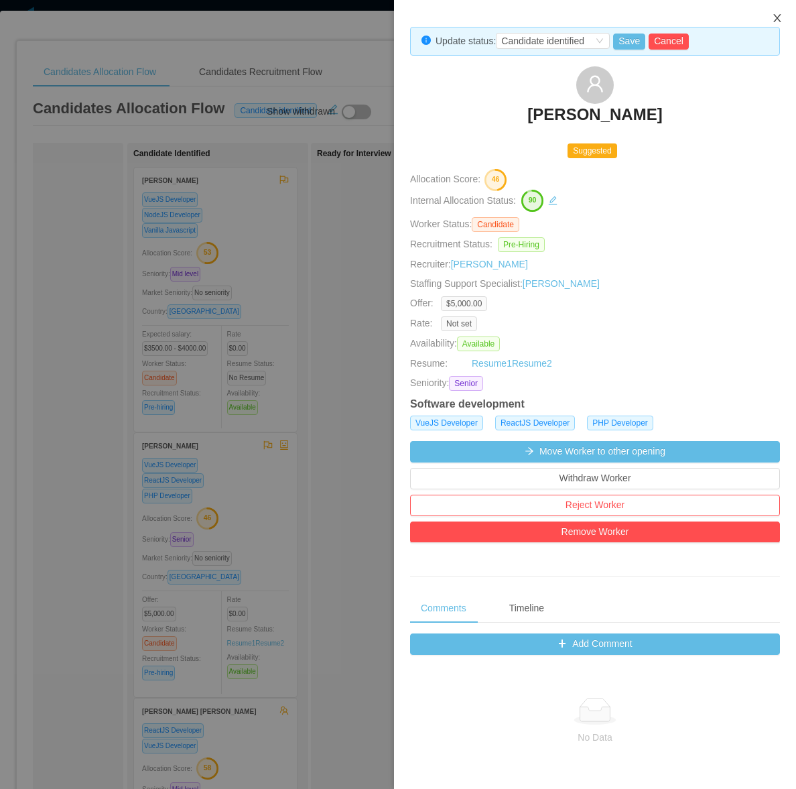
click at [707, 21] on icon "icon: close" at bounding box center [777, 18] width 11 height 11
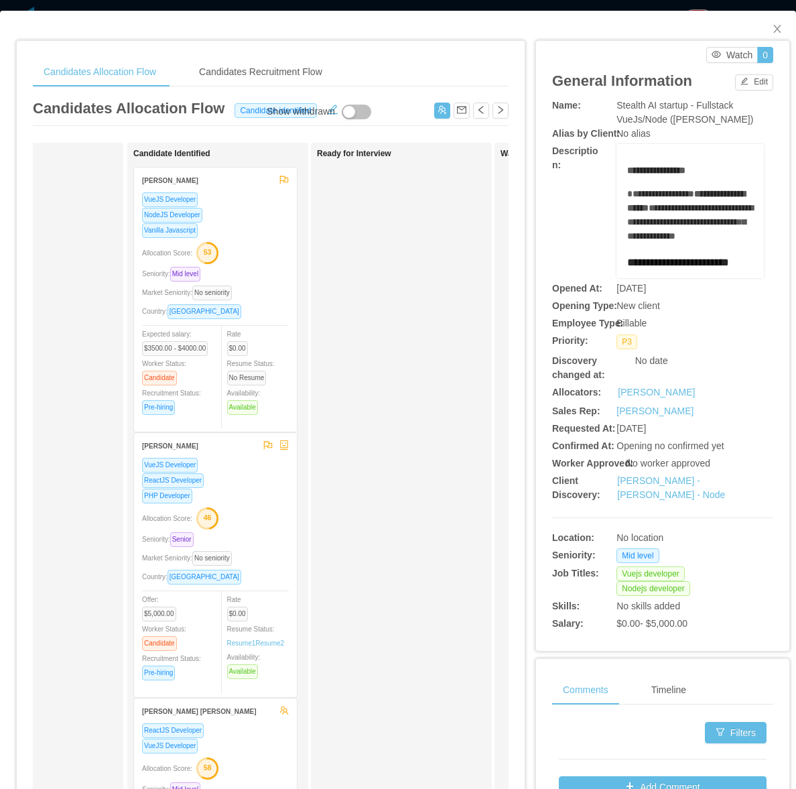
click at [444, 404] on div "Ready for Interview" at bounding box center [411, 478] width 188 height 658
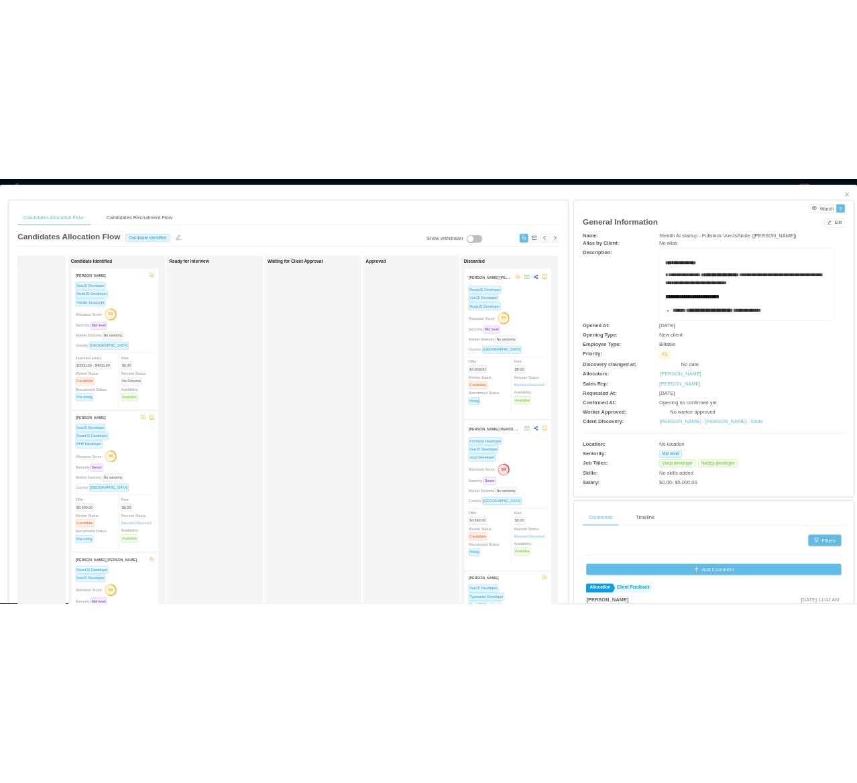
scroll to position [0, 47]
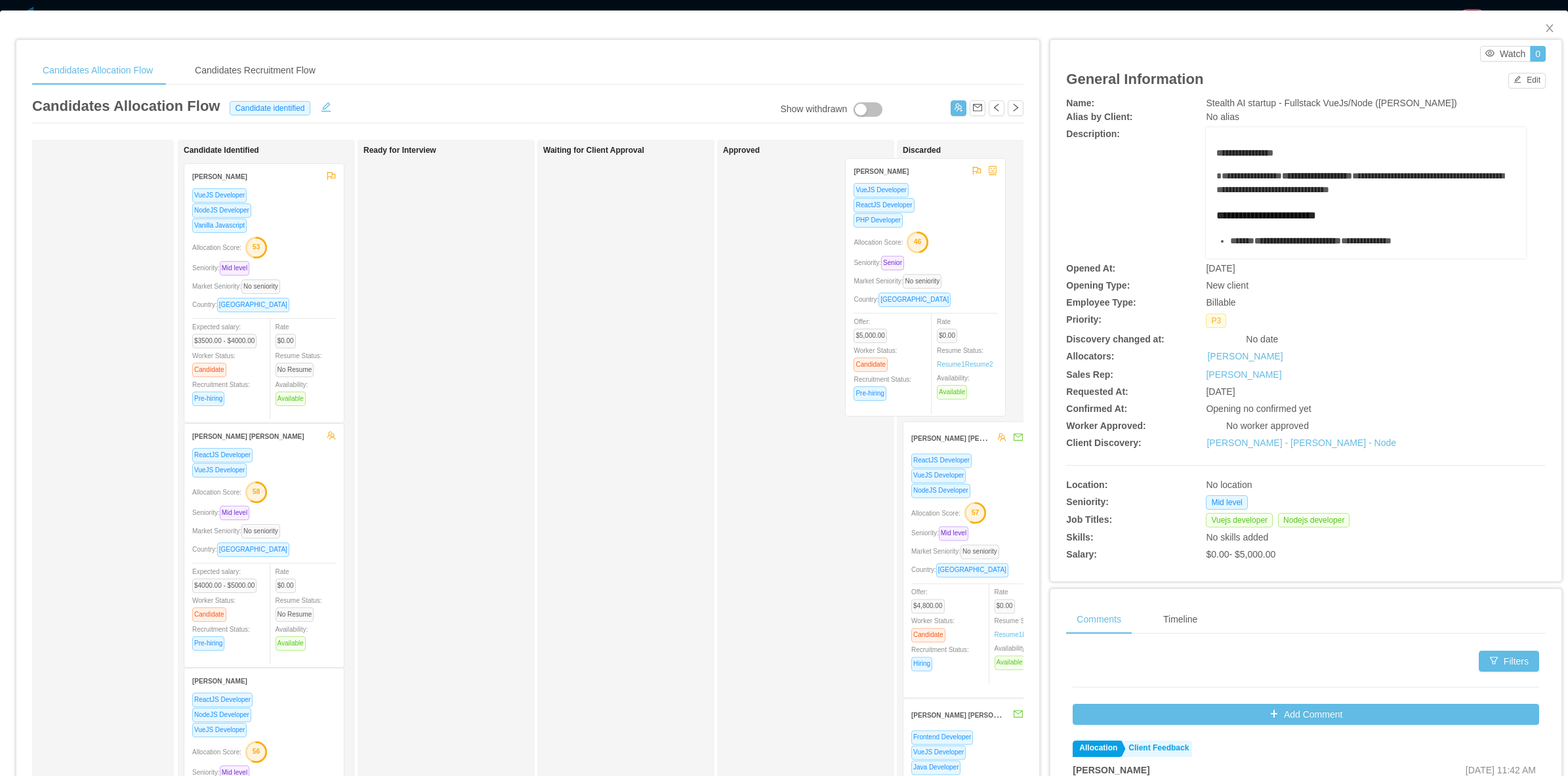
drag, startPoint x: 296, startPoint y: 542, endPoint x: 956, endPoint y: 279, distance: 710.5
click at [692, 279] on div "Applied Candidate Identified Hani Yehia VueJS Developer NodeJS Developer Vanill…" at bounding box center [528, 473] width 992 height 666
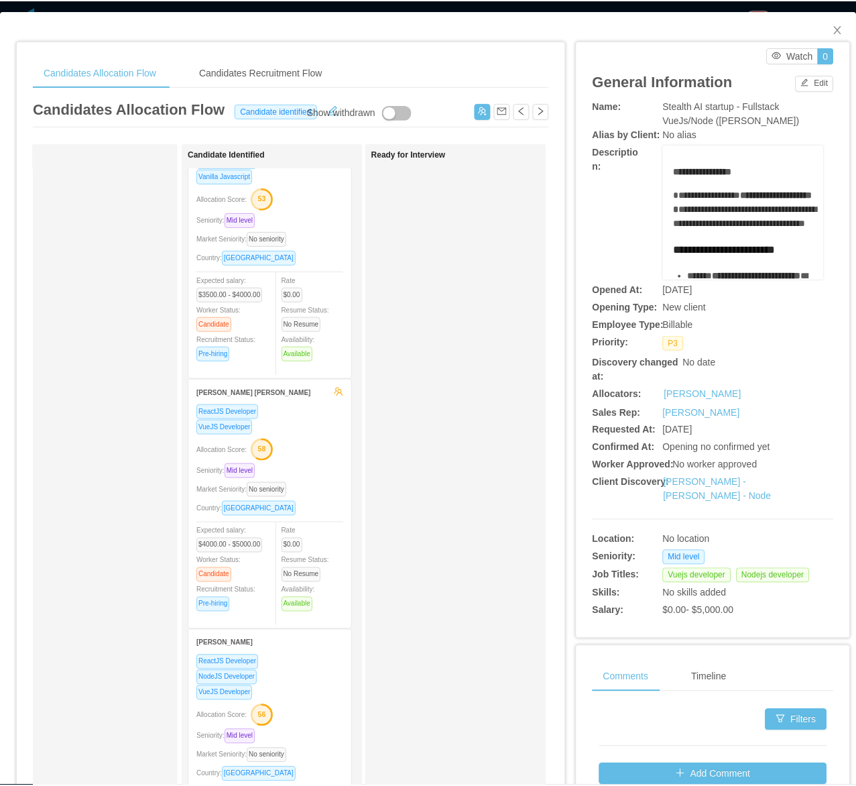
scroll to position [84, 0]
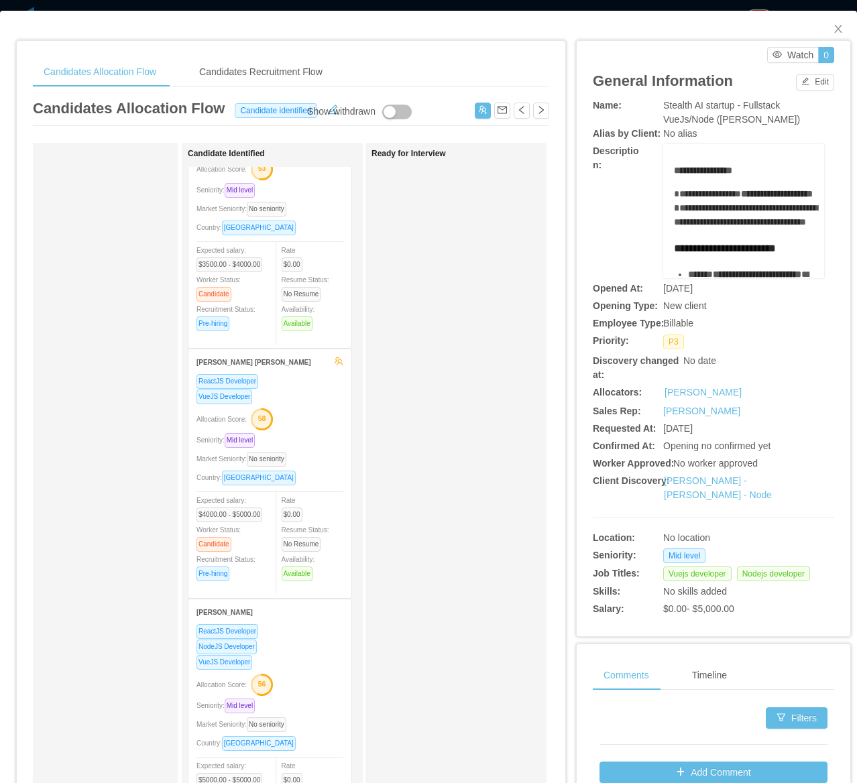
click at [310, 418] on div "Allocation Score: 58" at bounding box center [269, 418] width 147 height 21
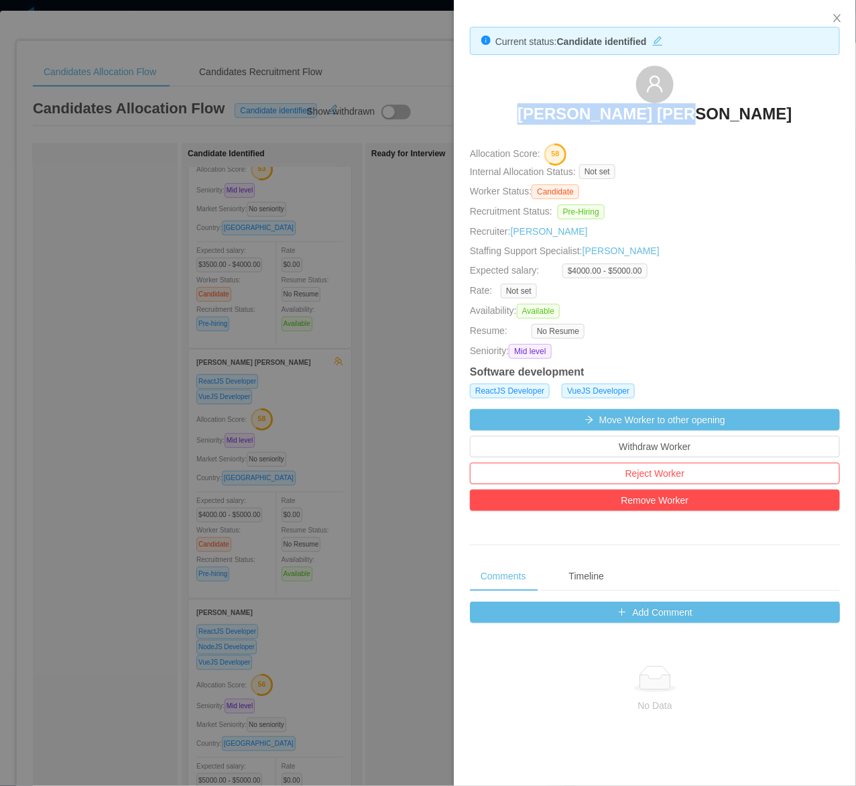
drag, startPoint x: 580, startPoint y: 102, endPoint x: 727, endPoint y: 114, distance: 148.0
click at [707, 114] on div "[PERSON_NAME] [PERSON_NAME]" at bounding box center [655, 99] width 370 height 67
copy h3 "[PERSON_NAME] [PERSON_NAME]"
click at [105, 354] on div at bounding box center [428, 393] width 856 height 786
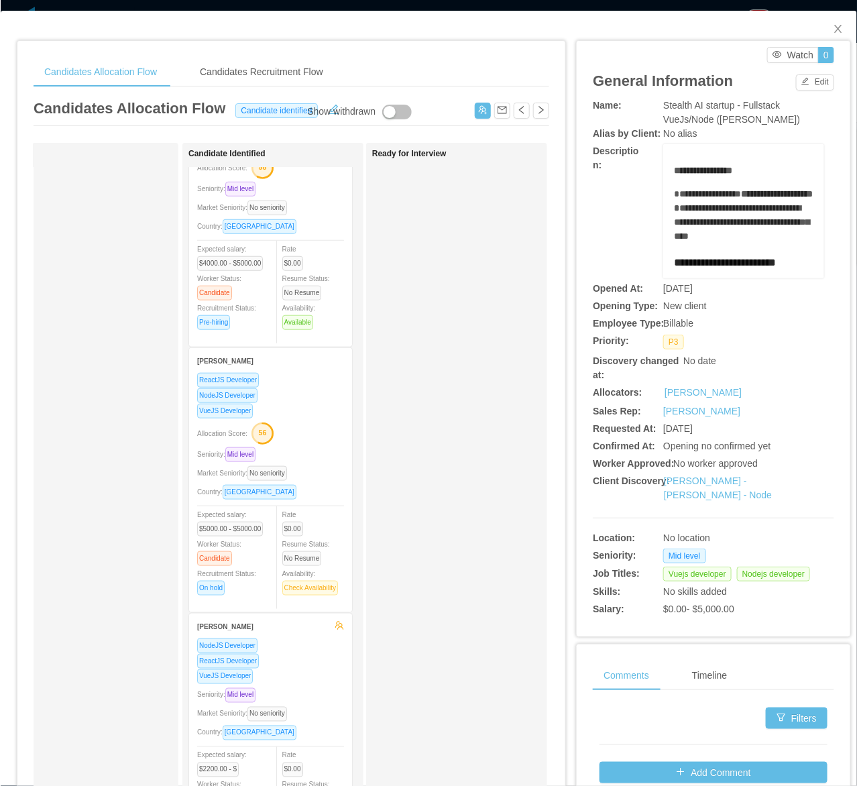
scroll to position [419, 0]
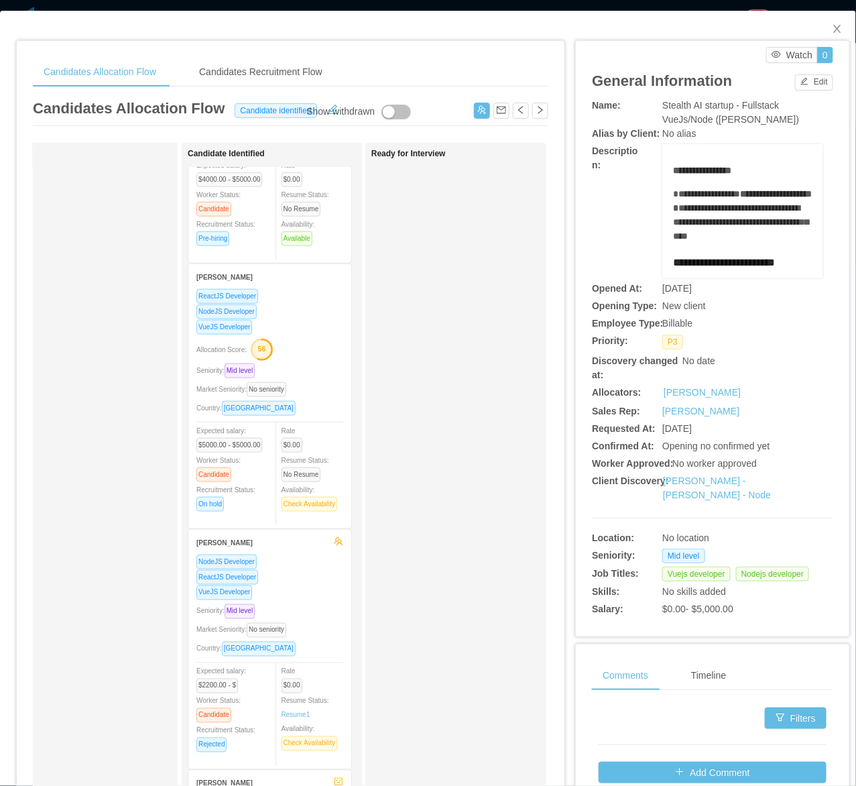
click at [309, 307] on div "NodeJS Developer" at bounding box center [269, 311] width 147 height 15
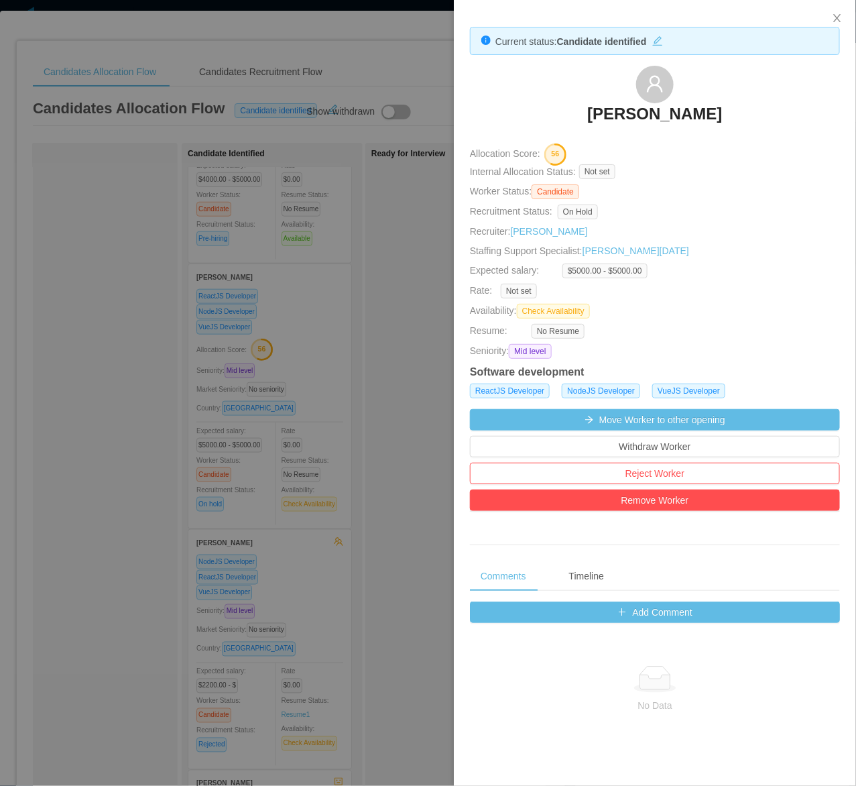
click at [376, 286] on div at bounding box center [428, 393] width 856 height 786
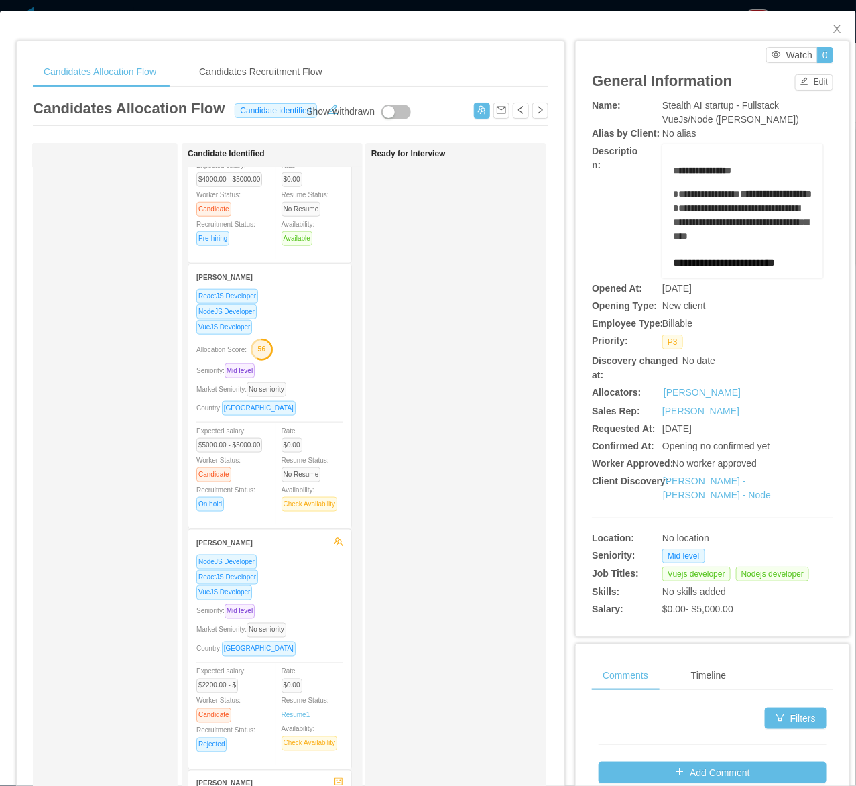
click at [320, 350] on div "Allocation Score: 56" at bounding box center [269, 348] width 147 height 21
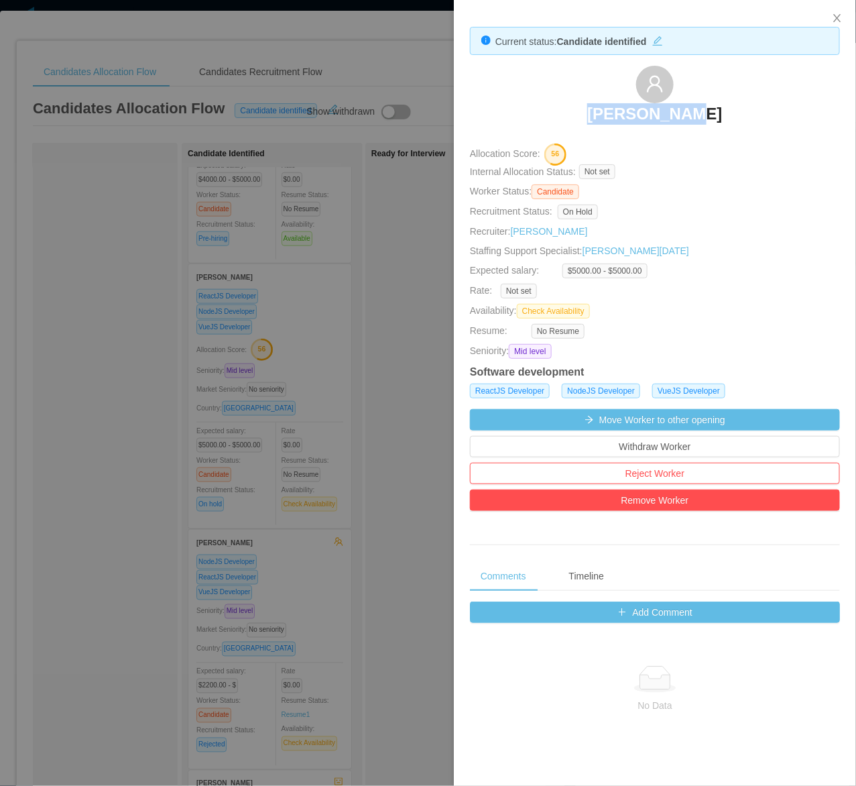
drag, startPoint x: 584, startPoint y: 90, endPoint x: 719, endPoint y: 122, distance: 139.0
click at [707, 122] on div "Duane Faria" at bounding box center [655, 99] width 370 height 67
copy h3 "Duane Faria"
drag, startPoint x: 367, startPoint y: 322, endPoint x: 329, endPoint y: 333, distance: 39.9
click at [369, 322] on div at bounding box center [428, 393] width 857 height 786
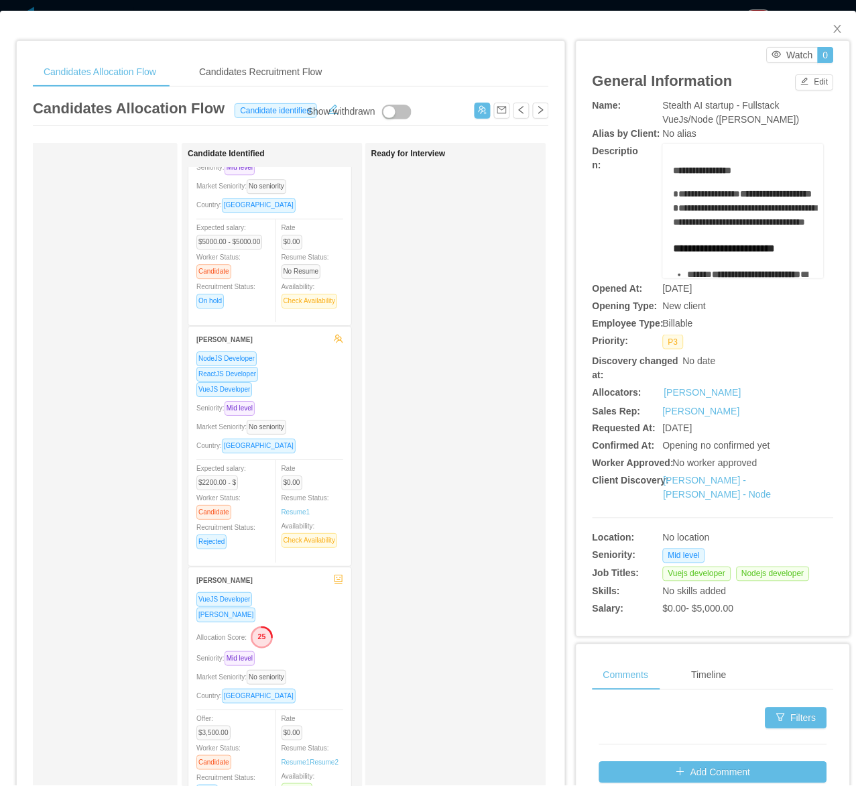
scroll to position [641, 0]
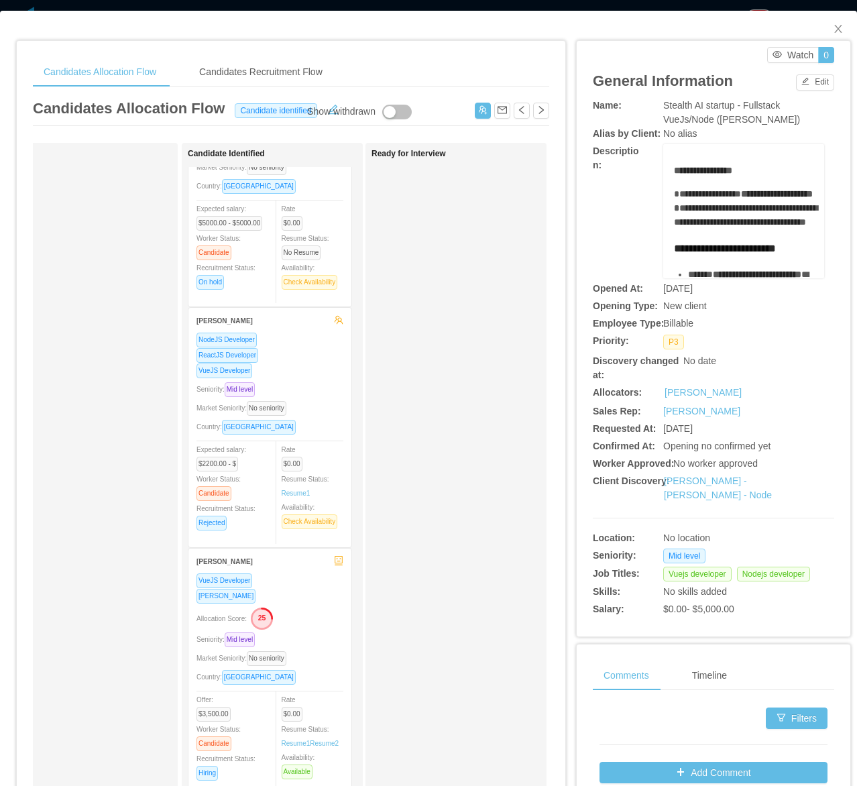
click at [333, 393] on div "Seniority: Mid level" at bounding box center [269, 388] width 147 height 15
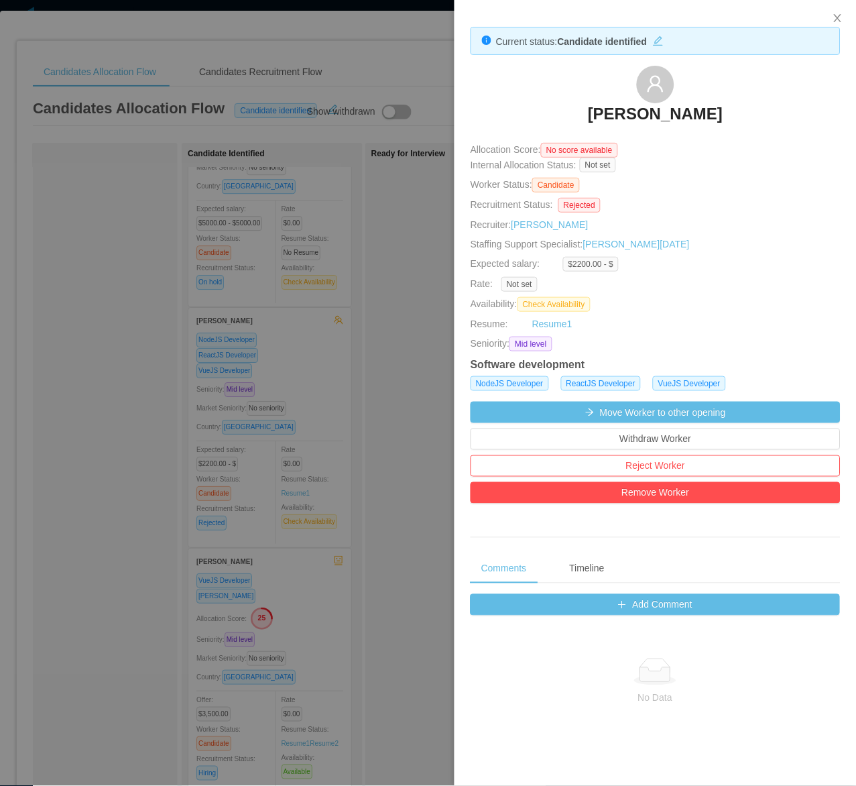
scroll to position [633, 0]
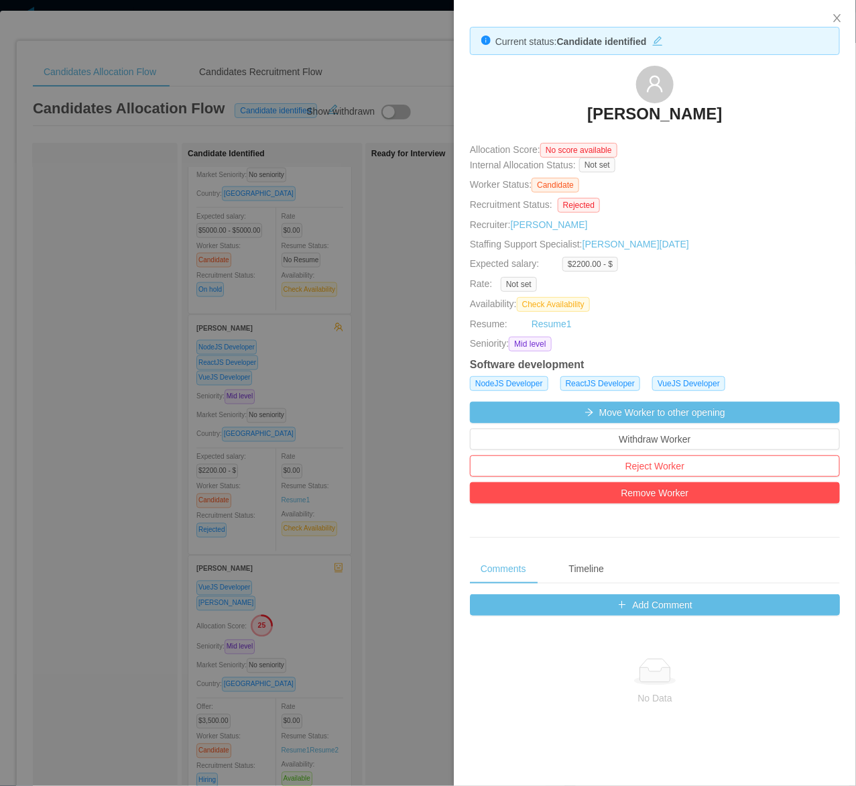
drag, startPoint x: 355, startPoint y: 410, endPoint x: 341, endPoint y: 453, distance: 45.4
click at [355, 410] on div at bounding box center [428, 393] width 856 height 786
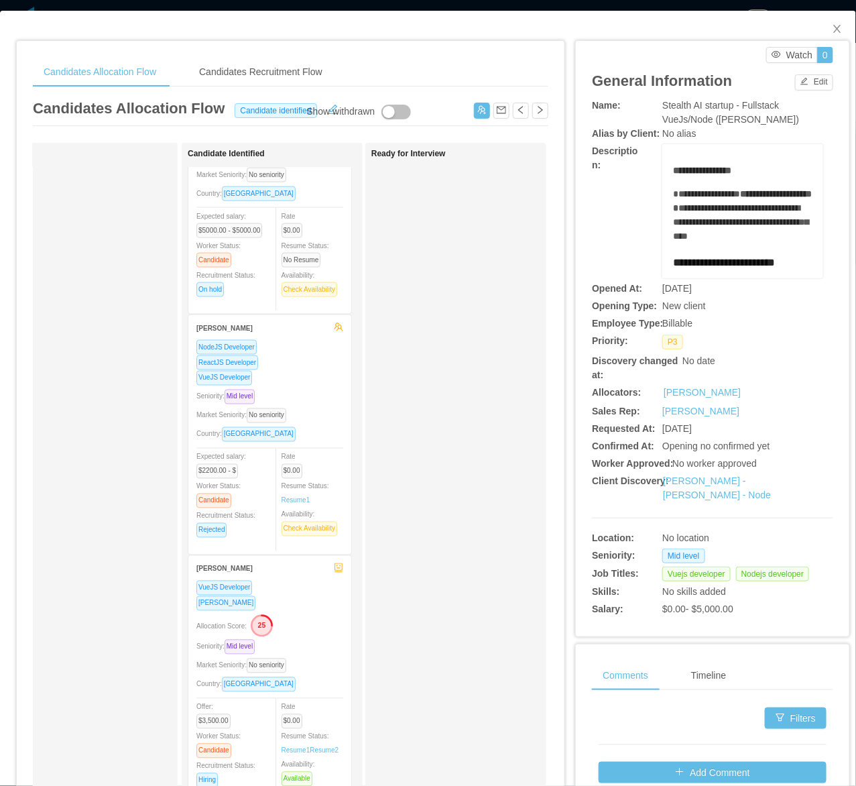
scroll to position [632, 0]
click at [314, 390] on div "Seniority: Mid level" at bounding box center [269, 397] width 147 height 15
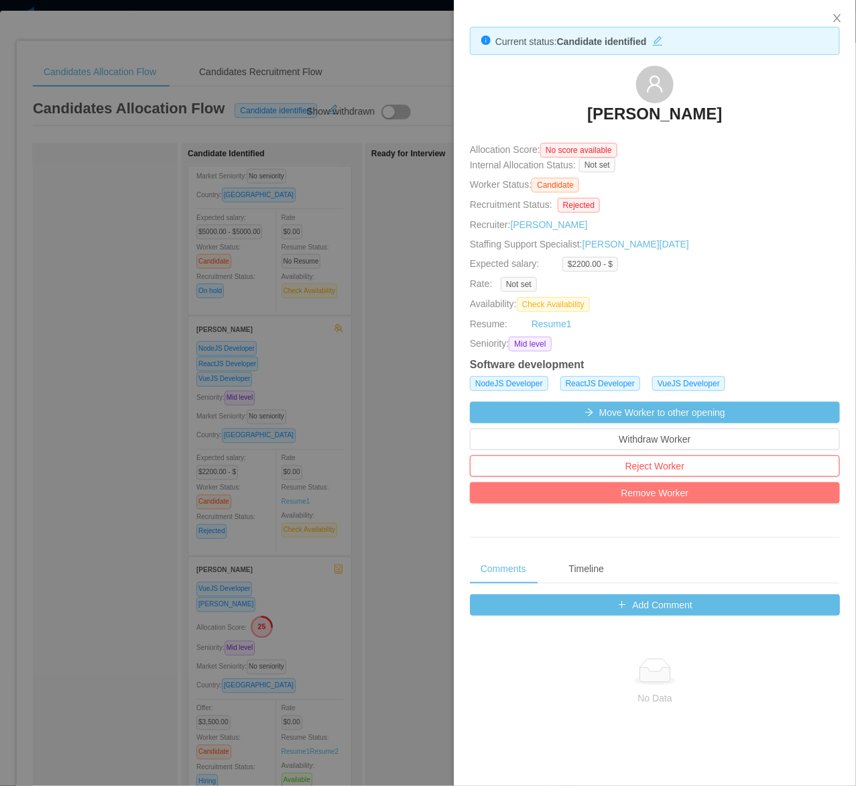
drag, startPoint x: 648, startPoint y: 498, endPoint x: 652, endPoint y: 491, distance: 8.4
click at [648, 498] on button "Remove Worker" at bounding box center [655, 492] width 370 height 21
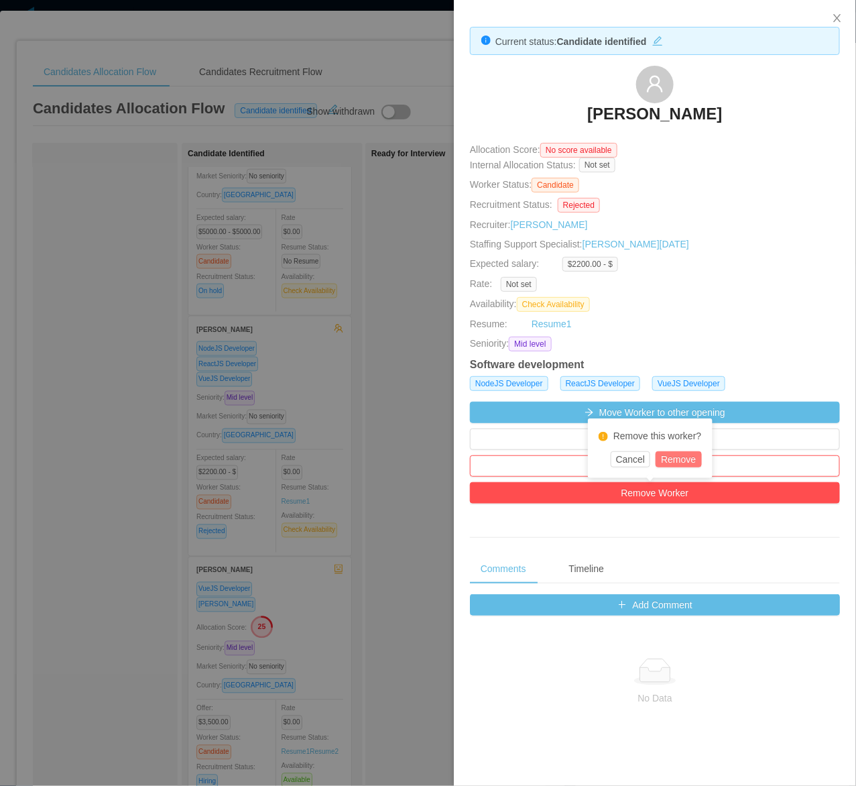
click at [685, 456] on button "Remove" at bounding box center [679, 459] width 46 height 16
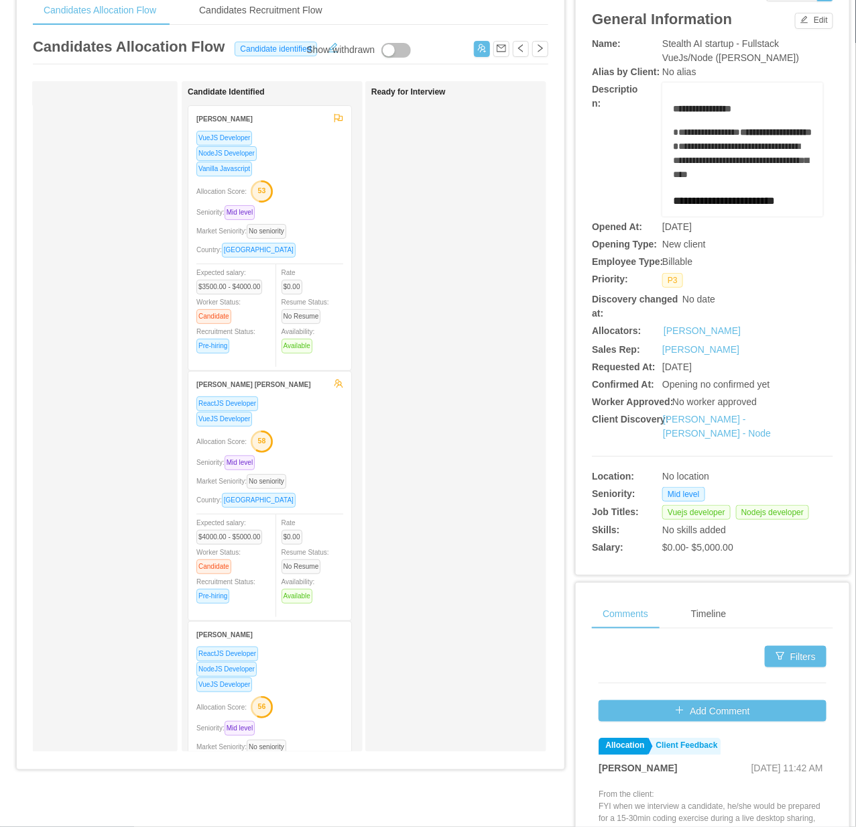
scroll to position [0, 0]
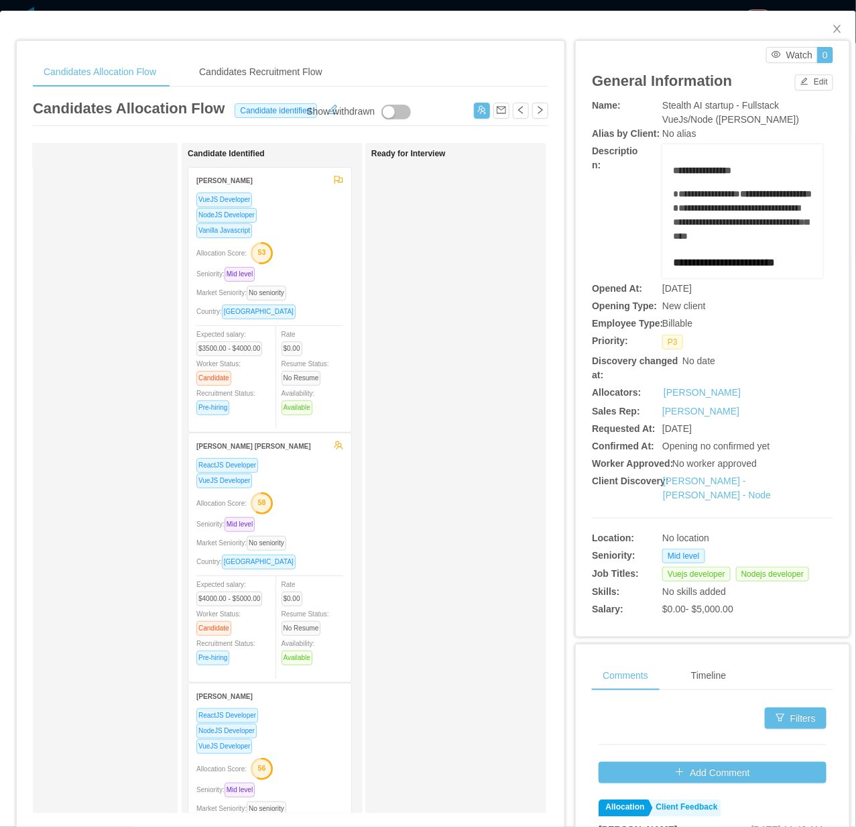
drag, startPoint x: 735, startPoint y: 99, endPoint x: 758, endPoint y: 95, distance: 23.0
click at [707, 100] on span "Stealth AI startup - Fullstack VueJs/Node ([PERSON_NAME])" at bounding box center [730, 112] width 137 height 25
click at [707, 87] on button "Edit" at bounding box center [814, 82] width 38 height 16
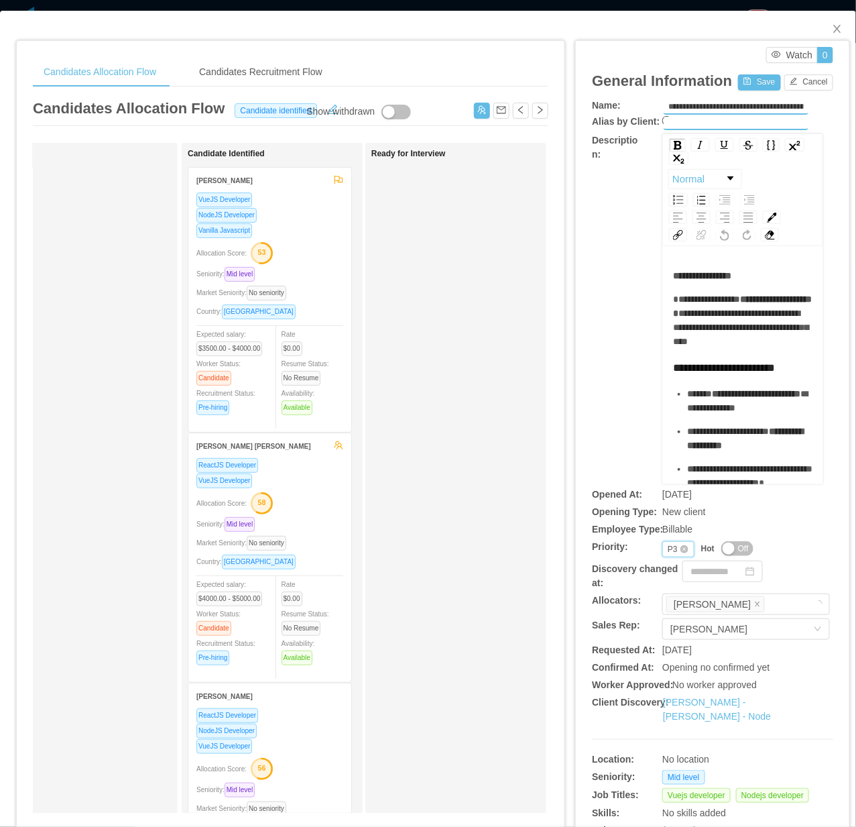
click at [668, 548] on div "P3" at bounding box center [673, 549] width 10 height 15
click at [664, 567] on li "P1" at bounding box center [669, 568] width 32 height 21
click at [707, 77] on button "Save" at bounding box center [759, 82] width 42 height 16
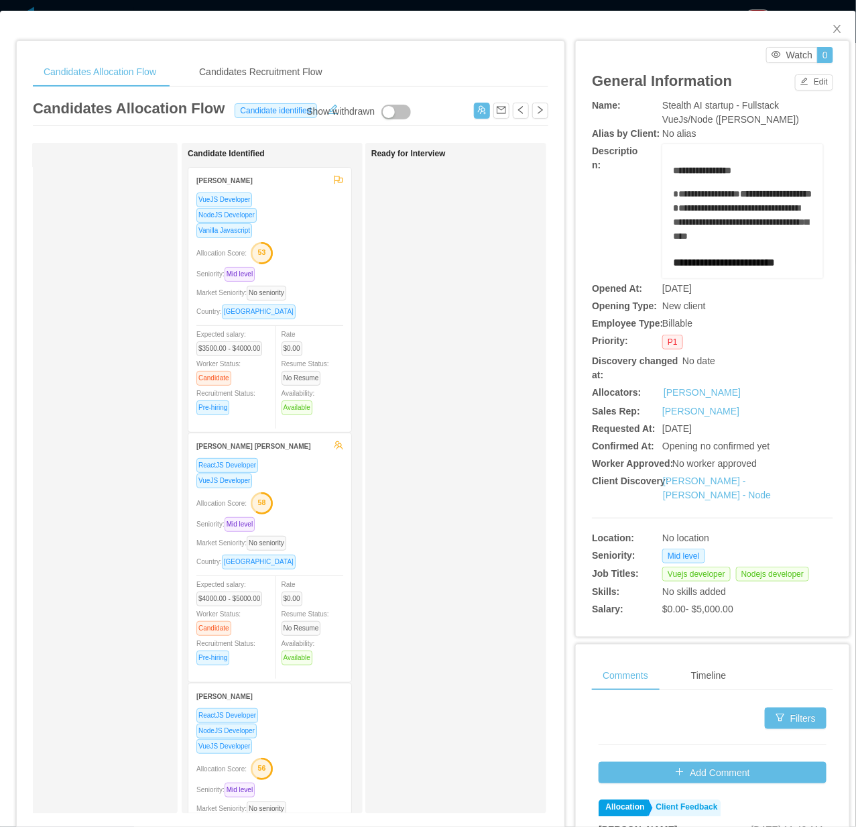
drag, startPoint x: 414, startPoint y: 478, endPoint x: 419, endPoint y: 483, distance: 7.6
click at [419, 483] on div "Ready for Interview" at bounding box center [465, 478] width 188 height 658
click at [707, 27] on icon "icon: close" at bounding box center [837, 28] width 11 height 11
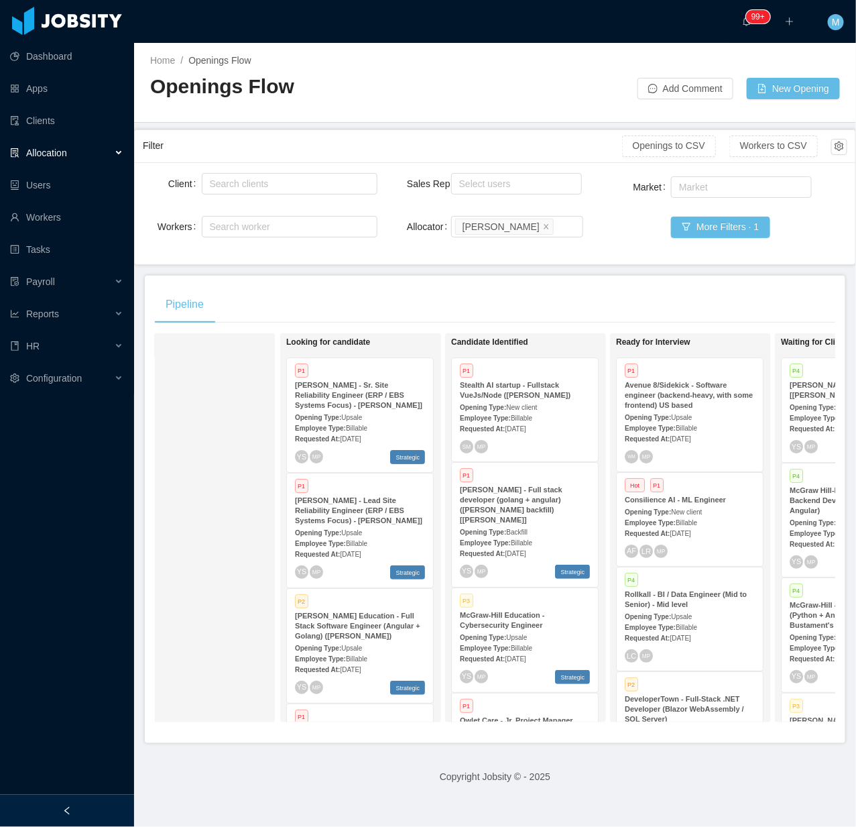
scroll to position [469, 0]
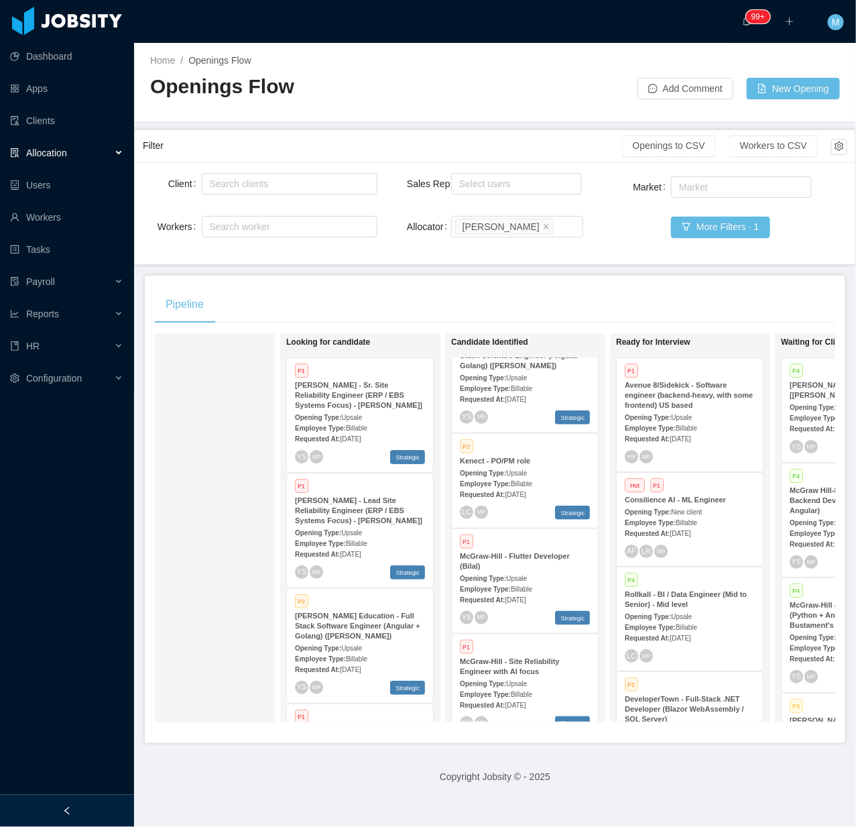
click at [684, 508] on span "New client" at bounding box center [686, 511] width 31 height 7
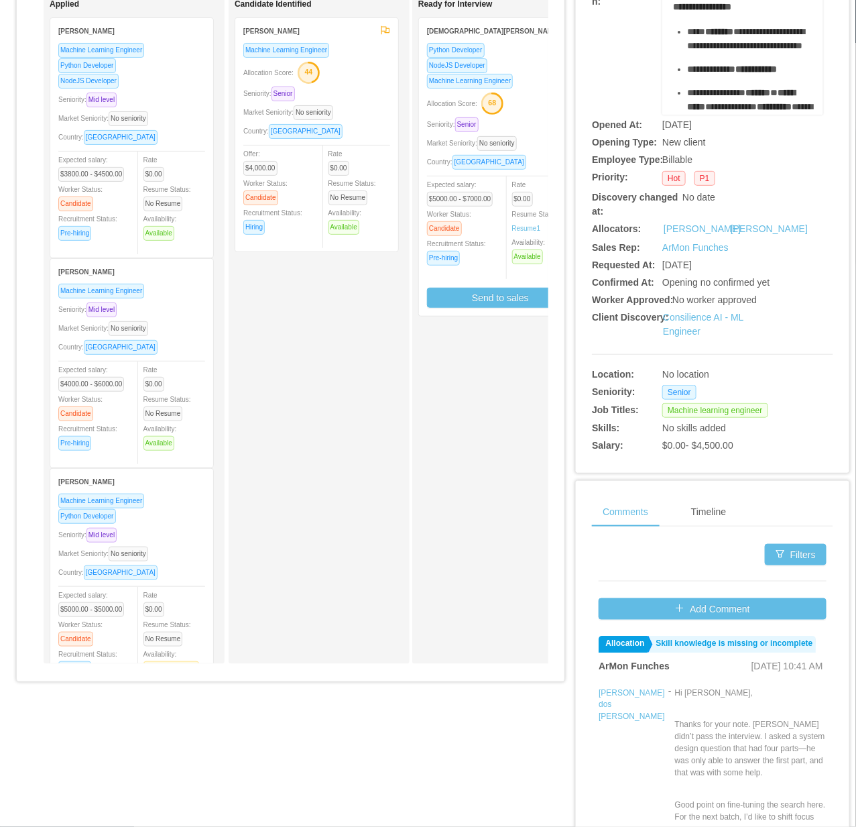
scroll to position [168, 0]
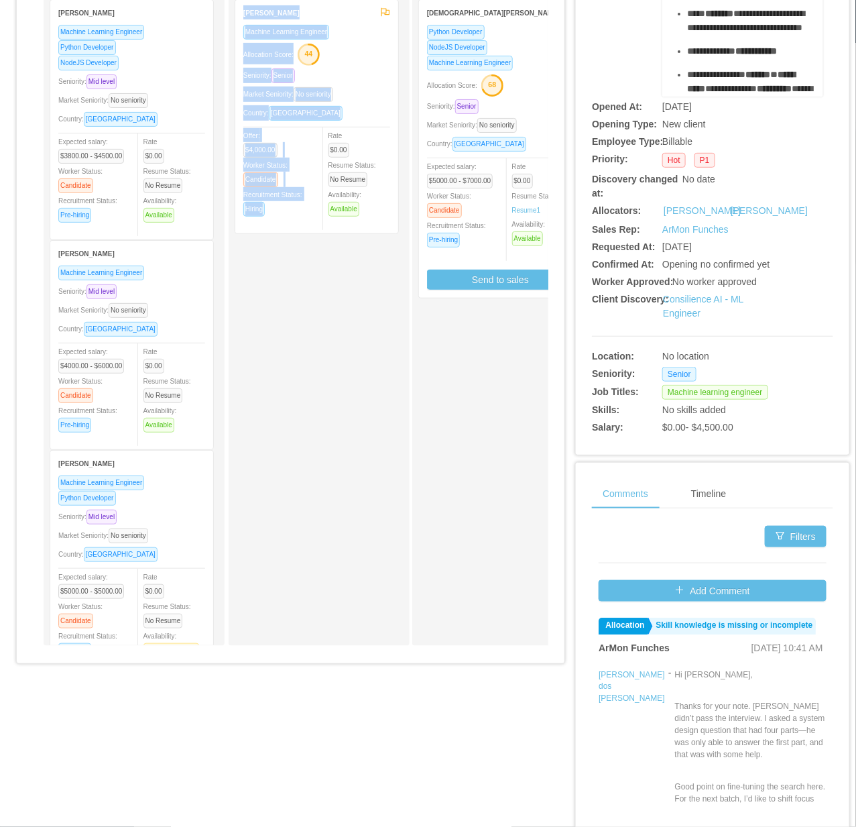
drag, startPoint x: 192, startPoint y: 672, endPoint x: 253, endPoint y: 672, distance: 61.0
click at [253, 672] on div "Candidates Allocation Flow Candidates Recruitment Flow Candidates Allocation Fl…" at bounding box center [291, 272] width 548 height 799
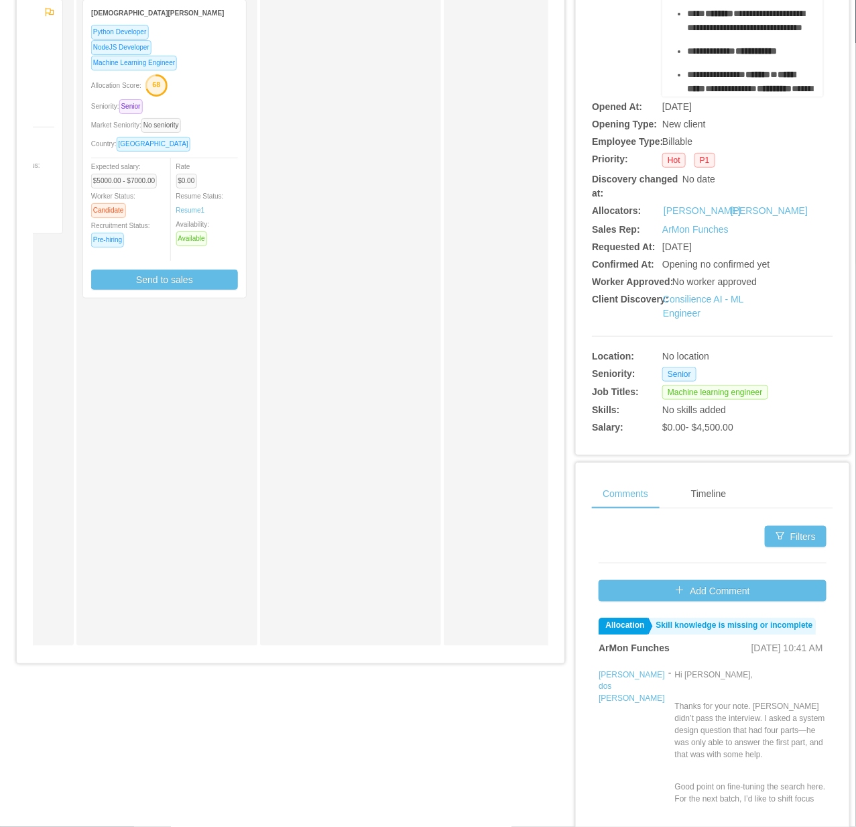
scroll to position [0, 326]
click at [203, 468] on div "Ready for Interview Cristiano Muniz Python Developer NodeJS Developer Machine L…" at bounding box center [186, 310] width 188 height 658
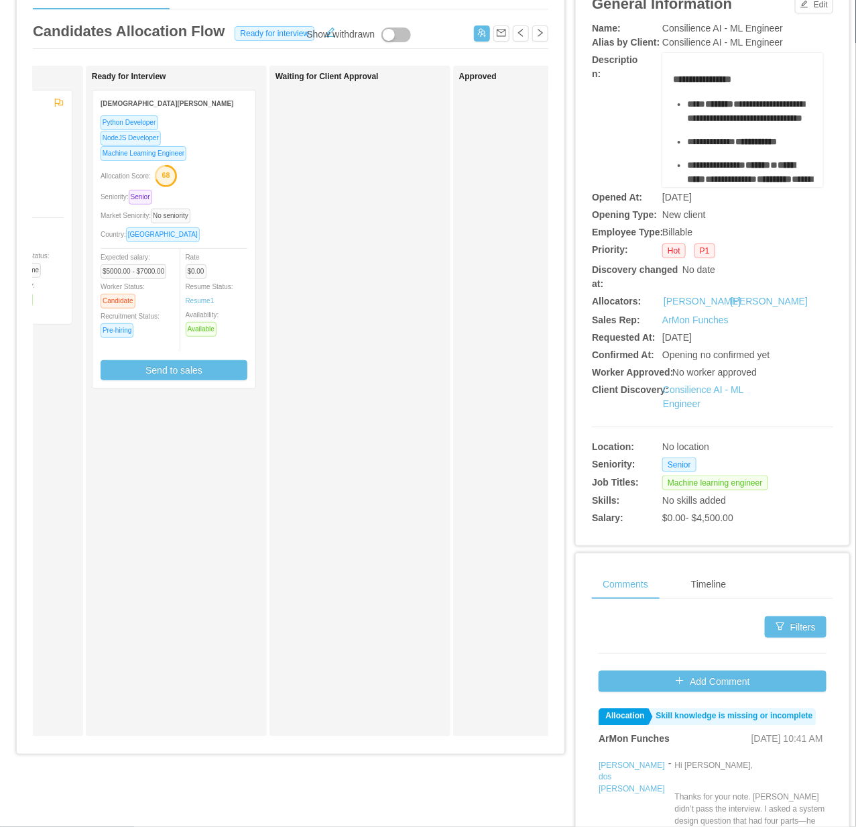
scroll to position [0, 0]
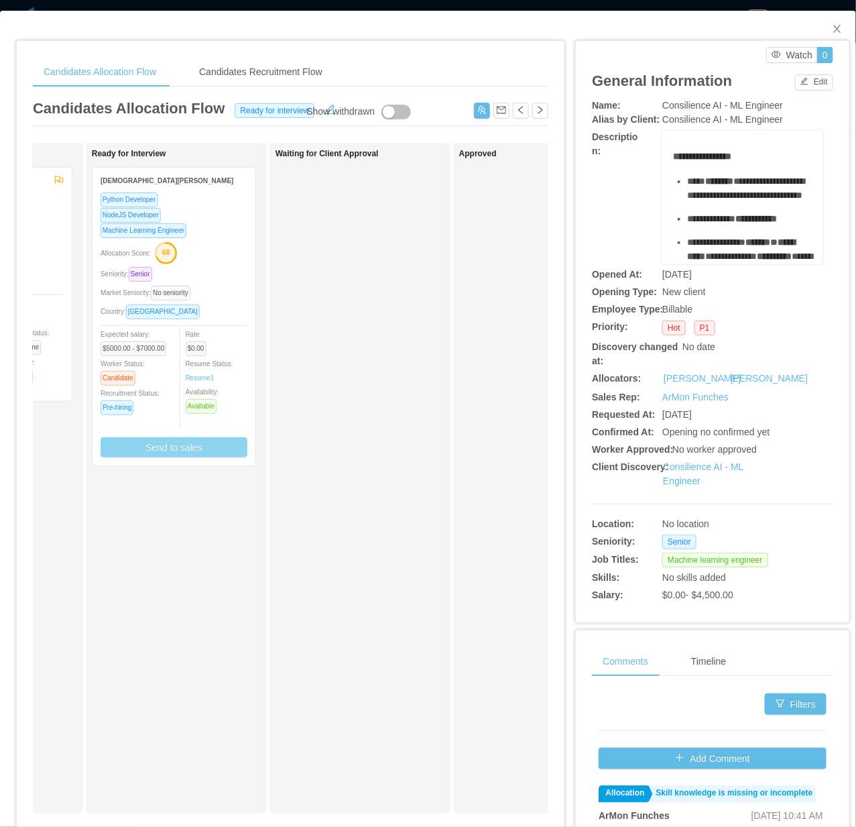
click at [194, 450] on button "Send to sales" at bounding box center [174, 447] width 147 height 20
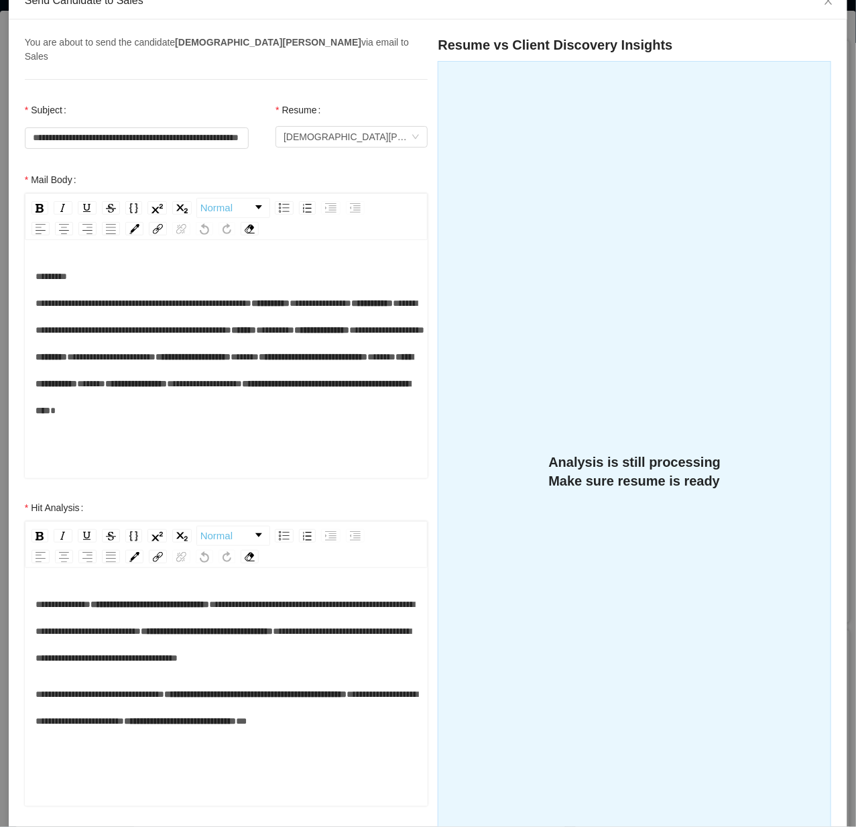
scroll to position [213, 0]
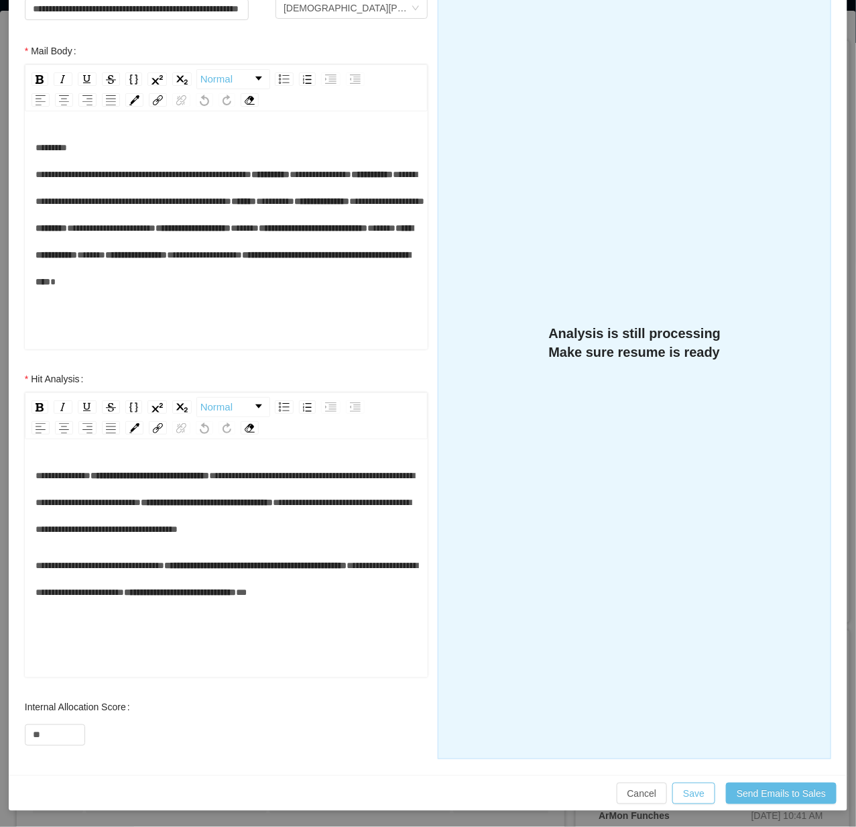
click at [151, 605] on div "**********" at bounding box center [227, 579] width 383 height 54
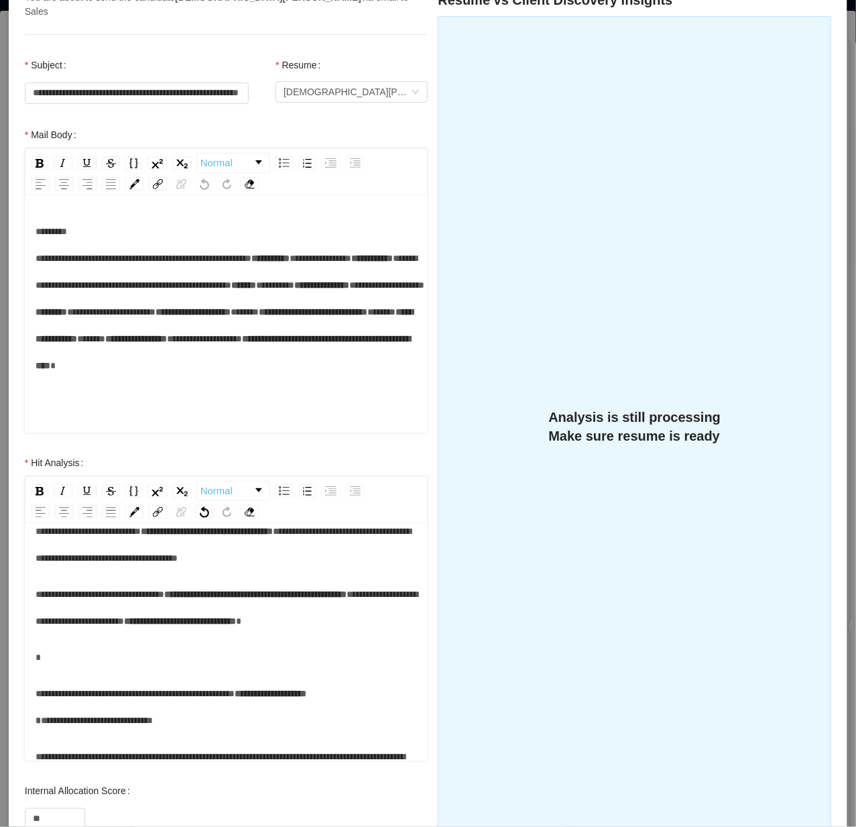
scroll to position [84, 0]
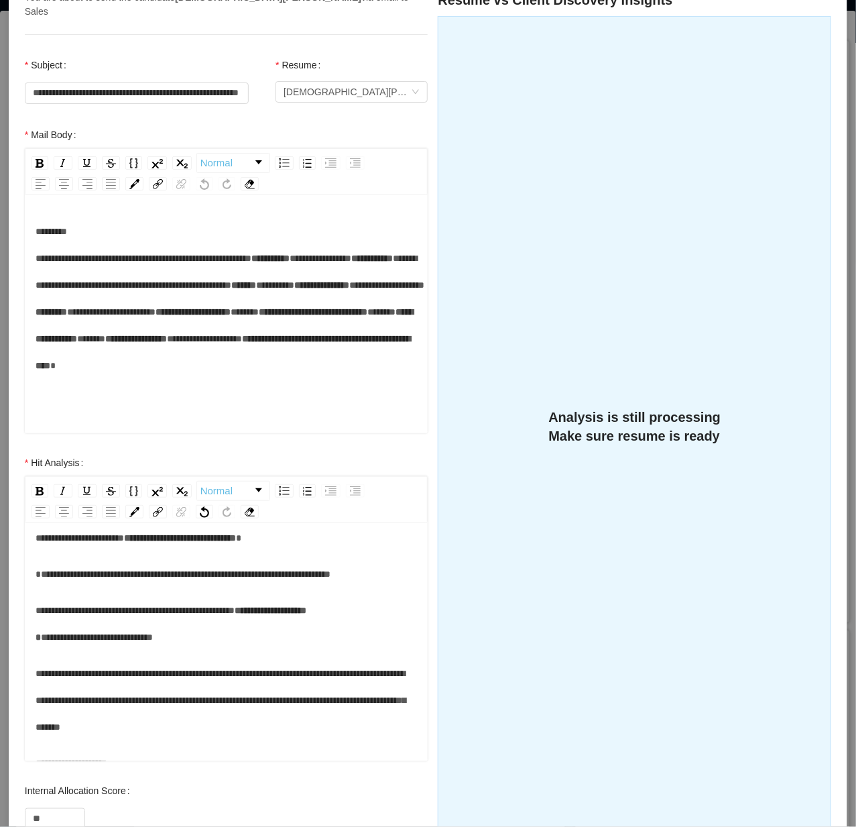
scroll to position [168, 0]
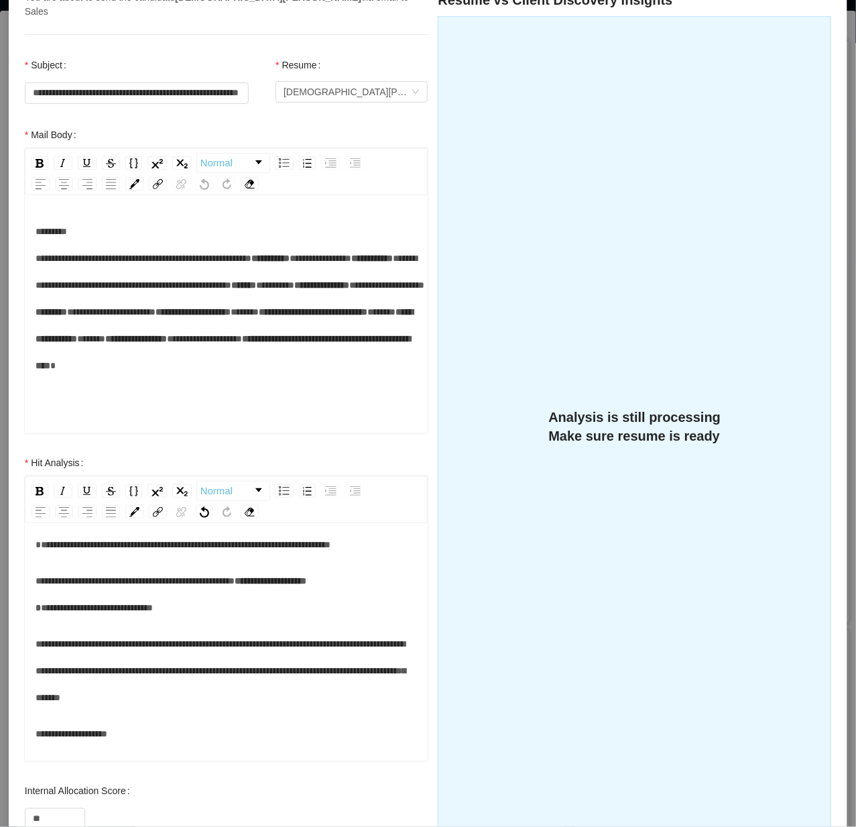
click at [314, 621] on div "**********" at bounding box center [227, 594] width 383 height 54
click at [235, 585] on span "**********" at bounding box center [135, 580] width 199 height 9
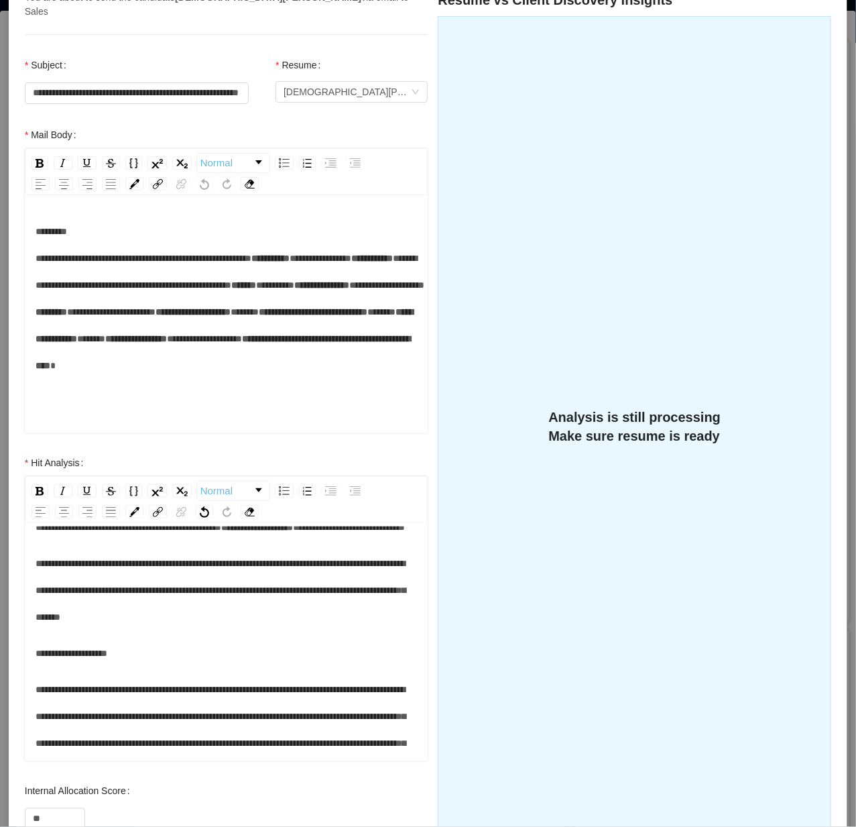
scroll to position [251, 0]
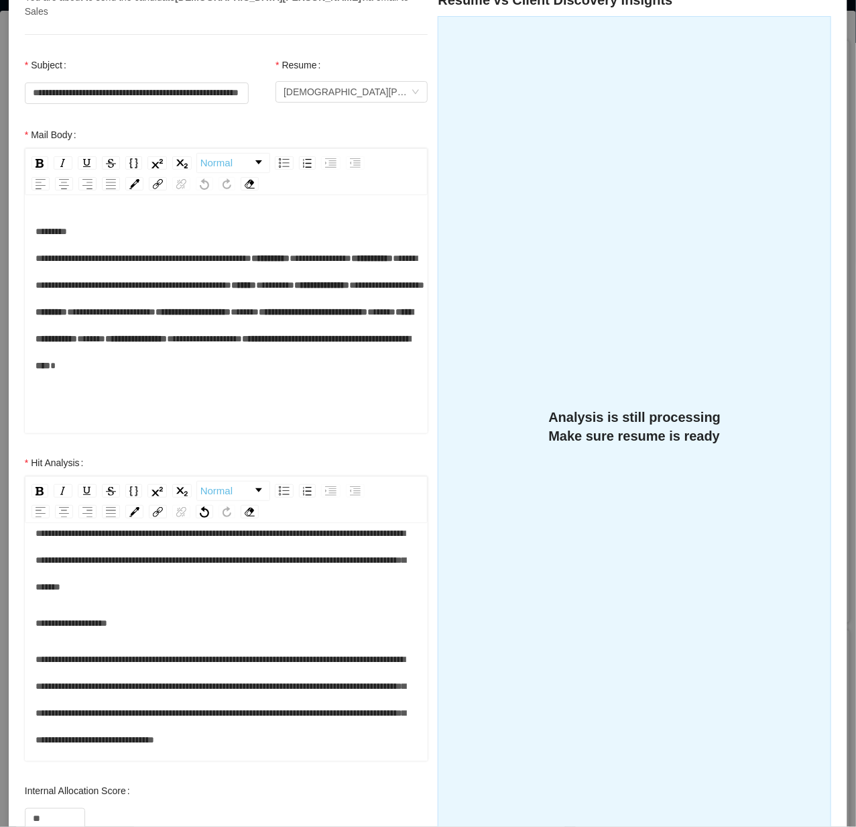
click at [198, 636] on div "**********" at bounding box center [227, 622] width 383 height 27
click at [160, 636] on div "**********" at bounding box center [227, 622] width 383 height 27
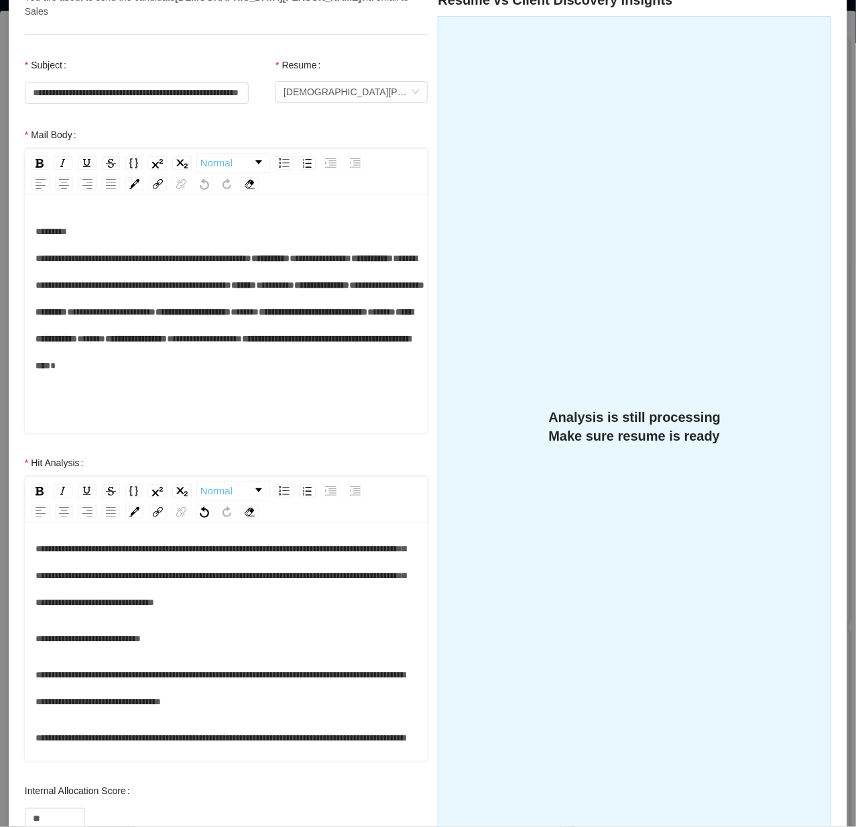
scroll to position [419, 0]
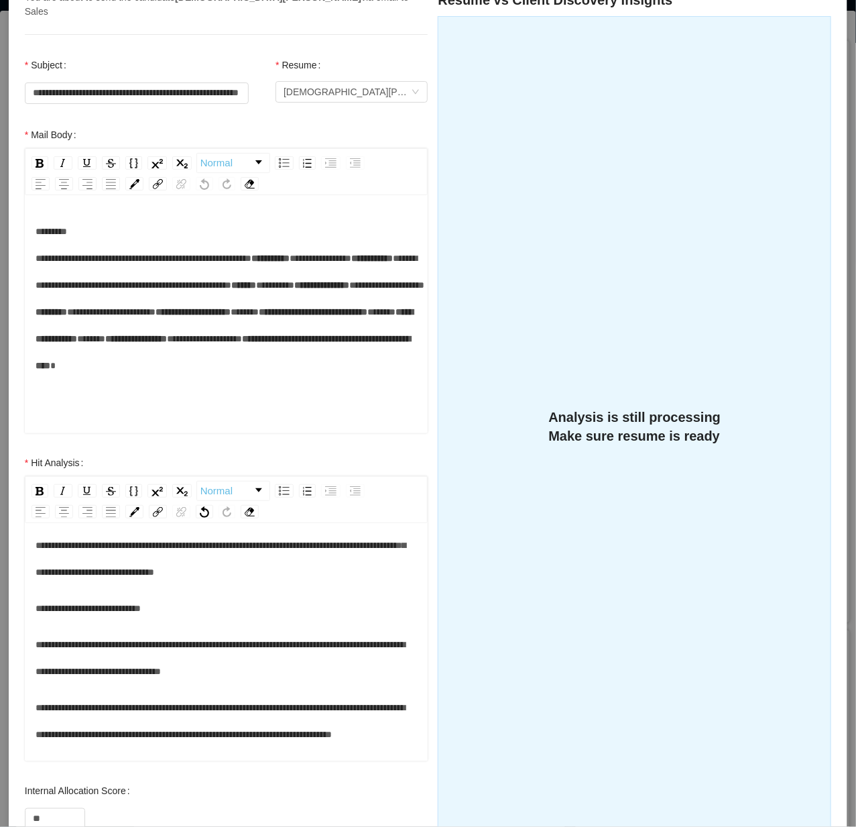
click at [139, 585] on div "**********" at bounding box center [227, 531] width 383 height 107
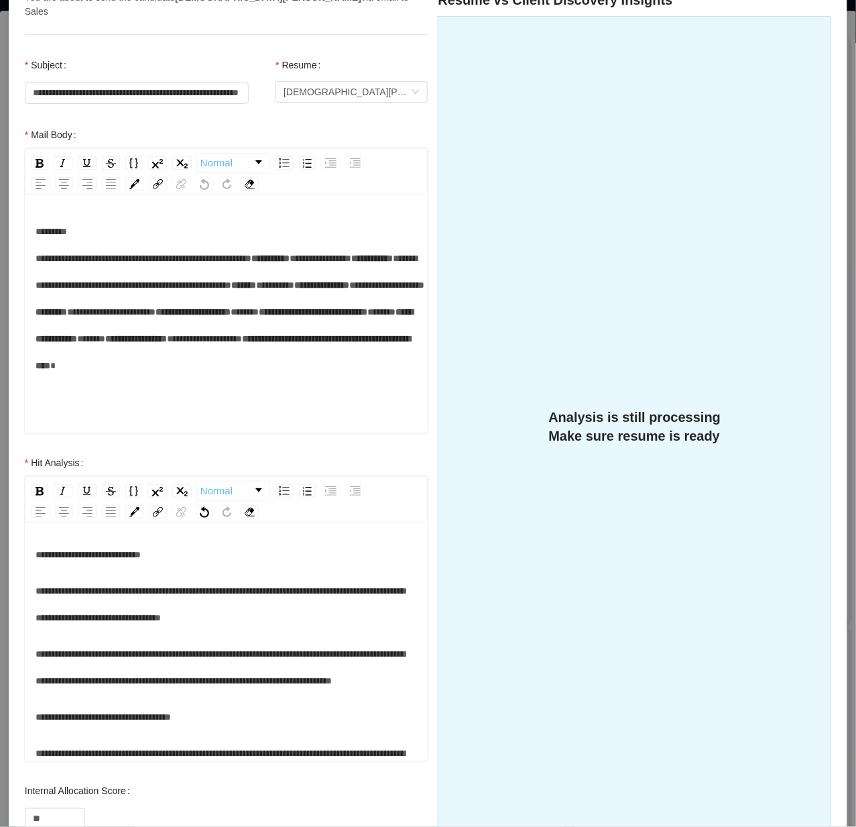
scroll to position [503, 0]
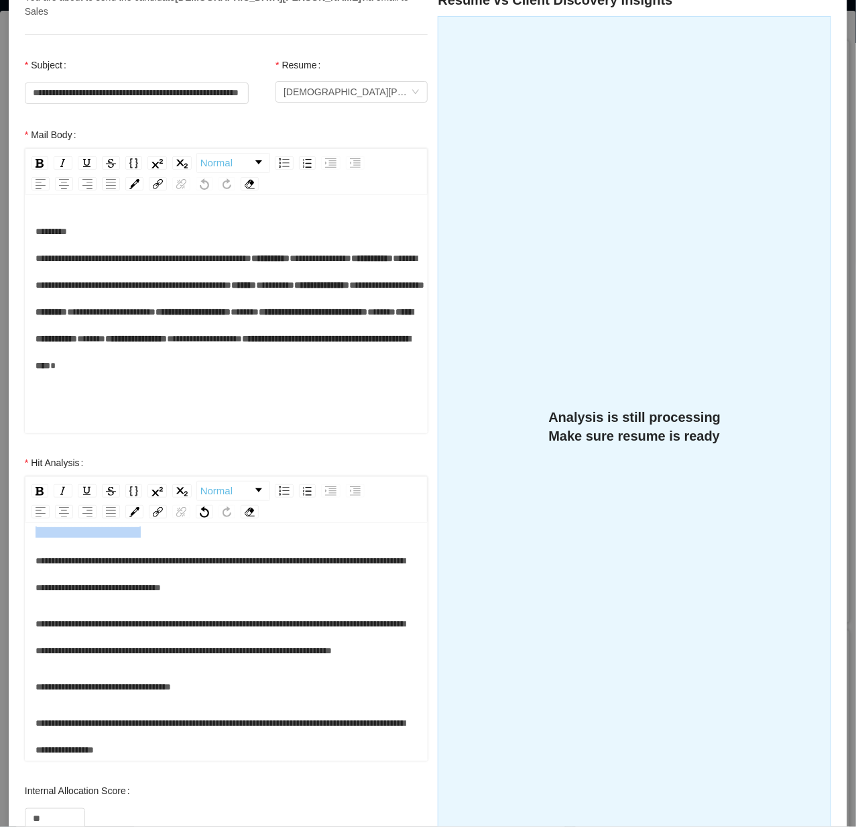
drag, startPoint x: 181, startPoint y: 621, endPoint x: 22, endPoint y: 627, distance: 159.0
click at [22, 627] on div "**********" at bounding box center [226, 613] width 430 height 328
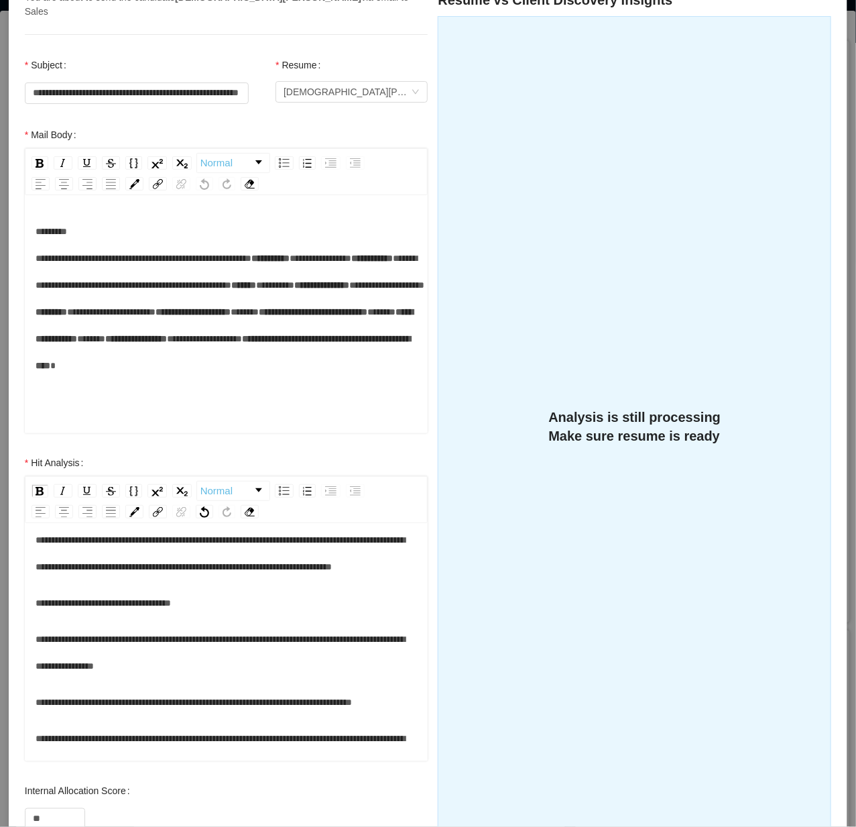
click at [77, 508] on span "**********" at bounding box center [220, 490] width 369 height 36
drag, startPoint x: 34, startPoint y: 570, endPoint x: 204, endPoint y: 591, distance: 171.6
click at [204, 591] on div "**********" at bounding box center [227, 643] width 404 height 235
click at [84, 508] on span "**********" at bounding box center [220, 490] width 369 height 36
drag, startPoint x: 196, startPoint y: 564, endPoint x: 32, endPoint y: 582, distance: 165.8
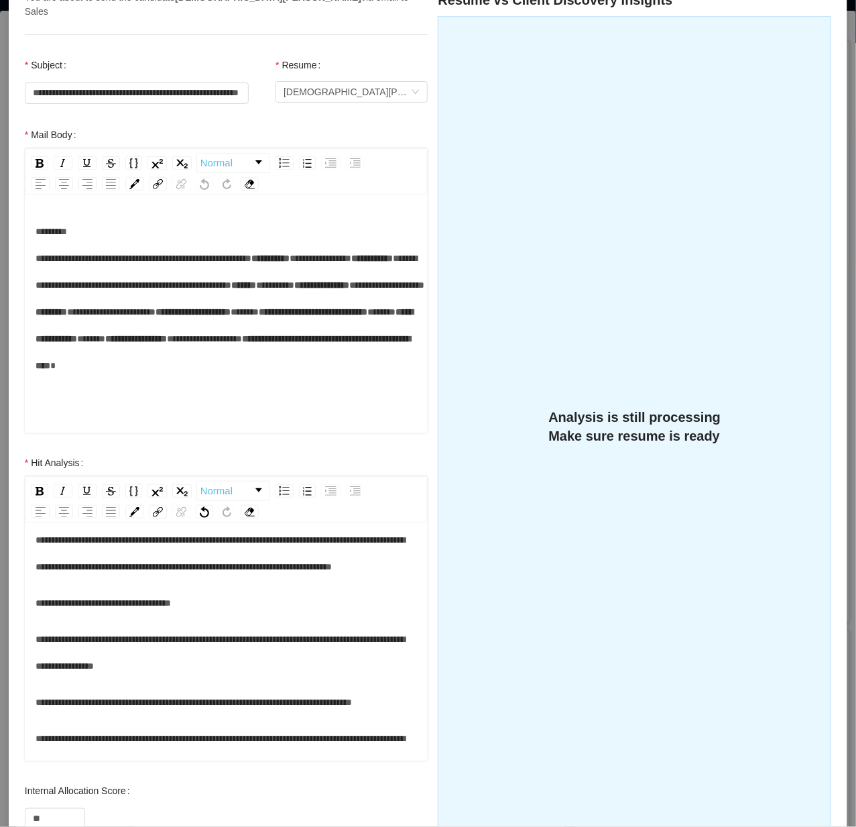
click at [13, 578] on div "**********" at bounding box center [226, 613] width 430 height 328
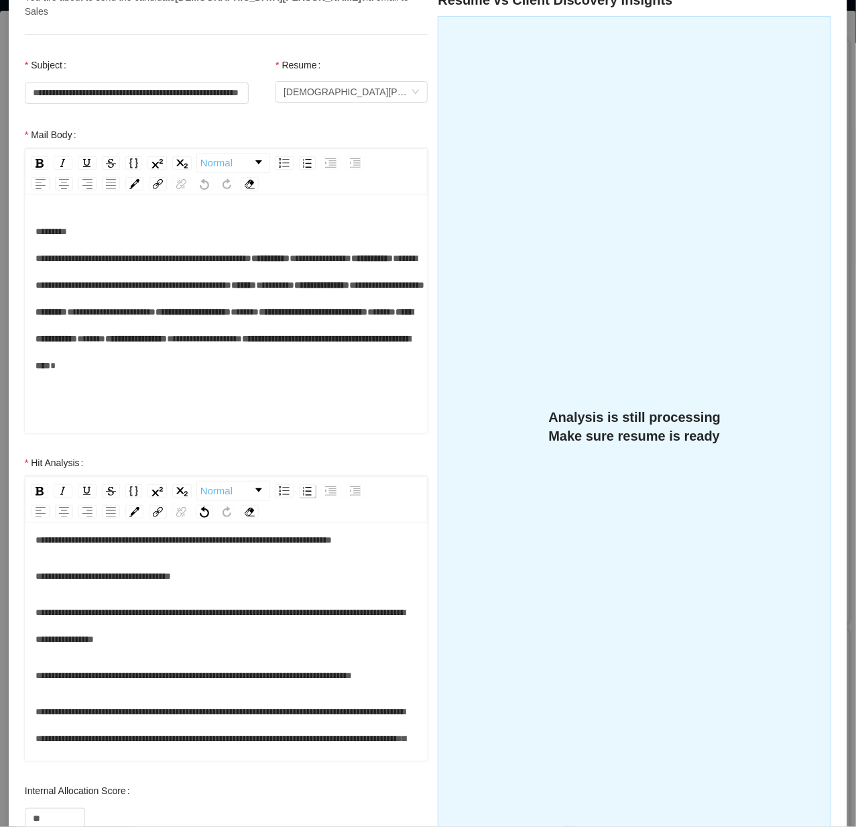
click at [307, 487] on img "rdw-list-control" at bounding box center [307, 491] width 9 height 9
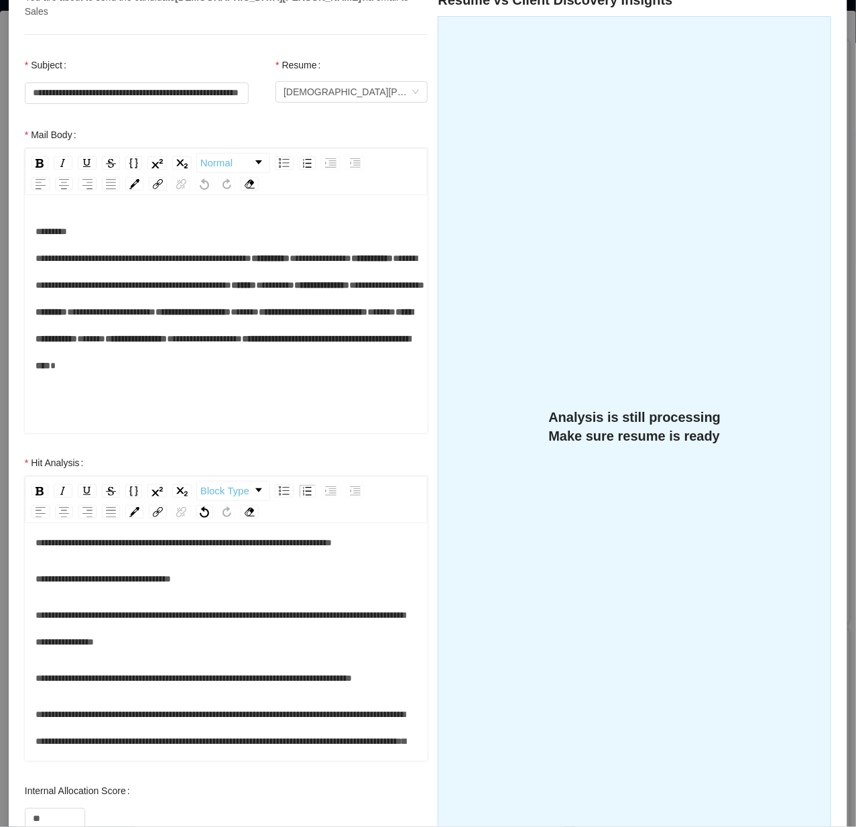
click at [153, 483] on span "**********" at bounding box center [231, 477] width 363 height 9
click at [190, 491] on div "**********" at bounding box center [234, 478] width 369 height 27
click at [223, 491] on div "**********" at bounding box center [234, 478] width 369 height 27
click at [37, 547] on span "**********" at bounding box center [220, 529] width 369 height 36
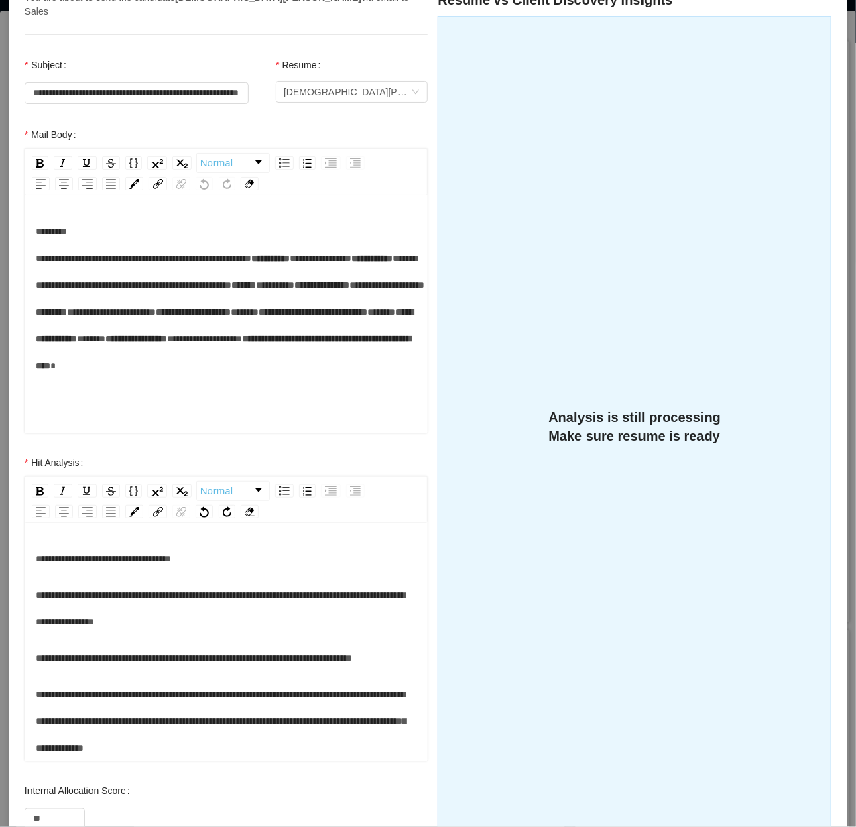
scroll to position [670, 0]
click at [166, 536] on div "**********" at bounding box center [227, 509] width 383 height 54
drag, startPoint x: 219, startPoint y: 644, endPoint x: 1, endPoint y: 644, distance: 217.2
click at [1, 644] on div "**********" at bounding box center [428, 413] width 856 height 827
click at [243, 572] on div "**********" at bounding box center [227, 558] width 383 height 27
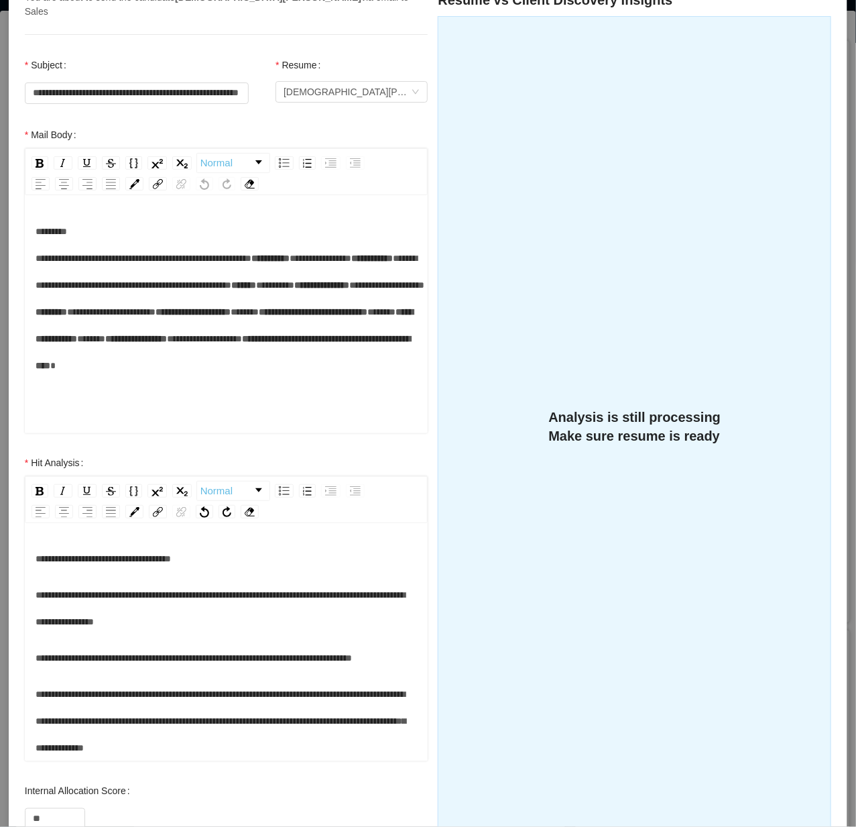
click at [158, 527] on span "**********" at bounding box center [220, 509] width 369 height 36
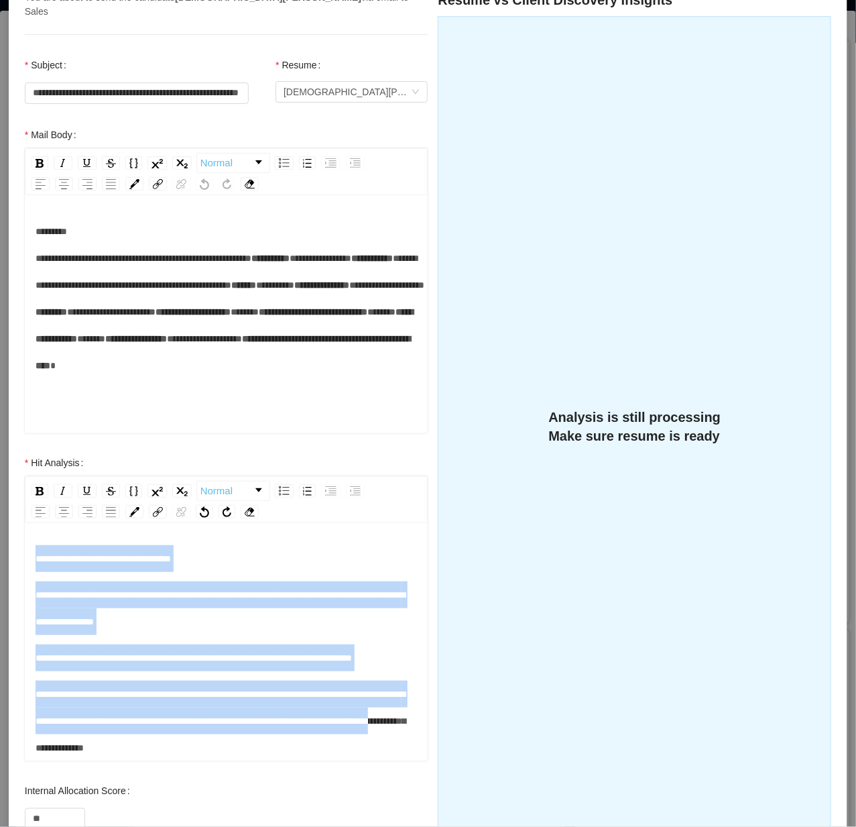
scroll to position [809, 0]
drag, startPoint x: 156, startPoint y: 614, endPoint x: 353, endPoint y: 734, distance: 230.2
click at [353, 734] on div "**********" at bounding box center [227, 350] width 383 height 822
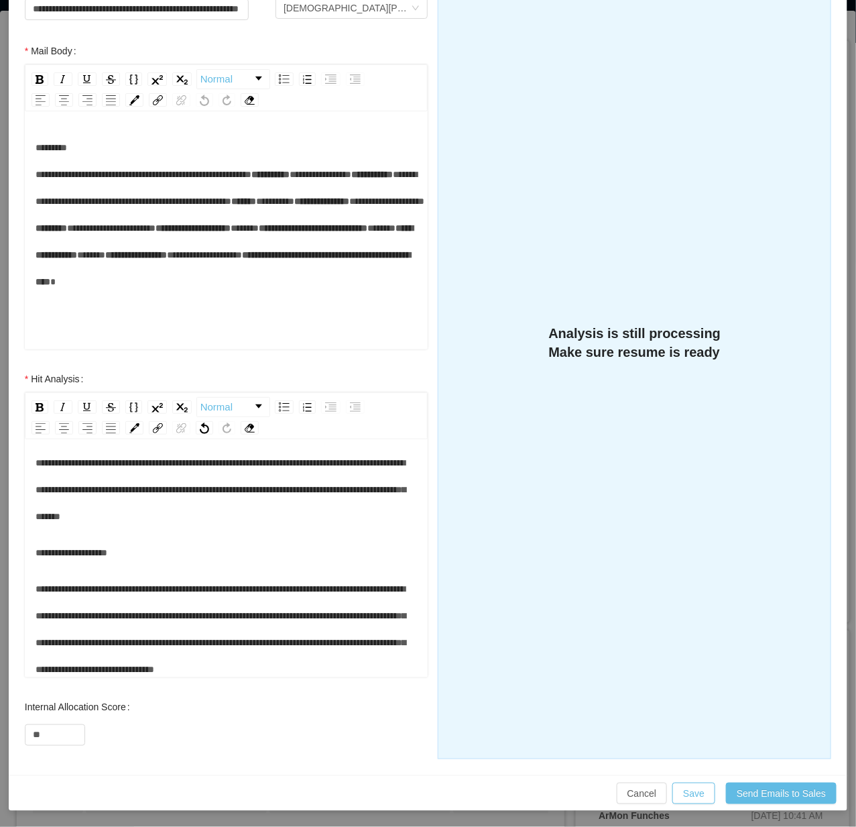
scroll to position [206, 0]
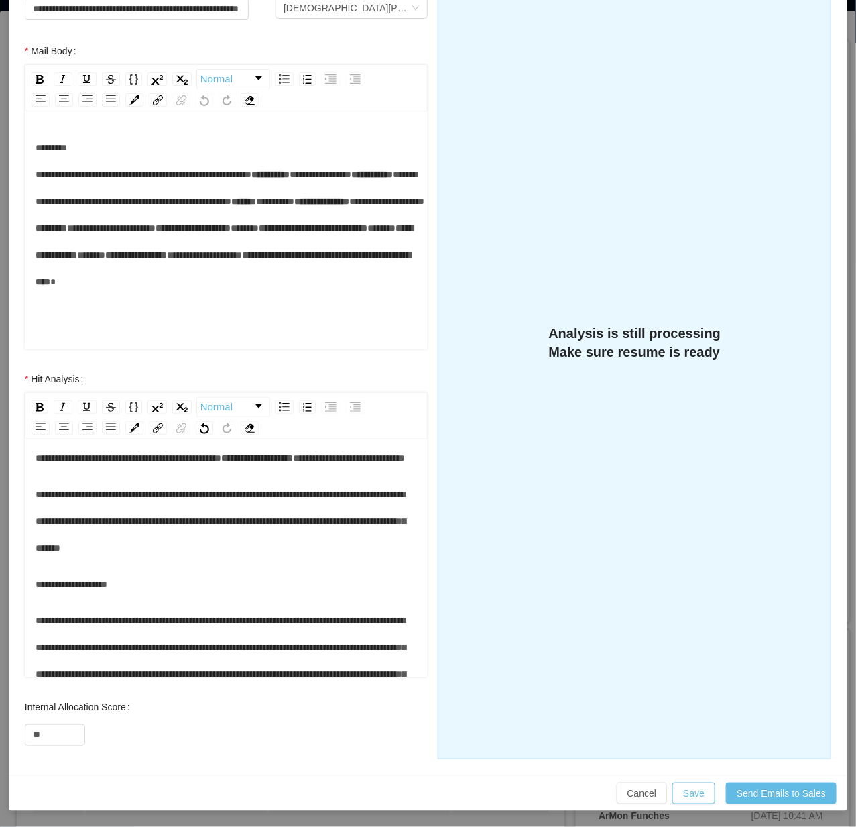
click at [219, 463] on span "**********" at bounding box center [129, 457] width 186 height 9
click at [231, 471] on div "**********" at bounding box center [227, 457] width 383 height 27
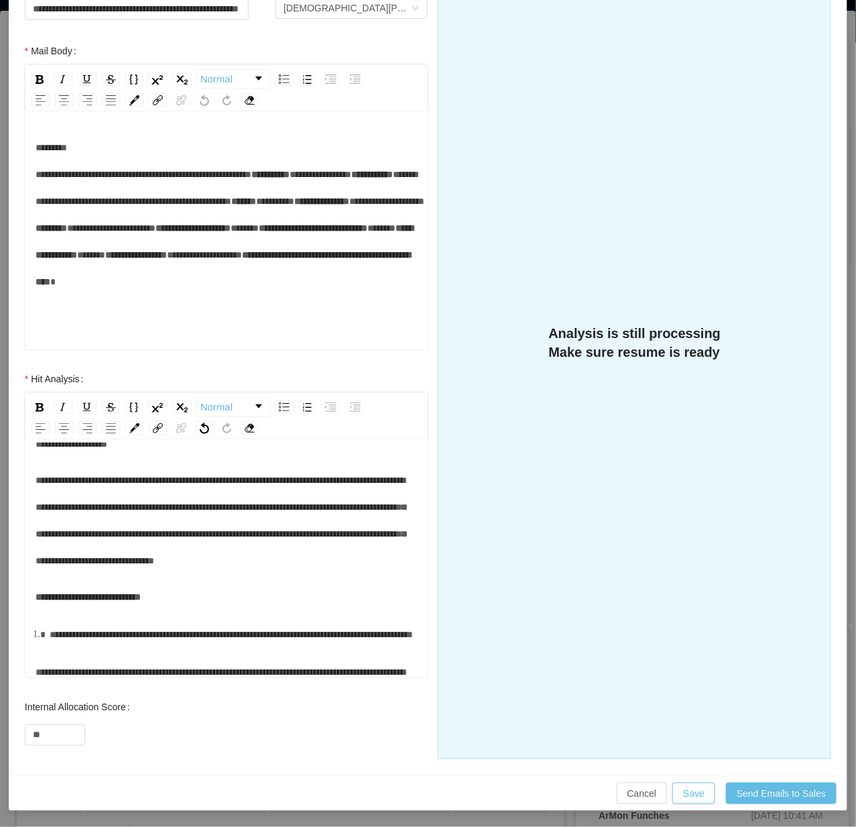
scroll to position [374, 0]
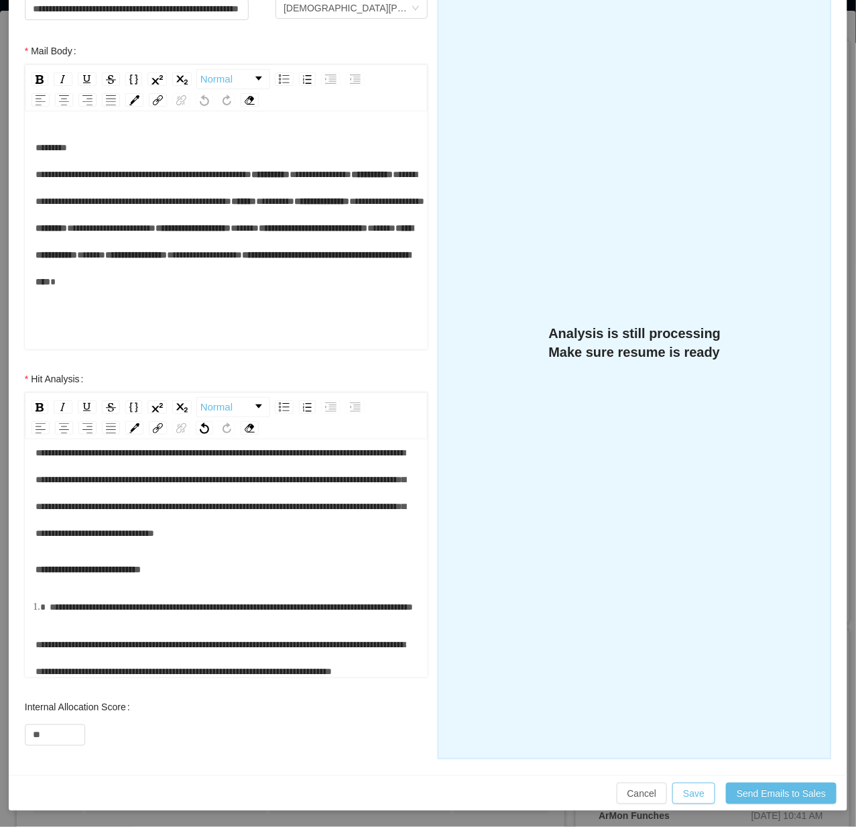
drag, startPoint x: 161, startPoint y: 487, endPoint x: 30, endPoint y: 491, distance: 130.8
click at [30, 491] on div "**********" at bounding box center [227, 559] width 404 height 235
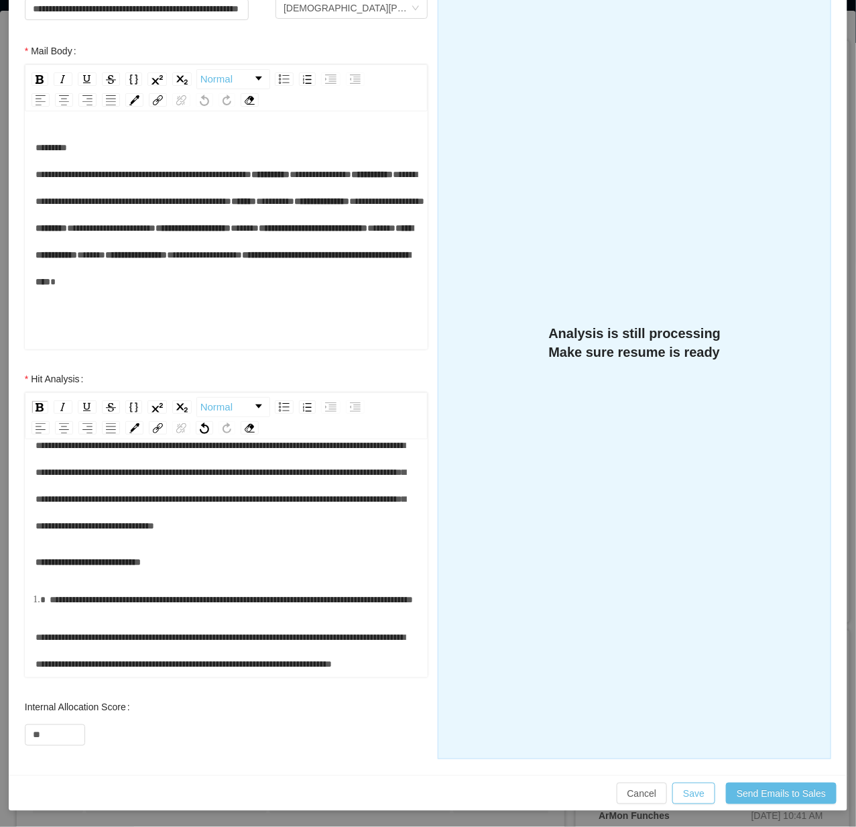
scroll to position [542, 0]
click at [174, 632] on span "**********" at bounding box center [220, 650] width 369 height 36
click at [184, 645] on div "**********" at bounding box center [227, 650] width 383 height 54
click at [685, 739] on button "Save" at bounding box center [693, 792] width 43 height 21
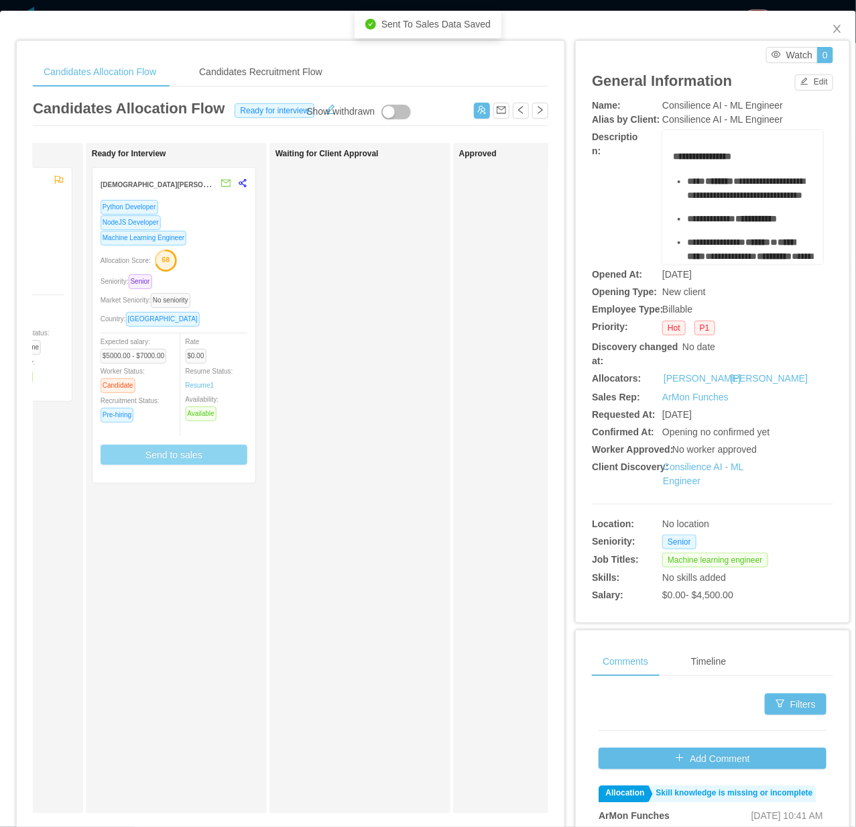
click at [218, 469] on div at bounding box center [174, 470] width 147 height 10
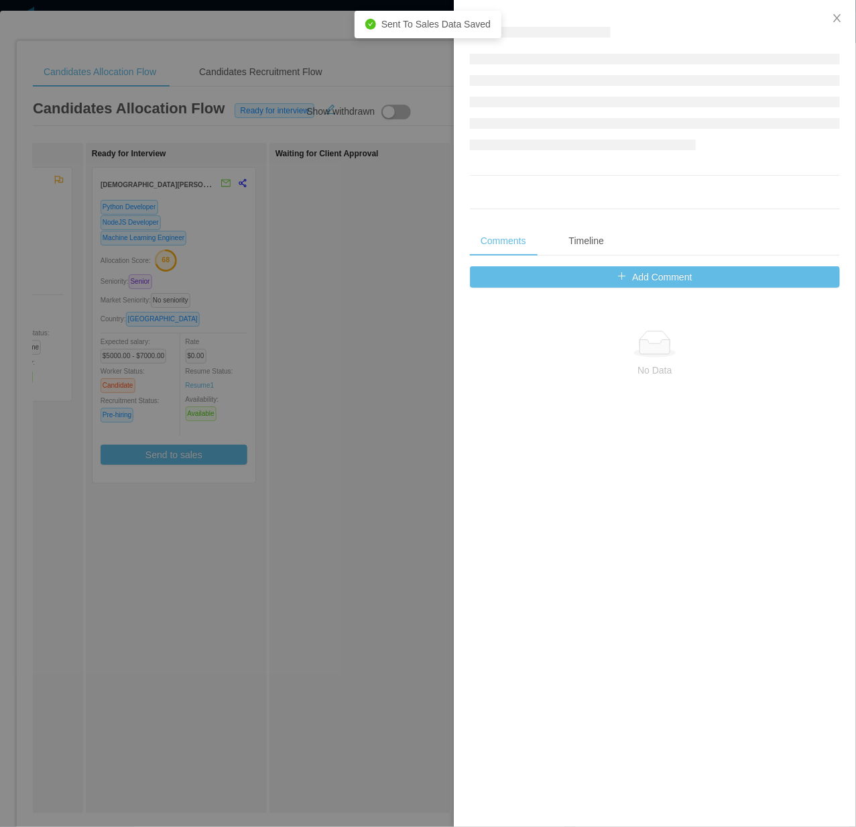
click at [285, 433] on div at bounding box center [428, 413] width 856 height 827
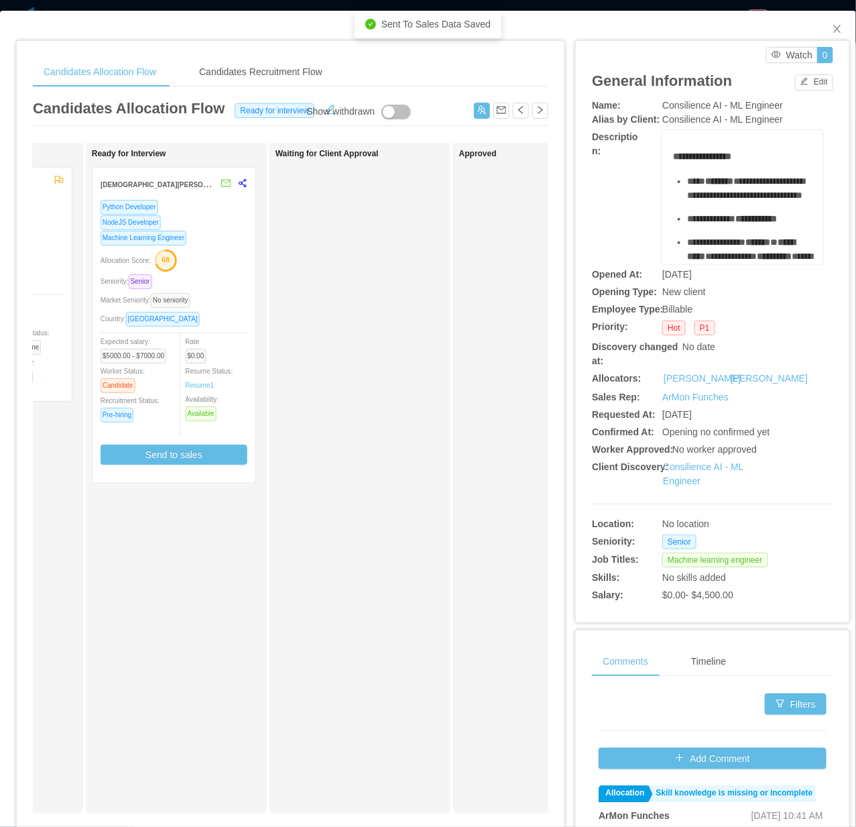
click at [204, 465] on div at bounding box center [174, 470] width 147 height 10
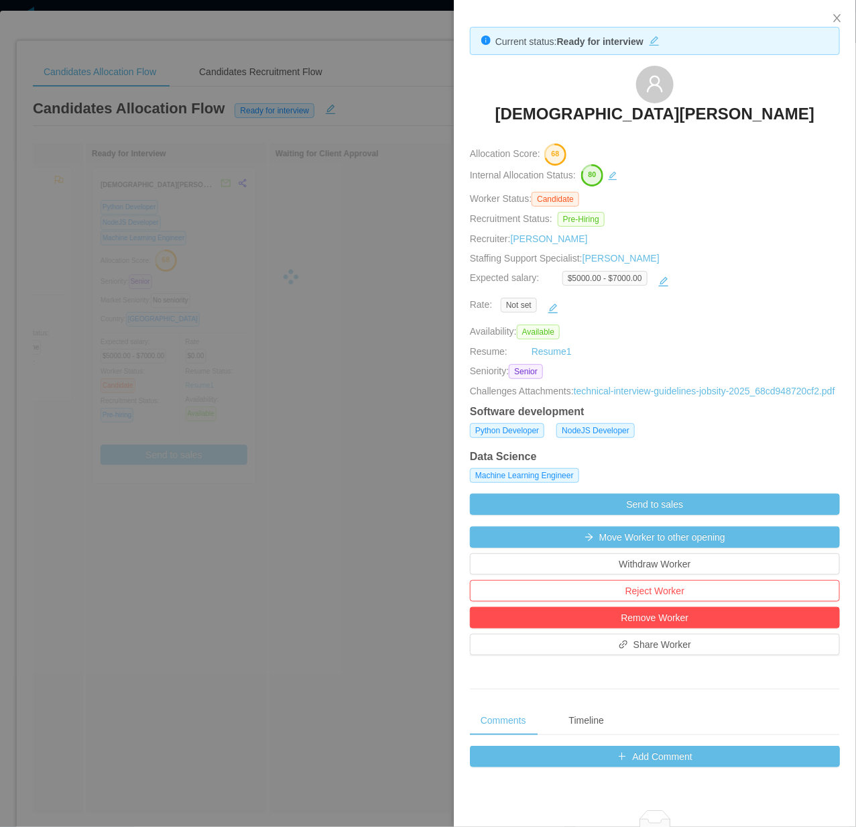
click at [202, 546] on div at bounding box center [428, 413] width 856 height 827
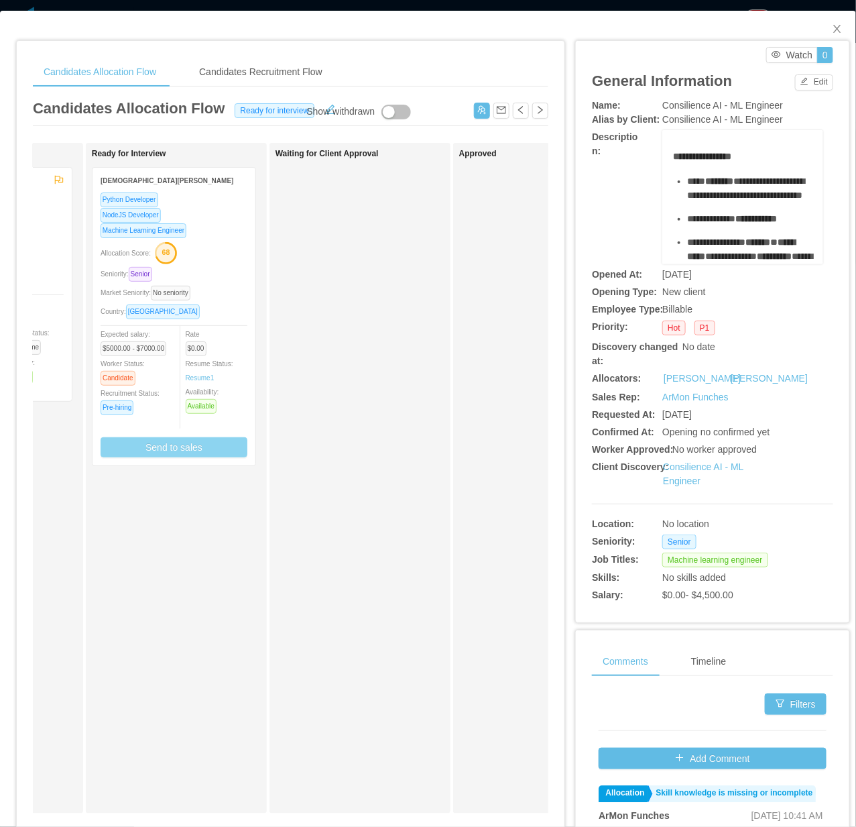
click at [200, 444] on button "Send to sales" at bounding box center [174, 447] width 147 height 20
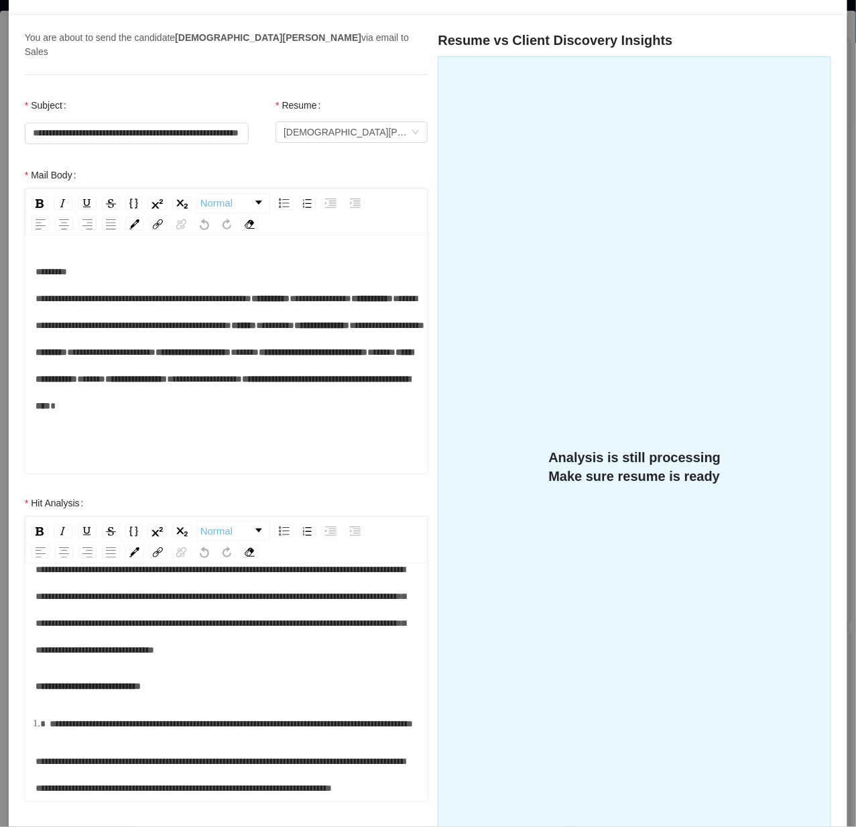
scroll to position [0, 0]
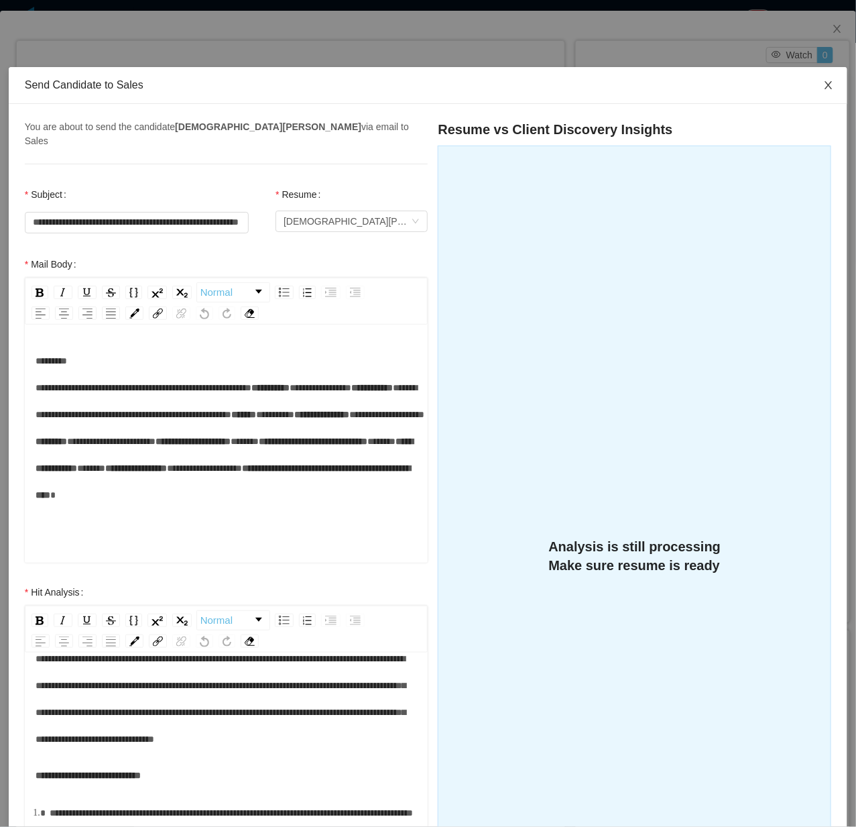
click at [707, 86] on span "Close" at bounding box center [829, 86] width 38 height 38
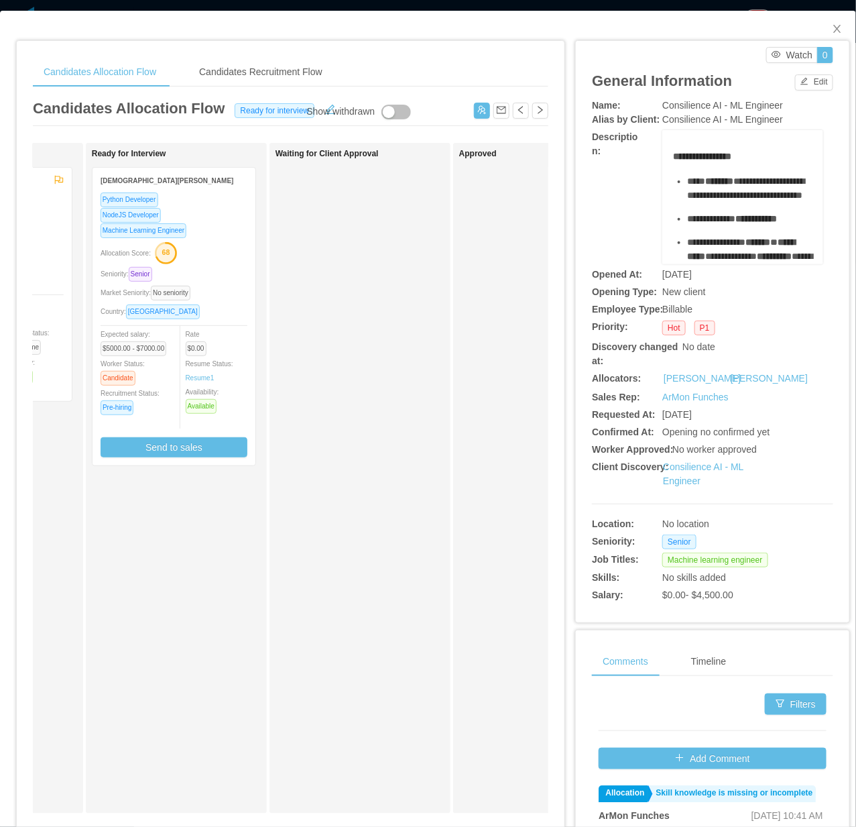
drag, startPoint x: 384, startPoint y: 393, endPoint x: 433, endPoint y: 319, distance: 88.5
click at [385, 393] on div "Waiting for Client Approval" at bounding box center [370, 478] width 188 height 658
click at [707, 30] on span "Close" at bounding box center [837, 30] width 38 height 38
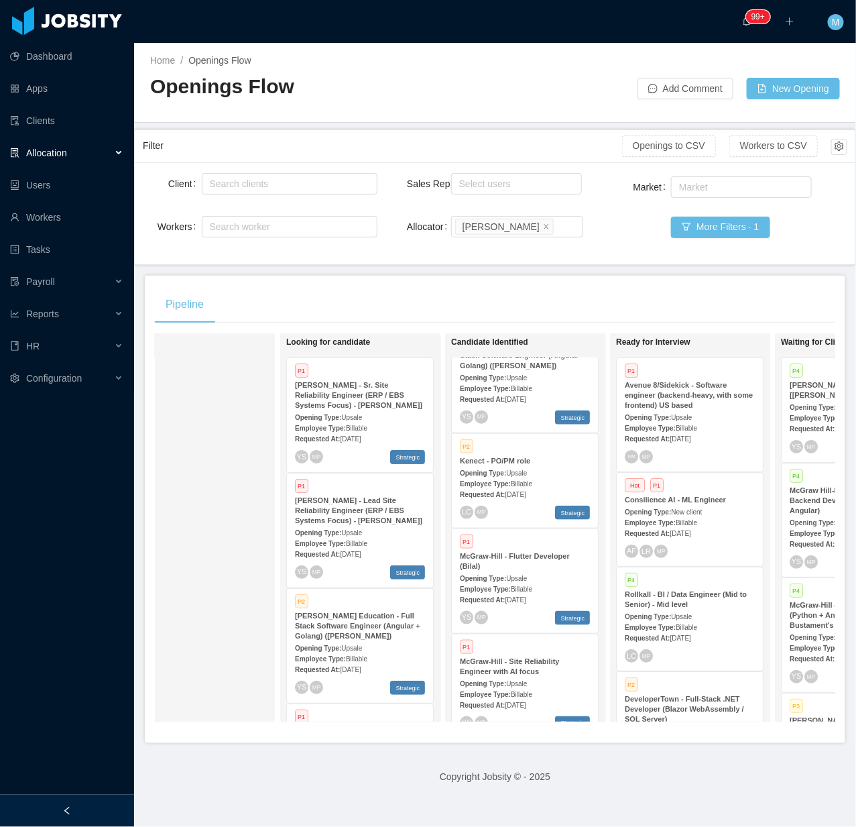
click at [80, 739] on div at bounding box center [67, 810] width 134 height 32
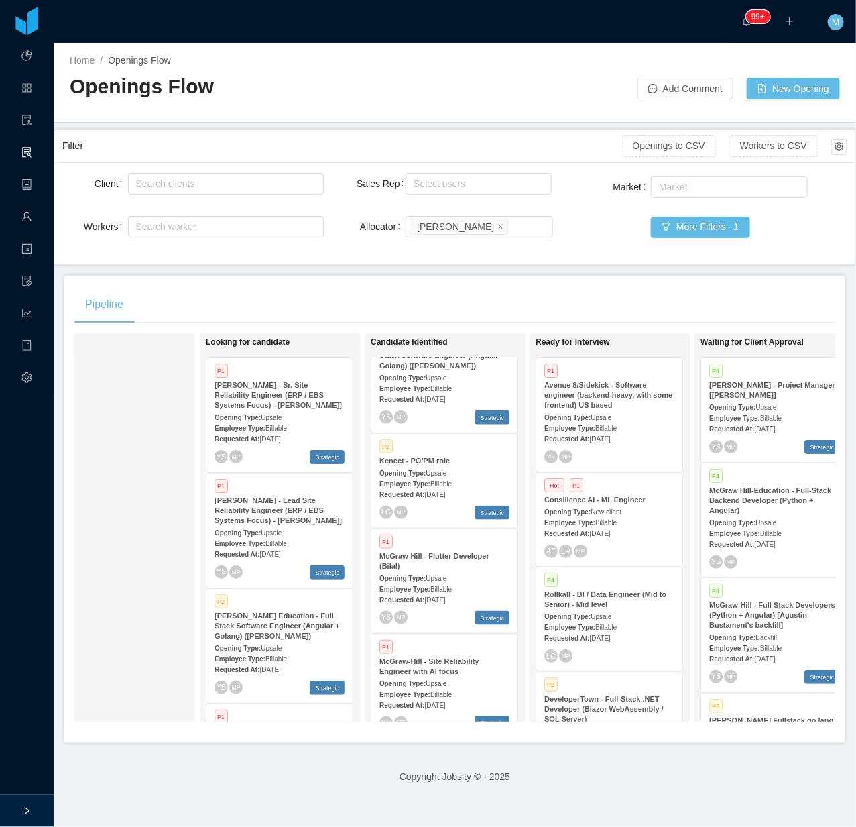
click at [401, 296] on div "Pipeline" at bounding box center [454, 305] width 761 height 38
click at [617, 625] on div "Employee Type: Billable" at bounding box center [609, 626] width 130 height 14
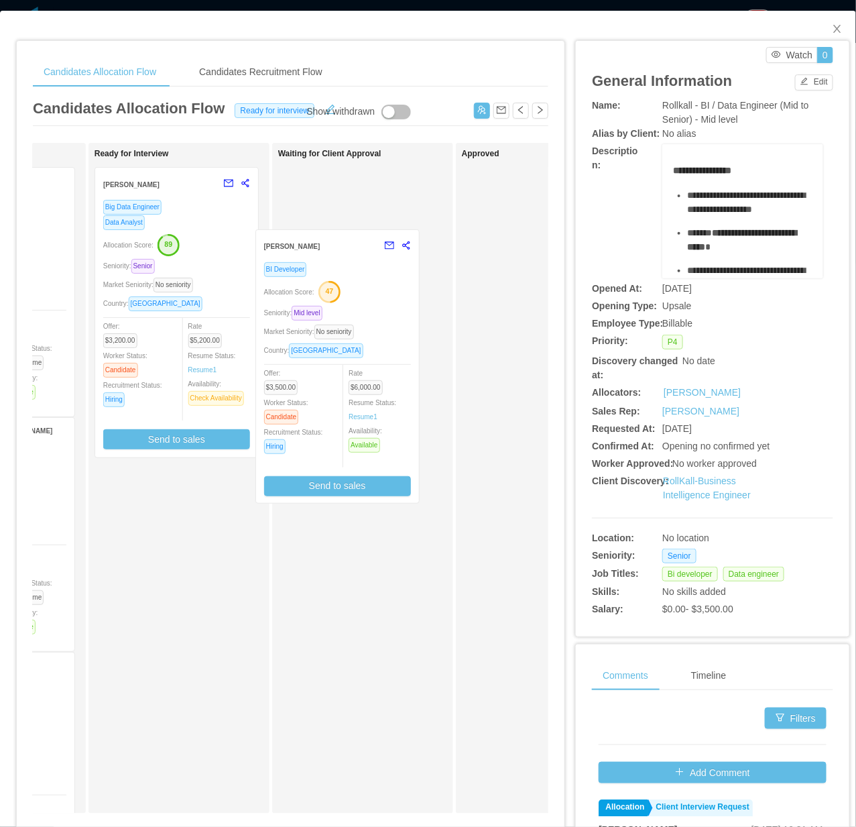
drag, startPoint x: 258, startPoint y: 501, endPoint x: 334, endPoint y: 354, distance: 165.2
click at [334, 354] on div "Applied Julian David Gonzalez Mendez BI Developer Data Engineer Seniority: Mid …" at bounding box center [290, 483] width 515 height 681
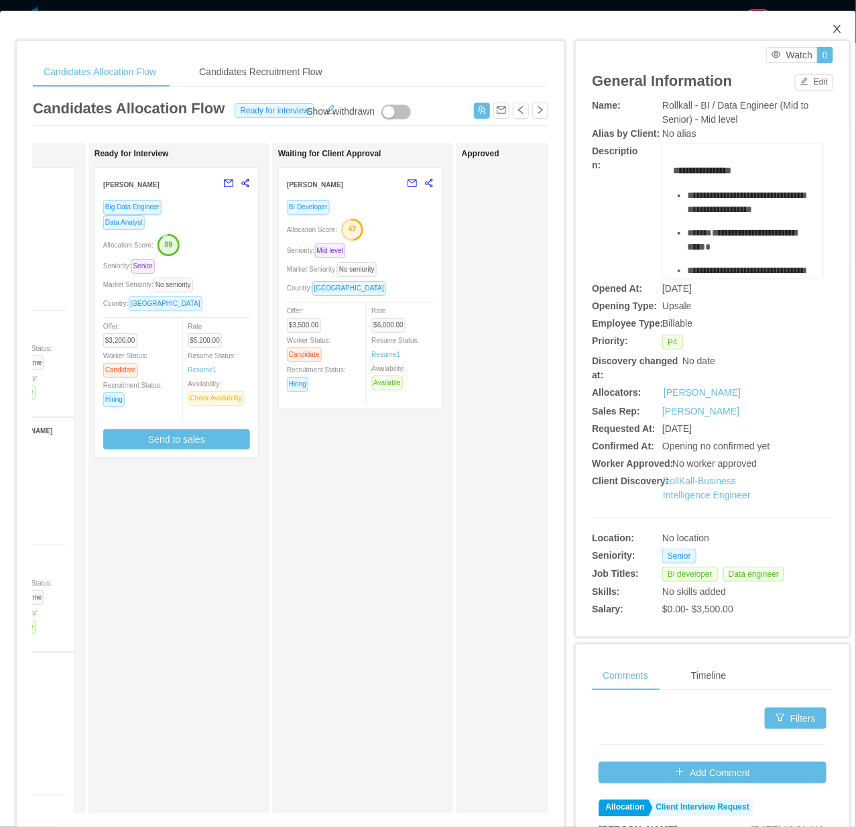
click at [707, 36] on span "Close" at bounding box center [837, 30] width 38 height 38
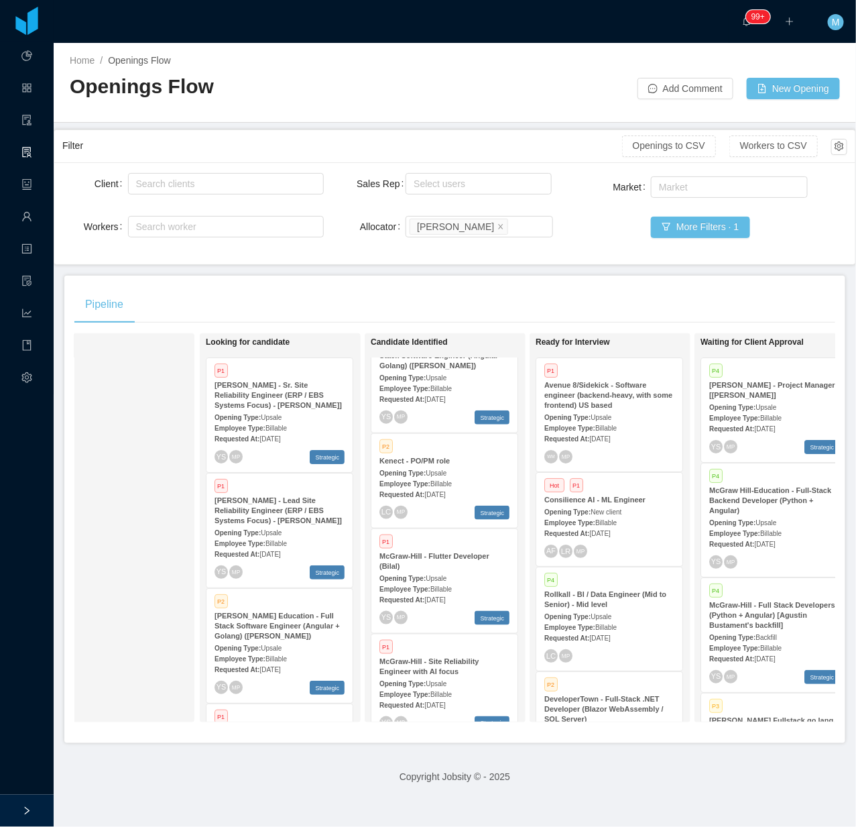
click at [481, 255] on div "Sales Rep Select users Allocator Search allocators Merwin Ponce" at bounding box center [455, 213] width 196 height 86
click at [608, 642] on div "Requested At: Oct 2nd, 2025" at bounding box center [609, 637] width 130 height 14
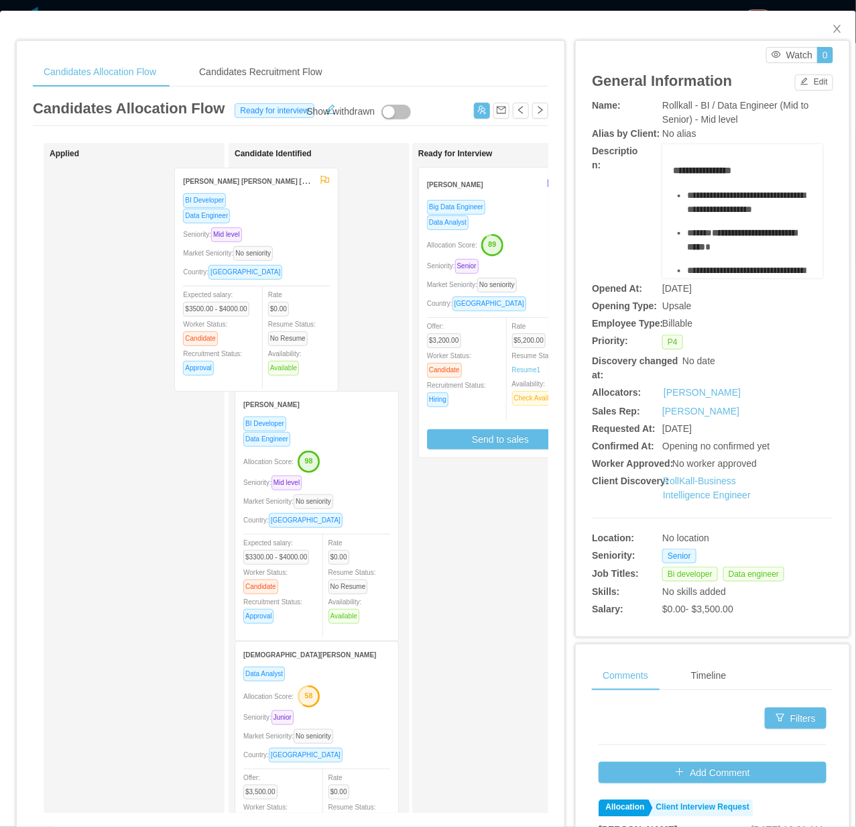
drag, startPoint x: 107, startPoint y: 357, endPoint x: 235, endPoint y: 359, distance: 127.4
click at [235, 359] on div "Applied Julian David Gonzalez Mendez BI Developer Data Engineer Seniority: Mid …" at bounding box center [290, 483] width 515 height 681
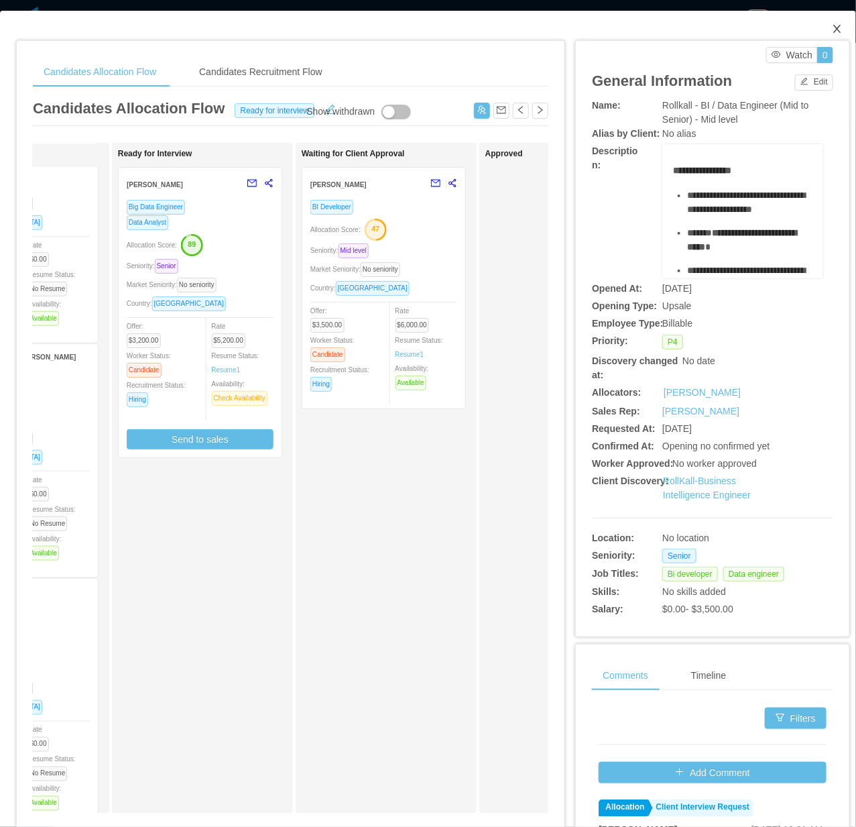
click at [707, 25] on icon "icon: close" at bounding box center [837, 28] width 11 height 11
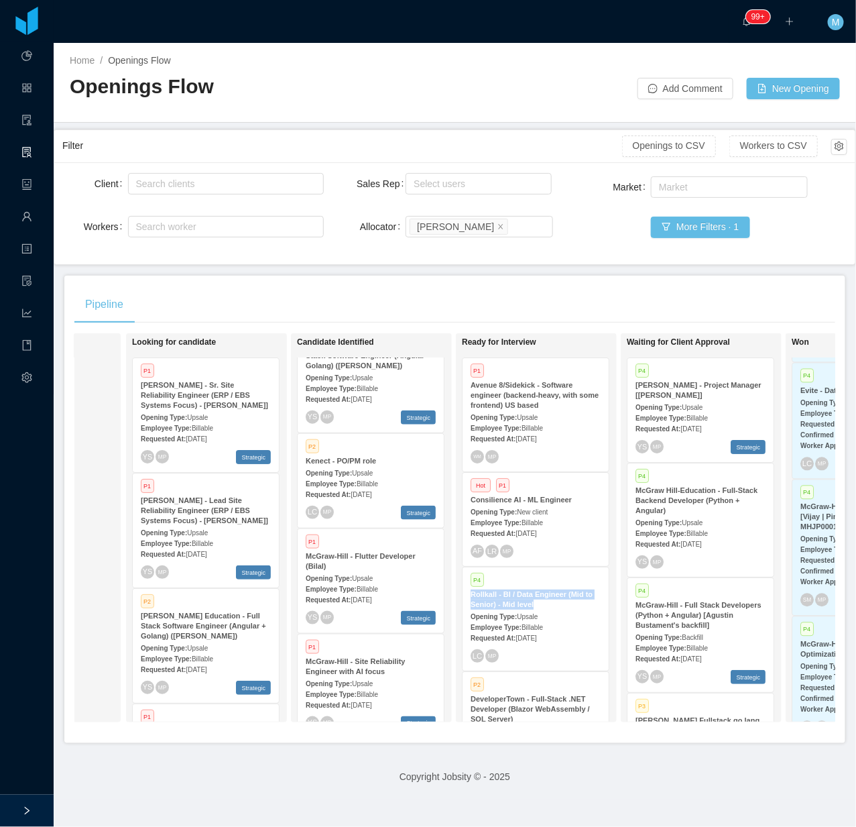
scroll to position [0, 135]
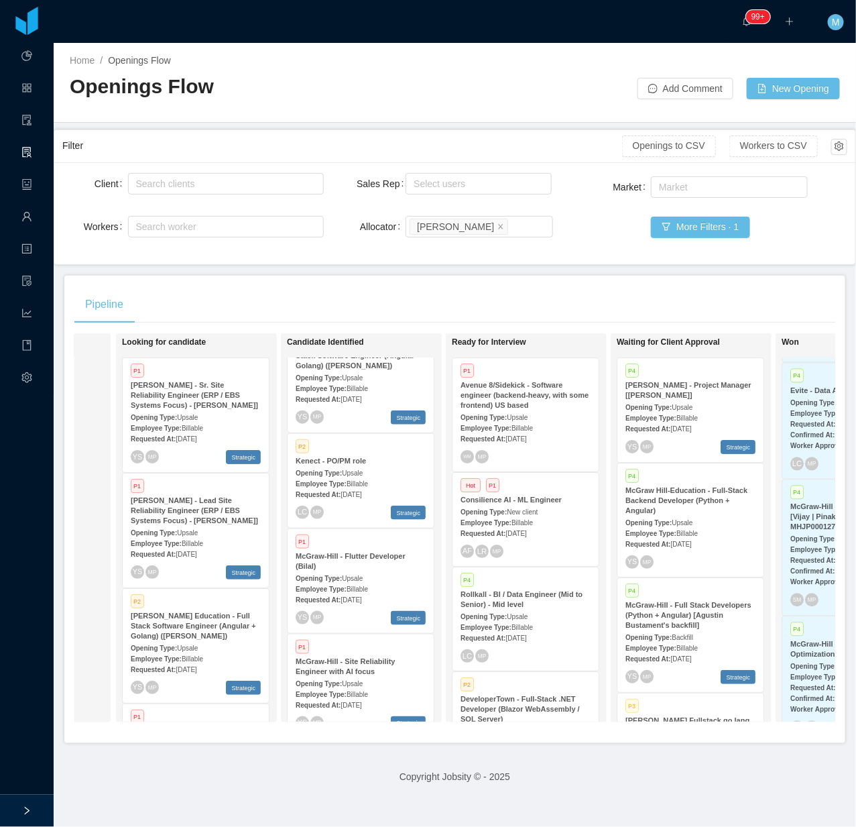
click at [385, 304] on div "Pipeline" at bounding box center [454, 305] width 761 height 38
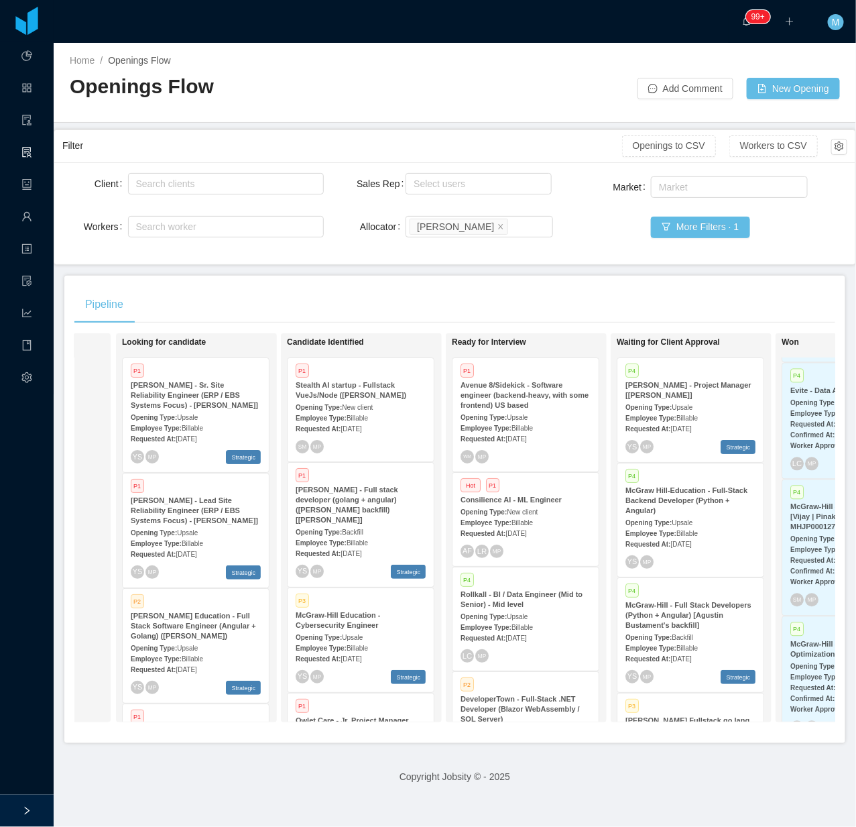
click at [345, 528] on span "Backfill" at bounding box center [352, 531] width 21 height 7
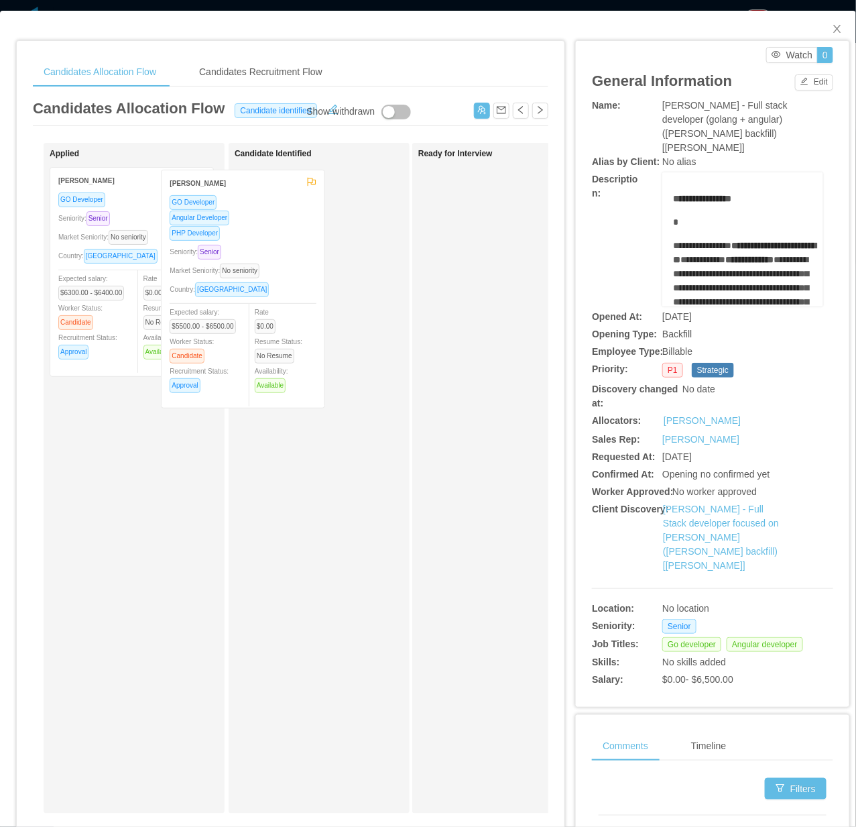
drag, startPoint x: 239, startPoint y: 290, endPoint x: 298, endPoint y: 292, distance: 59.7
click at [299, 290] on div "Applied Diogo Carasco da Silva GO Developer Angular Developer PHP Developer Sen…" at bounding box center [290, 483] width 515 height 681
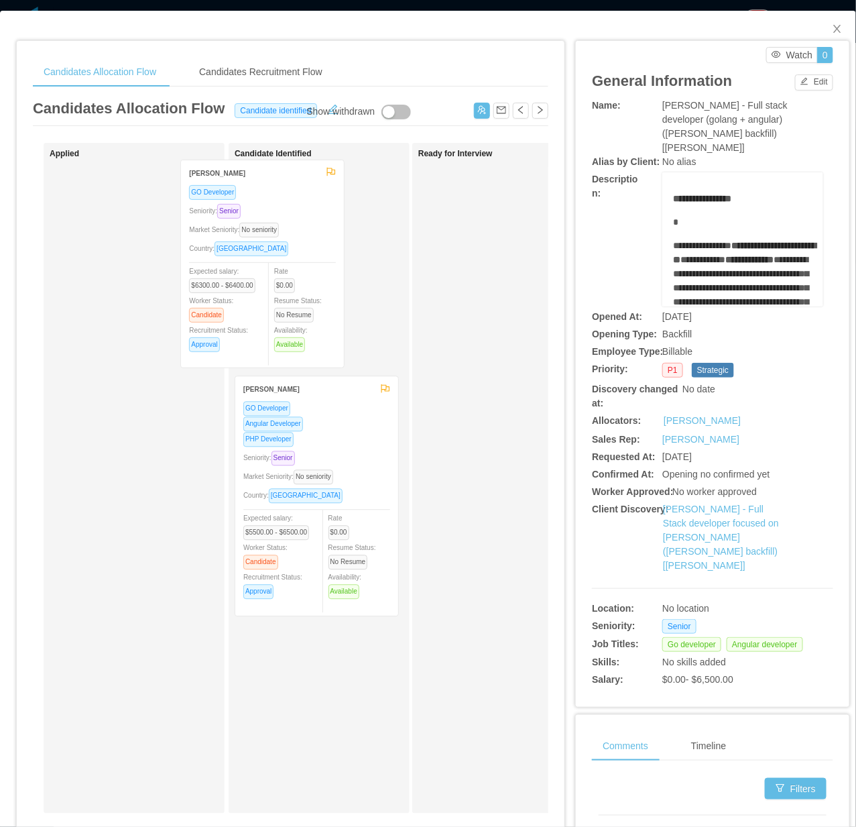
drag, startPoint x: 134, startPoint y: 296, endPoint x: 273, endPoint y: 286, distance: 139.1
click at [273, 286] on div "Applied Felipe Cesar Fuerback GO Developer Seniority: Senior Market Seniority: …" at bounding box center [290, 483] width 515 height 681
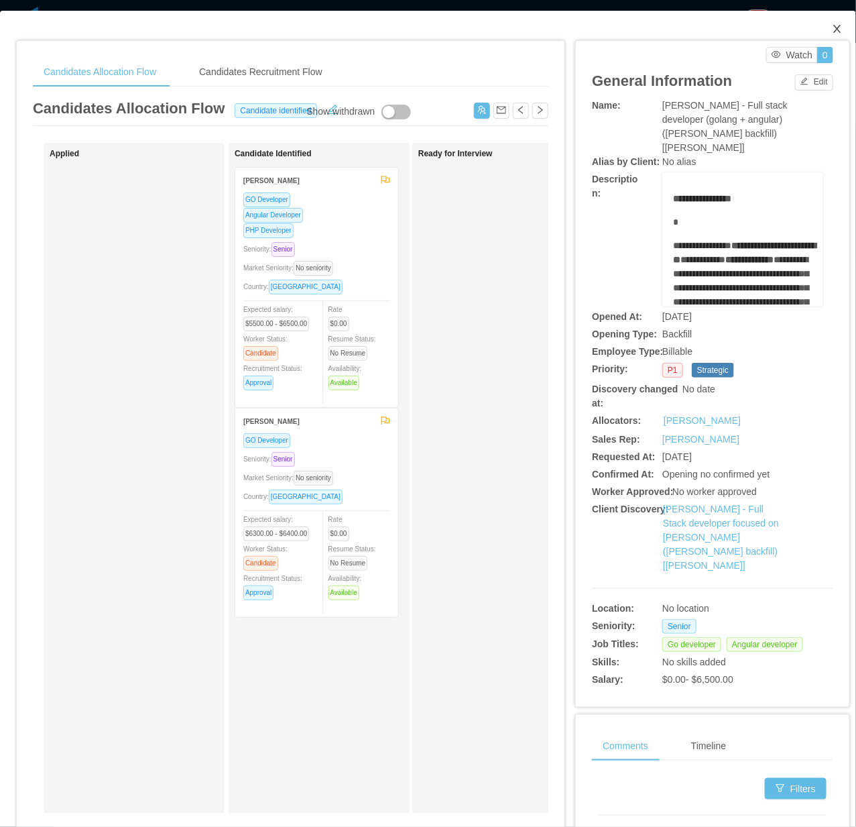
click at [707, 23] on span "Close" at bounding box center [837, 30] width 38 height 38
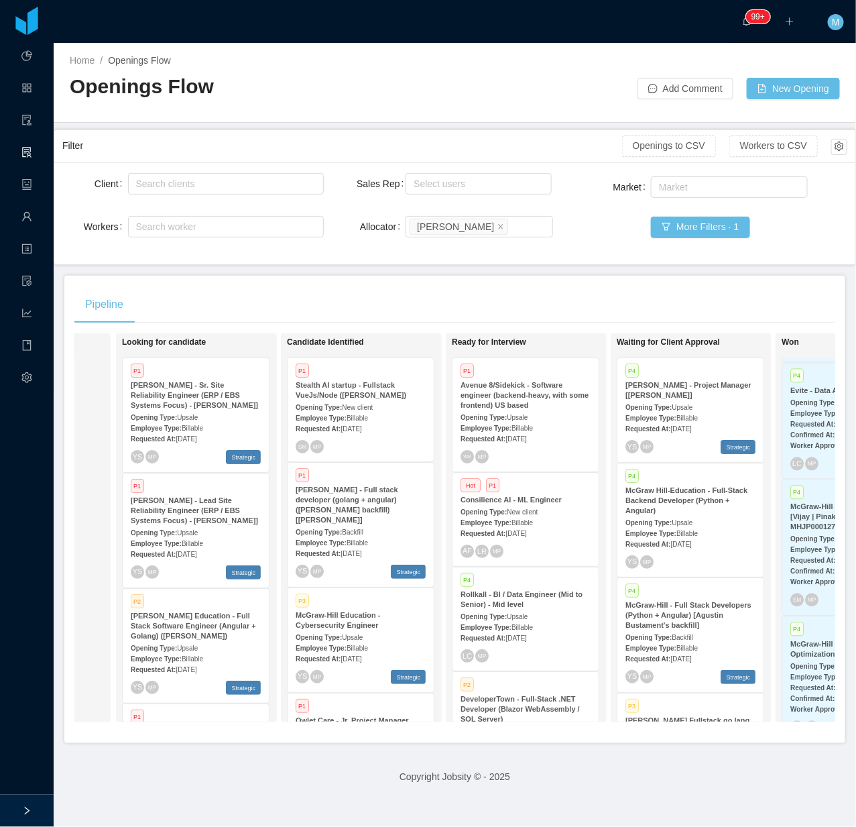
click at [296, 296] on div "Pipeline" at bounding box center [454, 305] width 761 height 38
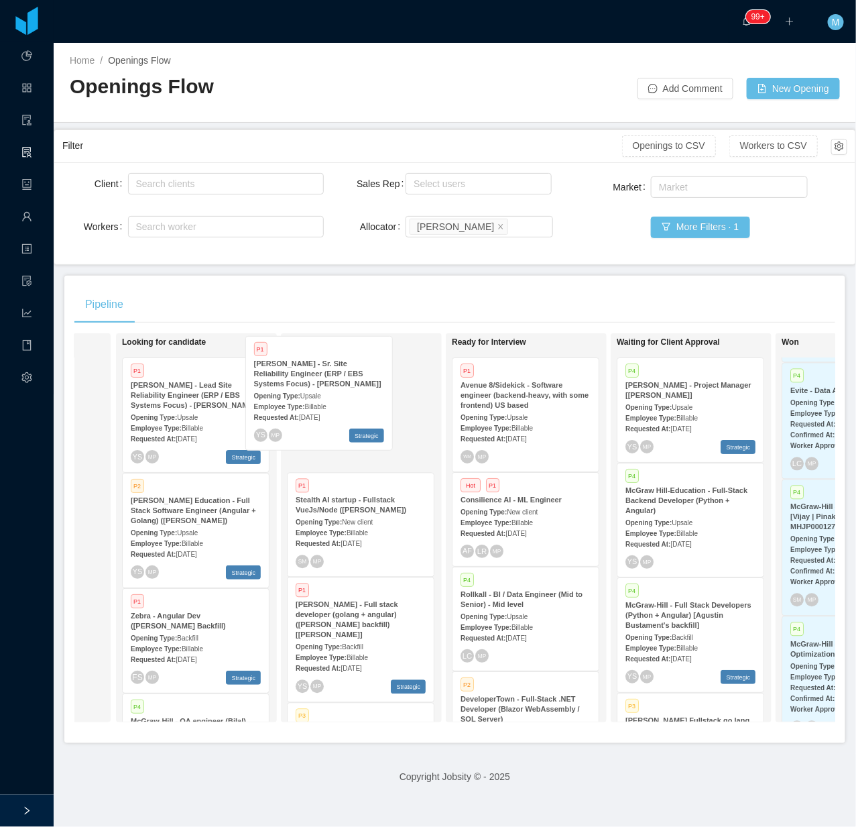
drag, startPoint x: 186, startPoint y: 433, endPoint x: 320, endPoint y: 411, distance: 136.5
click at [320, 411] on div "On Hold Looking for candidate P1 McGraw-Hill - Sr. Site Reliability Engineer (E…" at bounding box center [454, 533] width 761 height 400
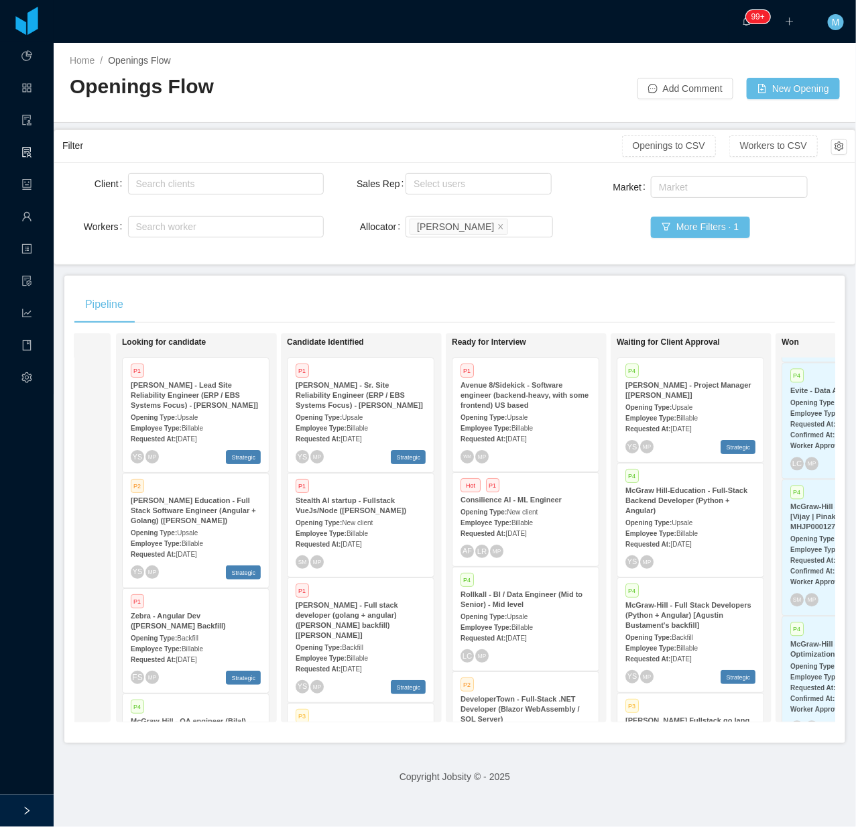
click at [357, 424] on span "Billable" at bounding box center [357, 427] width 21 height 7
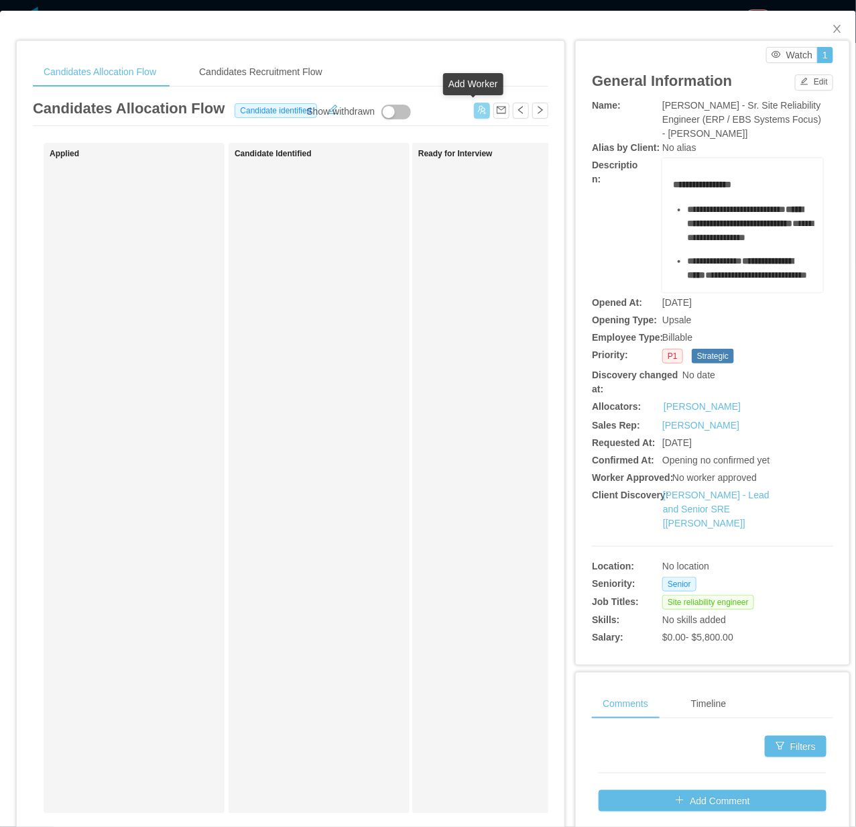
click at [476, 108] on button "button" at bounding box center [482, 111] width 16 height 16
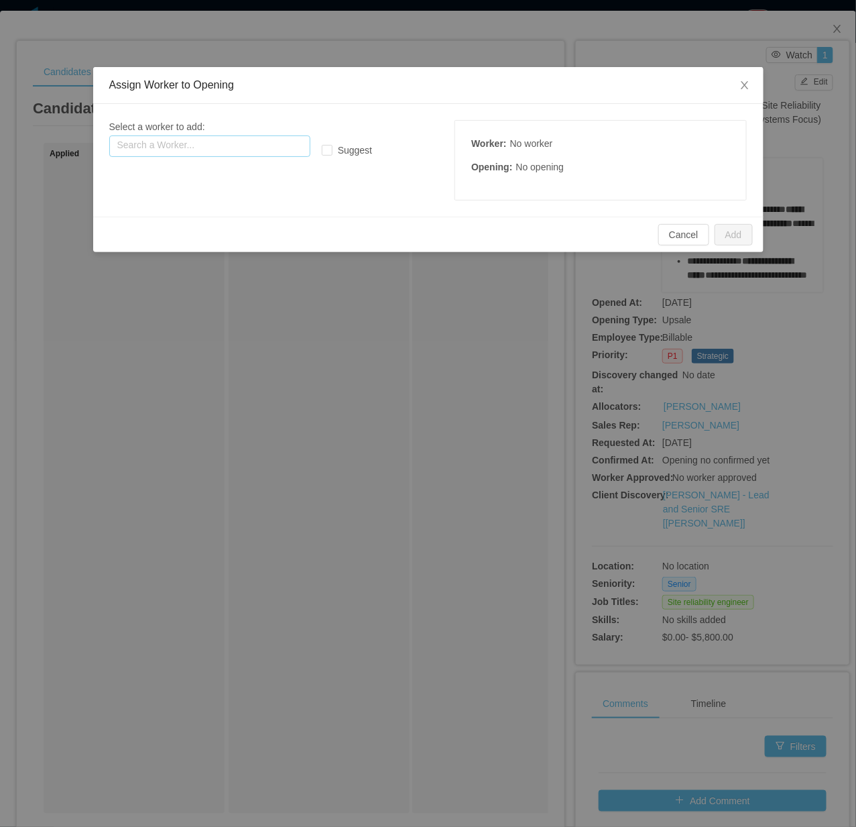
click at [217, 155] on input "text" at bounding box center [209, 145] width 201 height 21
paste input "**********"
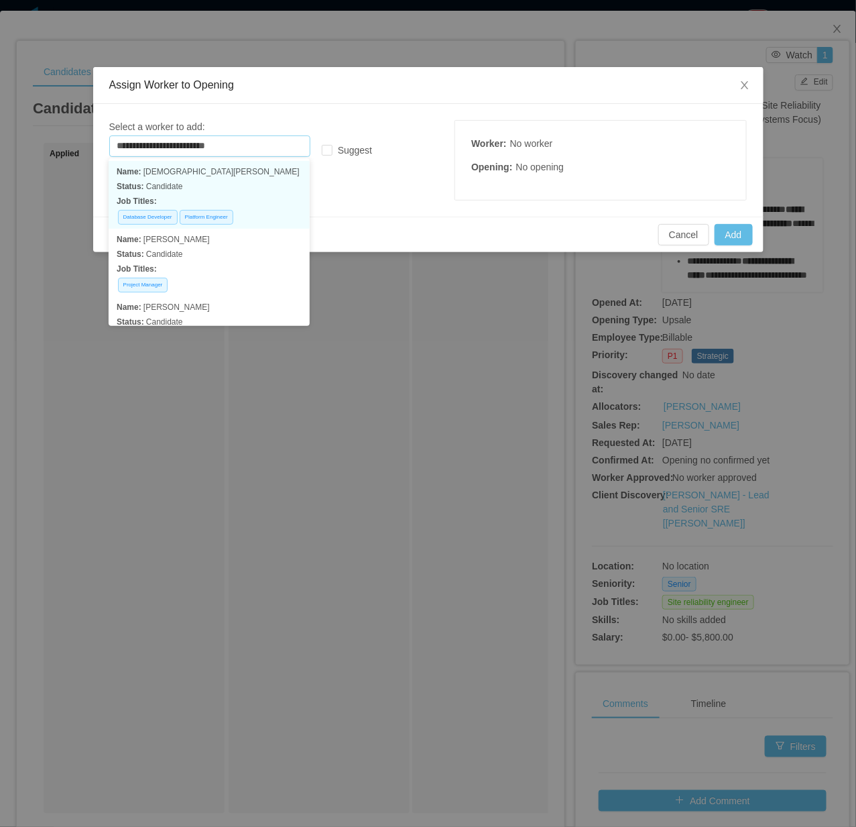
click at [219, 192] on p "Status: Candidate" at bounding box center [209, 186] width 185 height 15
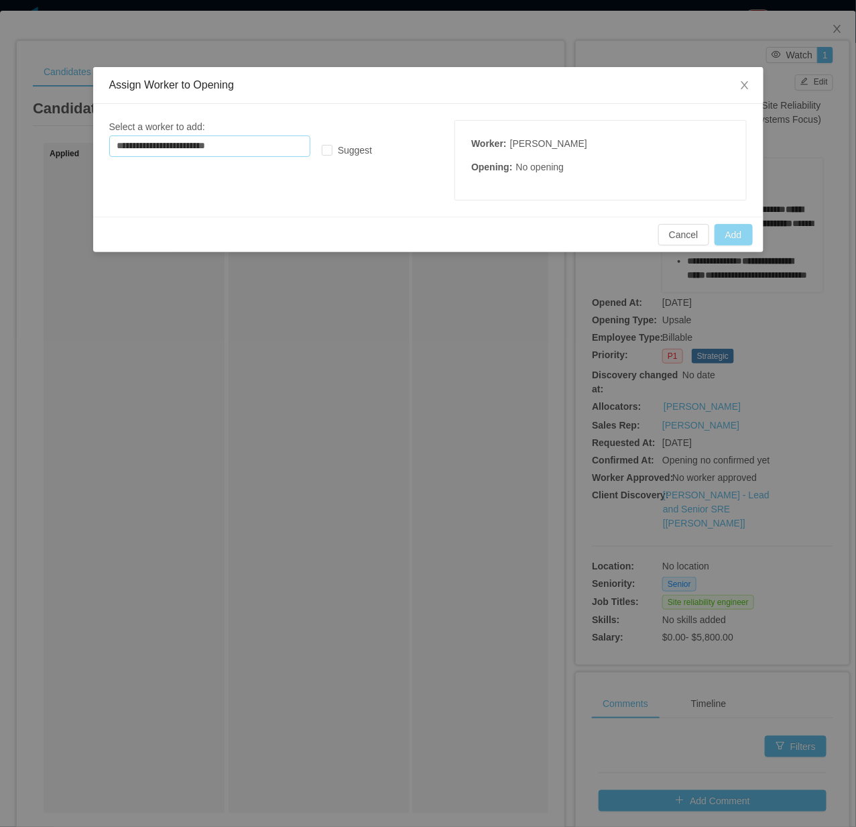
type input "**********"
click at [707, 238] on button "Add" at bounding box center [734, 234] width 38 height 21
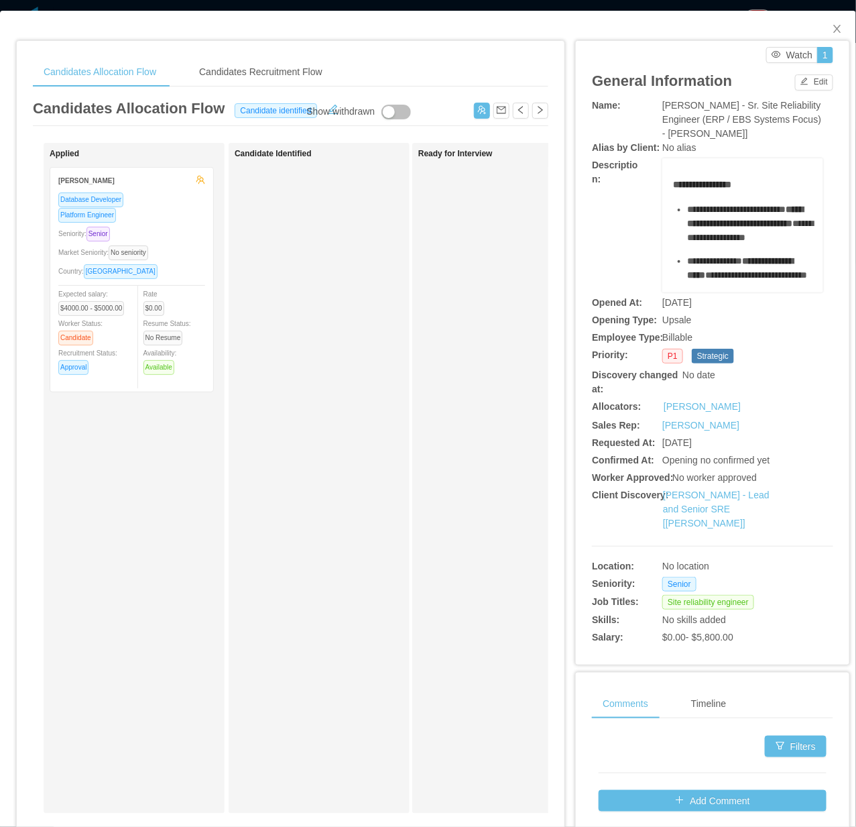
click at [198, 535] on div "Applied Christian Santiago Ordoñez Database Developer Platform Engineer Seniori…" at bounding box center [144, 478] width 188 height 658
drag, startPoint x: 148, startPoint y: 320, endPoint x: 249, endPoint y: 322, distance: 101.2
click at [249, 322] on div "Applied Christian Santiago Ordoñez Database Developer Platform Engineer Seniori…" at bounding box center [290, 483] width 515 height 681
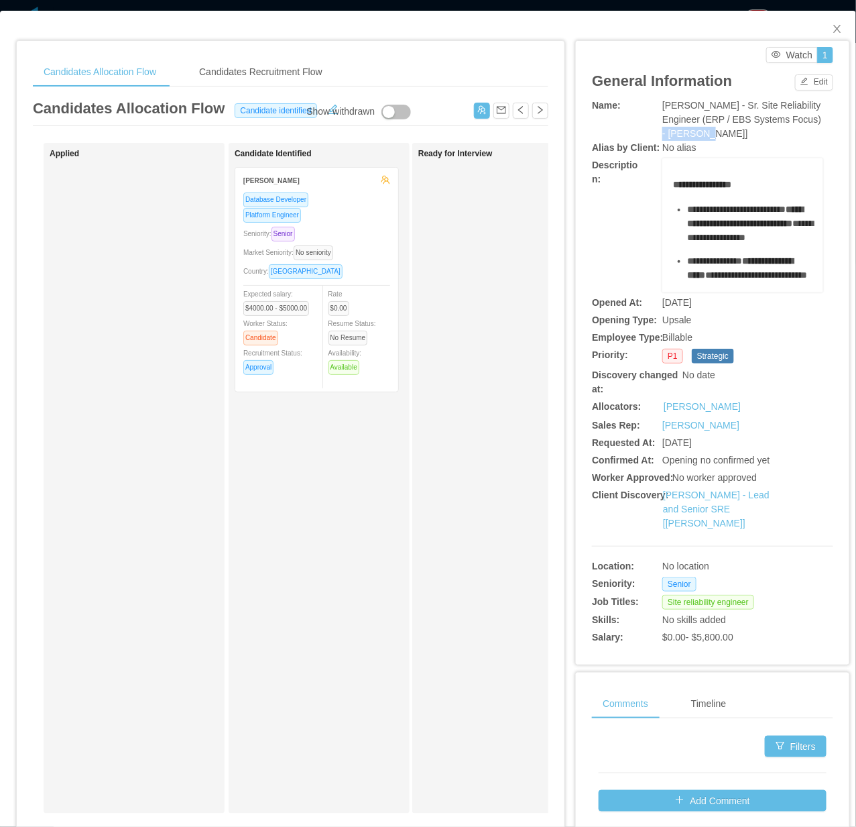
drag, startPoint x: 695, startPoint y: 132, endPoint x: 648, endPoint y: 131, distance: 47.6
click at [648, 131] on div "Name: McGraw-Hill - Sr. Site Reliability Engineer (ERP / EBS Systems Focus) - J…" at bounding box center [712, 120] width 241 height 42
copy span "Jeff Brown"
drag, startPoint x: 481, startPoint y: 460, endPoint x: 461, endPoint y: 92, distance: 368.6
click at [481, 459] on div "Ready for Interview" at bounding box center [512, 478] width 188 height 658
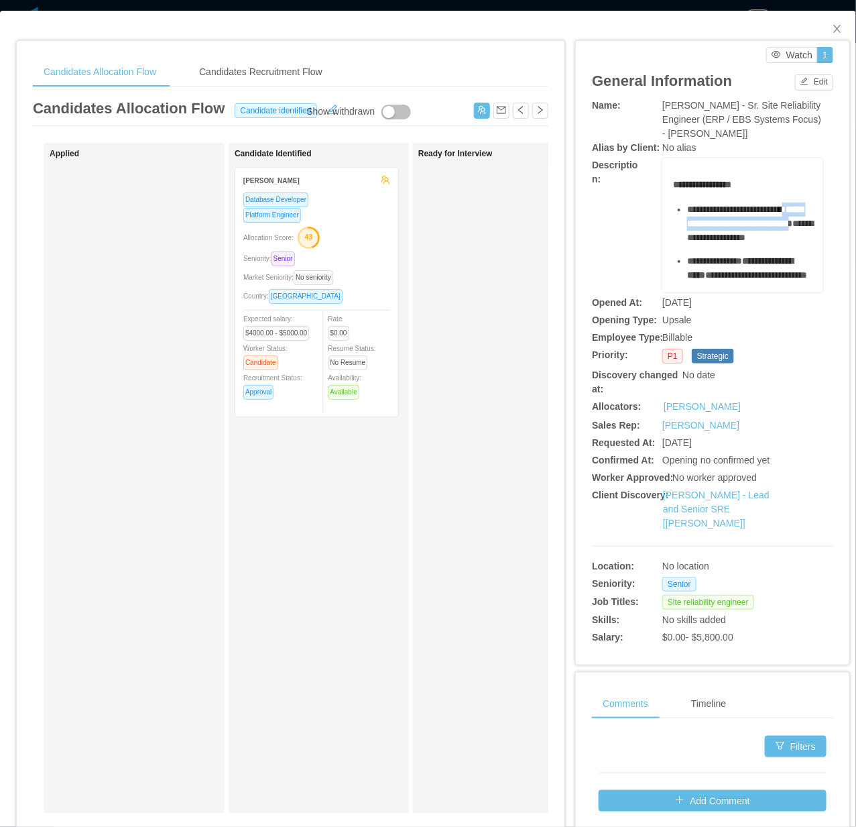
drag, startPoint x: 724, startPoint y: 225, endPoint x: 726, endPoint y: 246, distance: 20.9
click at [707, 245] on div "**********" at bounding box center [750, 223] width 126 height 42
copy div "**********"
click at [619, 66] on div "General Information Edit" at bounding box center [712, 81] width 241 height 36
click at [707, 32] on span "Close" at bounding box center [837, 30] width 38 height 38
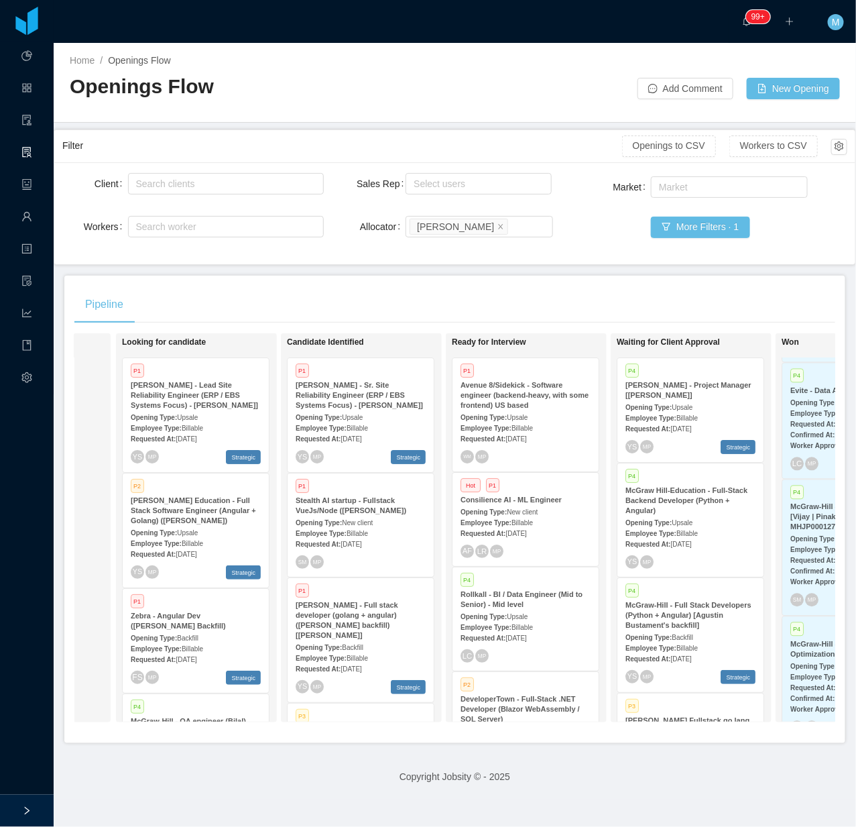
click at [477, 266] on main "Home / Openings Flow / Openings Flow Add Comment New Opening Filter Openings to…" at bounding box center [455, 435] width 802 height 784
click at [389, 302] on div "Pipeline" at bounding box center [454, 305] width 761 height 38
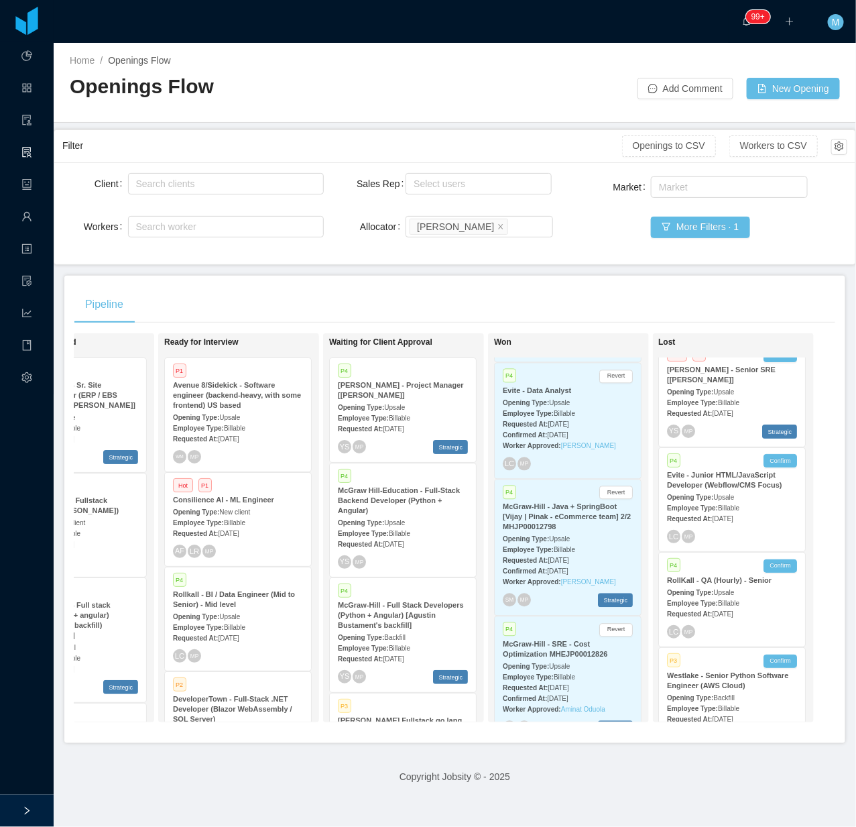
scroll to position [0, 42]
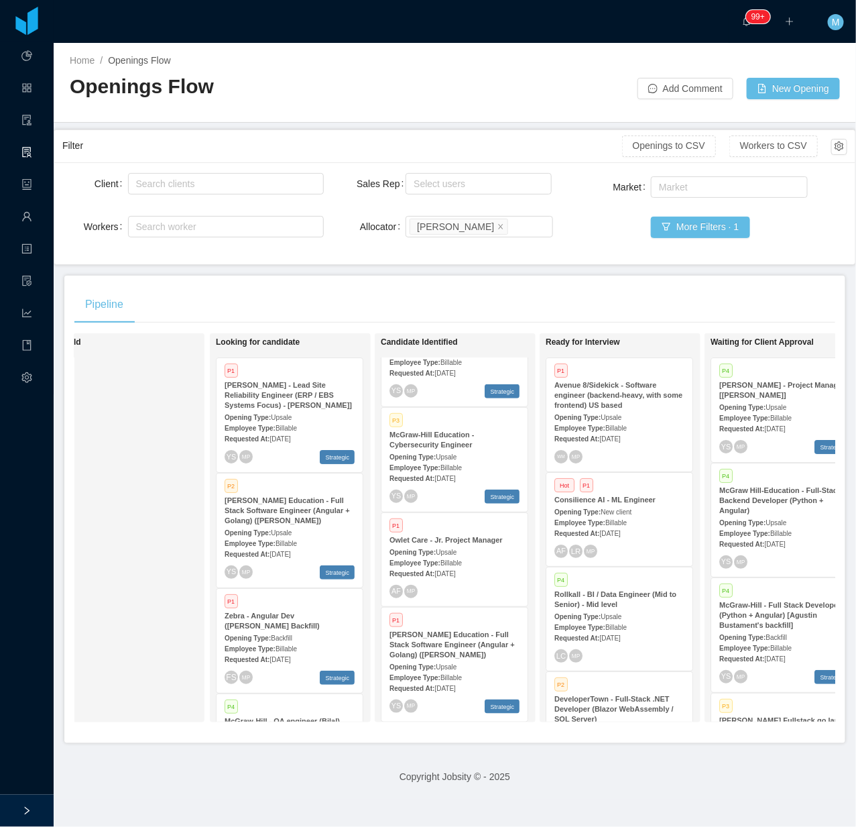
click at [432, 559] on strong "Employee Type:" at bounding box center [414, 562] width 51 height 7
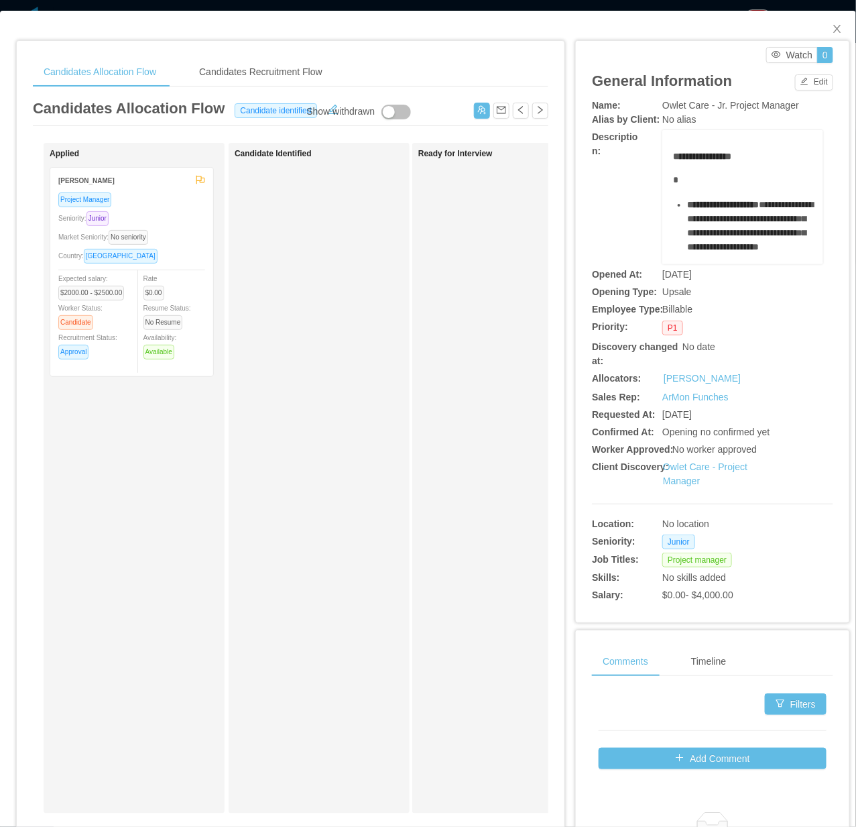
click at [337, 490] on div "Candidate Identified" at bounding box center [329, 478] width 188 height 658
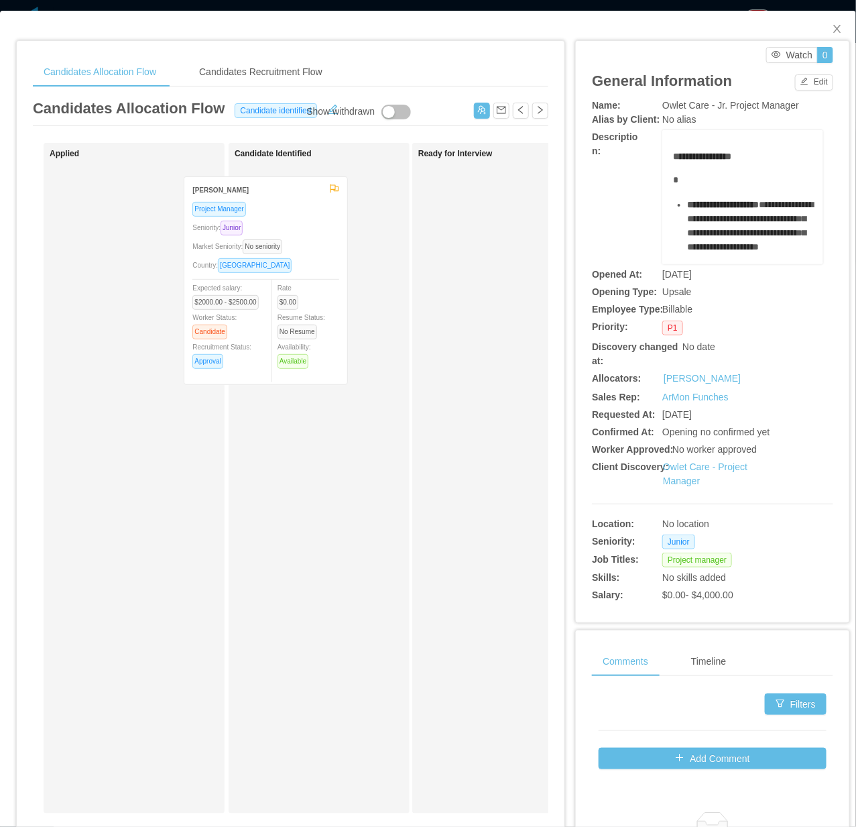
drag, startPoint x: 186, startPoint y: 355, endPoint x: 320, endPoint y: 364, distance: 134.3
click at [320, 364] on div "Applied Alejandro Espinel Project Manager Seniority: Junior Market Seniority: N…" at bounding box center [290, 483] width 515 height 681
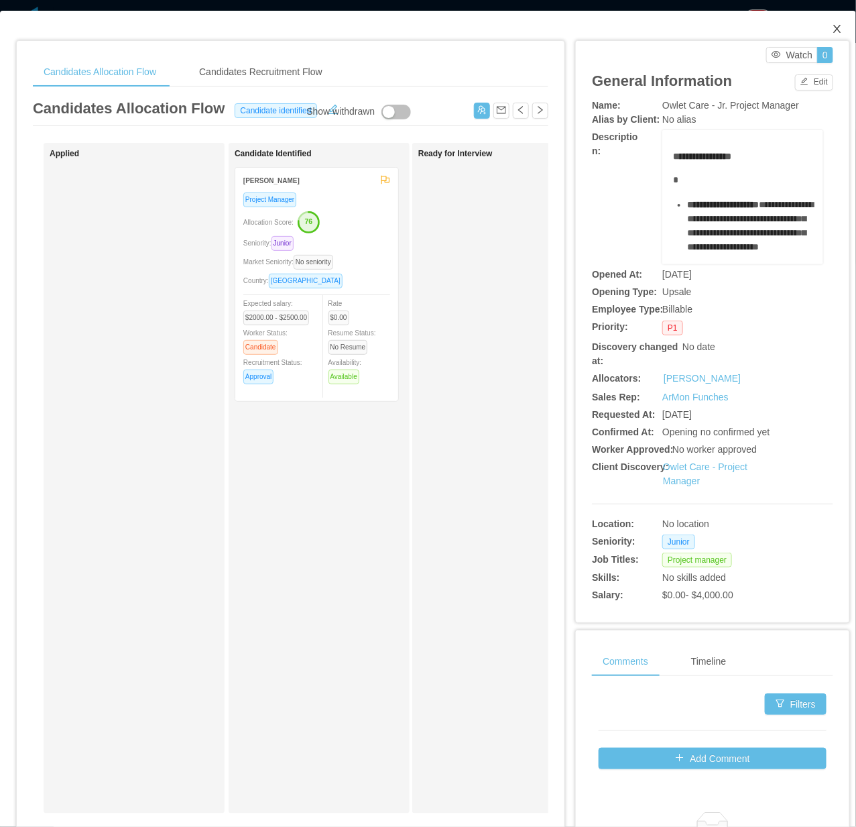
click at [707, 24] on icon "icon: close" at bounding box center [837, 28] width 11 height 11
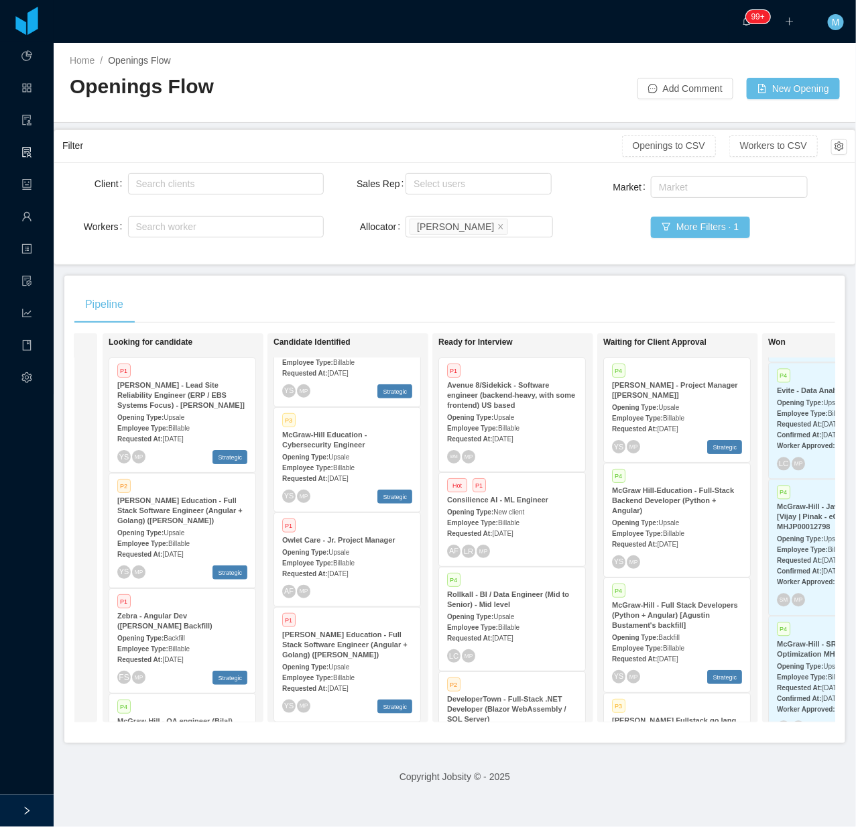
scroll to position [0, 164]
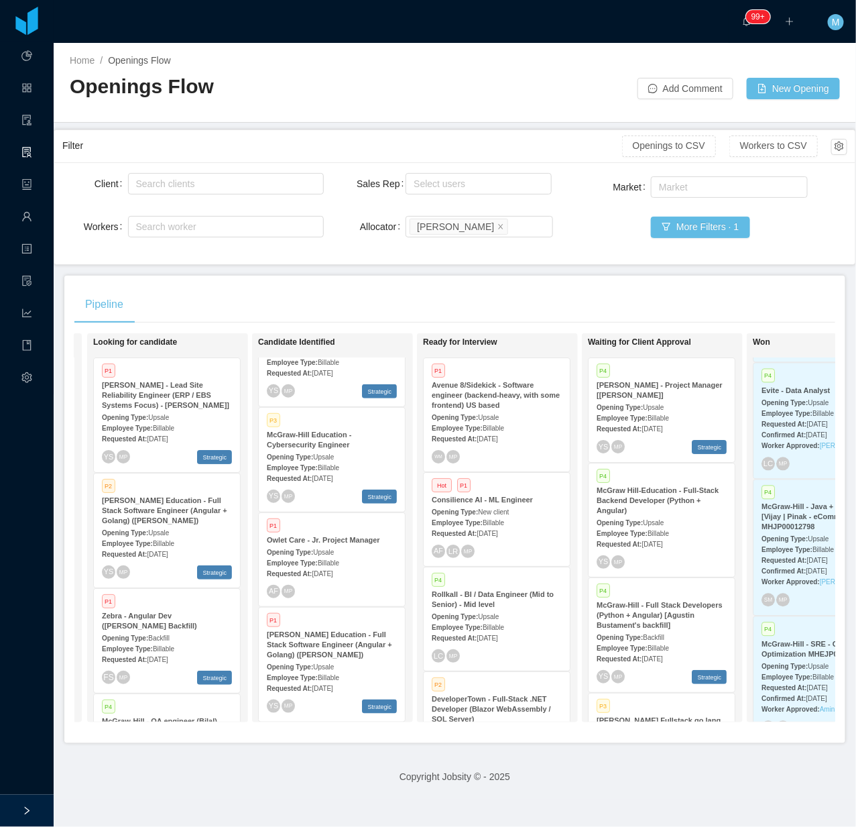
click at [305, 288] on div "Pipeline" at bounding box center [454, 305] width 761 height 38
click at [420, 292] on div "Pipeline" at bounding box center [454, 305] width 761 height 38
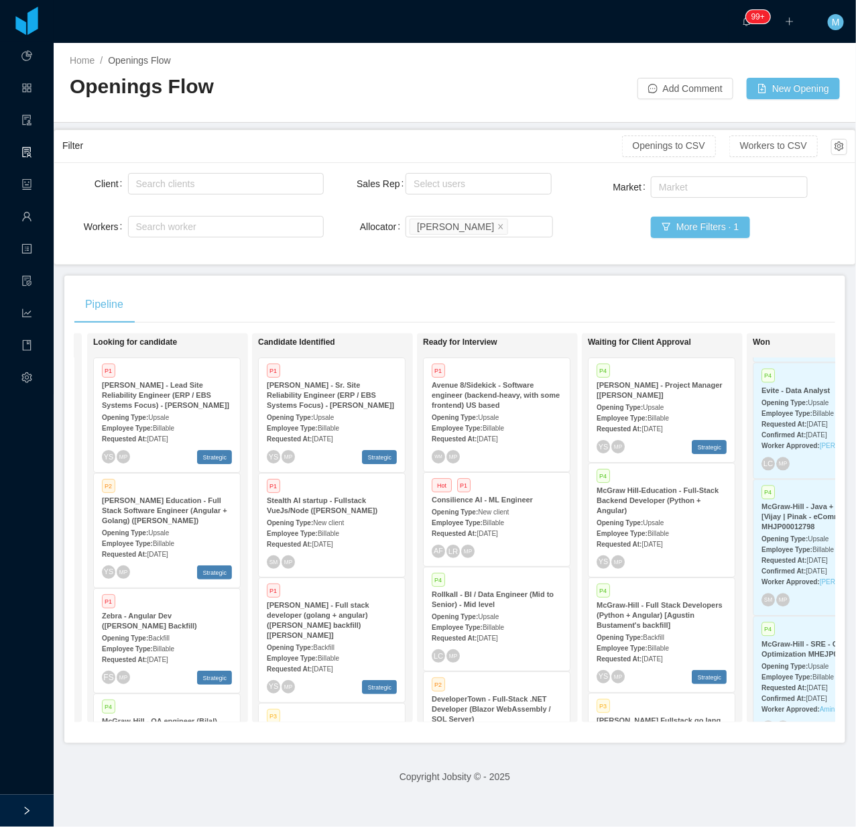
scroll to position [584, 0]
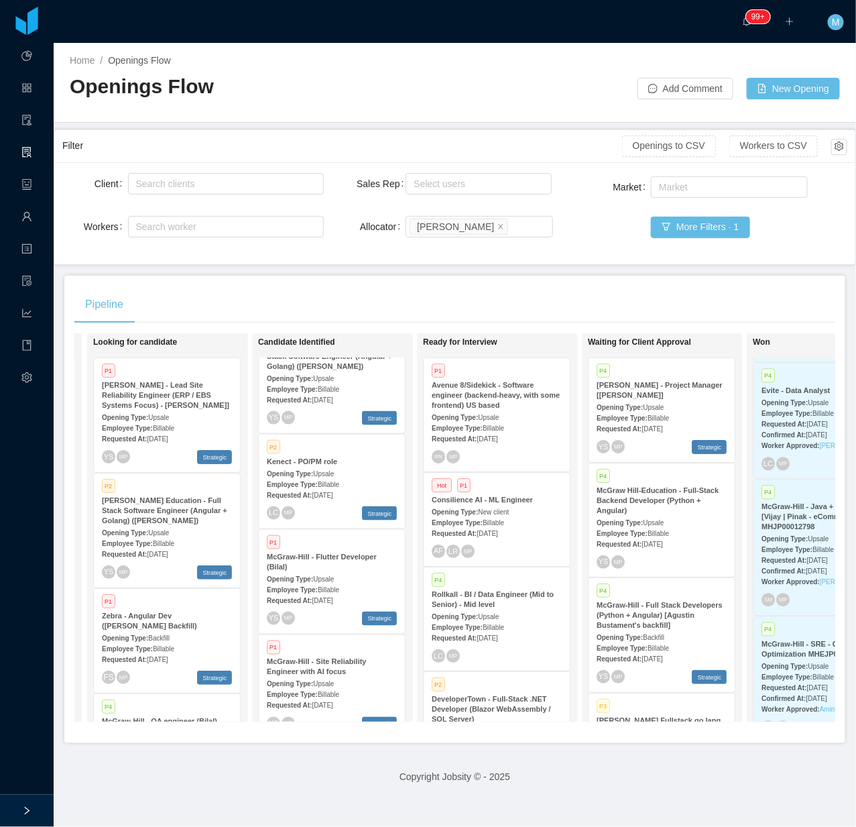
click at [284, 680] on strong "Opening Type:" at bounding box center [290, 683] width 46 height 7
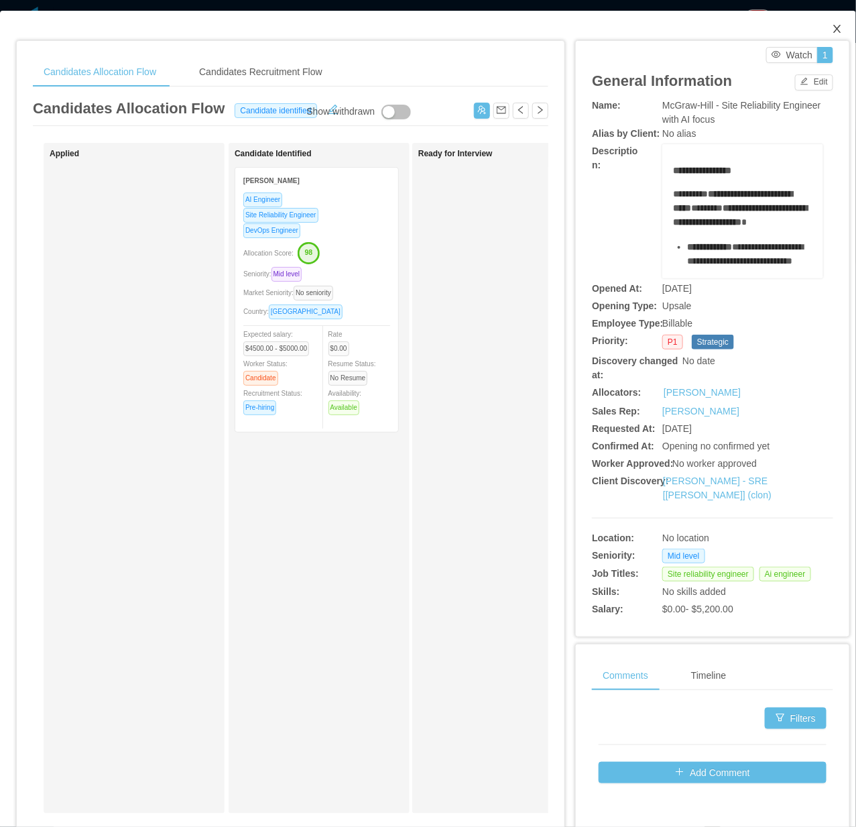
click at [707, 28] on icon "icon: close" at bounding box center [836, 29] width 7 height 8
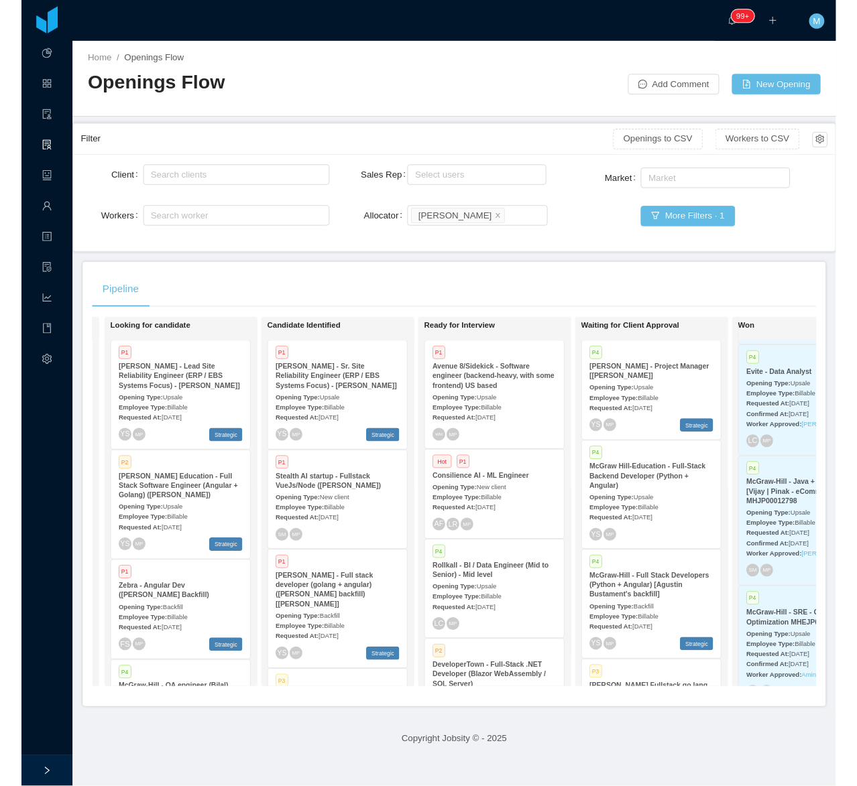
scroll to position [3506, 0]
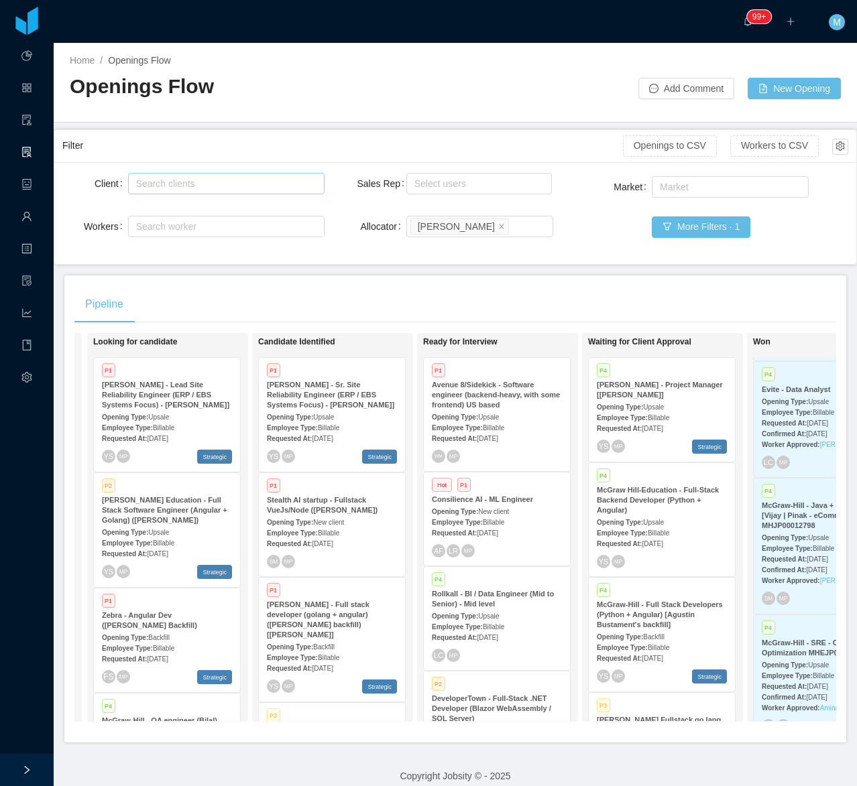
click at [263, 186] on div "Search clients" at bounding box center [223, 183] width 174 height 13
type input "**"
click at [199, 204] on li "McGraw-Hill Education" at bounding box center [223, 209] width 193 height 21
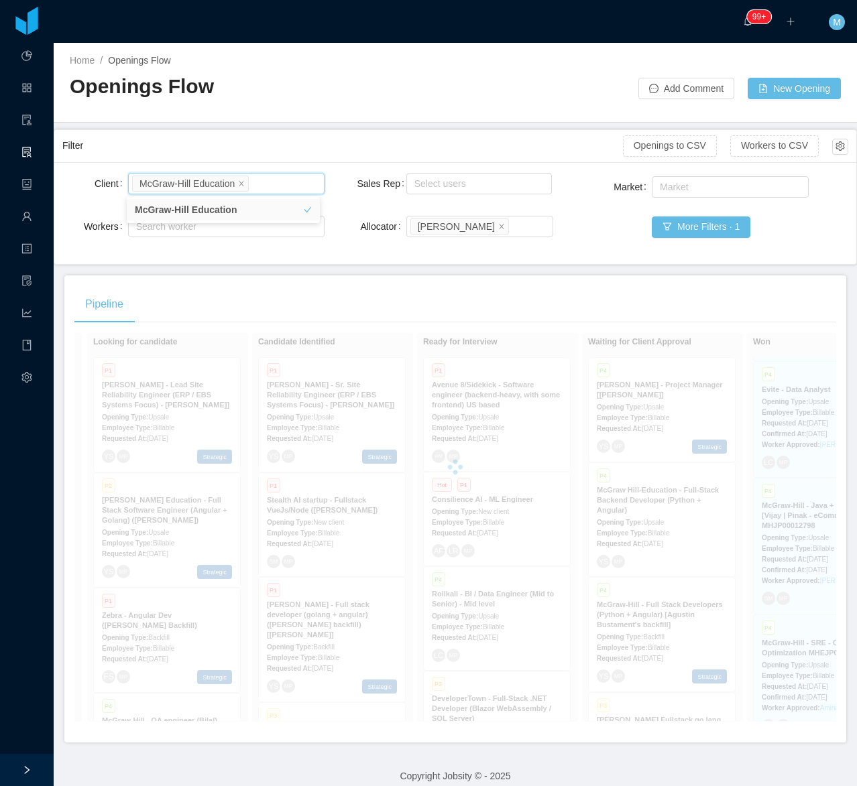
click at [272, 119] on div "Home / Openings Flow / Openings Flow Add Comment New Opening" at bounding box center [455, 83] width 803 height 80
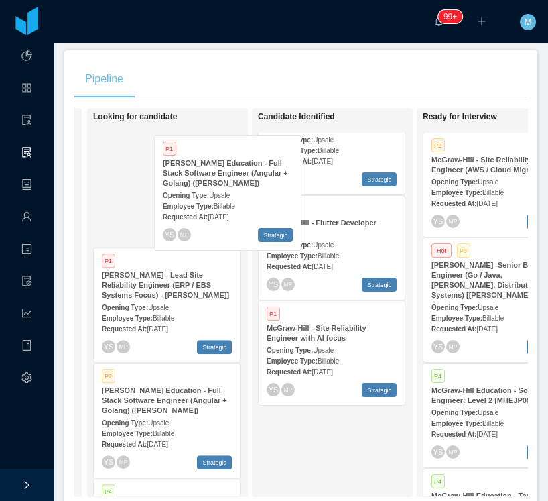
scroll to position [291, 0]
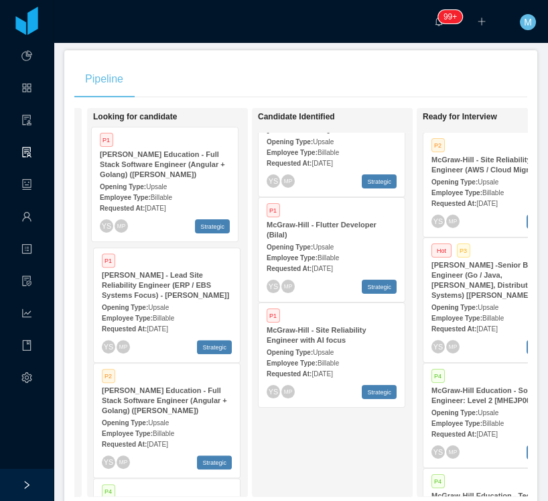
drag, startPoint x: 293, startPoint y: 223, endPoint x: 160, endPoint y: 192, distance: 136.8
click at [160, 192] on div "On Hold Looking for candidate P1 McGraw-Hill - Lead Site Reliability Engineer (…" at bounding box center [300, 308] width 453 height 400
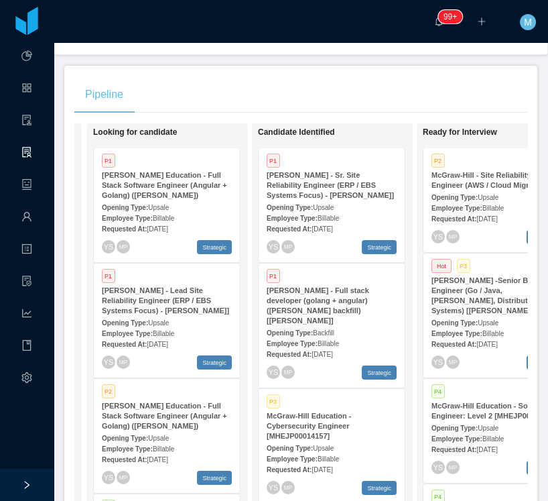
scroll to position [160, 0]
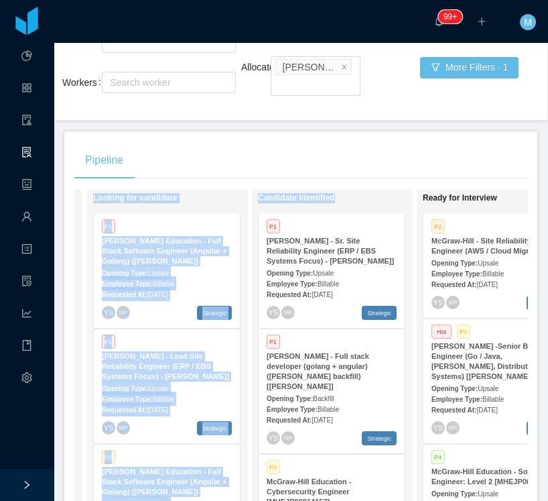
drag, startPoint x: 257, startPoint y: 170, endPoint x: 269, endPoint y: 208, distance: 40.1
click at [269, 208] on div "Pipeline On Hold Looking for candidate P1 McGraw-Hill Education - Full Stack So…" at bounding box center [300, 364] width 473 height 467
drag, startPoint x: 269, startPoint y: 208, endPoint x: 201, endPoint y: 93, distance: 133.5
click at [218, 160] on div "Pipeline" at bounding box center [300, 160] width 453 height 38
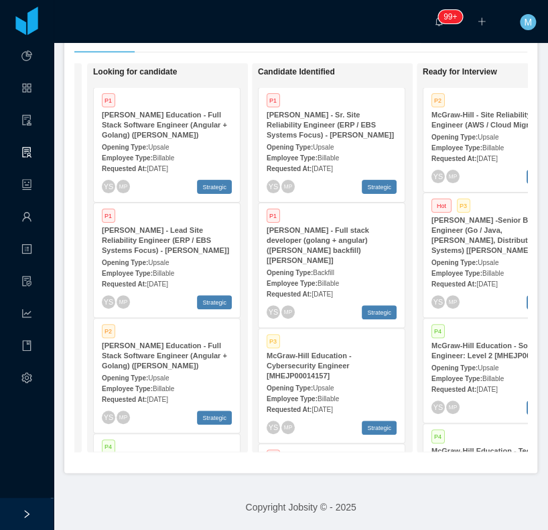
scroll to position [3506, 0]
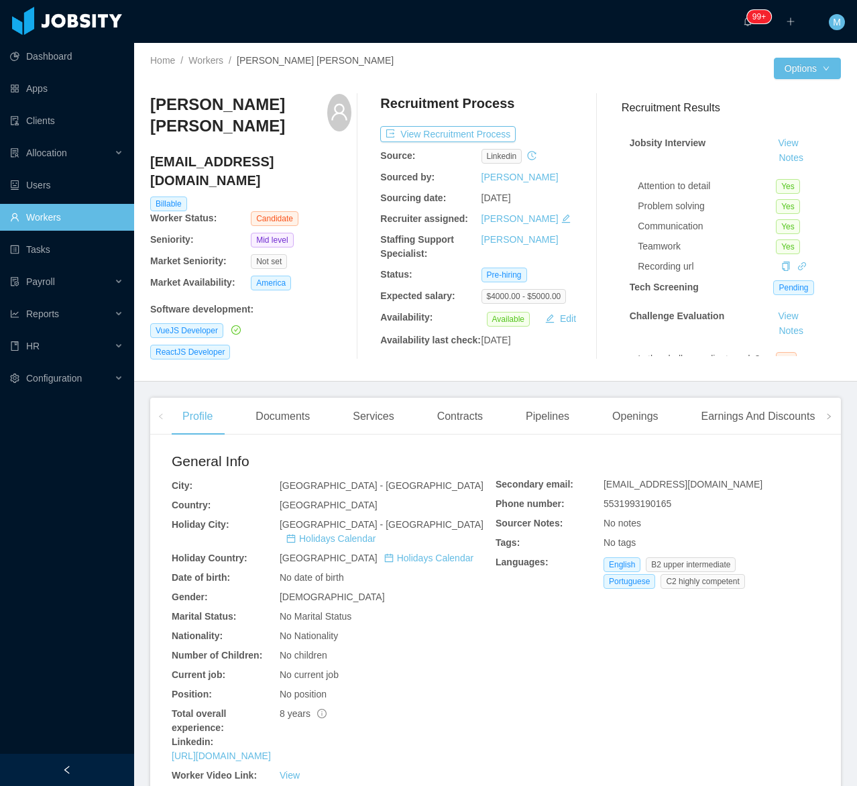
click at [77, 755] on div at bounding box center [67, 769] width 134 height 32
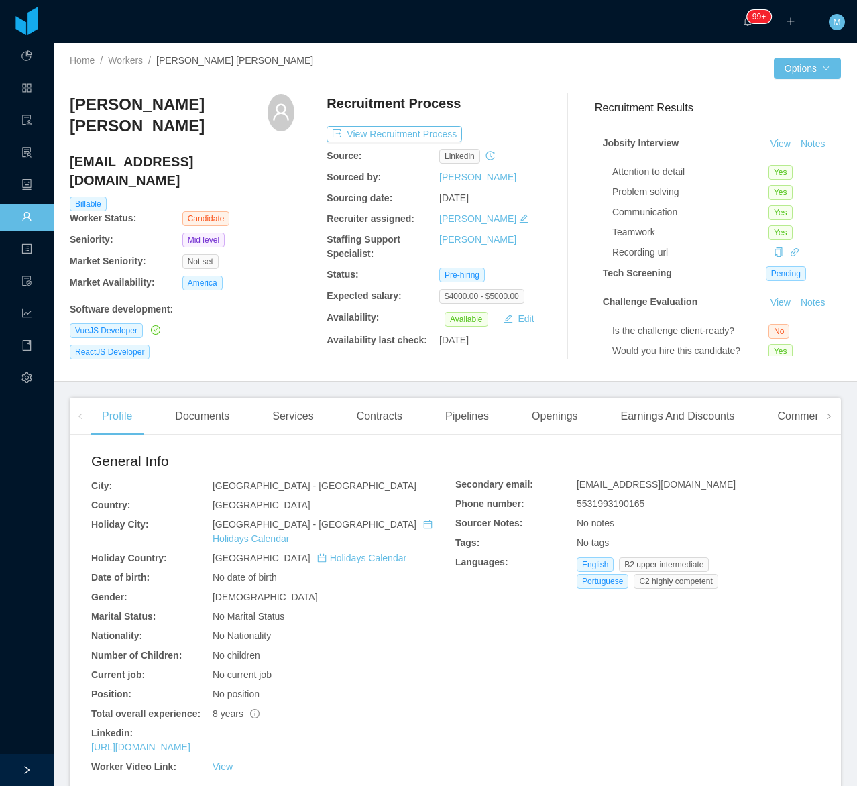
click at [243, 345] on div "ReactJS Developer" at bounding box center [182, 352] width 225 height 15
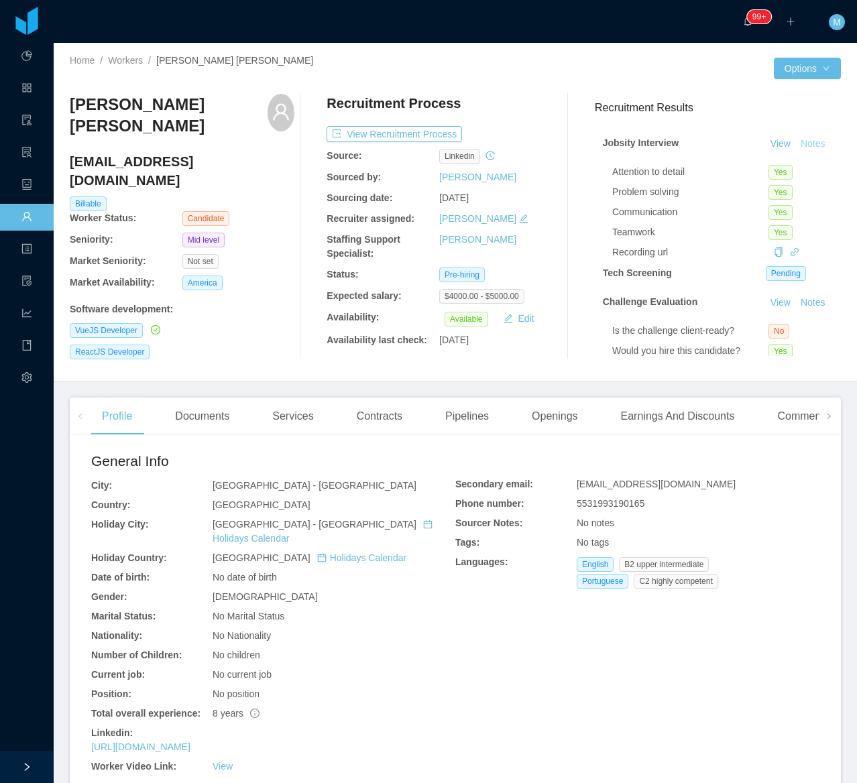
click at [795, 152] on button "Notes" at bounding box center [813, 144] width 36 height 16
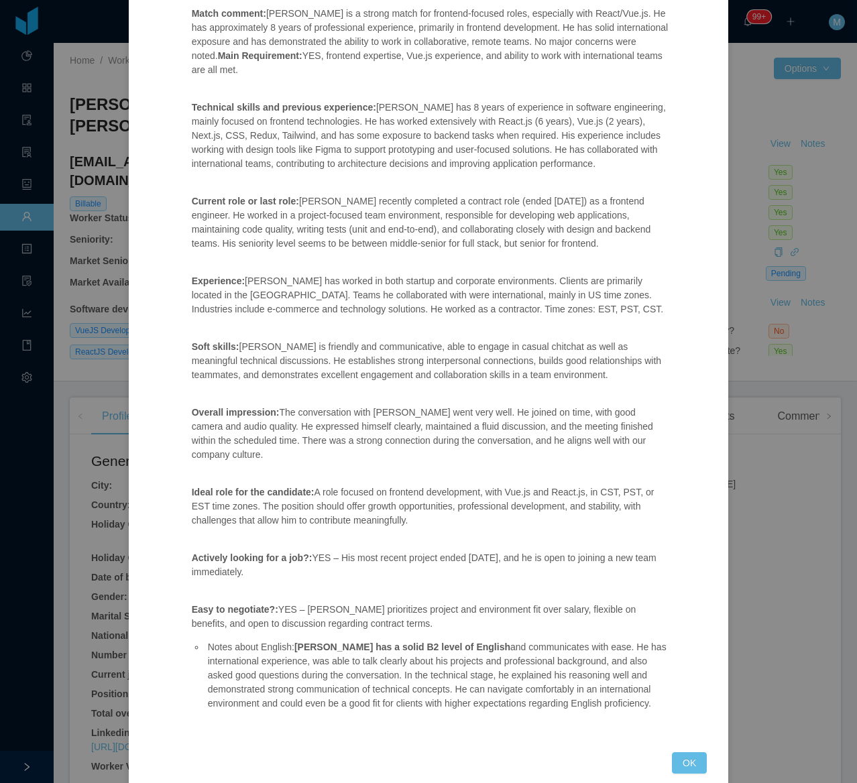
scroll to position [178, 0]
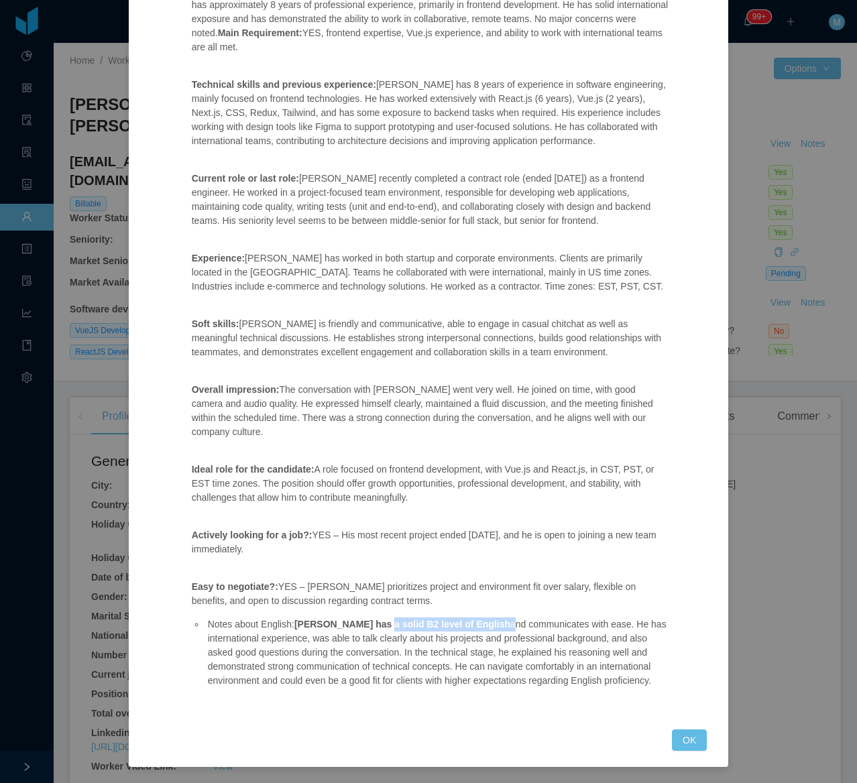
drag, startPoint x: 366, startPoint y: 625, endPoint x: 507, endPoint y: 623, distance: 141.4
click at [446, 625] on li "Notes about English: [PERSON_NAME] has a solid B2 level of English and communic…" at bounding box center [437, 652] width 464 height 70
copy li "B2 level of English"
click at [491, 420] on p "Overall impression: The conversation with [PERSON_NAME] went very well. He join…" at bounding box center [430, 411] width 477 height 56
click at [658, 748] on div "Jobsity Interview Position fit: Stealth AI startup - Fullstack VueJs/Node ([PER…" at bounding box center [428, 330] width 557 height 841
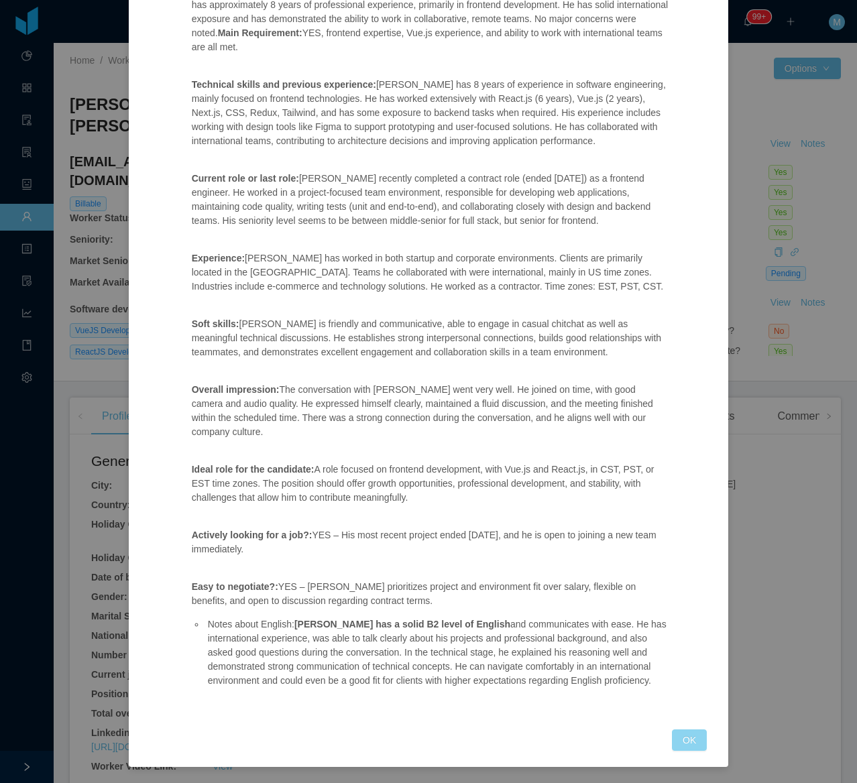
click at [676, 742] on button "OK" at bounding box center [689, 739] width 35 height 21
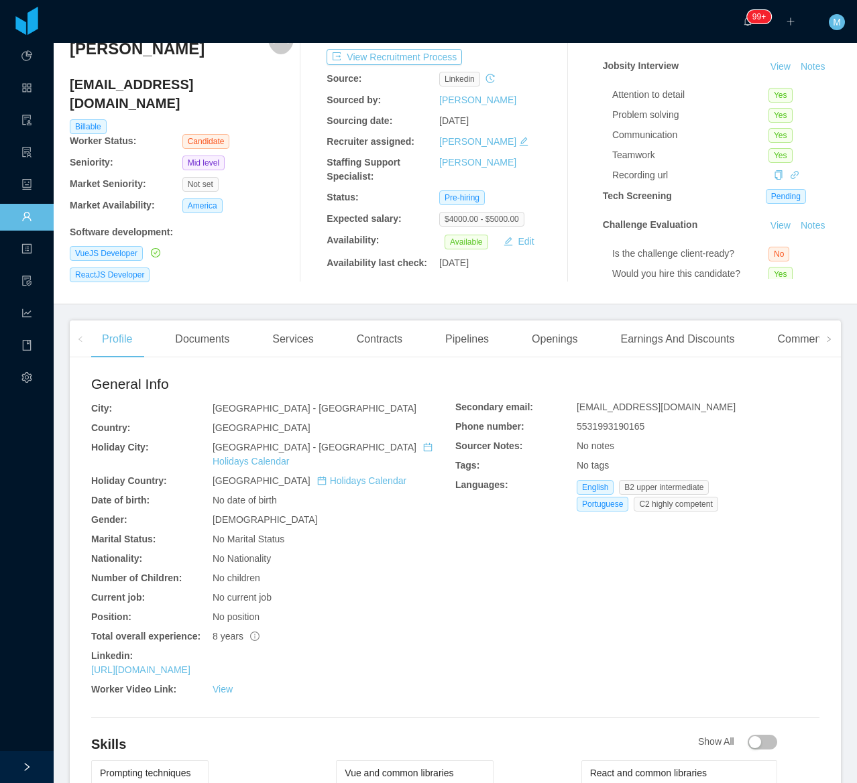
scroll to position [168, 0]
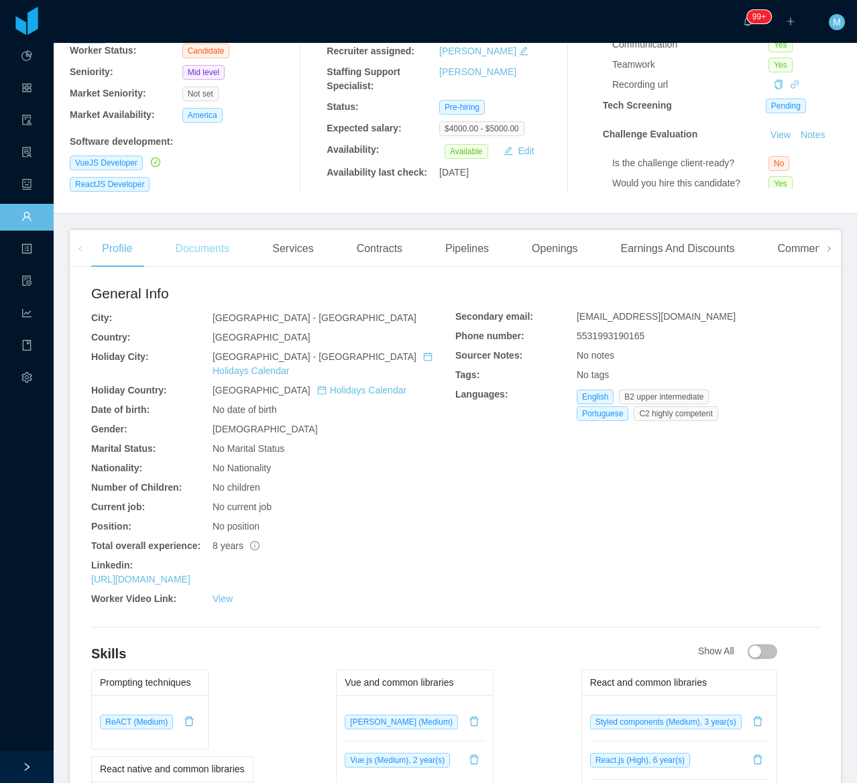
click at [209, 240] on div "Documents" at bounding box center [202, 249] width 76 height 38
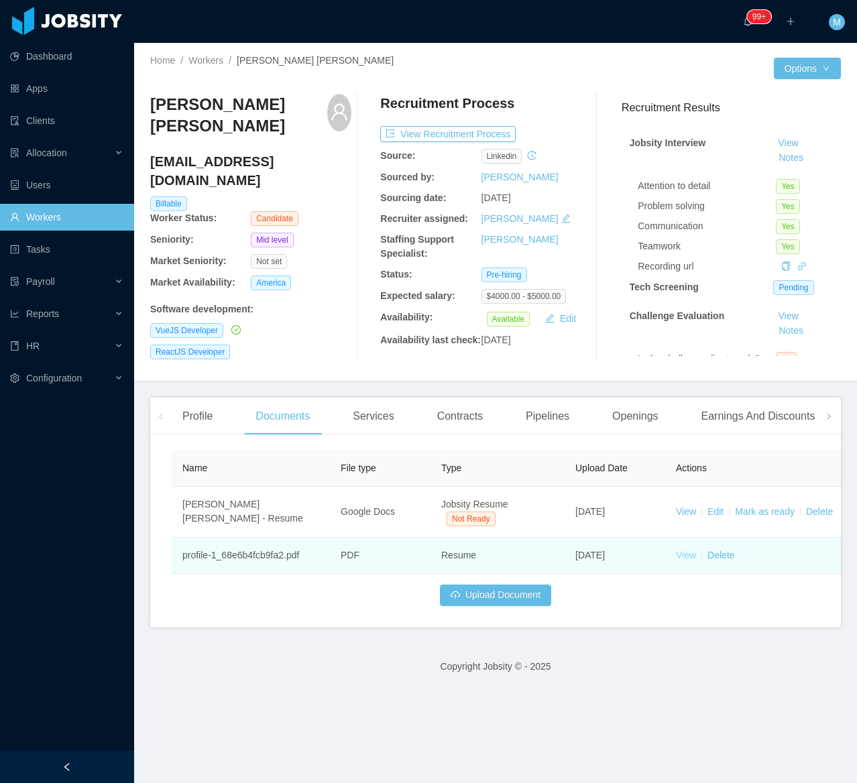
click at [682, 558] on link "View" at bounding box center [686, 555] width 20 height 11
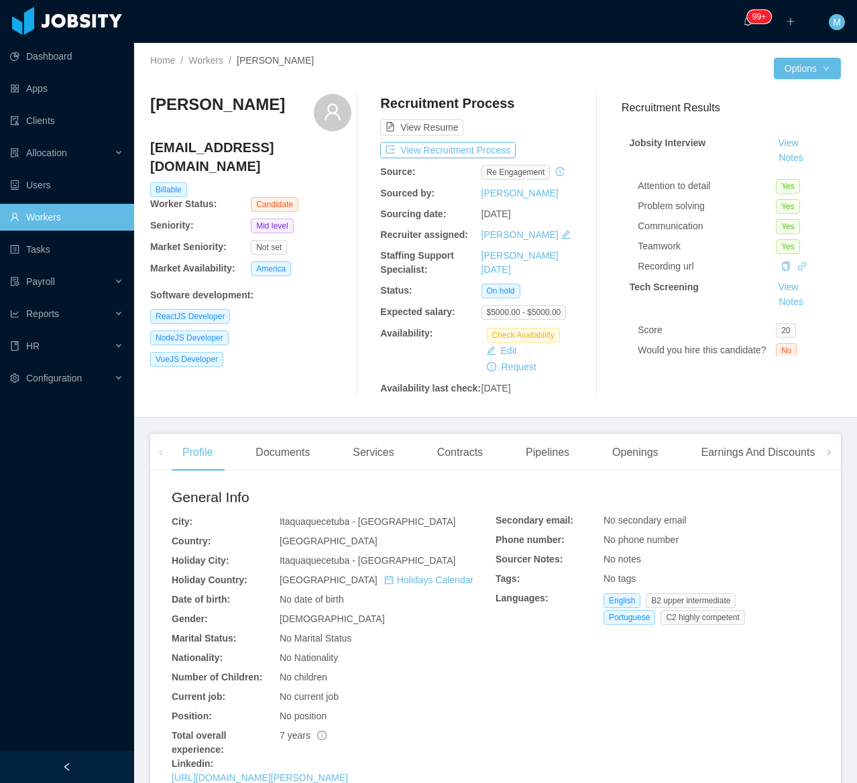
drag, startPoint x: 93, startPoint y: 766, endPoint x: 127, endPoint y: 692, distance: 82.2
click at [94, 765] on div at bounding box center [67, 767] width 134 height 32
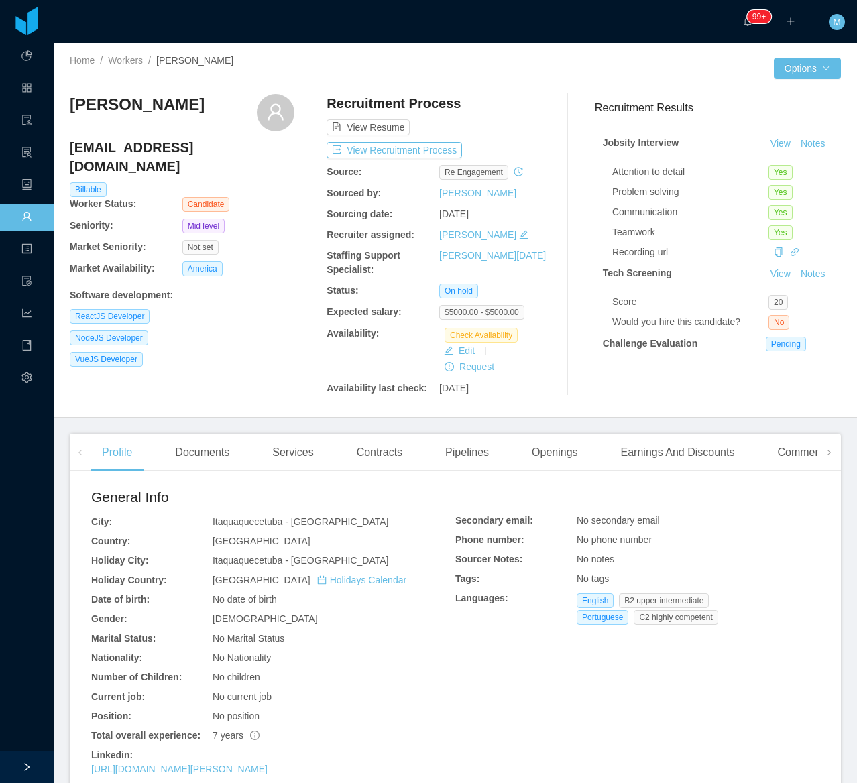
click at [202, 374] on div "Duane Faria duane_gabriel@hotmail.com Billable Worker Status: Candidate Seniori…" at bounding box center [182, 245] width 225 height 302
click at [795, 152] on button "Notes" at bounding box center [813, 144] width 36 height 16
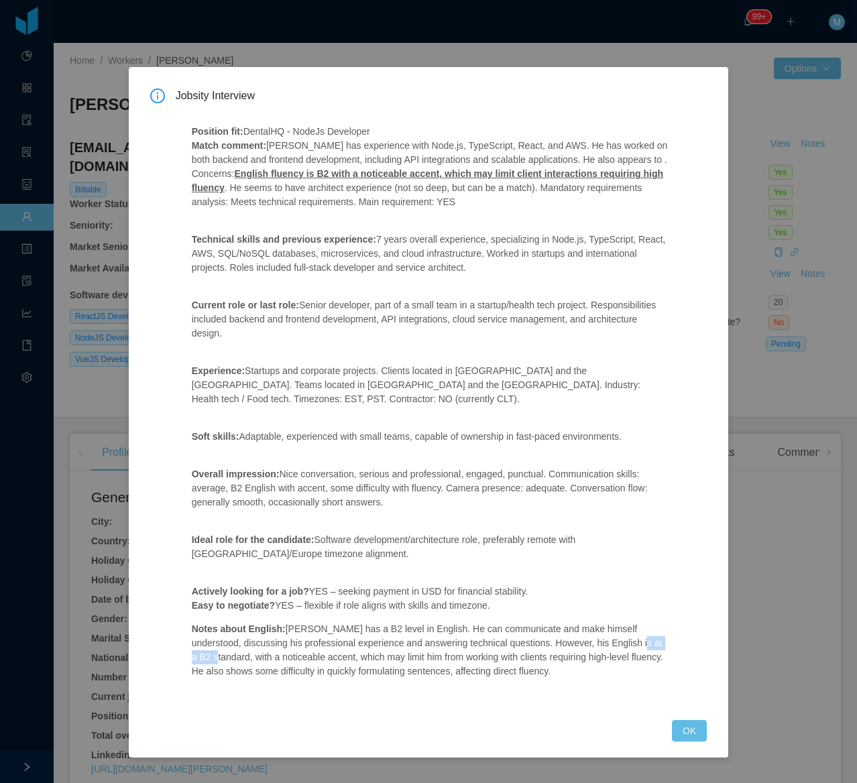
drag, startPoint x: 660, startPoint y: 631, endPoint x: 614, endPoint y: 629, distance: 46.3
click at [614, 629] on p "Notes about English: Duane has a B2 level in English. He can communicate and ma…" at bounding box center [430, 650] width 477 height 56
copy p "2 standard"
click at [686, 725] on button "OK" at bounding box center [689, 730] width 35 height 21
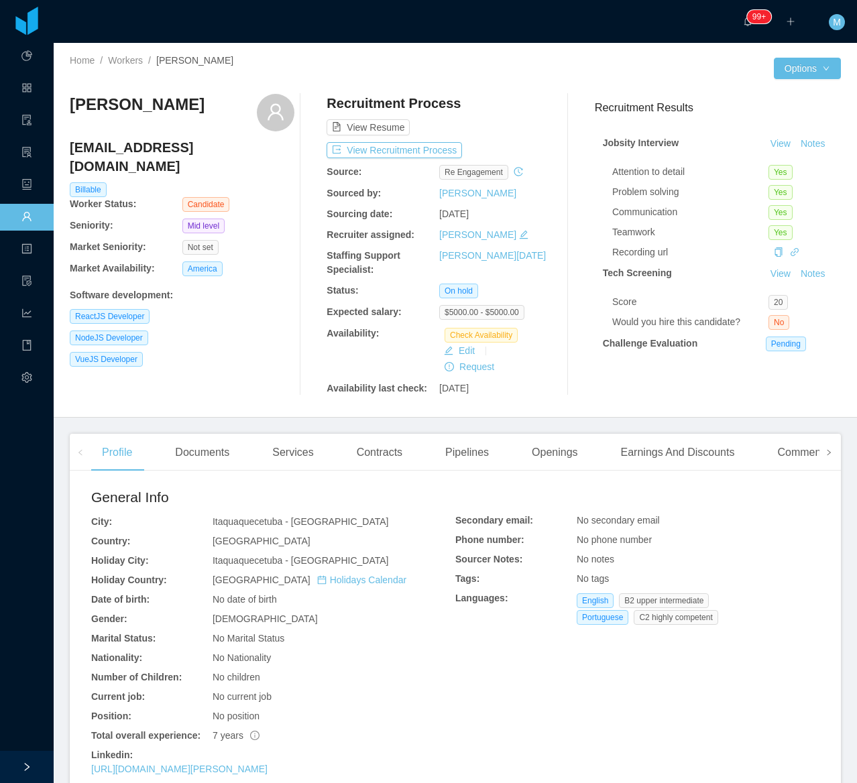
click at [819, 446] on span at bounding box center [828, 452] width 21 height 37
click at [772, 443] on div "Experience" at bounding box center [780, 453] width 75 height 38
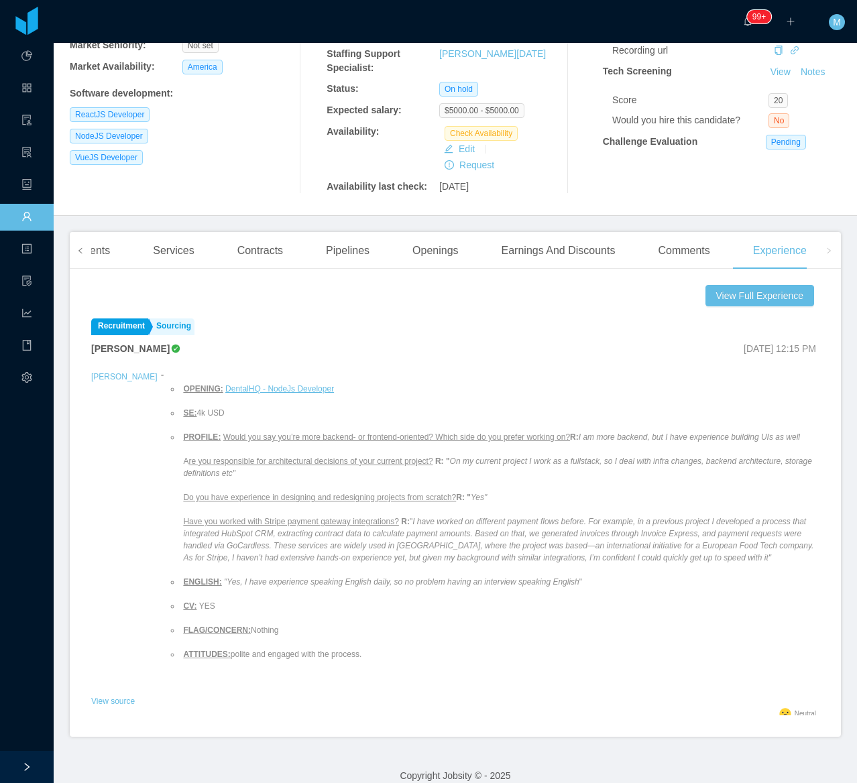
click at [82, 243] on span at bounding box center [80, 251] width 8 height 16
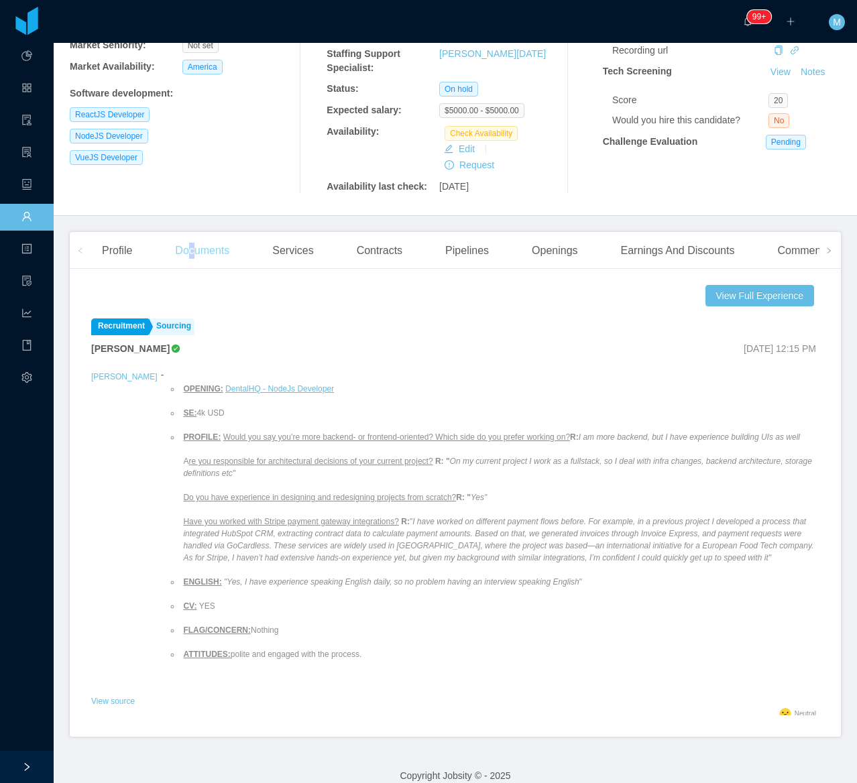
click at [194, 247] on div "Documents" at bounding box center [202, 251] width 76 height 38
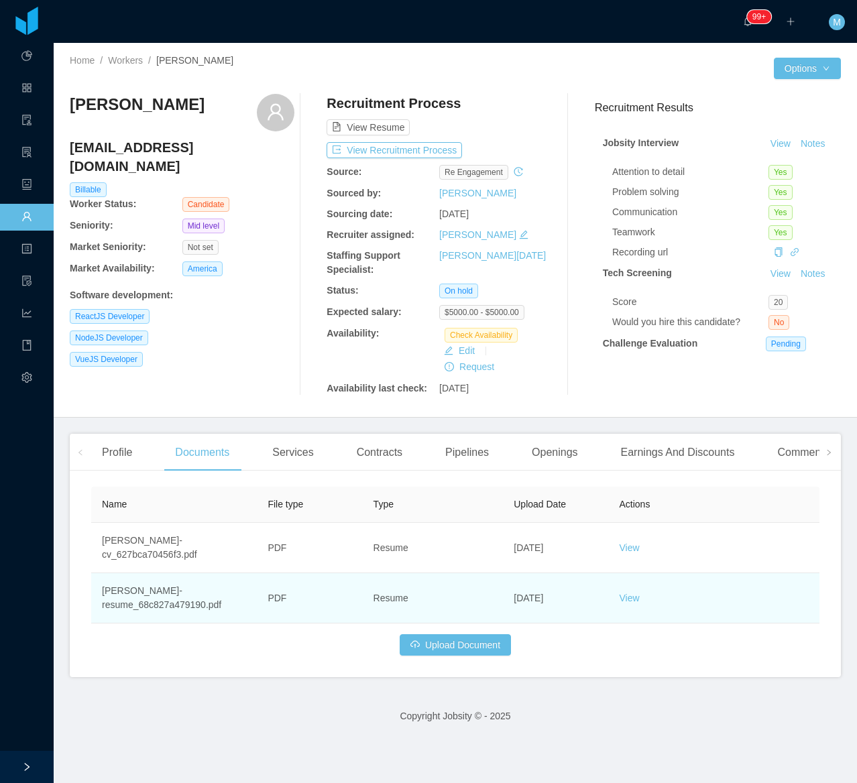
click at [617, 591] on td "View" at bounding box center [713, 598] width 211 height 50
click at [621, 593] on link "View" at bounding box center [629, 598] width 20 height 11
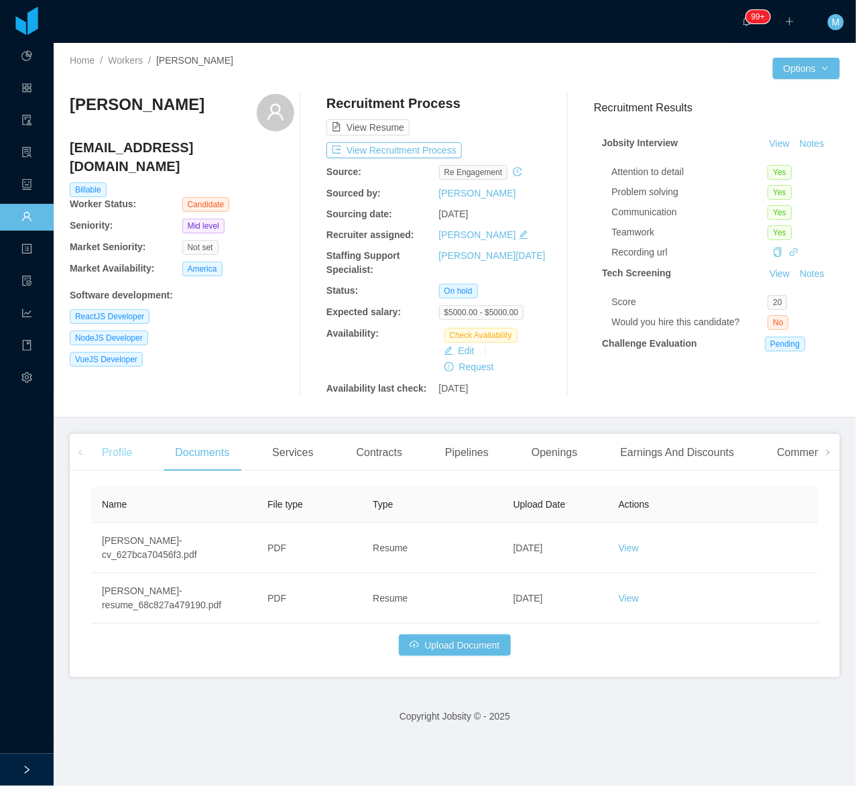
click at [107, 456] on div "Profile" at bounding box center [117, 453] width 52 height 38
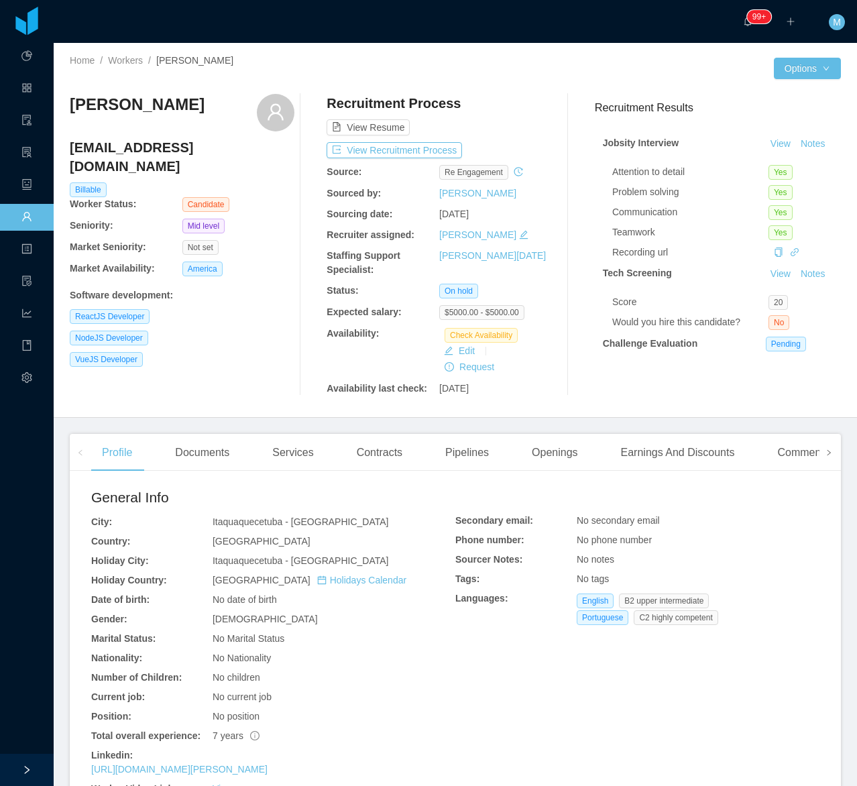
click at [825, 444] on span at bounding box center [829, 452] width 8 height 16
click at [776, 434] on div "Experience" at bounding box center [780, 453] width 75 height 38
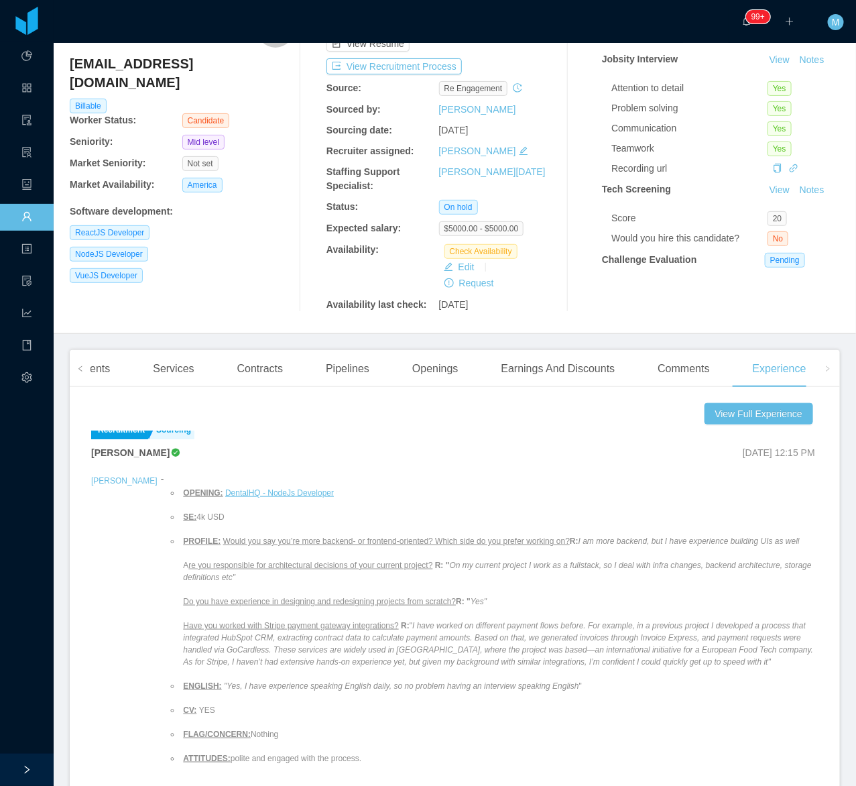
scroll to position [14, 0]
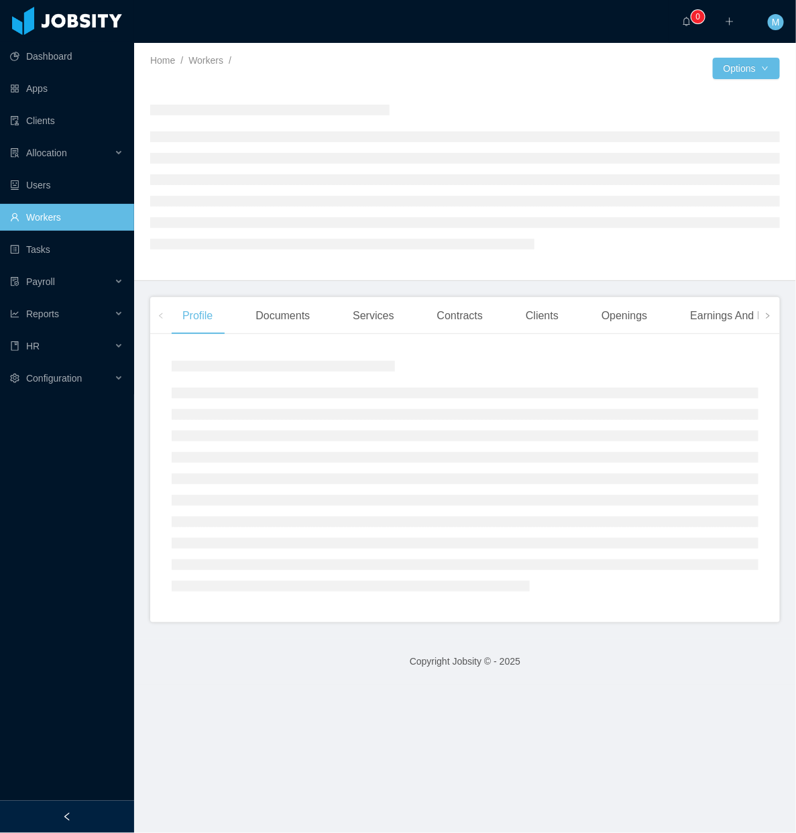
click at [62, 820] on icon "icon: left" at bounding box center [66, 816] width 9 height 9
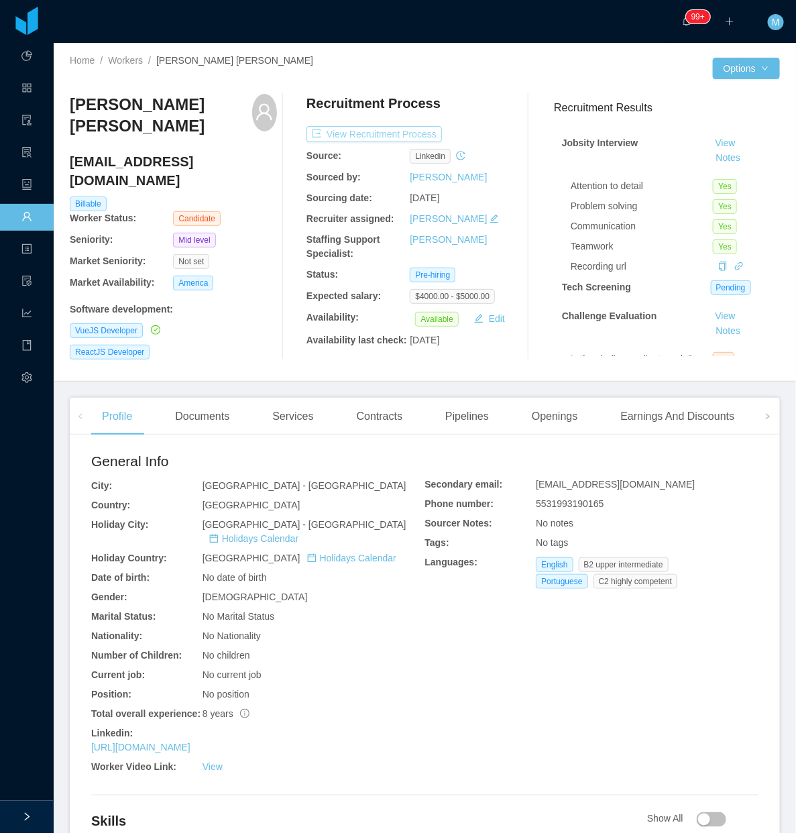
click at [343, 133] on button "View Recruitment Process" at bounding box center [373, 134] width 135 height 16
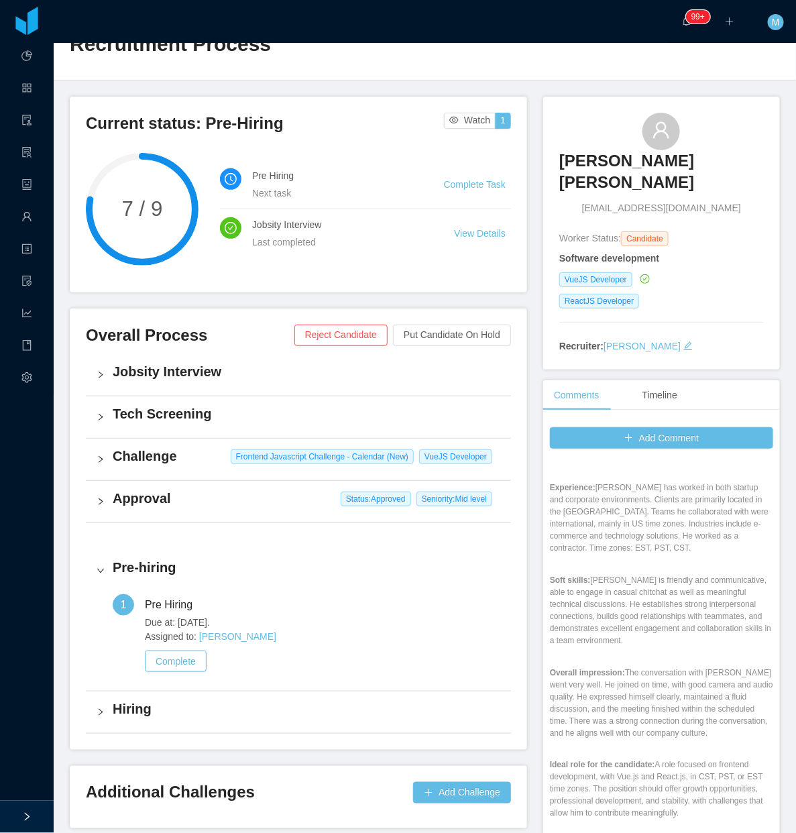
scroll to position [729, 0]
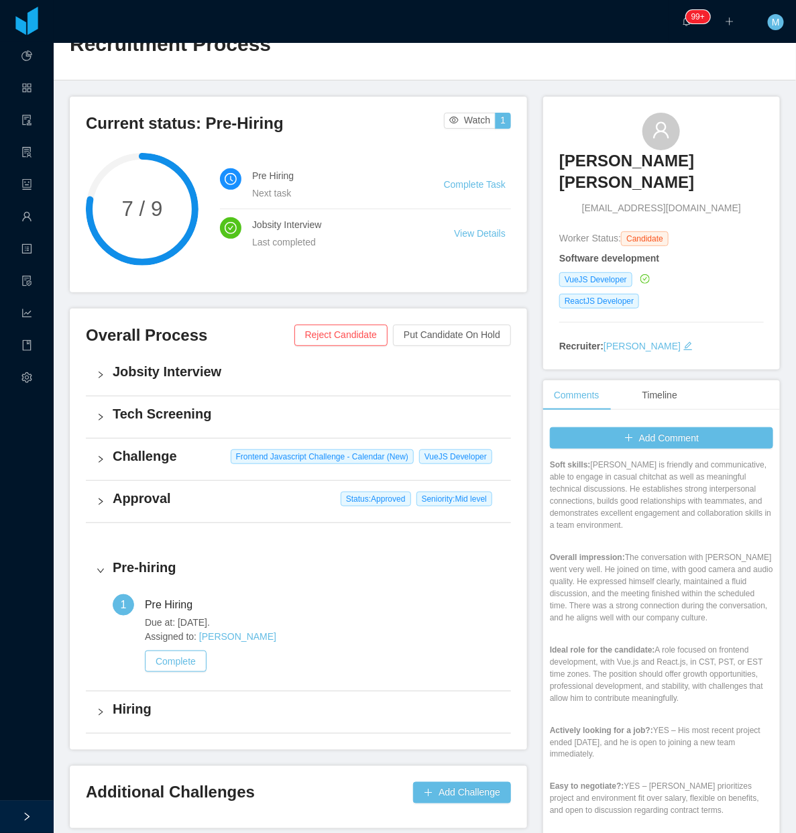
click at [84, 459] on div "Overall Process Reject Candidate Put Candidate On Hold Jobsity Interview Tech S…" at bounding box center [298, 528] width 457 height 441
click at [109, 466] on div "Challenge Frontend Javascript Challenge - Calendar (New) [PERSON_NAME]" at bounding box center [298, 459] width 425 height 42
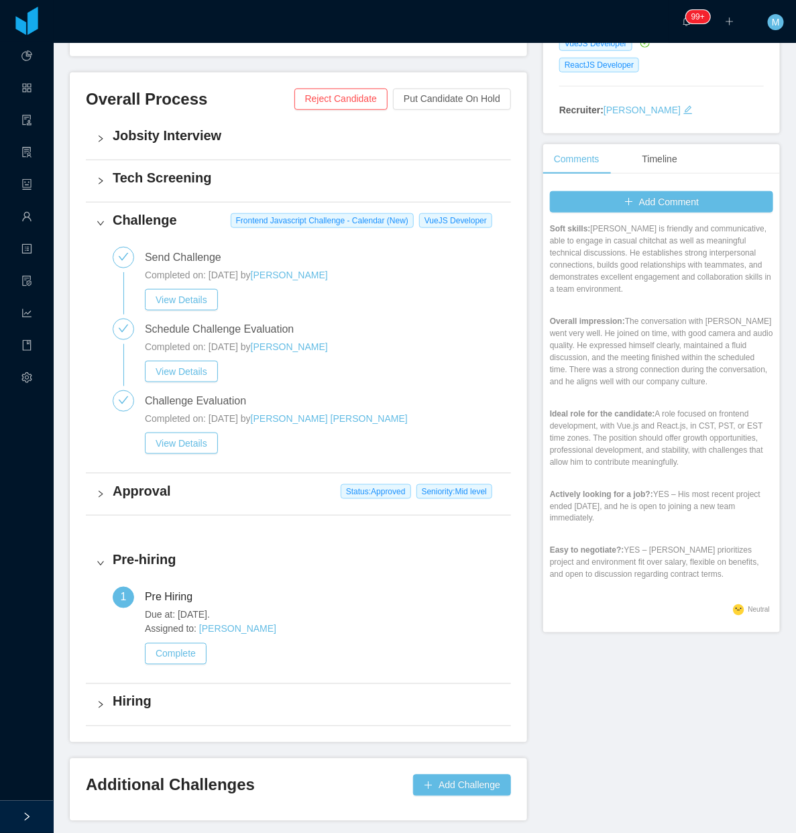
scroll to position [328, 0]
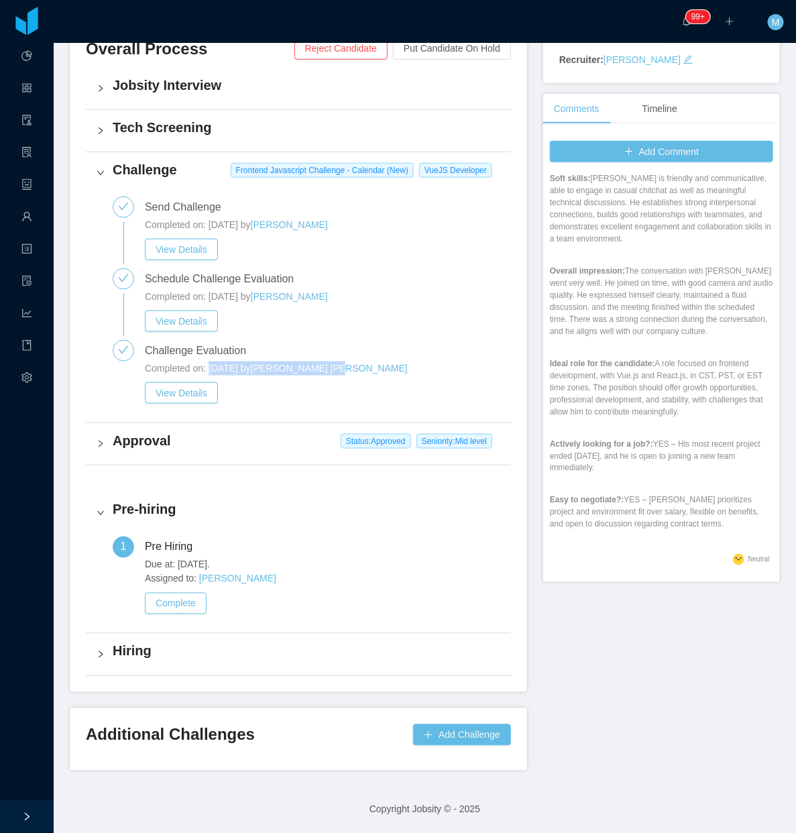
drag, startPoint x: 372, startPoint y: 373, endPoint x: 208, endPoint y: 373, distance: 163.6
click at [208, 373] on div "Completed on: [DATE] by [PERSON_NAME] [PERSON_NAME]" at bounding box center [322, 368] width 355 height 14
copy div "[DATE] by [PERSON_NAME] [PERSON_NAME]"
click at [367, 365] on div "Completed on: [DATE] by [PERSON_NAME] [PERSON_NAME]" at bounding box center [322, 368] width 355 height 14
drag, startPoint x: 369, startPoint y: 370, endPoint x: 277, endPoint y: 371, distance: 91.8
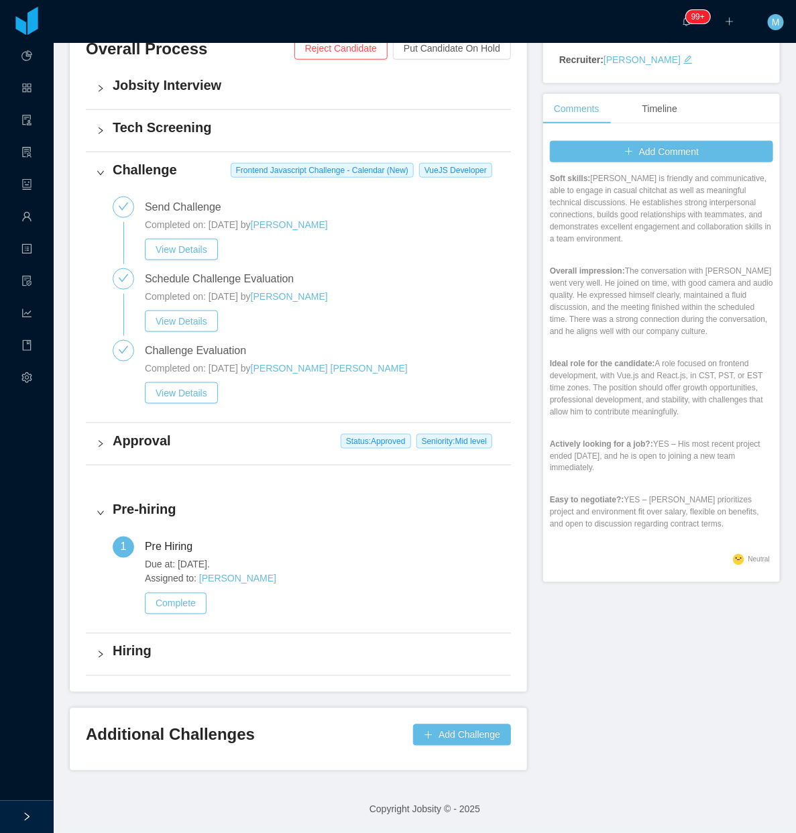
click at [277, 371] on div "Completed on: [DATE] by [PERSON_NAME] [PERSON_NAME]" at bounding box center [322, 368] width 355 height 14
copy div "[PERSON_NAME] [PERSON_NAME]"
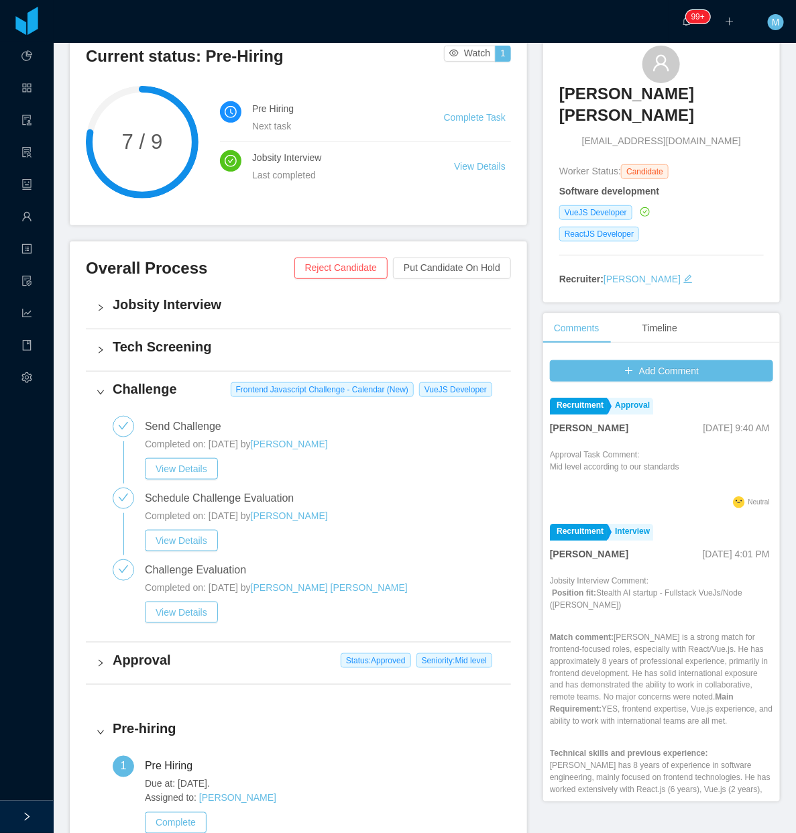
scroll to position [0, 0]
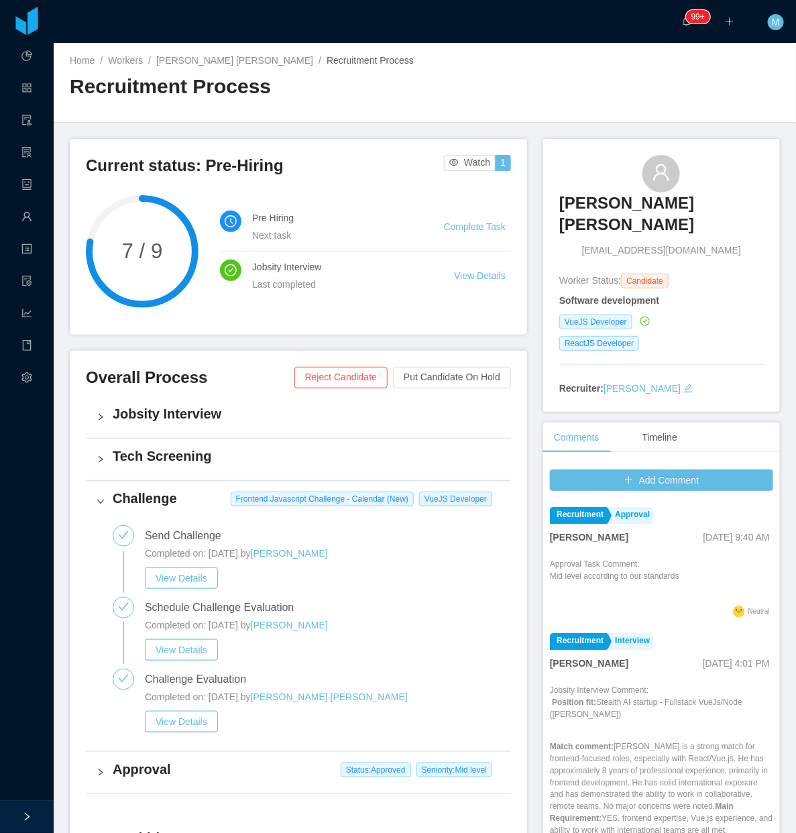
click at [615, 206] on h3 "[PERSON_NAME] [PERSON_NAME]" at bounding box center [661, 214] width 204 height 44
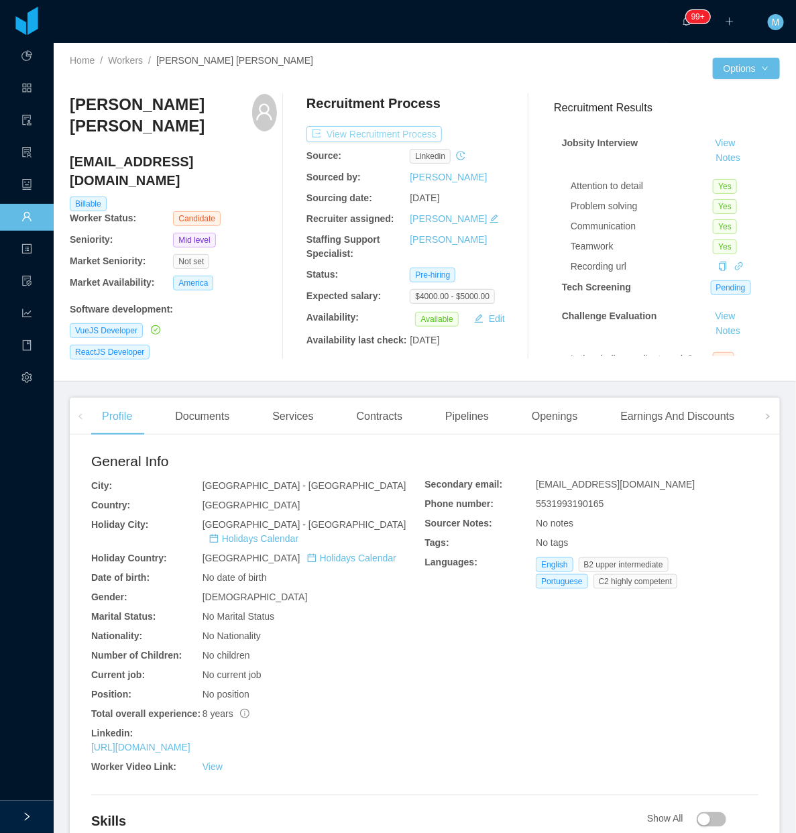
click at [394, 138] on button "View Recruitment Process" at bounding box center [373, 134] width 135 height 16
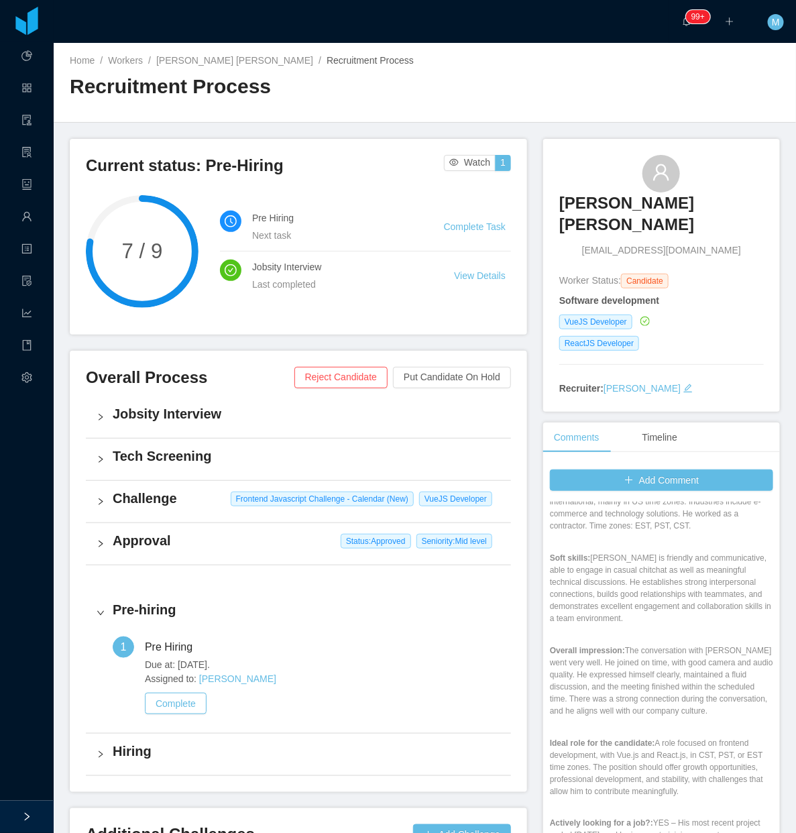
scroll to position [670, 0]
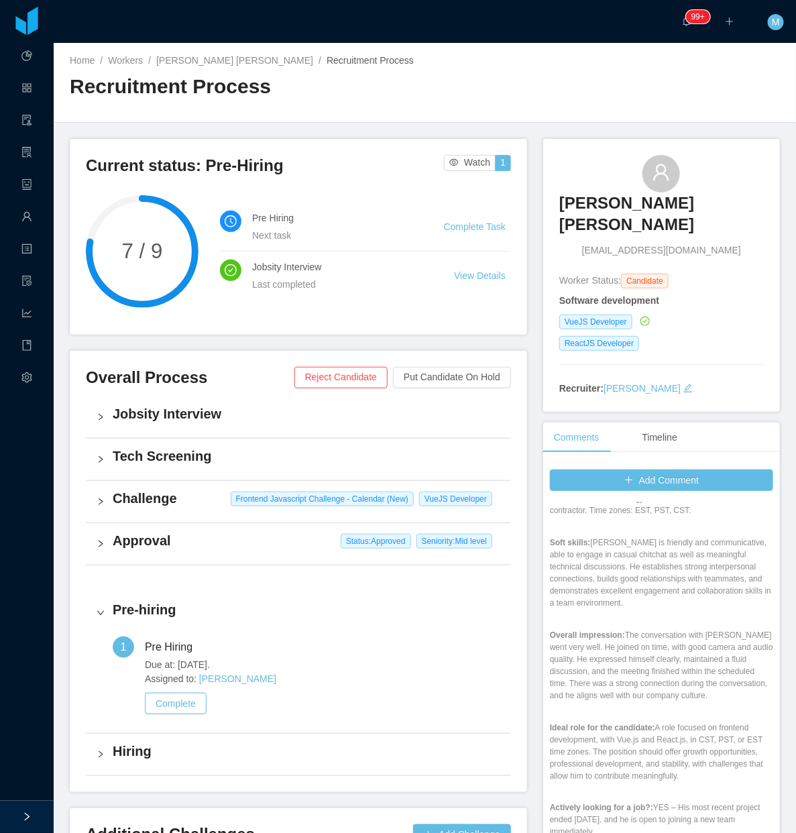
click at [102, 490] on div "Challenge Frontend Javascript Challenge - Calendar (New) [PERSON_NAME]" at bounding box center [298, 502] width 425 height 42
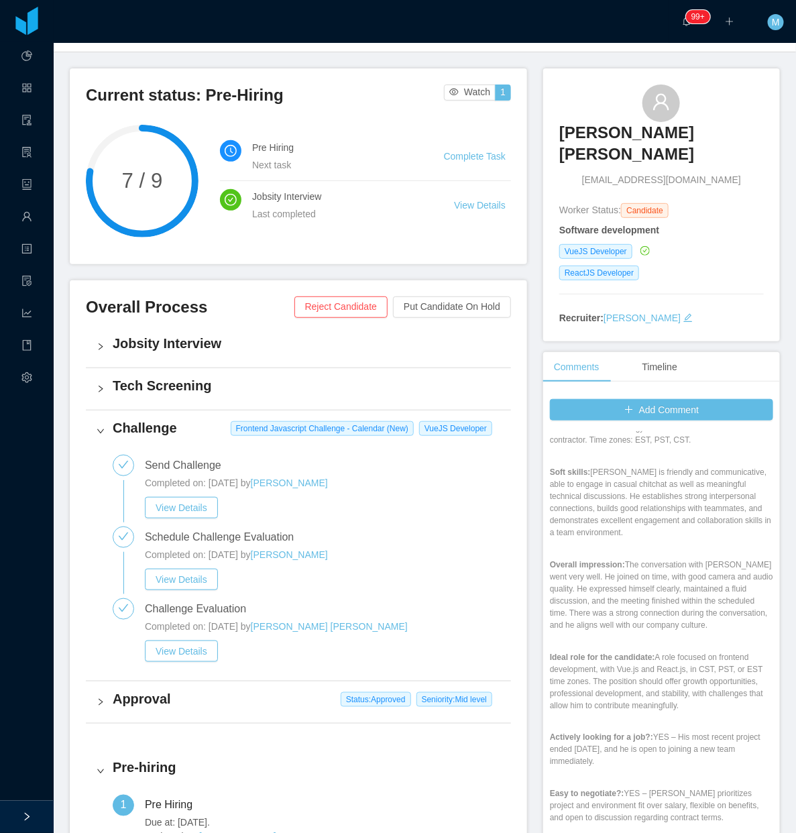
scroll to position [168, 0]
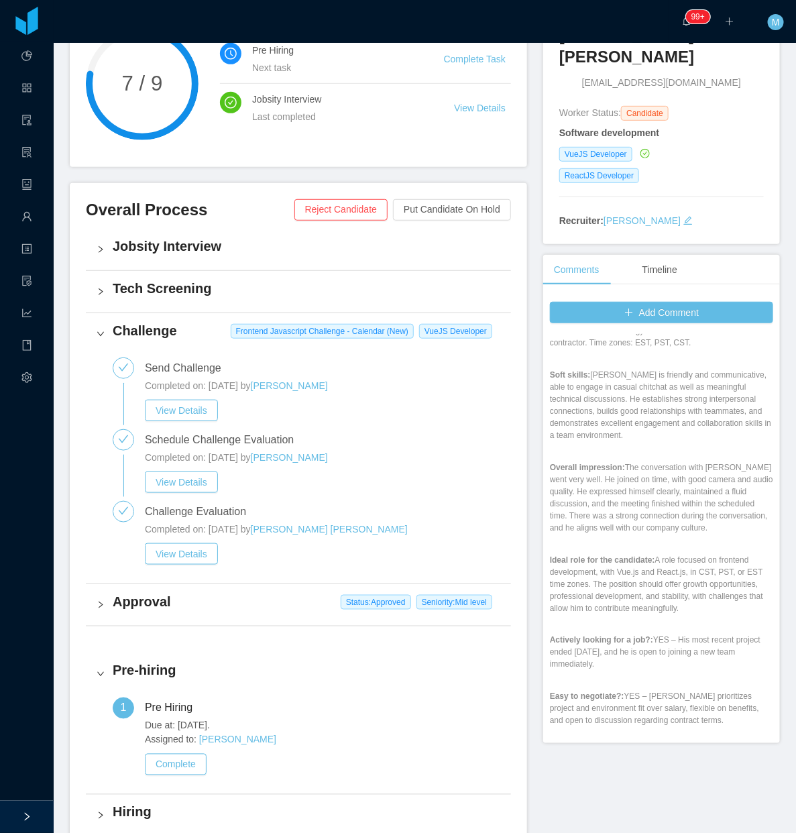
click at [178, 541] on div "Completed on: Oct 7th, 2025 by João Dacol Soares View Details" at bounding box center [322, 543] width 355 height 42
click at [164, 560] on button "View Details" at bounding box center [181, 553] width 73 height 21
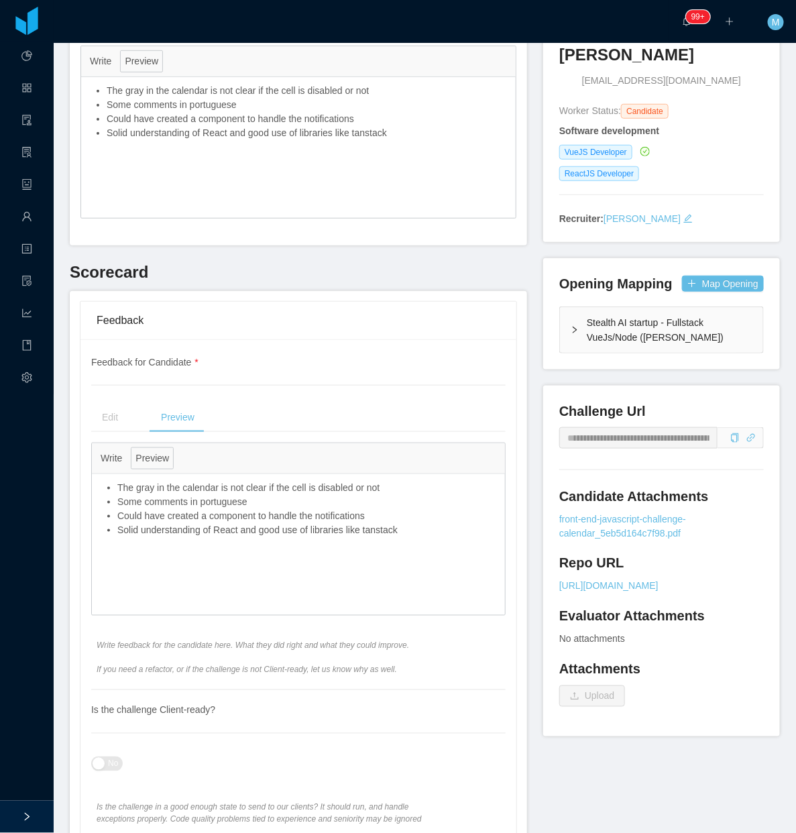
scroll to position [335, 0]
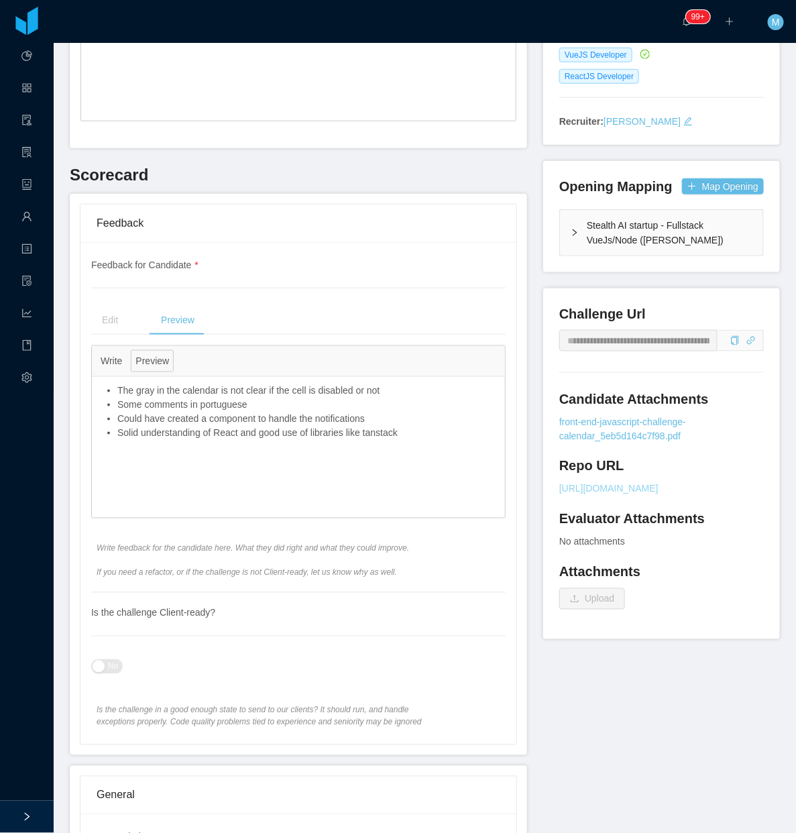
drag, startPoint x: 550, startPoint y: 412, endPoint x: 604, endPoint y: 461, distance: 73.1
click at [604, 461] on div "**********" at bounding box center [661, 463] width 237 height 351
copy div "Candidate Attachments front-end-javascript-challenge-calendar_5eb5d164c7f98.pdf…"
drag, startPoint x: 550, startPoint y: 416, endPoint x: 605, endPoint y: 454, distance: 66.0
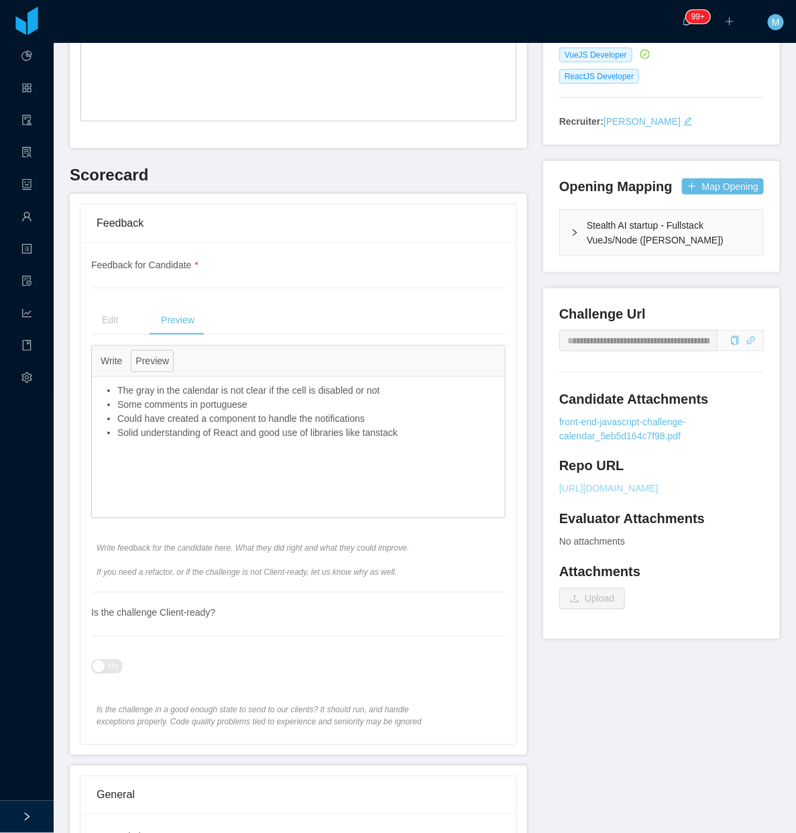
click at [605, 456] on div "Repo URL https://drive.google.com/file/d/1VPDSfPlqaxpDv0dwx5jefA9ZjlwgYAcQ/view…" at bounding box center [661, 476] width 204 height 40
copy div "Repo URL https://drive.google.com/file/d/1VPDSfPlqaxpDv0dwx5jefA9ZjlwgYAcQ/view…"
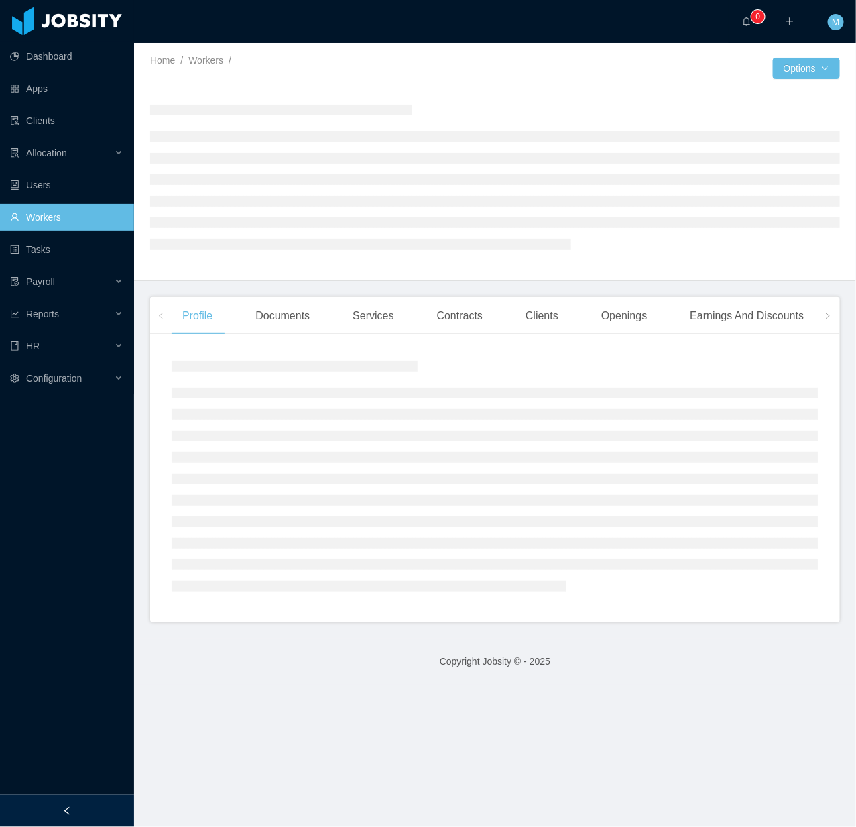
click at [87, 803] on div at bounding box center [67, 810] width 134 height 32
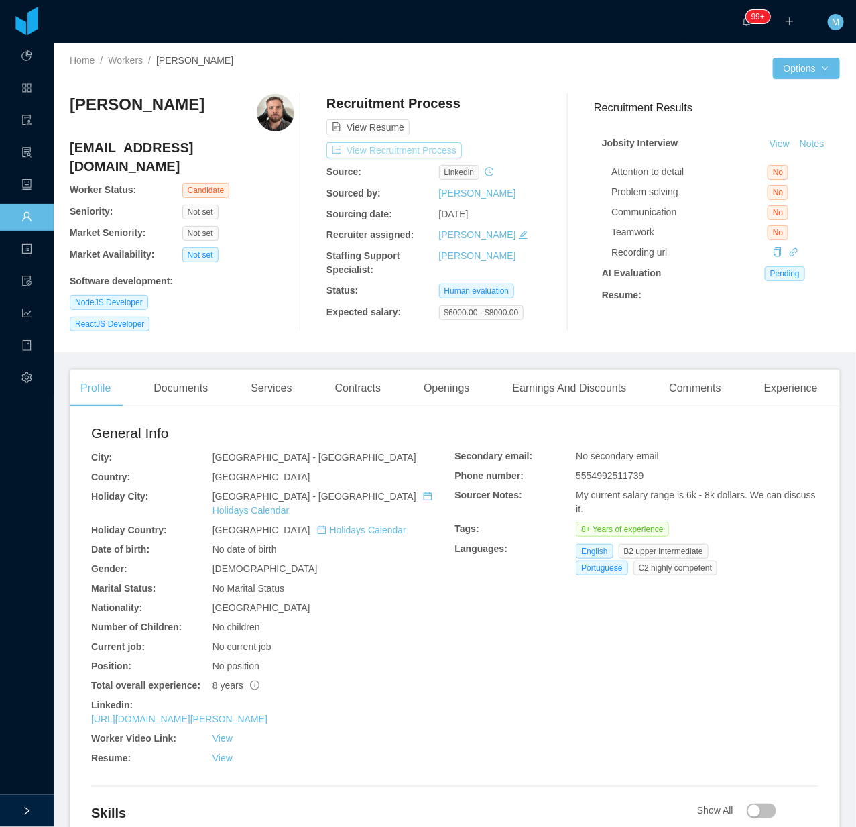
click at [389, 152] on button "View Recruitment Process" at bounding box center [393, 150] width 135 height 16
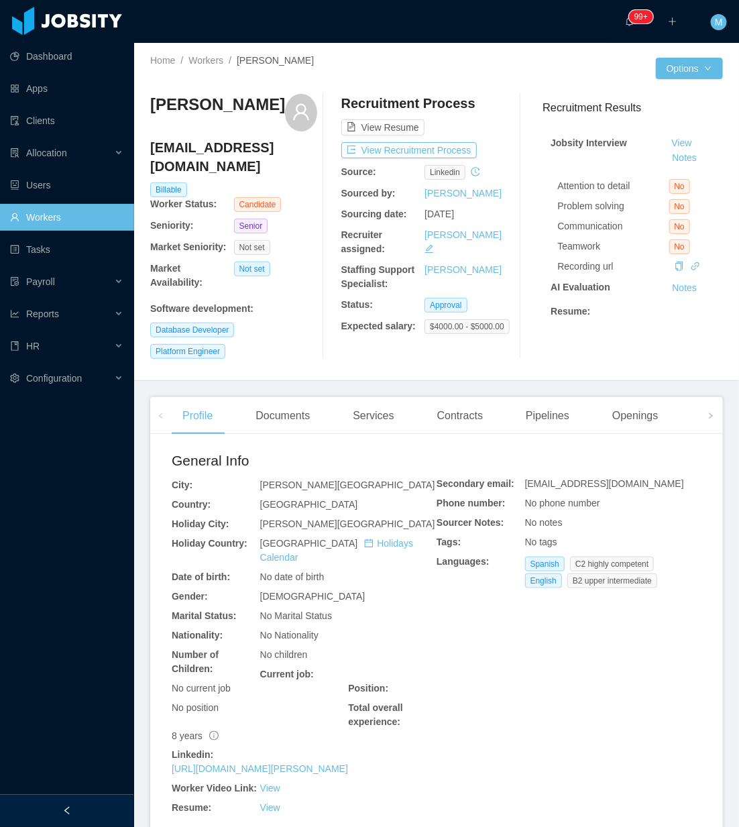
click at [98, 812] on div at bounding box center [67, 810] width 134 height 32
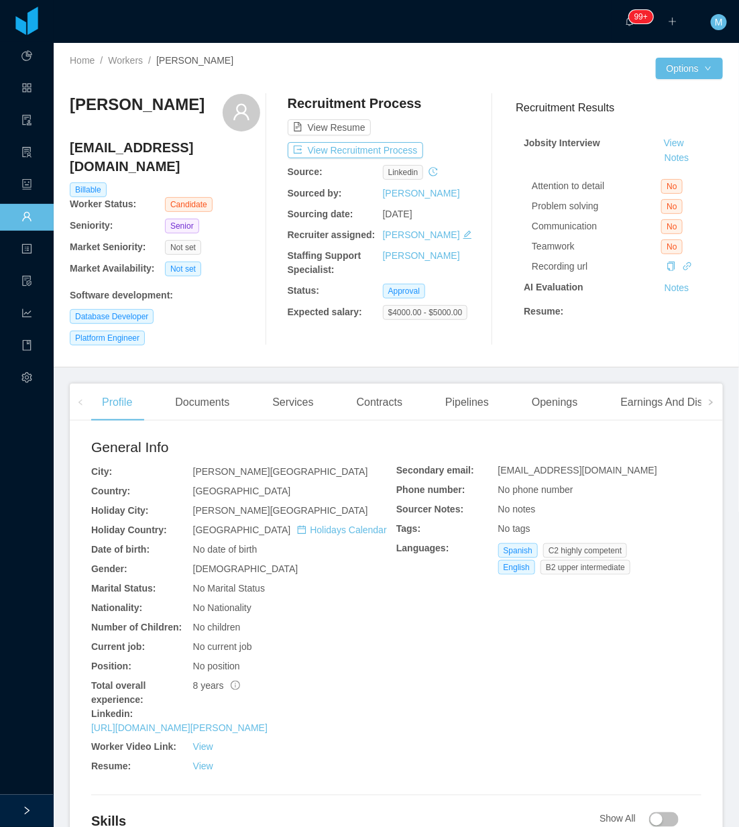
click at [682, 80] on div "Home / Workers / Christian Santiago Ordoñez / Options Christian Santiago Ordoñe…" at bounding box center [396, 205] width 685 height 324
click at [701, 66] on button "Options" at bounding box center [689, 68] width 67 height 21
click at [658, 185] on button "Edit Worker" at bounding box center [649, 181] width 85 height 21
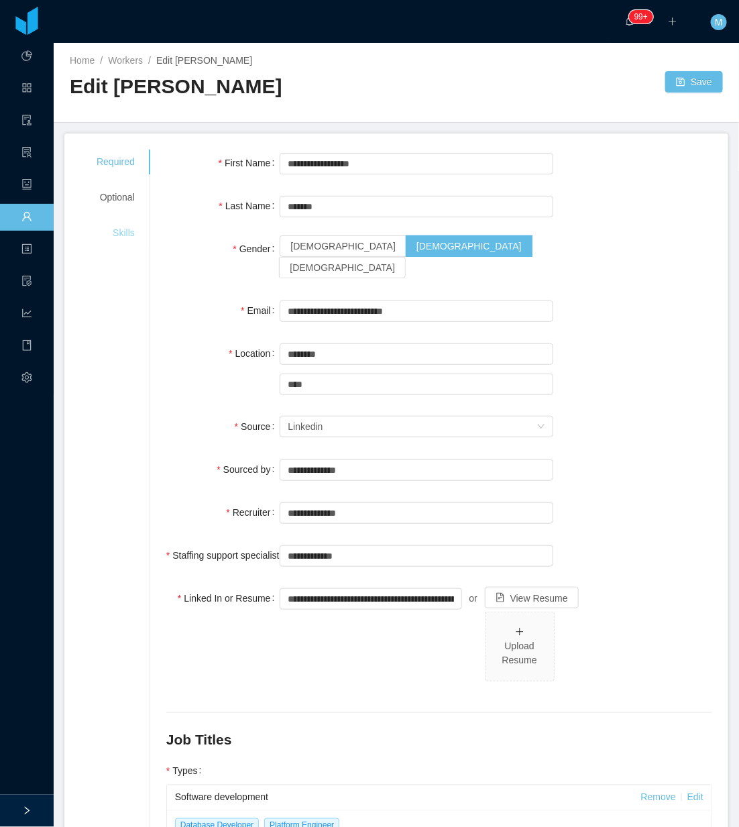
click at [112, 231] on div "Skills" at bounding box center [115, 233] width 70 height 25
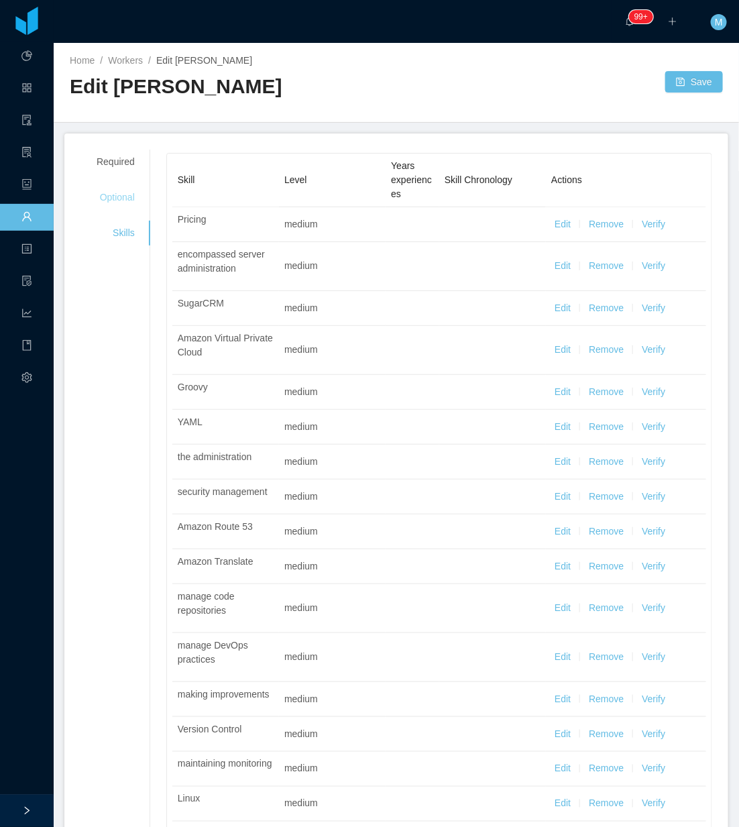
click at [127, 196] on div "Optional" at bounding box center [115, 197] width 70 height 25
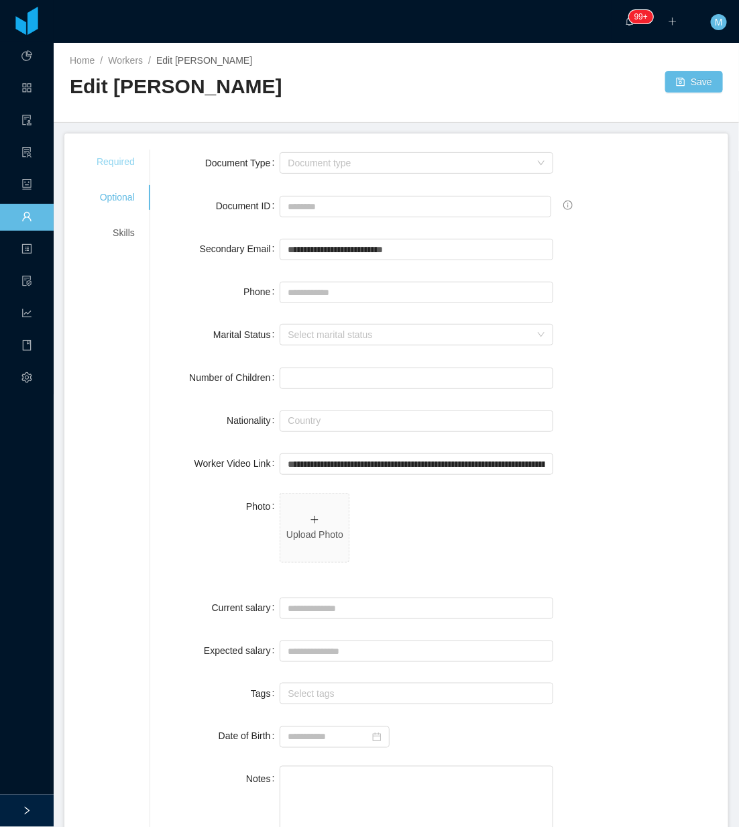
click at [129, 154] on div "Required" at bounding box center [115, 161] width 70 height 25
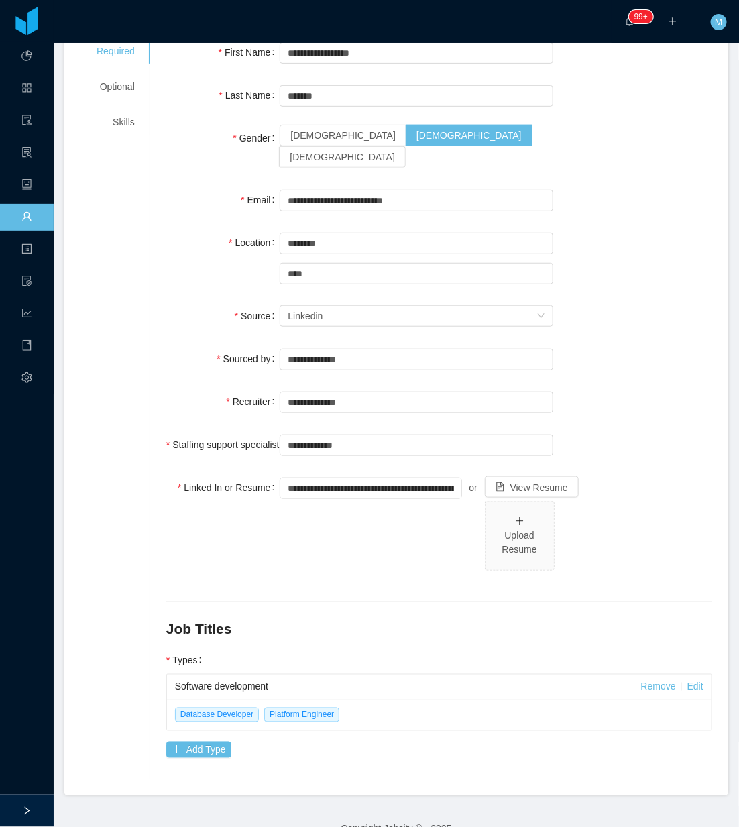
scroll to position [117, 0]
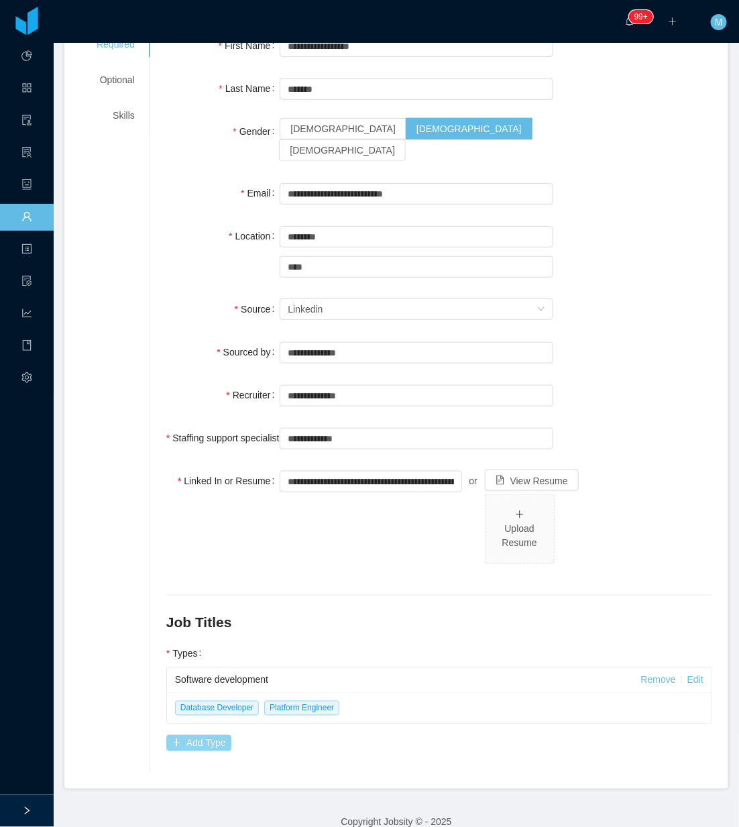
click at [201, 735] on button "Add Type" at bounding box center [198, 743] width 65 height 16
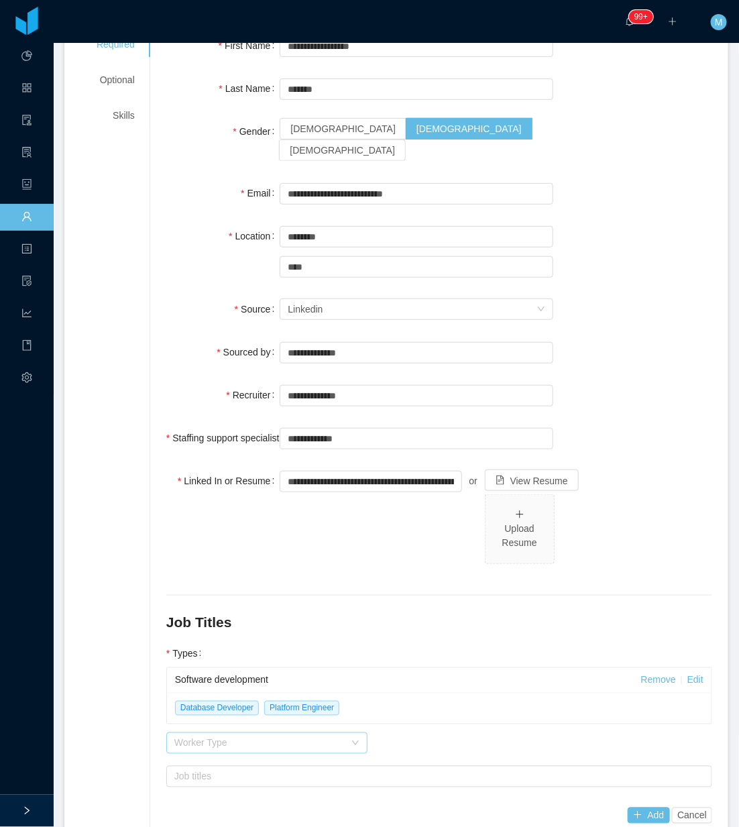
click at [249, 736] on div "Worker Type" at bounding box center [259, 742] width 170 height 13
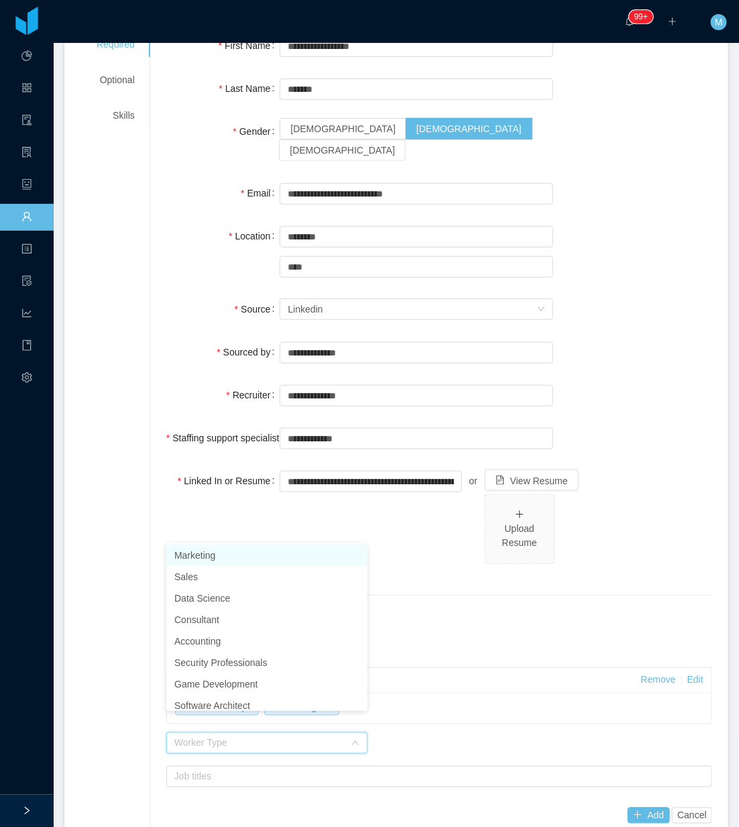
scroll to position [0, 0]
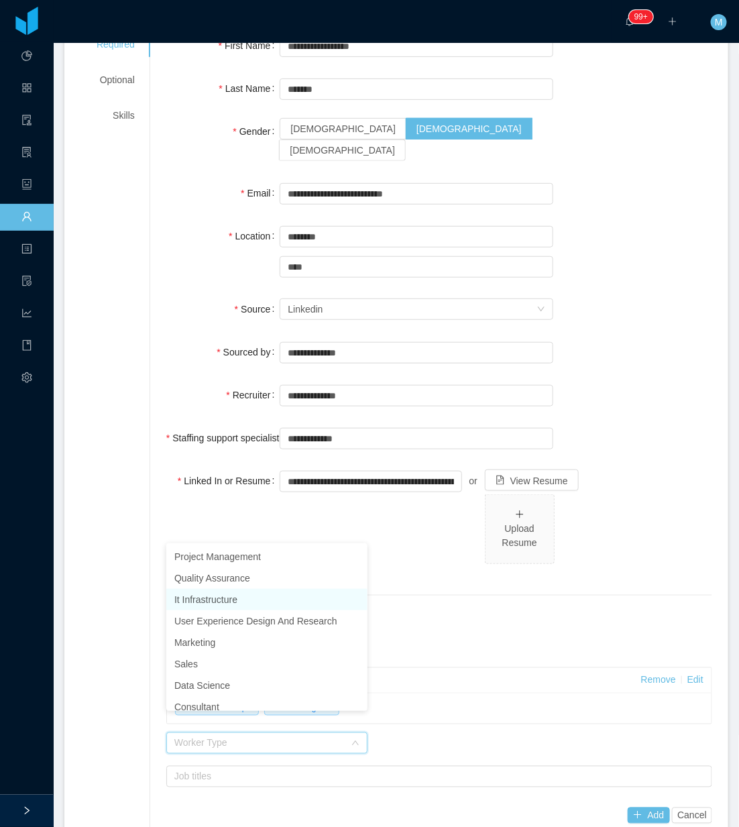
click at [267, 599] on li "It Infrastructure" at bounding box center [266, 599] width 201 height 21
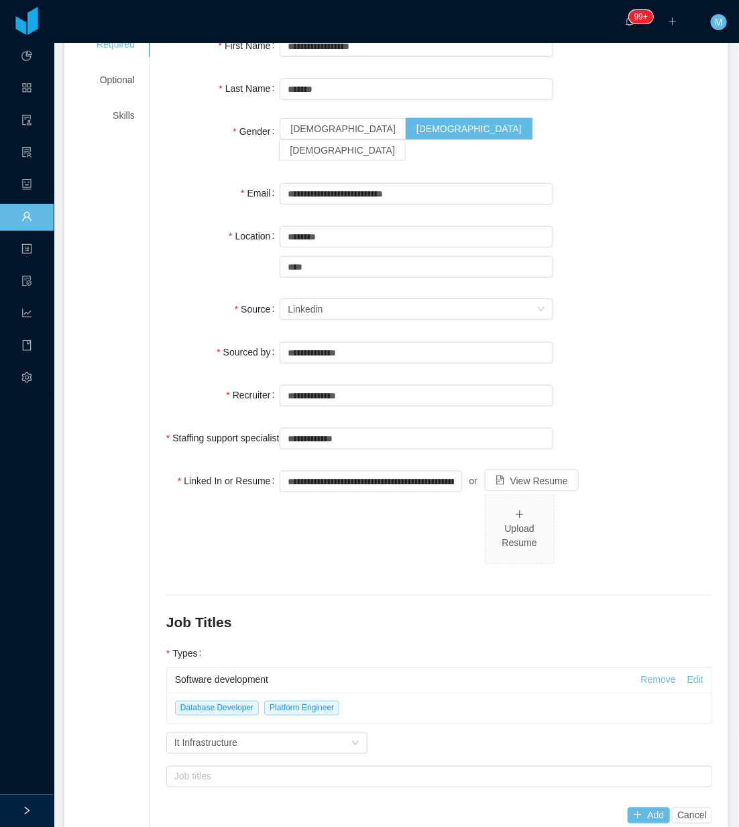
click at [252, 763] on div "Job titles" at bounding box center [439, 776] width 546 height 27
click at [239, 770] on div "Job titles" at bounding box center [436, 776] width 524 height 13
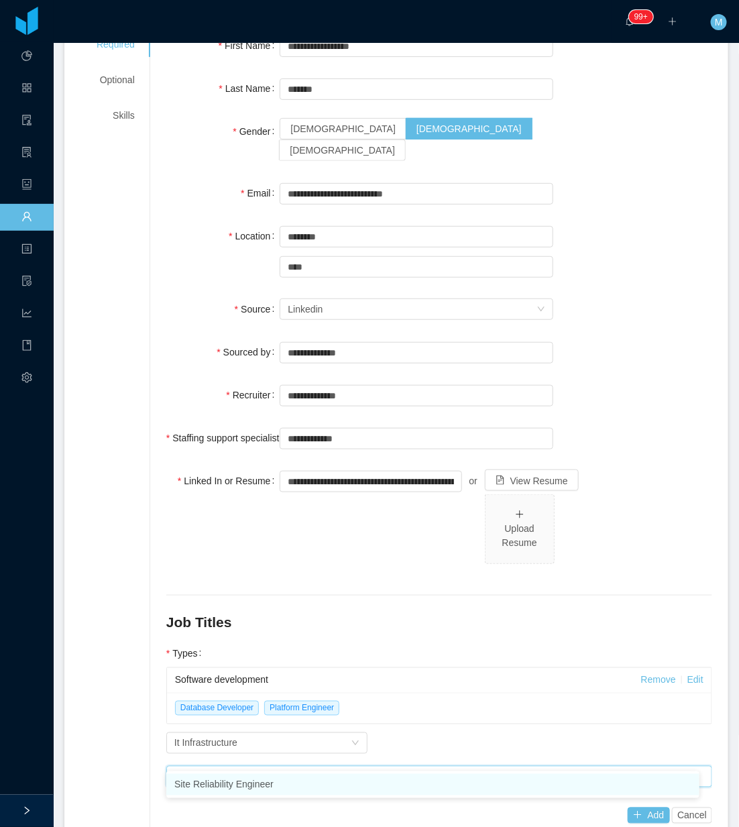
type input "***"
drag, startPoint x: 238, startPoint y: 786, endPoint x: 119, endPoint y: 729, distance: 131.9
click at [237, 788] on li "Site Reliability Engineer" at bounding box center [432, 784] width 533 height 21
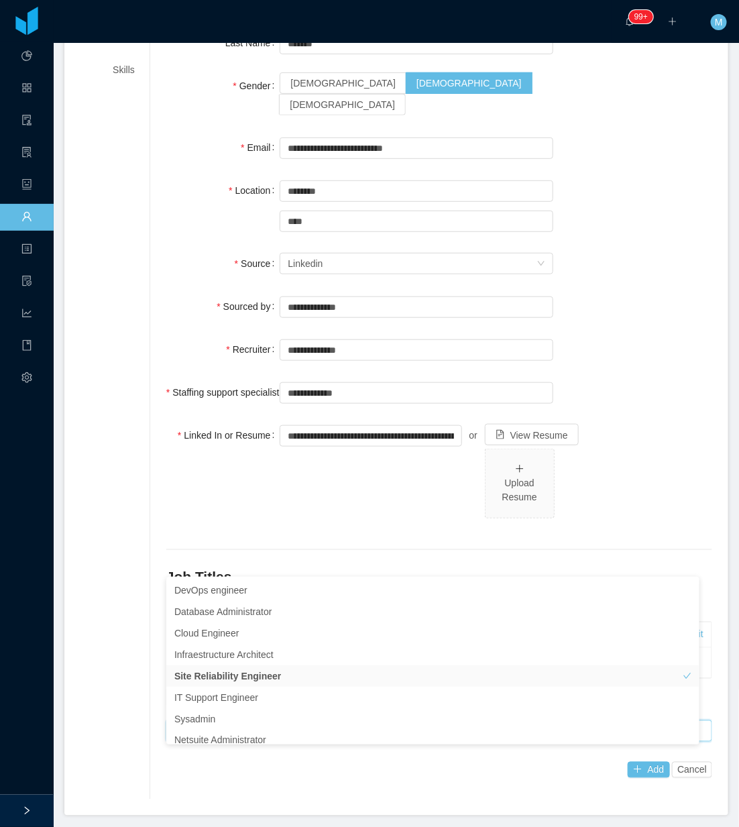
scroll to position [189, 0]
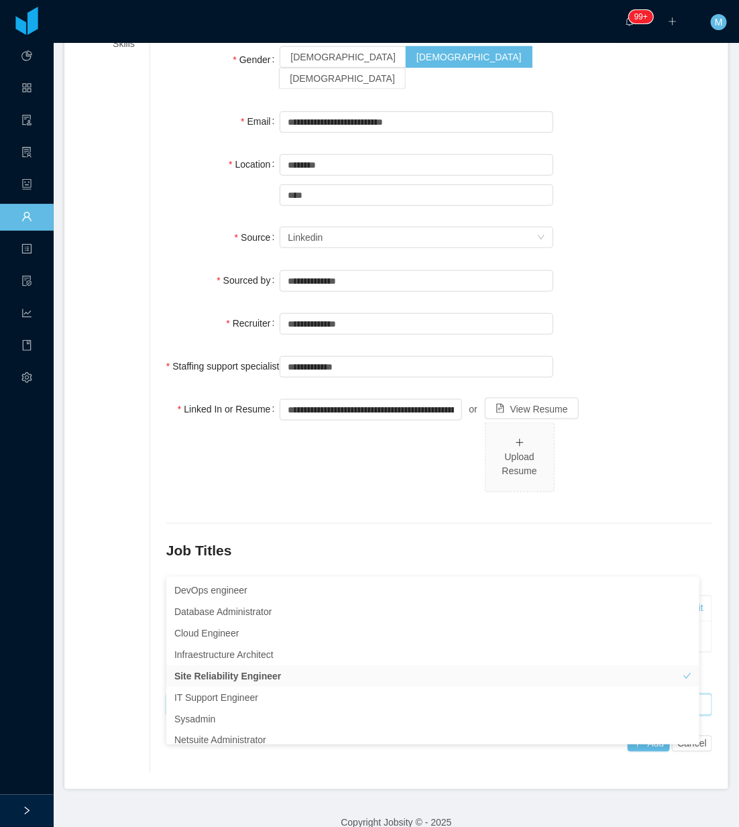
click at [114, 706] on div "**********" at bounding box center [395, 366] width 631 height 812
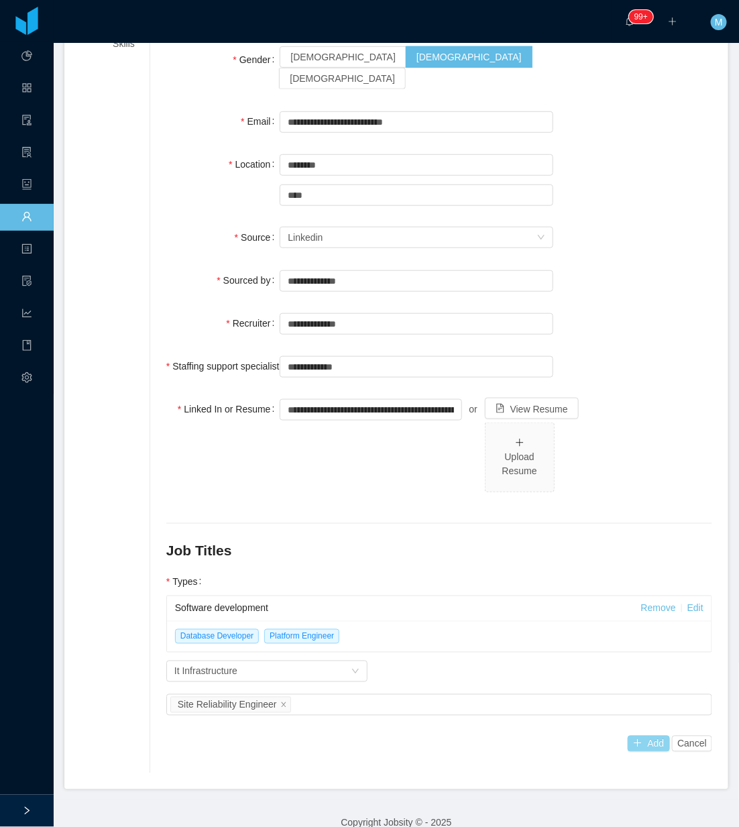
click at [634, 735] on button "Add" at bounding box center [648, 743] width 42 height 16
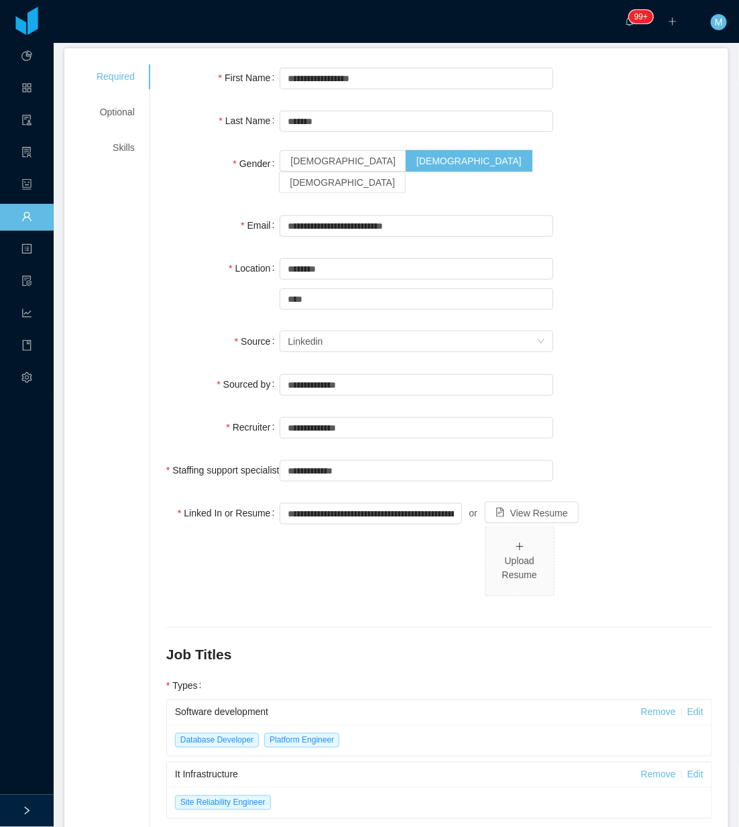
scroll to position [0, 0]
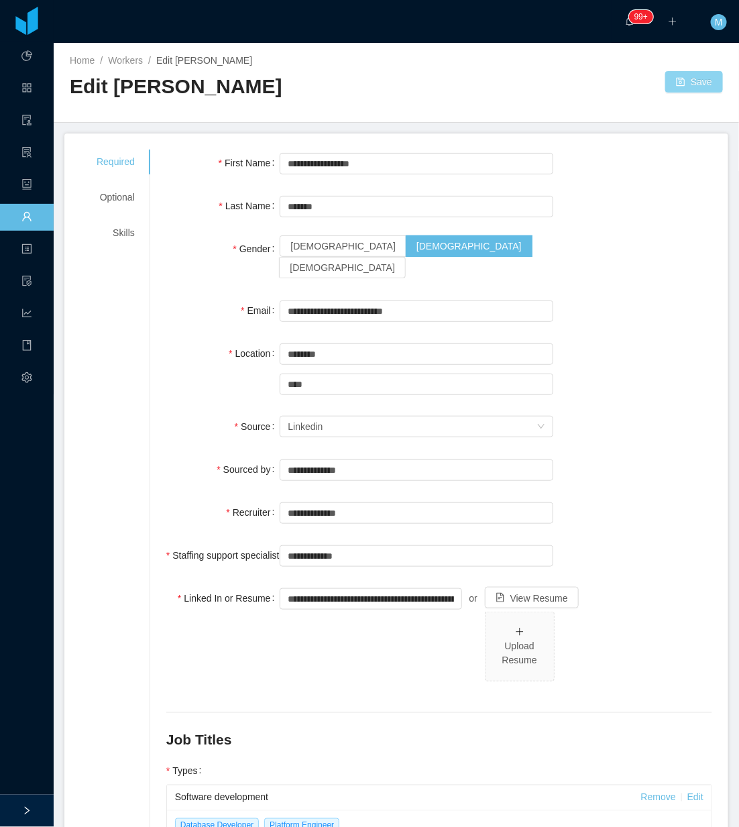
drag, startPoint x: 671, startPoint y: 84, endPoint x: 654, endPoint y: 81, distance: 17.1
click at [672, 84] on button "Save" at bounding box center [694, 81] width 58 height 21
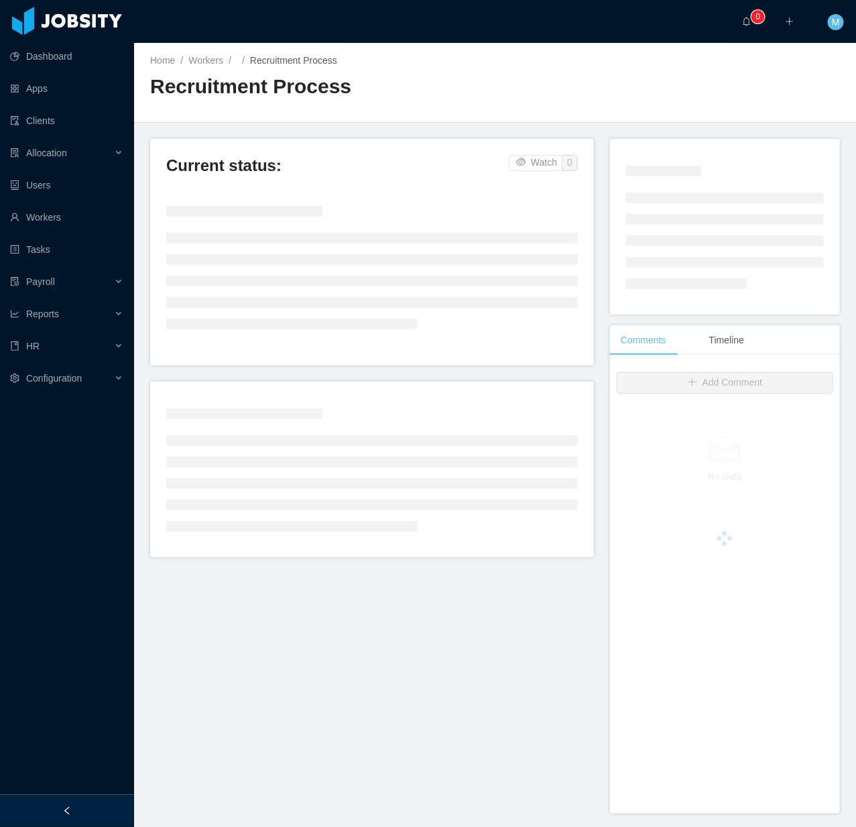
click at [72, 801] on div at bounding box center [67, 810] width 134 height 32
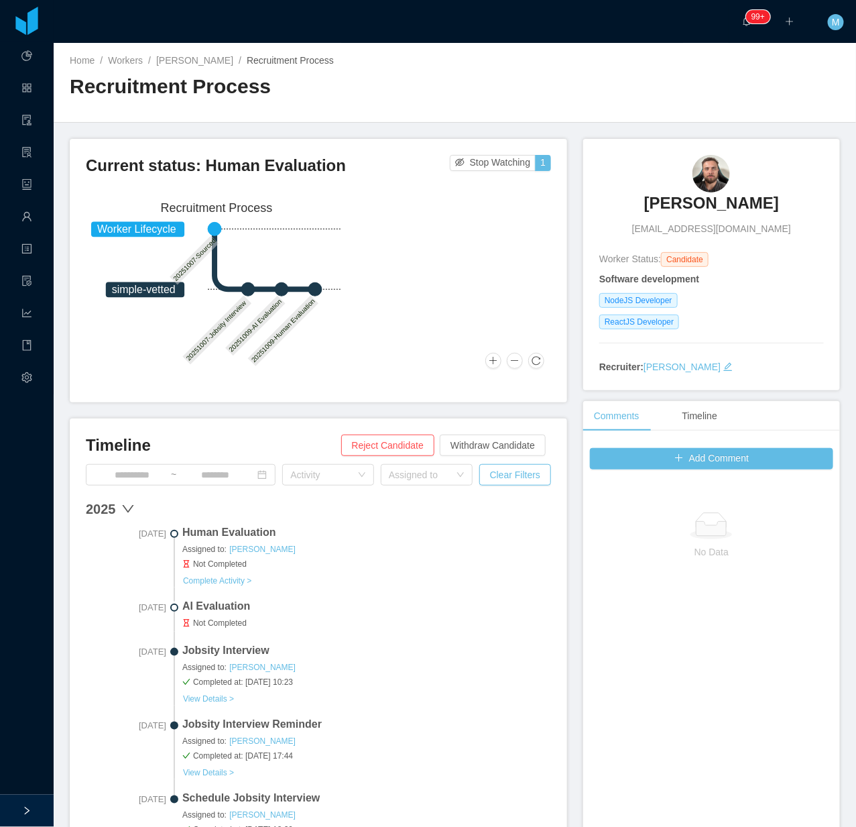
click at [721, 90] on div "Home / Workers / [PERSON_NAME] / Recruitment Process / Recruitment Process" at bounding box center [455, 83] width 802 height 80
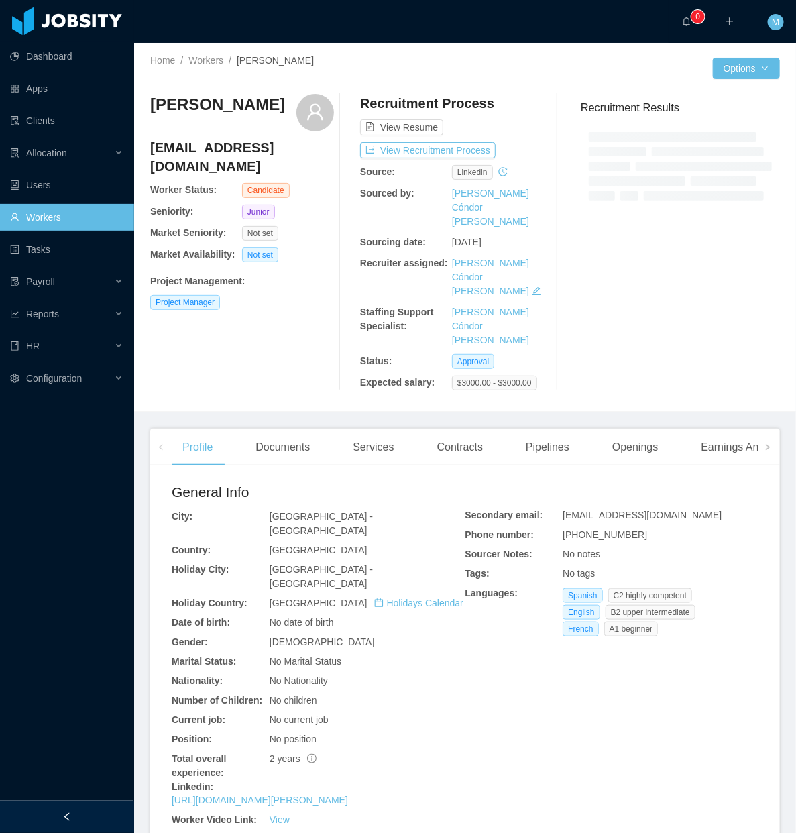
click at [104, 800] on aside "Dashboard Apps Clients Allocation Users Workers Tasks Payroll Reports HR Config…" at bounding box center [67, 400] width 134 height 800
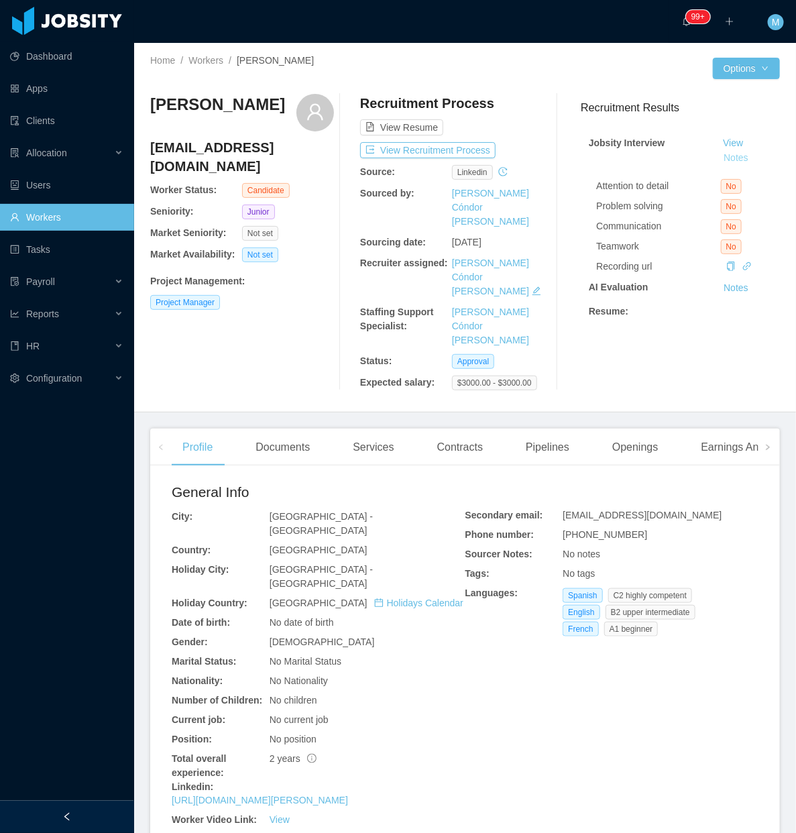
click at [726, 158] on button "Notes" at bounding box center [736, 158] width 36 height 16
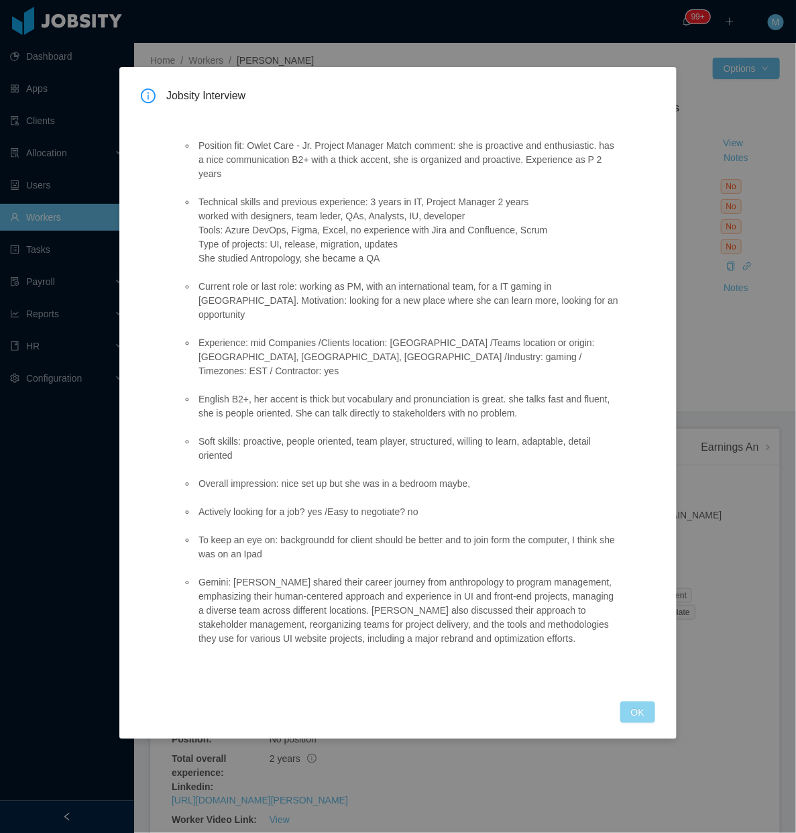
click at [644, 701] on button "OK" at bounding box center [637, 711] width 35 height 21
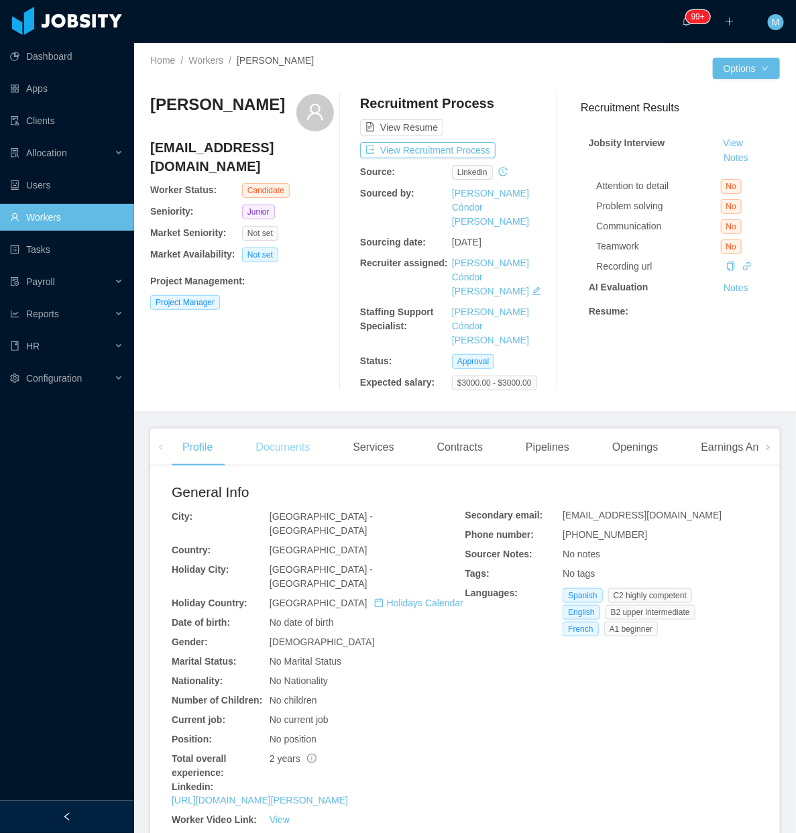
click at [276, 428] on div "Documents" at bounding box center [283, 447] width 76 height 38
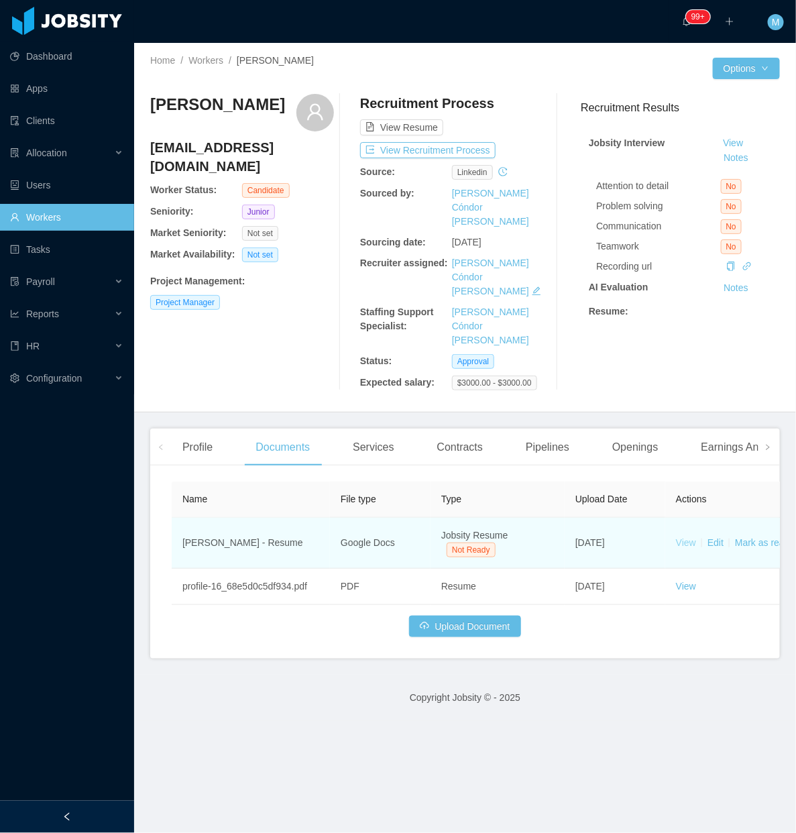
click at [685, 537] on link "View" at bounding box center [686, 542] width 20 height 11
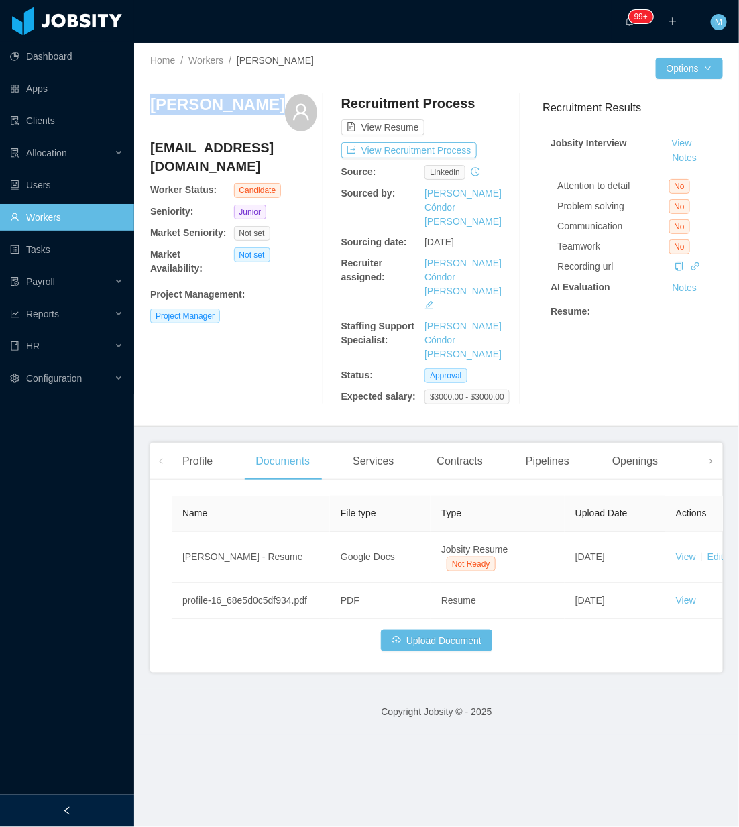
drag, startPoint x: 259, startPoint y: 105, endPoint x: 153, endPoint y: 104, distance: 106.6
click at [153, 104] on div "[PERSON_NAME]" at bounding box center [233, 113] width 167 height 38
copy h3 "Arangela Leal"
click at [103, 808] on div at bounding box center [67, 810] width 134 height 32
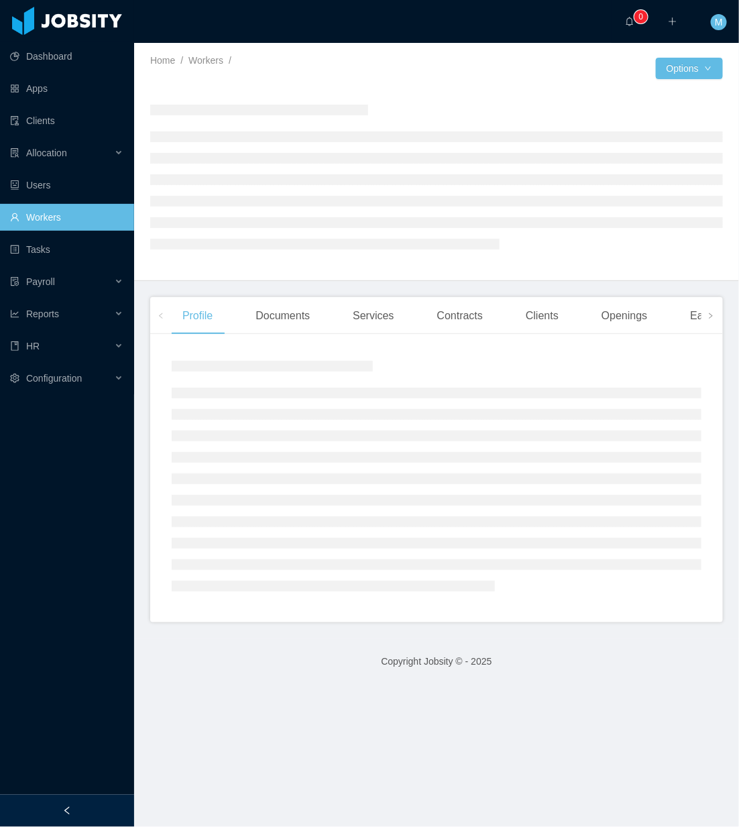
click at [64, 814] on icon "icon: left" at bounding box center [66, 810] width 9 height 9
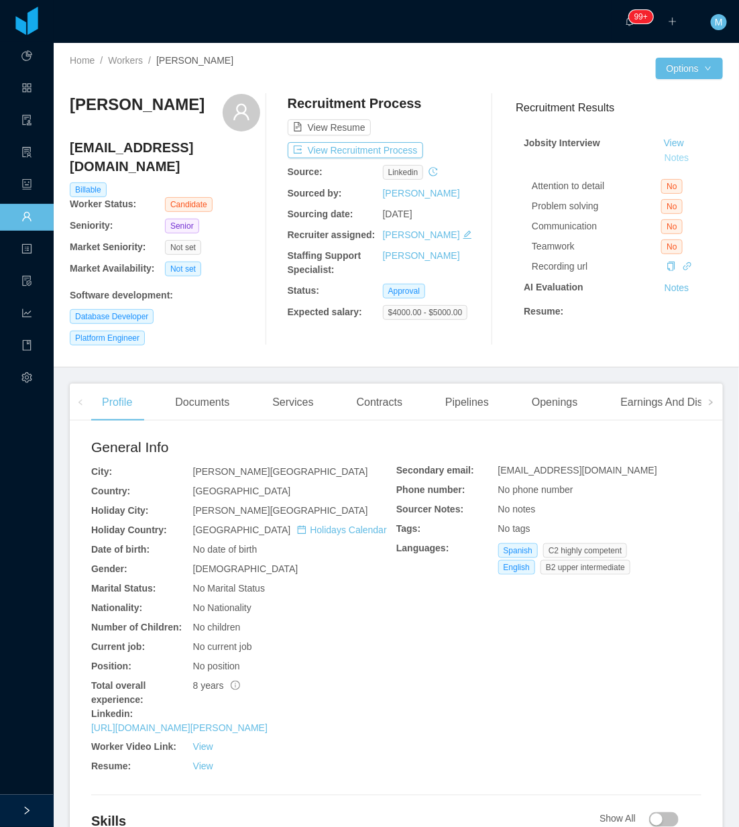
click at [659, 162] on button "Notes" at bounding box center [677, 158] width 36 height 16
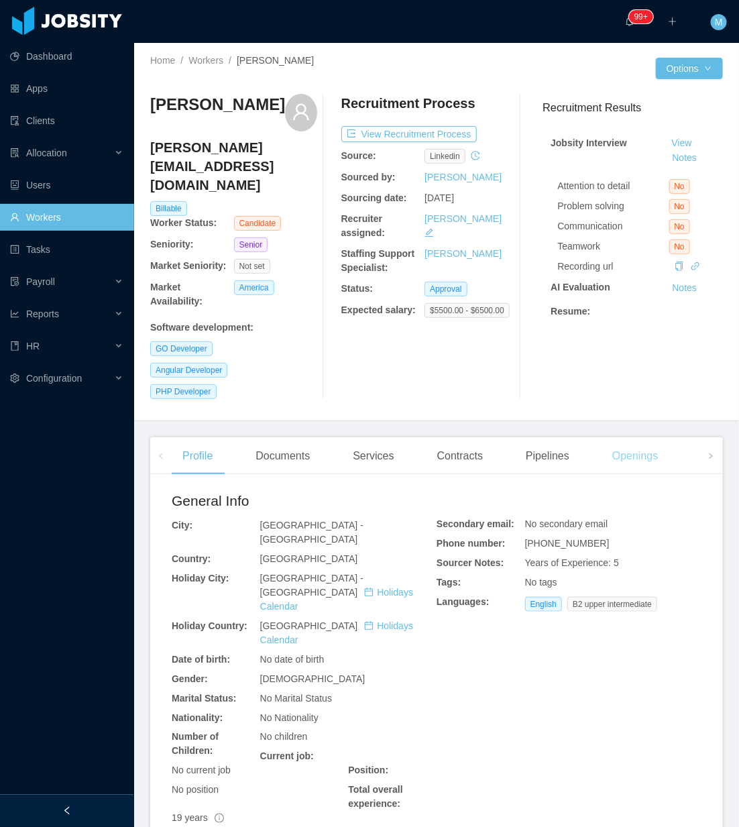
drag, startPoint x: 641, startPoint y: 452, endPoint x: 621, endPoint y: 441, distance: 23.1
click at [638, 452] on div "Openings" at bounding box center [635, 456] width 68 height 38
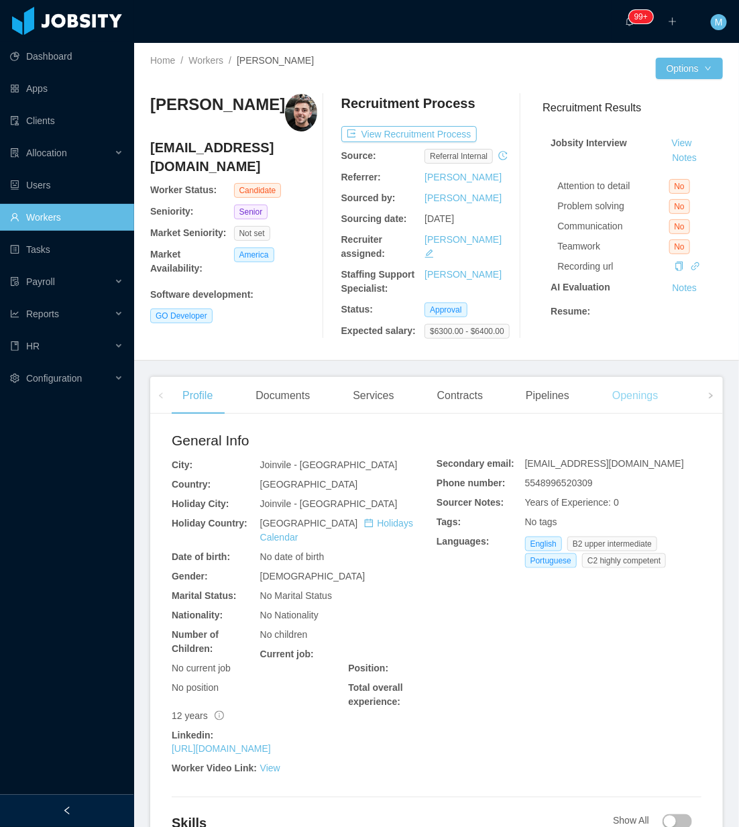
click at [624, 414] on div "Openings" at bounding box center [635, 396] width 68 height 38
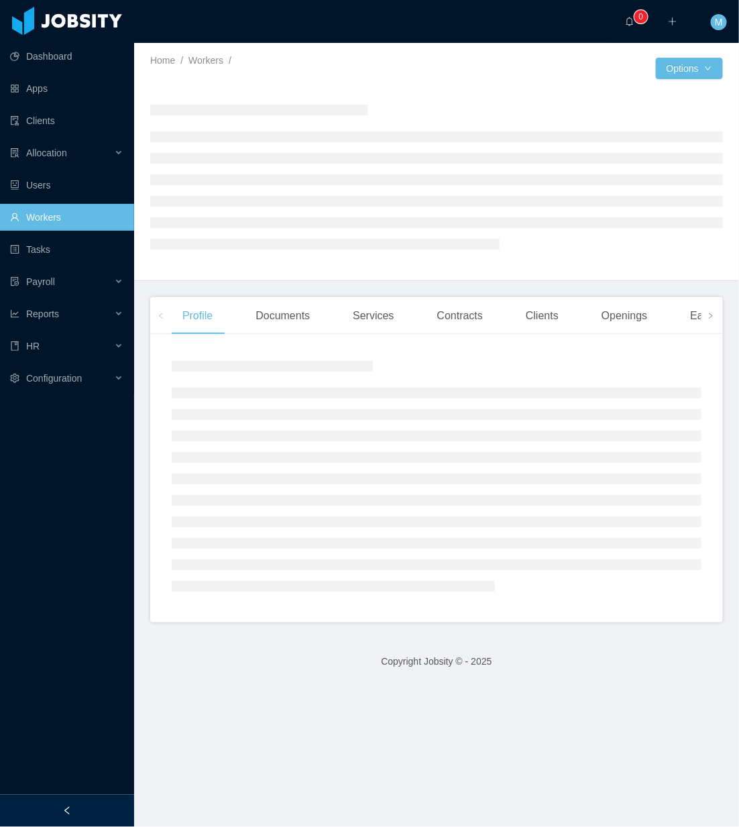
click at [105, 806] on div at bounding box center [67, 810] width 134 height 32
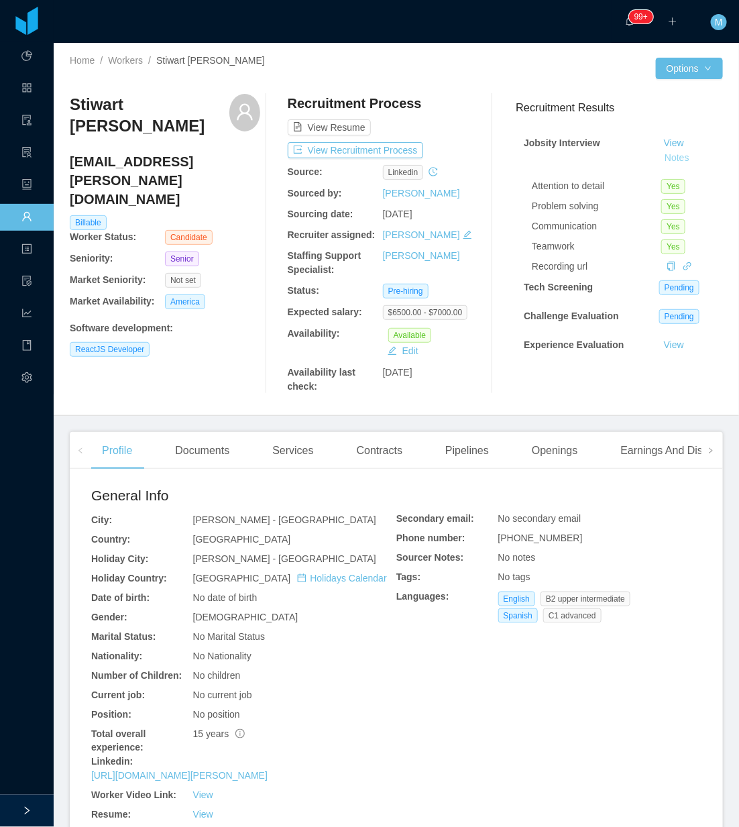
click at [662, 151] on button "Notes" at bounding box center [677, 158] width 36 height 16
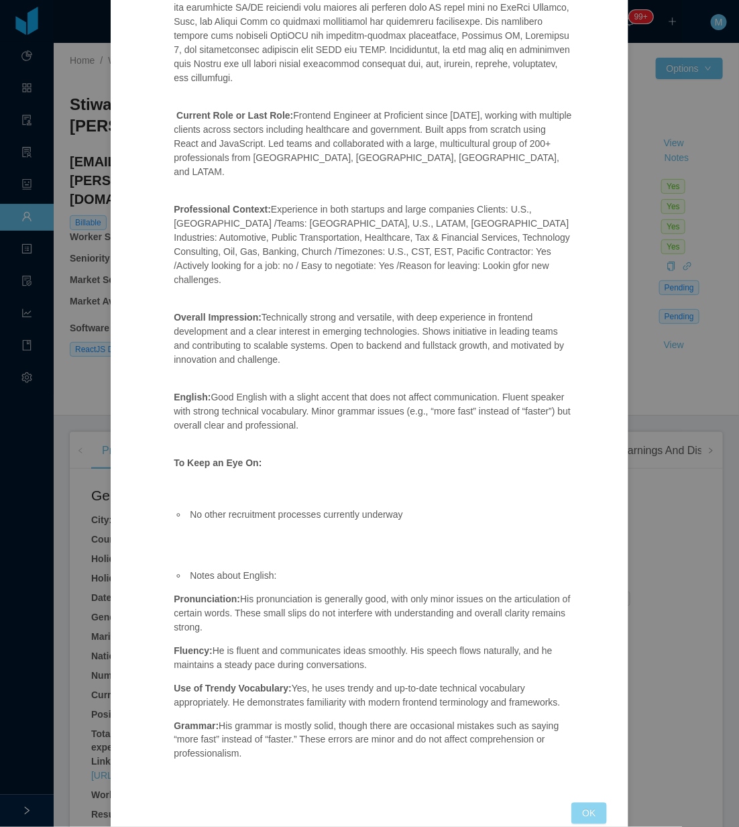
click at [580, 802] on button "OK" at bounding box center [588, 812] width 35 height 21
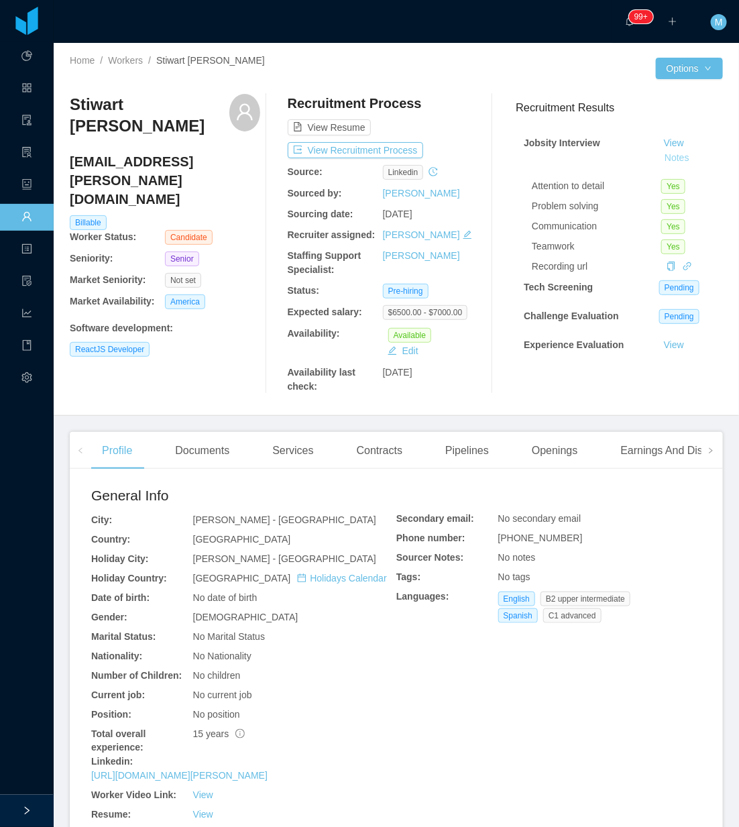
scroll to position [287, 0]
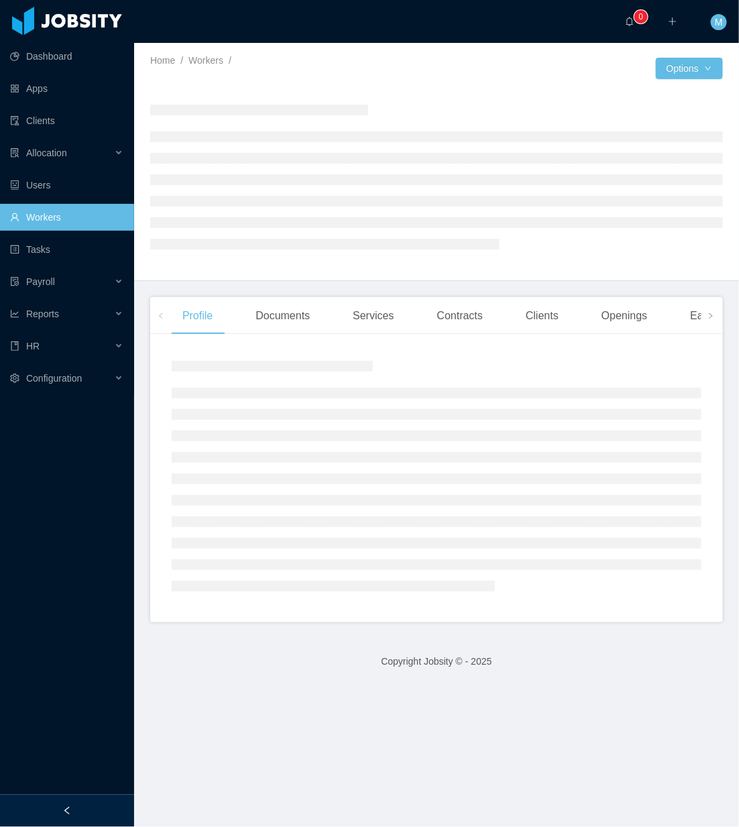
click at [97, 816] on div at bounding box center [67, 810] width 134 height 32
click at [104, 802] on div at bounding box center [67, 810] width 134 height 32
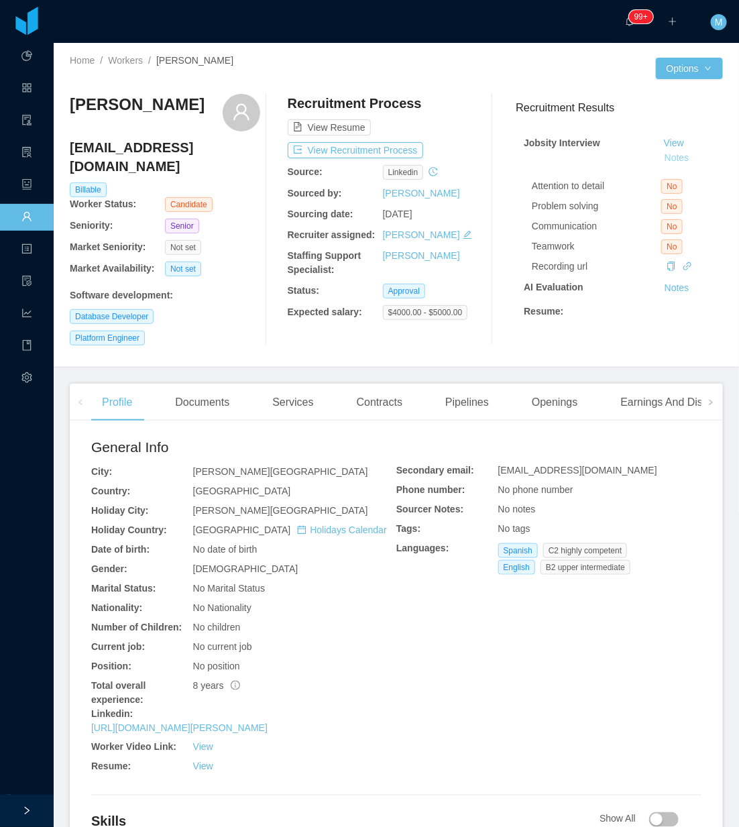
click at [669, 158] on button "Notes" at bounding box center [677, 158] width 36 height 16
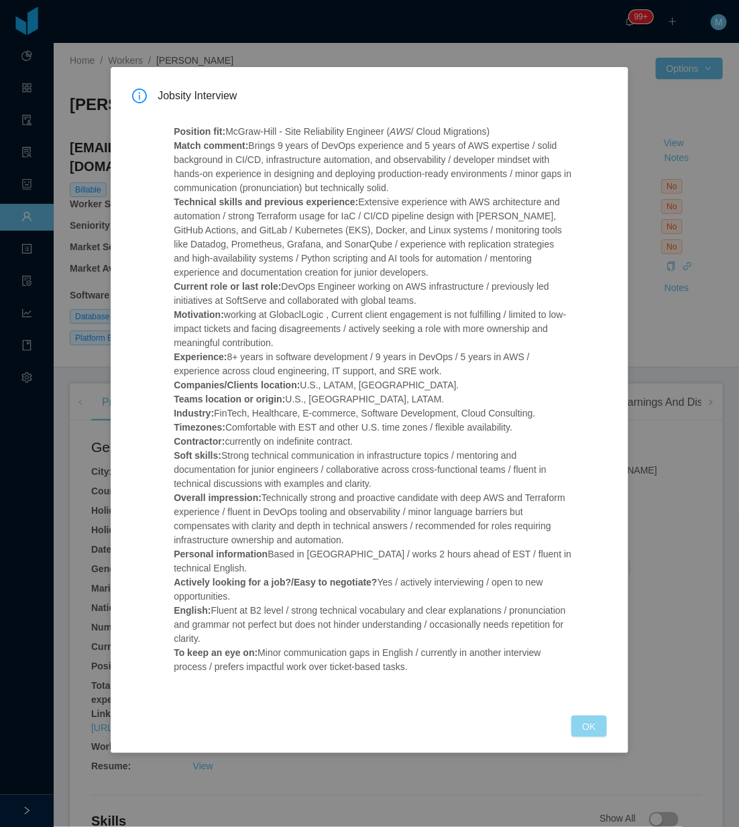
click at [592, 727] on button "OK" at bounding box center [588, 725] width 35 height 21
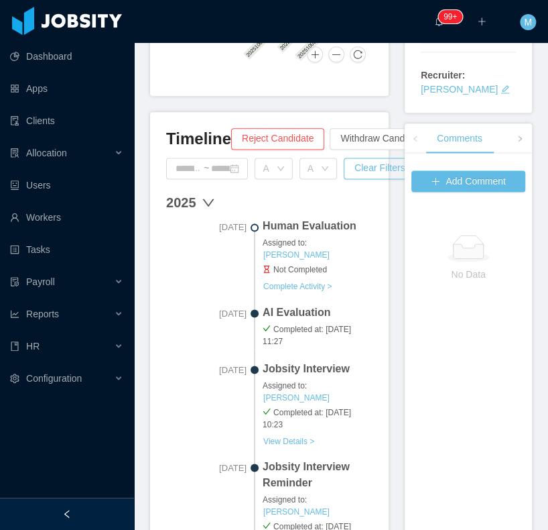
scroll to position [375, 0]
click at [117, 512] on div at bounding box center [67, 513] width 134 height 32
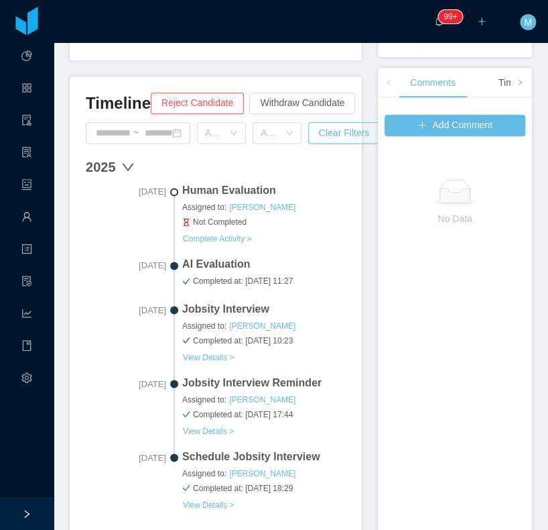
scroll to position [332, 0]
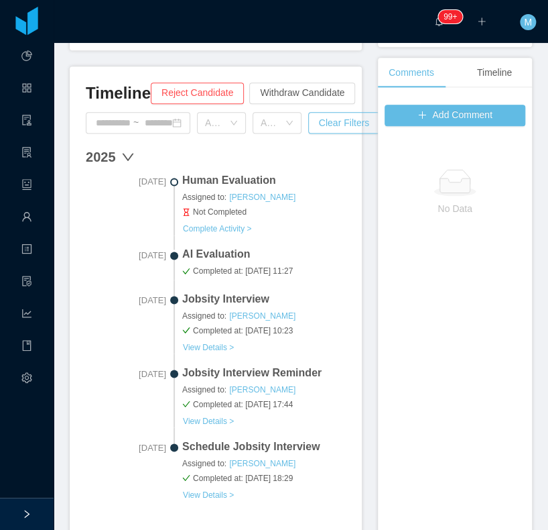
click at [201, 265] on span "Completed at: Oct 09 2025 11:27" at bounding box center [264, 271] width 164 height 12
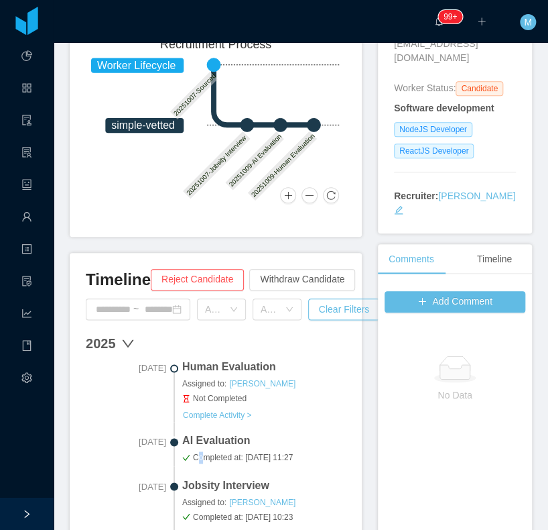
scroll to position [128, 0]
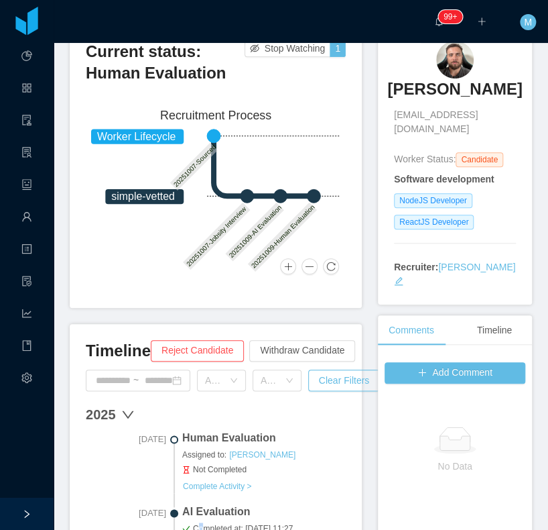
click at [299, 196] on icon at bounding box center [297, 196] width 34 height 0
click at [302, 258] on button at bounding box center [310, 266] width 16 height 16
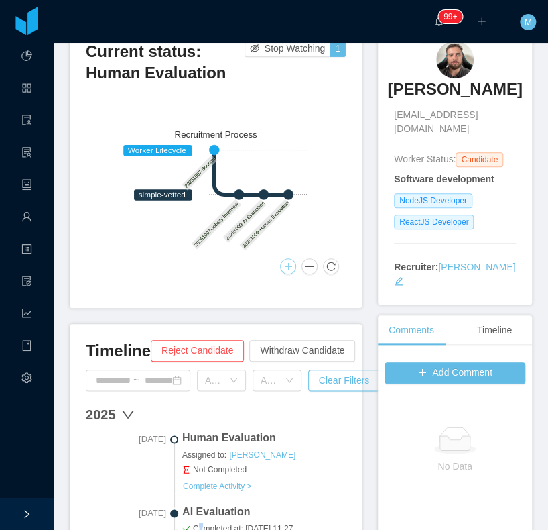
click at [281, 260] on button at bounding box center [288, 266] width 16 height 16
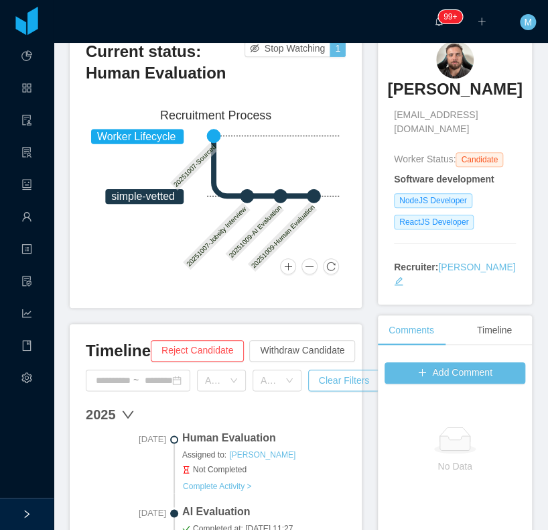
click at [129, 410] on icon "down" at bounding box center [127, 414] width 13 height 13
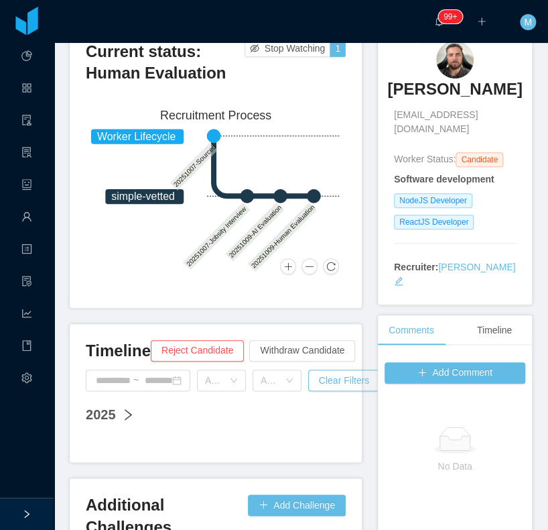
click at [127, 411] on icon "right" at bounding box center [127, 414] width 13 height 13
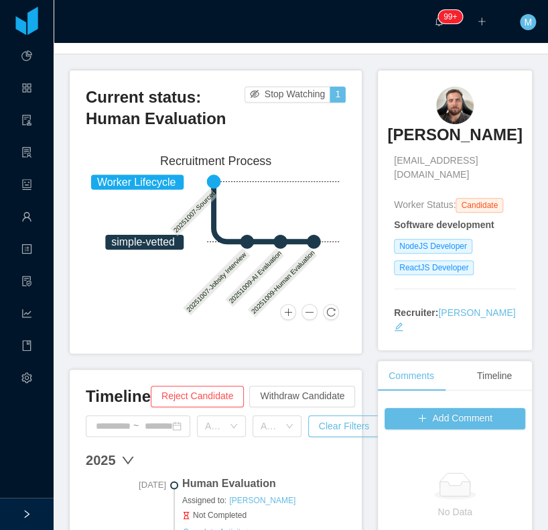
scroll to position [0, 0]
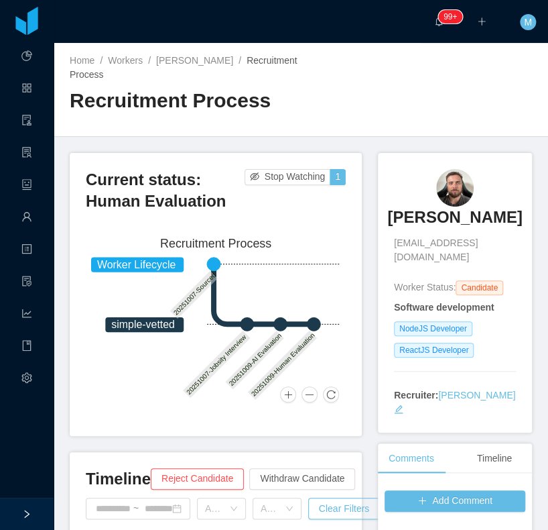
click at [320, 94] on div "Home / Workers / Ruan Meira / Recruitment Process / Recruitment Process" at bounding box center [301, 90] width 495 height 94
click at [303, 92] on div "Home / Workers / Ruan Meira / Recruitment Process / Recruitment Process" at bounding box center [301, 90] width 495 height 94
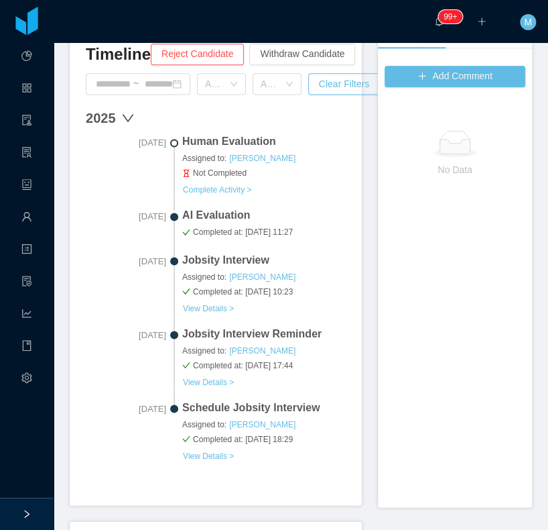
scroll to position [429, 0]
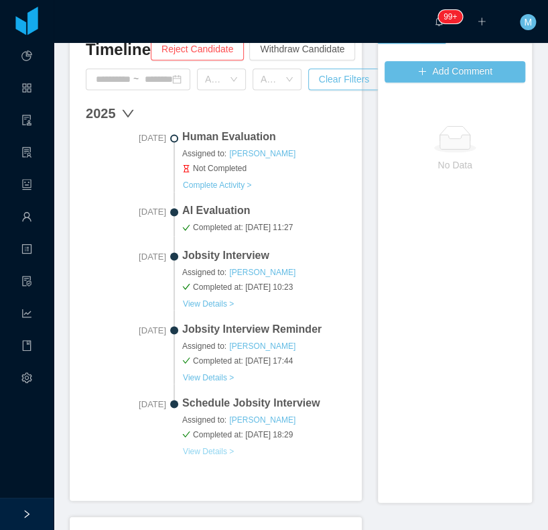
click at [202, 446] on button "View Details >" at bounding box center [208, 450] width 52 height 11
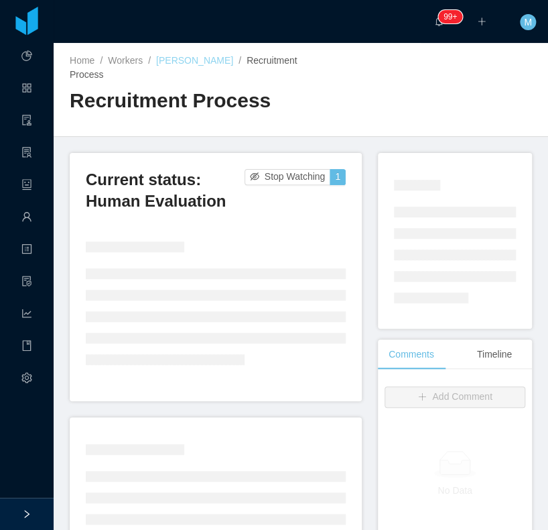
click at [184, 62] on link "Ruan Meira" at bounding box center [194, 60] width 77 height 11
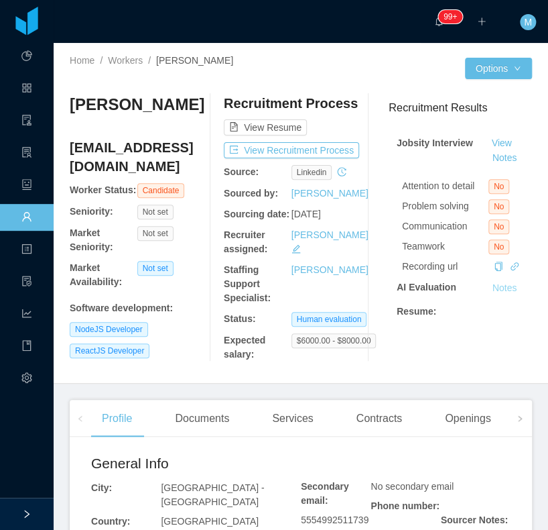
click at [491, 290] on button "Notes" at bounding box center [505, 288] width 36 height 16
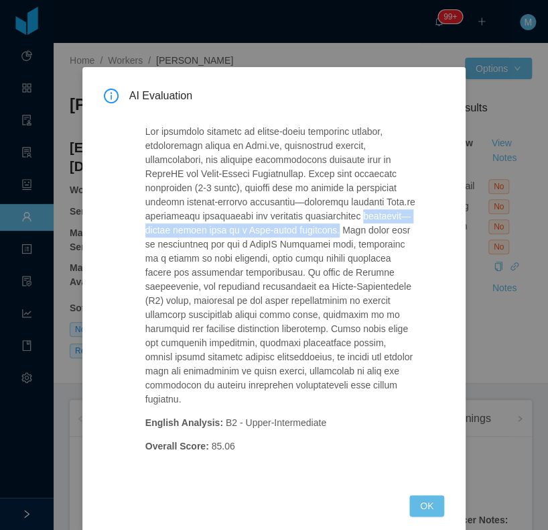
drag, startPoint x: 370, startPoint y: 233, endPoint x: 145, endPoint y: 233, distance: 224.6
click at [145, 233] on p at bounding box center [280, 266] width 270 height 282
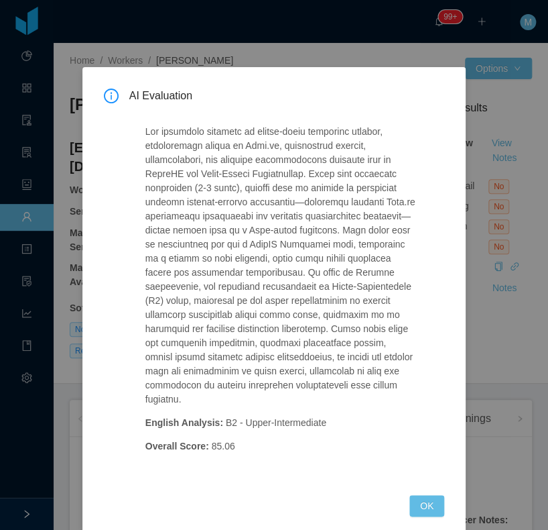
drag, startPoint x: 145, startPoint y: 233, endPoint x: 318, endPoint y: 263, distance: 175.4
click at [311, 268] on p at bounding box center [280, 266] width 270 height 282
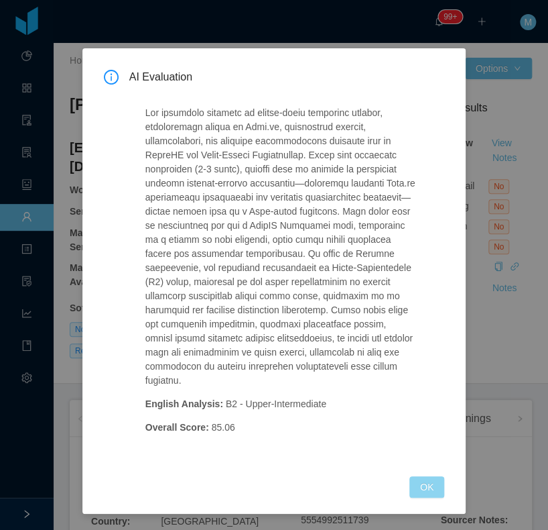
click at [410, 491] on button "OK" at bounding box center [427, 486] width 35 height 21
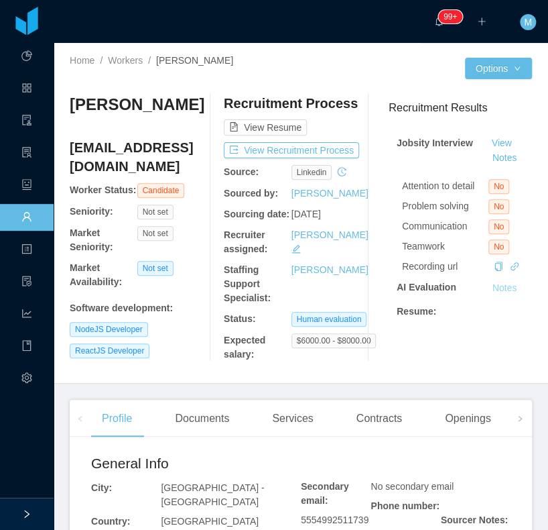
scroll to position [0, 0]
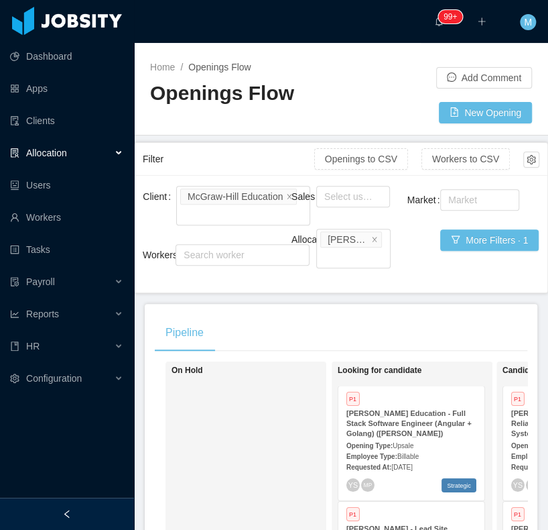
drag, startPoint x: 90, startPoint y: 518, endPoint x: 107, endPoint y: 489, distance: 33.3
click at [91, 517] on div at bounding box center [67, 513] width 134 height 32
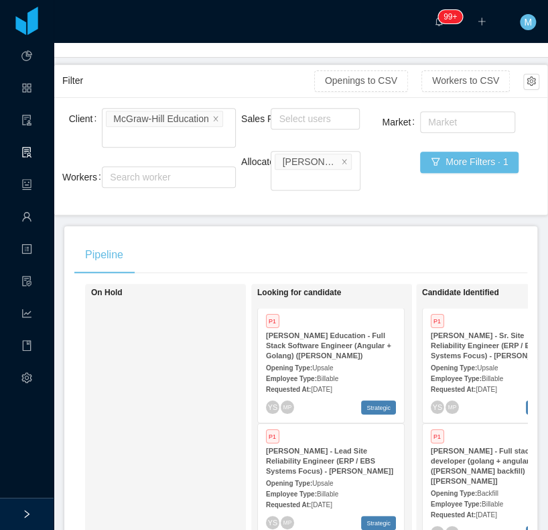
scroll to position [215, 0]
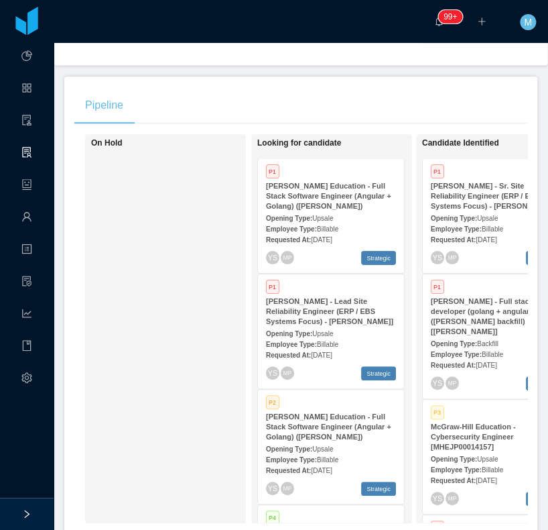
click at [182, 346] on div "On Hold" at bounding box center [185, 328] width 188 height 377
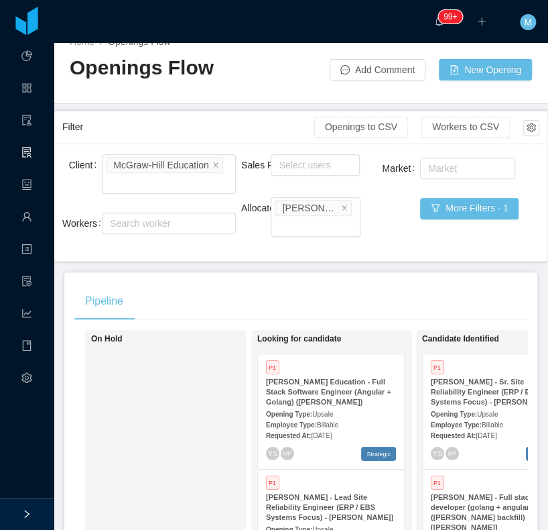
scroll to position [0, 0]
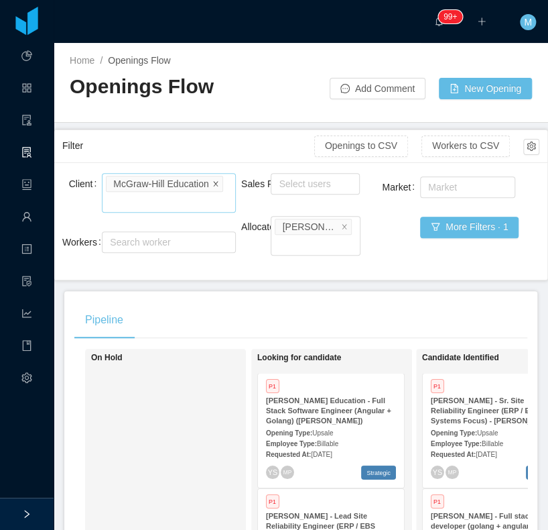
drag, startPoint x: 213, startPoint y: 181, endPoint x: 215, endPoint y: 162, distance: 18.8
click at [212, 182] on icon "icon: close" at bounding box center [215, 183] width 7 height 7
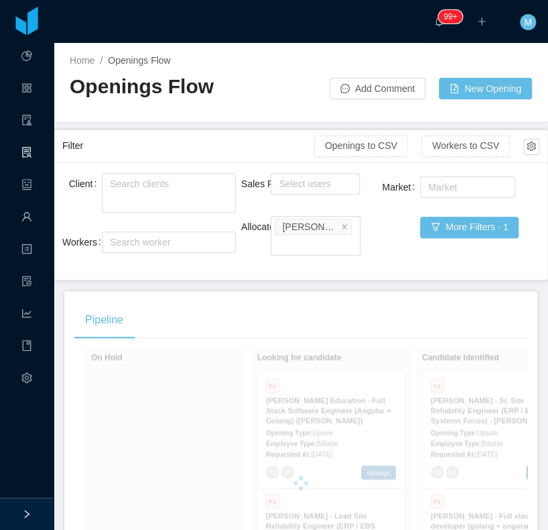
click at [221, 138] on div "Filter" at bounding box center [188, 145] width 252 height 25
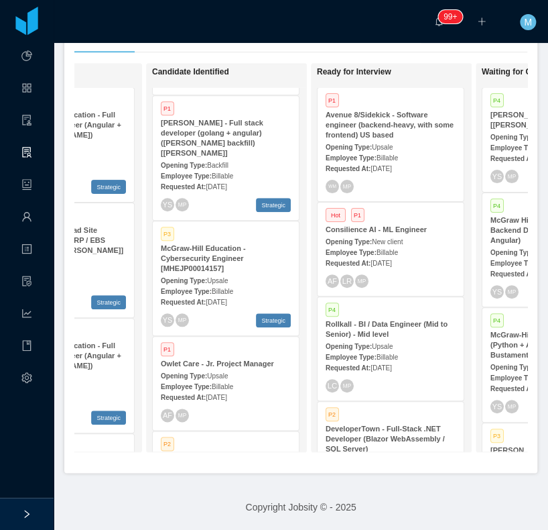
scroll to position [215, 0]
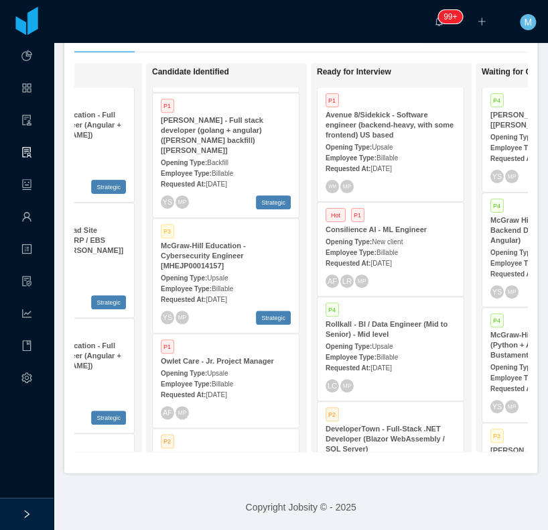
click at [205, 357] on strong "Owlet Care - Jr. Project Manager" at bounding box center [217, 361] width 113 height 8
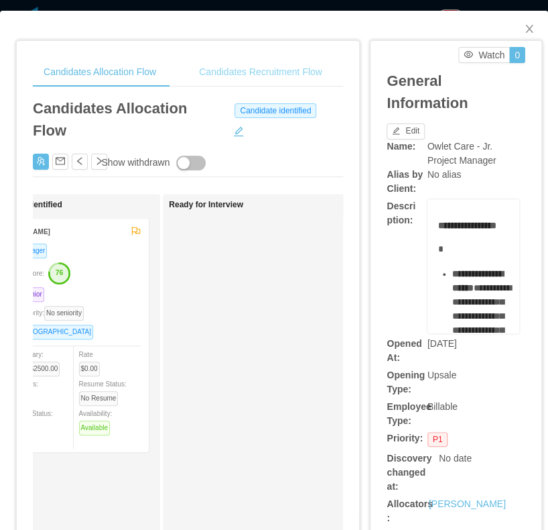
click at [287, 71] on div "Candidates Recruitment Flow" at bounding box center [260, 72] width 145 height 30
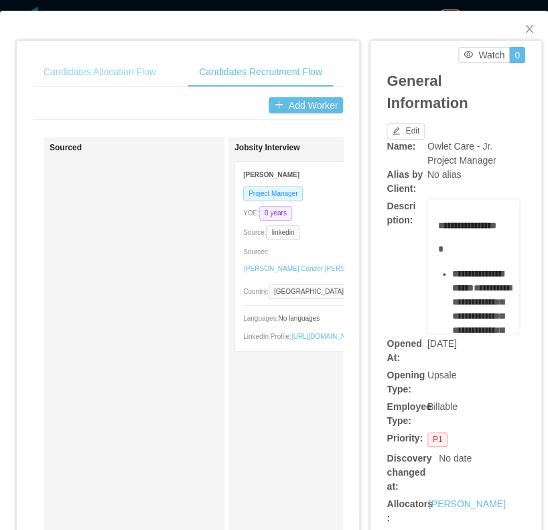
drag, startPoint x: 151, startPoint y: 98, endPoint x: 150, endPoint y: 81, distance: 16.8
click at [150, 82] on div "Candidates Allocation Flow Candidates Recruitment Flow Candidates Allocation Fl…" at bounding box center [188, 437] width 310 height 761
drag, startPoint x: 150, startPoint y: 81, endPoint x: 145, endPoint y: 69, distance: 13.2
click at [145, 69] on div "Candidates Allocation Flow" at bounding box center [100, 72] width 134 height 30
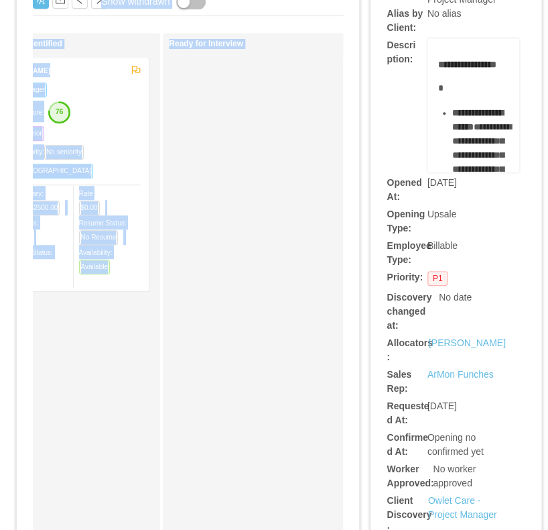
click at [208, 347] on div "Ready for Interview" at bounding box center [263, 368] width 188 height 658
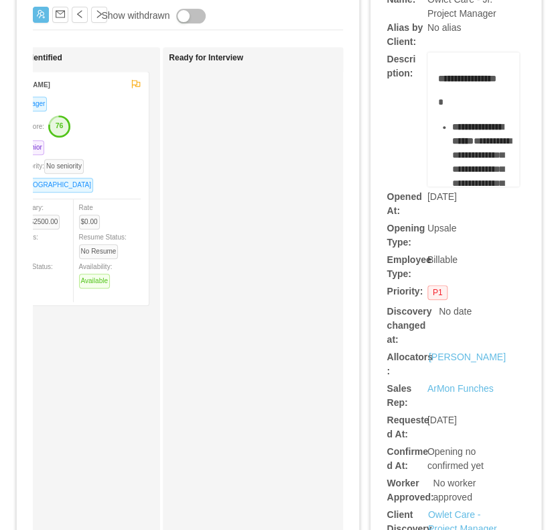
scroll to position [107, 0]
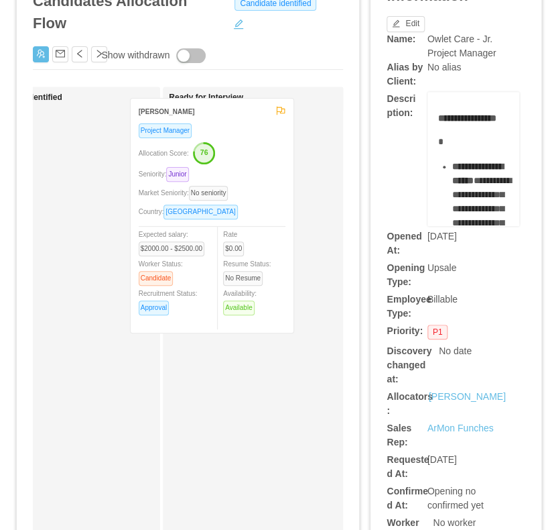
drag, startPoint x: 107, startPoint y: 259, endPoint x: 252, endPoint y: 247, distance: 145.3
click at [252, 247] on div "Applied Candidate Identified Alejandro Espinel Project Manager Allocation Score…" at bounding box center [188, 426] width 310 height 681
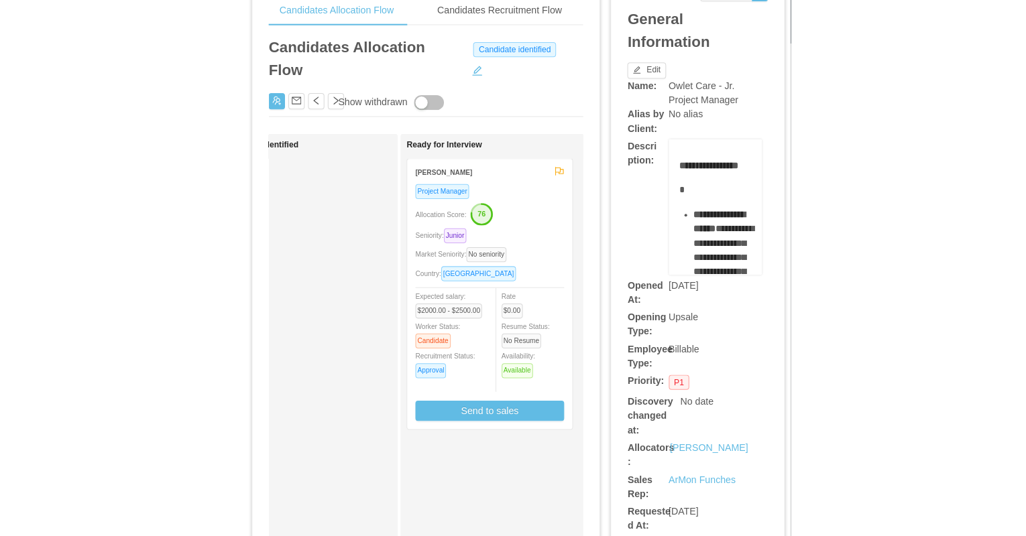
scroll to position [0, 0]
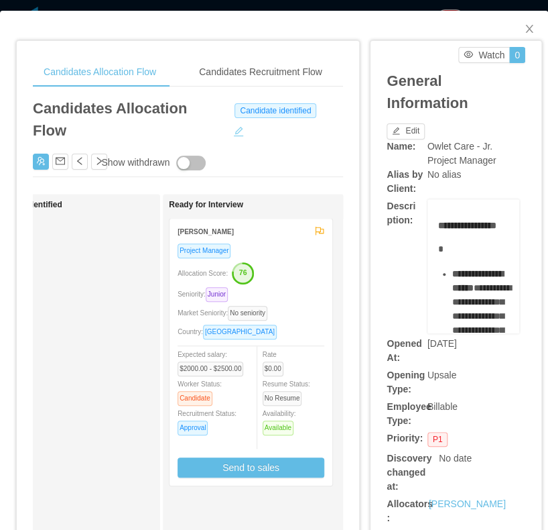
click at [233, 131] on button "button" at bounding box center [238, 129] width 21 height 13
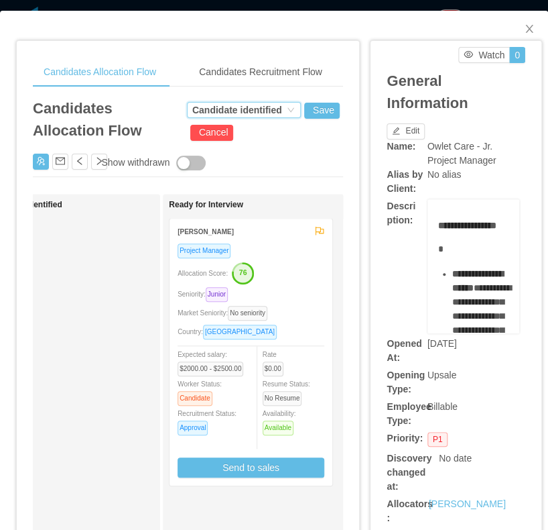
drag, startPoint x: 236, startPoint y: 110, endPoint x: 239, endPoint y: 117, distance: 7.8
click at [236, 110] on div "Candidate identified" at bounding box center [237, 110] width 90 height 15
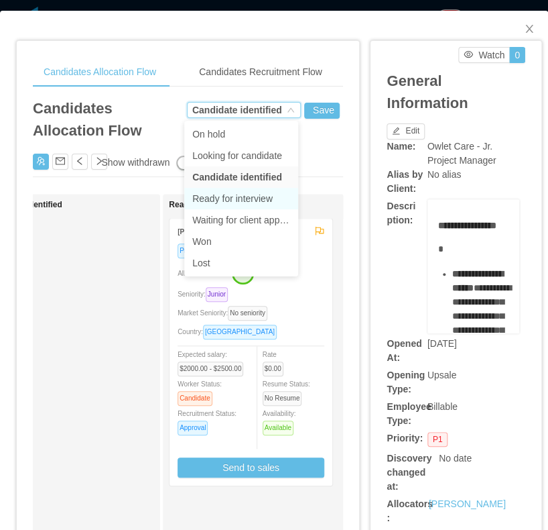
click at [233, 197] on li "Ready for interview" at bounding box center [241, 198] width 114 height 21
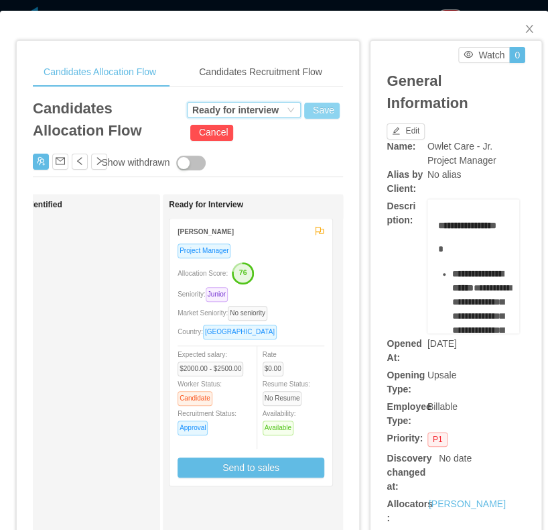
click at [316, 111] on button "Save" at bounding box center [322, 111] width 36 height 16
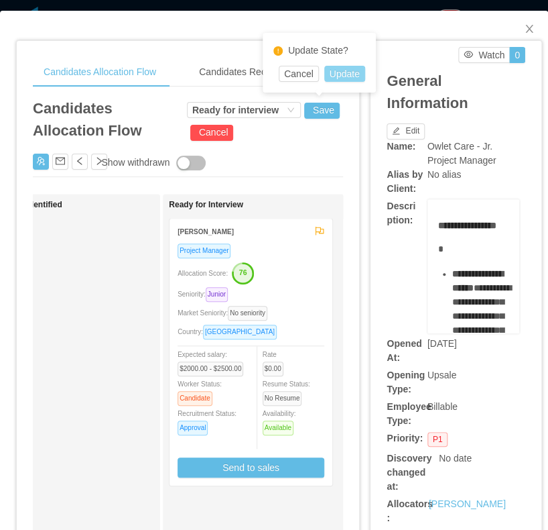
click at [353, 78] on button "Update" at bounding box center [344, 74] width 41 height 16
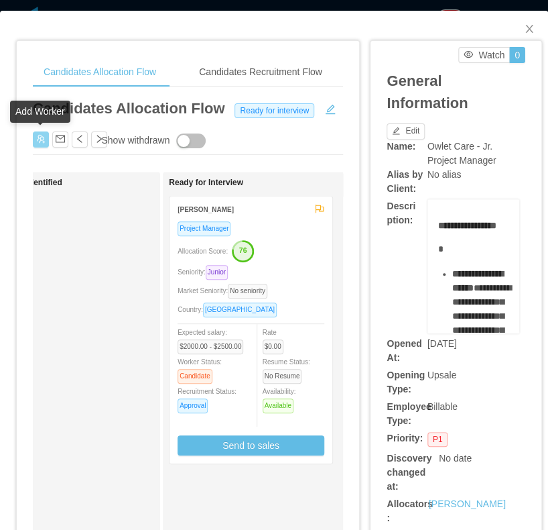
click at [46, 142] on button "button" at bounding box center [41, 139] width 16 height 16
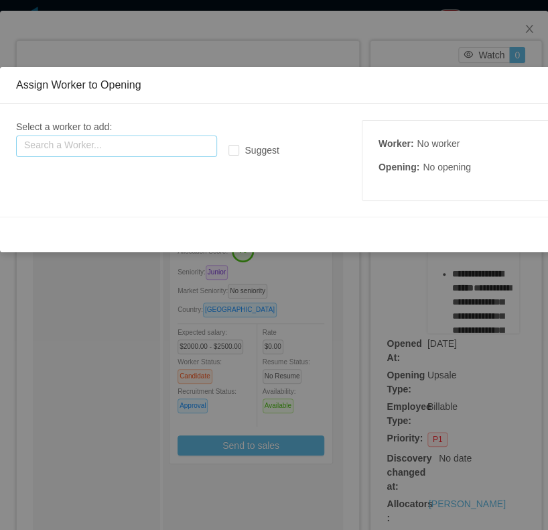
click at [68, 150] on input "text" at bounding box center [116, 145] width 201 height 21
paste input "**********"
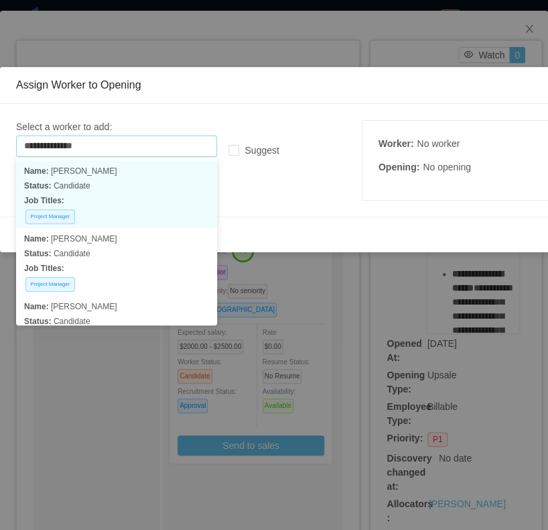
click at [122, 184] on p "Status: Candidate" at bounding box center [116, 185] width 185 height 15
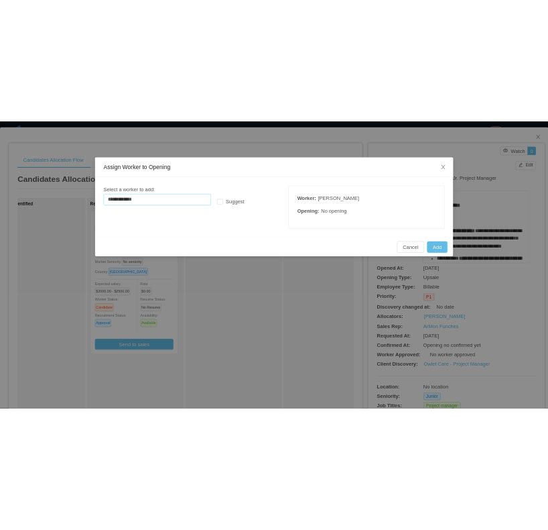
scroll to position [270, 0]
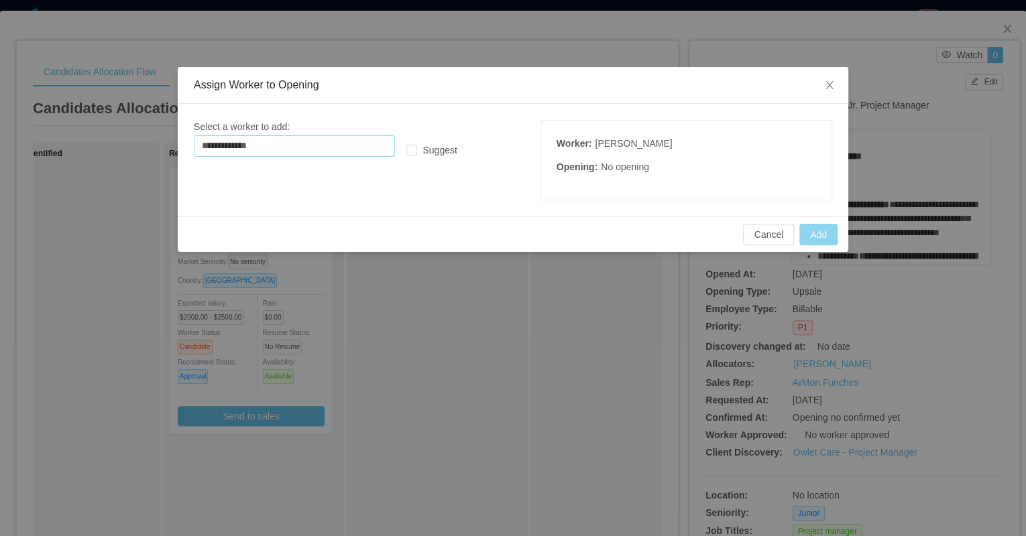
type input "**********"
click at [548, 231] on button "Add" at bounding box center [818, 234] width 38 height 21
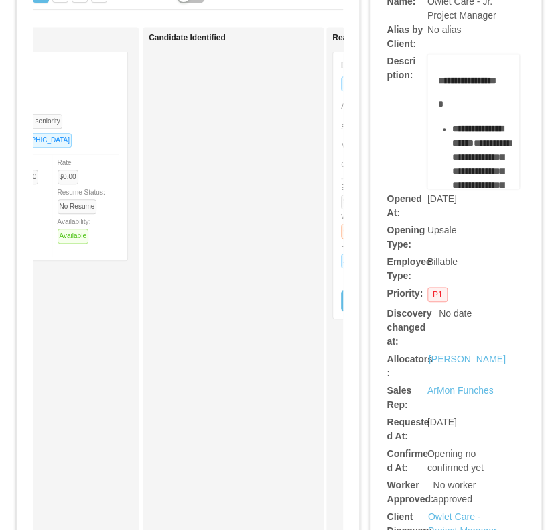
scroll to position [0, 0]
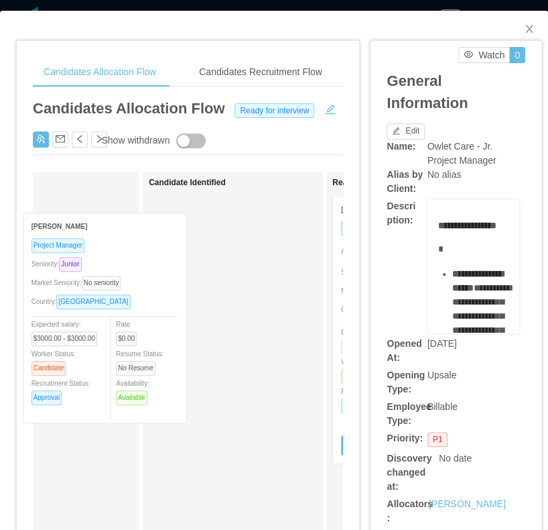
drag, startPoint x: 90, startPoint y: 261, endPoint x: 188, endPoint y: 263, distance: 97.2
click at [182, 267] on div "Applied Arangela Leal Project Manager Seniority: Junior Market Seniority: No se…" at bounding box center [188, 512] width 310 height 681
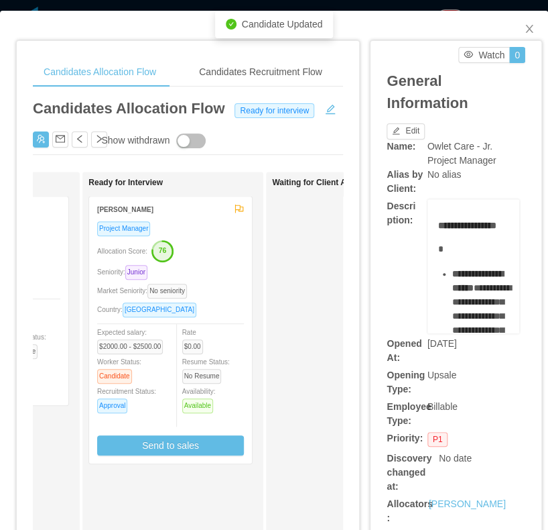
click at [212, 255] on div "Allocation Score: 76" at bounding box center [170, 249] width 147 height 21
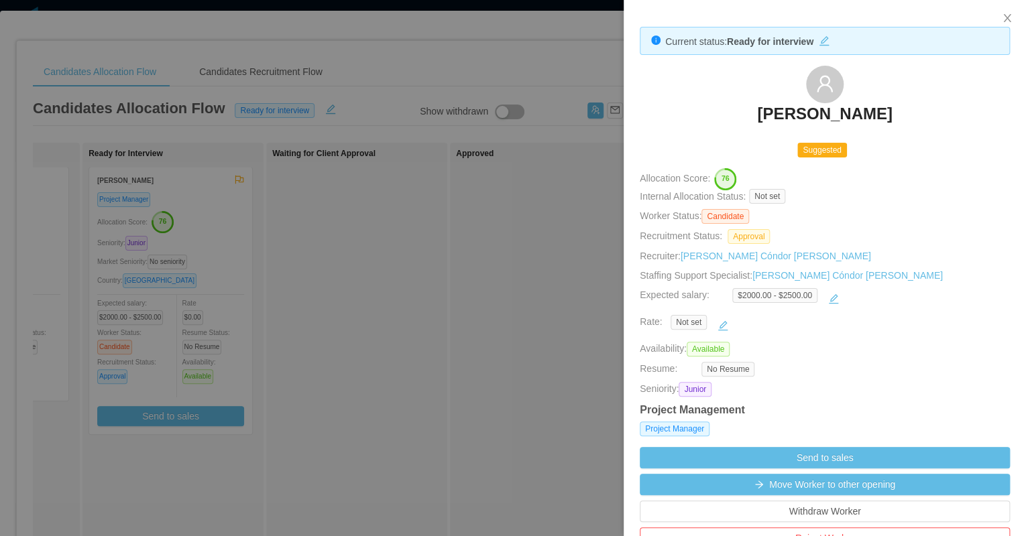
click at [255, 331] on div at bounding box center [513, 268] width 1026 height 536
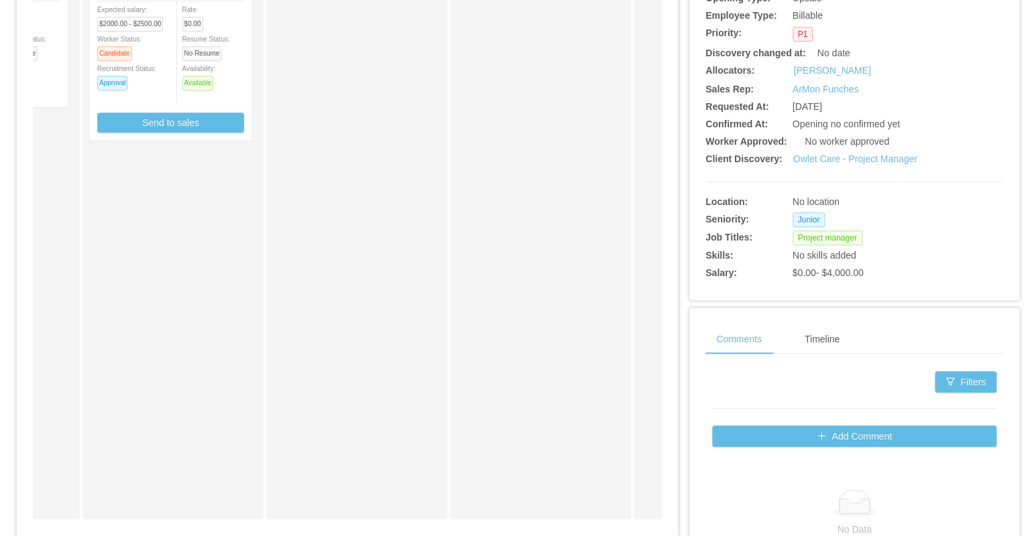
scroll to position [429, 0]
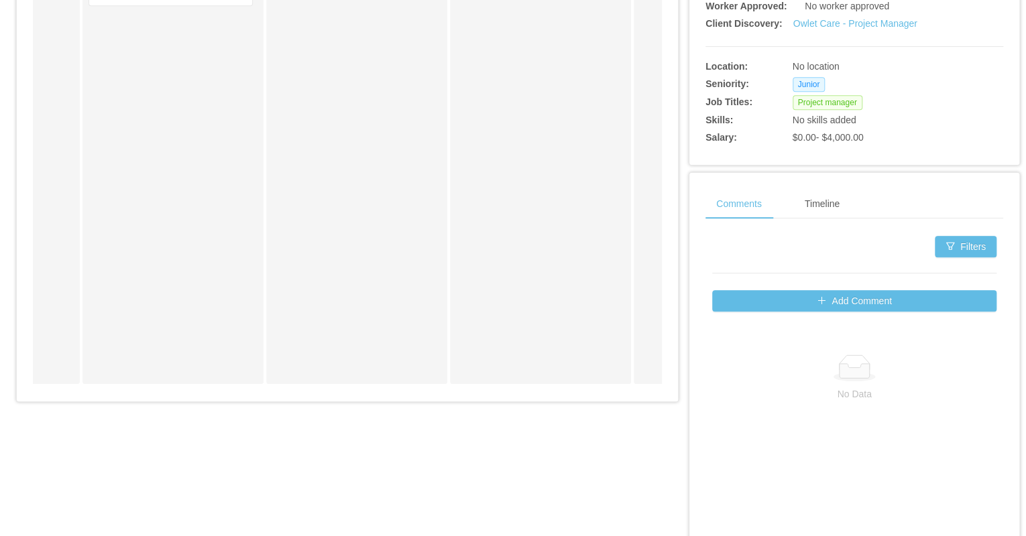
drag, startPoint x: 217, startPoint y: 389, endPoint x: 186, endPoint y: 393, distance: 31.2
click at [180, 393] on div "Applied Candidate Identified Arangela Leal Project Manager Allocation Score: 56…" at bounding box center [347, 54] width 629 height 681
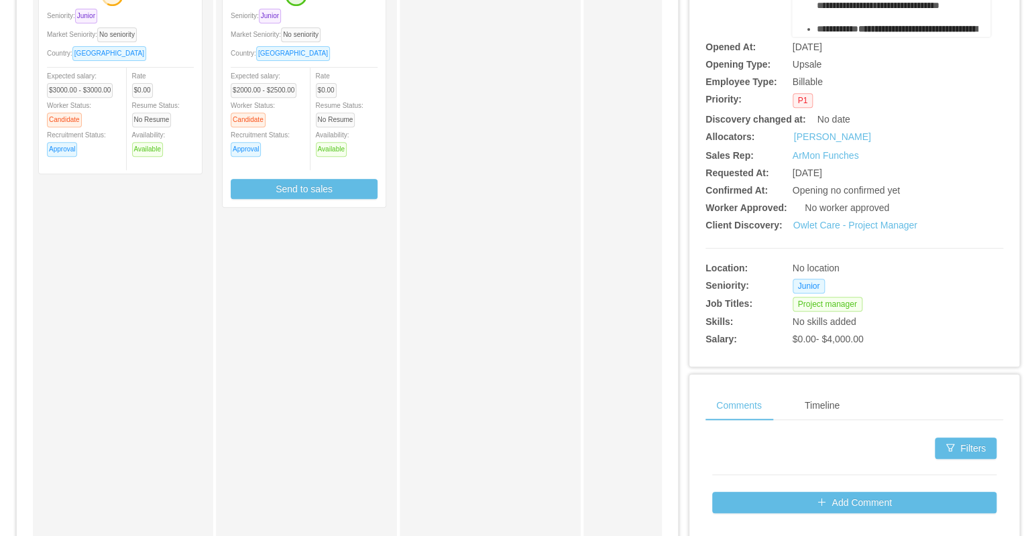
scroll to position [107, 0]
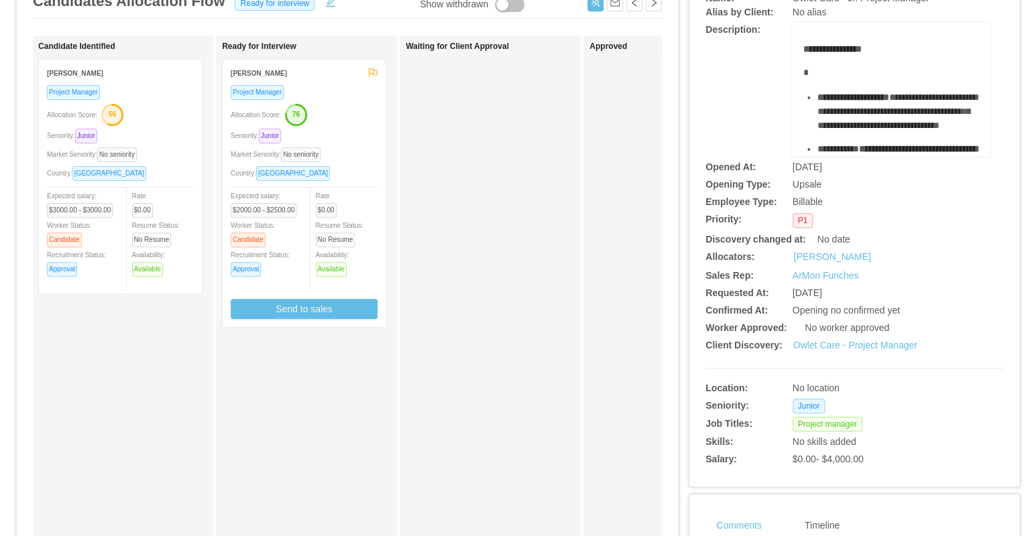
click at [143, 164] on div "Project Manager Allocation Score: 56 Seniority: Junior Market Seniority: No sen…" at bounding box center [120, 184] width 147 height 201
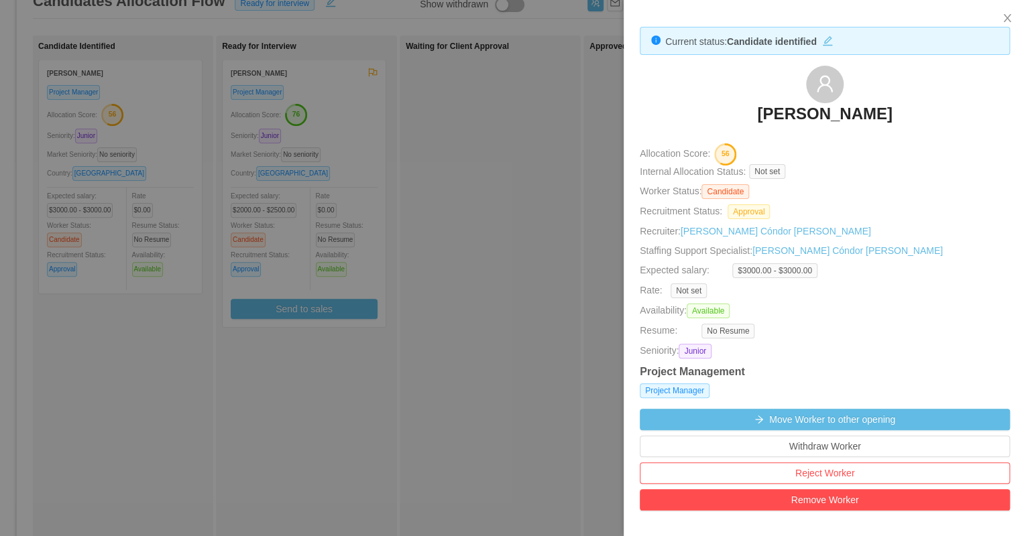
click at [493, 231] on div at bounding box center [513, 268] width 1026 height 536
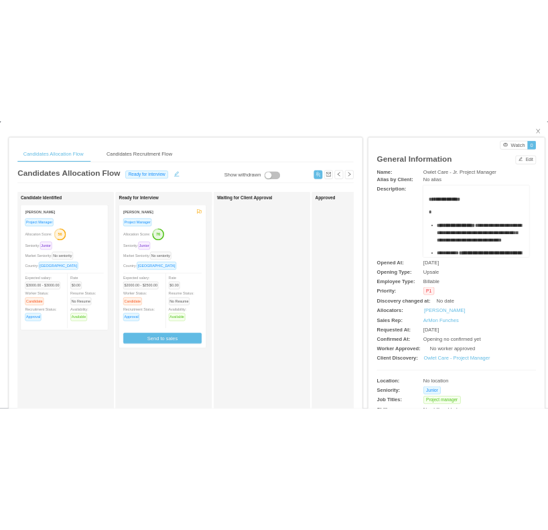
scroll to position [0, 0]
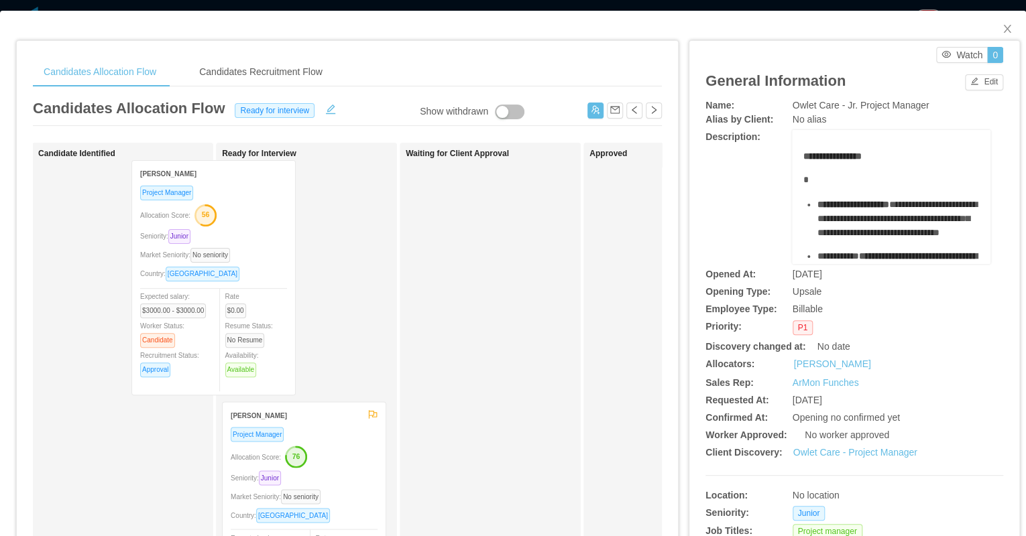
drag, startPoint x: 203, startPoint y: 308, endPoint x: 252, endPoint y: 306, distance: 49.0
click at [252, 306] on div "Applied Candidate Identified Arangela Leal Project Manager Allocation Score: 56…" at bounding box center [347, 483] width 629 height 681
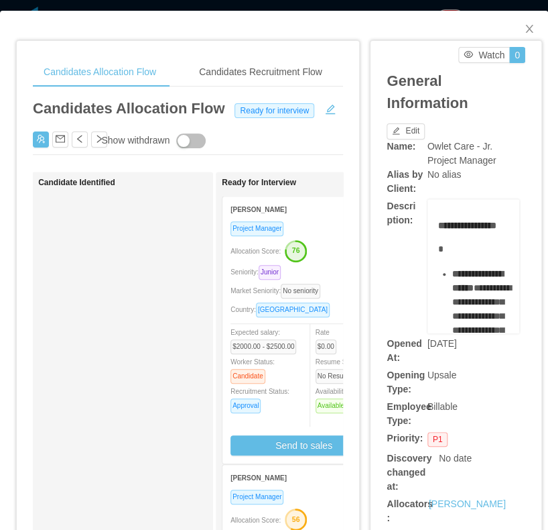
click at [144, 343] on div "Candidate Identified" at bounding box center [132, 507] width 188 height 658
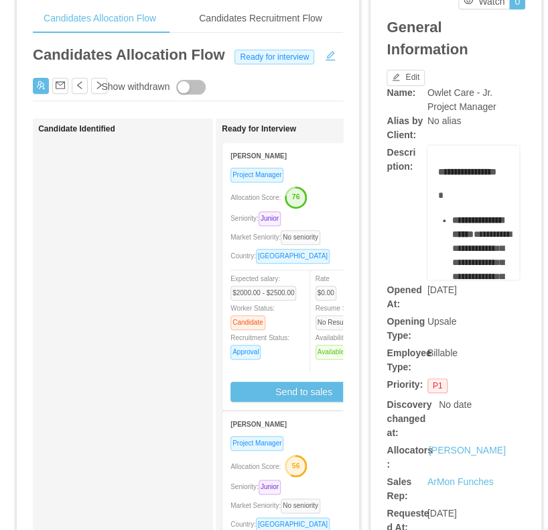
scroll to position [107, 0]
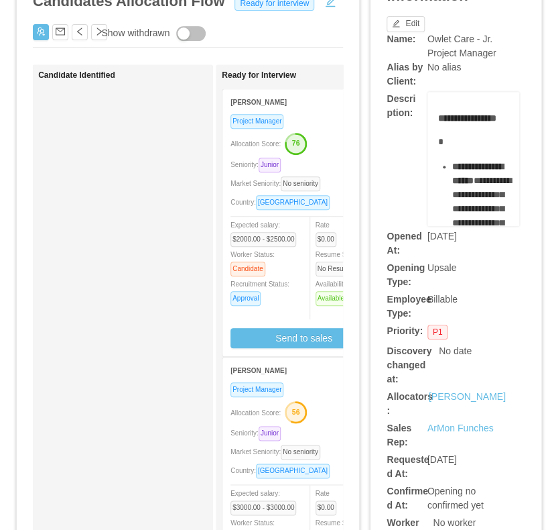
click at [153, 220] on div "Candidate Identified" at bounding box center [132, 399] width 188 height 658
click at [162, 279] on div "Candidate Identified" at bounding box center [132, 399] width 188 height 658
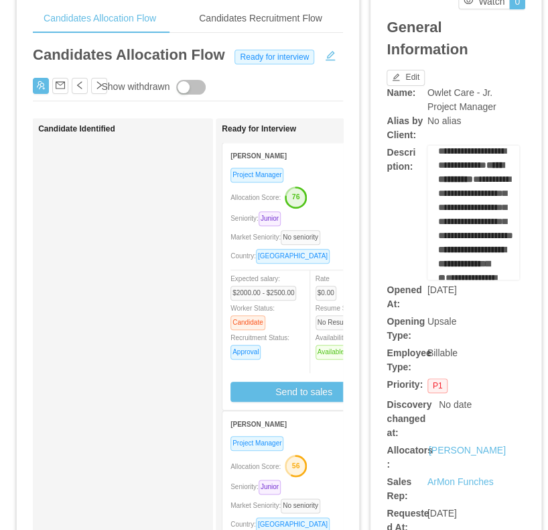
scroll to position [1019, 0]
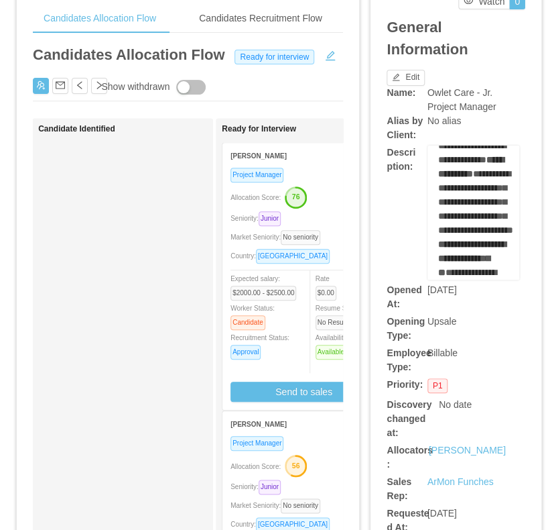
drag, startPoint x: 446, startPoint y: 213, endPoint x: 478, endPoint y: 206, distance: 32.4
copy div "**********"
drag, startPoint x: 421, startPoint y: 92, endPoint x: 547, endPoint y: 137, distance: 134.0
click at [491, 110] on div "Owlet Care - Jr. Project Manager" at bounding box center [474, 100] width 93 height 28
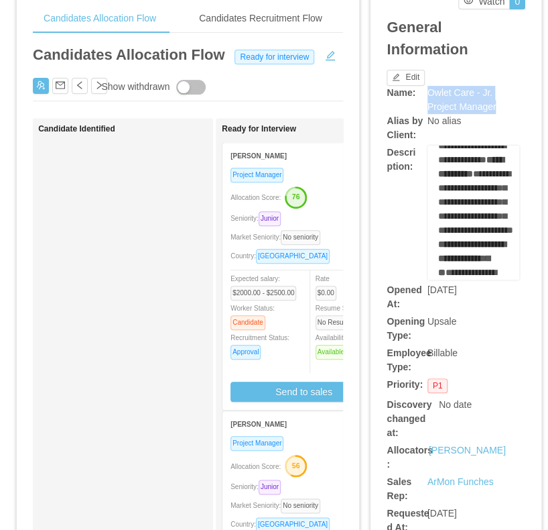
copy span "Owlet Care - Jr. Project Manager"
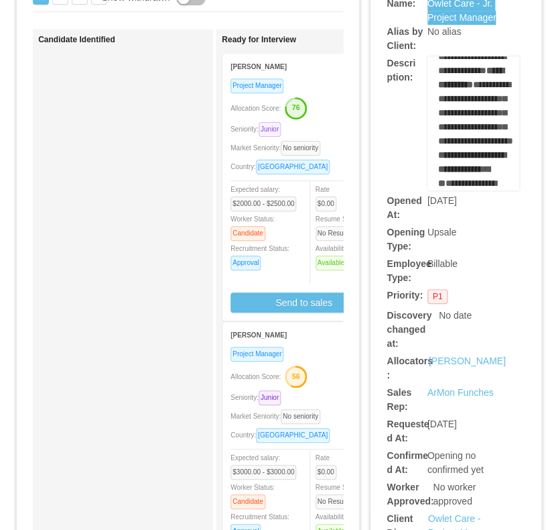
scroll to position [54, 0]
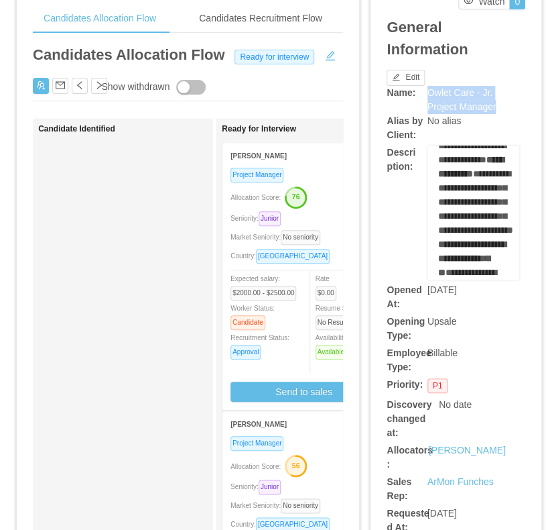
click at [302, 201] on icon "button" at bounding box center [296, 197] width 20 height 20
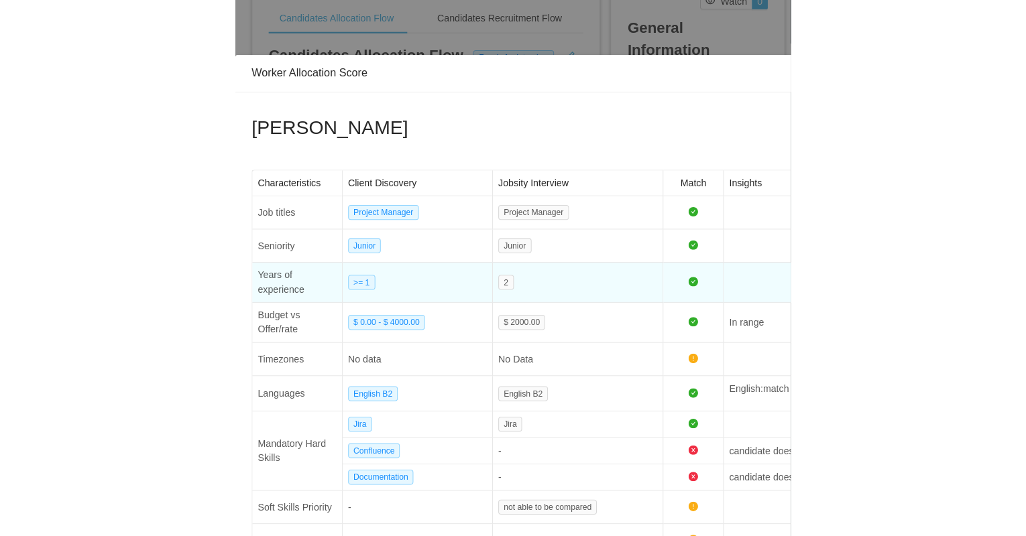
scroll to position [413, 0]
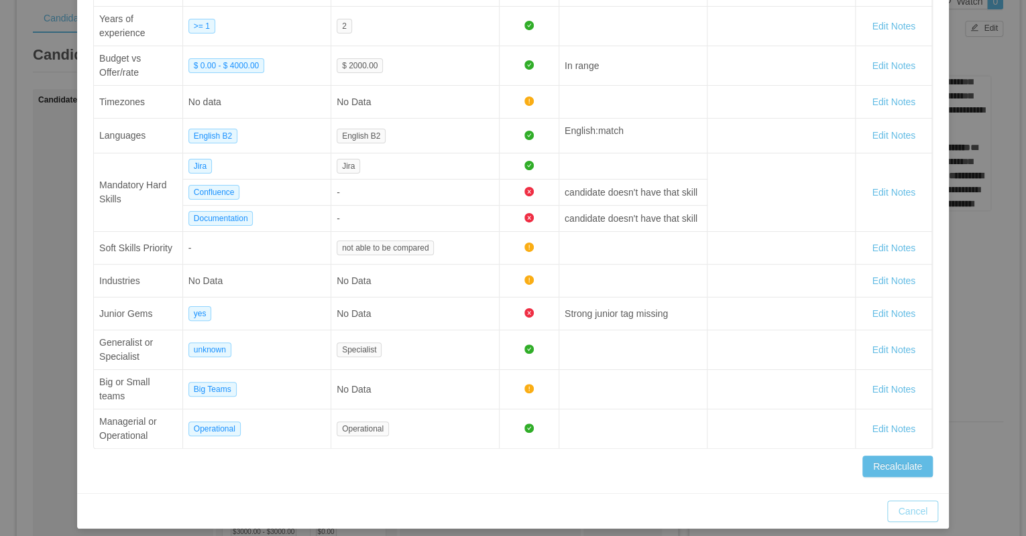
click at [548, 507] on button "Cancel" at bounding box center [912, 511] width 51 height 21
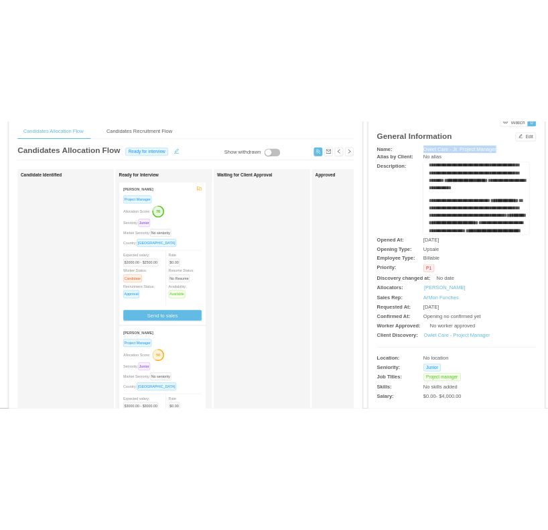
scroll to position [198, 0]
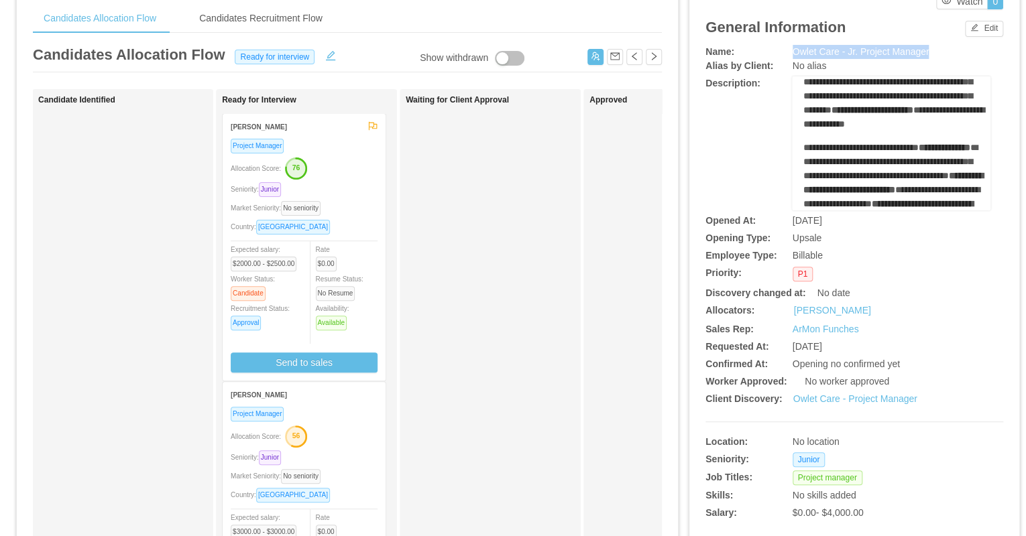
click at [350, 235] on div "Project Manager Allocation Score: 76 Seniority: Junior Market Seniority: No sen…" at bounding box center [304, 255] width 147 height 235
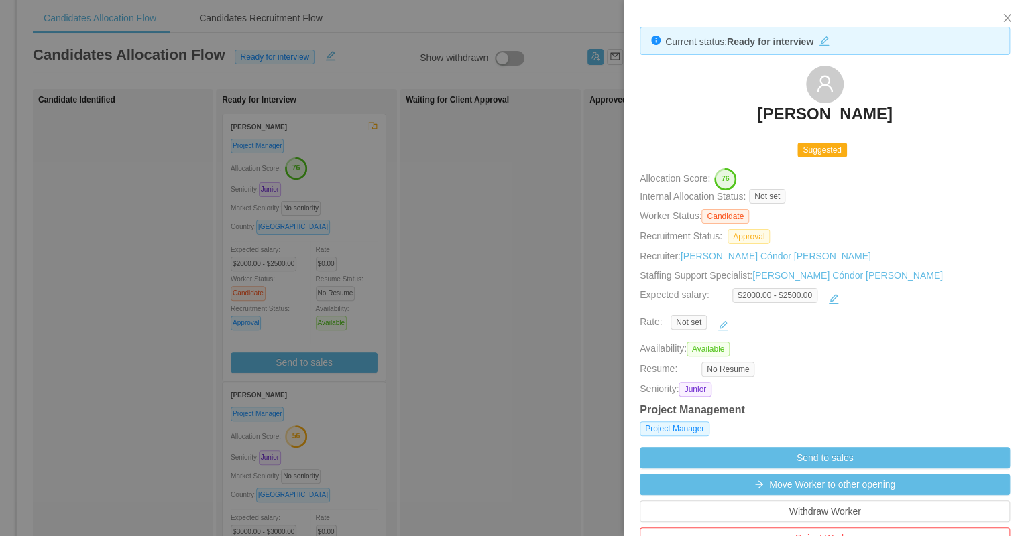
drag, startPoint x: 703, startPoint y: 117, endPoint x: 913, endPoint y: 119, distance: 210.5
click at [548, 119] on div "Alejandro Espinel" at bounding box center [824, 99] width 370 height 67
copy h3 "Alejandro Espinel"
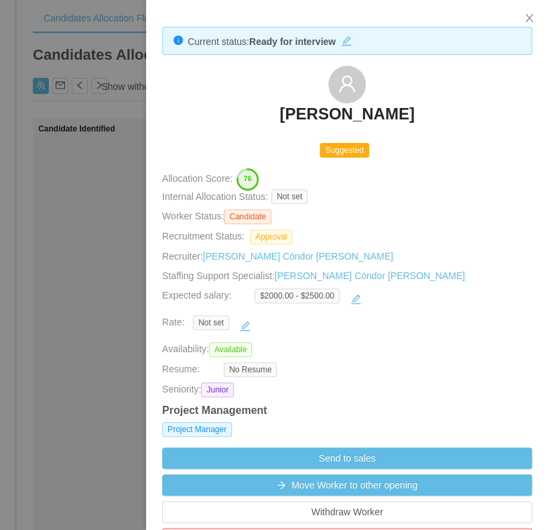
scroll to position [1019, 0]
click at [50, 300] on div at bounding box center [274, 265] width 548 height 530
click at [50, 300] on div "Candidate Identified" at bounding box center [132, 453] width 188 height 658
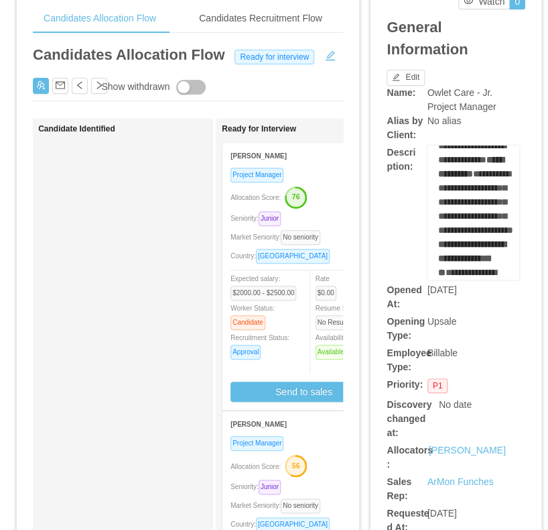
click at [306, 435] on div "Project Manager" at bounding box center [304, 442] width 147 height 15
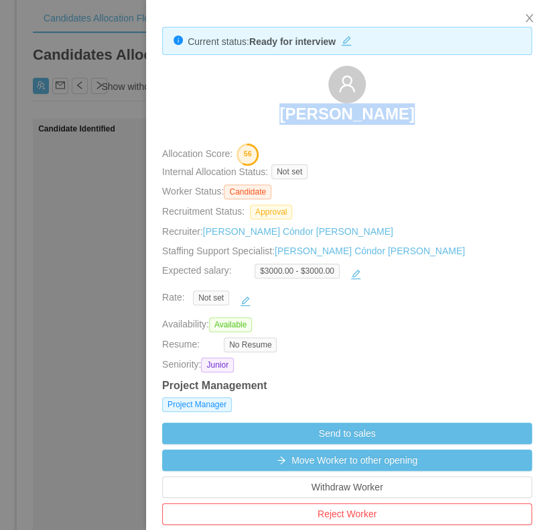
drag, startPoint x: 335, startPoint y: 118, endPoint x: 426, endPoint y: 123, distance: 91.3
click at [426, 123] on div "Arangela Leal" at bounding box center [347, 99] width 370 height 67
copy h3 "Arangela Leal"
click at [97, 275] on div at bounding box center [274, 265] width 548 height 530
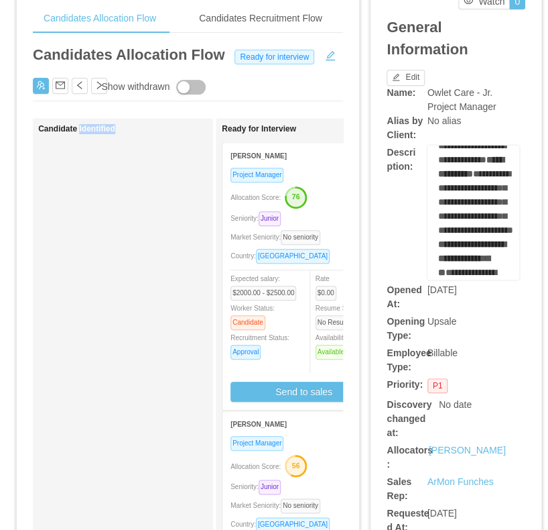
click at [99, 275] on div "Candidate Identified" at bounding box center [132, 453] width 188 height 658
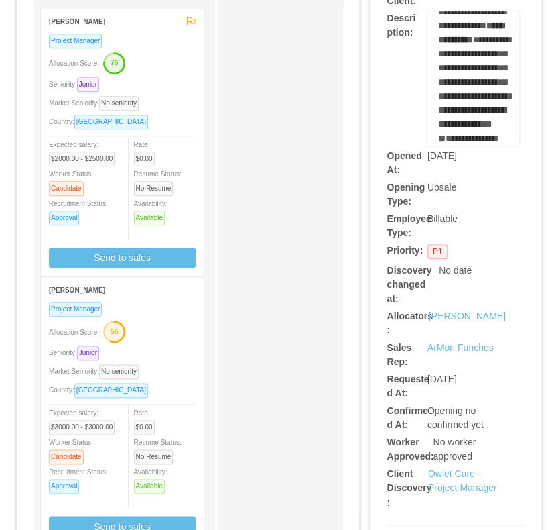
scroll to position [54, 0]
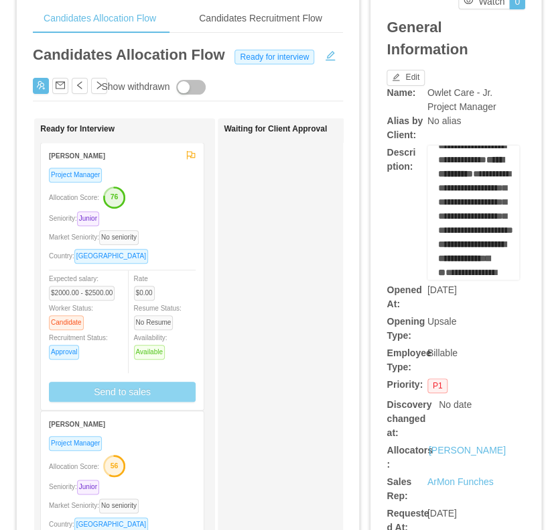
click at [146, 383] on button "Send to sales" at bounding box center [122, 391] width 147 height 20
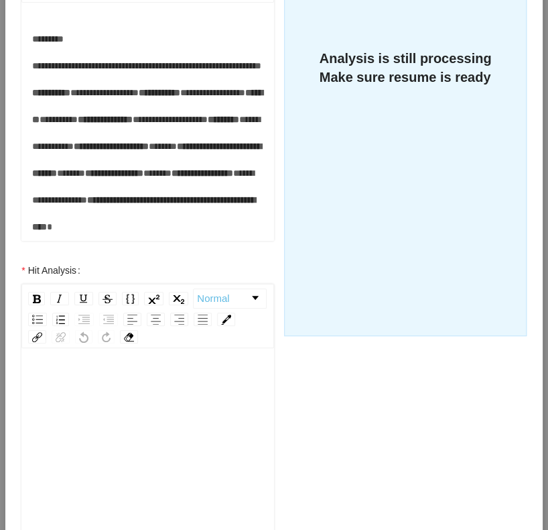
scroll to position [481, 0]
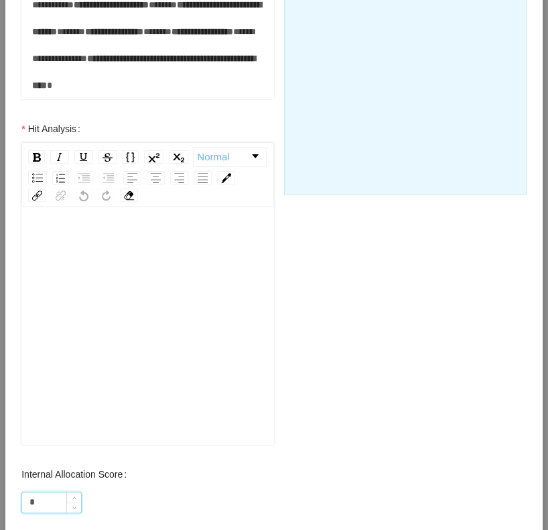
click at [44, 495] on input "*" at bounding box center [51, 502] width 59 height 20
type input "***"
click at [105, 305] on div "rdw-editor" at bounding box center [148, 346] width 232 height 235
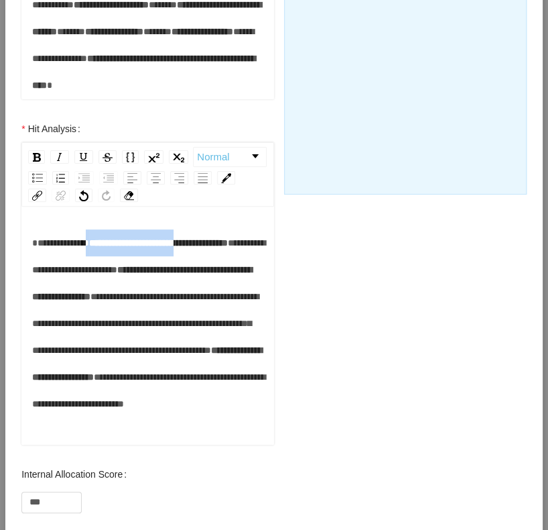
drag, startPoint x: 90, startPoint y: 243, endPoint x: 212, endPoint y: 240, distance: 122.0
click at [212, 240] on div "**********" at bounding box center [148, 323] width 232 height 188
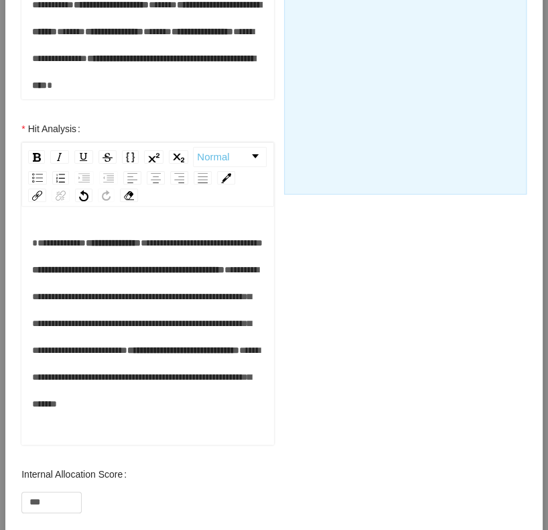
click at [196, 251] on div "**********" at bounding box center [148, 323] width 232 height 188
click at [141, 247] on span "**********" at bounding box center [202, 242] width 122 height 9
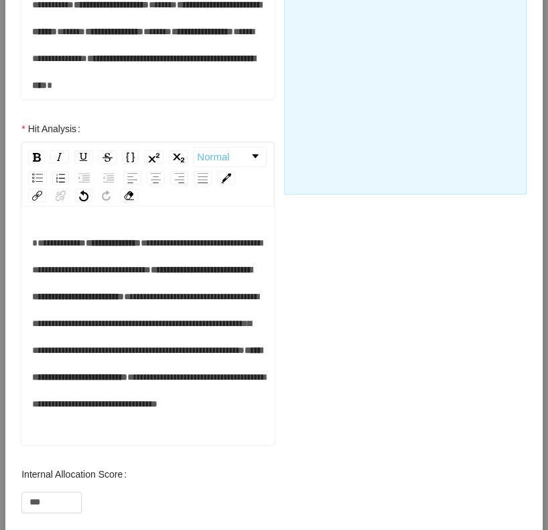
click at [146, 324] on span "**********" at bounding box center [145, 323] width 227 height 63
click at [103, 324] on span "**********" at bounding box center [145, 323] width 227 height 63
click at [119, 355] on span "**********" at bounding box center [145, 323] width 227 height 63
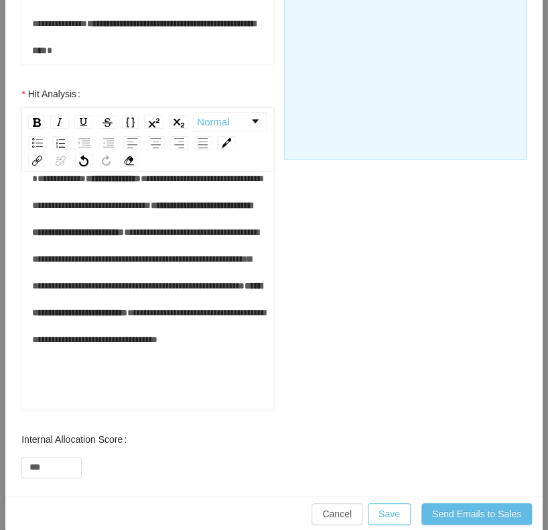
scroll to position [532, 0]
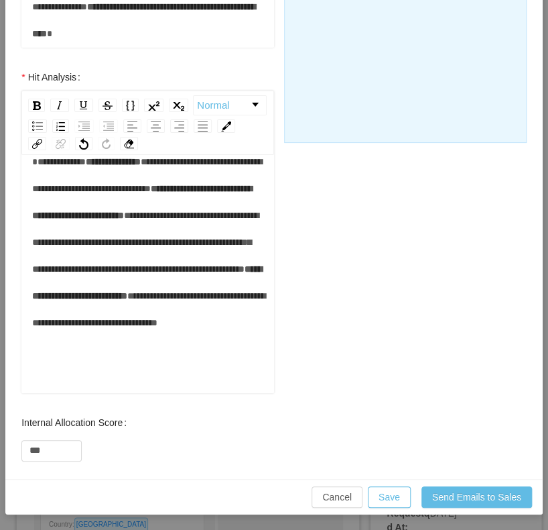
click at [111, 327] on span "**********" at bounding box center [148, 309] width 233 height 36
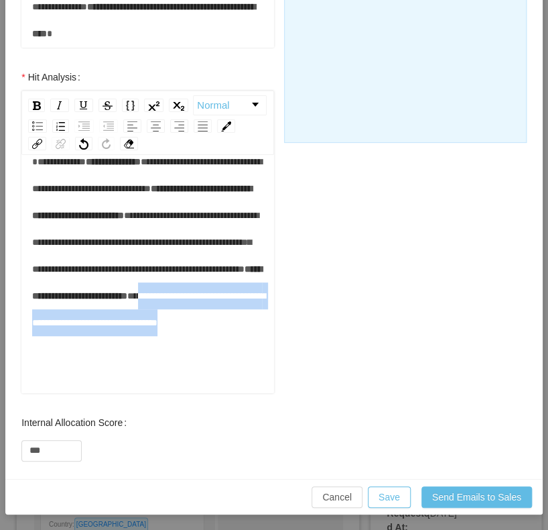
drag, startPoint x: 221, startPoint y: 376, endPoint x: 111, endPoint y: 350, distance: 112.3
click at [111, 336] on div "**********" at bounding box center [148, 242] width 232 height 188
drag, startPoint x: 138, startPoint y: 351, endPoint x: 166, endPoint y: 363, distance: 30.6
click at [138, 327] on span "**********" at bounding box center [148, 309] width 233 height 36
click at [190, 327] on span "**********" at bounding box center [148, 309] width 233 height 36
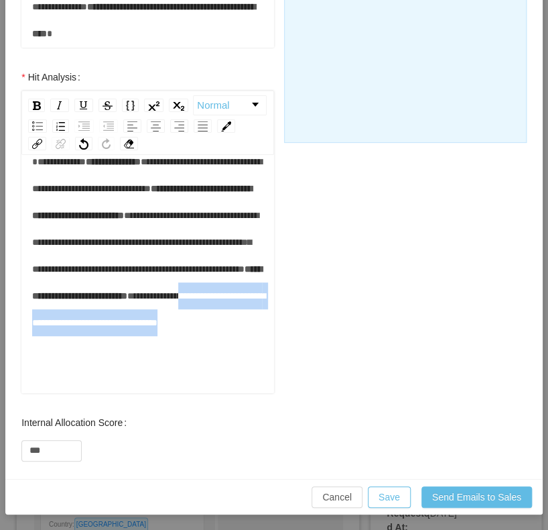
drag, startPoint x: 182, startPoint y: 369, endPoint x: 154, endPoint y: 351, distance: 33.5
click at [154, 336] on div "**********" at bounding box center [148, 242] width 232 height 188
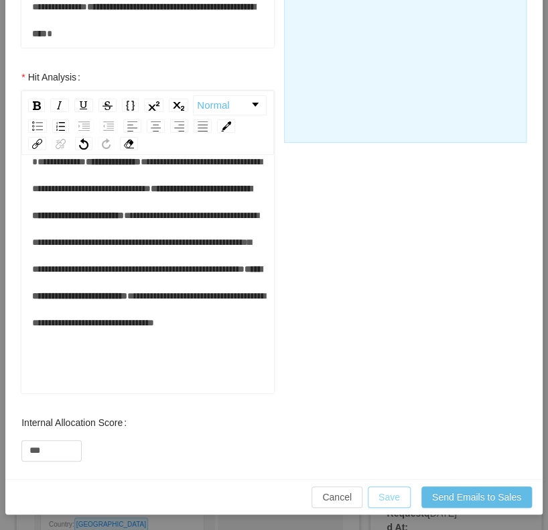
click at [382, 499] on button "Save" at bounding box center [389, 496] width 43 height 21
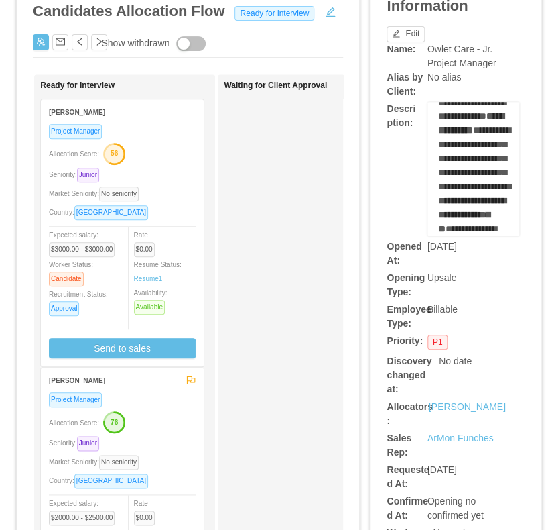
scroll to position [0, 0]
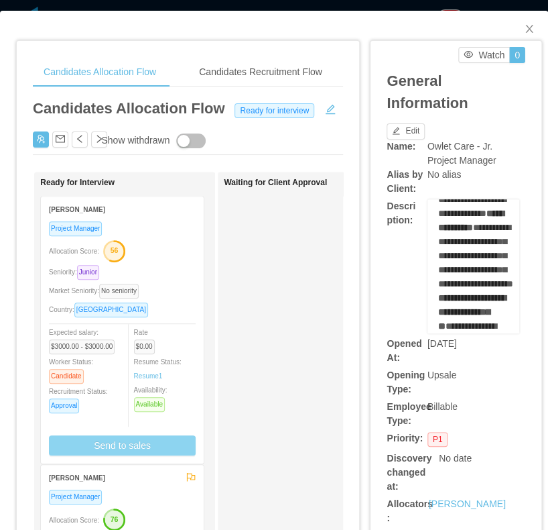
click at [145, 441] on button "Send to sales" at bounding box center [122, 445] width 147 height 20
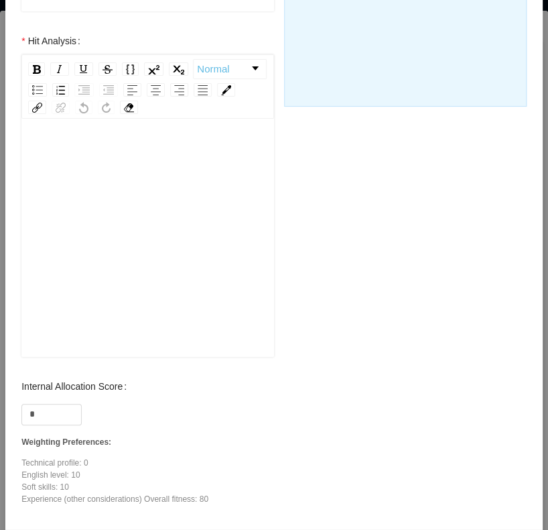
scroll to position [588, 0]
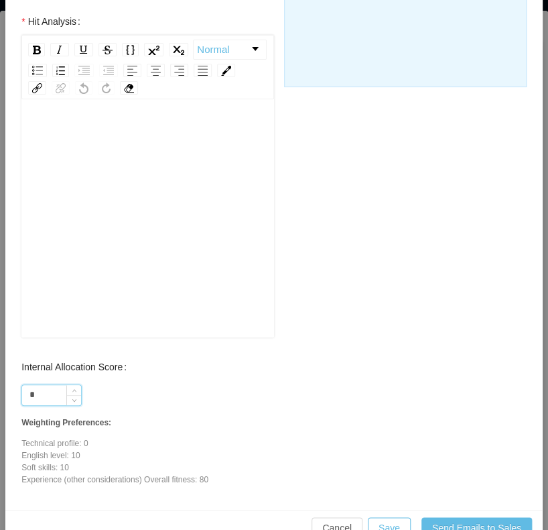
click at [54, 385] on input "*" at bounding box center [51, 395] width 59 height 20
type input "***"
click at [131, 206] on div "rdw-editor" at bounding box center [148, 239] width 232 height 235
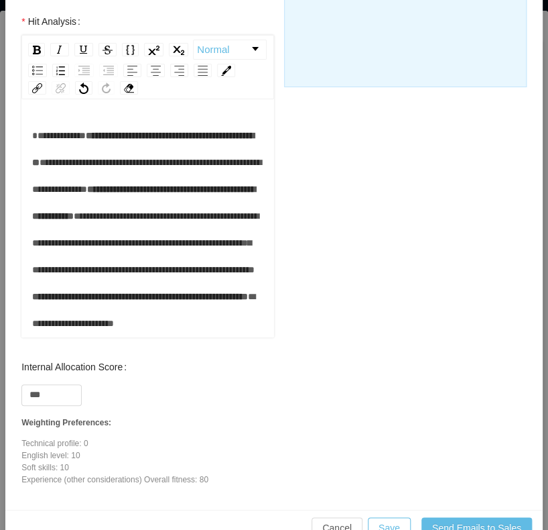
scroll to position [481, 0]
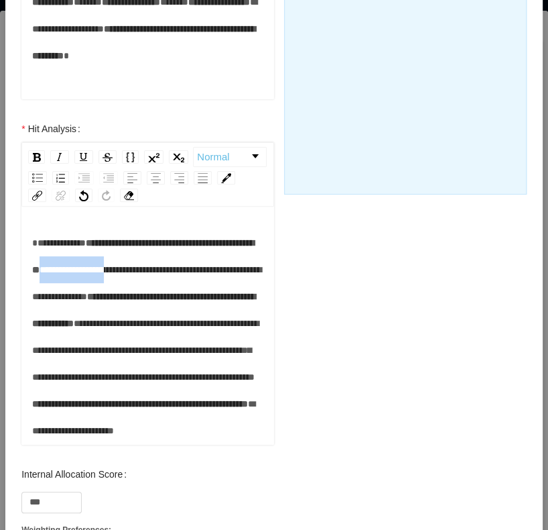
drag, startPoint x: 135, startPoint y: 270, endPoint x: 225, endPoint y: 265, distance: 89.3
click at [225, 265] on span "**********" at bounding box center [146, 283] width 229 height 36
click at [223, 271] on div "**********" at bounding box center [148, 336] width 232 height 215
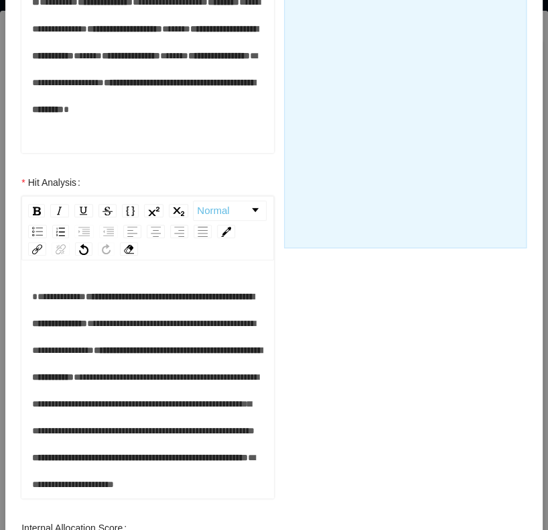
click at [229, 349] on span "**********" at bounding box center [143, 336] width 223 height 36
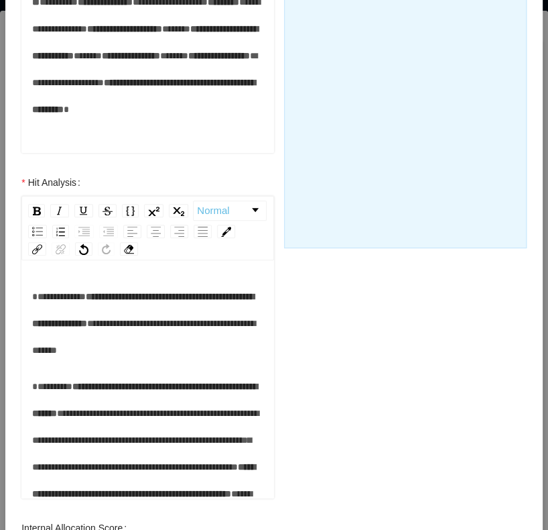
scroll to position [76, 0]
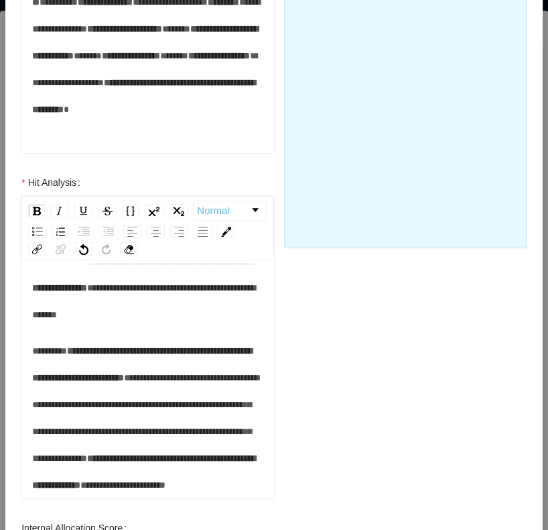
click at [120, 346] on span "**********" at bounding box center [142, 364] width 220 height 36
click at [153, 346] on span "**********" at bounding box center [142, 364] width 220 height 36
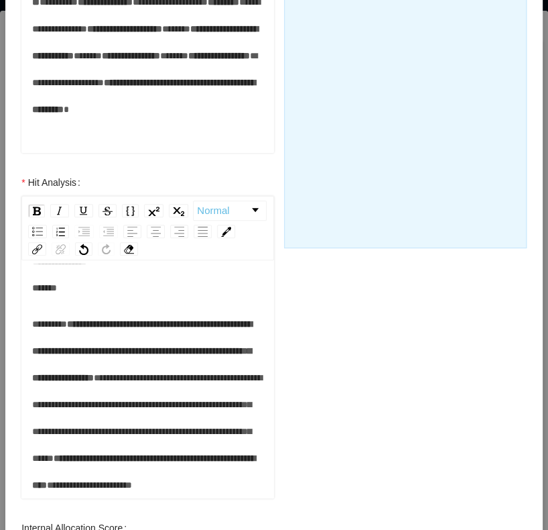
scroll to position [130, 0]
click at [102, 373] on span "**********" at bounding box center [147, 418] width 230 height 90
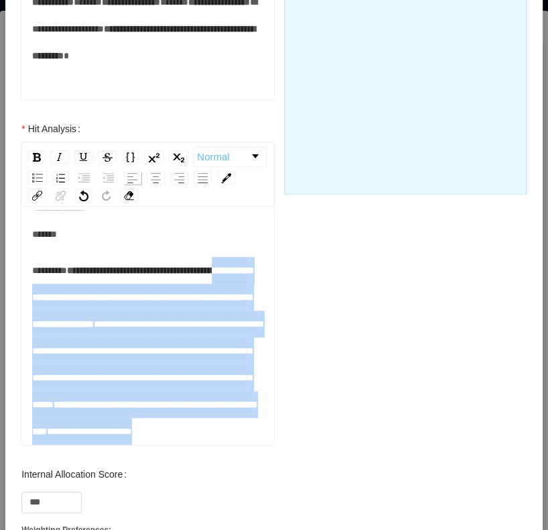
scroll to position [0, 0]
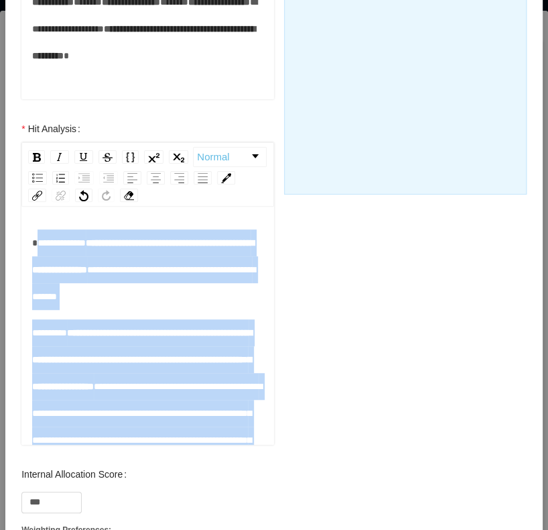
drag, startPoint x: 95, startPoint y: 422, endPoint x: 34, endPoint y: 204, distance: 226.9
click at [34, 204] on div "**********" at bounding box center [147, 293] width 253 height 302
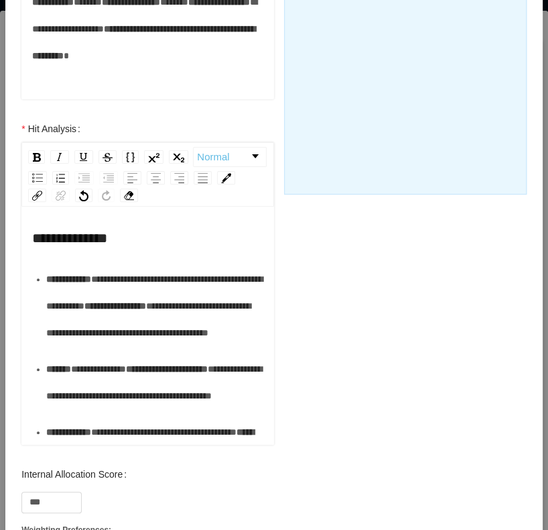
scroll to position [143, 0]
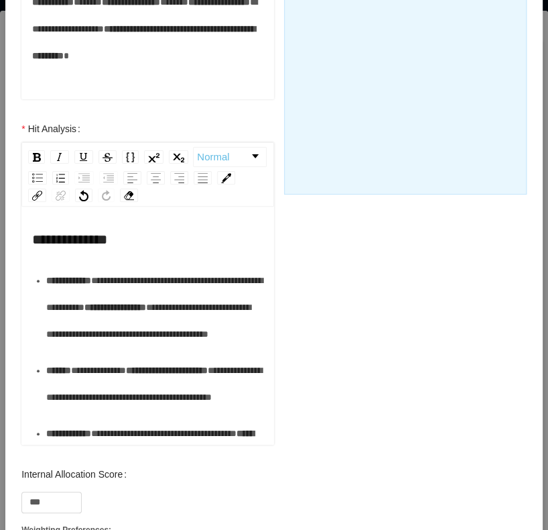
click at [115, 287] on div "**********" at bounding box center [148, 312] width 232 height 452
drag, startPoint x: 118, startPoint y: 269, endPoint x: 29, endPoint y: 271, distance: 88.5
click at [29, 271] on div "**********" at bounding box center [147, 327] width 253 height 235
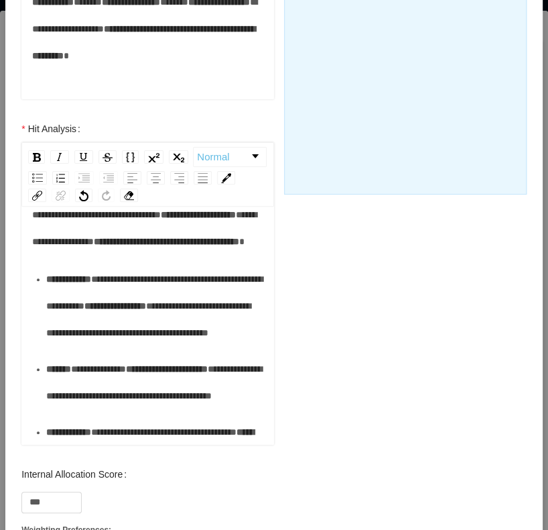
scroll to position [36, 0]
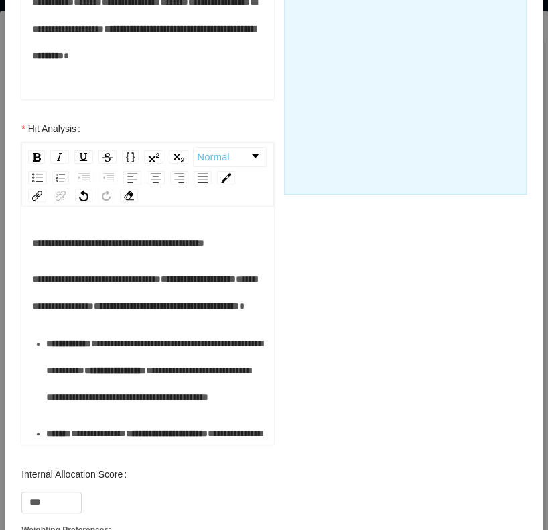
click at [91, 243] on span "**********" at bounding box center [118, 242] width 172 height 9
click at [228, 234] on div "**********" at bounding box center [148, 242] width 232 height 27
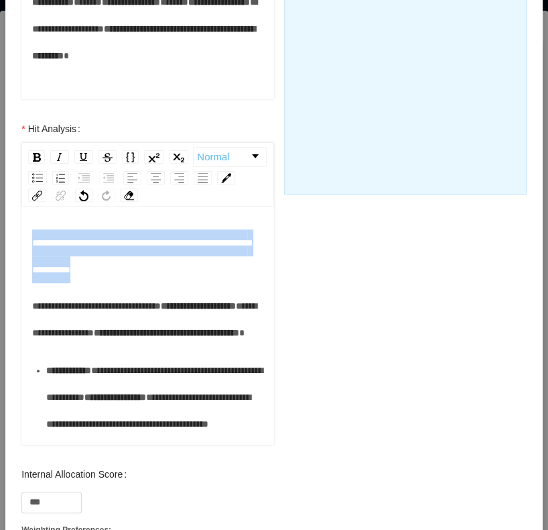
drag, startPoint x: 171, startPoint y: 277, endPoint x: 25, endPoint y: 240, distance: 150.7
click at [25, 240] on div "**********" at bounding box center [147, 327] width 253 height 235
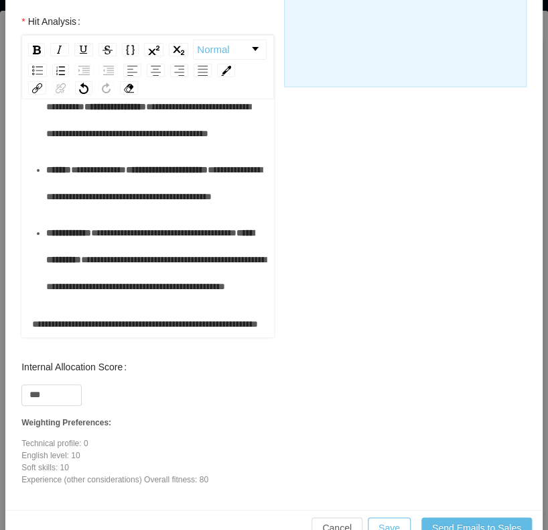
scroll to position [619, 0]
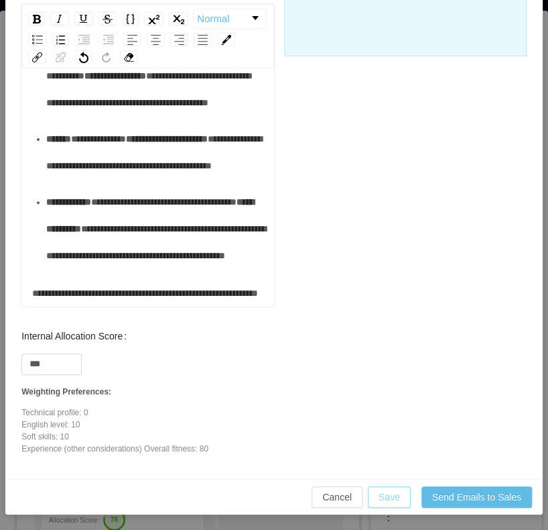
click at [387, 494] on button "Save" at bounding box center [389, 496] width 43 height 21
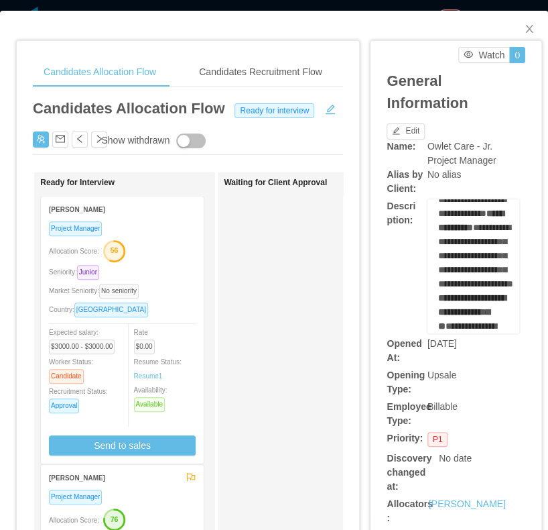
click at [273, 376] on div "Waiting for Client Approval" at bounding box center [318, 507] width 188 height 658
drag, startPoint x: 522, startPoint y: 24, endPoint x: 398, endPoint y: 110, distance: 150.2
click at [524, 32] on icon "icon: close" at bounding box center [529, 28] width 11 height 11
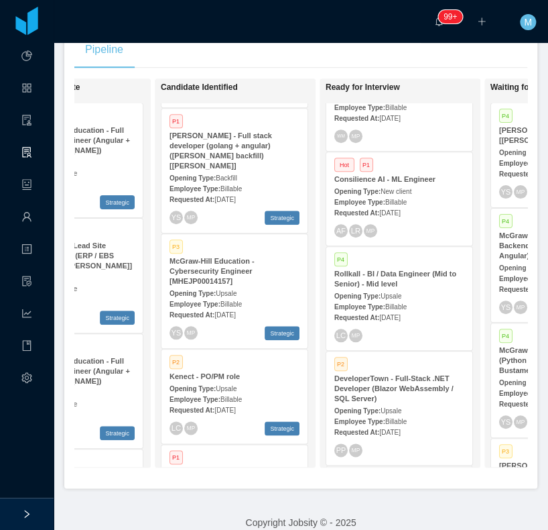
scroll to position [161, 0]
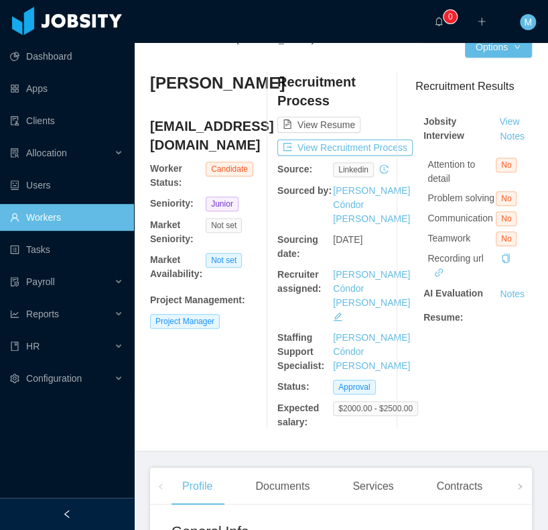
scroll to position [54, 0]
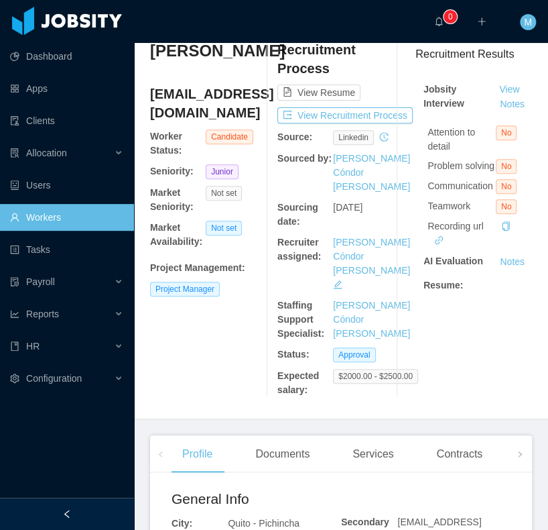
click at [76, 505] on div at bounding box center [67, 513] width 134 height 32
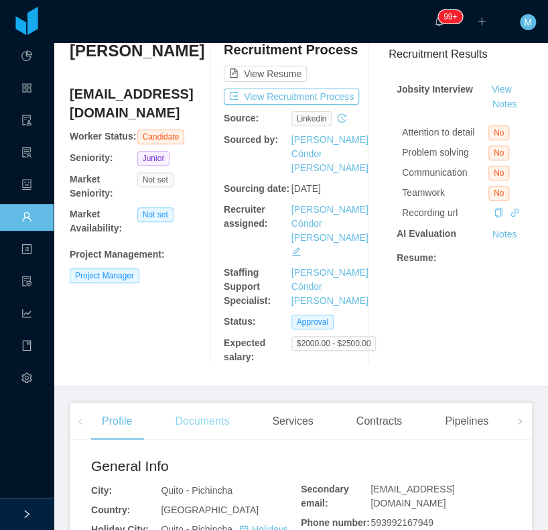
click at [209, 402] on div "Documents" at bounding box center [202, 421] width 76 height 38
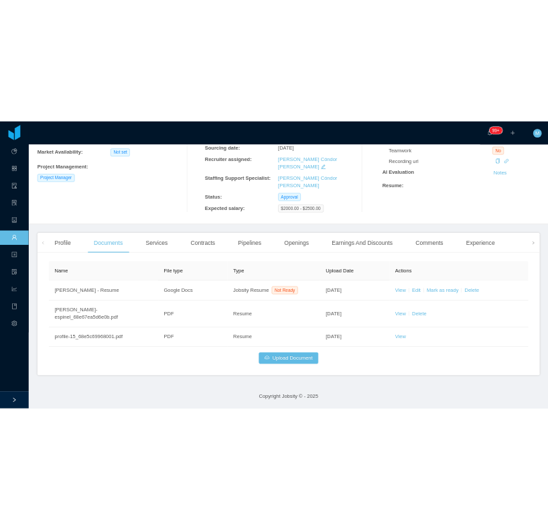
scroll to position [144, 0]
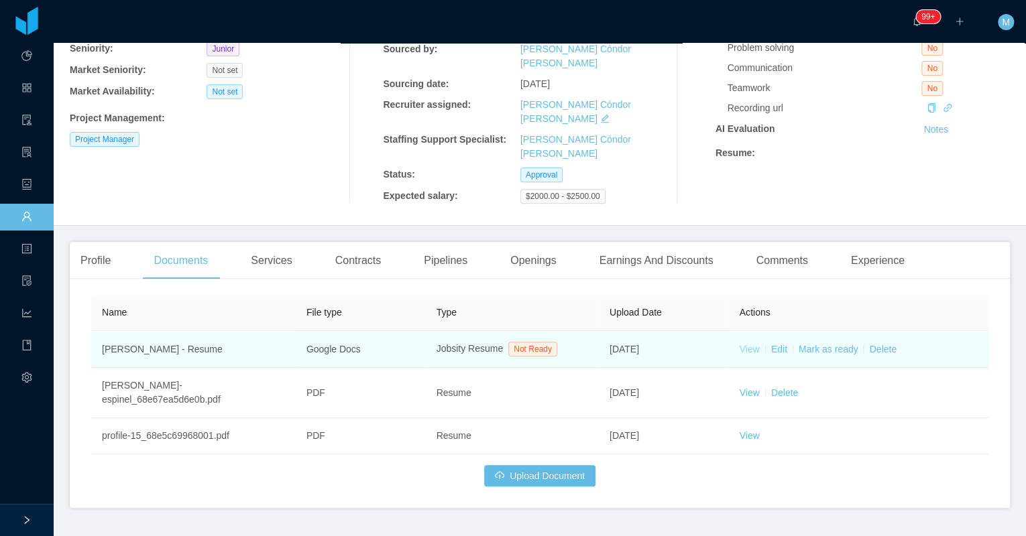
click at [548, 344] on link "View" at bounding box center [749, 349] width 20 height 11
click at [548, 344] on link "Mark as ready" at bounding box center [828, 349] width 60 height 11
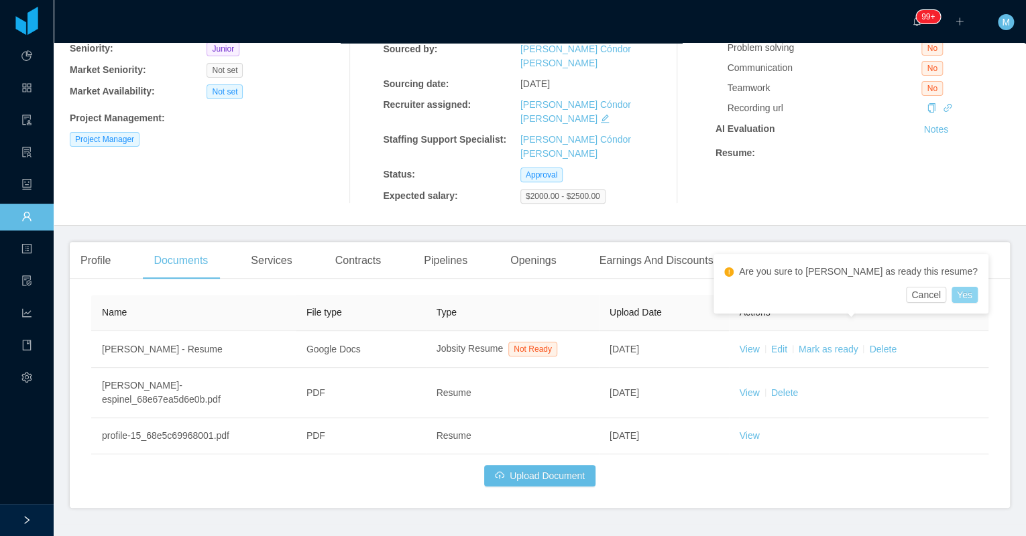
click at [548, 298] on button "Yes" at bounding box center [964, 295] width 26 height 16
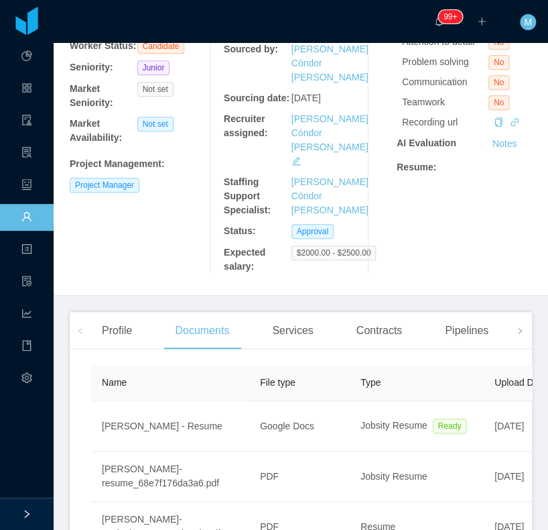
scroll to position [0, 0]
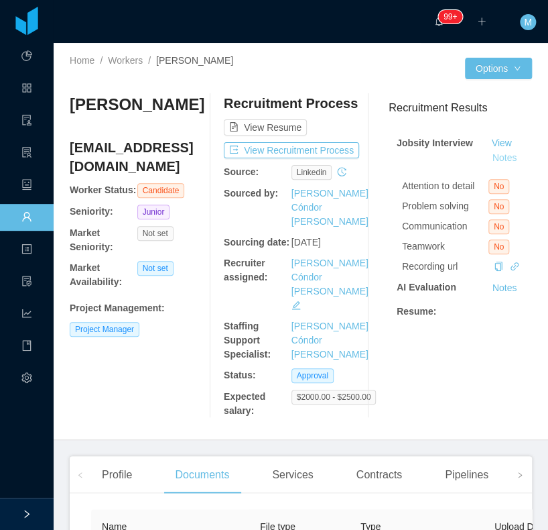
click at [491, 160] on button "Notes" at bounding box center [505, 158] width 36 height 16
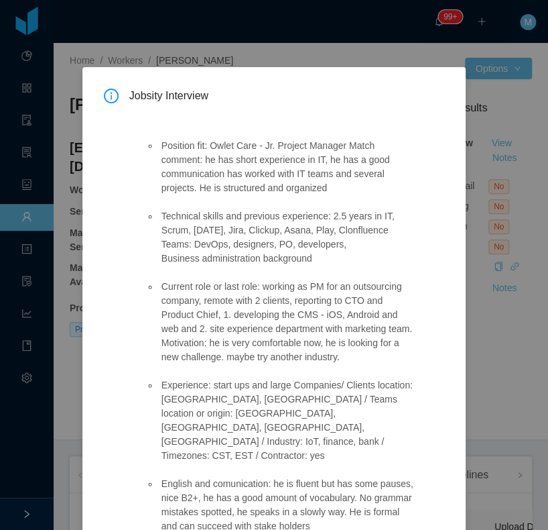
drag, startPoint x: 312, startPoint y: 458, endPoint x: 151, endPoint y: 124, distance: 370.9
click at [151, 124] on div "Position fit: Owlet Care - Jr. Project Manager Match comment: he has short expe…" at bounding box center [280, 488] width 302 height 759
copy ul "Position fit: Owlet Care - Jr. Project Manager Match comment: he has short expe…"
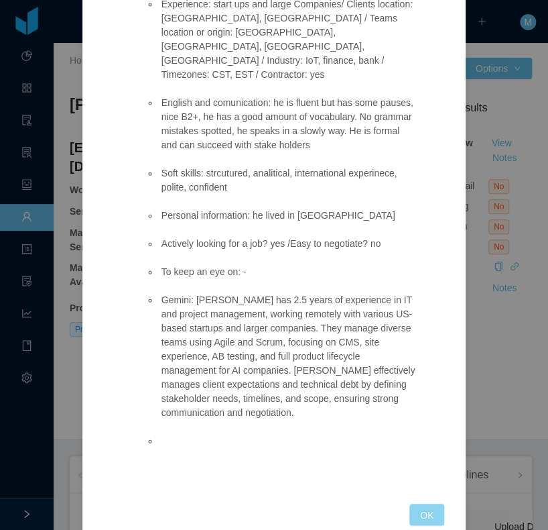
click at [427, 503] on button "OK" at bounding box center [427, 513] width 35 height 21
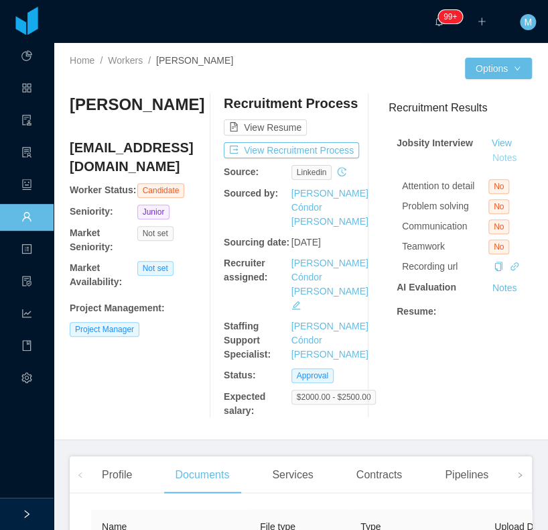
scroll to position [314, 0]
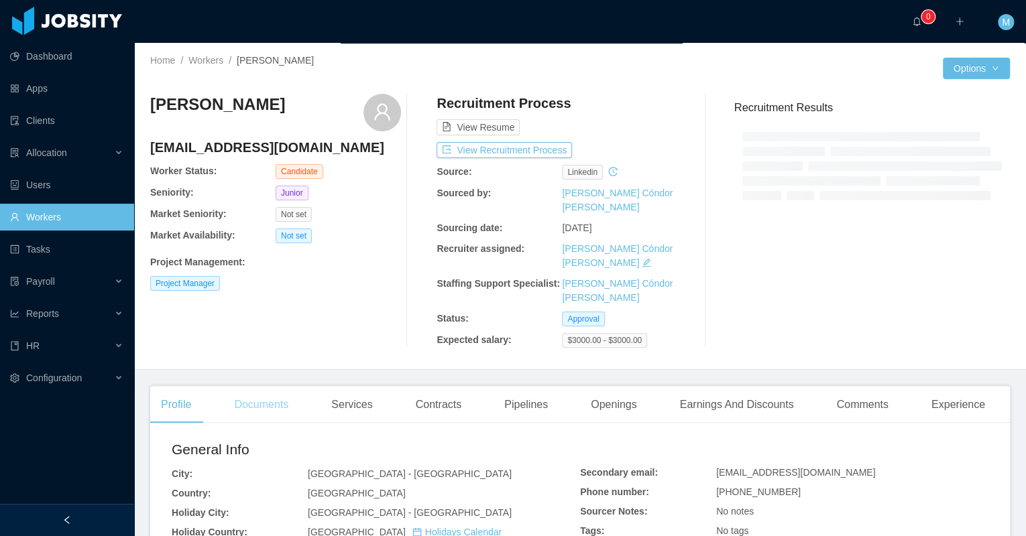
click at [240, 386] on div "Documents" at bounding box center [261, 405] width 76 height 38
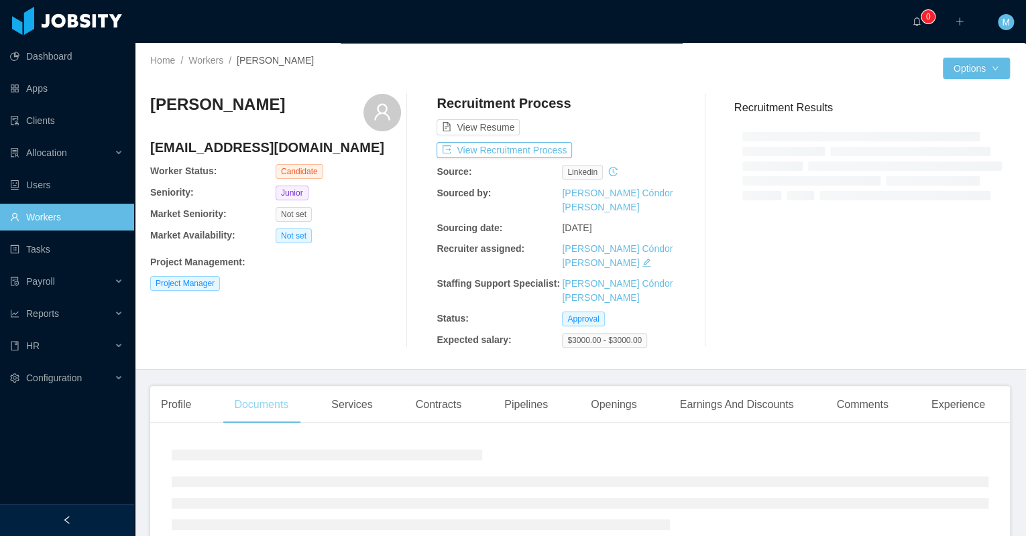
click at [250, 386] on div "Documents" at bounding box center [261, 405] width 76 height 38
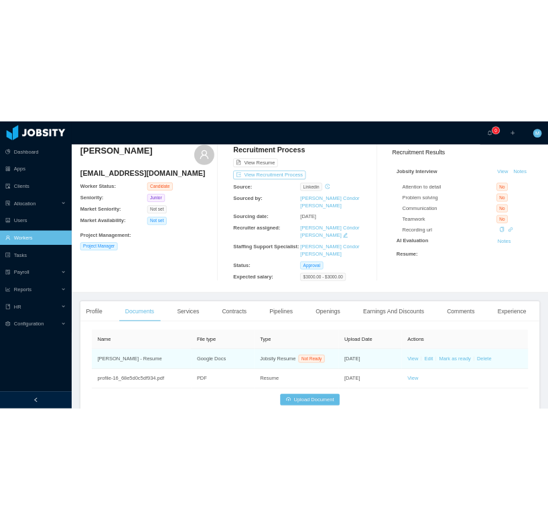
scroll to position [108, 0]
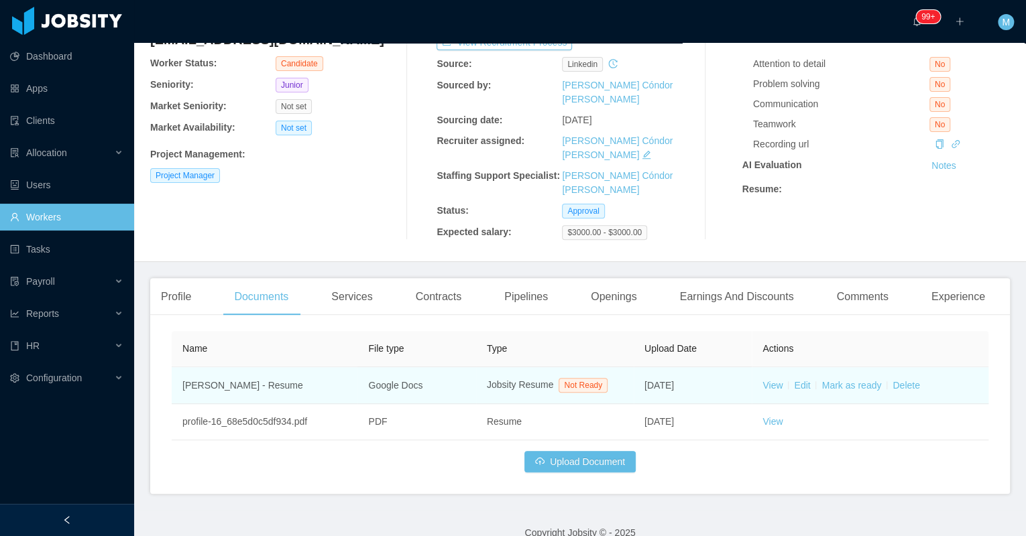
click at [755, 369] on td "View Edit [PERSON_NAME] as ready Delete" at bounding box center [869, 385] width 237 height 37
click at [762, 380] on link "View" at bounding box center [772, 385] width 20 height 11
click at [857, 380] on link "Mark as ready" at bounding box center [851, 385] width 60 height 11
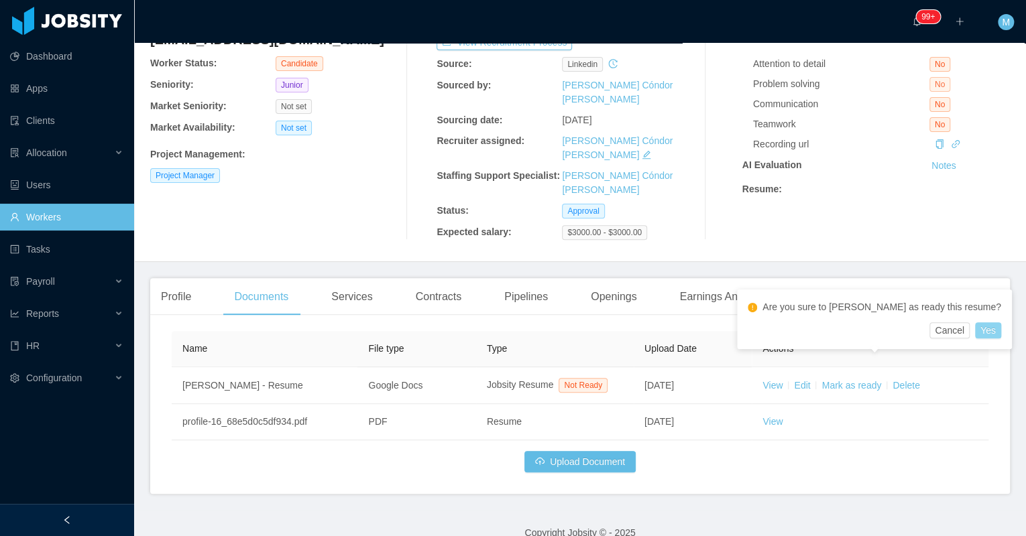
drag, startPoint x: 932, startPoint y: 333, endPoint x: 918, endPoint y: 80, distance: 253.1
click at [975, 332] on button "Yes" at bounding box center [988, 330] width 26 height 16
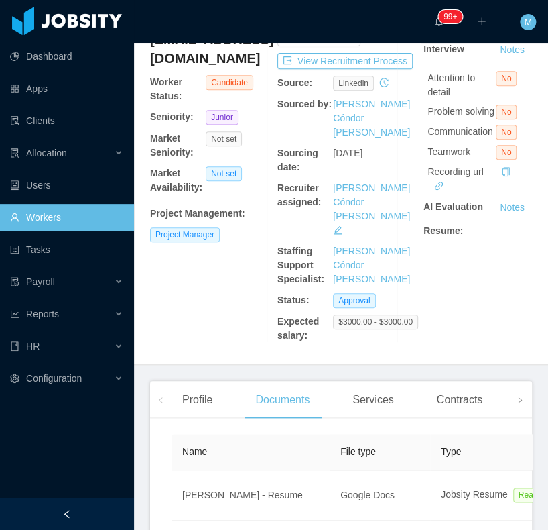
click at [90, 507] on div at bounding box center [67, 513] width 134 height 32
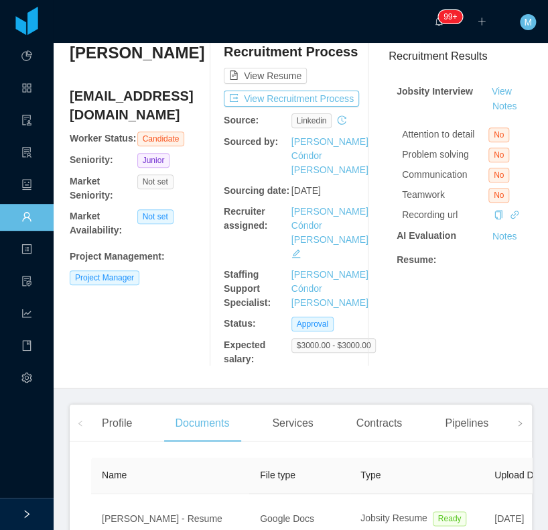
scroll to position [0, 0]
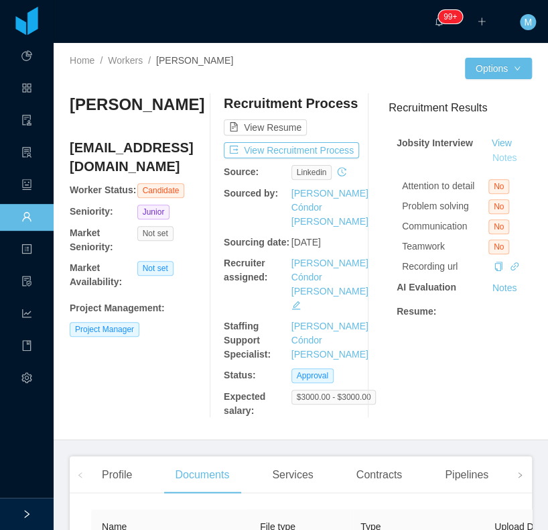
click at [496, 158] on button "Notes" at bounding box center [505, 158] width 36 height 16
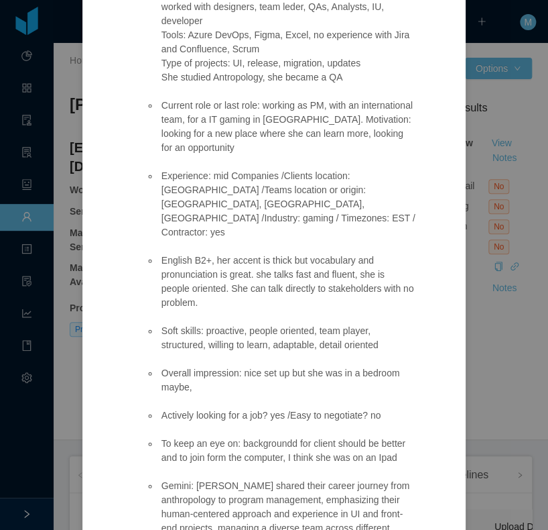
scroll to position [14, 0]
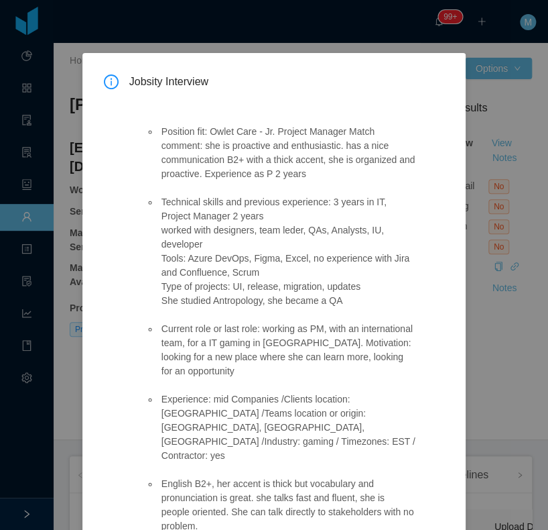
drag, startPoint x: 241, startPoint y: 431, endPoint x: 160, endPoint y: 128, distance: 313.7
click at [160, 128] on ul "Position fit: Owlet Care - Jr. Project Manager Match comment: she is proactive …" at bounding box center [280, 477] width 270 height 732
copy ul "Position fit: Owlet Care - Jr. Project Manager Match comment: she is proactive …"
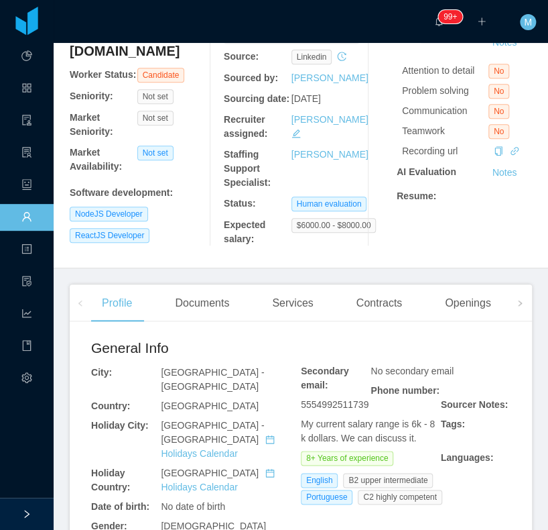
scroll to position [54, 0]
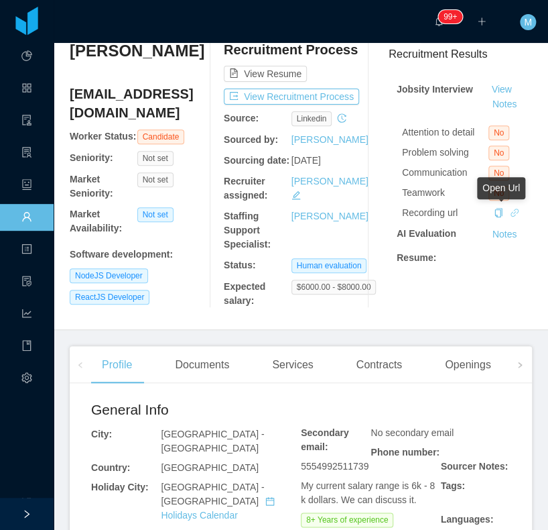
click at [510, 212] on icon "icon: link" at bounding box center [514, 212] width 9 height 9
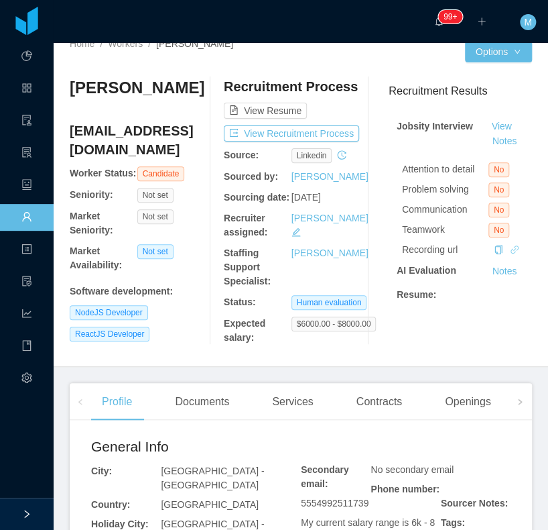
scroll to position [0, 0]
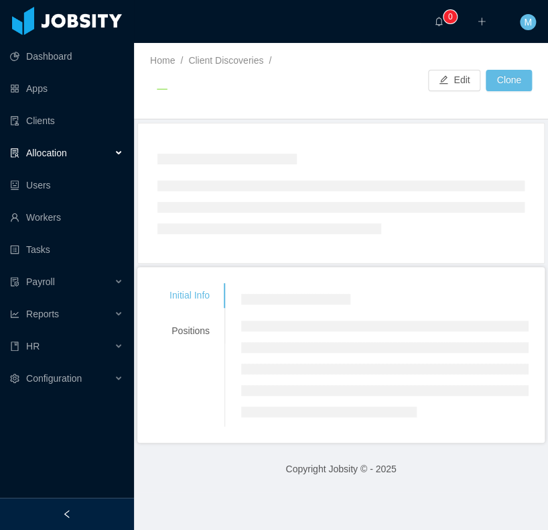
drag, startPoint x: 102, startPoint y: 511, endPoint x: 105, endPoint y: 408, distance: 103.9
click at [102, 510] on div at bounding box center [67, 513] width 134 height 32
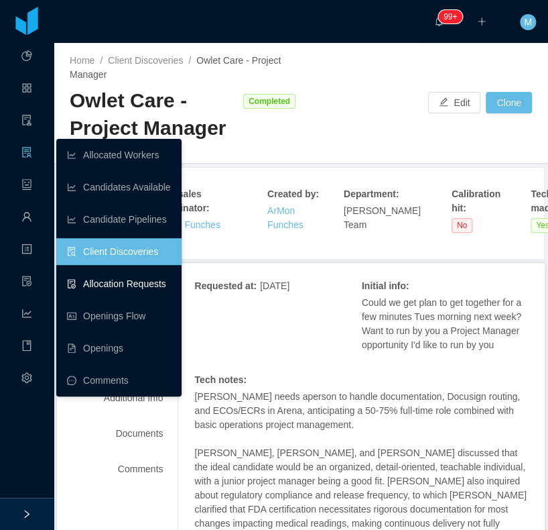
click at [122, 278] on link "Allocation Requests" at bounding box center [119, 283] width 104 height 27
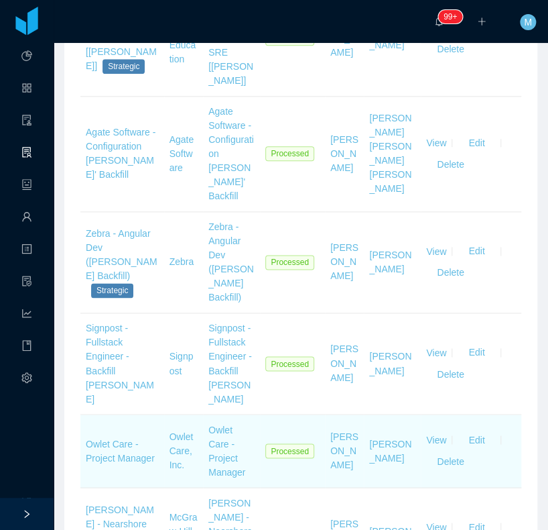
scroll to position [375, 0]
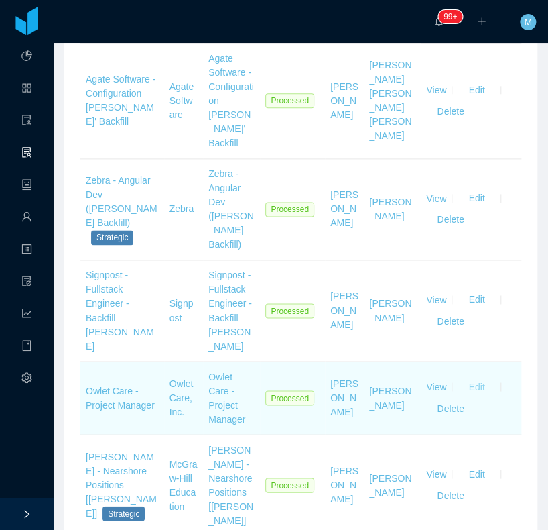
click at [474, 376] on button "Edit" at bounding box center [477, 386] width 38 height 21
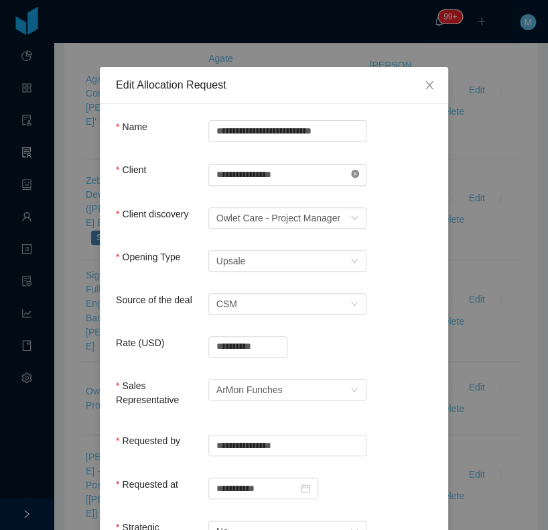
click at [351, 173] on icon "icon: close-circle" at bounding box center [355, 174] width 8 height 8
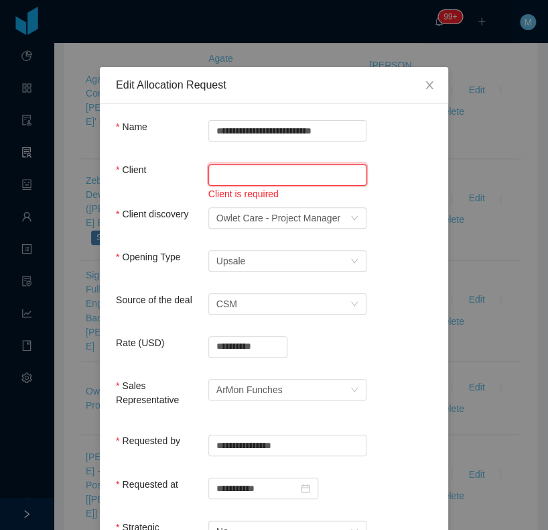
click at [310, 176] on input "text" at bounding box center [287, 174] width 158 height 21
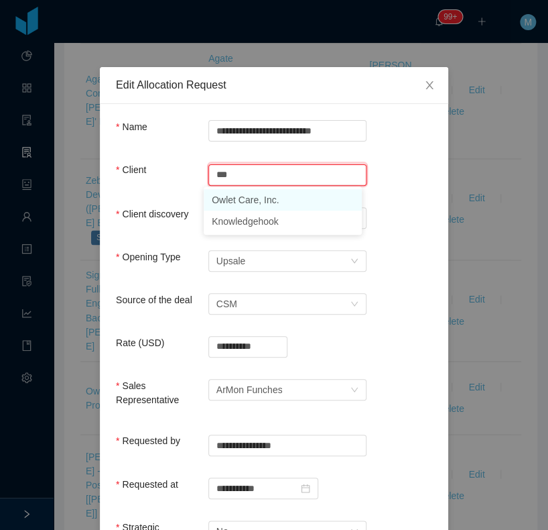
click at [246, 203] on li "Owlet Care, Inc." at bounding box center [283, 199] width 158 height 21
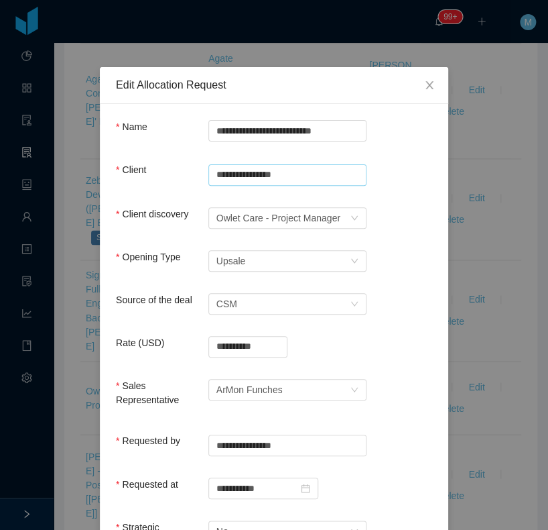
type input "**********"
click at [370, 188] on div "**********" at bounding box center [274, 183] width 316 height 41
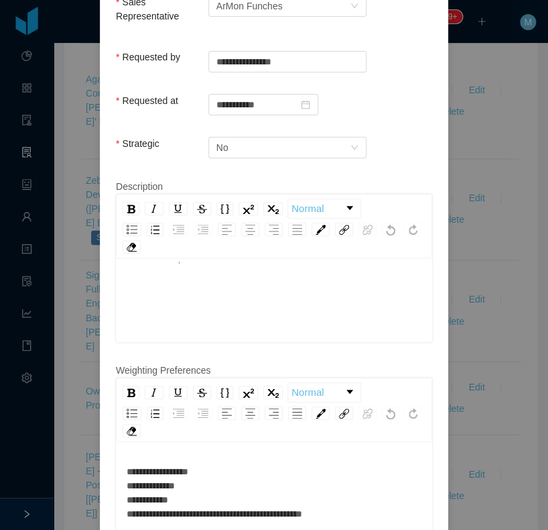
scroll to position [536, 0]
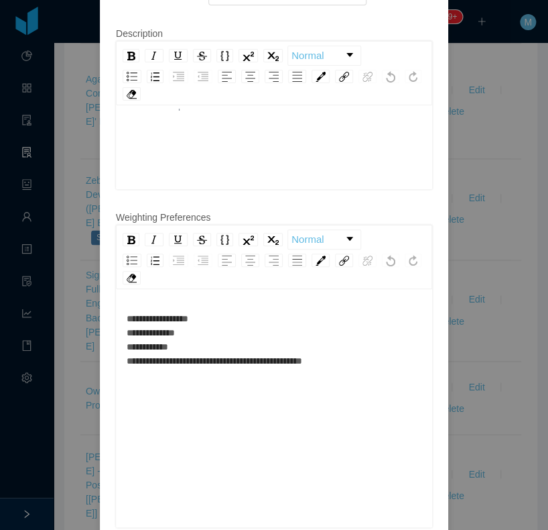
click at [249, 312] on div "**********" at bounding box center [275, 340] width 296 height 56
drag, startPoint x: 361, startPoint y: 354, endPoint x: 359, endPoint y: 346, distance: 8.5
click at [361, 354] on div "**********" at bounding box center [275, 340] width 296 height 56
click at [354, 348] on div "**********" at bounding box center [275, 340] width 296 height 56
click at [282, 316] on div "**********" at bounding box center [275, 340] width 296 height 56
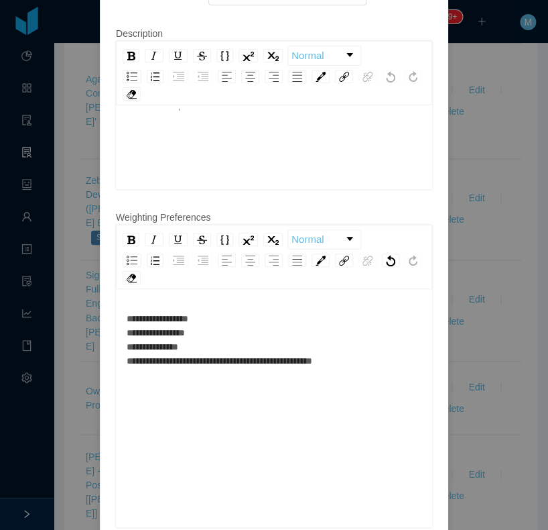
click at [279, 312] on div "**********" at bounding box center [275, 340] width 296 height 56
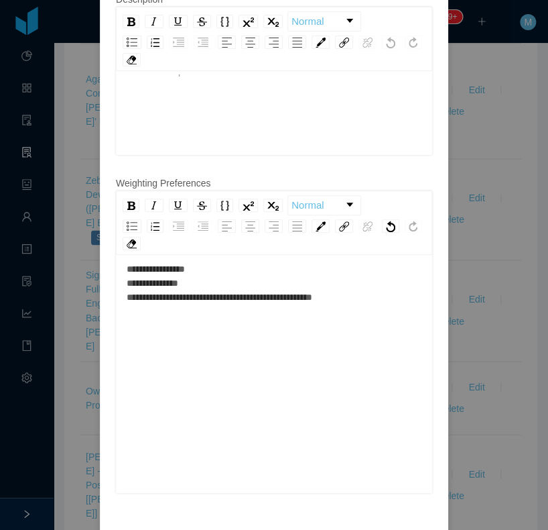
scroll to position [590, 0]
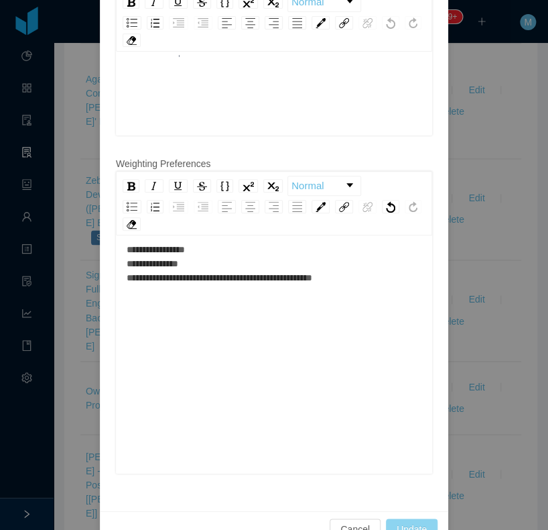
click at [415, 511] on div "Cancel Update" at bounding box center [274, 529] width 349 height 36
click at [414, 518] on button "Update" at bounding box center [412, 528] width 52 height 21
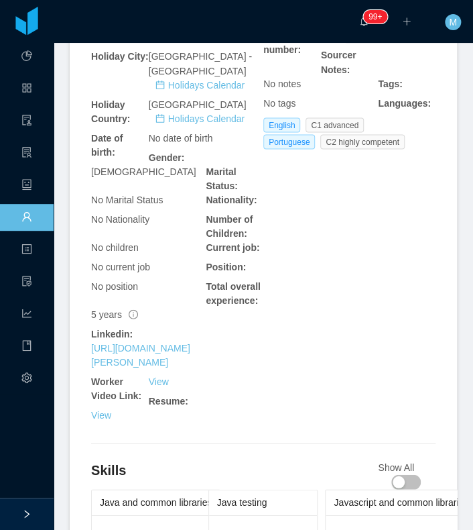
scroll to position [536, 0]
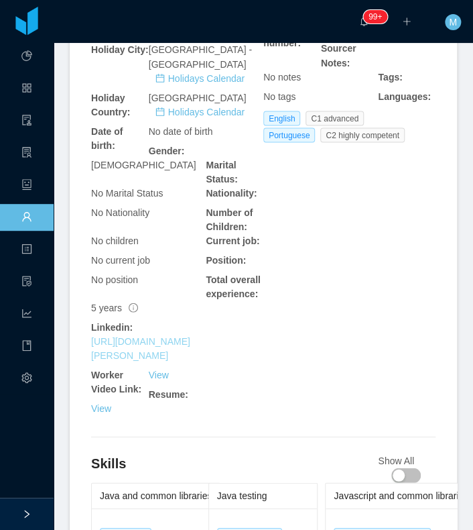
click at [187, 338] on link "[URL][DOMAIN_NAME][PERSON_NAME]" at bounding box center [140, 347] width 99 height 25
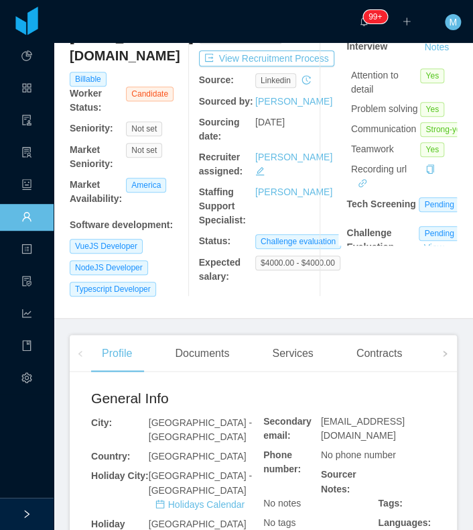
scroll to position [0, 0]
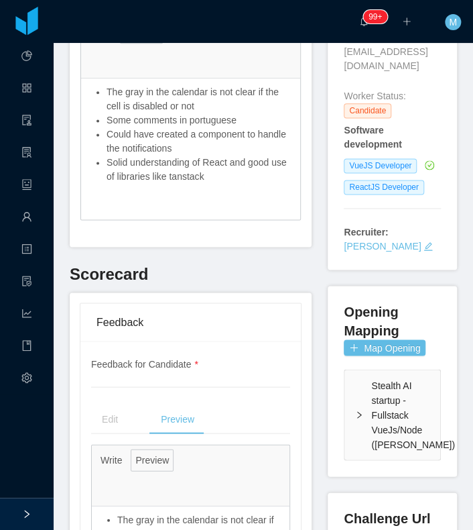
scroll to position [13, 0]
